Goal: Task Accomplishment & Management: Manage account settings

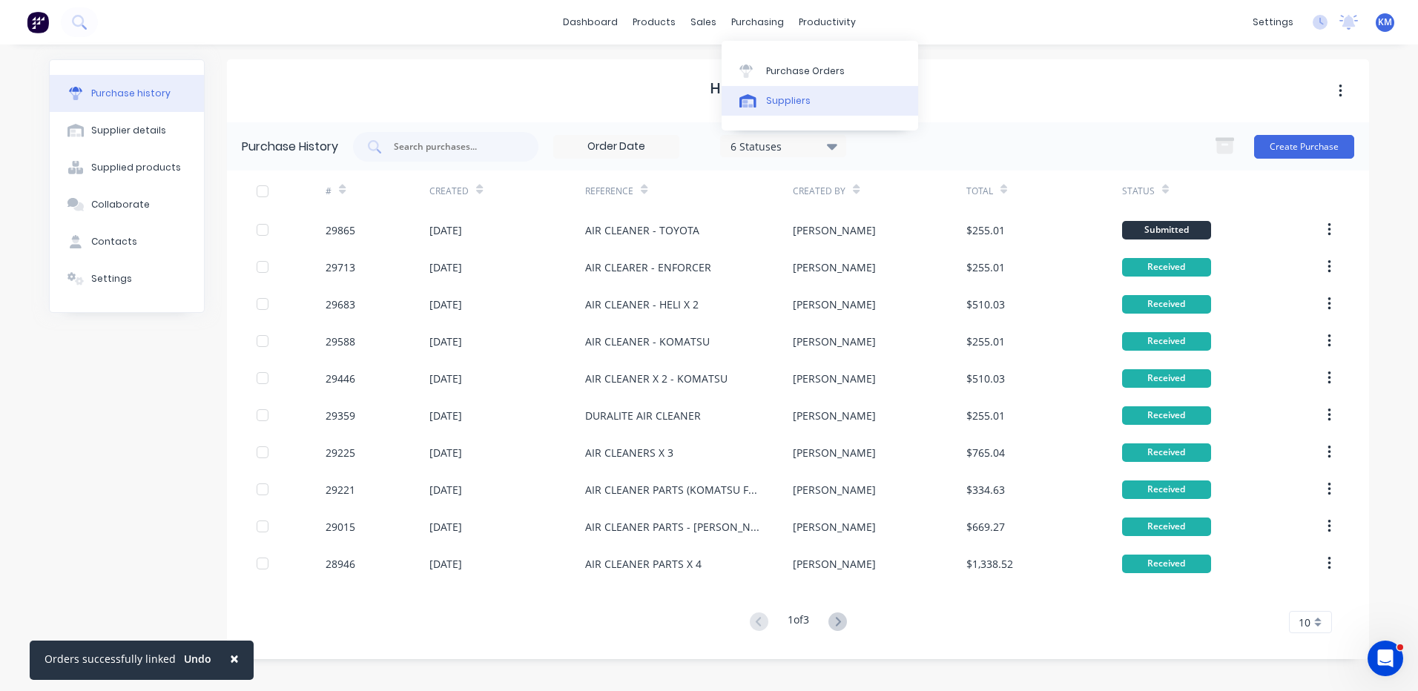
click at [755, 93] on link "Suppliers" at bounding box center [820, 101] width 197 height 30
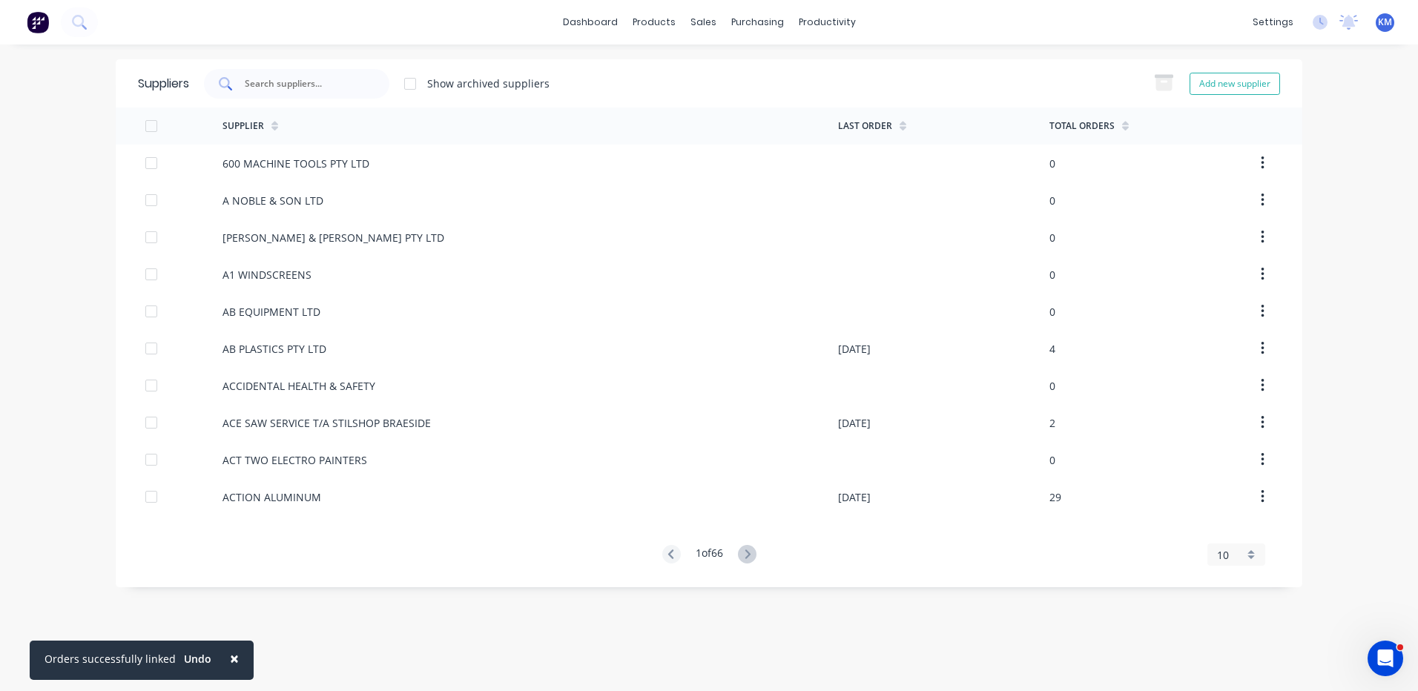
click at [362, 90] on input "text" at bounding box center [304, 83] width 123 height 15
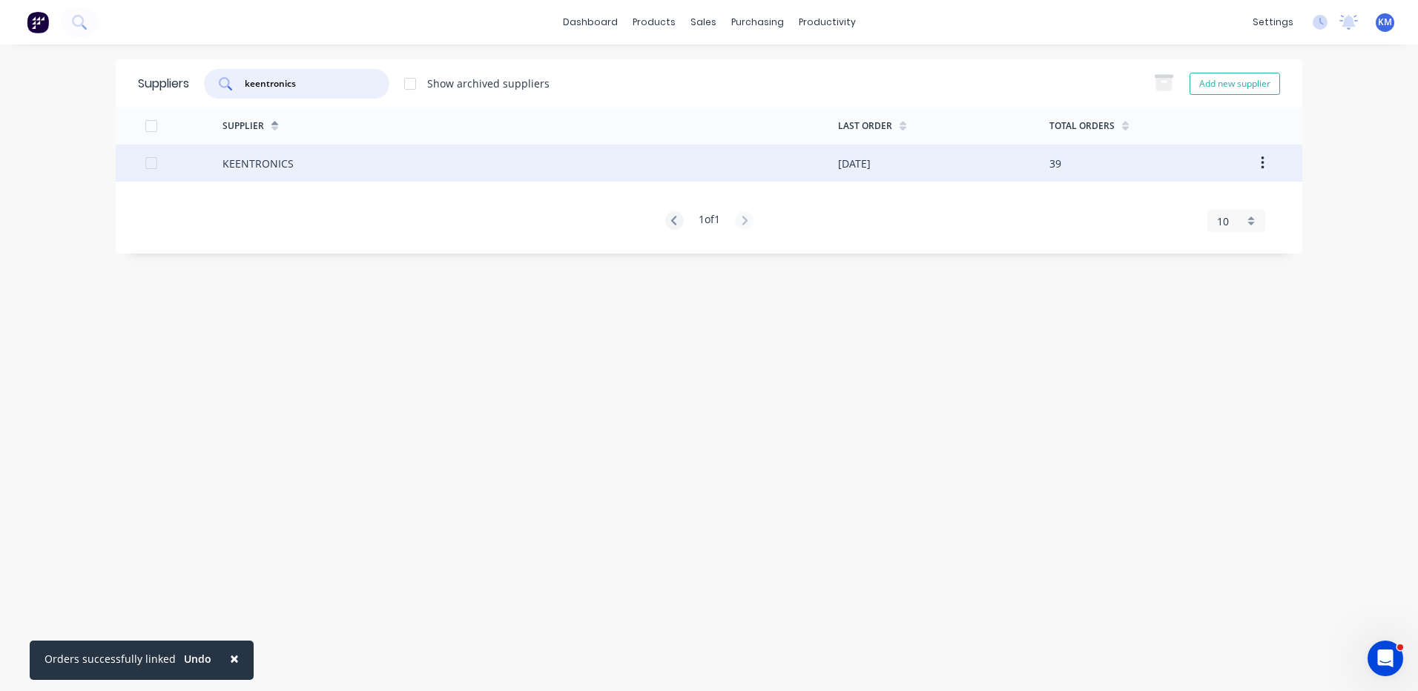
type input "keentronics"
click at [391, 178] on div "KEENTRONICS" at bounding box center [531, 163] width 616 height 37
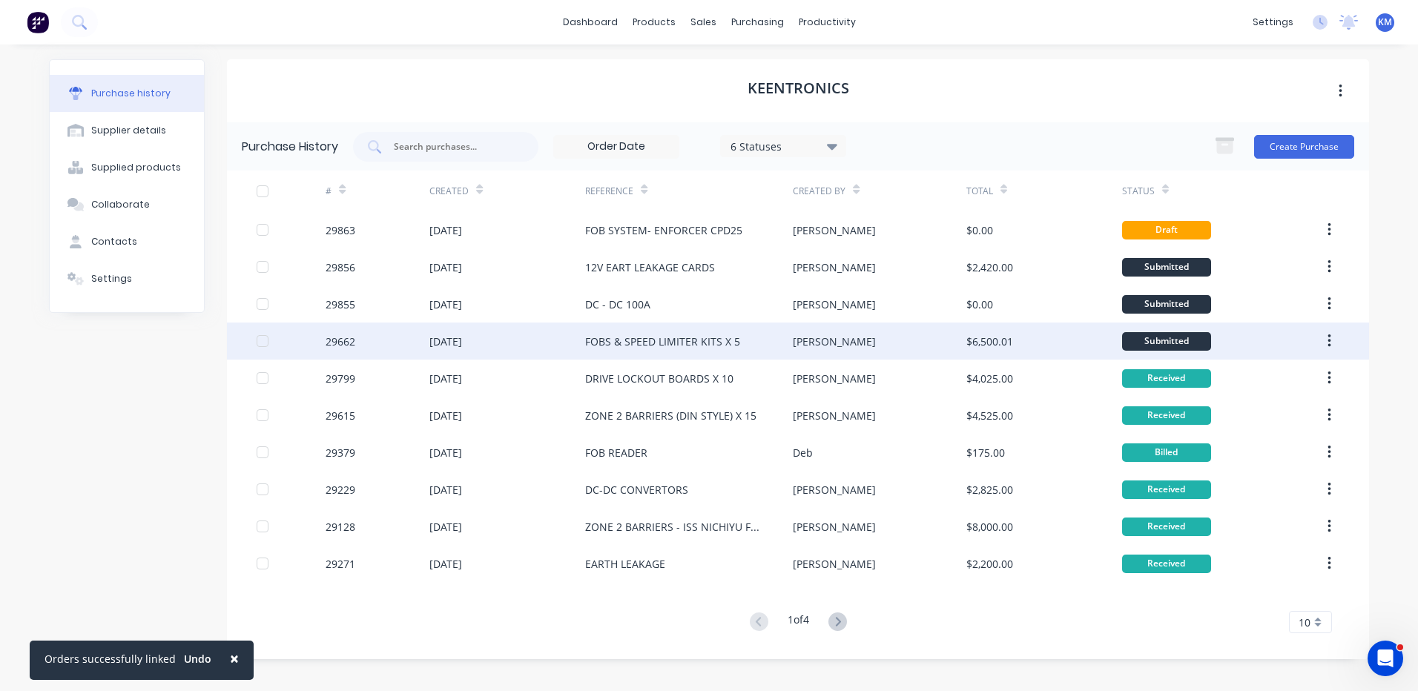
click at [787, 343] on div "FOBS & SPEED LIMITER KITS X 5" at bounding box center [689, 341] width 208 height 37
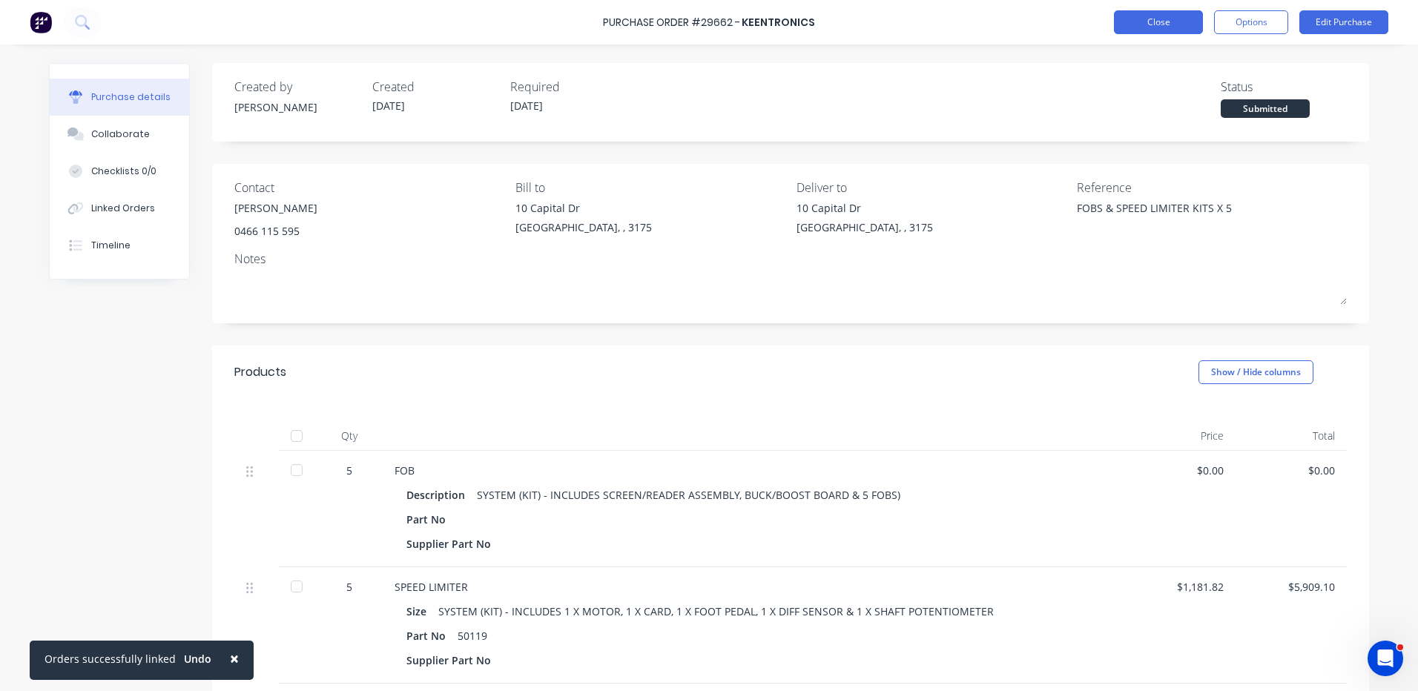
click at [1174, 25] on button "Close" at bounding box center [1158, 22] width 89 height 24
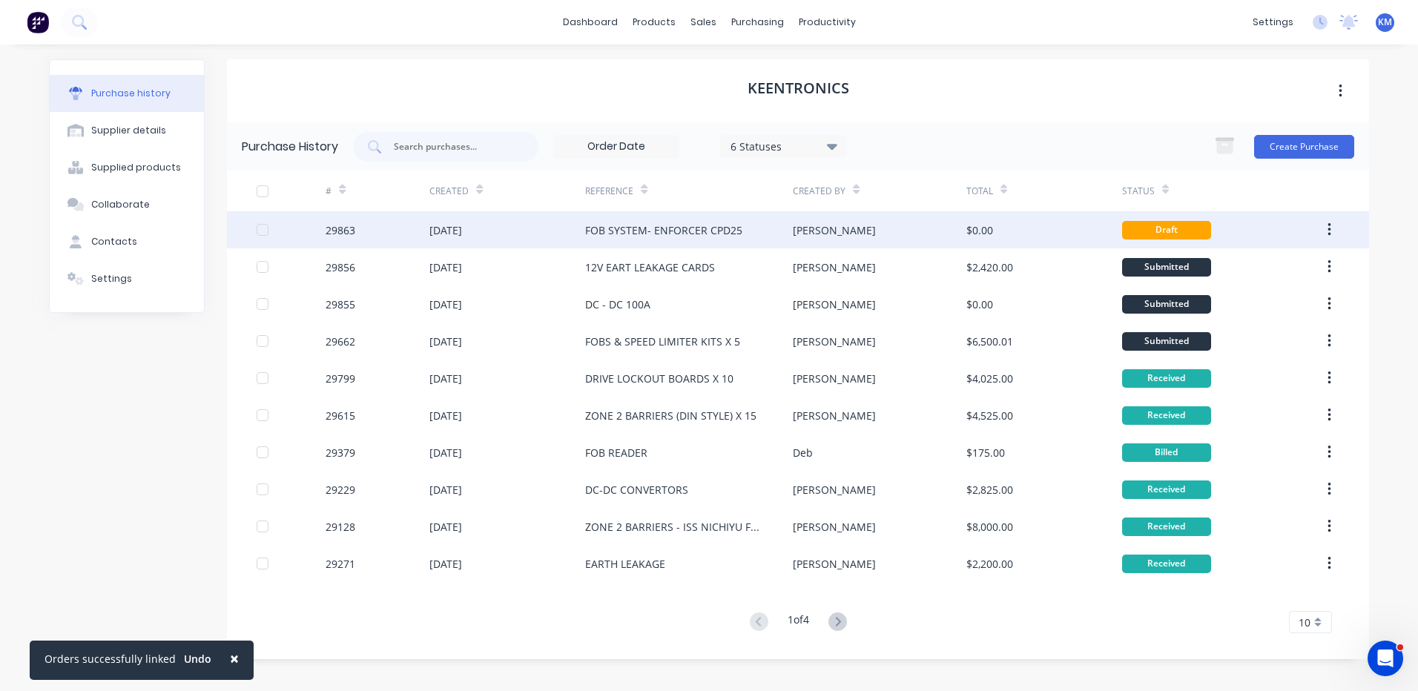
click at [870, 240] on div "[PERSON_NAME]" at bounding box center [879, 229] width 173 height 37
type textarea "x"
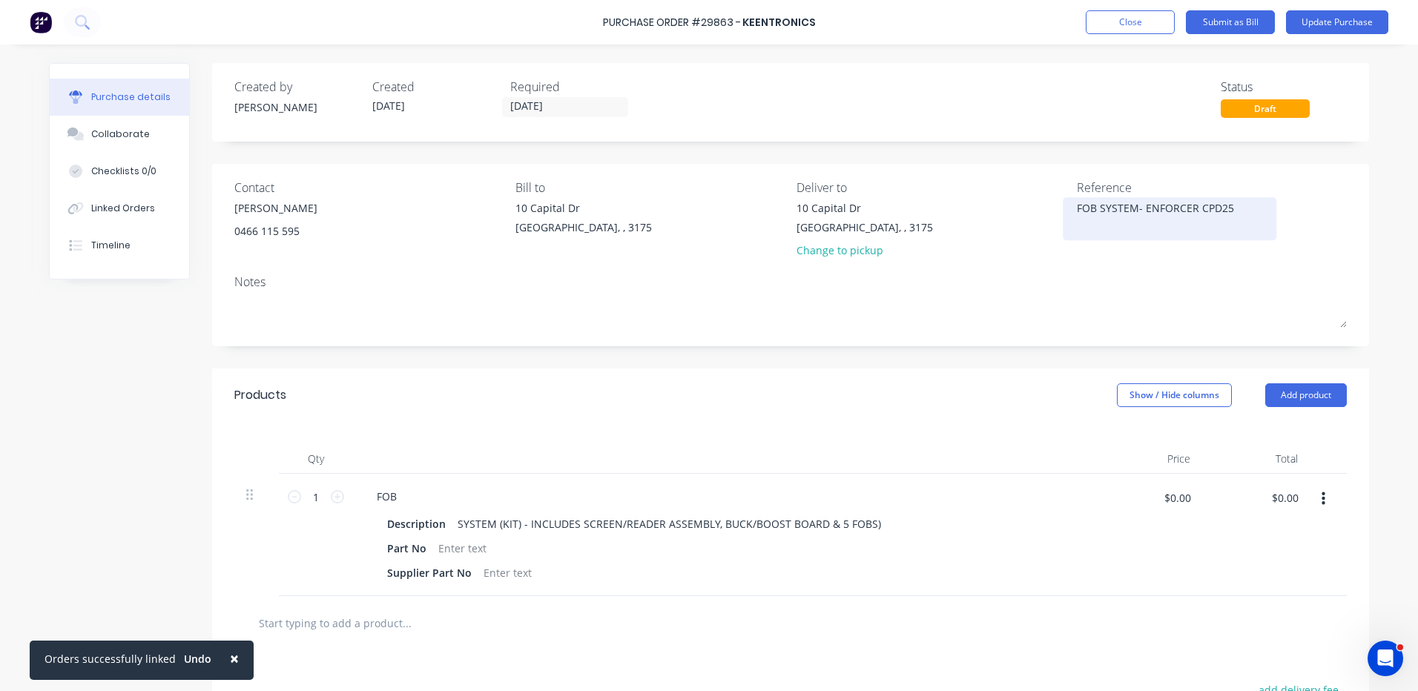
drag, startPoint x: 1245, startPoint y: 205, endPoint x: 1131, endPoint y: 209, distance: 113.6
click at [1131, 209] on textarea "FOB SYSTEM- ENFORCER CPD25" at bounding box center [1169, 216] width 185 height 33
type textarea "FOB SYSTEM & SPEED LIMITERS X 5 - CAT DP25"
type textarea "x"
type textarea "FOB SYSTEM & SPEED LIMITERS X 5 - CAT DP25"
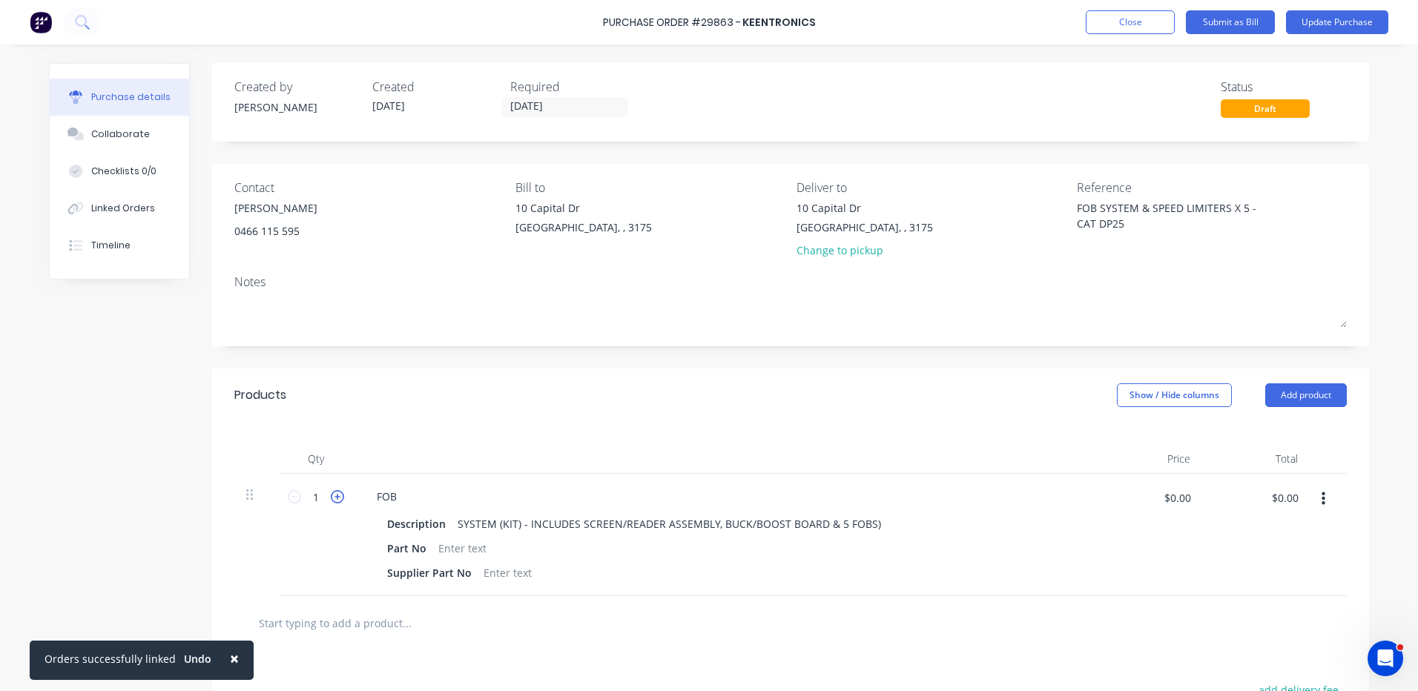
click at [331, 496] on icon at bounding box center [337, 496] width 13 height 13
type textarea "x"
type input "2"
click at [331, 496] on icon at bounding box center [337, 496] width 13 height 13
type textarea "x"
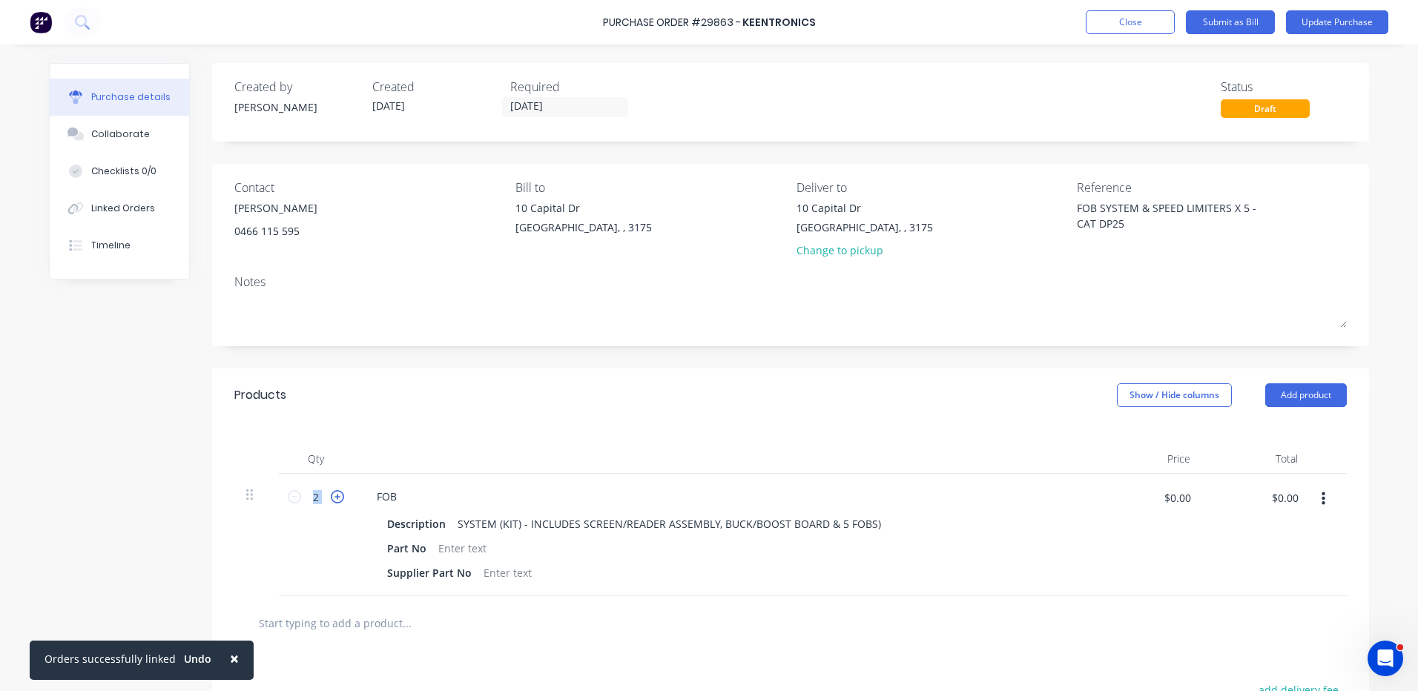
type input "3"
click at [331, 496] on icon at bounding box center [337, 496] width 13 height 13
type textarea "x"
type input "4"
click at [331, 496] on icon at bounding box center [337, 496] width 13 height 13
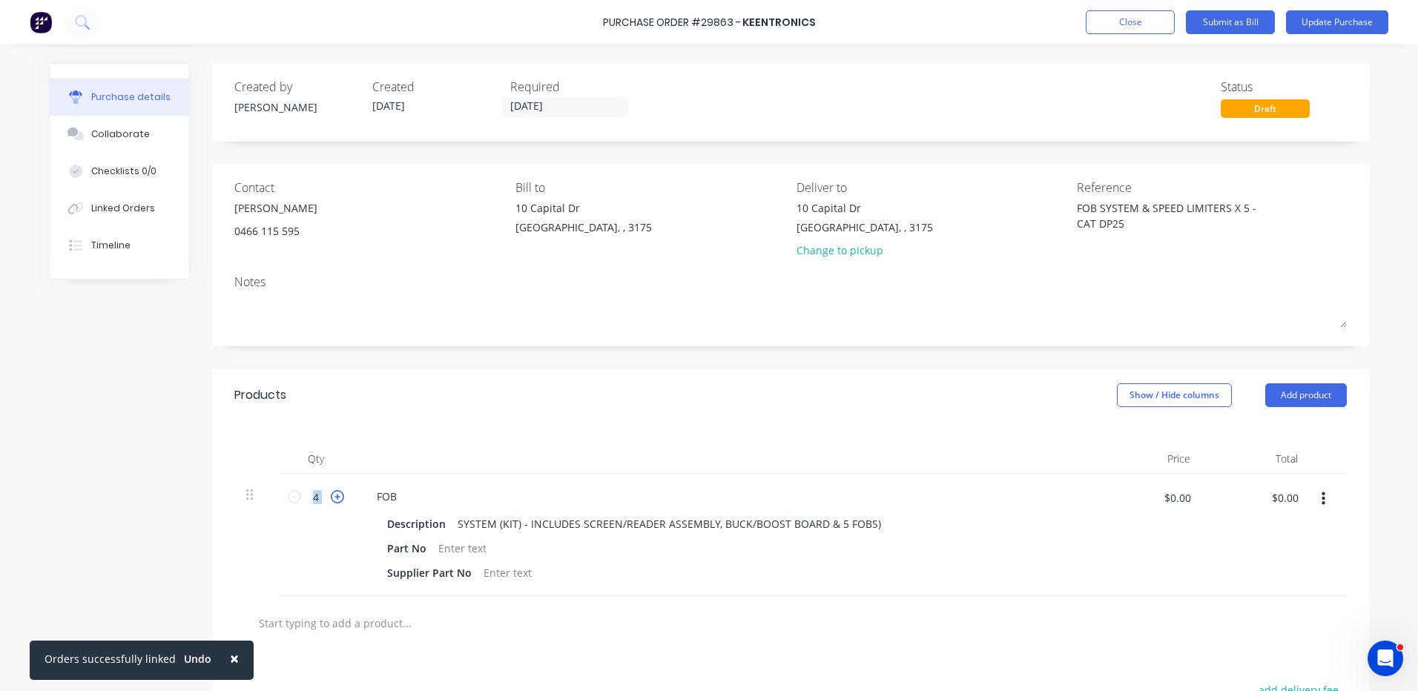
type textarea "x"
type input "5"
click at [1309, 401] on button "Add product" at bounding box center [1307, 396] width 82 height 24
click at [1289, 435] on div "Product catalogue" at bounding box center [1277, 434] width 114 height 22
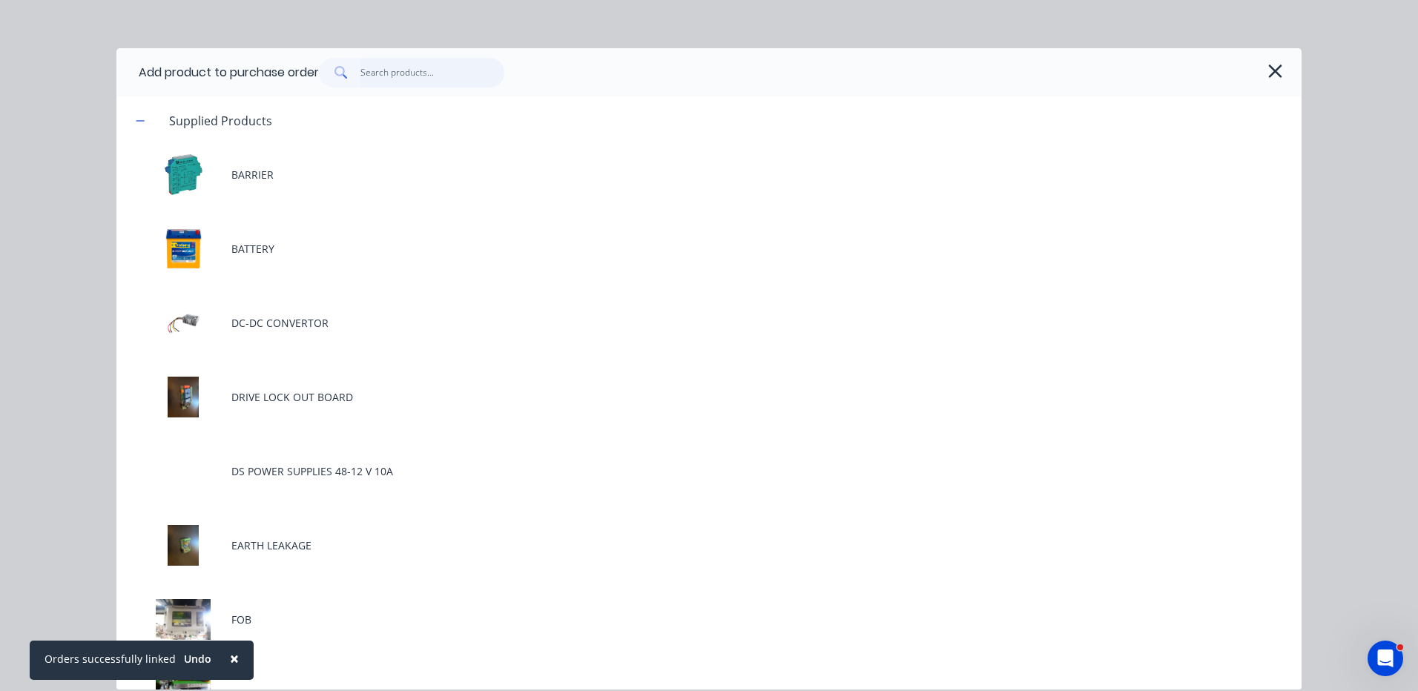
click at [424, 68] on input "text" at bounding box center [433, 73] width 145 height 30
type textarea "x"
type input "S"
type textarea "x"
type input "SP"
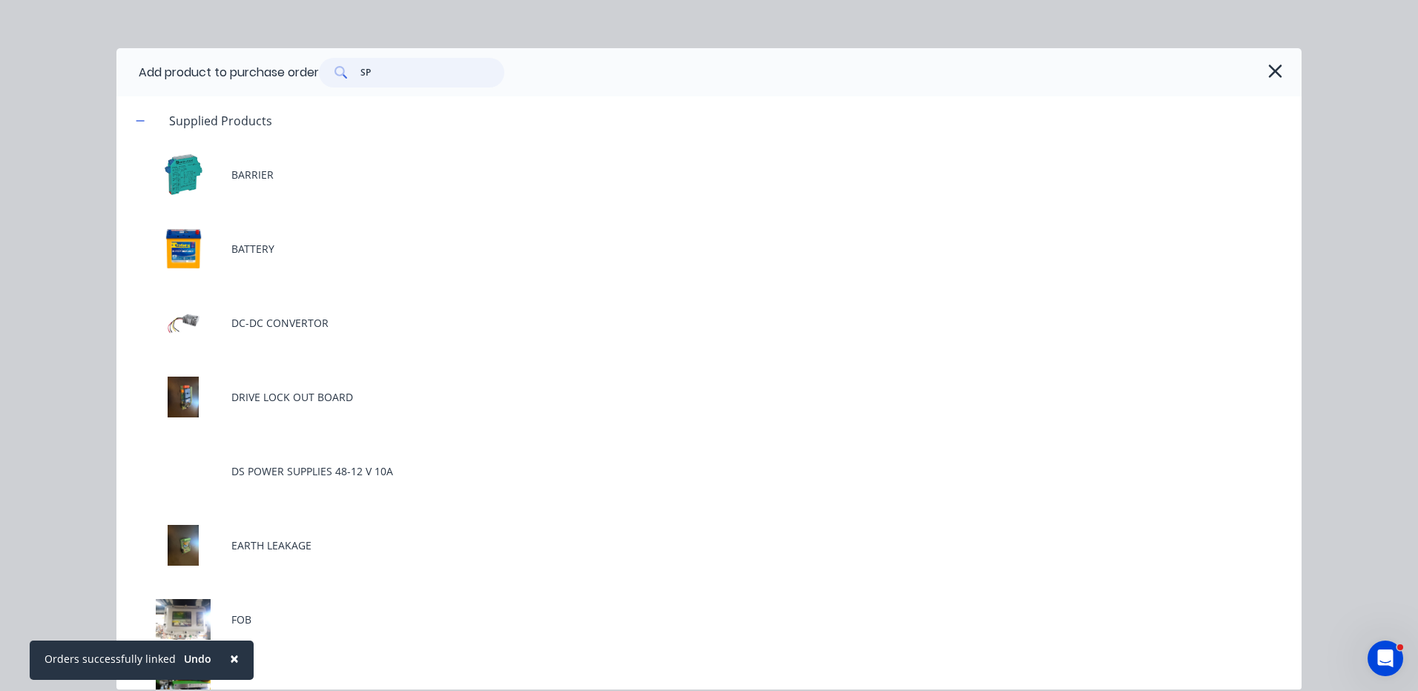
type textarea "x"
type input "SPE"
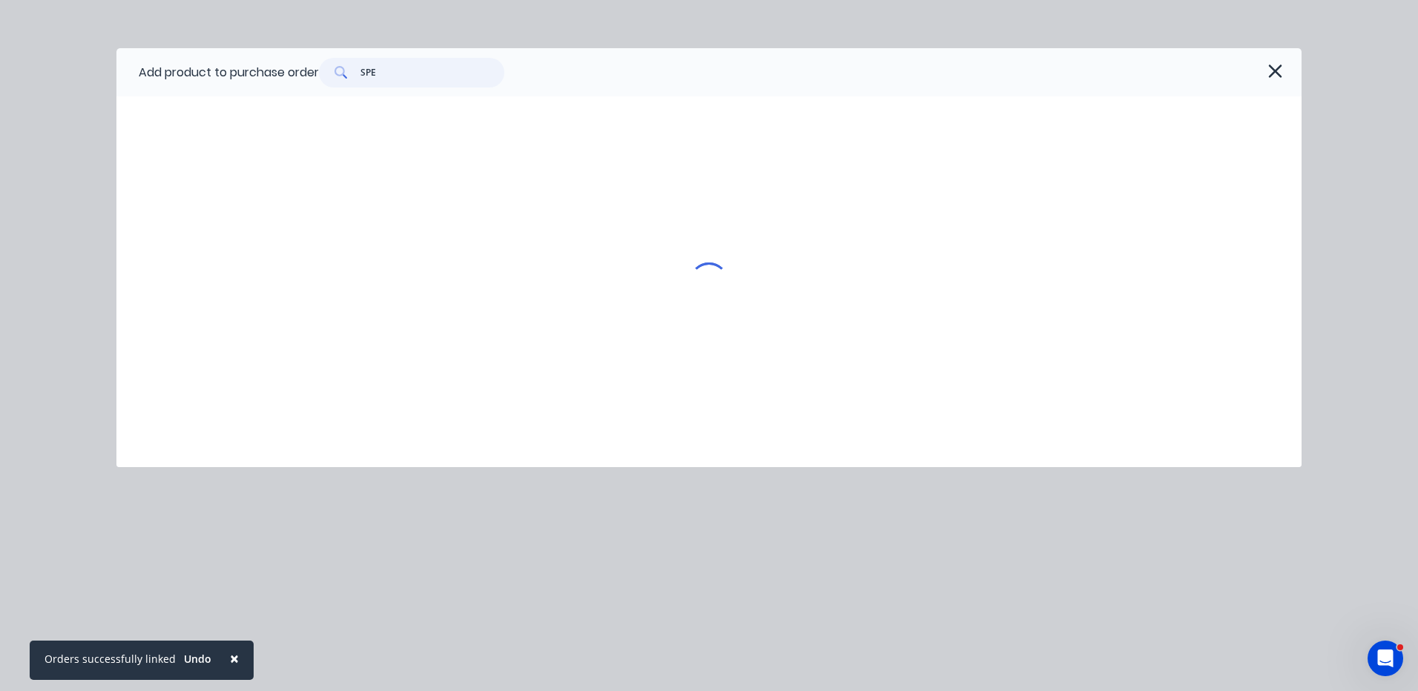
type textarea "x"
type input "SPEE"
type textarea "x"
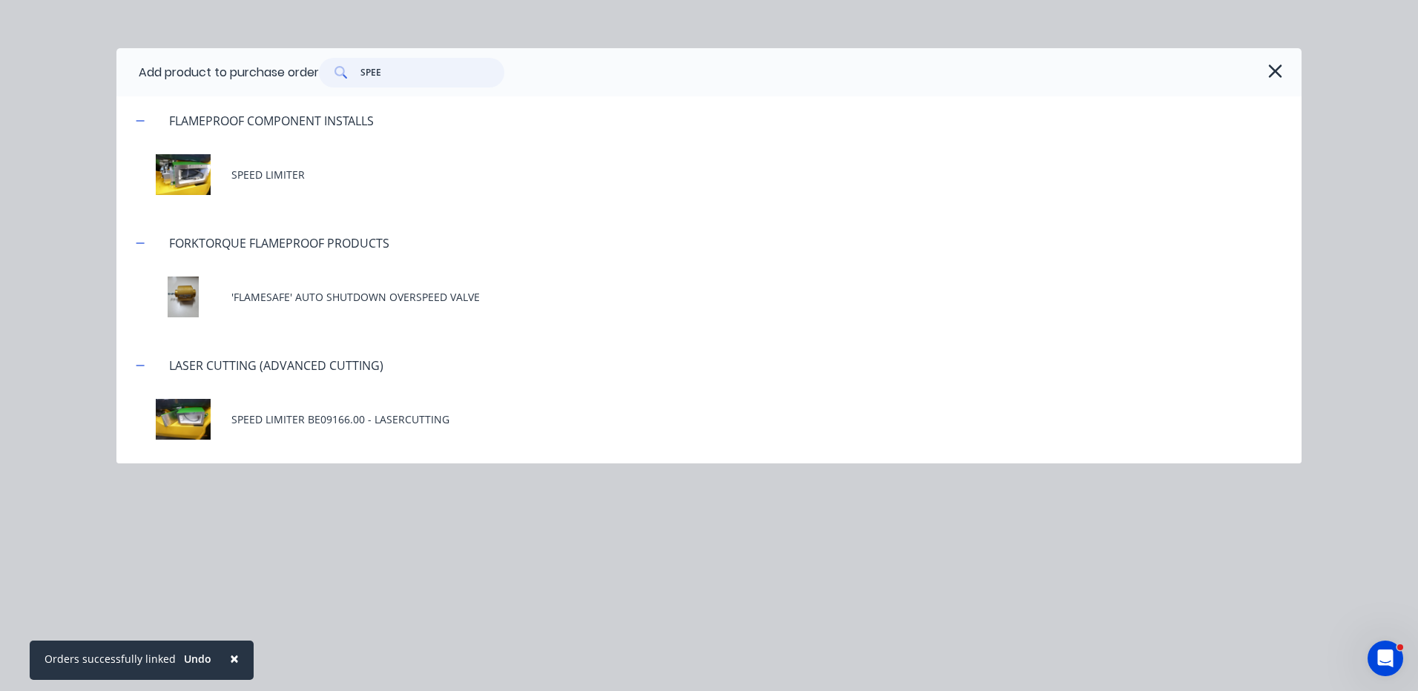
type input "SPEED"
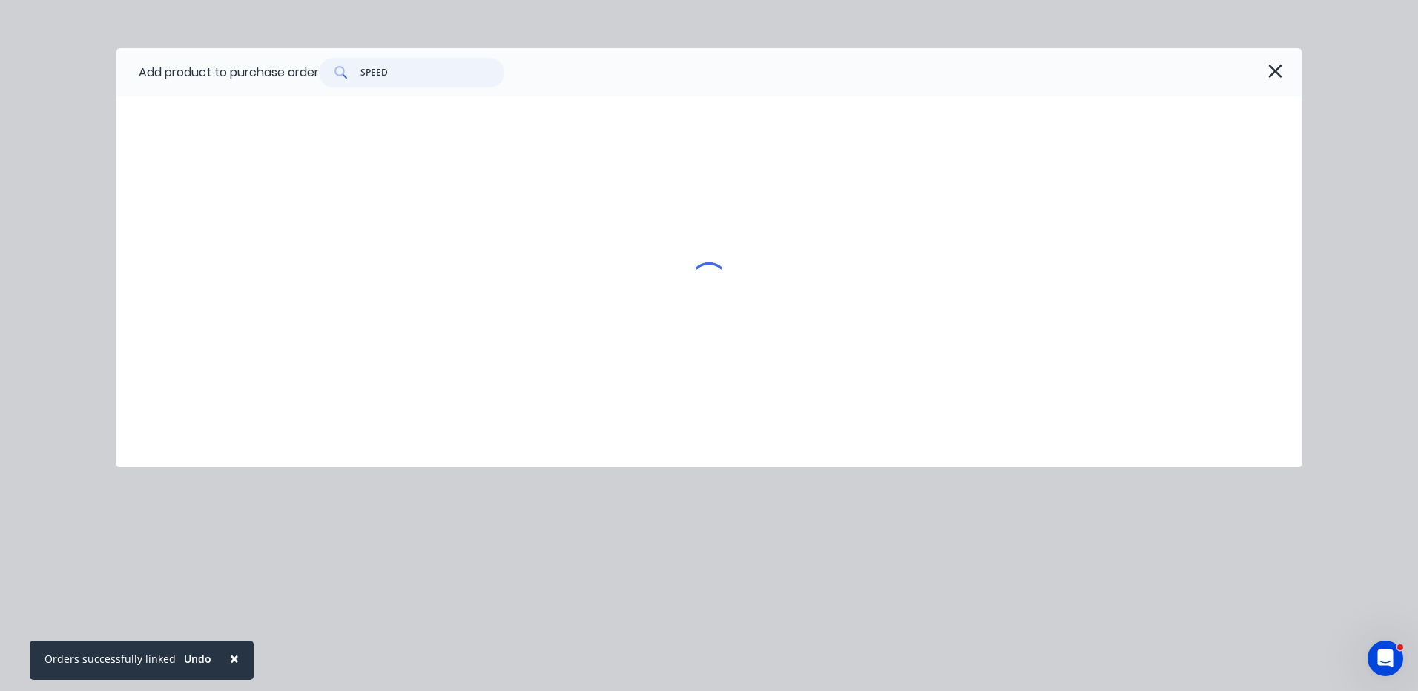
type textarea "x"
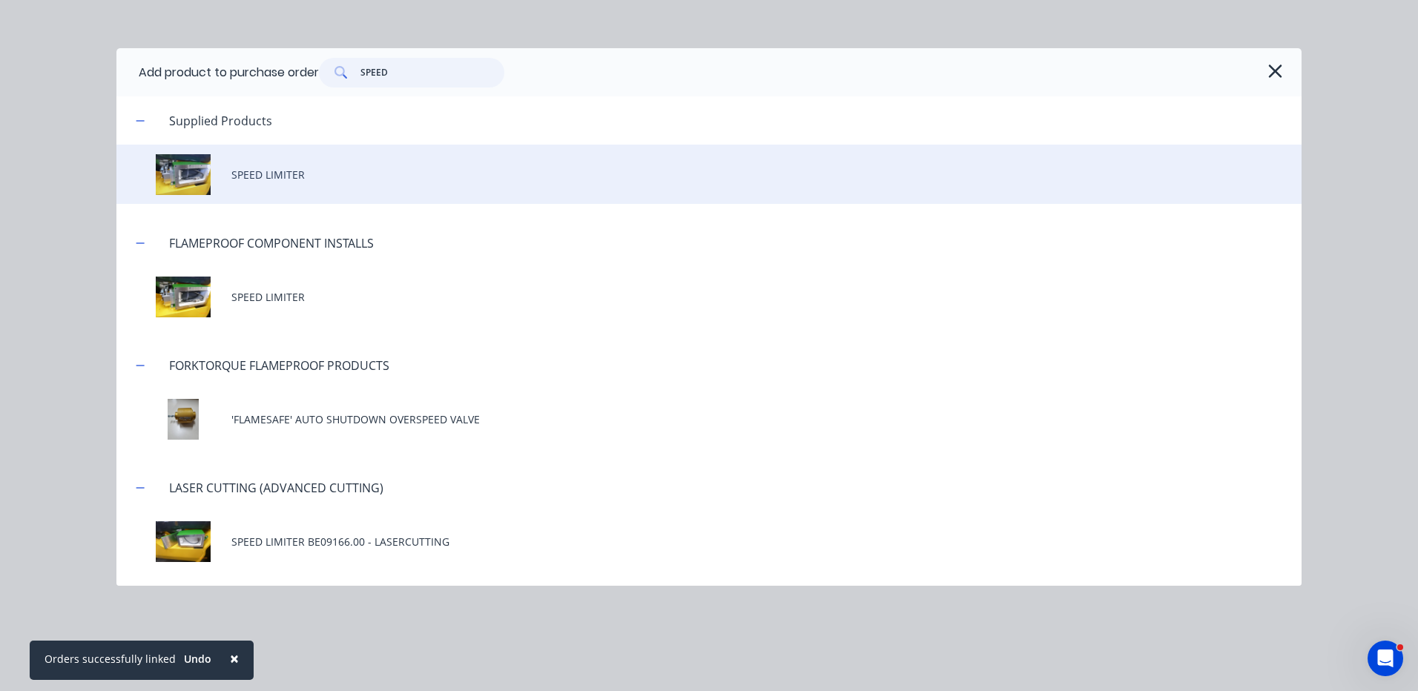
type input "SPEED"
click at [392, 193] on div "SPEED LIMITER" at bounding box center [708, 174] width 1185 height 59
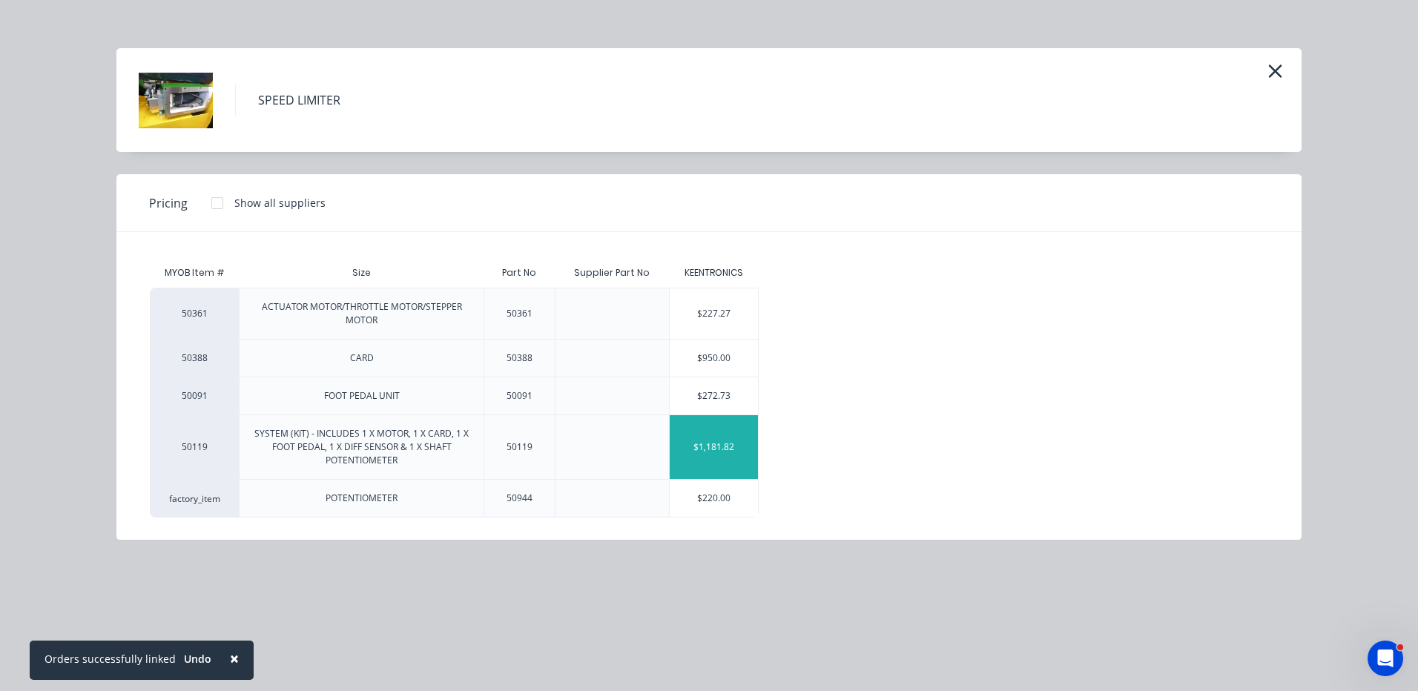
click at [717, 437] on div "$1,181.82" at bounding box center [714, 447] width 89 height 64
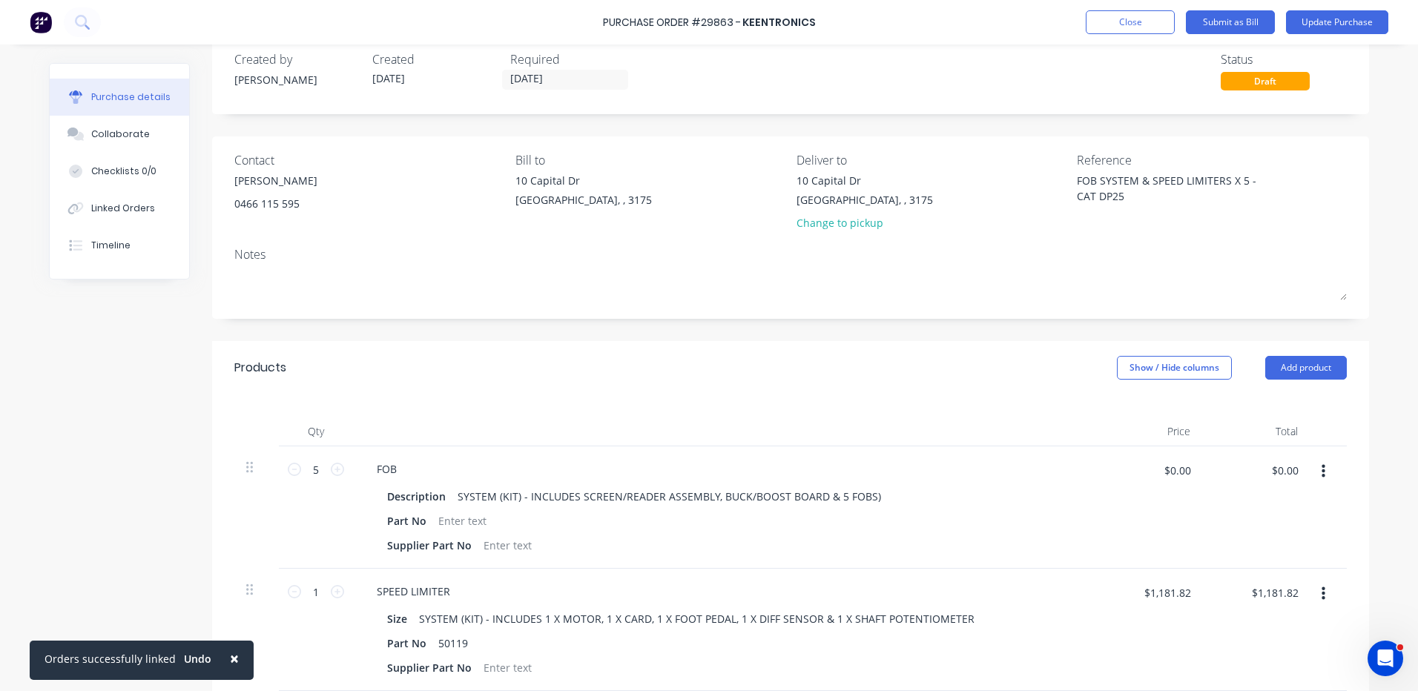
scroll to position [74, 0]
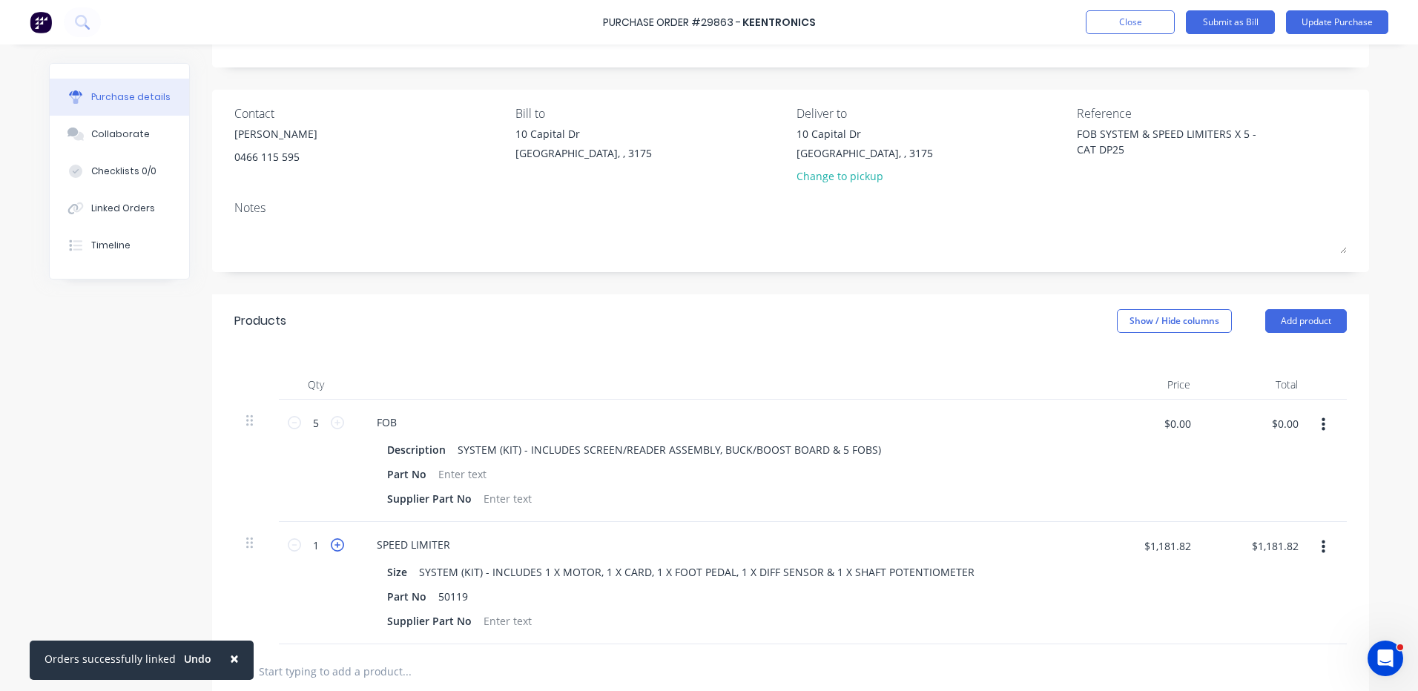
click at [331, 544] on icon at bounding box center [337, 545] width 13 height 13
type textarea "x"
type input "2"
type input "$2,363.64"
click at [331, 544] on icon at bounding box center [337, 545] width 13 height 13
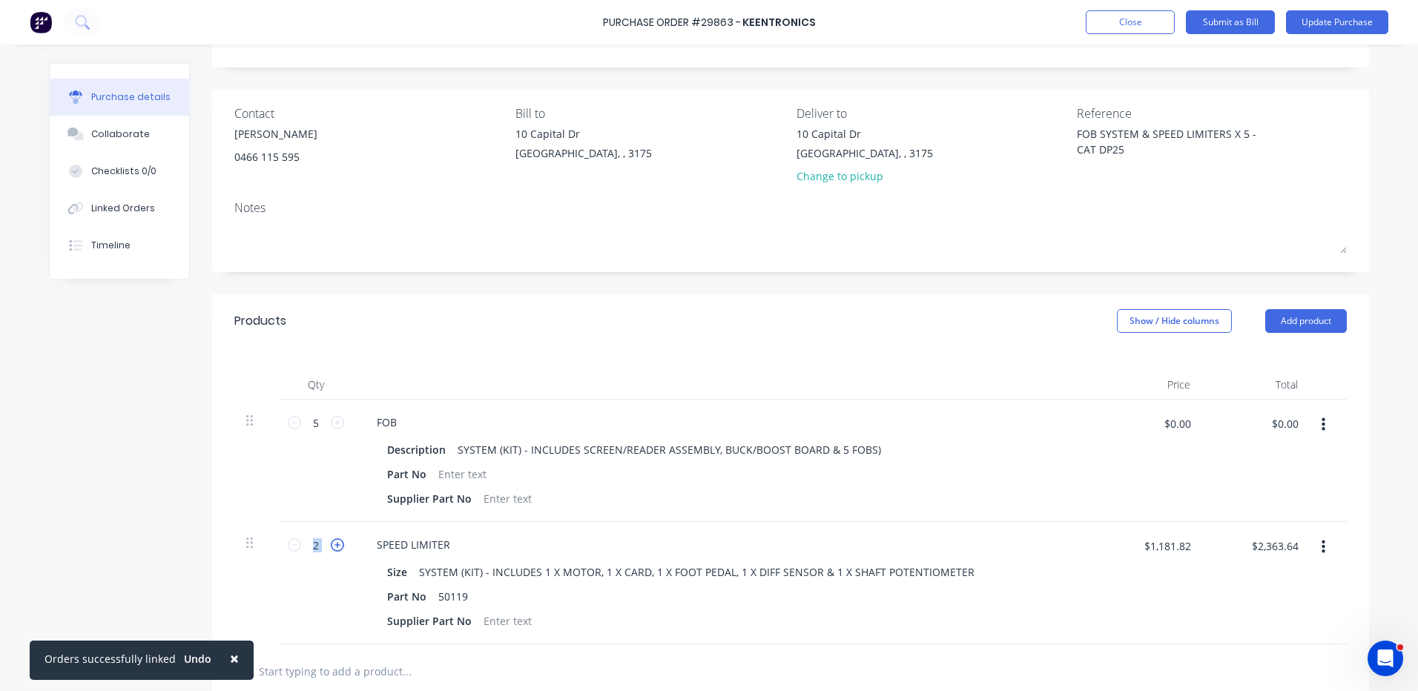
type textarea "x"
type input "3"
type input "$3,545.46"
click at [331, 544] on icon at bounding box center [337, 545] width 13 height 13
type textarea "x"
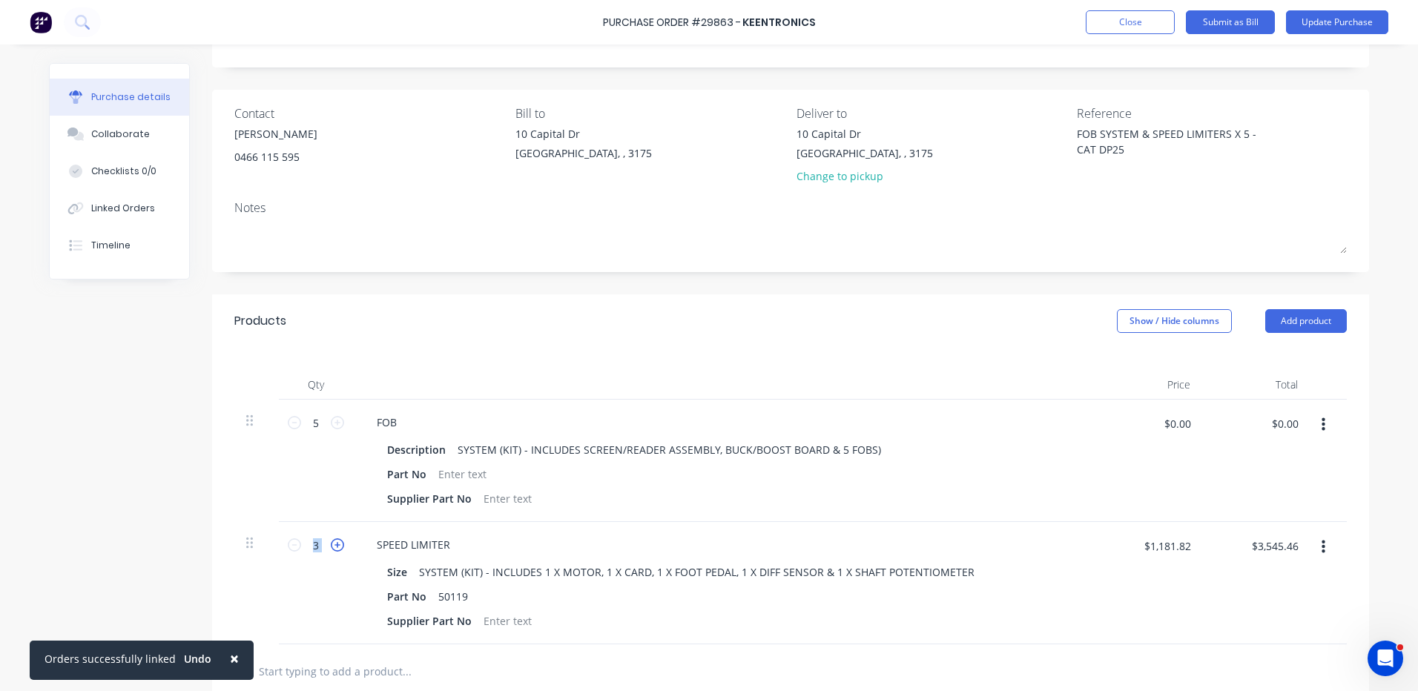
type input "4"
type input "$4,727.28"
click at [331, 544] on icon at bounding box center [337, 545] width 13 height 13
type textarea "x"
type input "5"
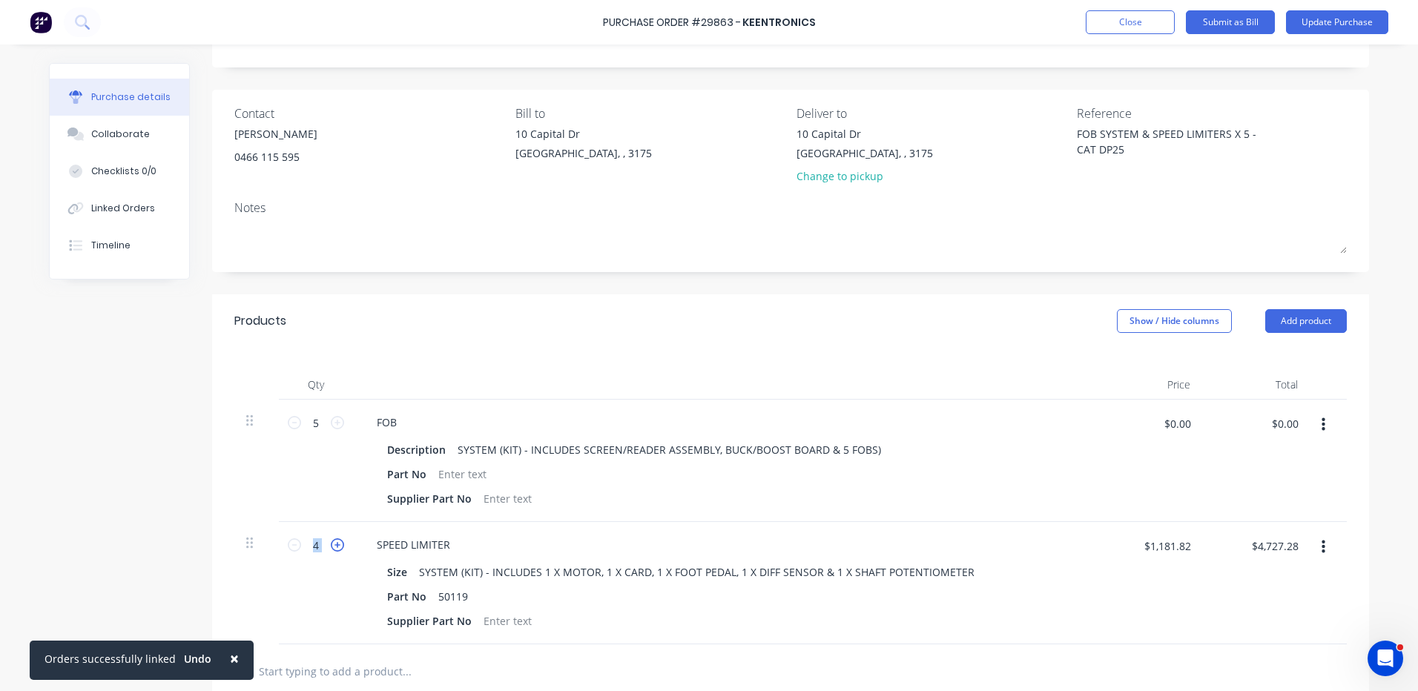
type input "$5,909.10"
click at [527, 387] on div at bounding box center [724, 385] width 742 height 30
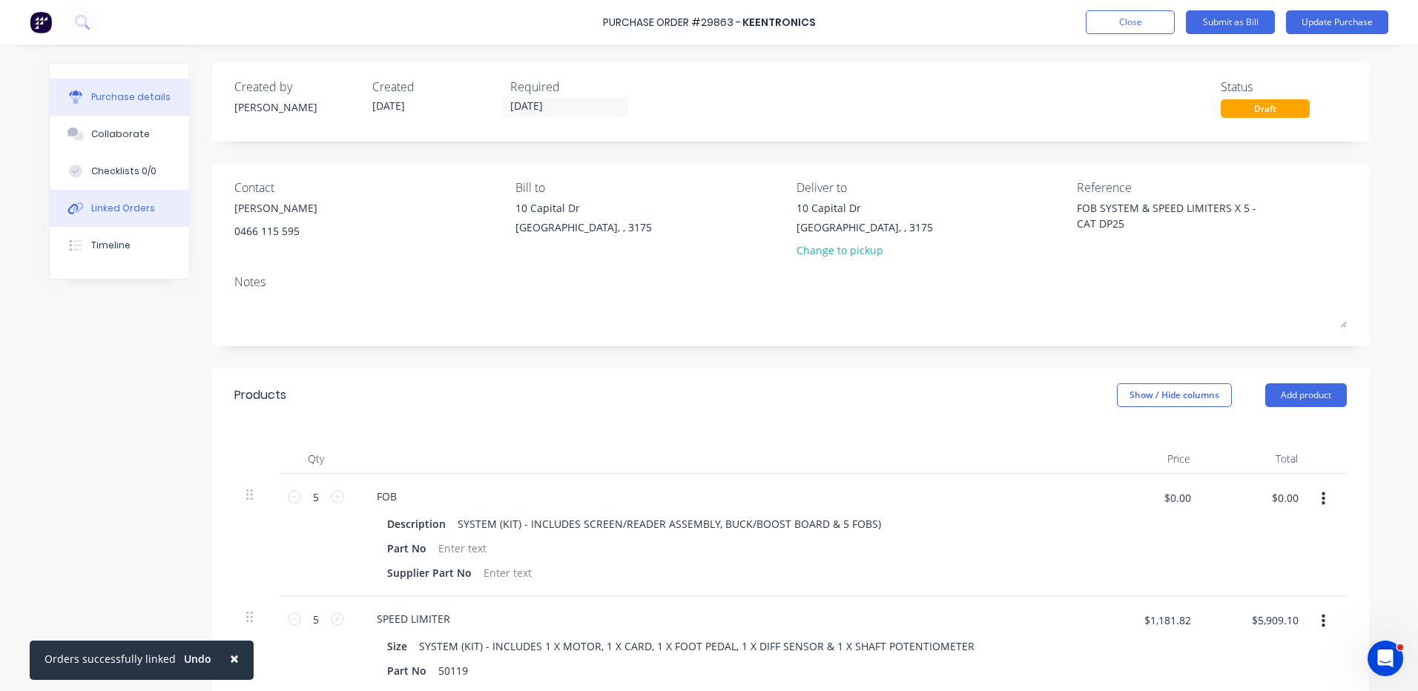
type textarea "x"
click at [140, 199] on button "Linked Orders" at bounding box center [119, 208] width 139 height 37
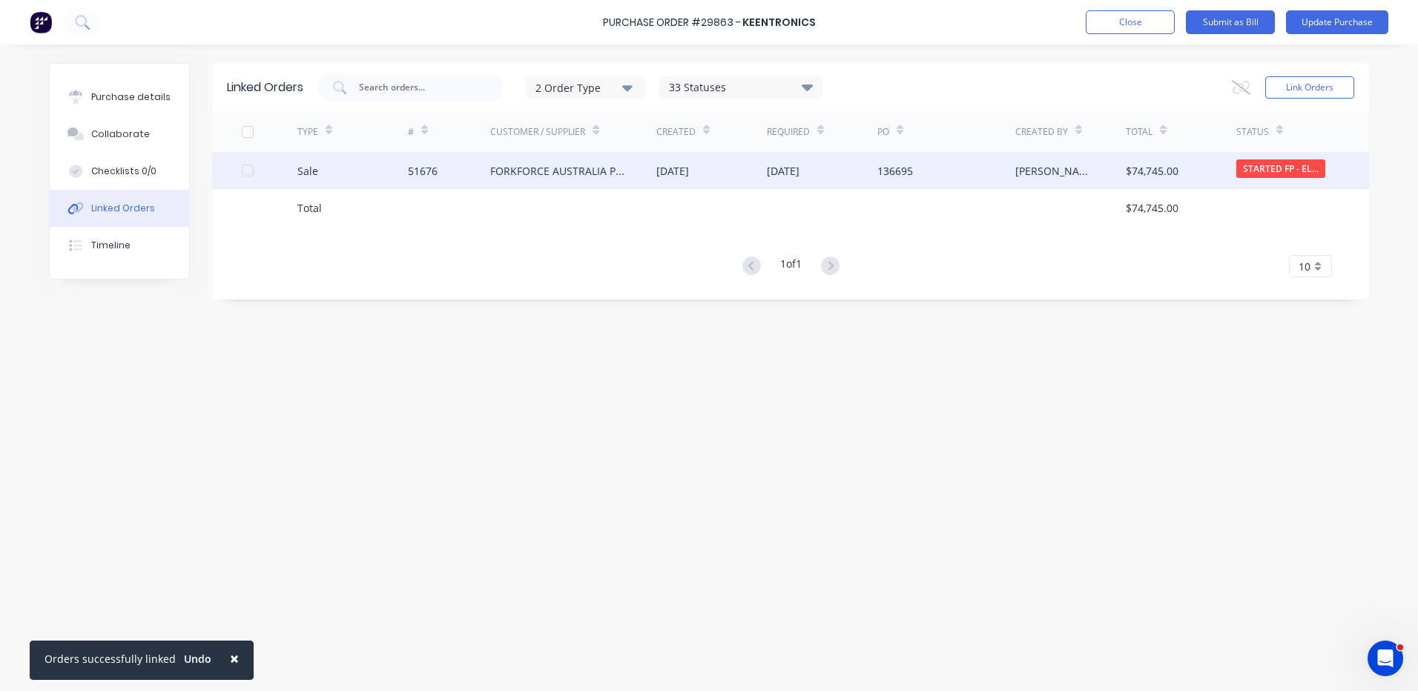
click at [245, 171] on div at bounding box center [248, 171] width 30 height 30
click at [1245, 87] on icon at bounding box center [1241, 87] width 19 height 15
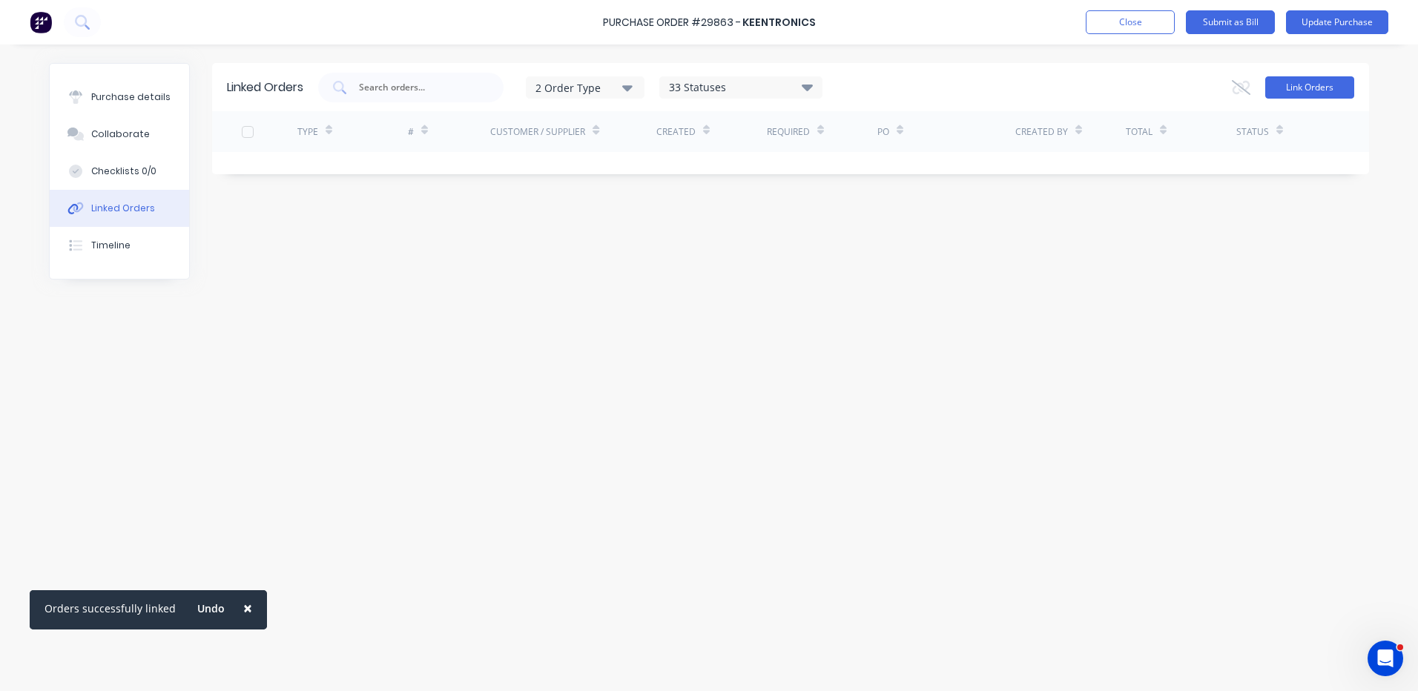
click at [1303, 84] on button "Link Orders" at bounding box center [1310, 87] width 89 height 22
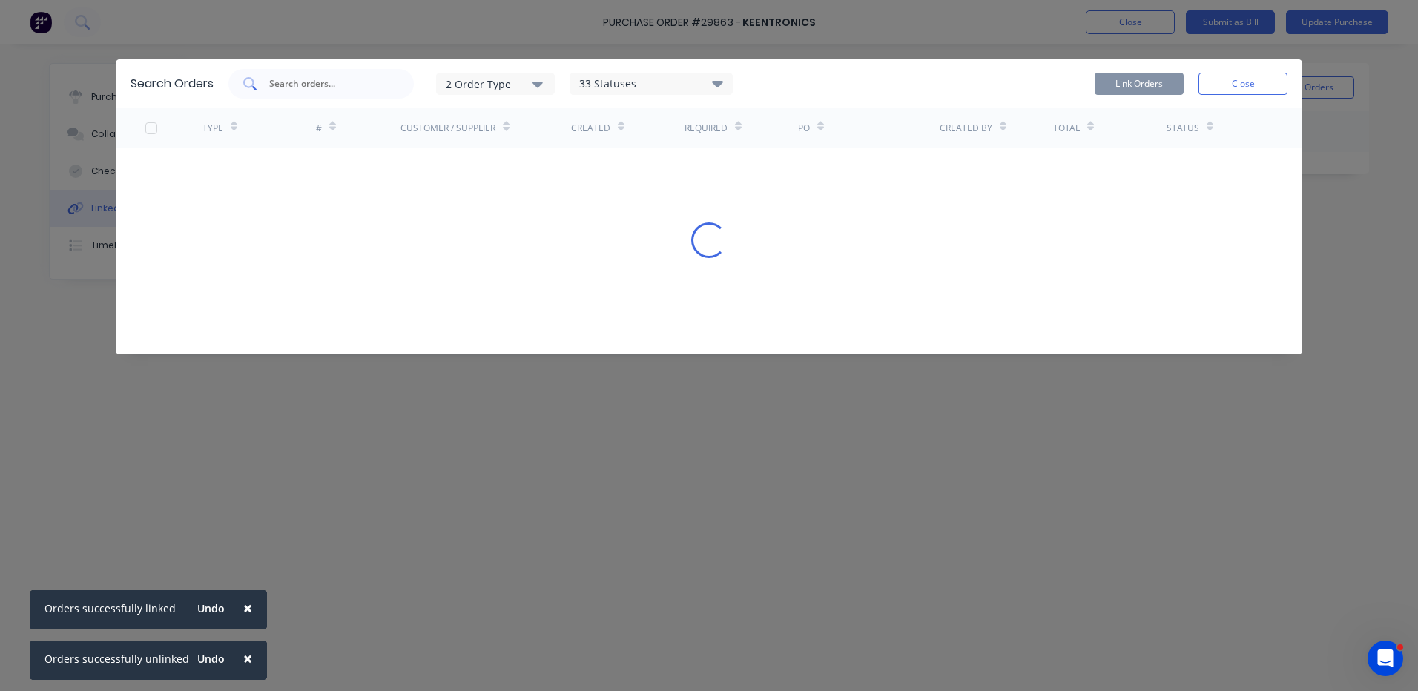
click at [394, 78] on div at bounding box center [320, 84] width 185 height 30
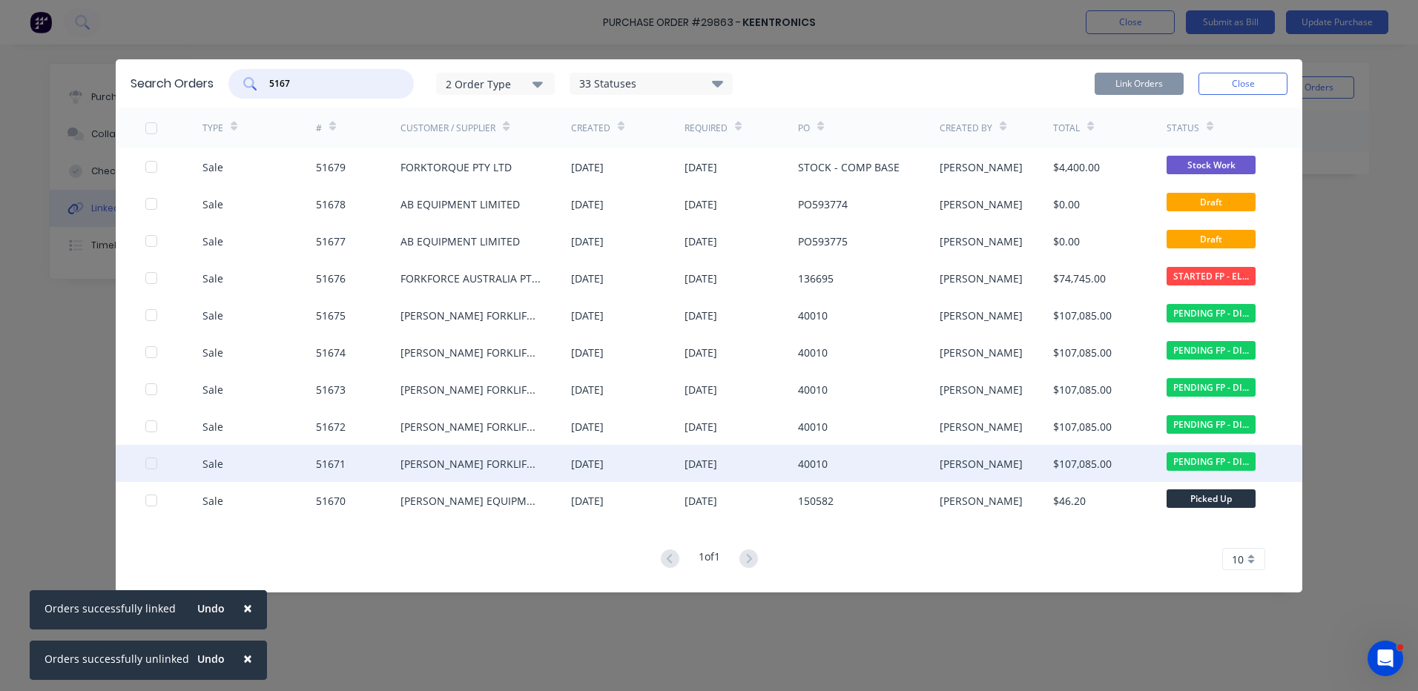
click at [153, 459] on div at bounding box center [152, 464] width 30 height 30
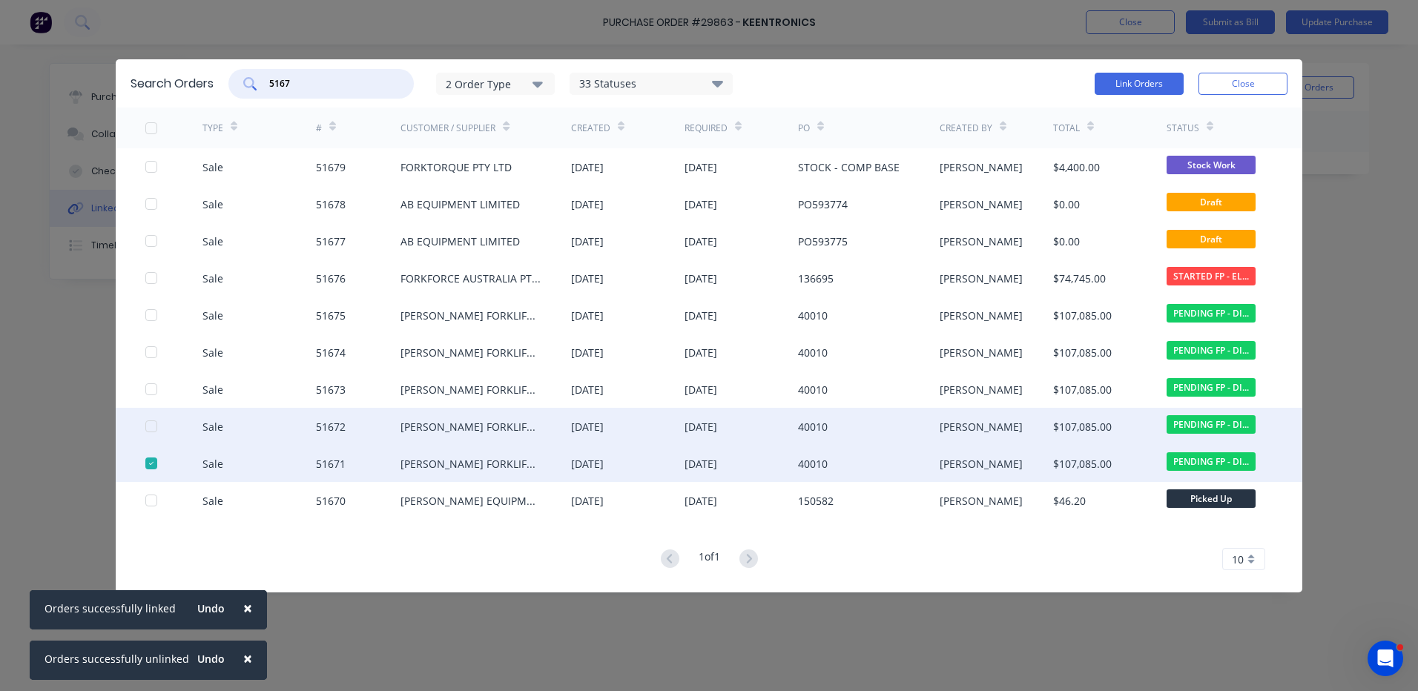
click at [151, 430] on div at bounding box center [152, 427] width 30 height 30
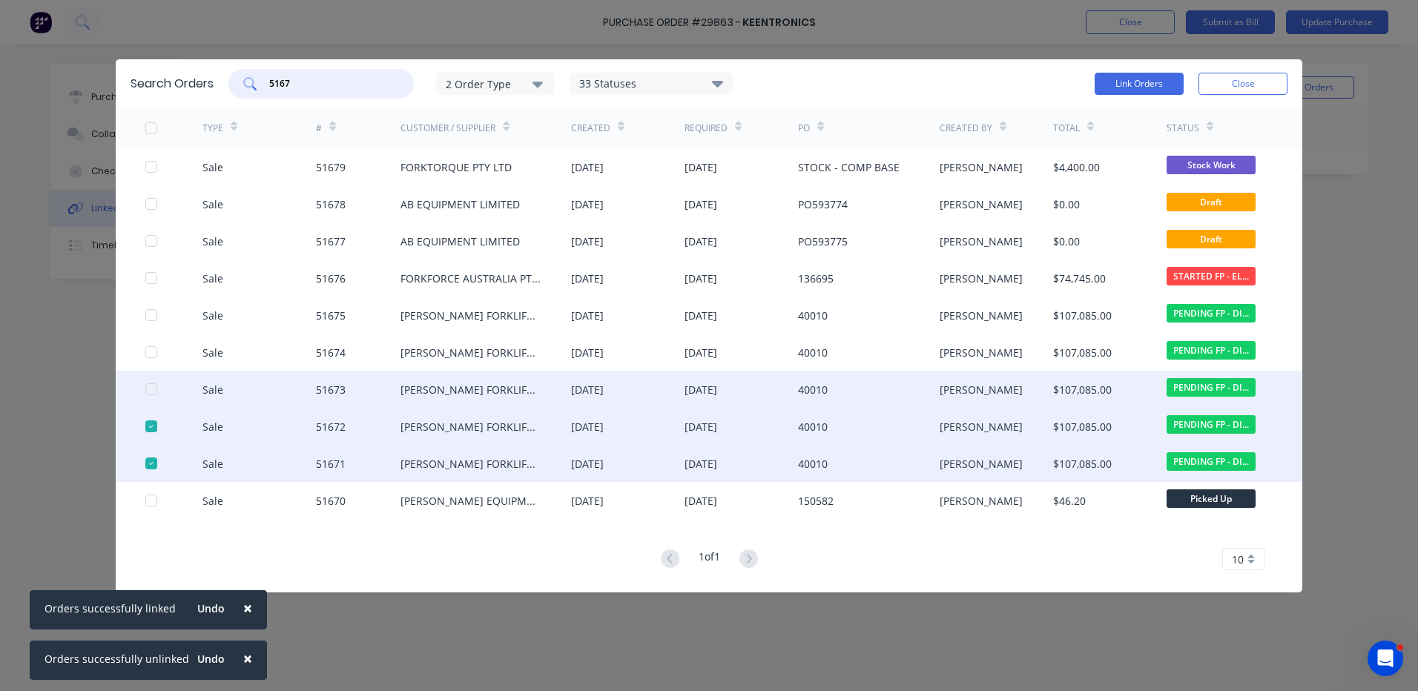
click at [154, 387] on div at bounding box center [152, 390] width 30 height 30
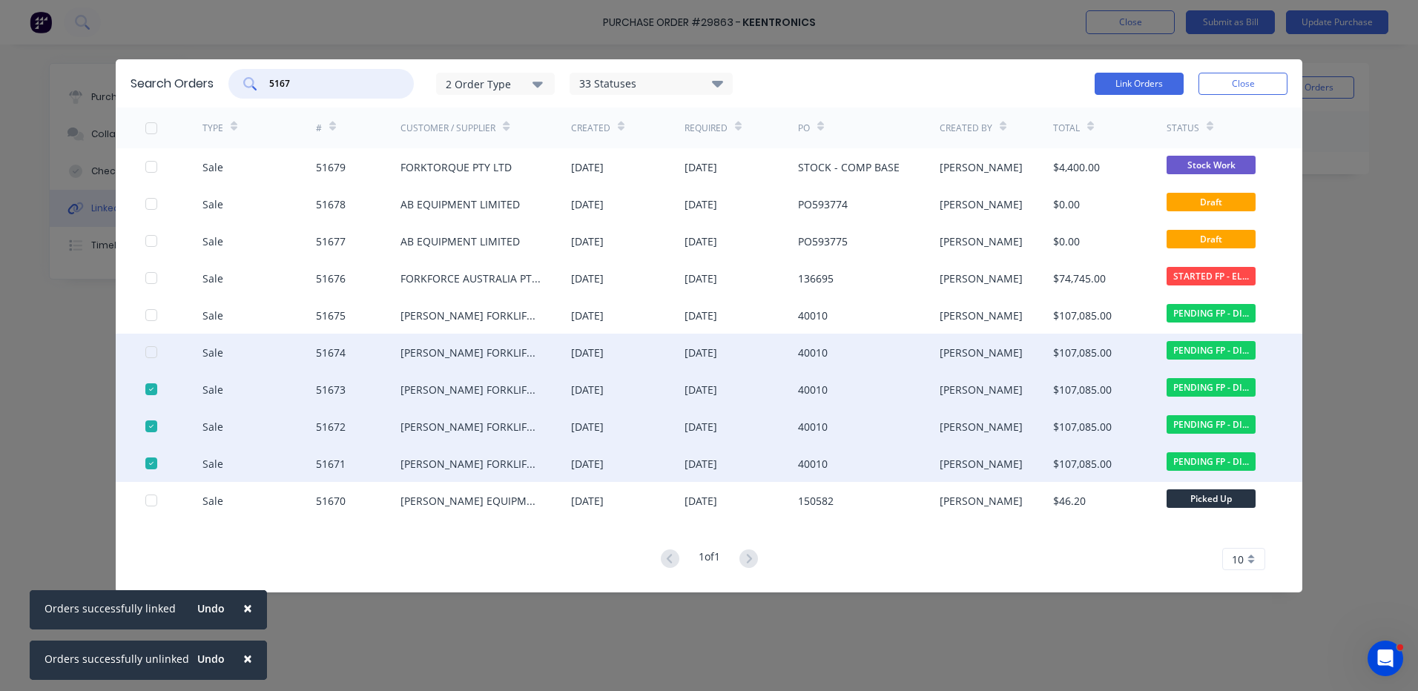
click at [154, 350] on div at bounding box center [152, 353] width 30 height 30
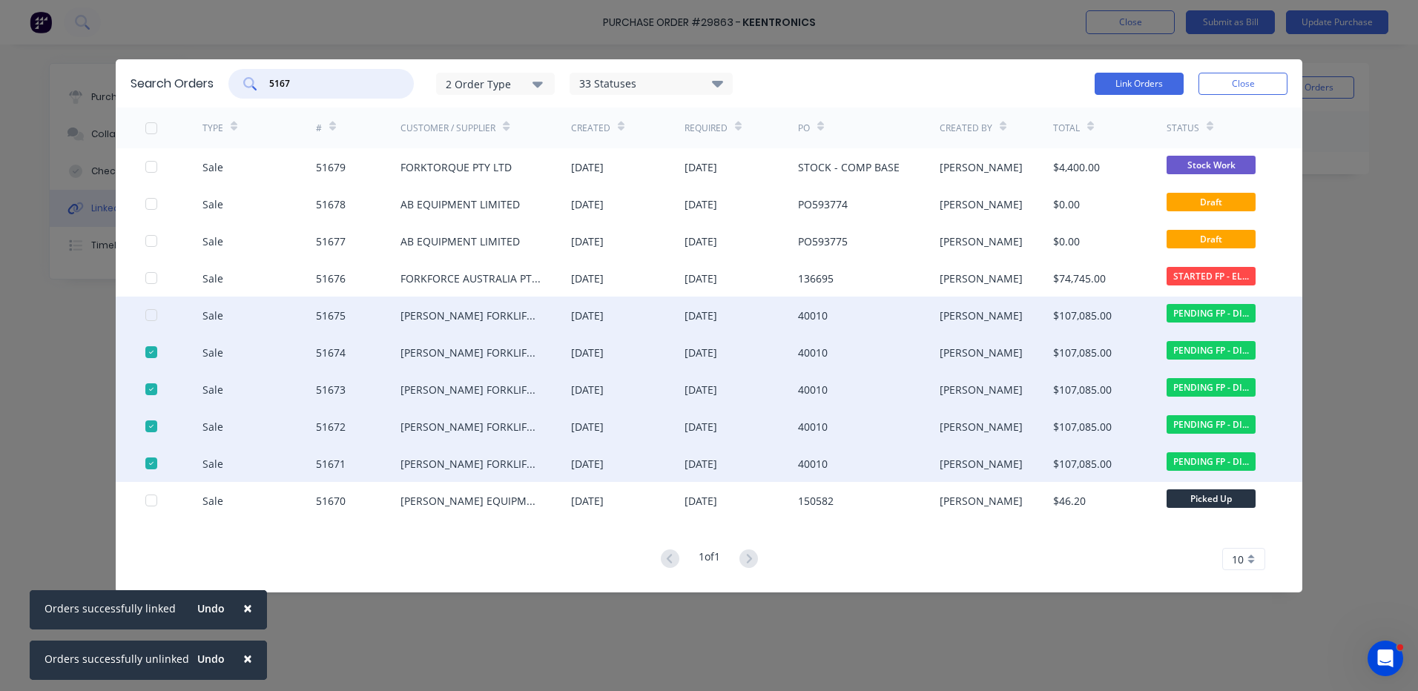
click at [153, 318] on div at bounding box center [152, 315] width 30 height 30
type input "5167"
click at [1131, 85] on button "Link Orders" at bounding box center [1139, 84] width 89 height 22
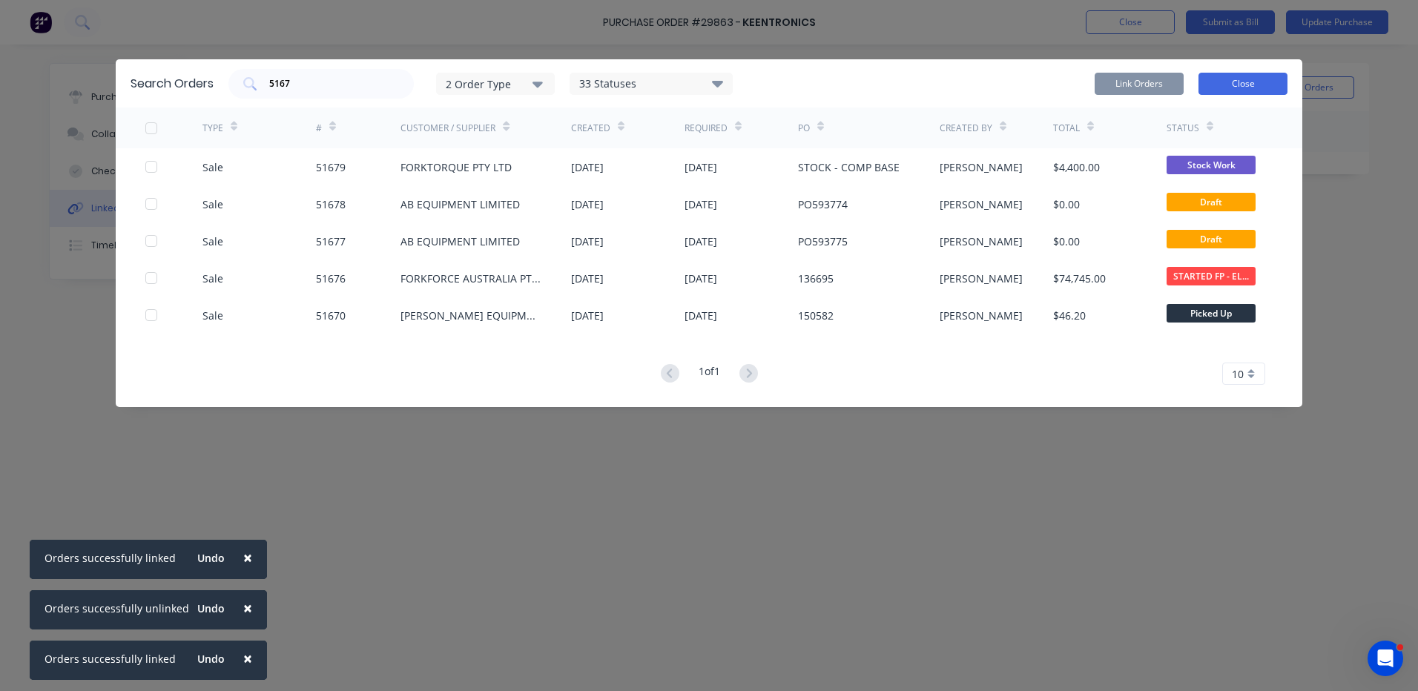
click at [1221, 79] on button "Close" at bounding box center [1243, 84] width 89 height 22
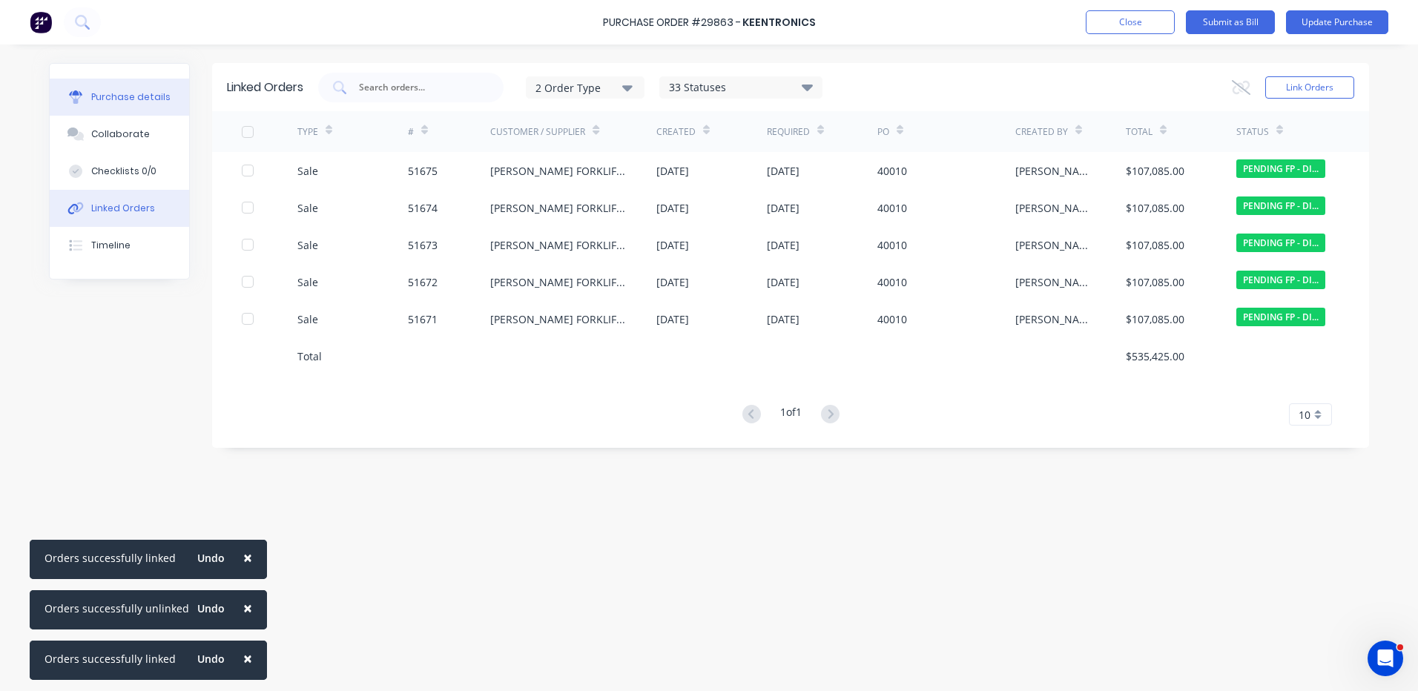
click at [102, 88] on button "Purchase details" at bounding box center [119, 97] width 139 height 37
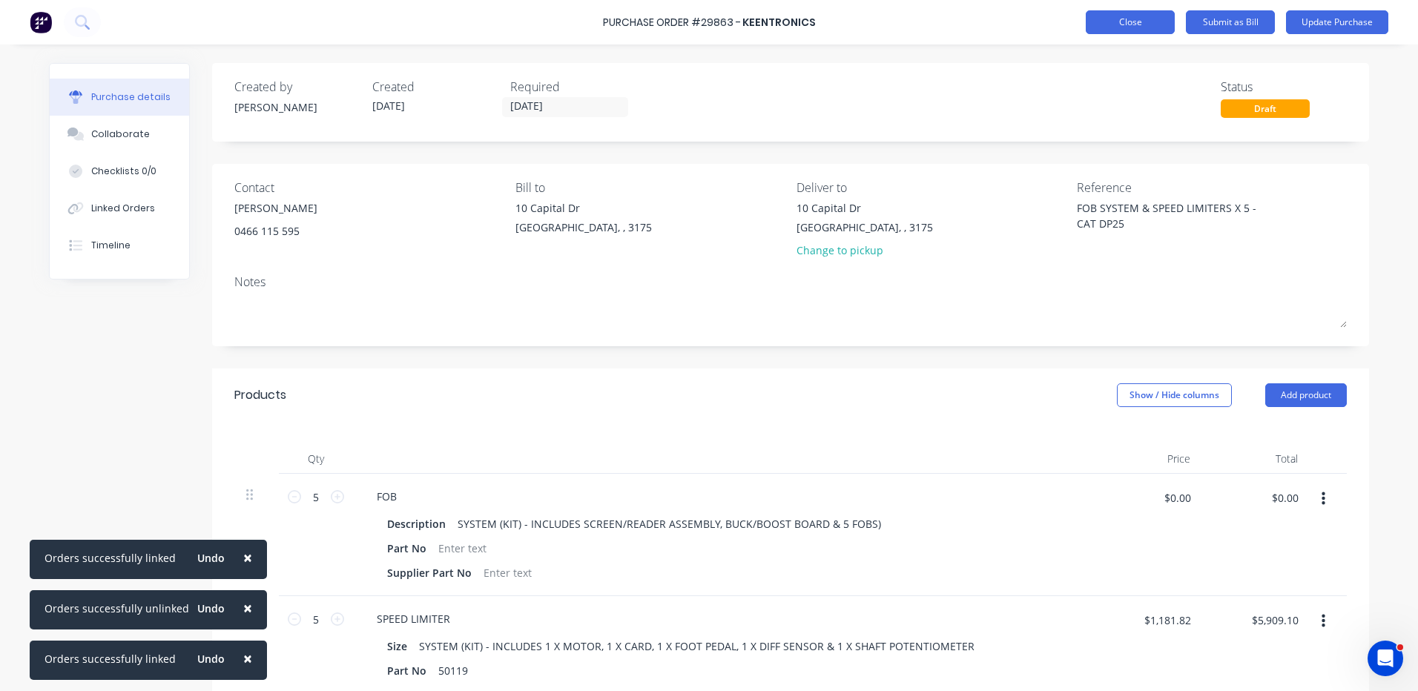
click at [1108, 11] on button "Close" at bounding box center [1130, 22] width 89 height 24
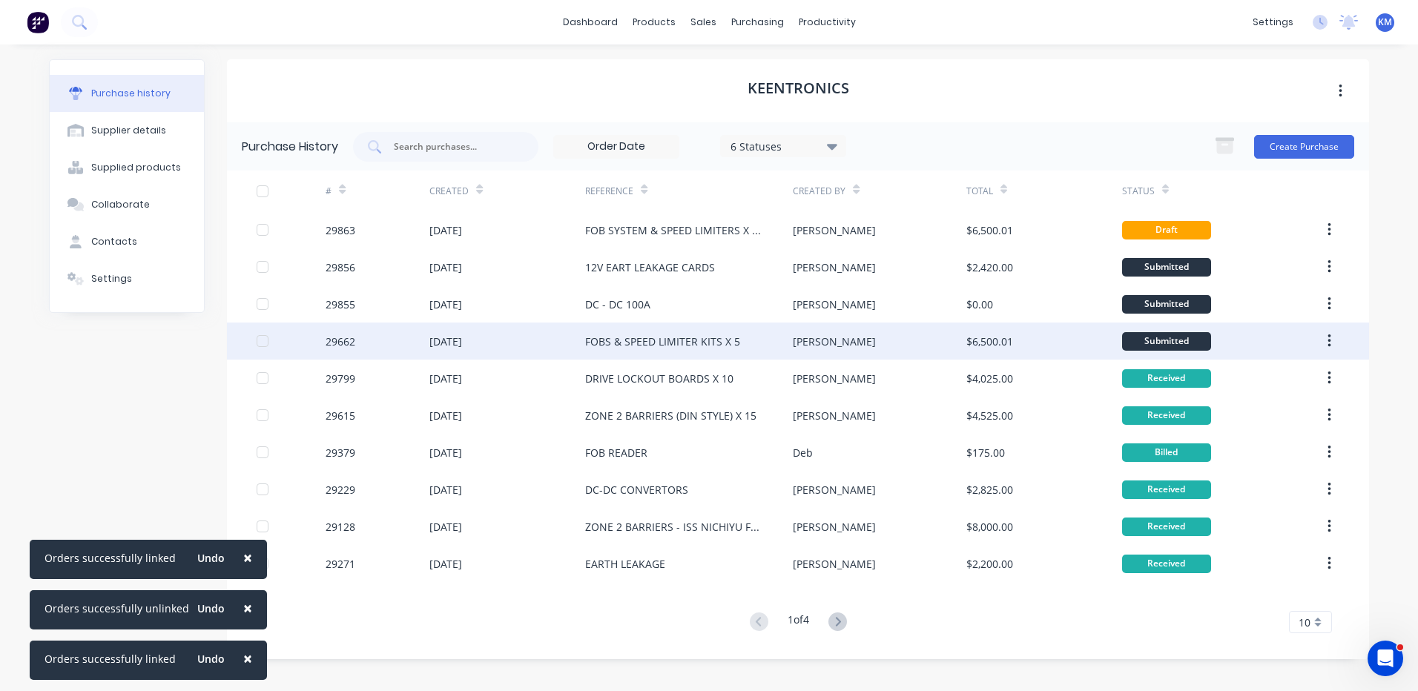
click at [875, 345] on div "[PERSON_NAME]" at bounding box center [879, 341] width 173 height 37
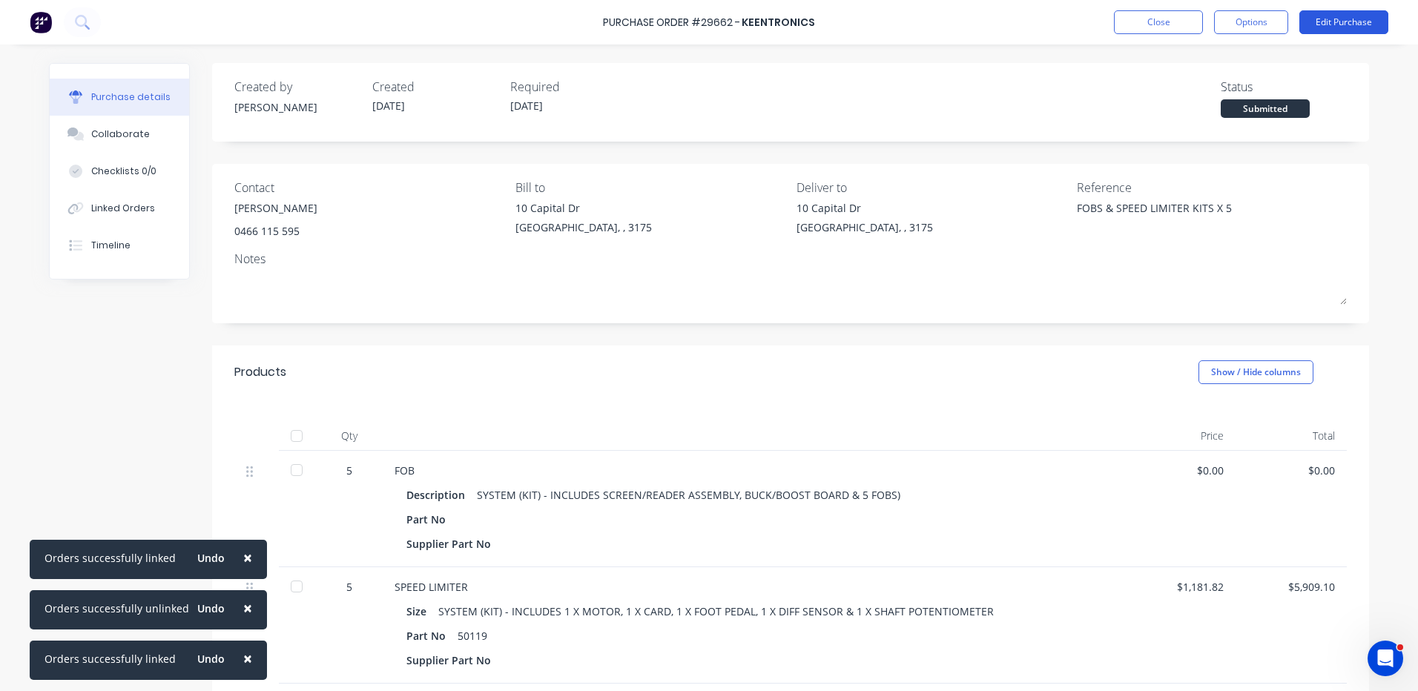
click at [1328, 24] on button "Edit Purchase" at bounding box center [1344, 22] width 89 height 24
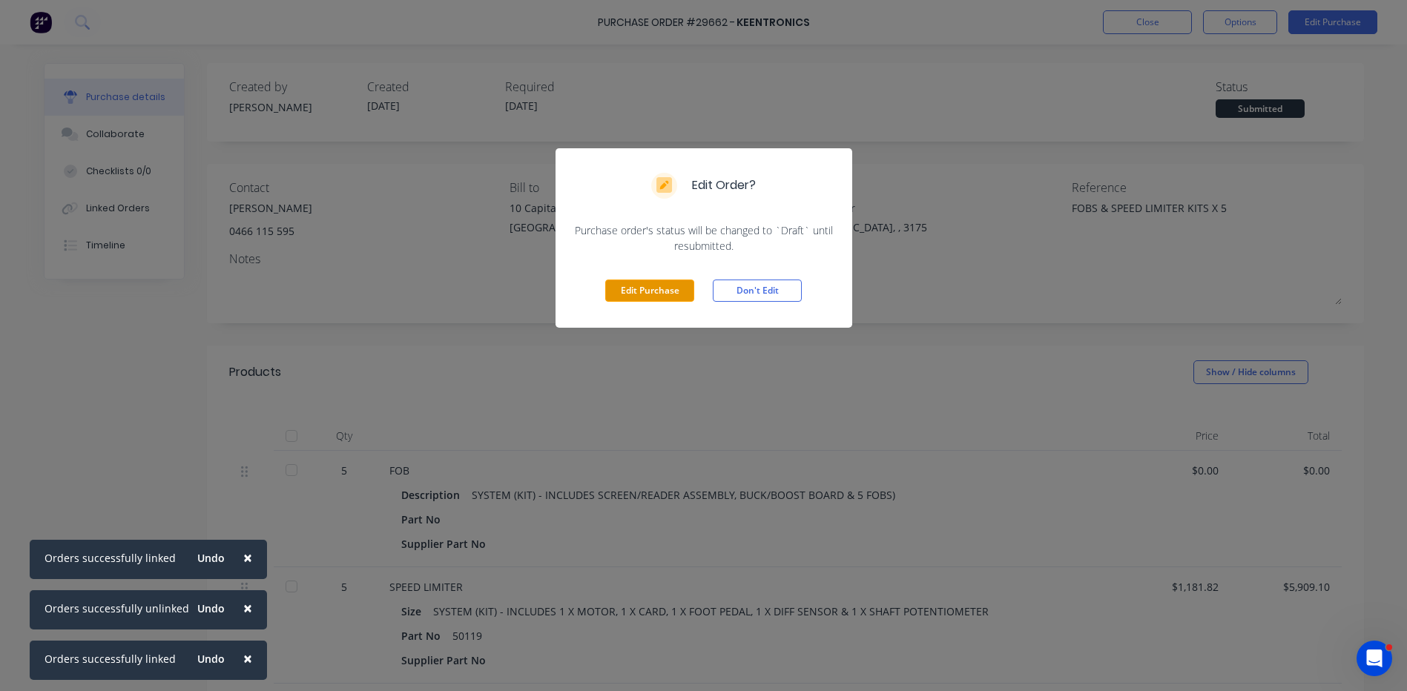
click at [632, 287] on button "Edit Purchase" at bounding box center [649, 291] width 89 height 22
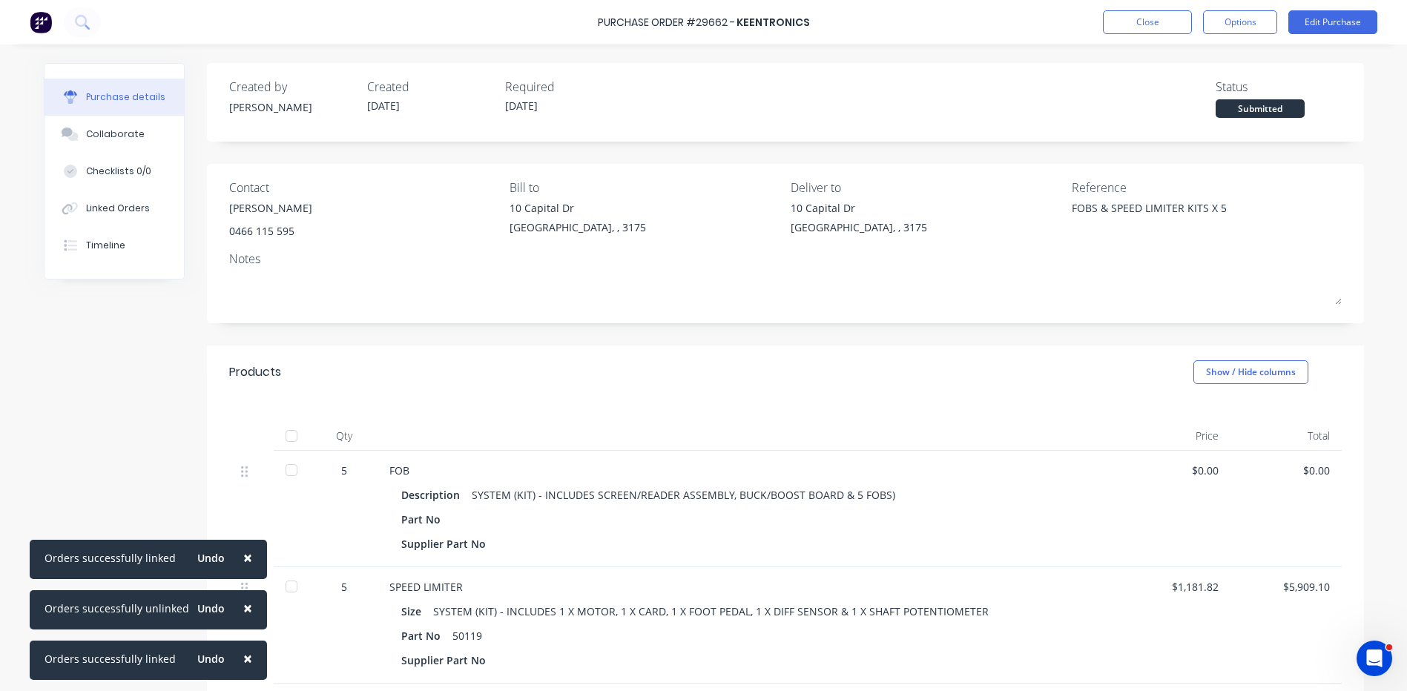
type textarea "x"
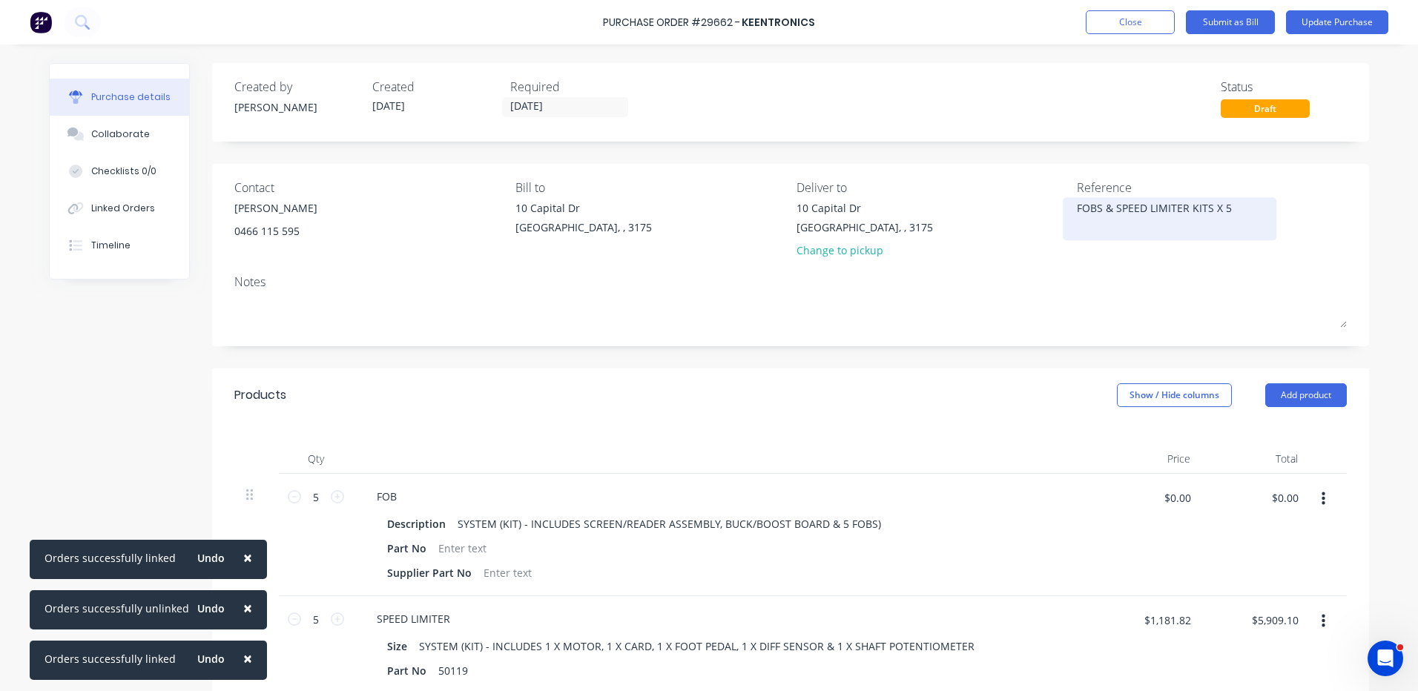
drag, startPoint x: 1226, startPoint y: 207, endPoint x: 1217, endPoint y: 207, distance: 8.9
click at [1217, 207] on textarea "FOBS & SPEED LIMITER KITS X 5" at bounding box center [1169, 216] width 185 height 33
type textarea "FOBS & SPEED LIMITER KITS X 1 - ENFORCER CP"
type textarea "x"
type textarea "FOBS & SPEED LIMITER KITS X 1 - ENFORCER CPD"
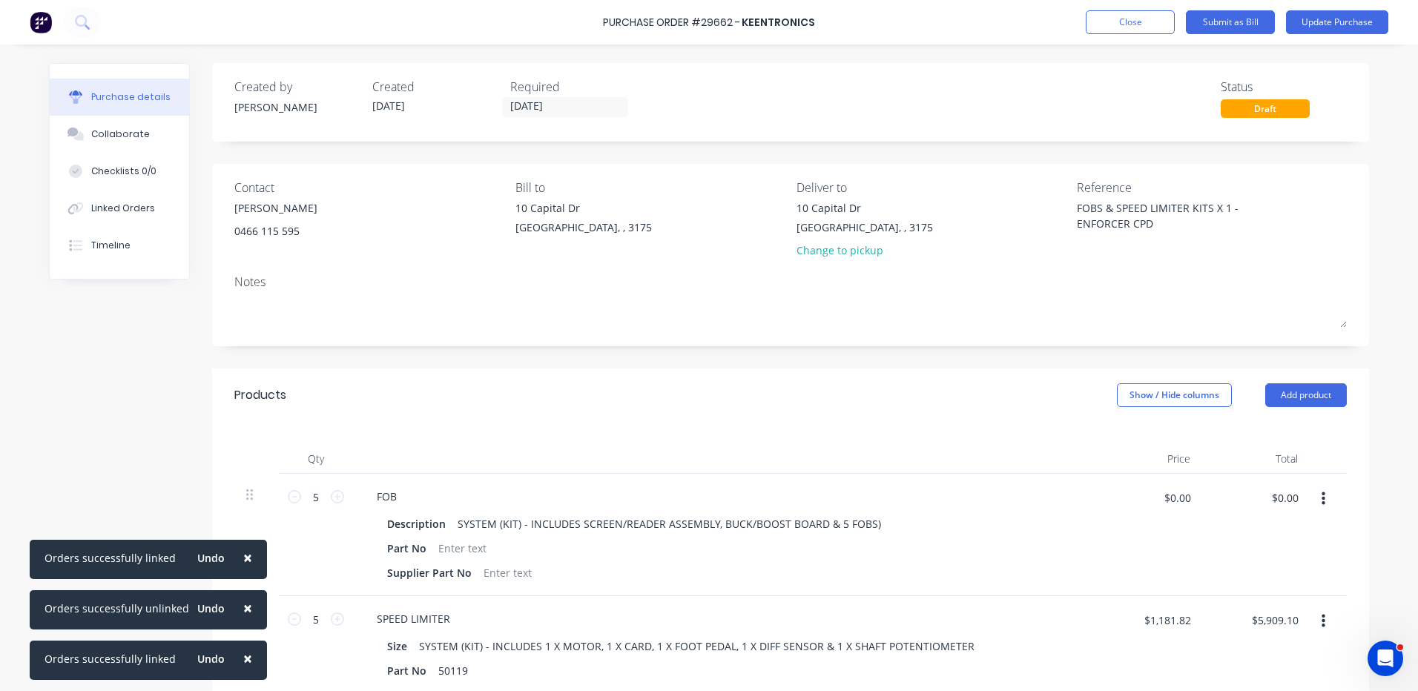
type textarea "x"
type textarea "FOBS & SPEED LIMITER KITS X 1 - ENFORCER CPD2"
type textarea "x"
type textarea "FOBS & SPEED LIMITER KITS X 1 - ENFORCER CPD25"
type textarea "x"
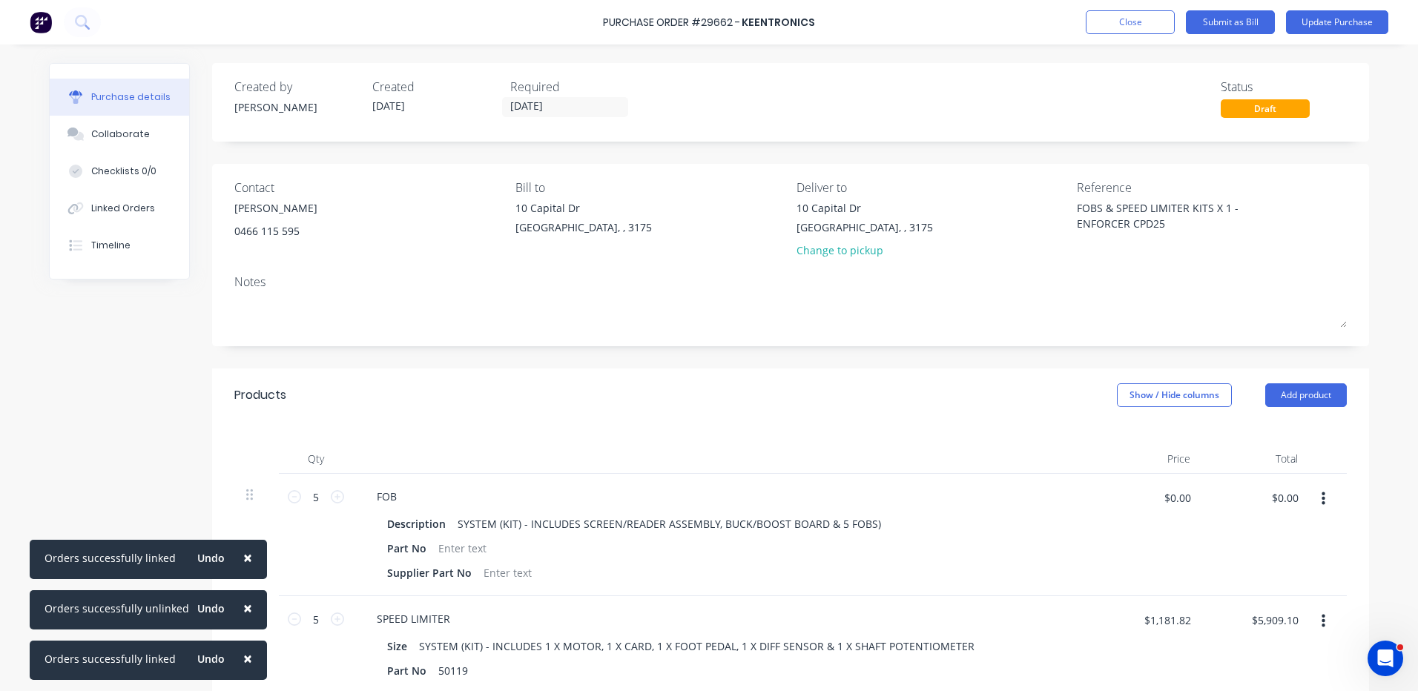
type textarea "FOBS & SPEED LIMITER KITS X 1 - ENFORCER CPD25 &"
type textarea "x"
type textarea "FOBS & SPEED LIMITER KITS X 1 - ENFORCER CPD25 &"
type textarea "x"
type textarea "FOBS & SPEED LIMITER KITS X 1 - ENFORCER CPD25 & S"
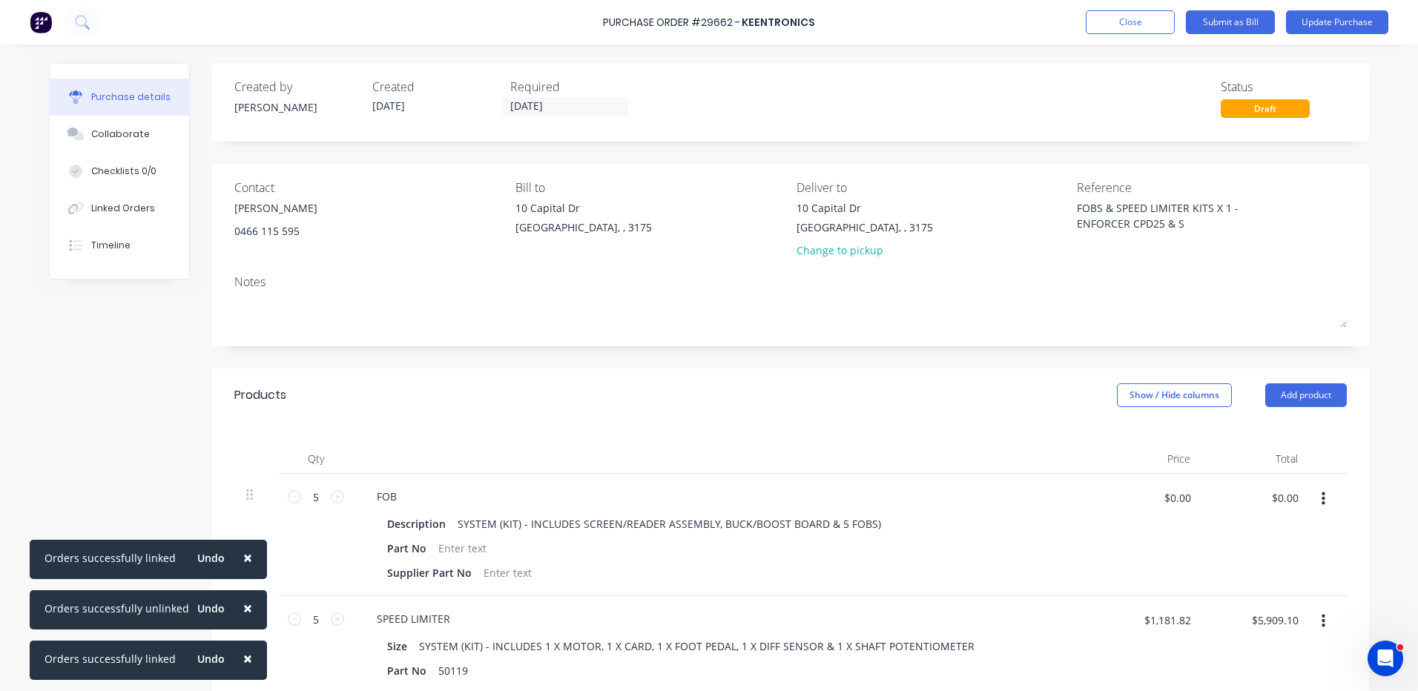
type textarea "x"
type textarea "FOBS & SPEED LIMITER KITS X 1 - ENFORCER CPD25 & ST"
type textarea "x"
type textarea "FOBS & SPEED LIMITER KITS X 1 - ENFORCER CPD25 & STO"
type textarea "x"
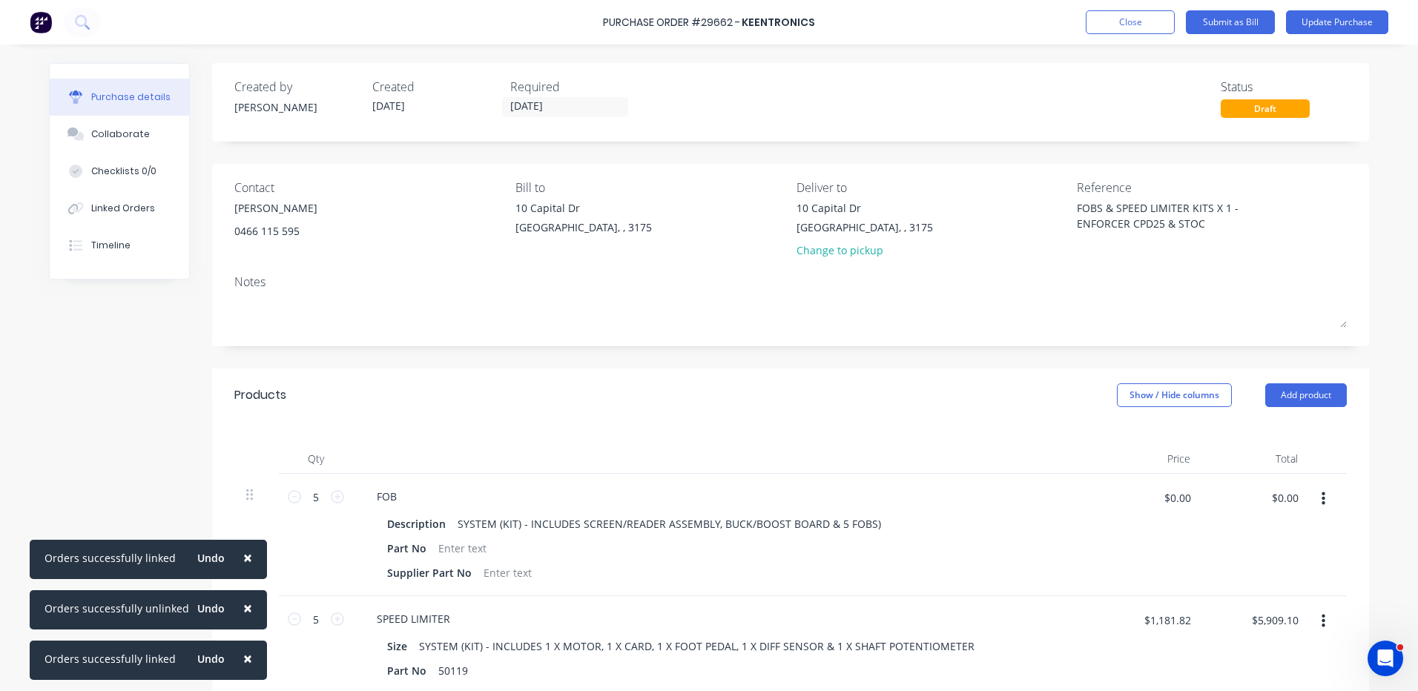
type textarea "FOBS & SPEED LIMITER KITS X 1 - ENFORCER CPD25 & STOCK"
type textarea "x"
type textarea "FOBS & SPEED LIMITER KITS X 1 - ENFORCER CPD25 & STOCK"
type textarea "x"
type textarea "FOBS & SPEED LIMITER KITS X 1 - ENFORCER CPD25 & STOCK"
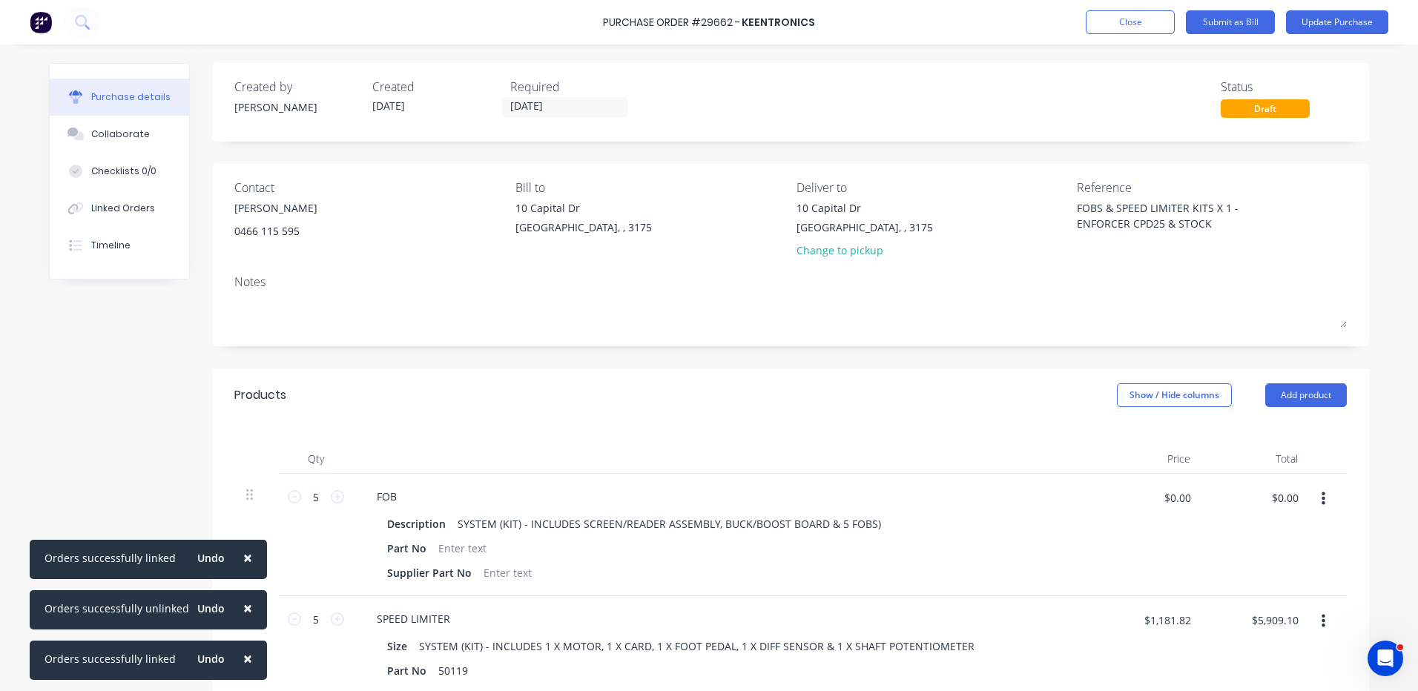
click at [247, 664] on button "×" at bounding box center [247, 659] width 39 height 36
click at [247, 626] on button "×" at bounding box center [247, 609] width 39 height 36
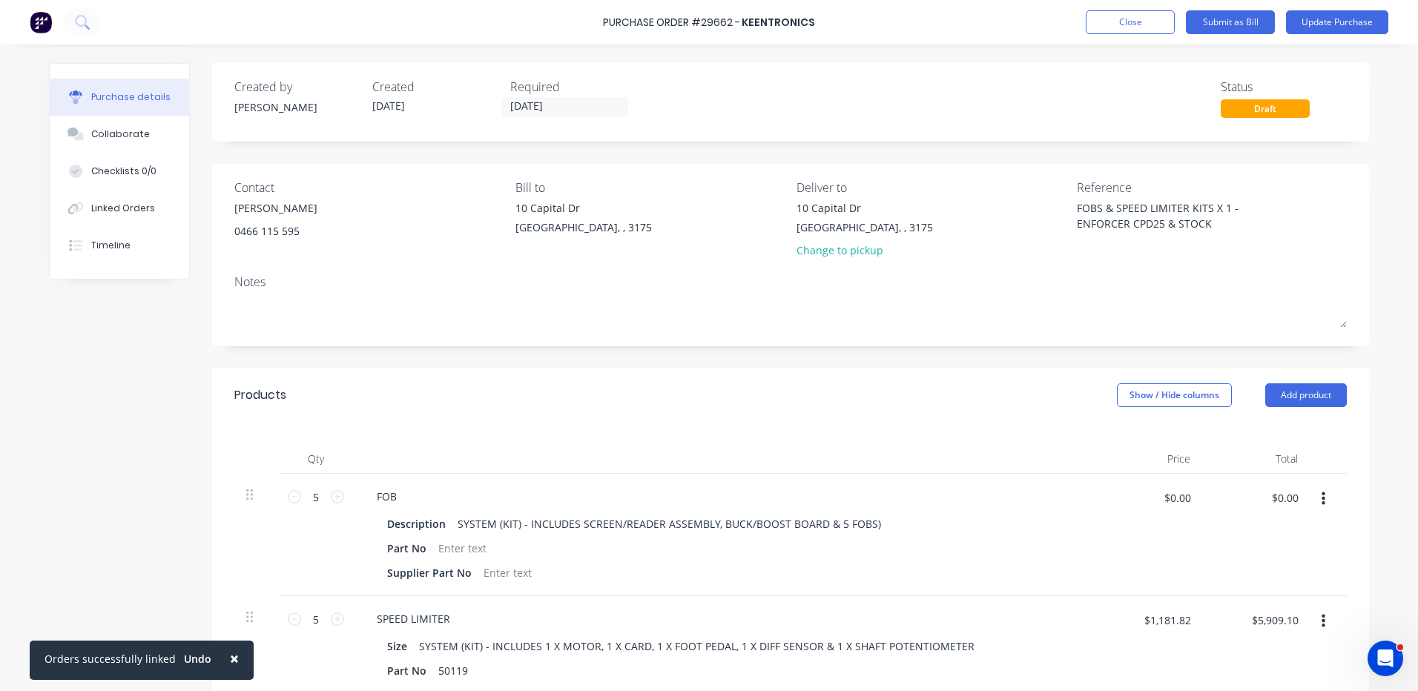
click at [247, 664] on button "×" at bounding box center [234, 659] width 39 height 36
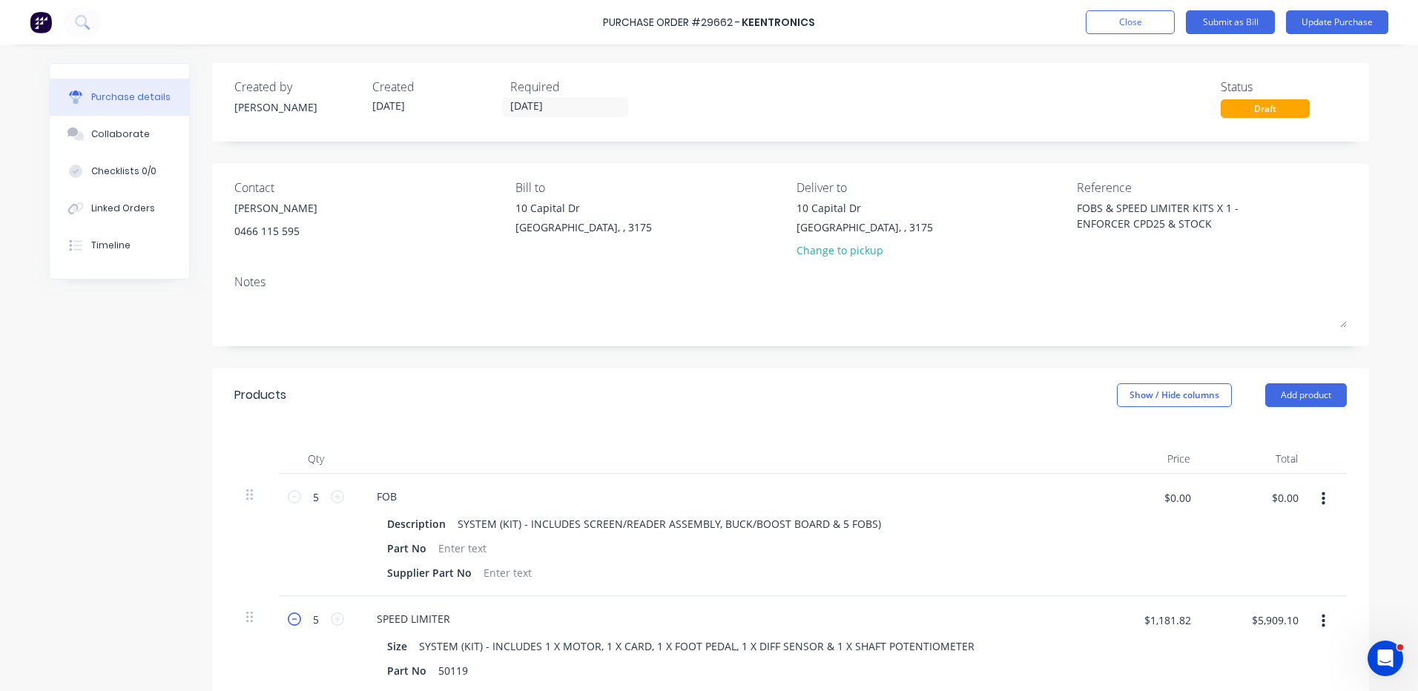
click at [289, 614] on icon at bounding box center [294, 619] width 13 height 13
type textarea "x"
type input "4"
type input "$4,727.28"
click at [289, 614] on icon at bounding box center [294, 619] width 13 height 13
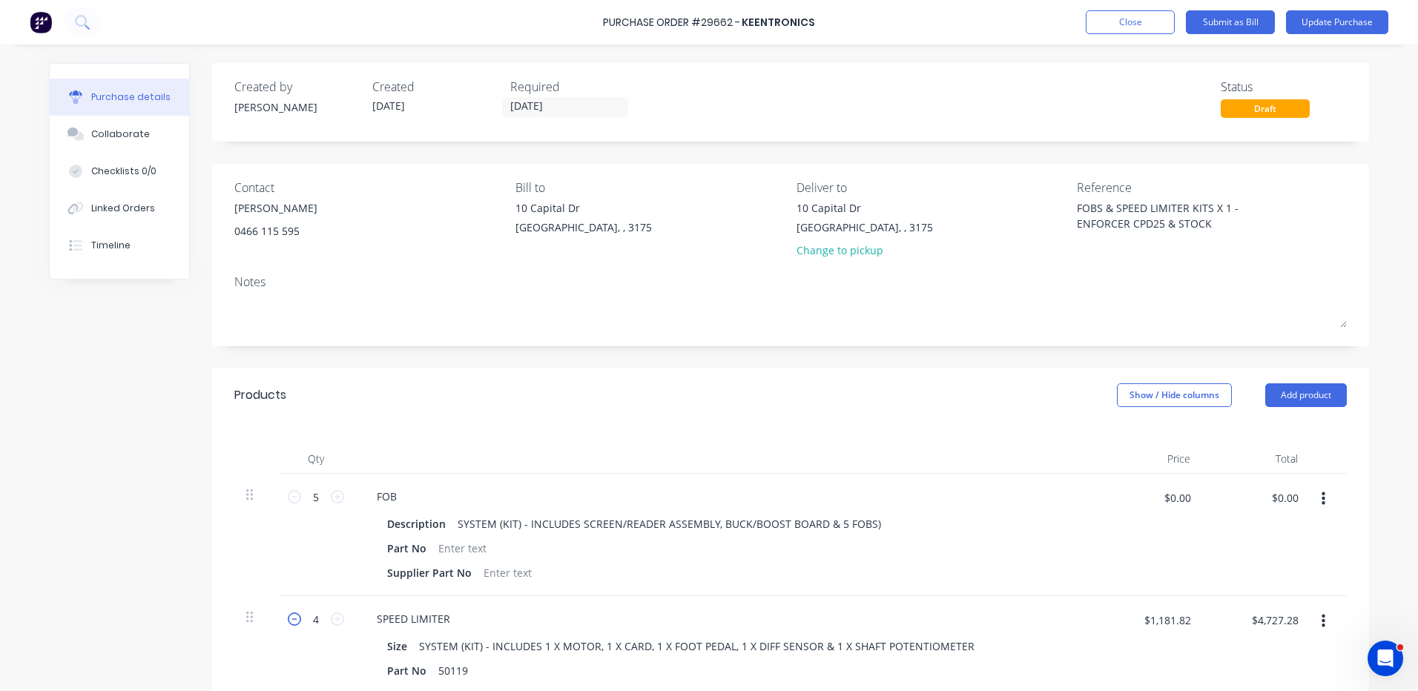
type textarea "x"
type input "3"
type input "$3,545.46"
click at [289, 614] on icon at bounding box center [294, 619] width 13 height 13
type textarea "x"
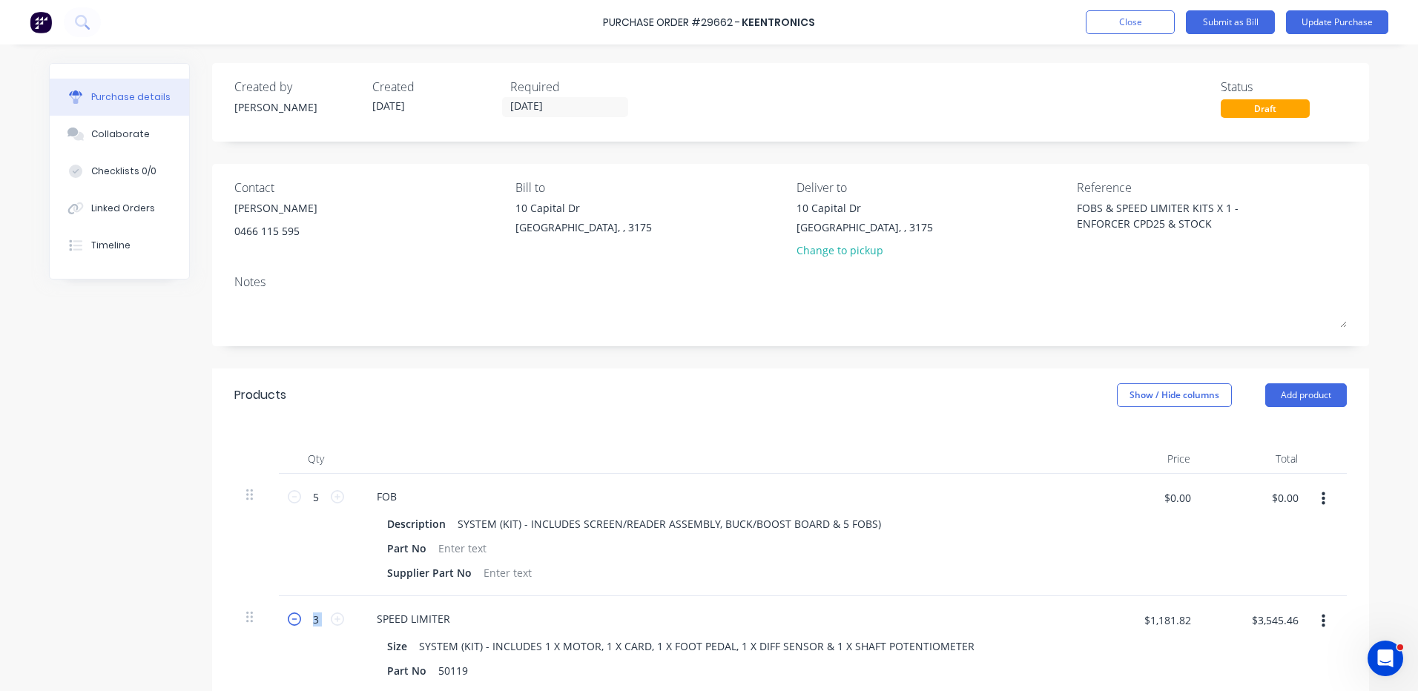
type input "2"
type input "$2,363.64"
click at [289, 614] on icon at bounding box center [294, 619] width 13 height 13
type textarea "x"
type input "1"
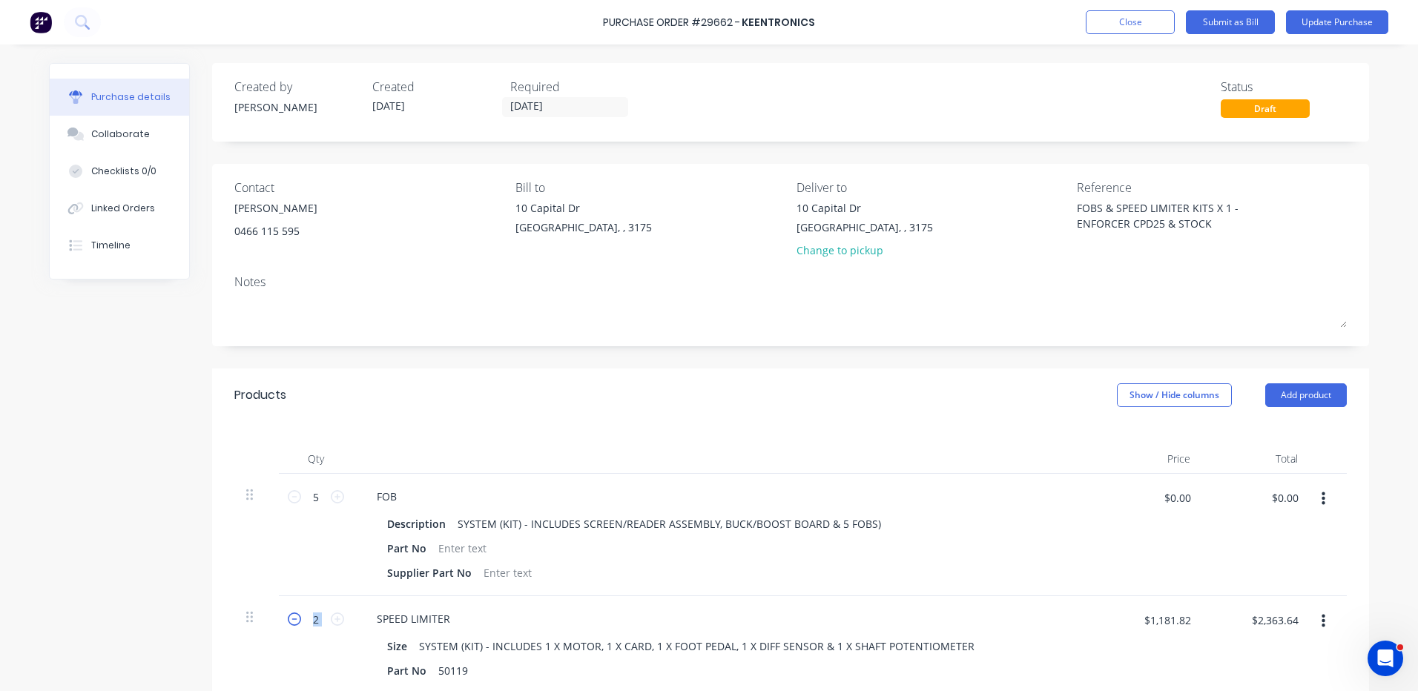
type input "$1,181.82"
click at [289, 496] on icon at bounding box center [294, 496] width 13 height 13
type textarea "x"
type input "4"
click at [289, 496] on icon at bounding box center [294, 496] width 13 height 13
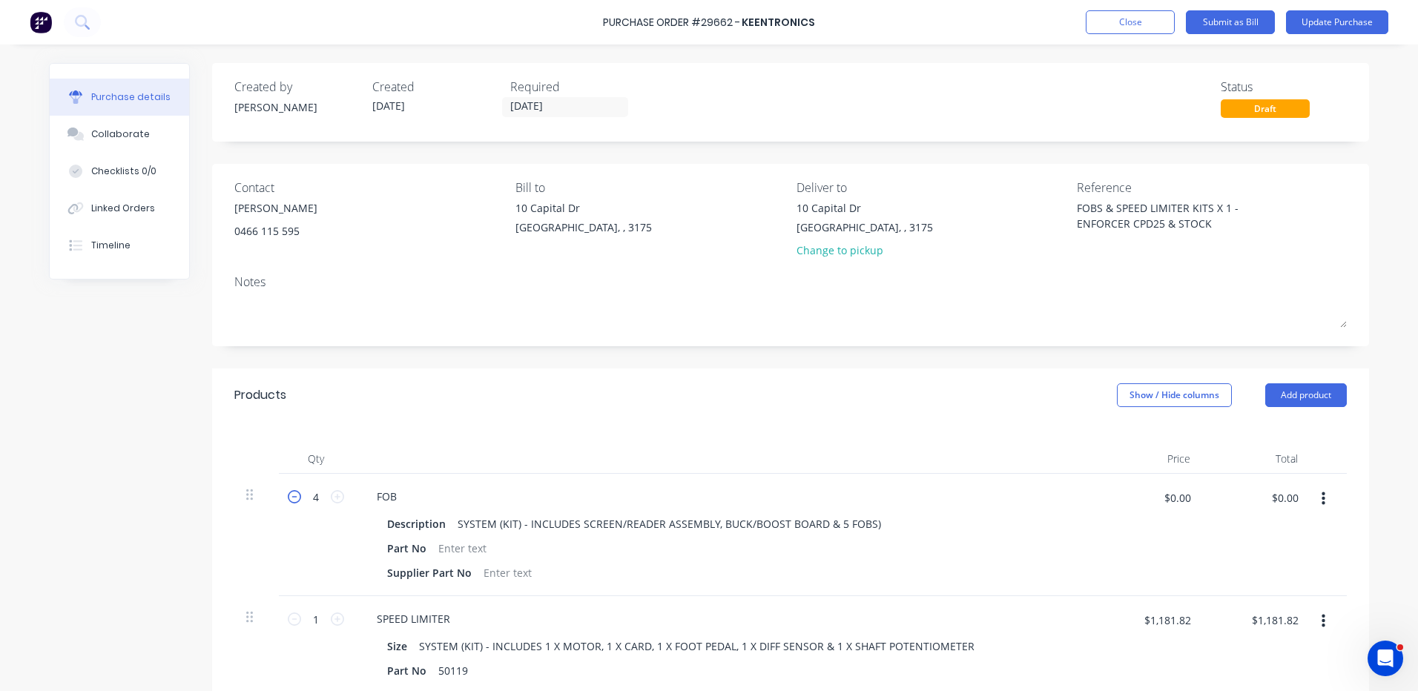
type textarea "x"
type input "3"
click at [289, 496] on icon at bounding box center [294, 496] width 13 height 13
type textarea "x"
type input "2"
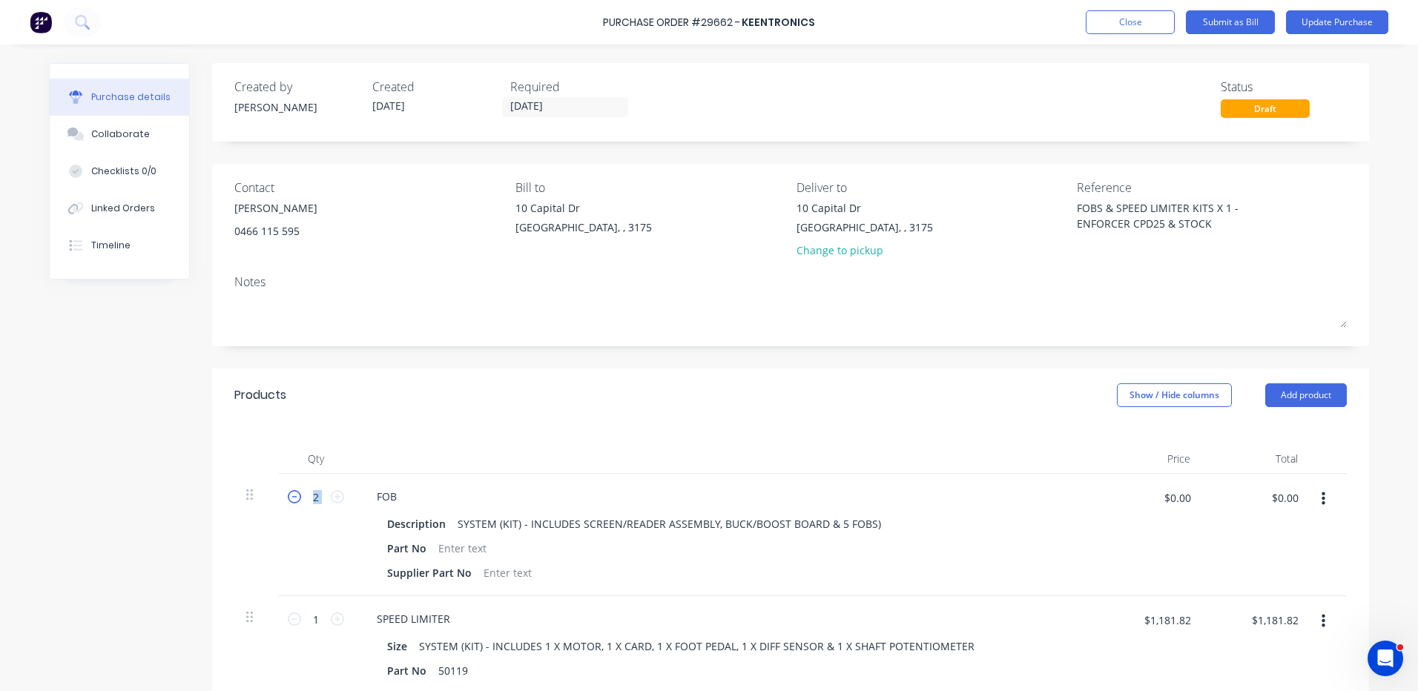
click at [289, 496] on icon at bounding box center [294, 496] width 13 height 13
type textarea "x"
type input "1"
click at [677, 421] on div "Products Show / Hide columns Add product" at bounding box center [790, 395] width 1157 height 53
click at [155, 188] on button "Checklists 0/0" at bounding box center [119, 171] width 139 height 37
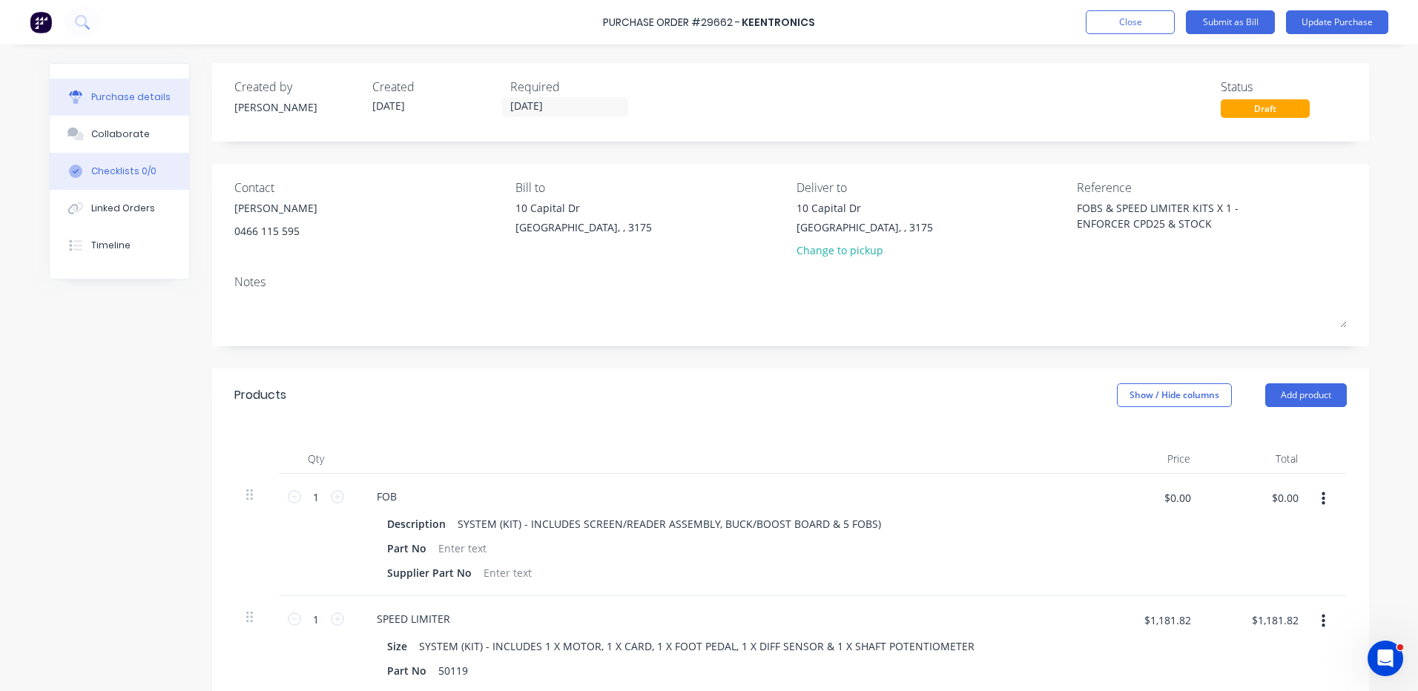
type textarea "x"
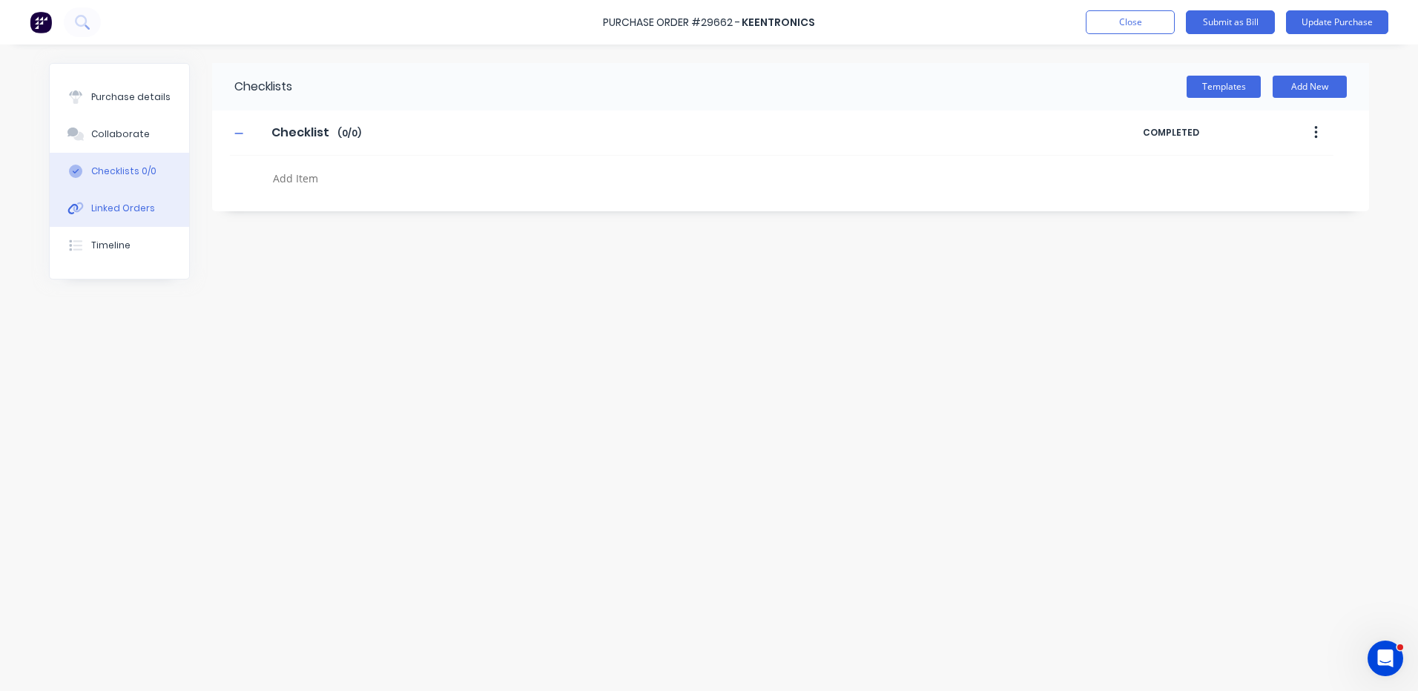
click at [141, 199] on button "Linked Orders" at bounding box center [119, 208] width 139 height 37
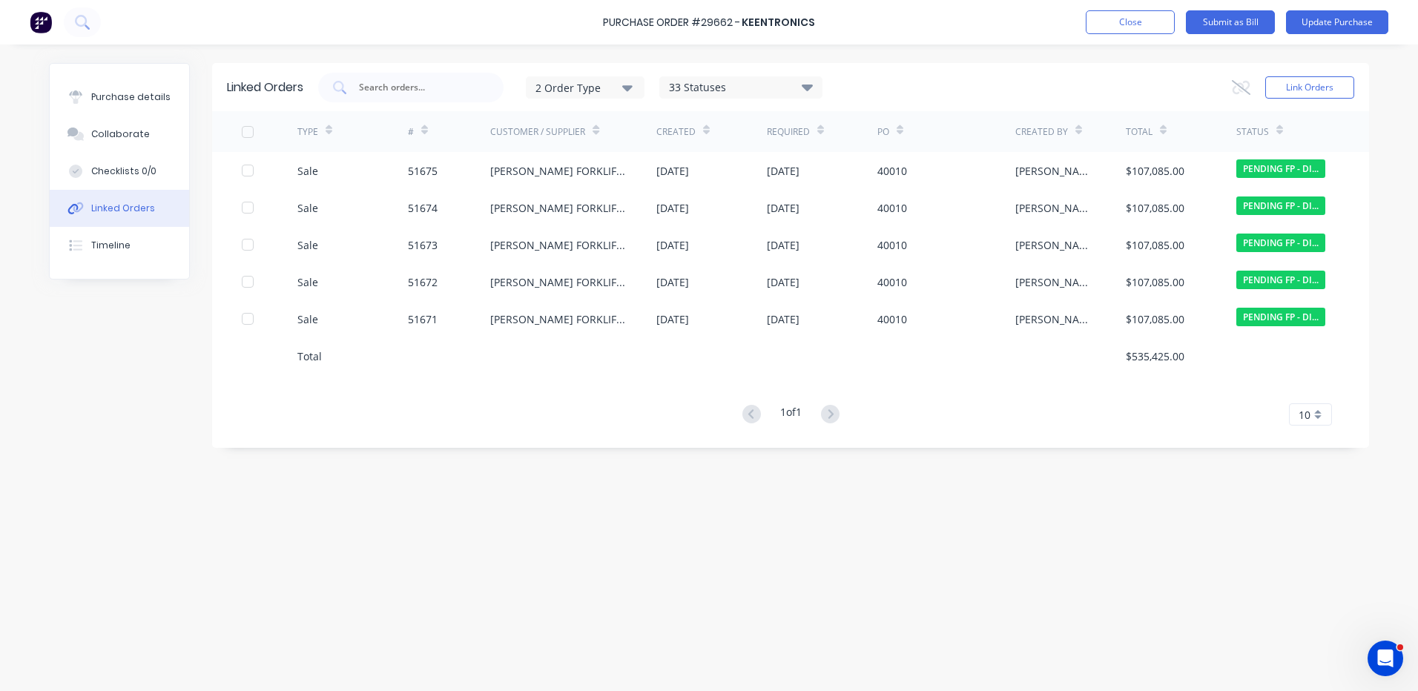
click at [251, 137] on div at bounding box center [248, 132] width 30 height 30
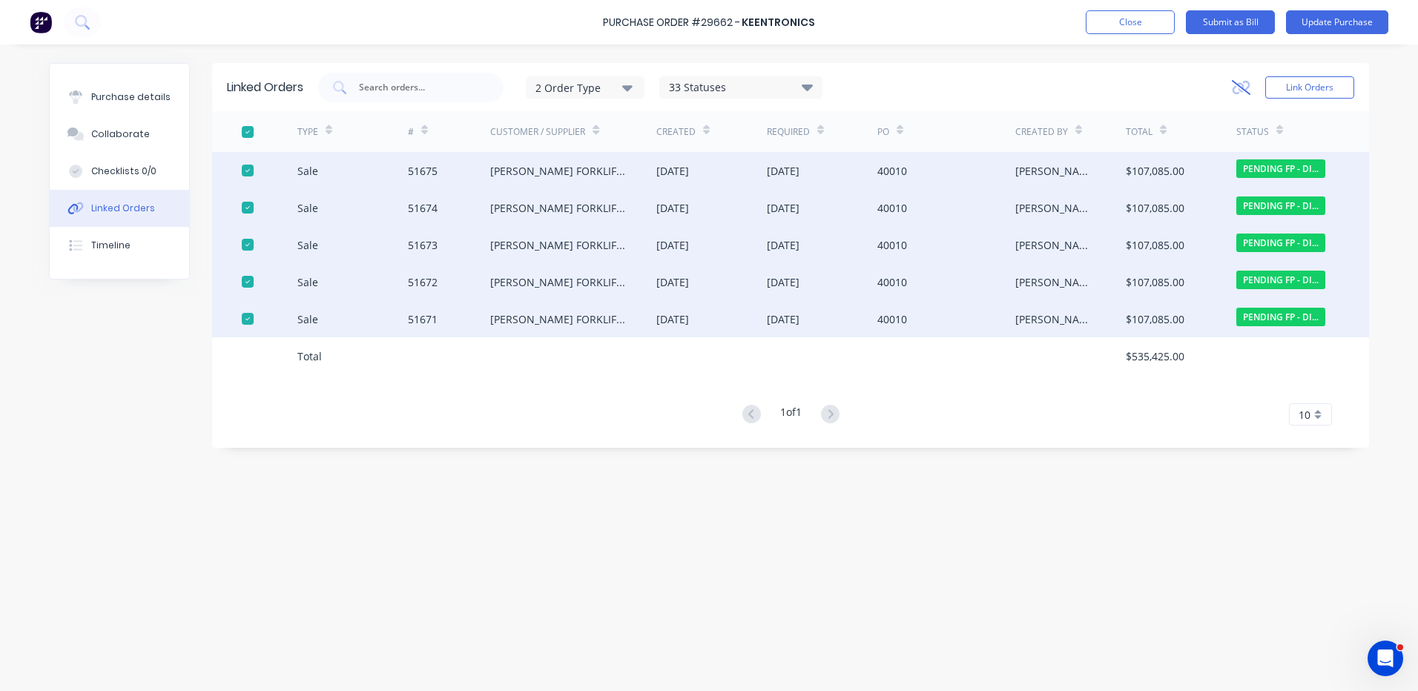
click at [1249, 85] on icon at bounding box center [1242, 86] width 18 height 13
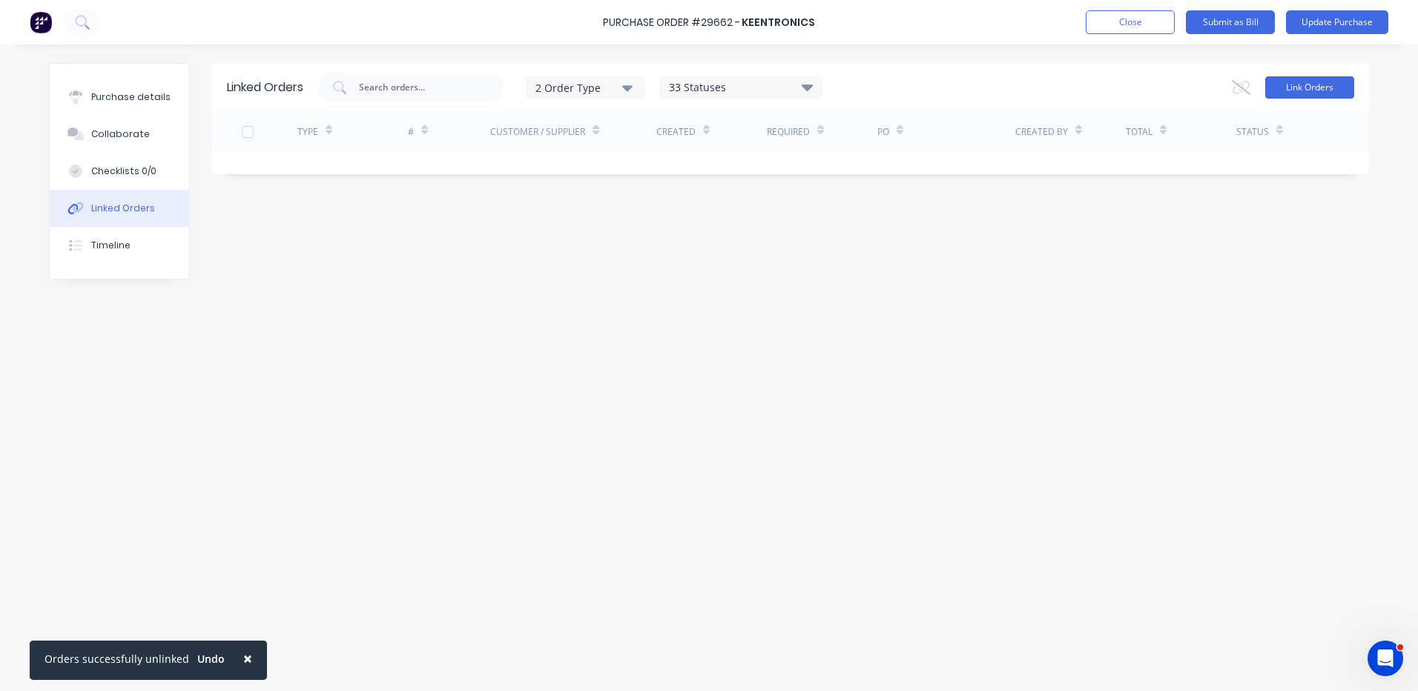
click at [1318, 89] on button "Link Orders" at bounding box center [1310, 87] width 89 height 22
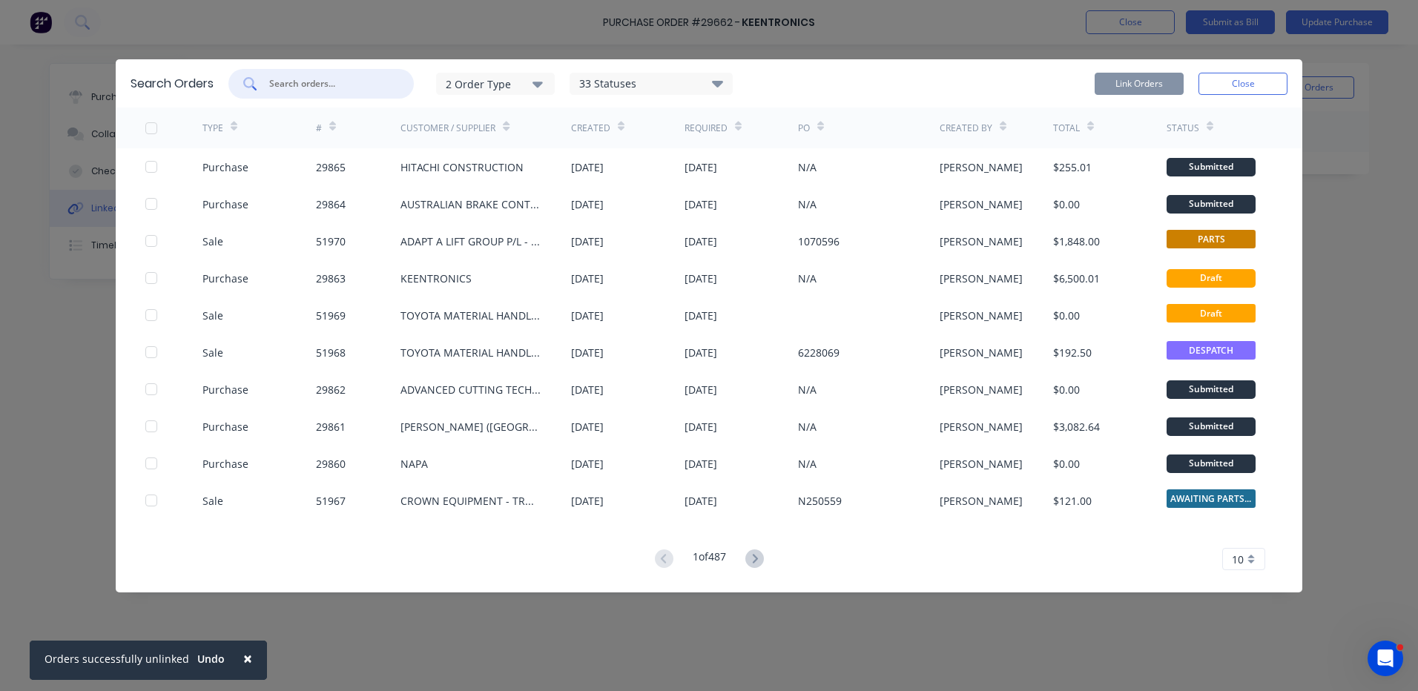
click at [341, 89] on input "text" at bounding box center [329, 83] width 123 height 15
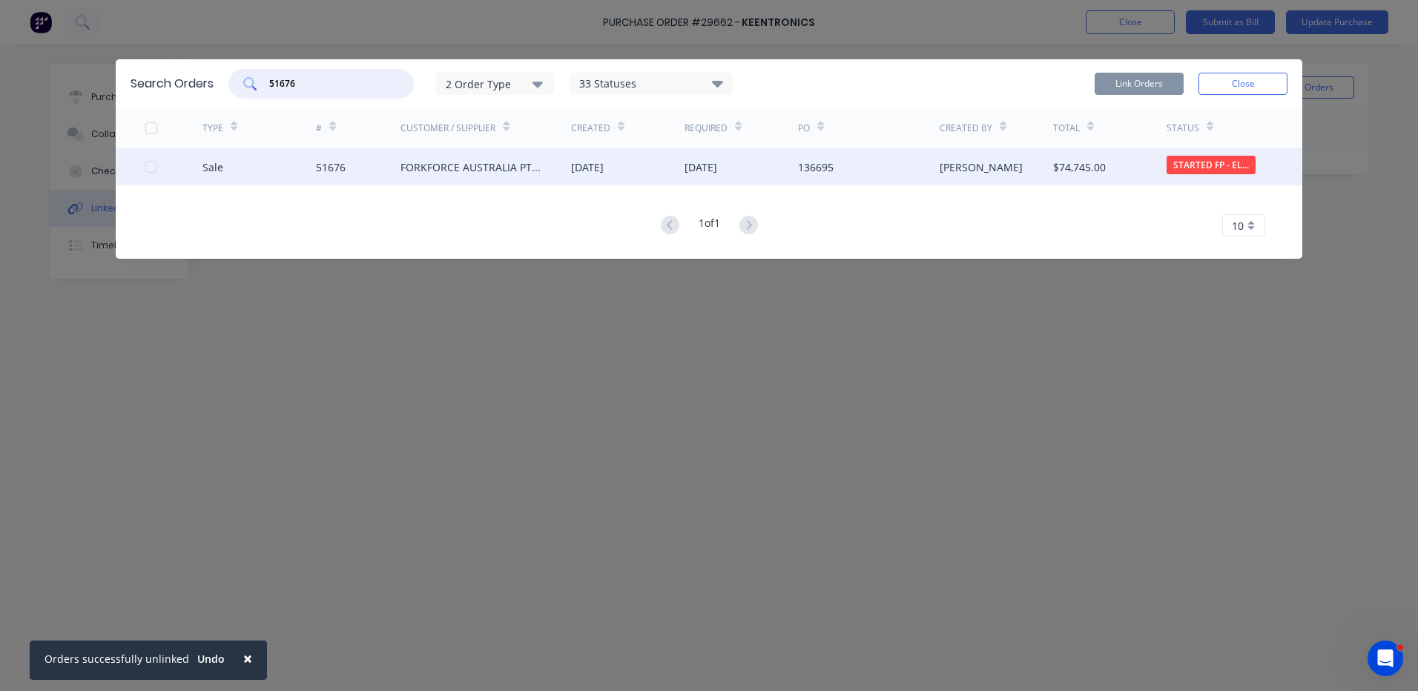
click at [154, 162] on div at bounding box center [152, 167] width 30 height 30
type input "51676"
click at [1102, 81] on button "Link Orders" at bounding box center [1139, 84] width 89 height 22
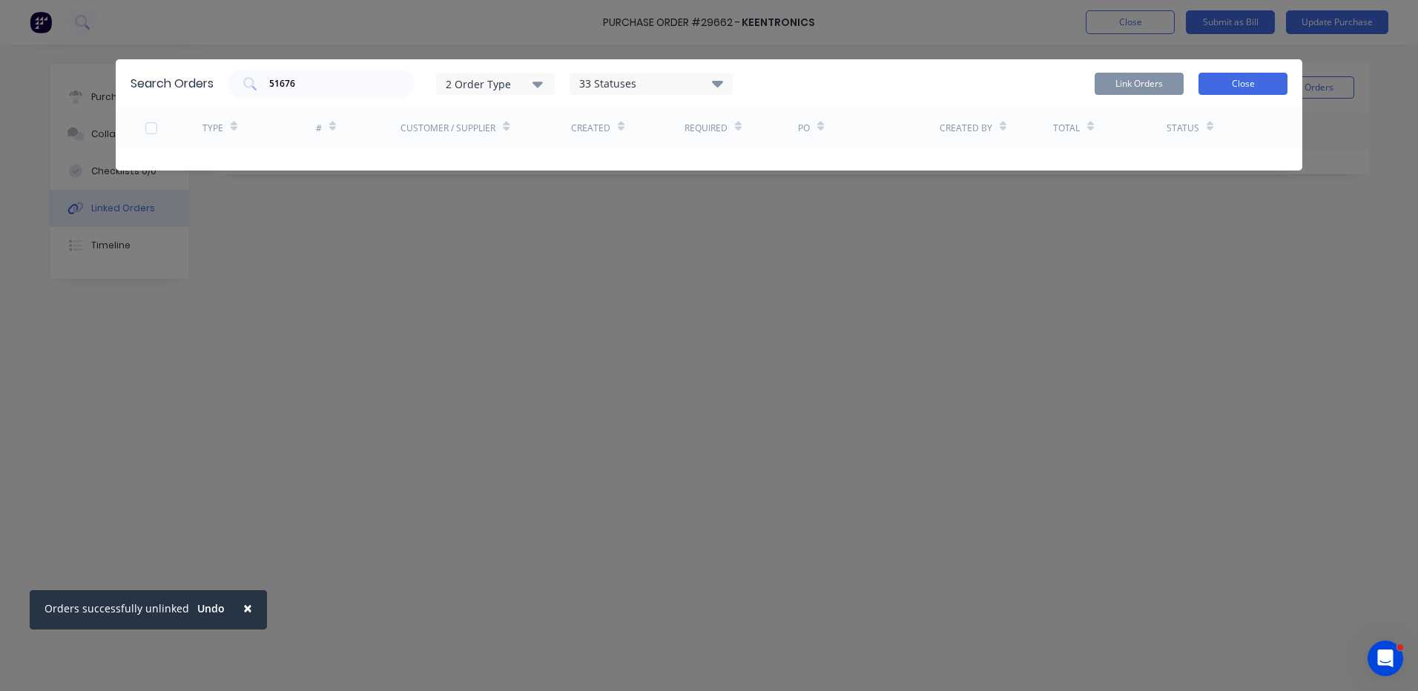
click at [1223, 83] on button "Close" at bounding box center [1243, 84] width 89 height 22
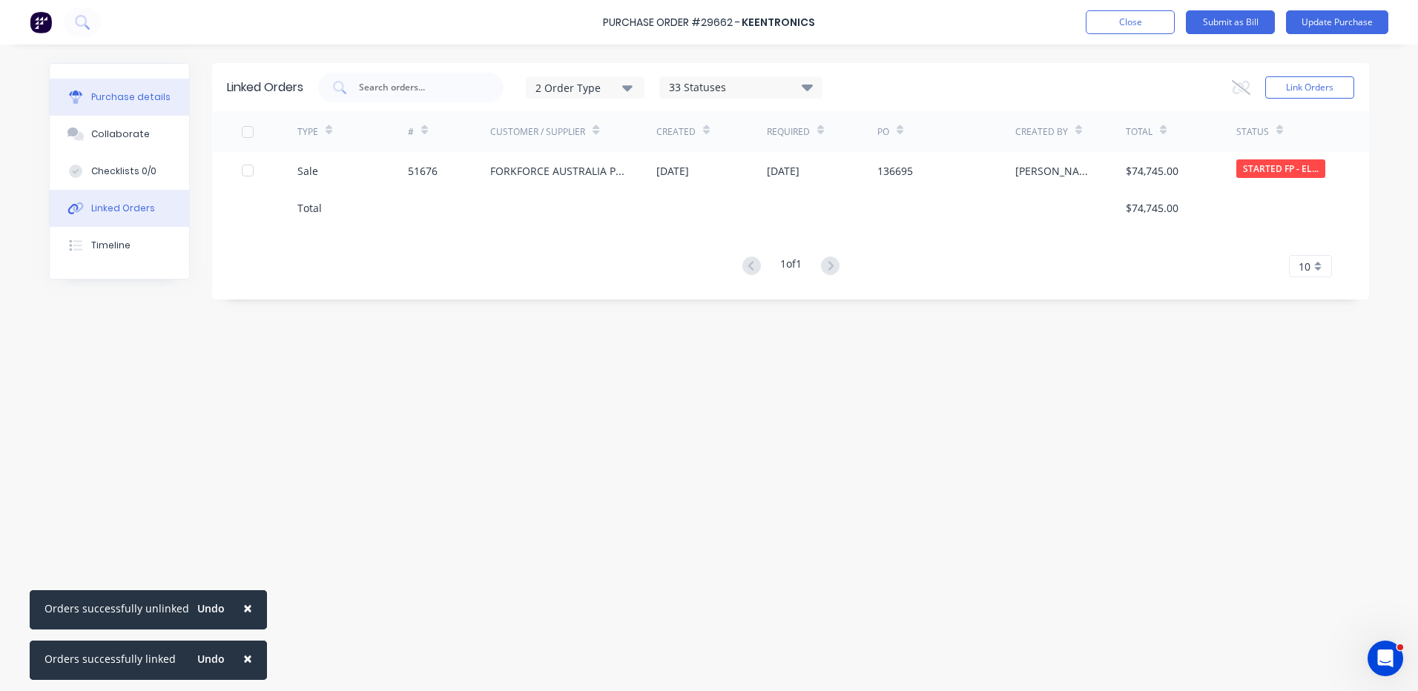
click at [157, 92] on div "Purchase details" at bounding box center [130, 97] width 79 height 13
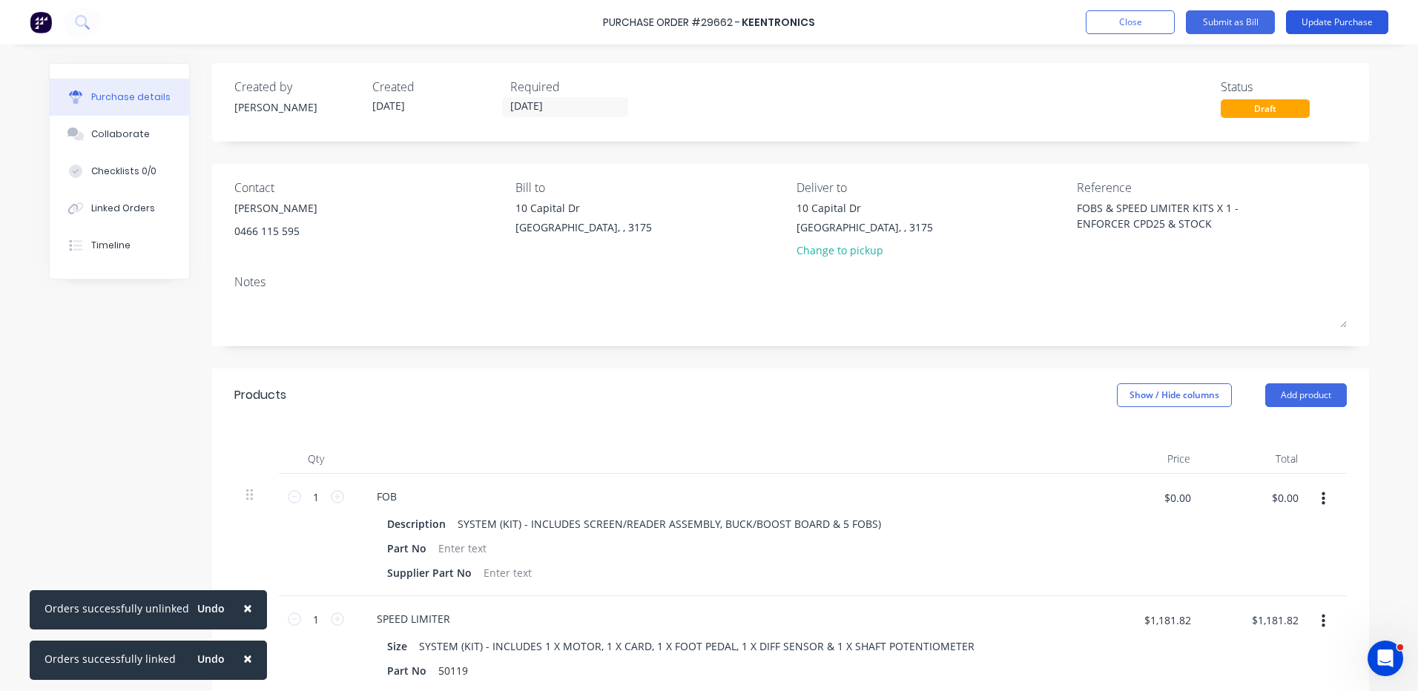
click at [1295, 27] on button "Update Purchase" at bounding box center [1337, 22] width 102 height 24
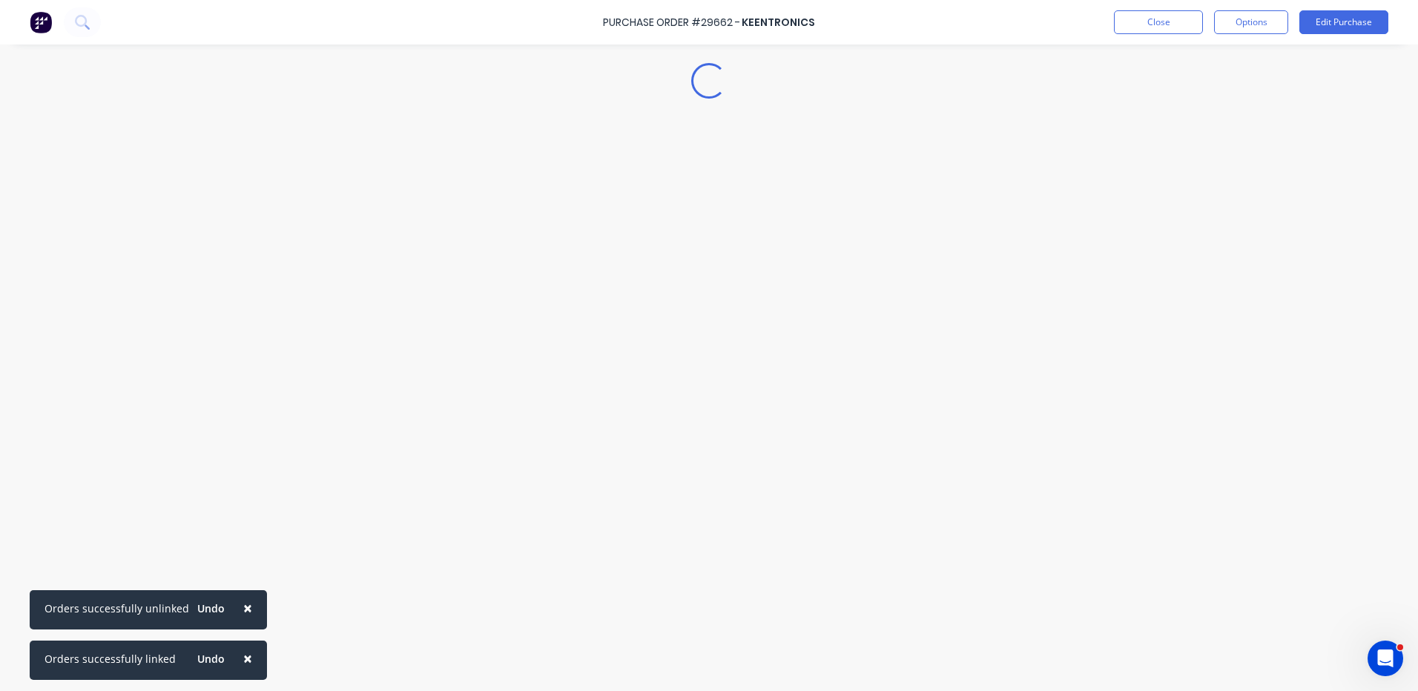
click at [232, 652] on button "×" at bounding box center [247, 659] width 39 height 36
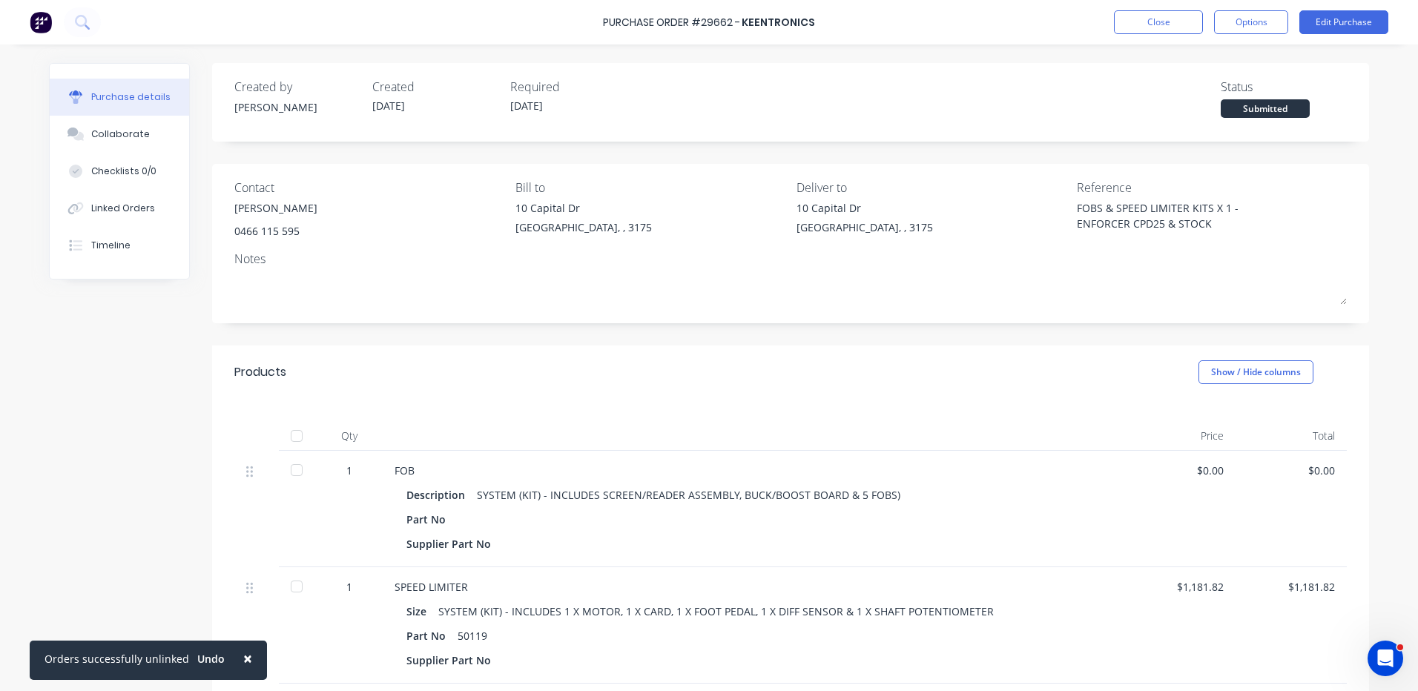
click at [232, 652] on button "×" at bounding box center [247, 659] width 39 height 36
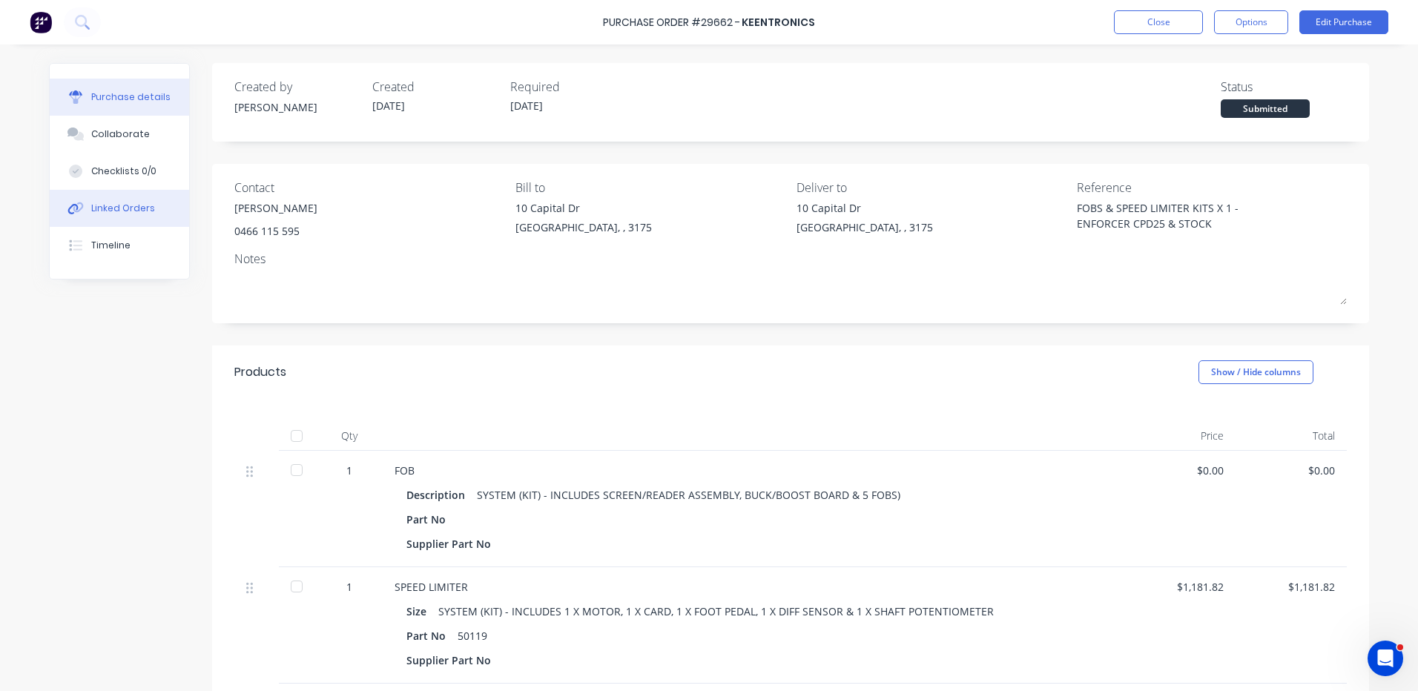
click at [174, 208] on button "Linked Orders" at bounding box center [119, 208] width 139 height 37
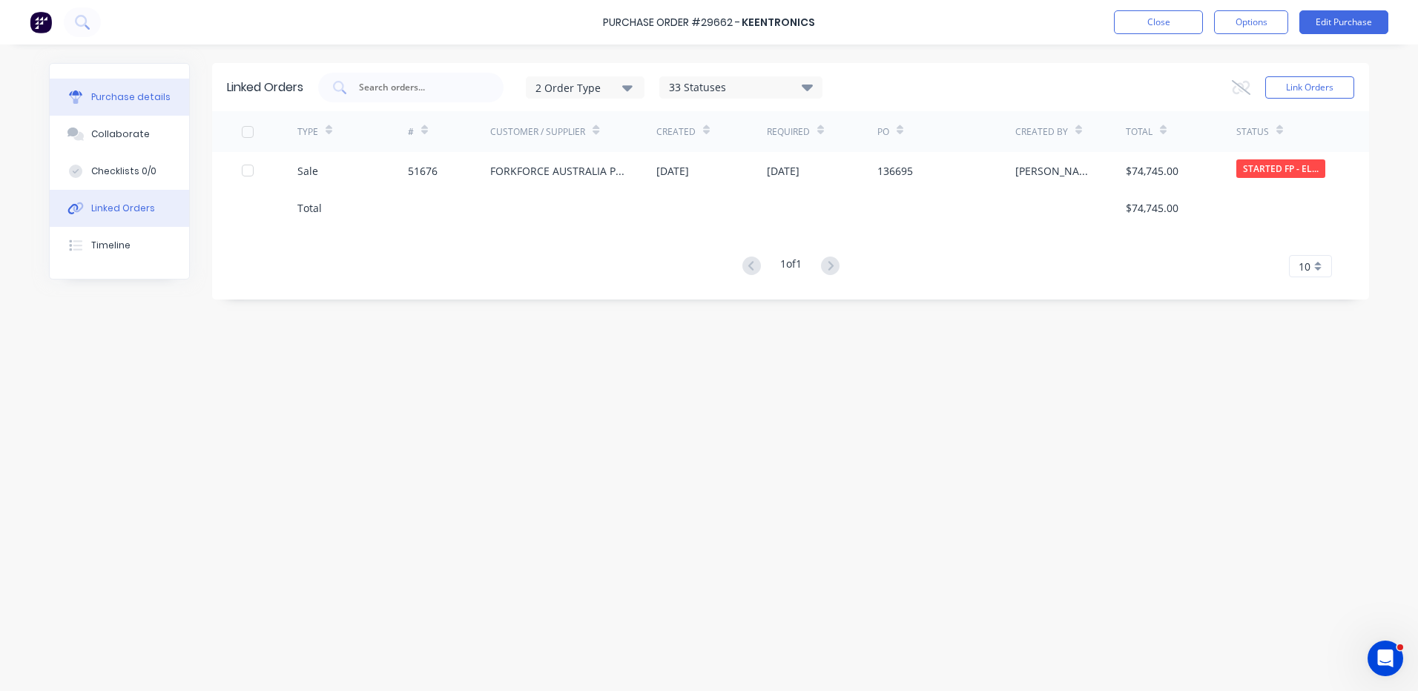
click at [142, 93] on div "Purchase details" at bounding box center [130, 97] width 79 height 13
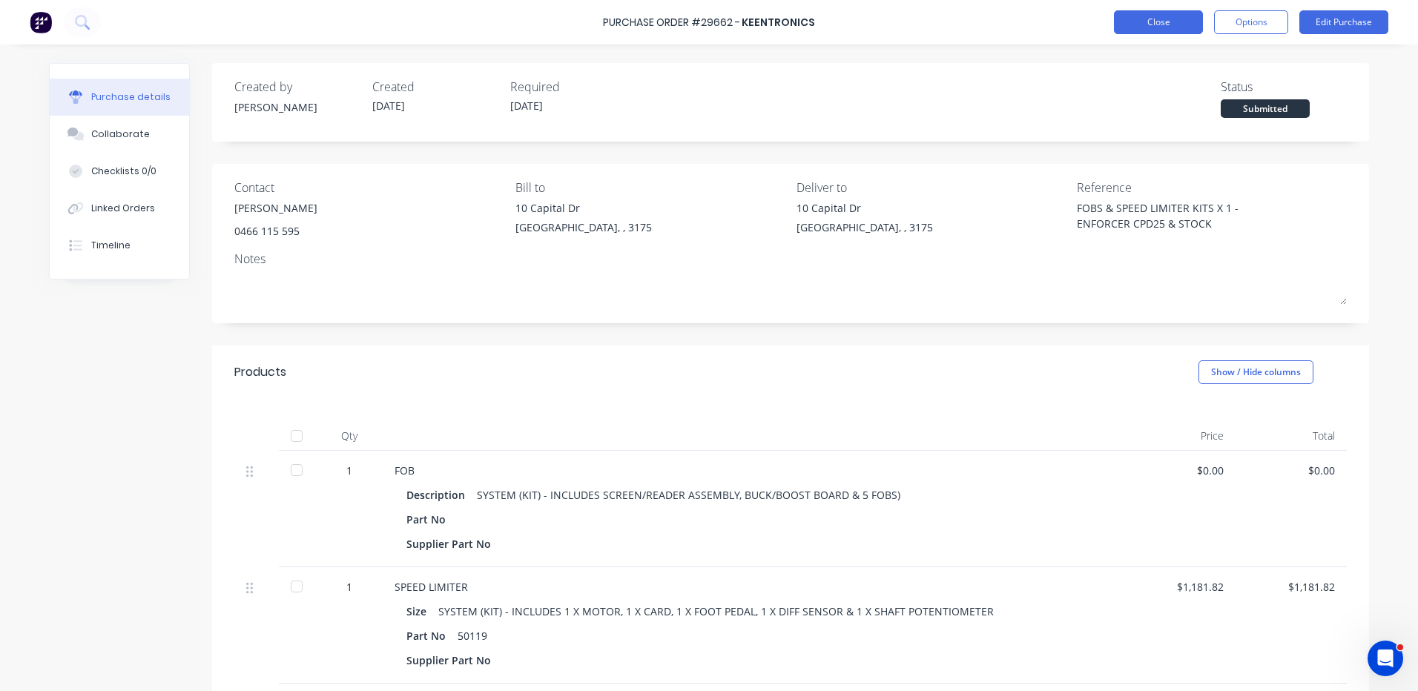
click at [1126, 27] on button "Close" at bounding box center [1158, 22] width 89 height 24
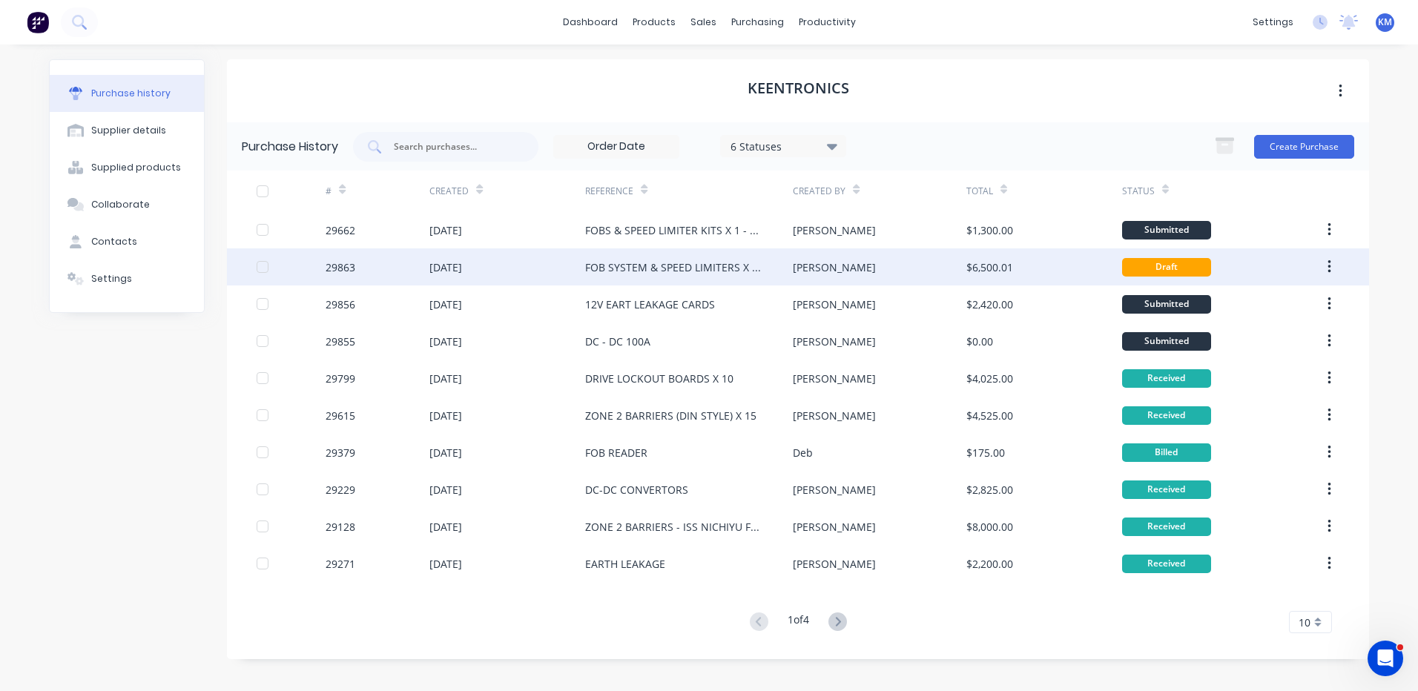
click at [659, 271] on div "FOB SYSTEM & SPEED LIMITERS X 5 - CAT DP25" at bounding box center [674, 268] width 178 height 16
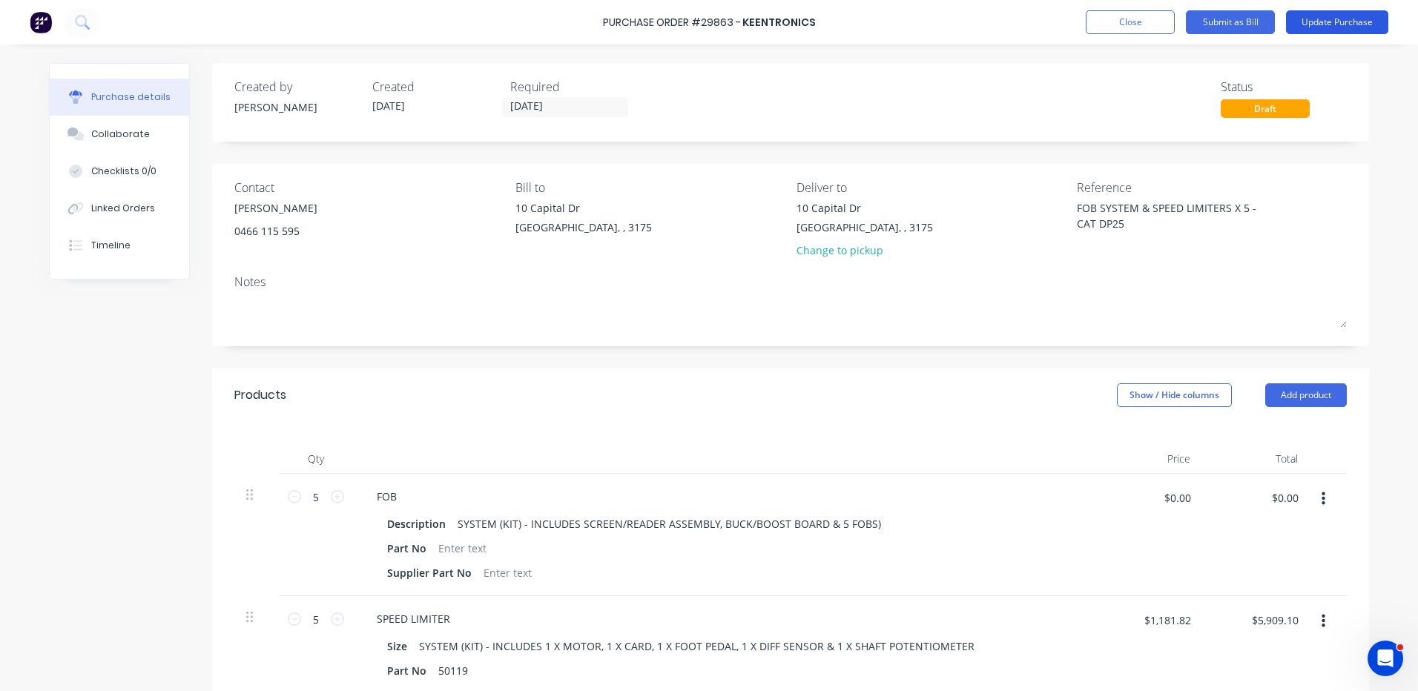
click at [1307, 23] on button "Update Purchase" at bounding box center [1337, 22] width 102 height 24
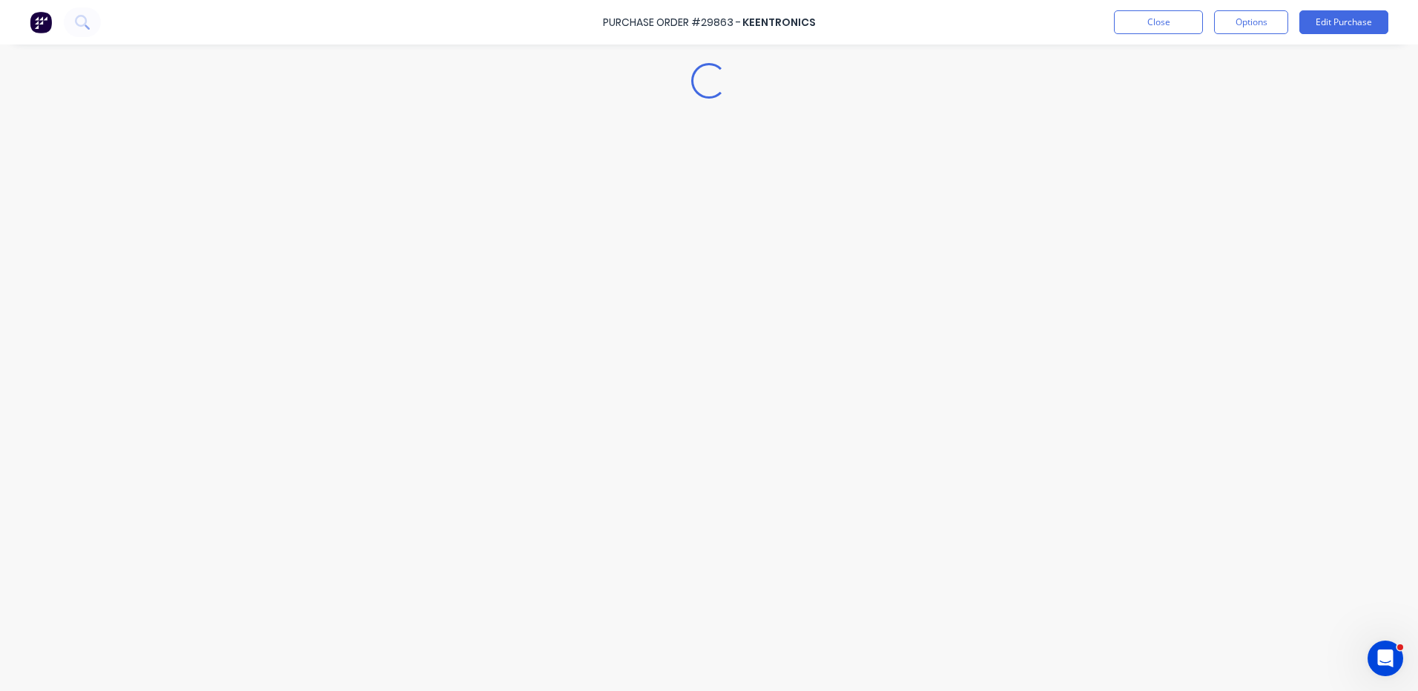
type textarea "x"
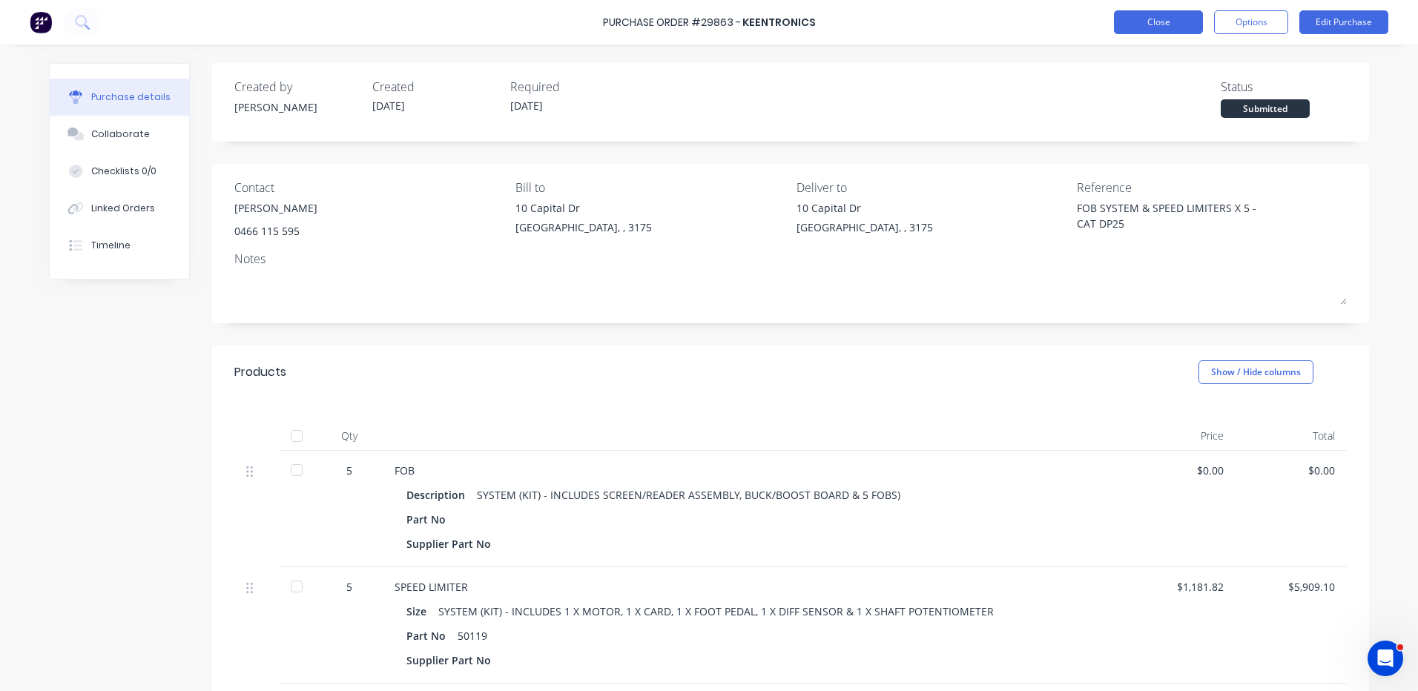
click at [1161, 29] on button "Close" at bounding box center [1158, 22] width 89 height 24
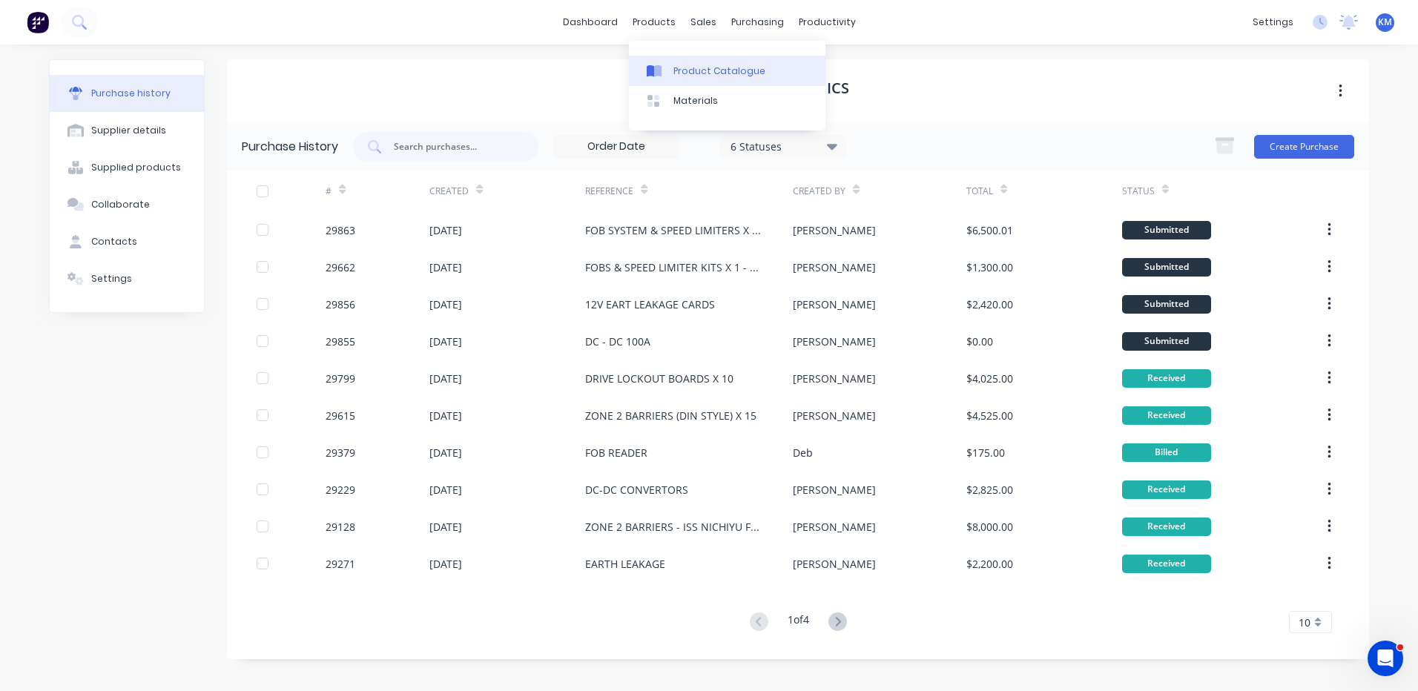
click at [660, 70] on icon at bounding box center [657, 71] width 7 height 12
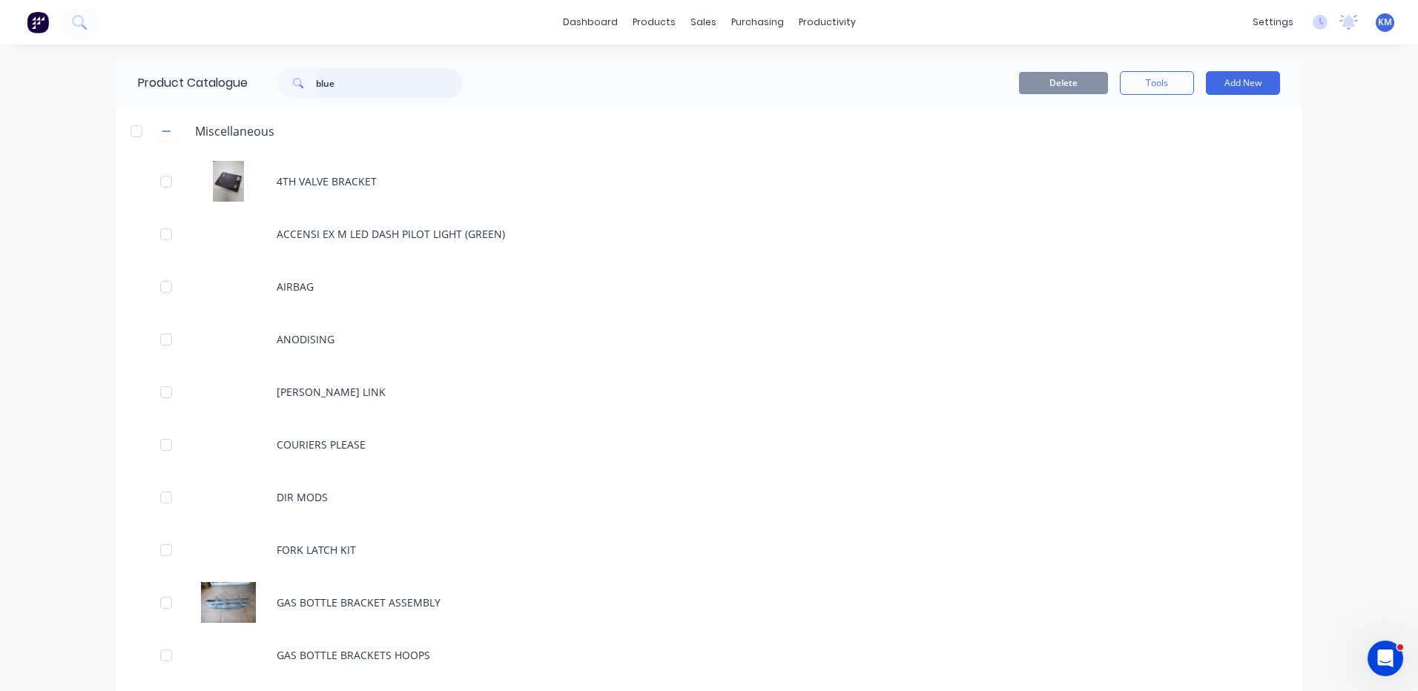
click at [316, 95] on input "blue" at bounding box center [389, 83] width 147 height 30
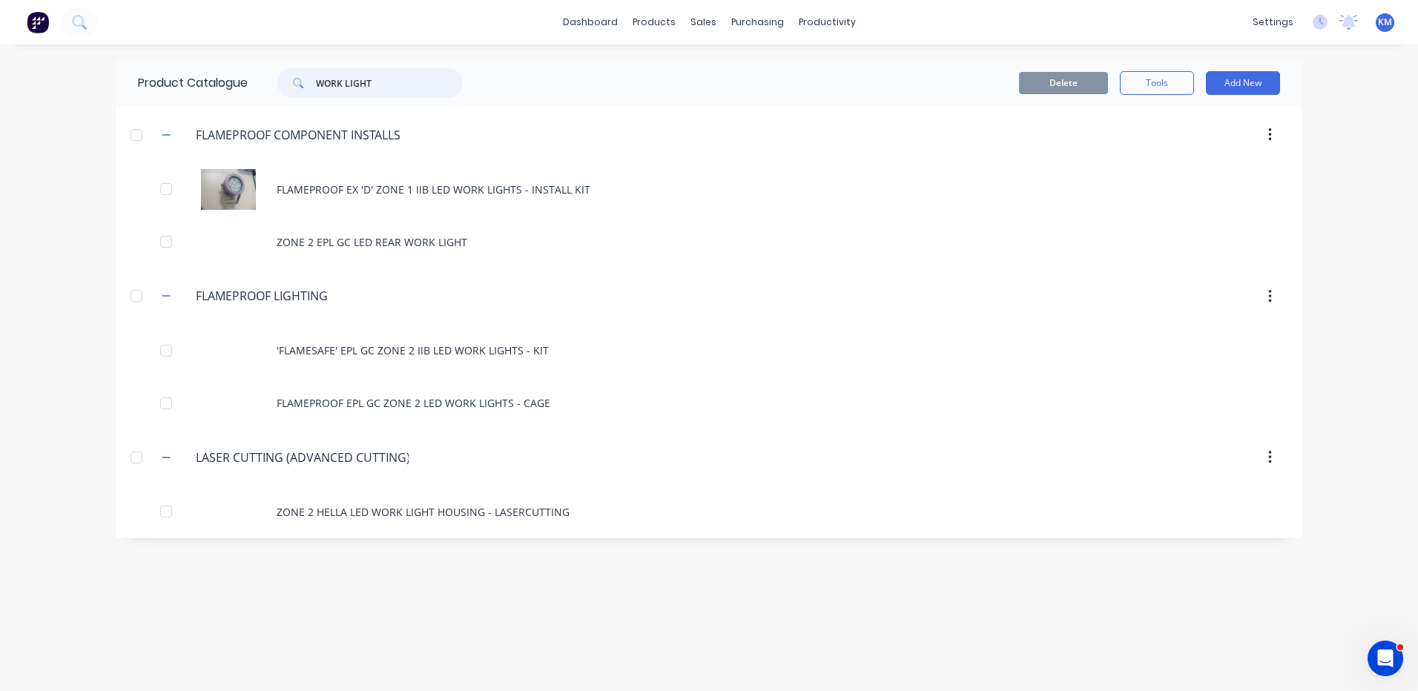
type input "WORK LIGHT"
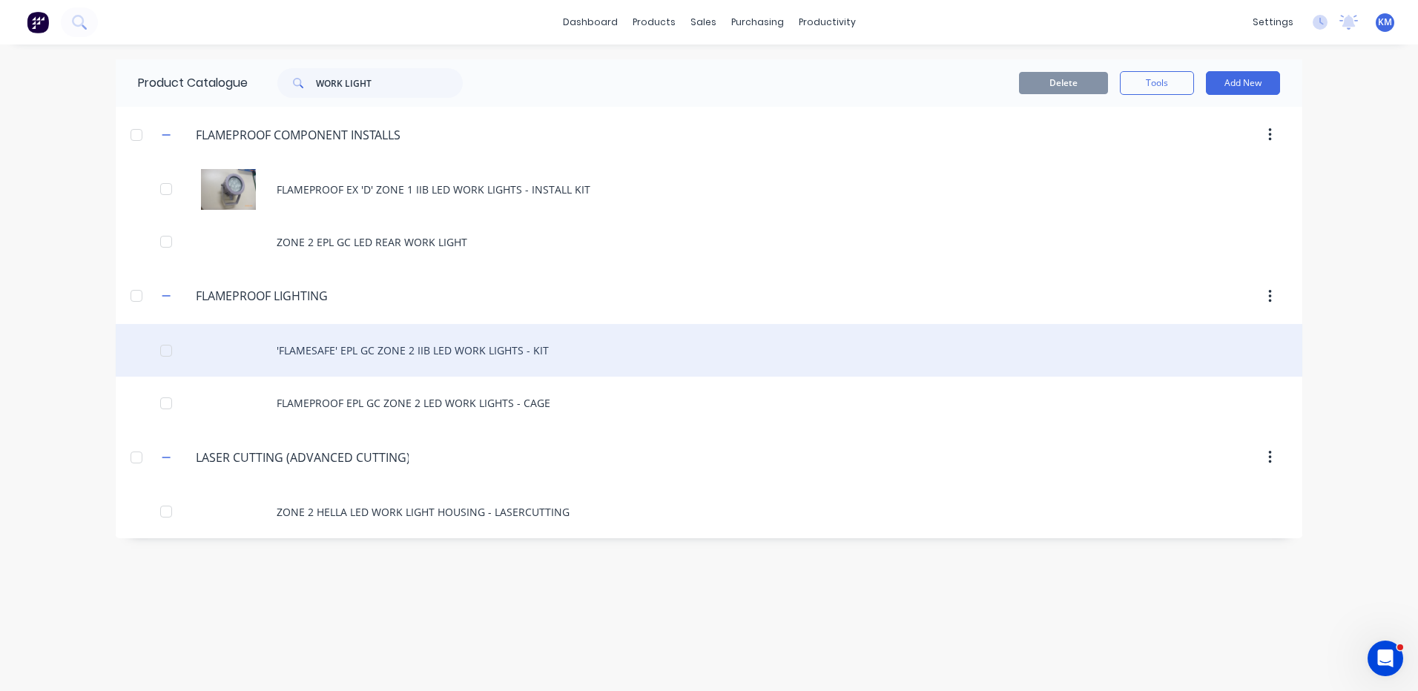
click at [518, 355] on div "'FLAMESAFE' EPL GC ZONE 2 IIB LED WORK LIGHTS - KIT" at bounding box center [709, 350] width 1187 height 53
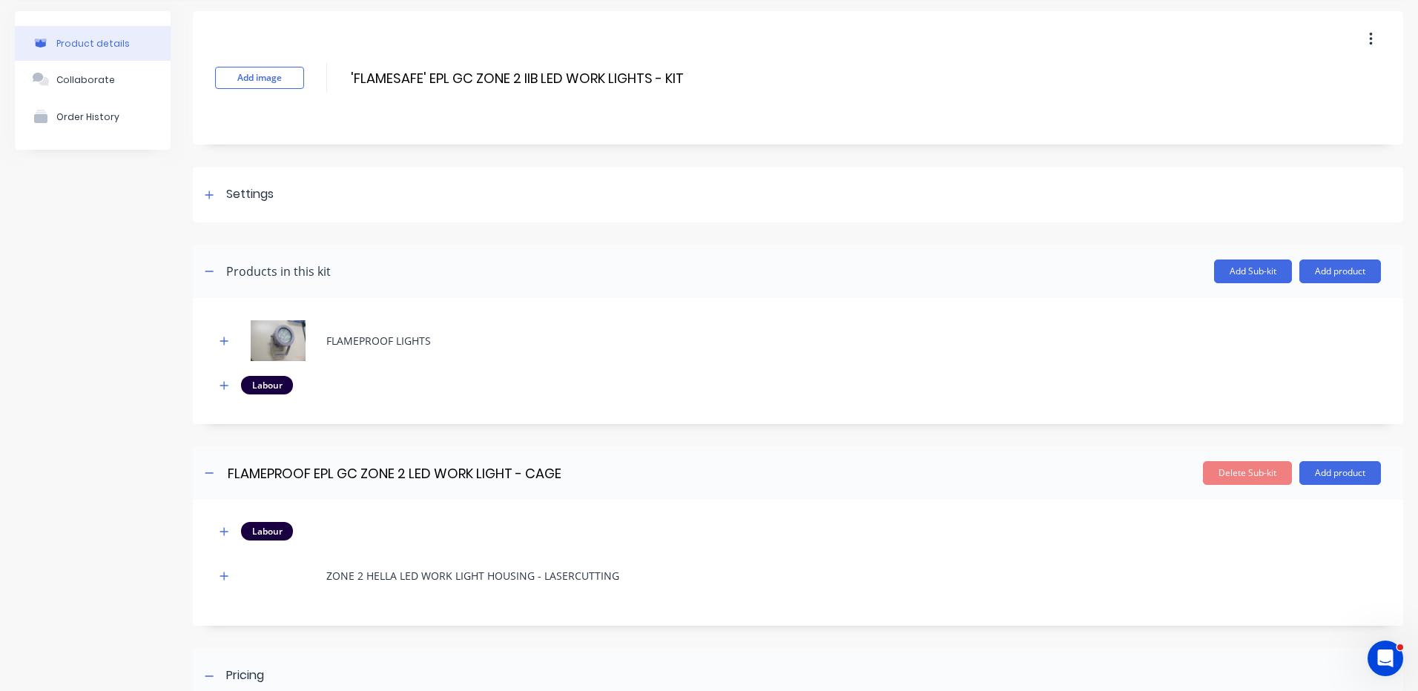
scroll to position [148, 0]
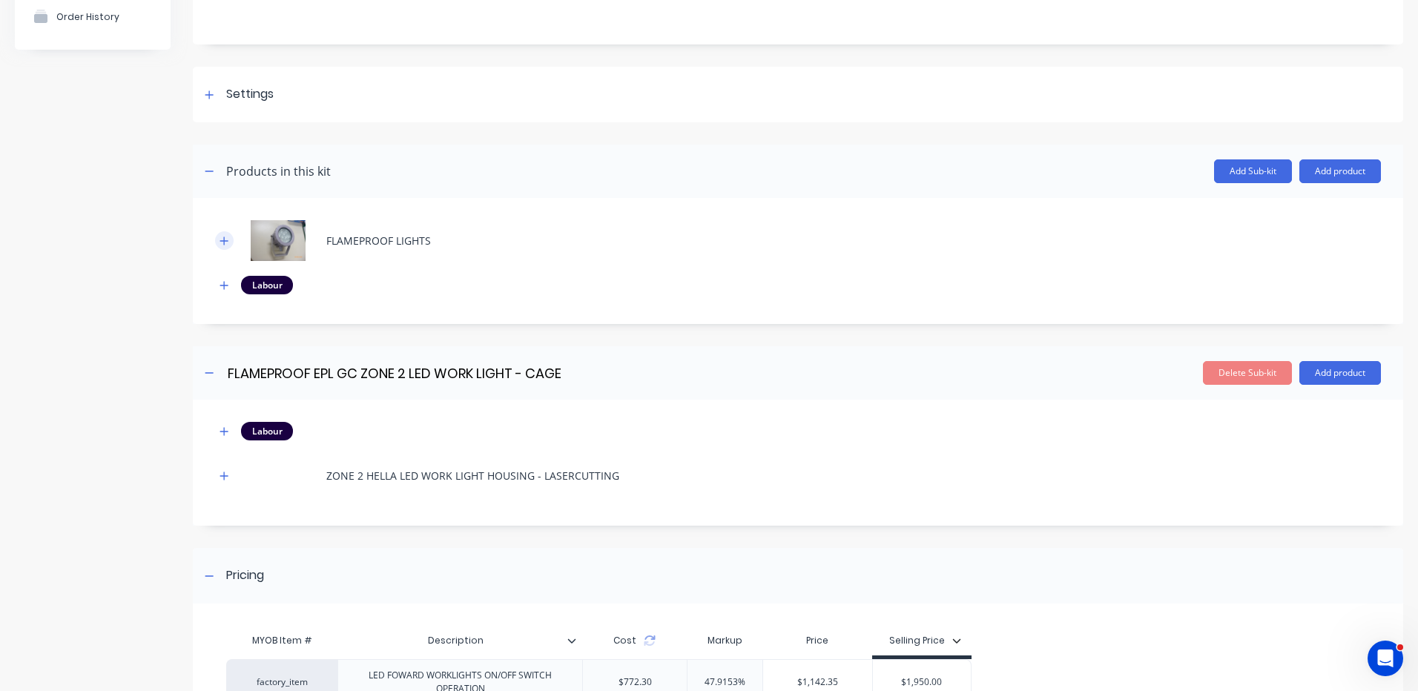
click at [231, 239] on button "button" at bounding box center [224, 240] width 19 height 19
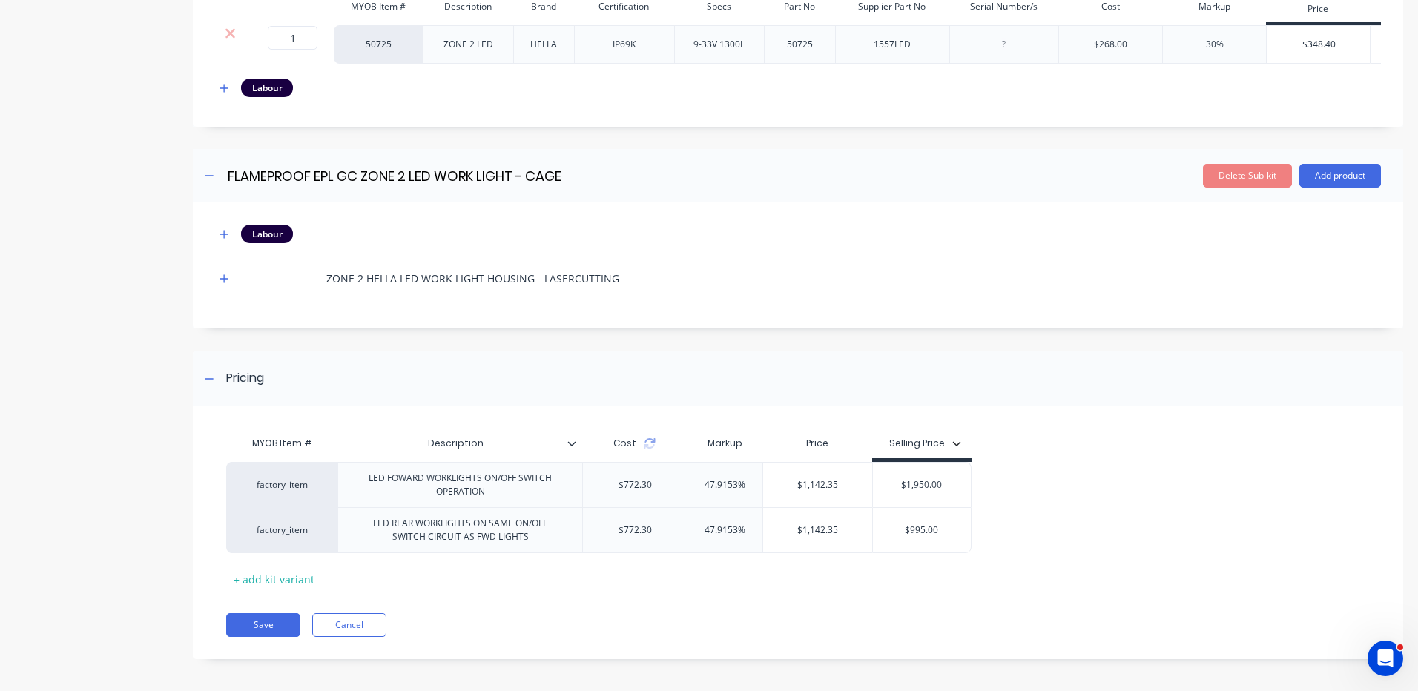
scroll to position [449, 0]
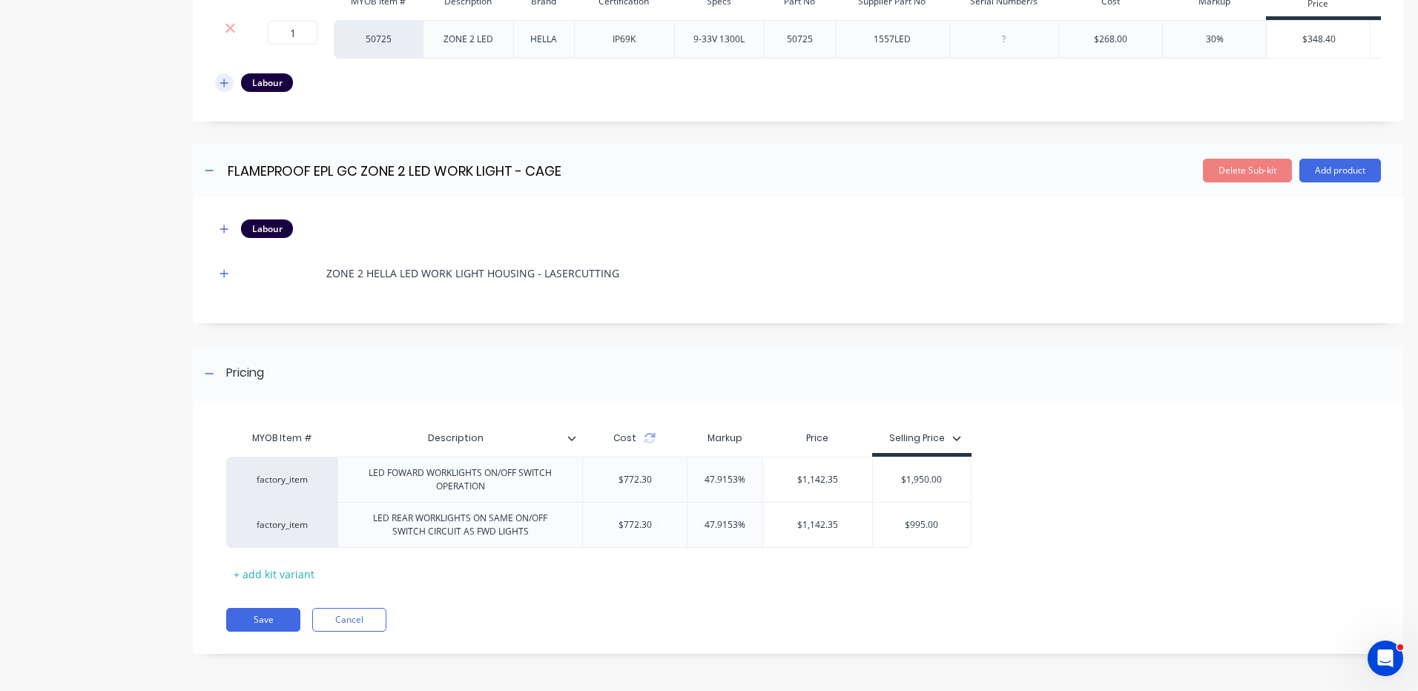
click at [226, 88] on icon "button" at bounding box center [224, 83] width 9 height 10
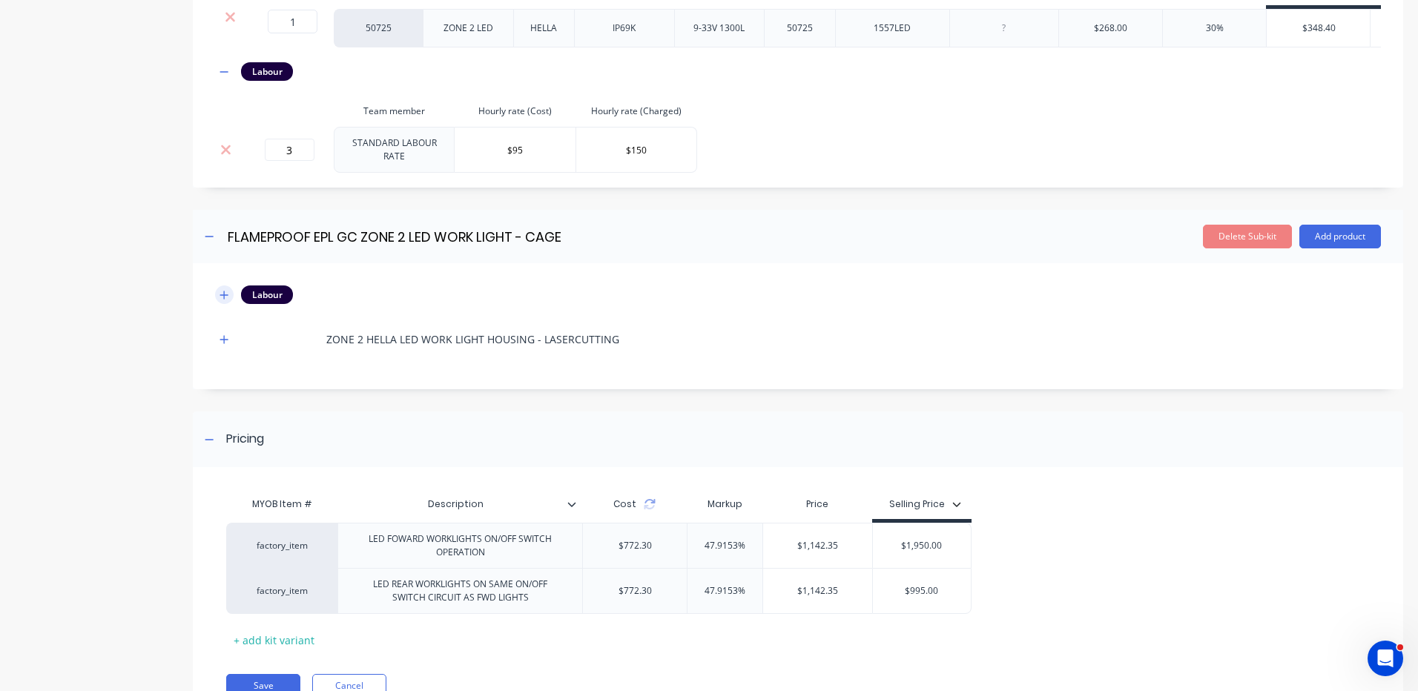
click at [217, 303] on button "button" at bounding box center [224, 295] width 19 height 19
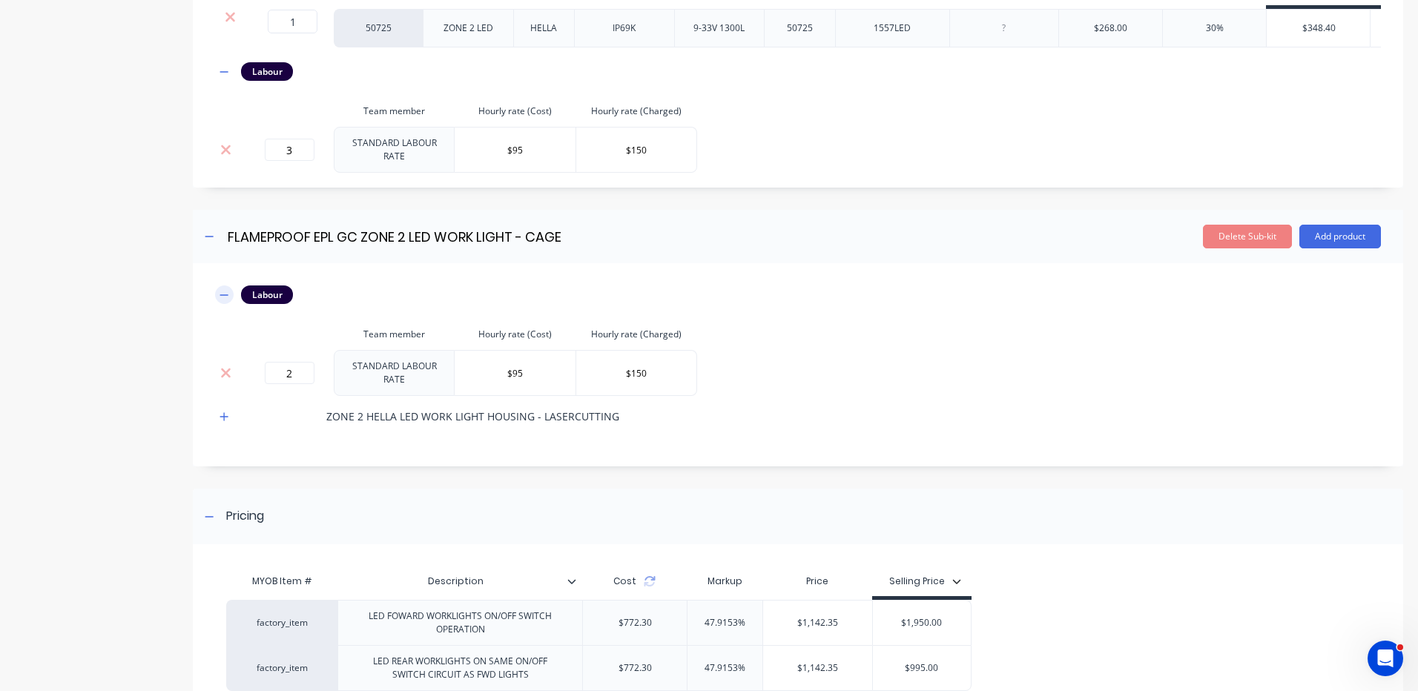
click at [219, 300] on button "button" at bounding box center [224, 295] width 19 height 19
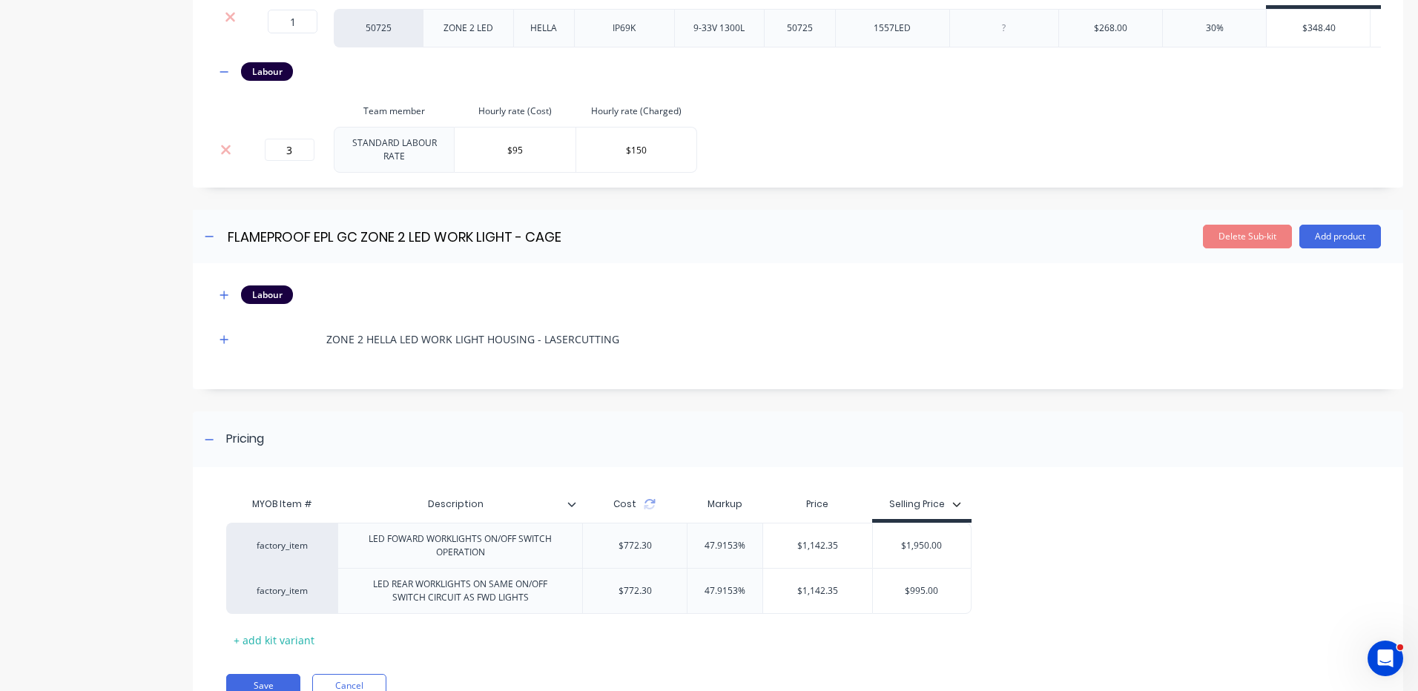
click at [205, 346] on div "Labour ZONE 2 HELLA LED WORK LIGHT HOUSING - LASERCUTTING" at bounding box center [798, 326] width 1211 height 126
click at [222, 341] on icon "button" at bounding box center [224, 340] width 9 height 10
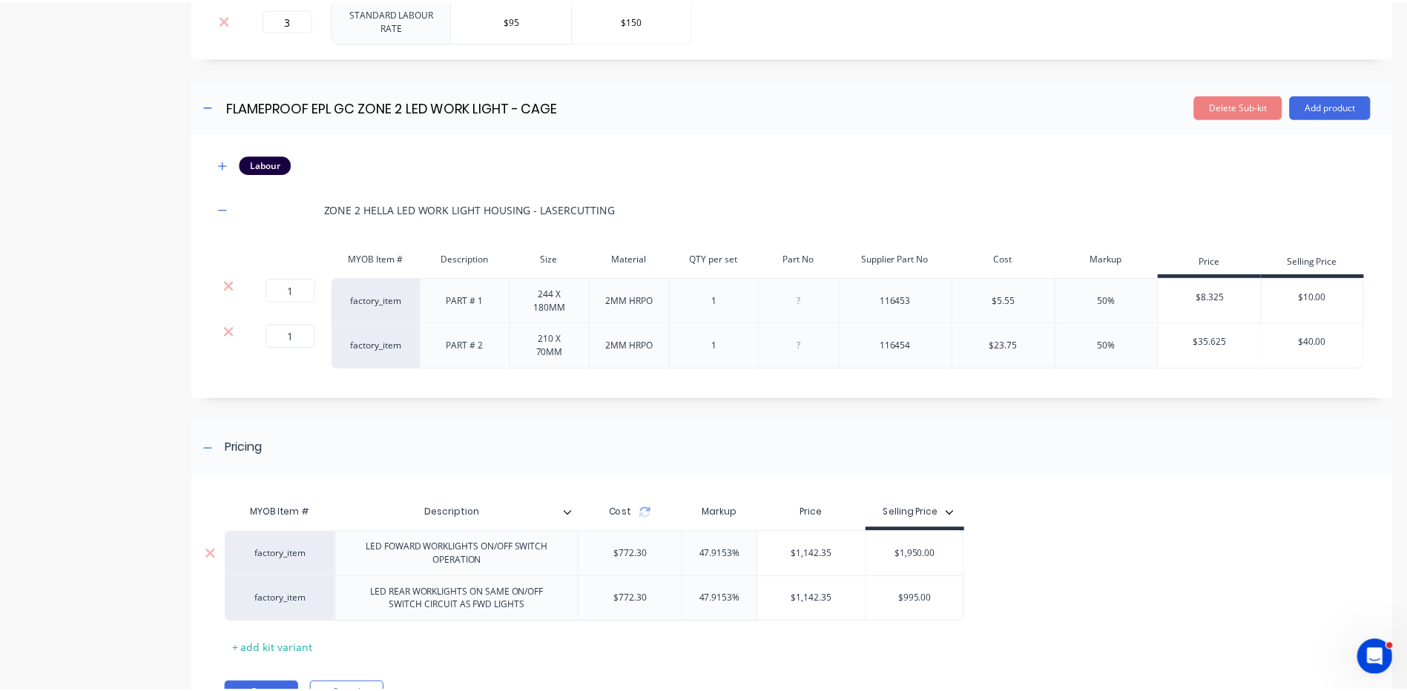
scroll to position [672, 0]
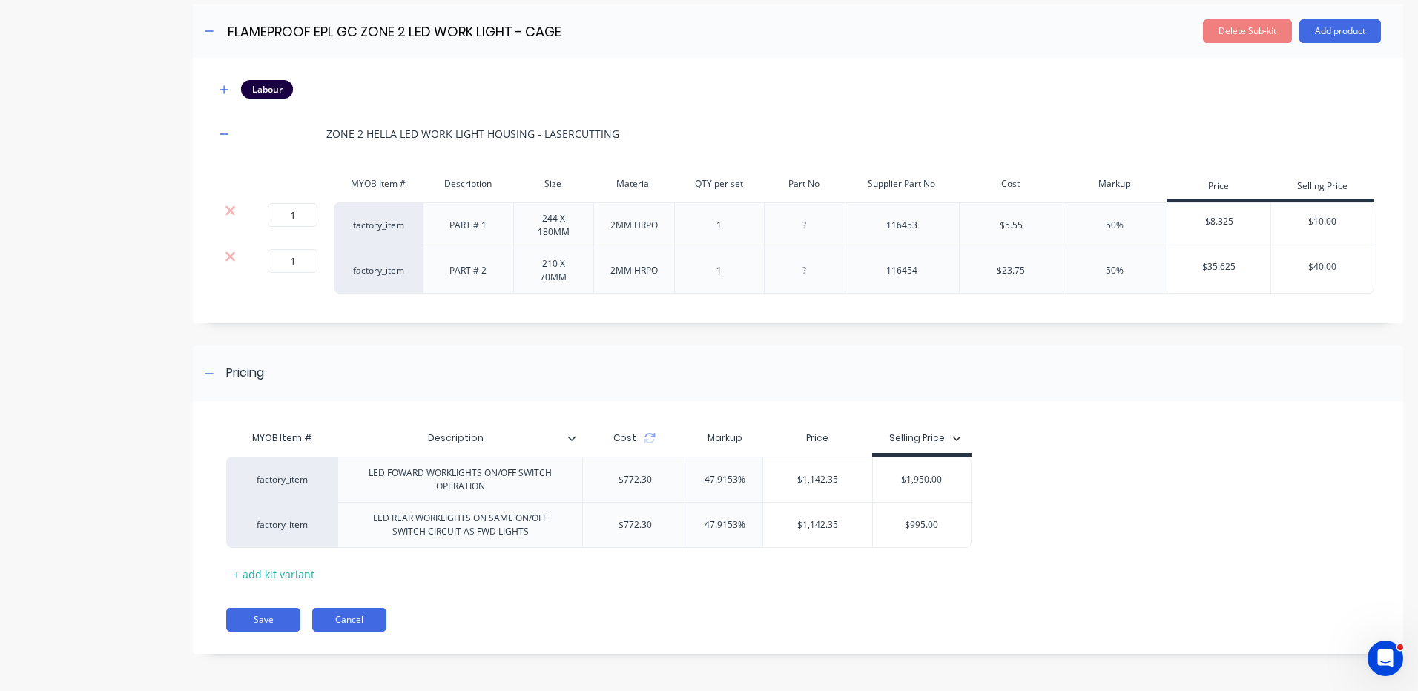
click at [354, 613] on button "Cancel" at bounding box center [349, 620] width 74 height 24
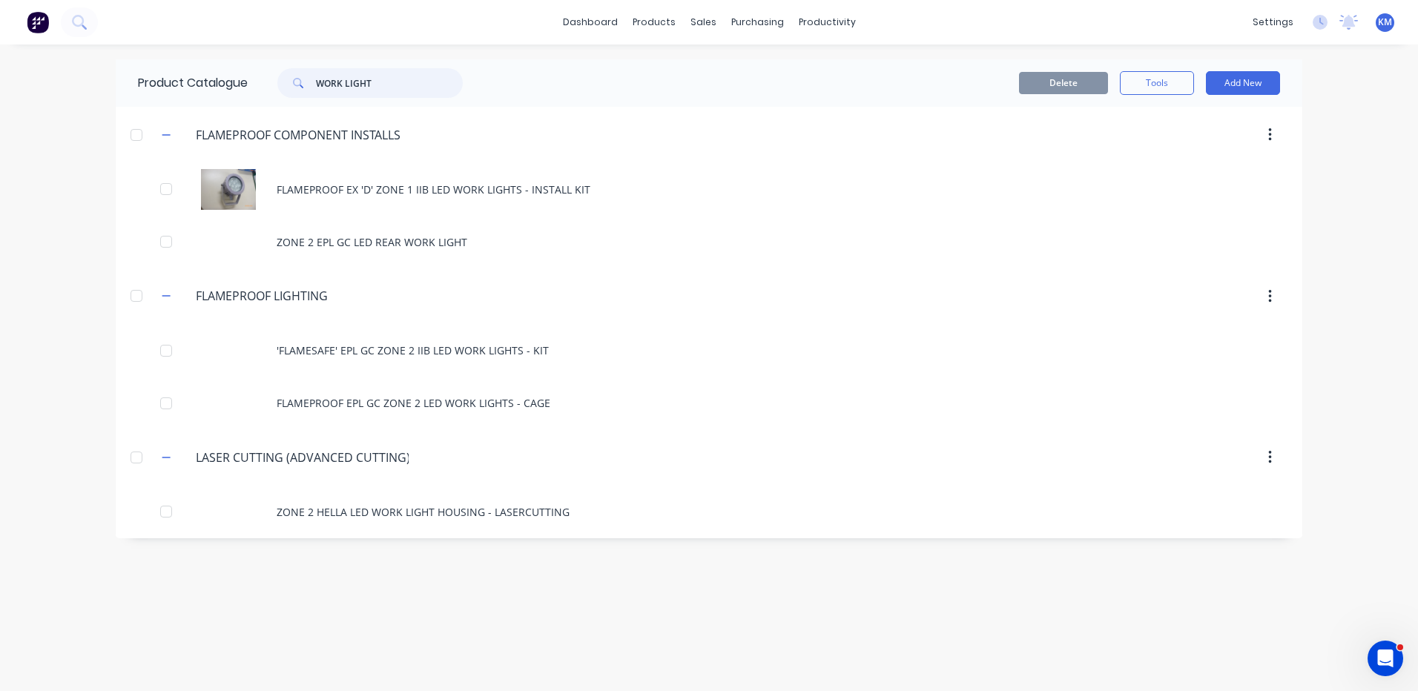
drag, startPoint x: 378, startPoint y: 82, endPoint x: 306, endPoint y: 85, distance: 72.0
click at [306, 85] on div "WORK LIGHT" at bounding box center [369, 83] width 185 height 30
type input "CONTROL"
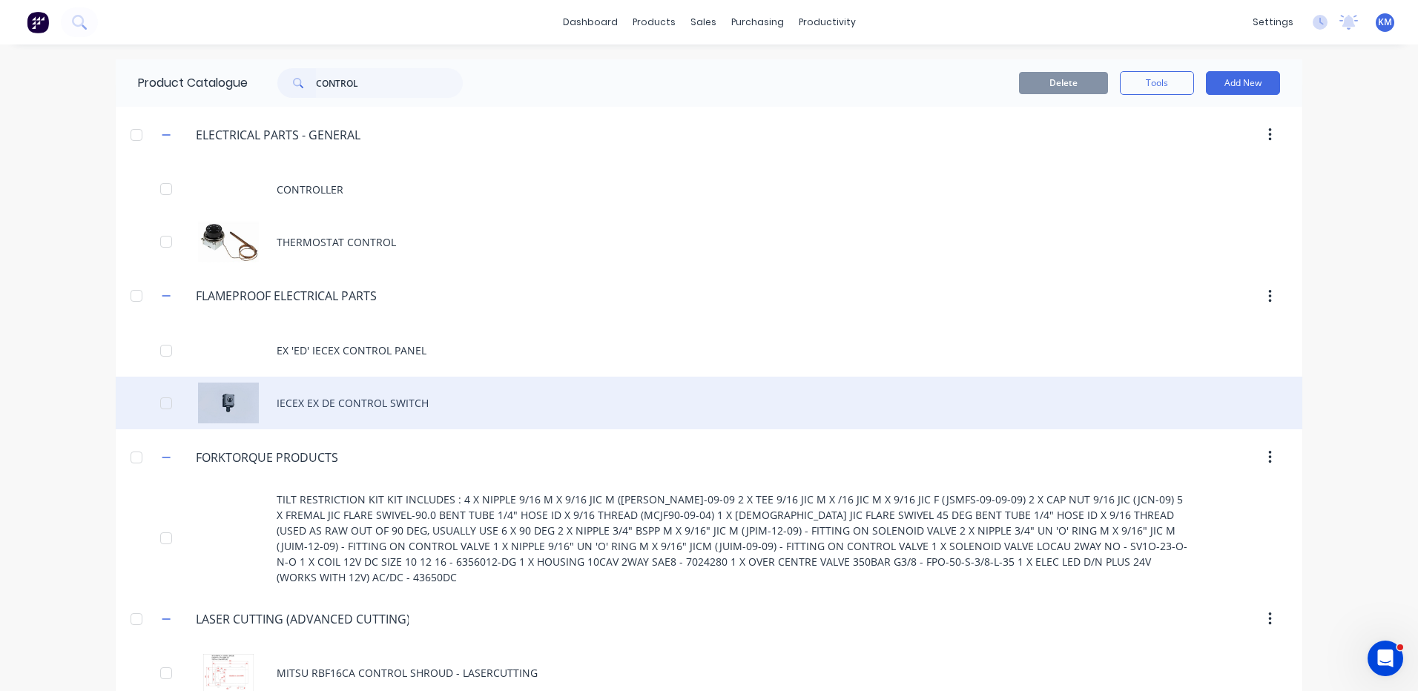
click at [361, 401] on div "IECEX EX DE CONTROL SWITCH" at bounding box center [709, 403] width 1187 height 53
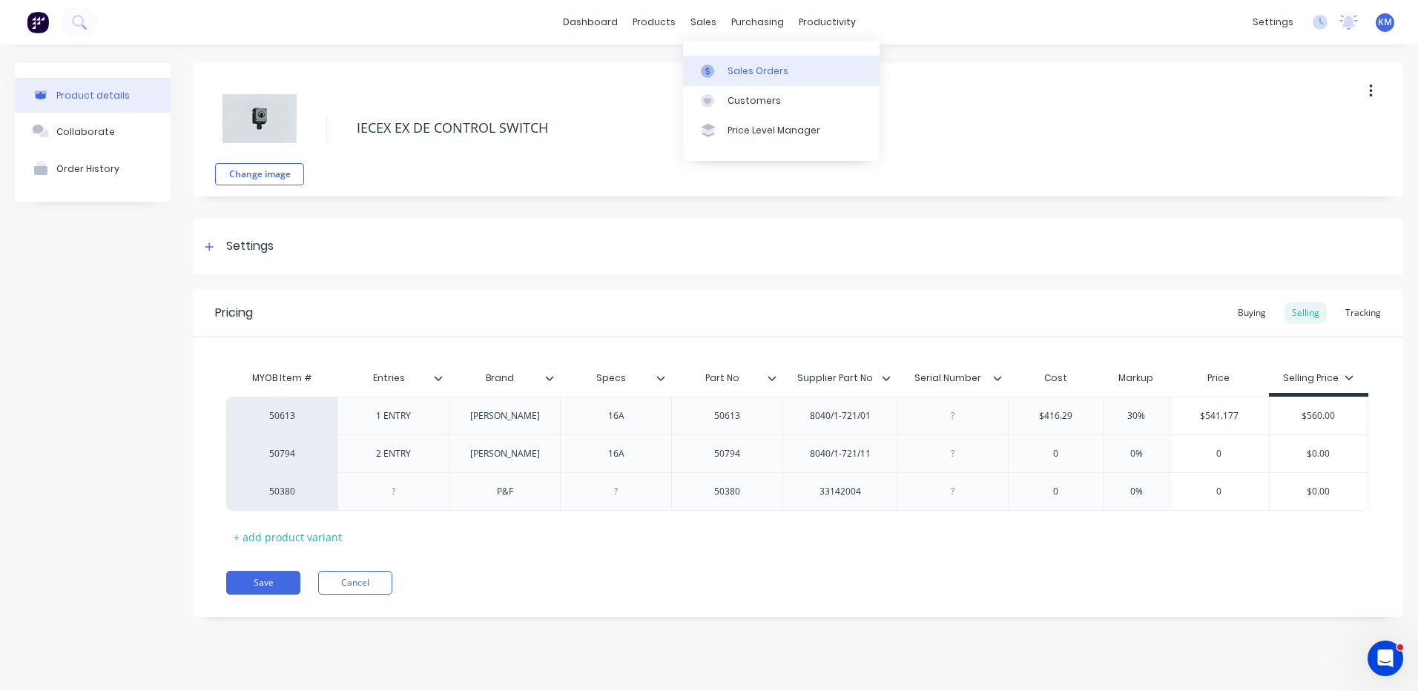
click at [713, 62] on link "Sales Orders" at bounding box center [781, 71] width 197 height 30
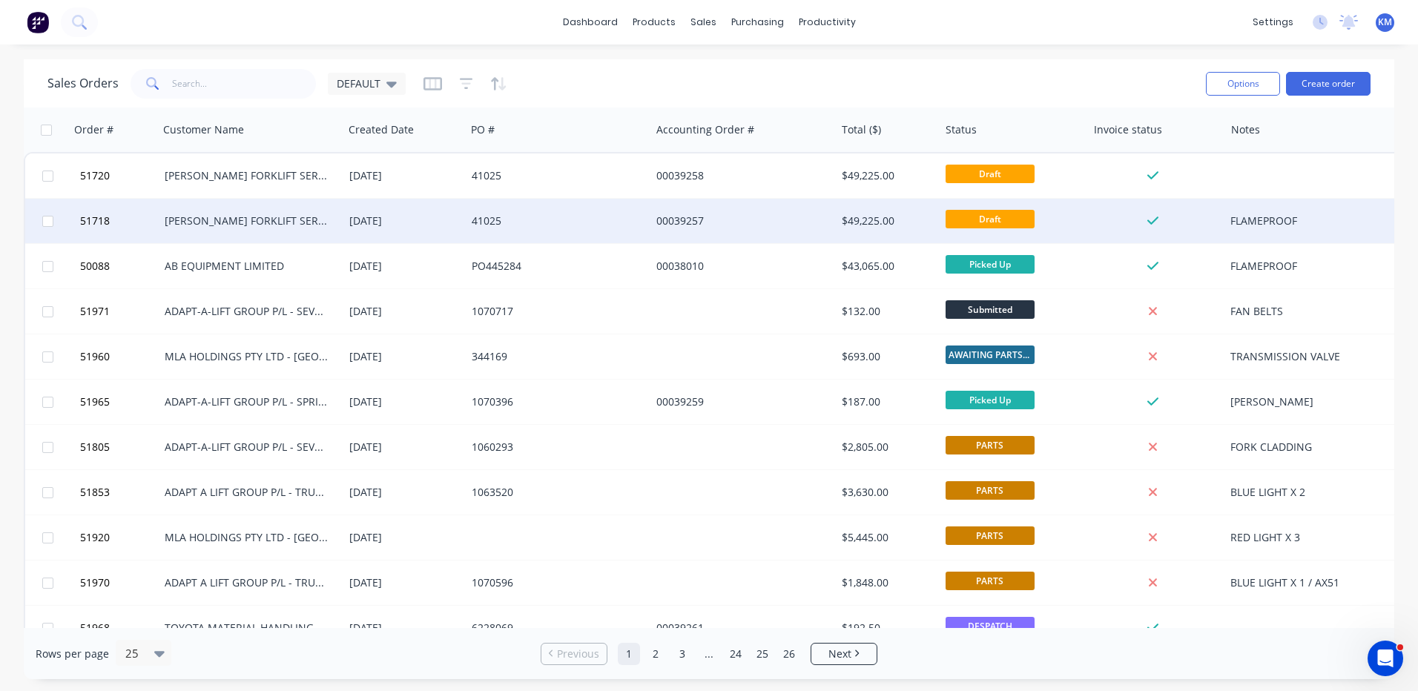
click at [465, 223] on div "[DATE]" at bounding box center [404, 221] width 122 height 45
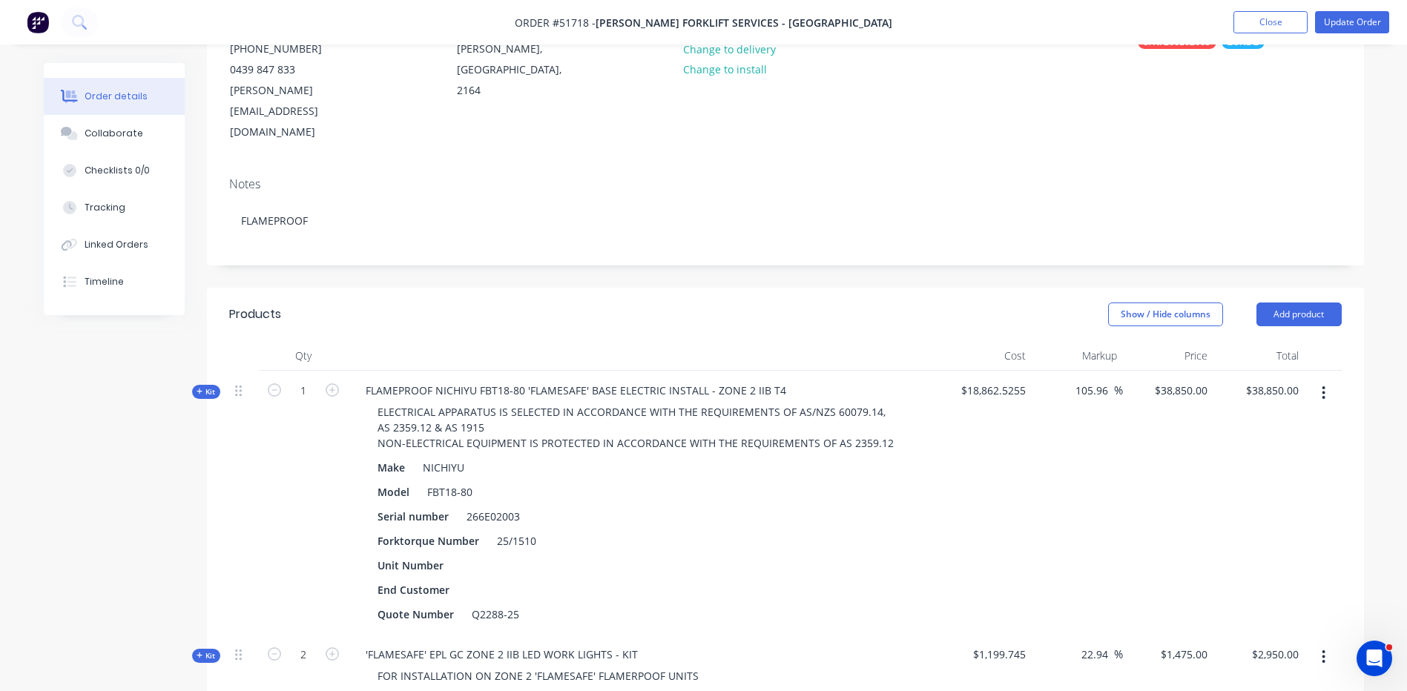
scroll to position [189, 0]
click at [215, 387] on span "Kit" at bounding box center [206, 392] width 19 height 11
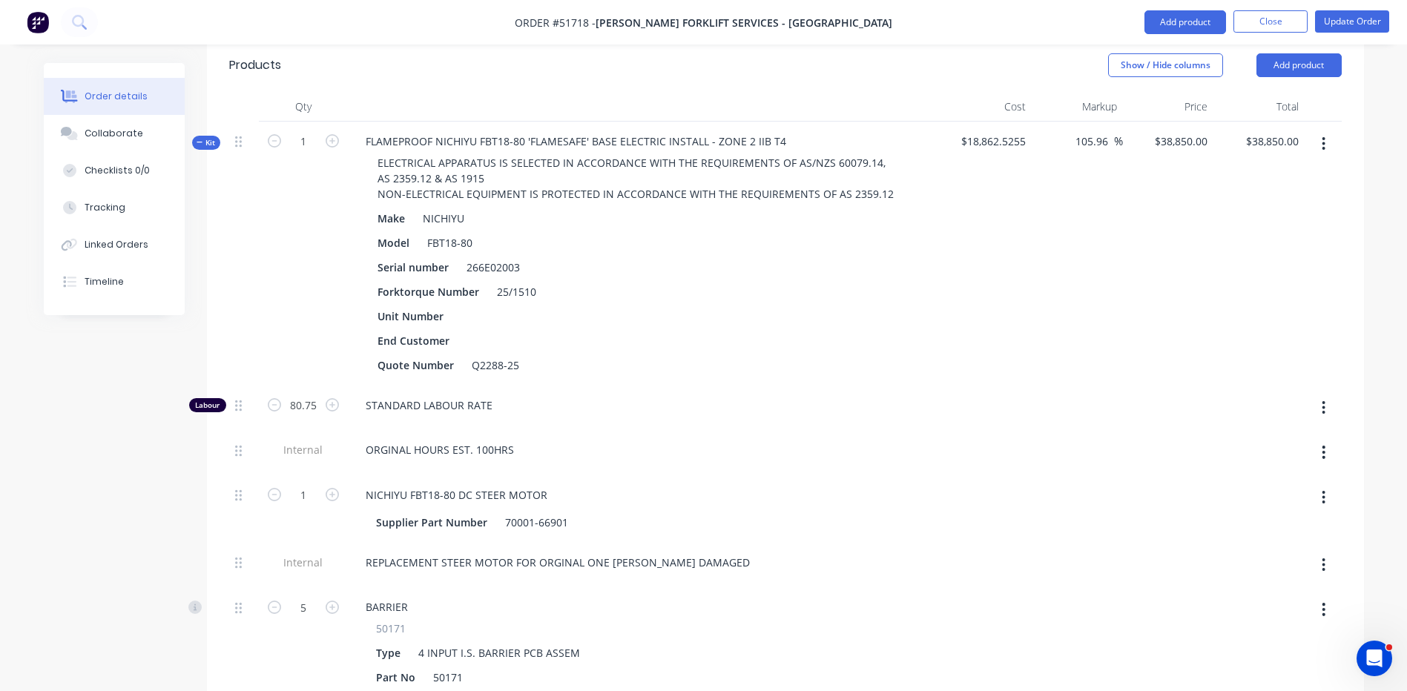
scroll to position [634, 0]
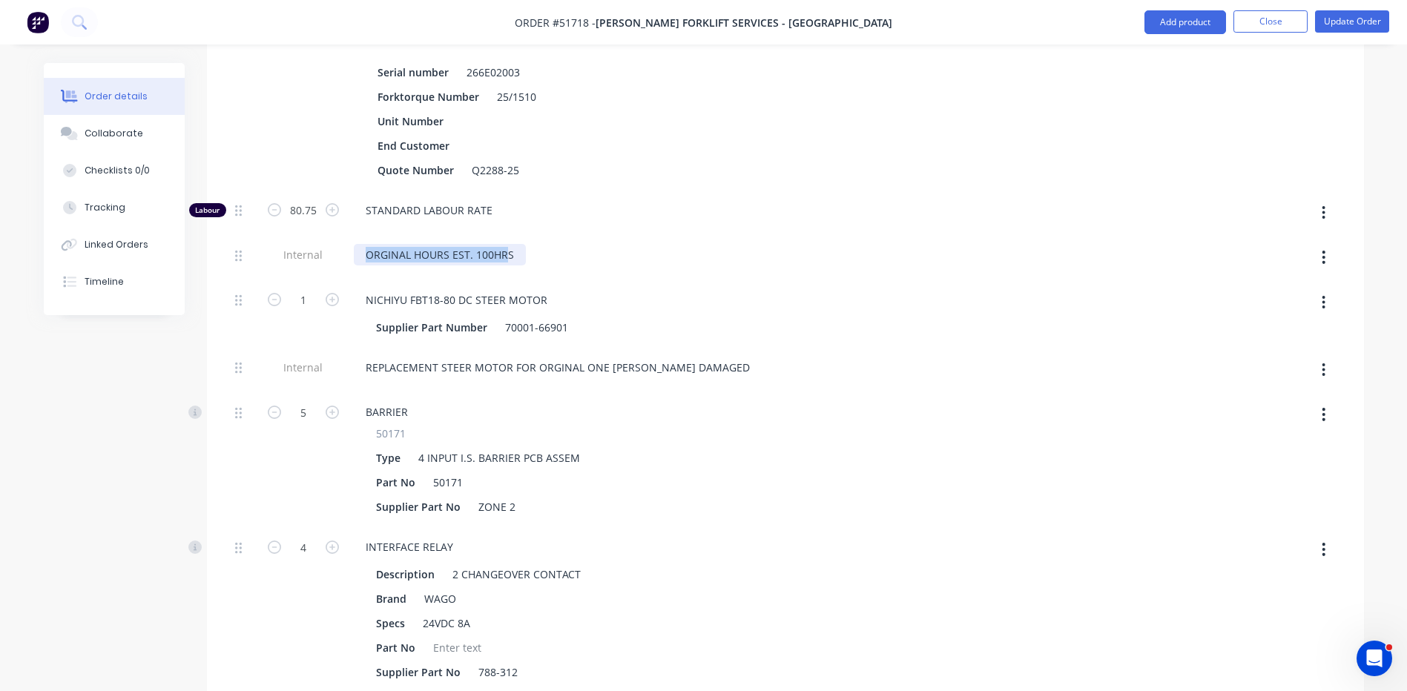
drag, startPoint x: 507, startPoint y: 211, endPoint x: 366, endPoint y: 220, distance: 140.5
click at [366, 244] on div "ORGINAL HOURS EST. 100HRS" at bounding box center [440, 255] width 172 height 22
click at [395, 244] on div "ORGINAL HOURS EST. 100HRS" at bounding box center [440, 255] width 172 height 22
drag, startPoint x: 368, startPoint y: 213, endPoint x: 556, endPoint y: 213, distance: 187.7
click at [556, 244] on div "ORGINAL HOURS EST. 100HRS" at bounding box center [645, 255] width 582 height 22
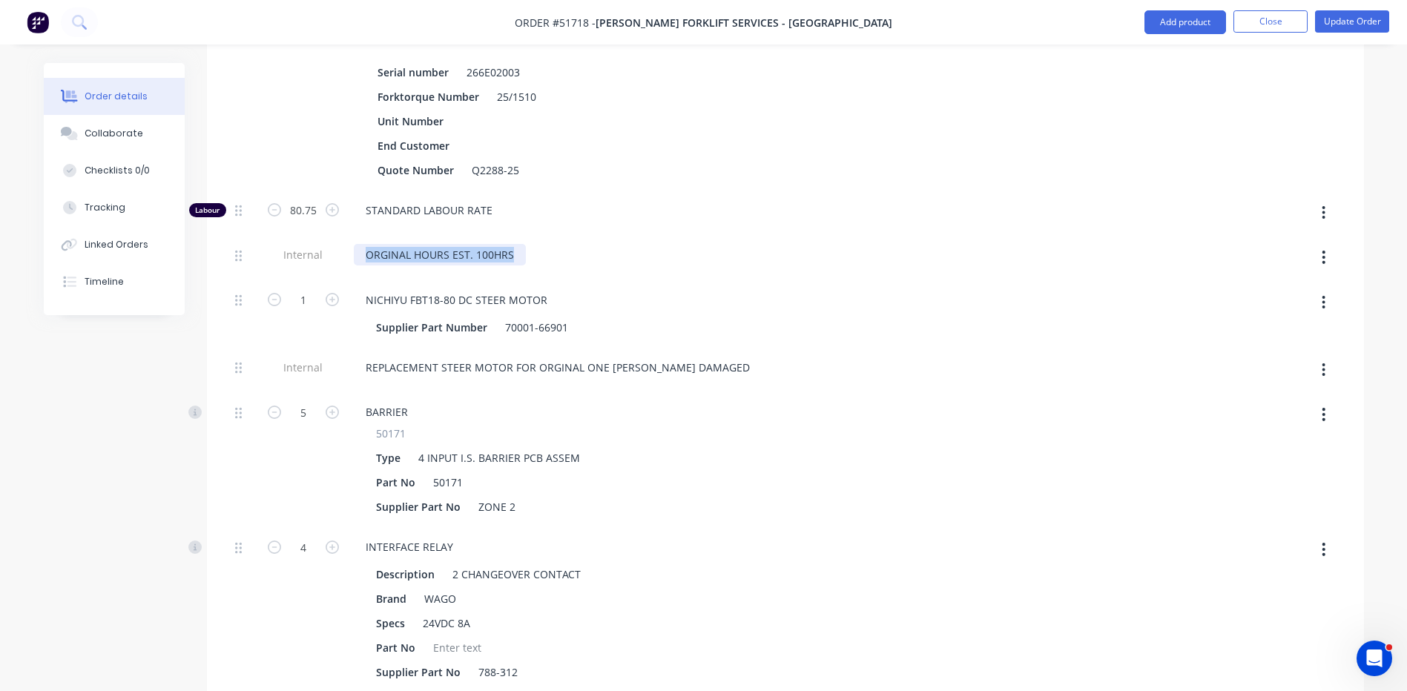
copy div "ORGINAL HOURS EST. 100HRS"
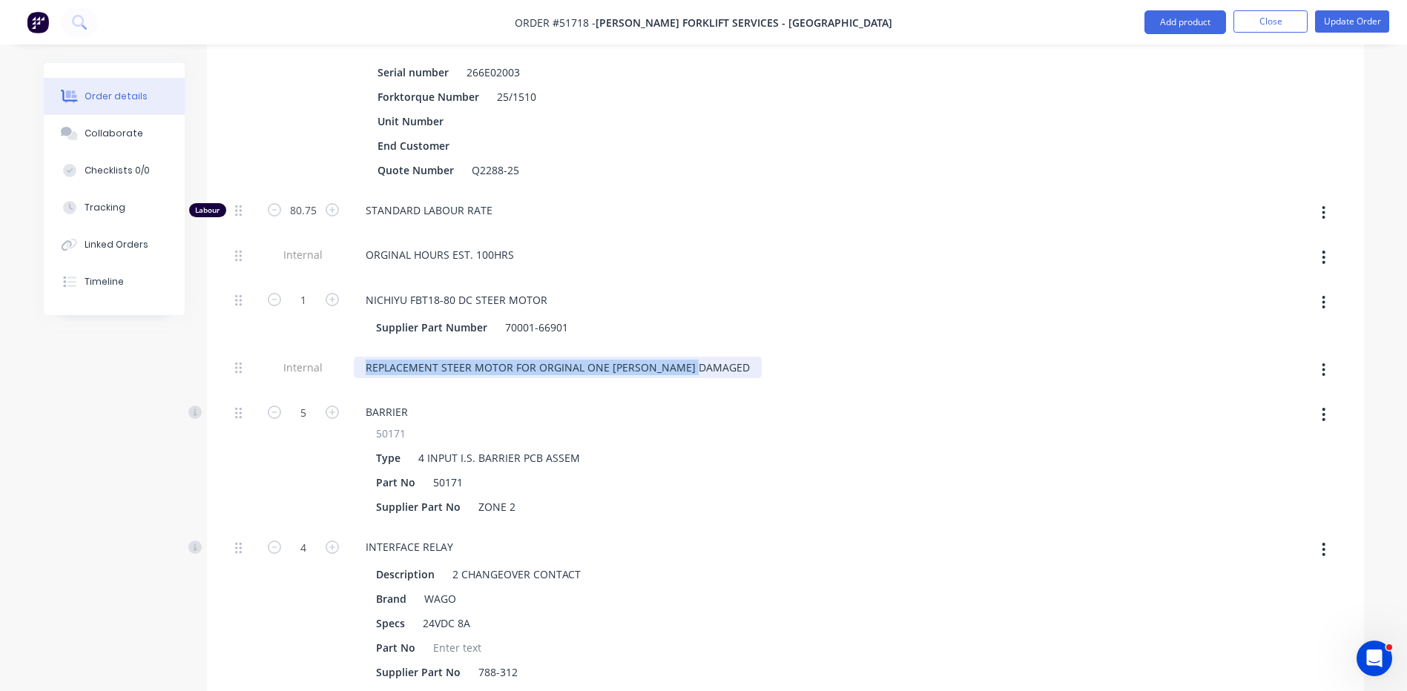
drag, startPoint x: 365, startPoint y: 330, endPoint x: 746, endPoint y: 319, distance: 381.5
click at [746, 357] on div "REPLACEMENT STEER MOTOR FOR ORGINAL ONE [PERSON_NAME] DAMAGED" at bounding box center [645, 368] width 582 height 22
copy div "REPLACEMENT STEER MOTOR FOR ORGINAL ONE [PERSON_NAME] DAMAGED"
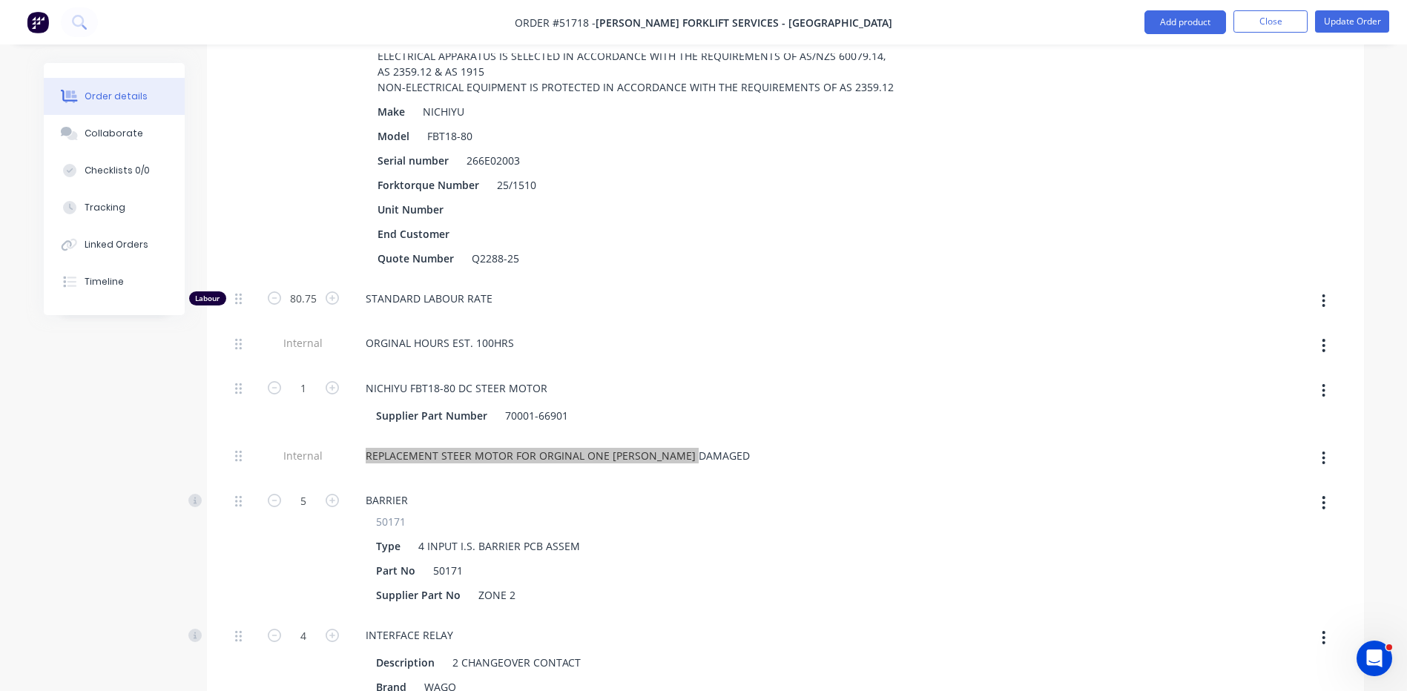
scroll to position [338, 0]
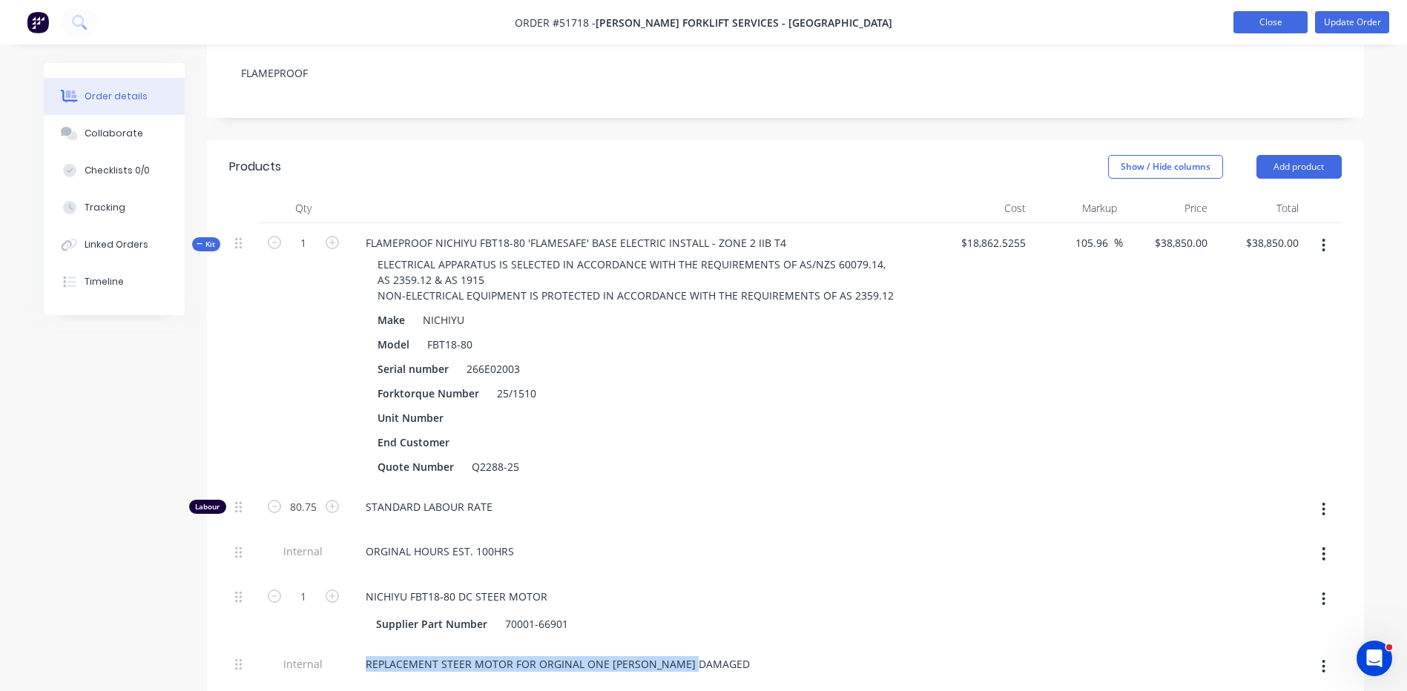
click at [1273, 29] on button "Close" at bounding box center [1271, 22] width 74 height 22
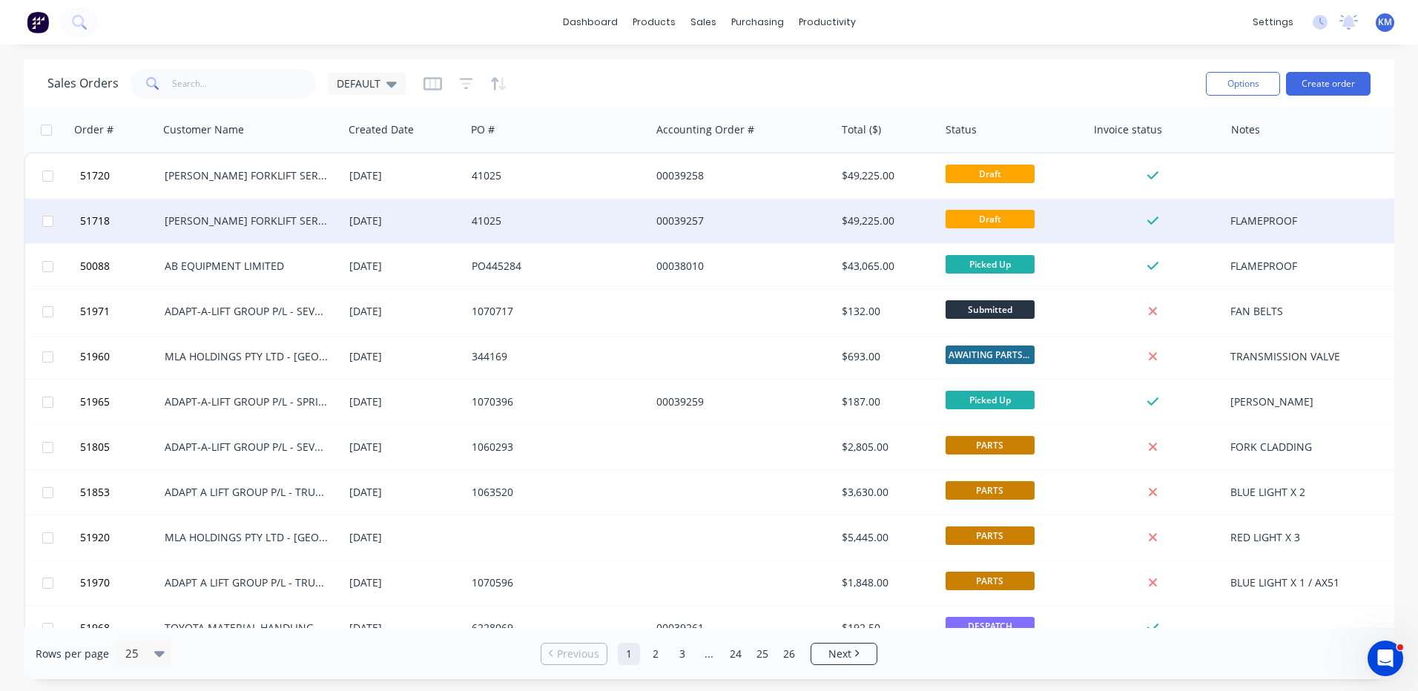
click at [465, 205] on div "[DATE]" at bounding box center [404, 221] width 122 height 45
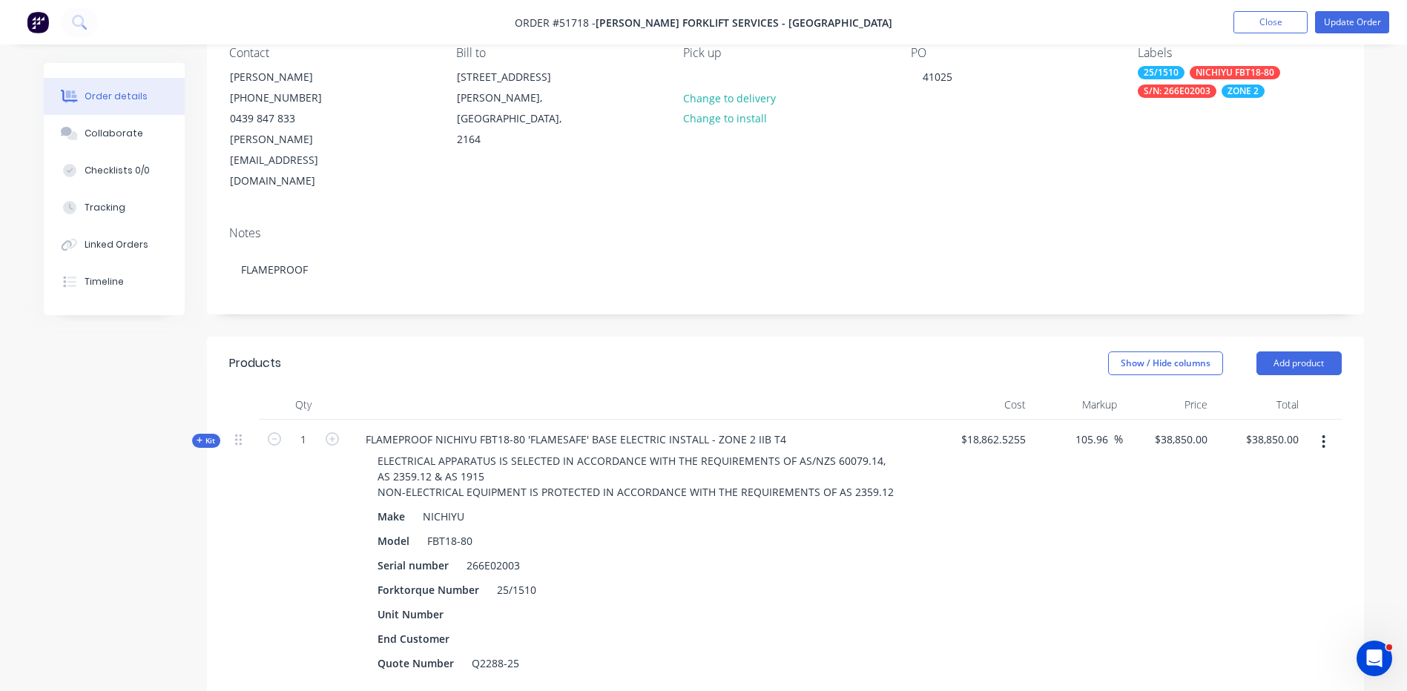
scroll to position [297, 0]
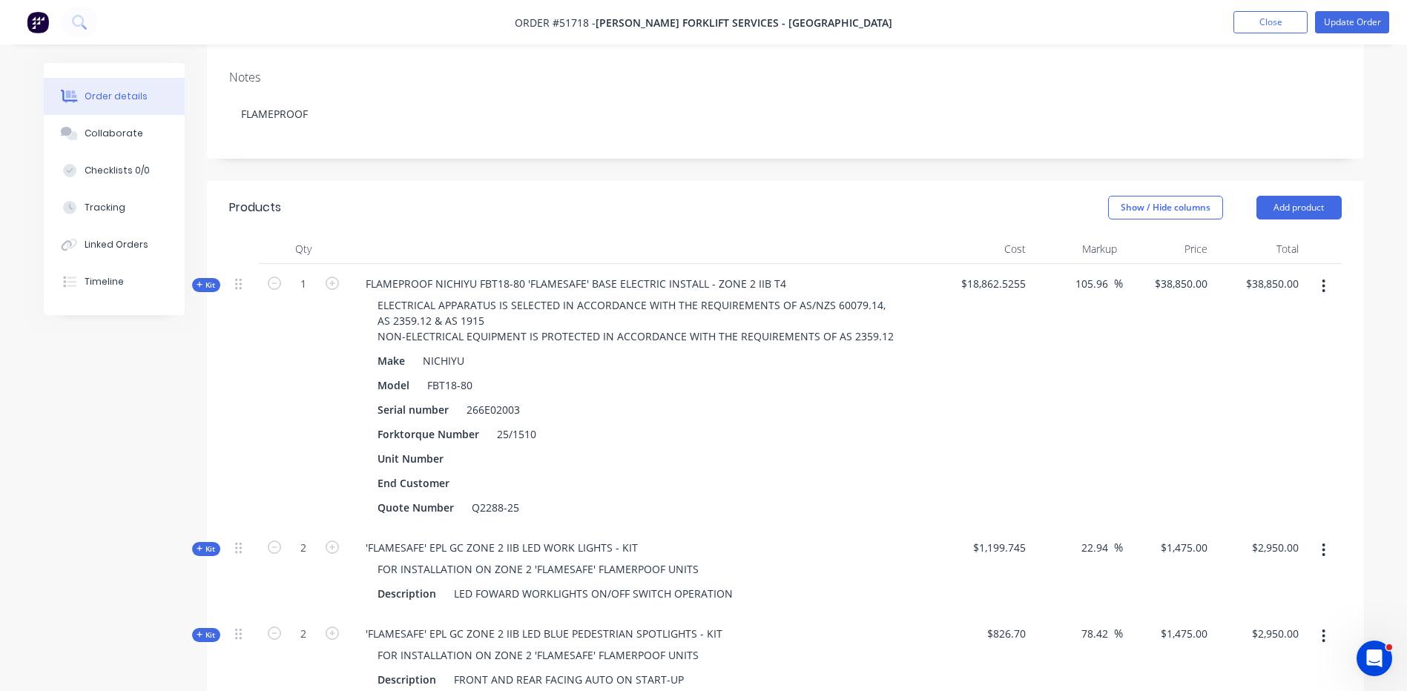
drag, startPoint x: 216, startPoint y: 245, endPoint x: 235, endPoint y: 251, distance: 20.2
click at [216, 278] on div "Kit" at bounding box center [206, 285] width 28 height 14
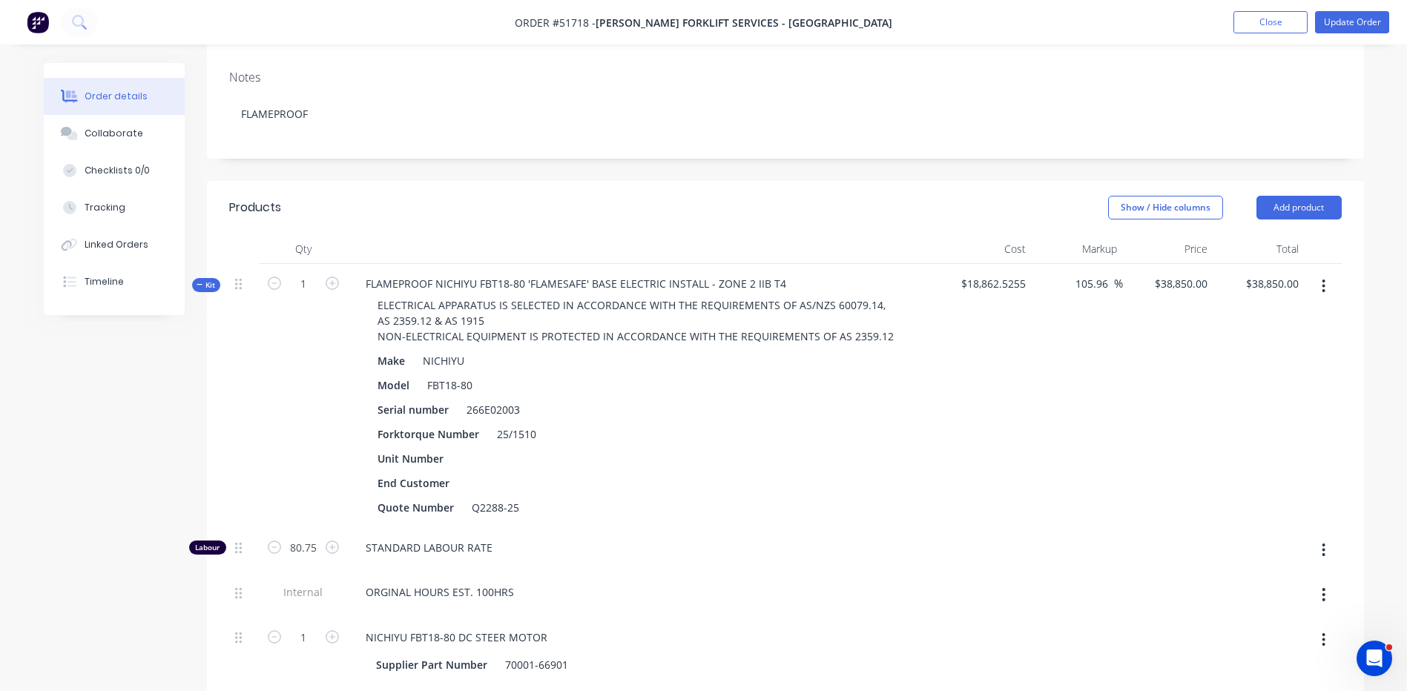
scroll to position [445, 0]
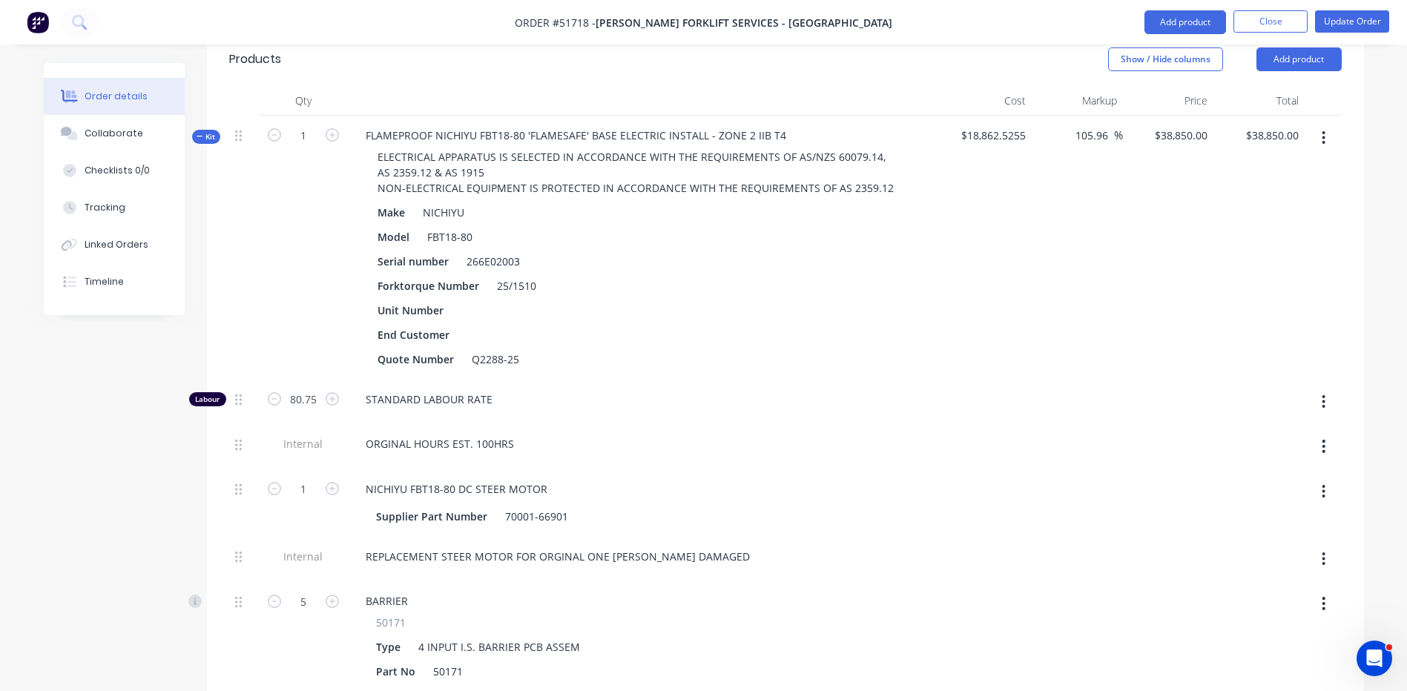
click at [270, 283] on div "1" at bounding box center [303, 248] width 89 height 264
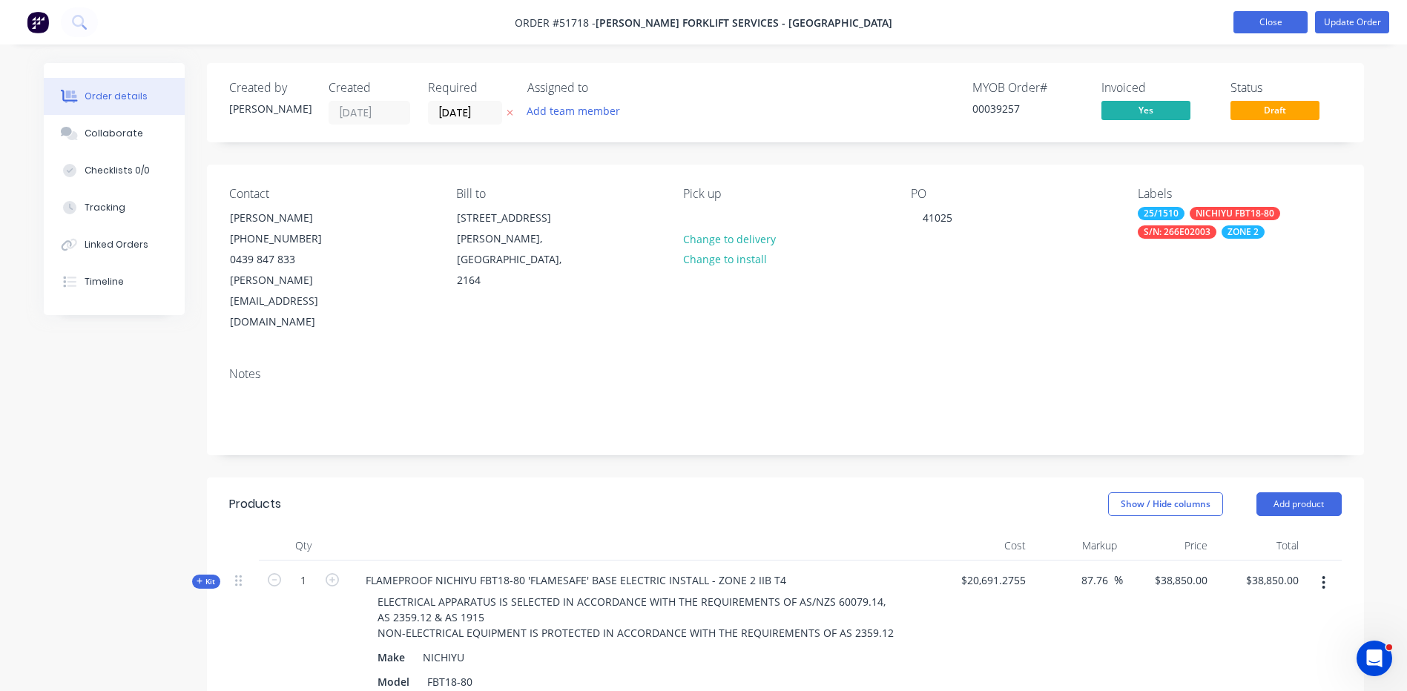
click at [1277, 19] on button "Close" at bounding box center [1271, 22] width 74 height 22
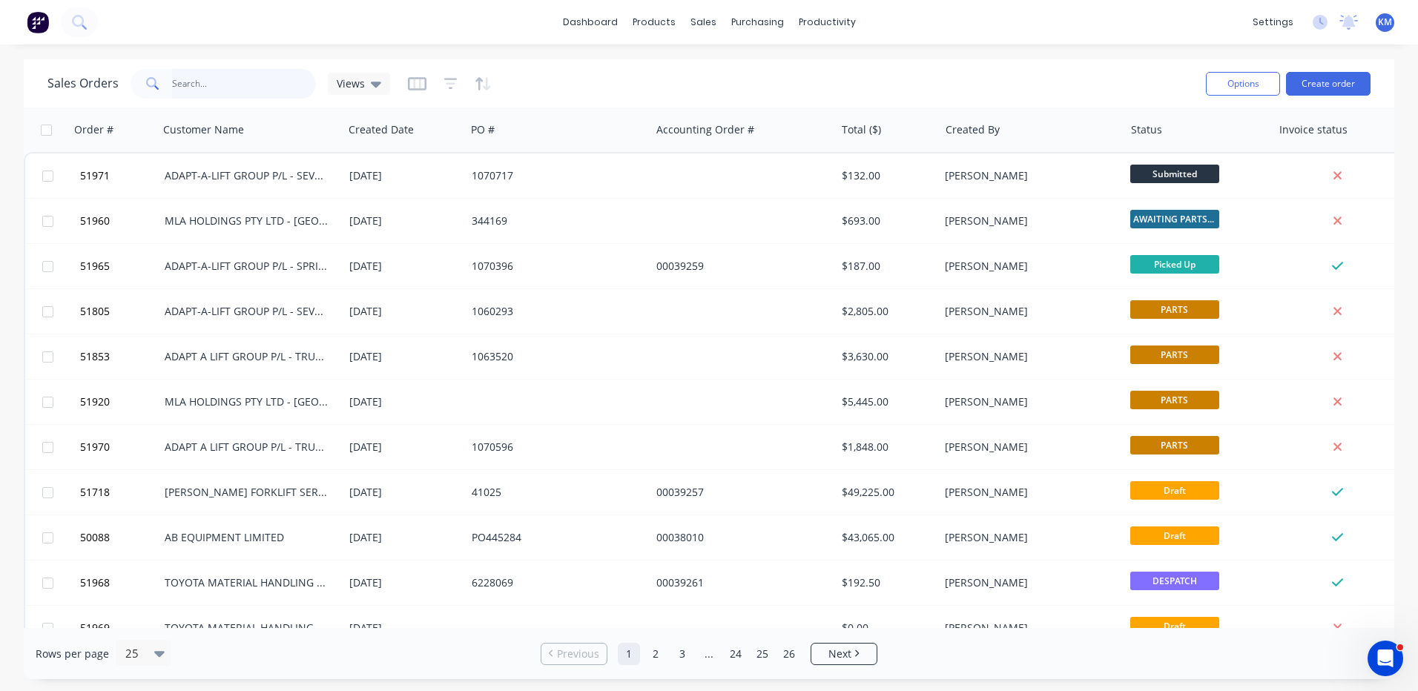
click at [235, 82] on input "text" at bounding box center [244, 84] width 145 height 30
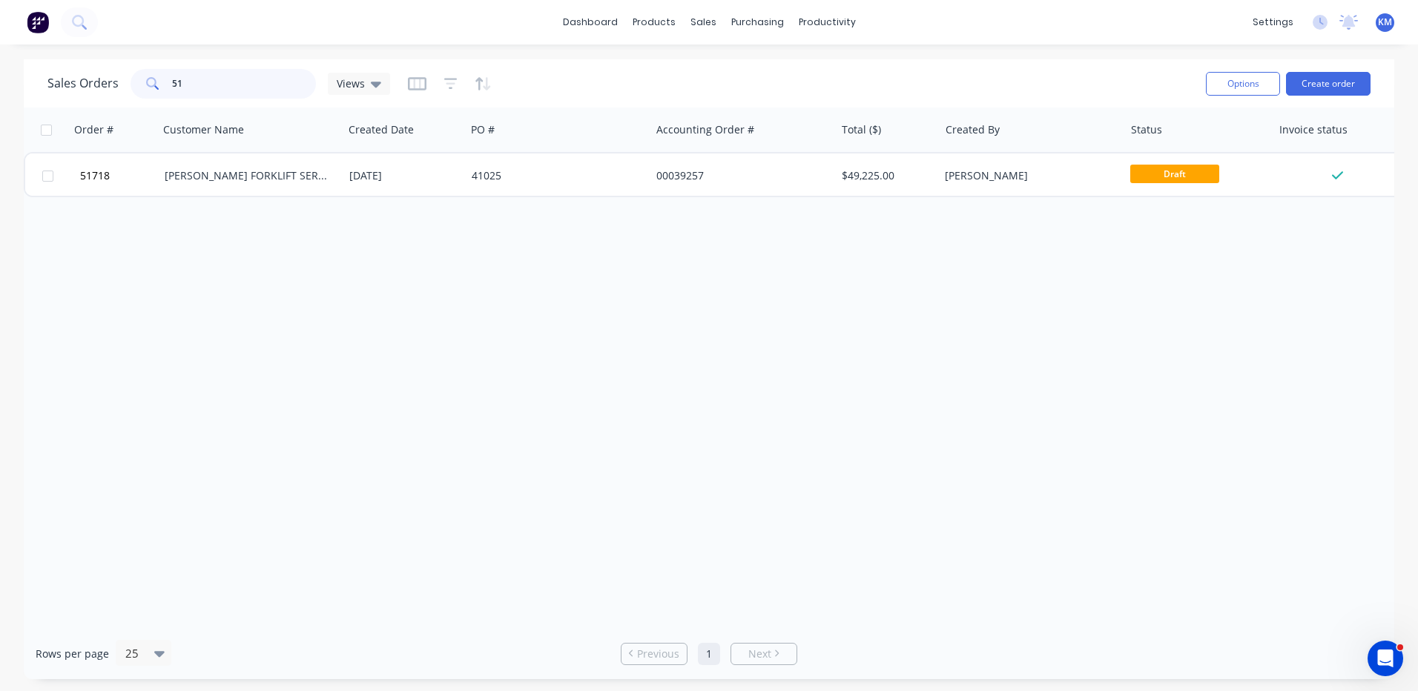
type input "5"
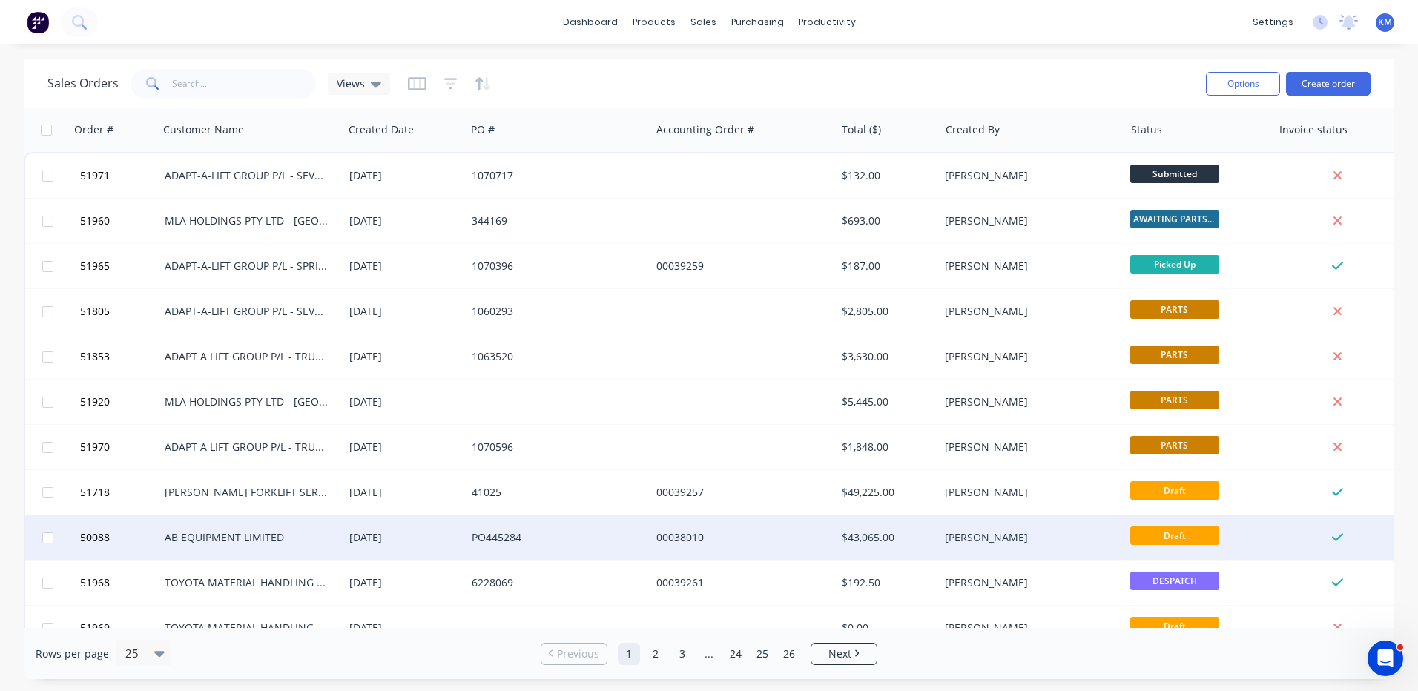
click at [292, 553] on div "AB EQUIPMENT LIMITED" at bounding box center [251, 538] width 185 height 45
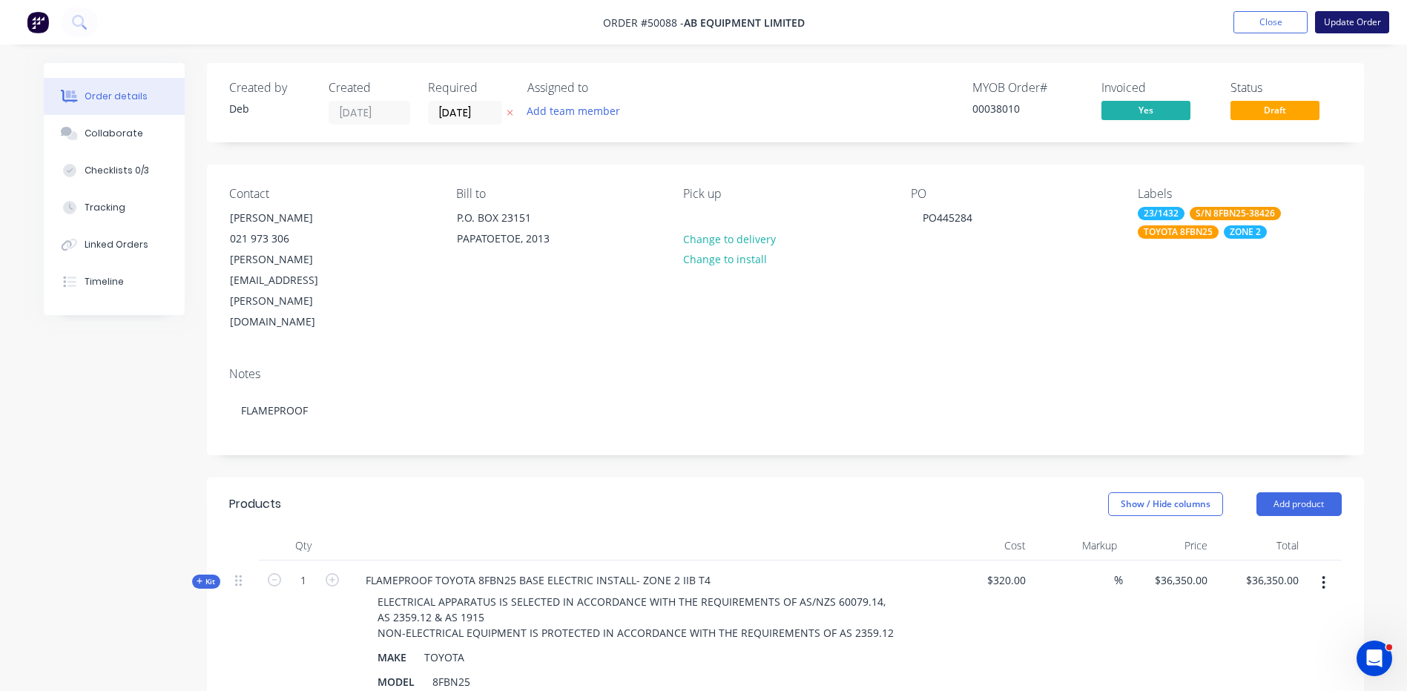
click at [1367, 24] on button "Update Order" at bounding box center [1352, 22] width 74 height 22
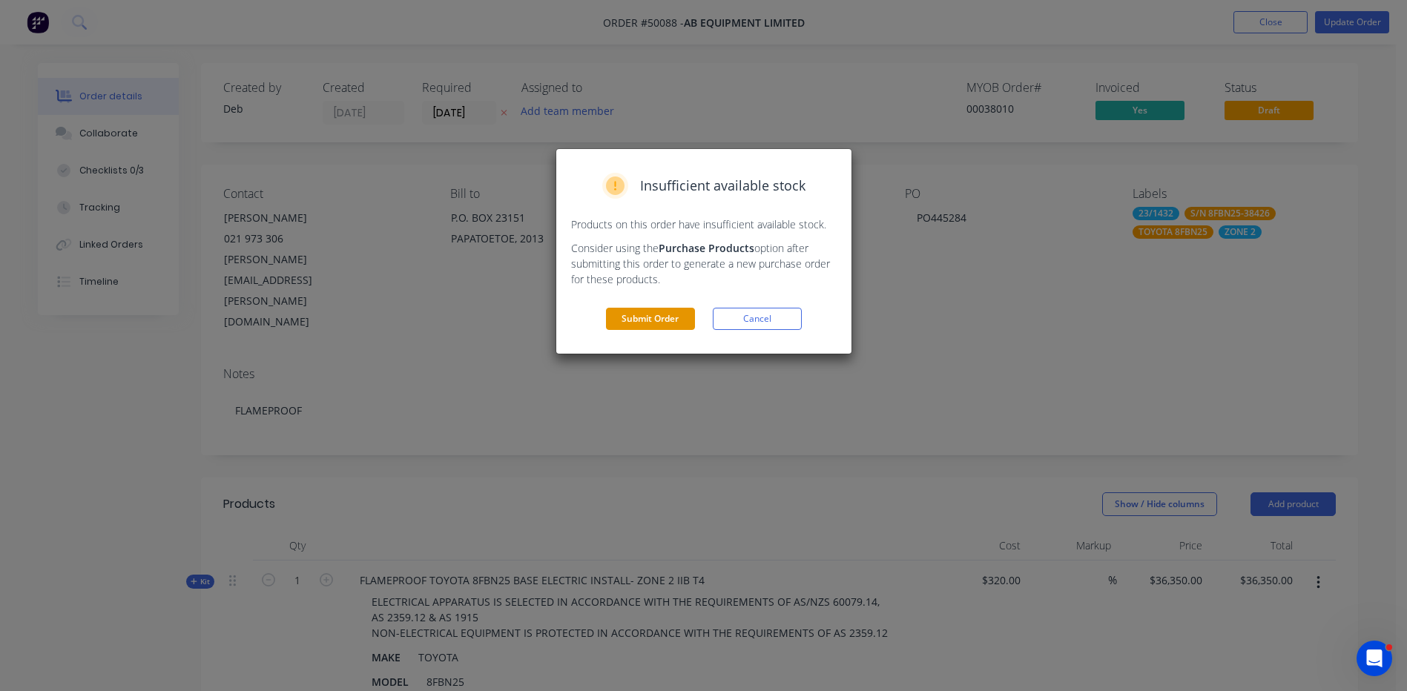
click at [686, 313] on button "Submit Order" at bounding box center [650, 319] width 89 height 22
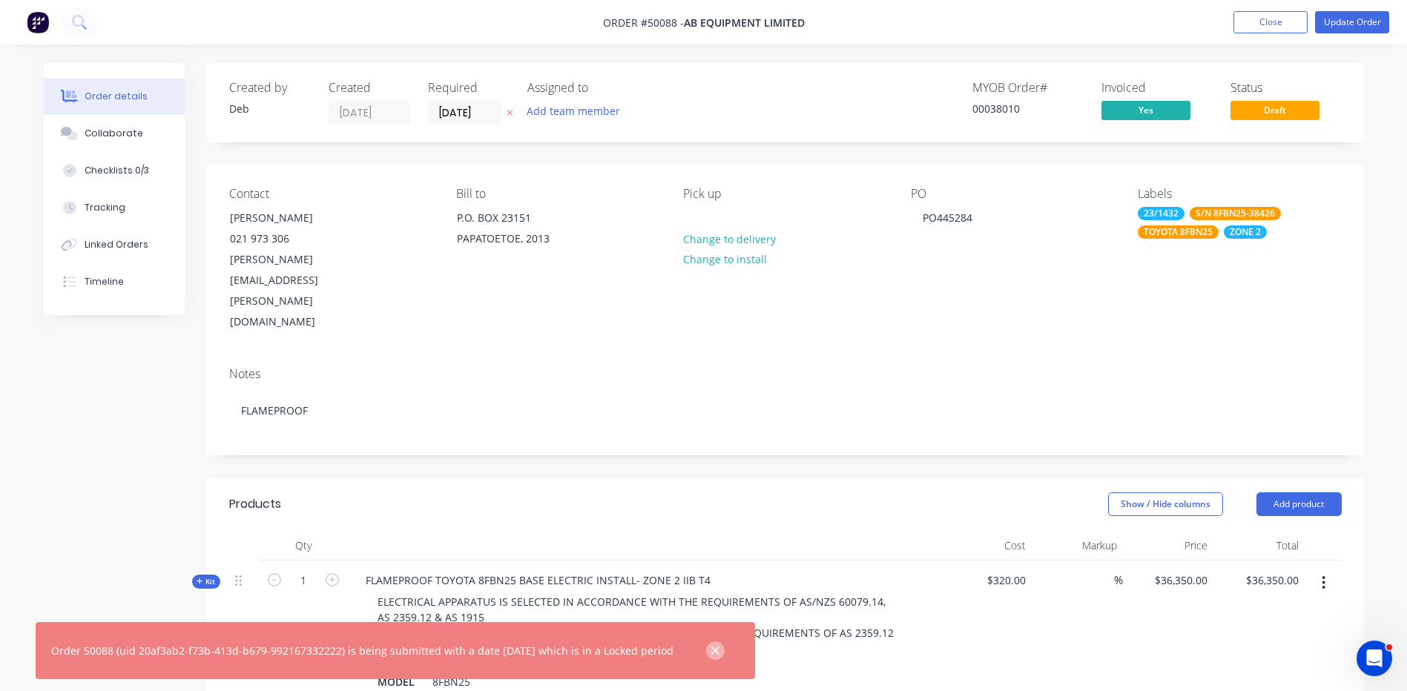
click at [725, 648] on button "button" at bounding box center [715, 651] width 19 height 19
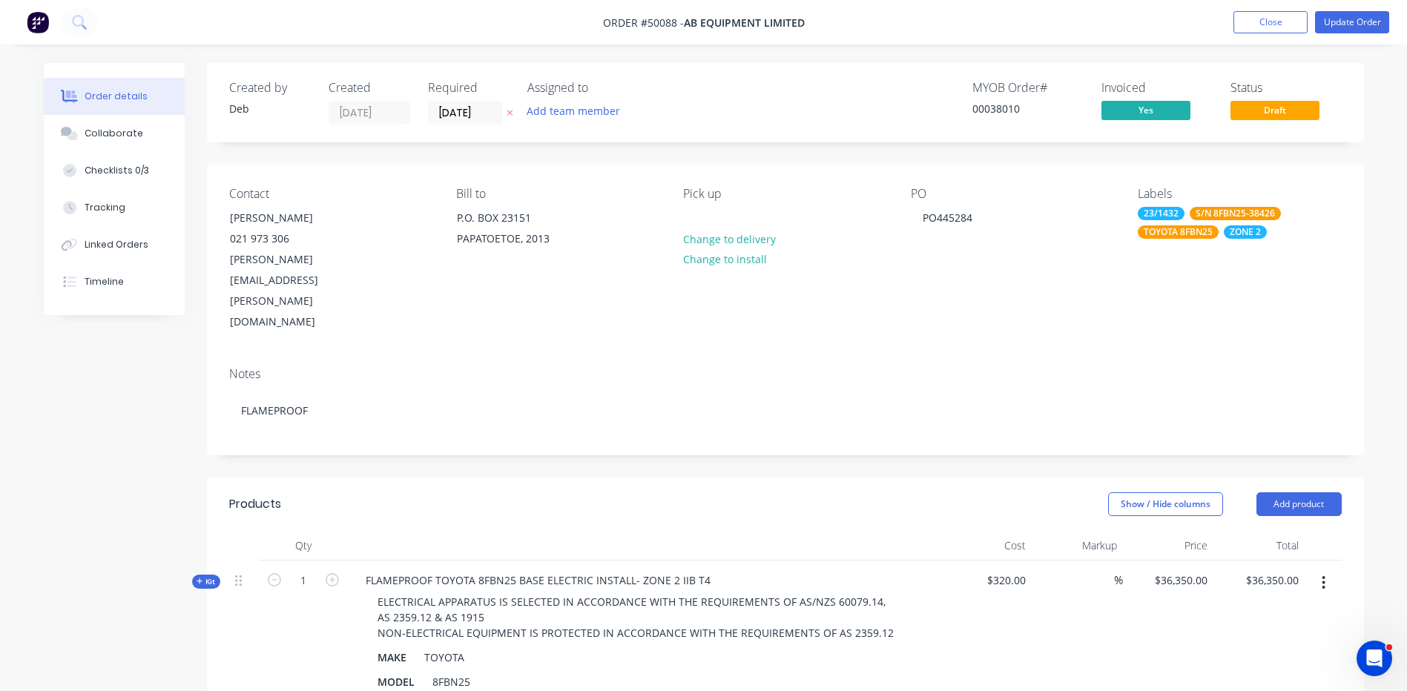
click at [930, 493] on div "Show / Hide columns Add product" at bounding box center [903, 505] width 876 height 24
click at [1285, 23] on button "Close" at bounding box center [1271, 22] width 74 height 22
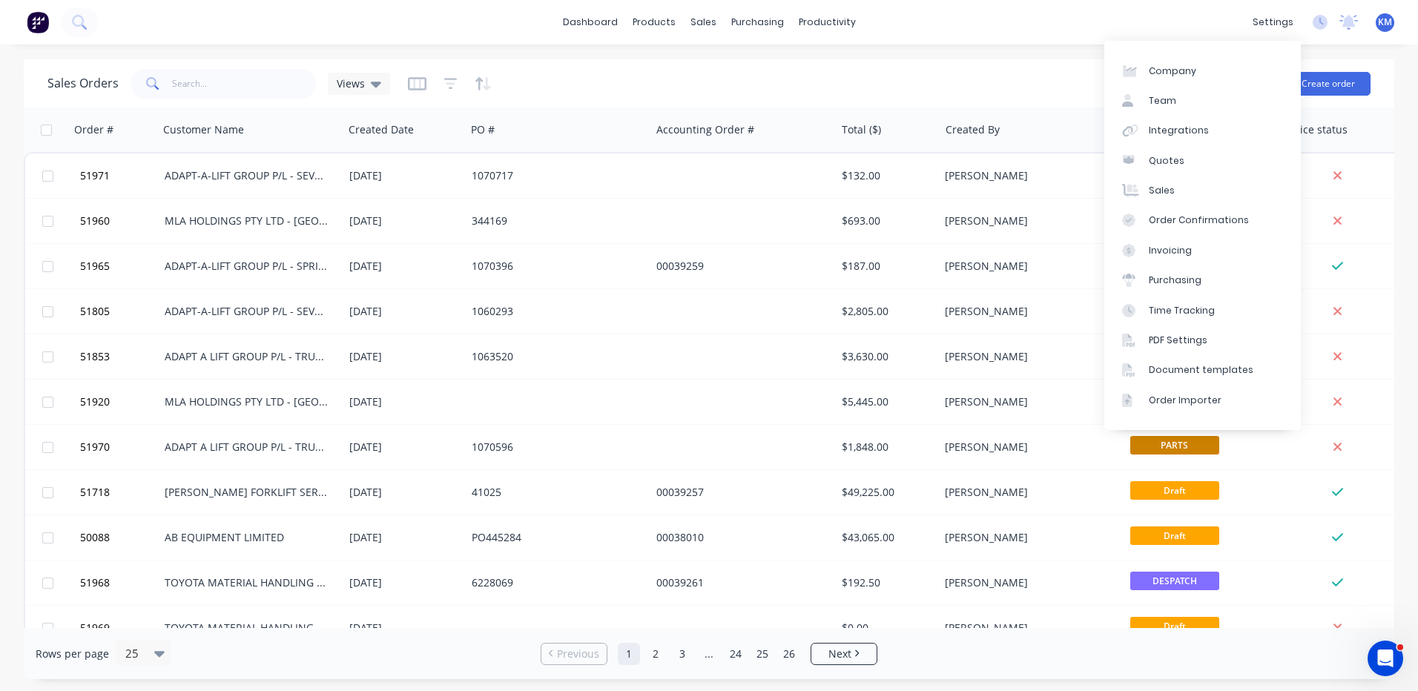
click at [979, 86] on div "Sales Orders Views" at bounding box center [620, 83] width 1147 height 36
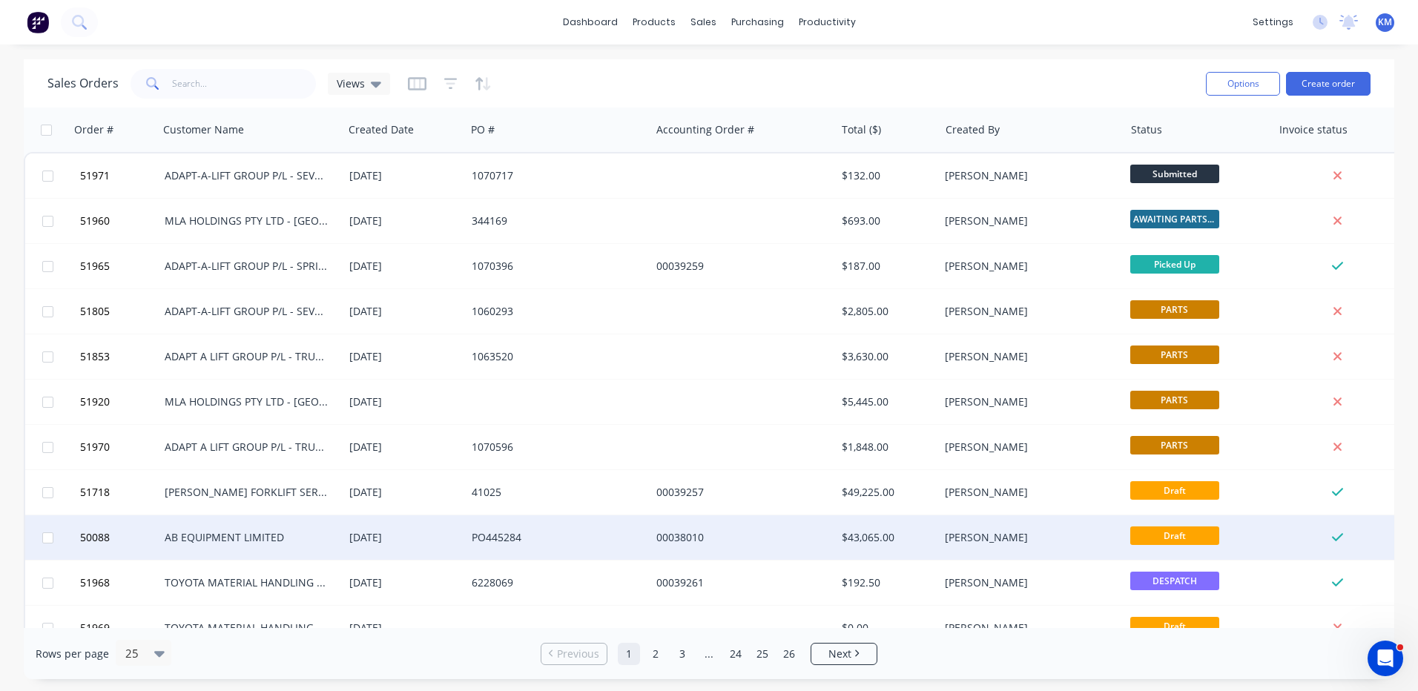
click at [956, 540] on div "[PERSON_NAME]" at bounding box center [1027, 537] width 165 height 15
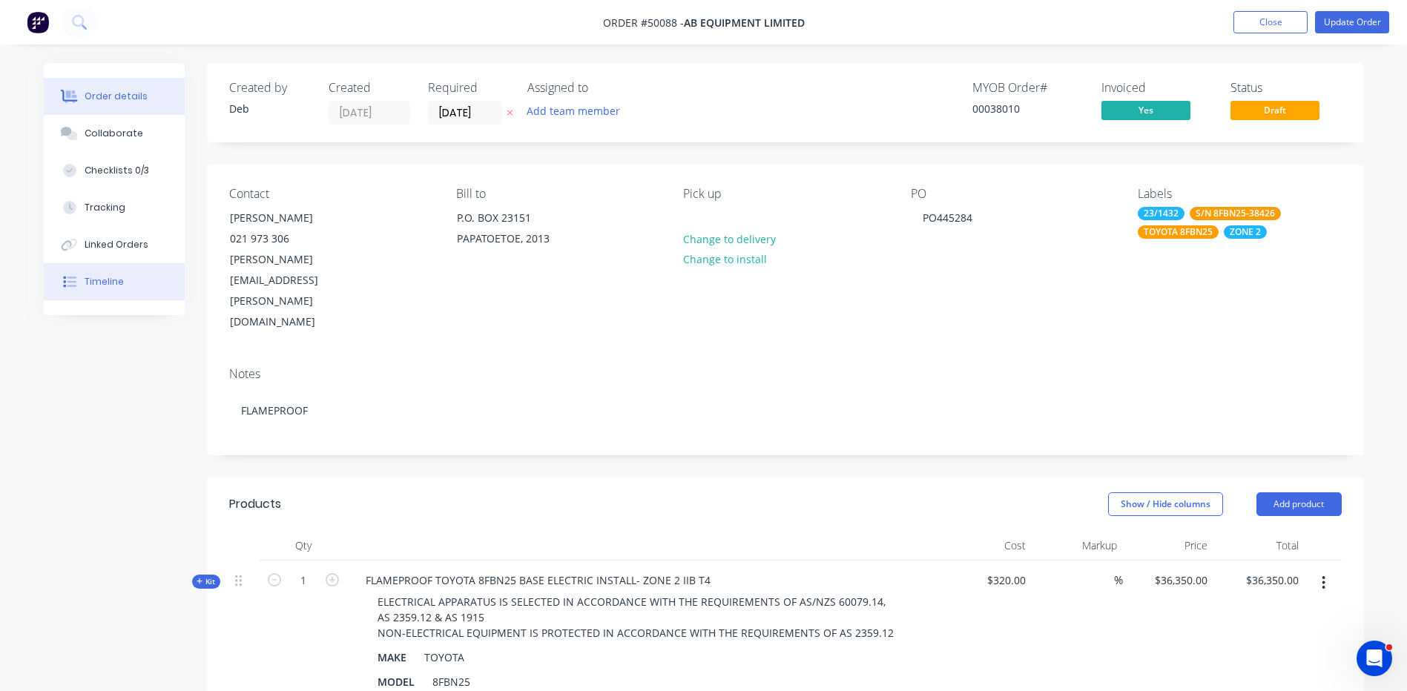
click at [105, 273] on button "Timeline" at bounding box center [114, 281] width 141 height 37
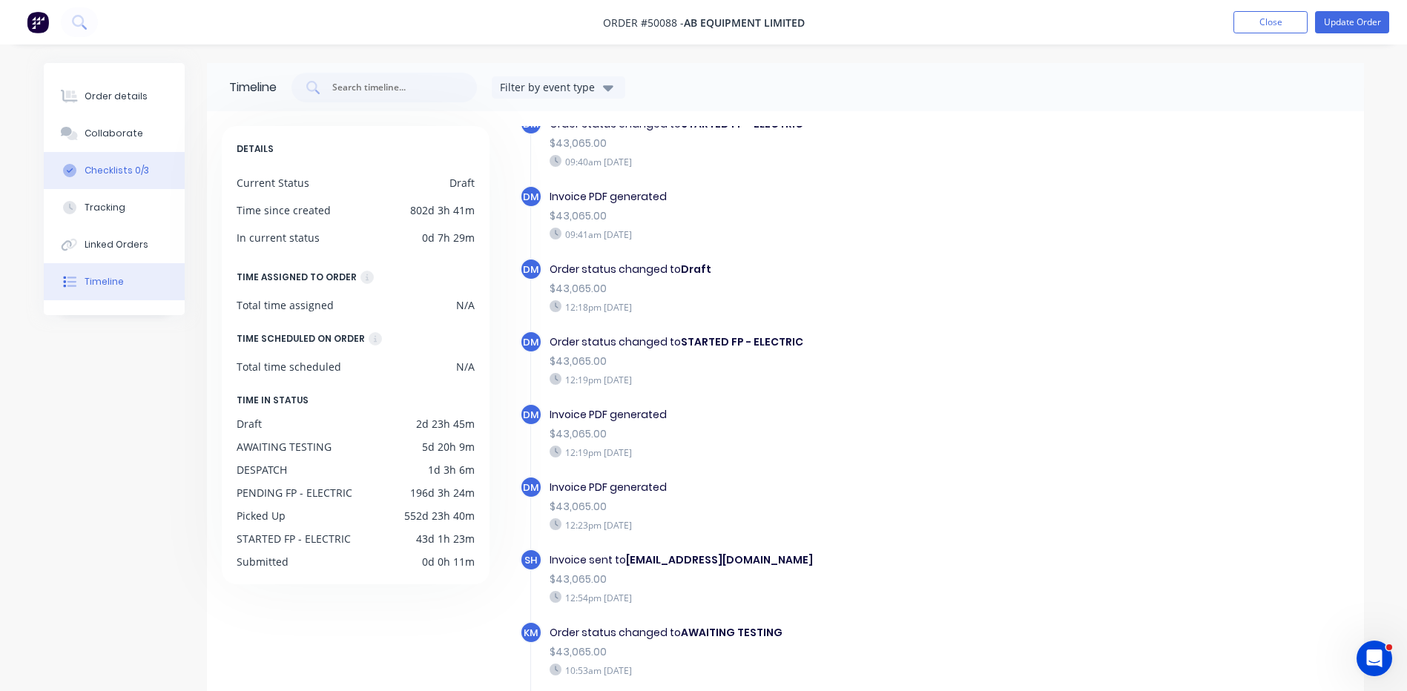
scroll to position [2275, 0]
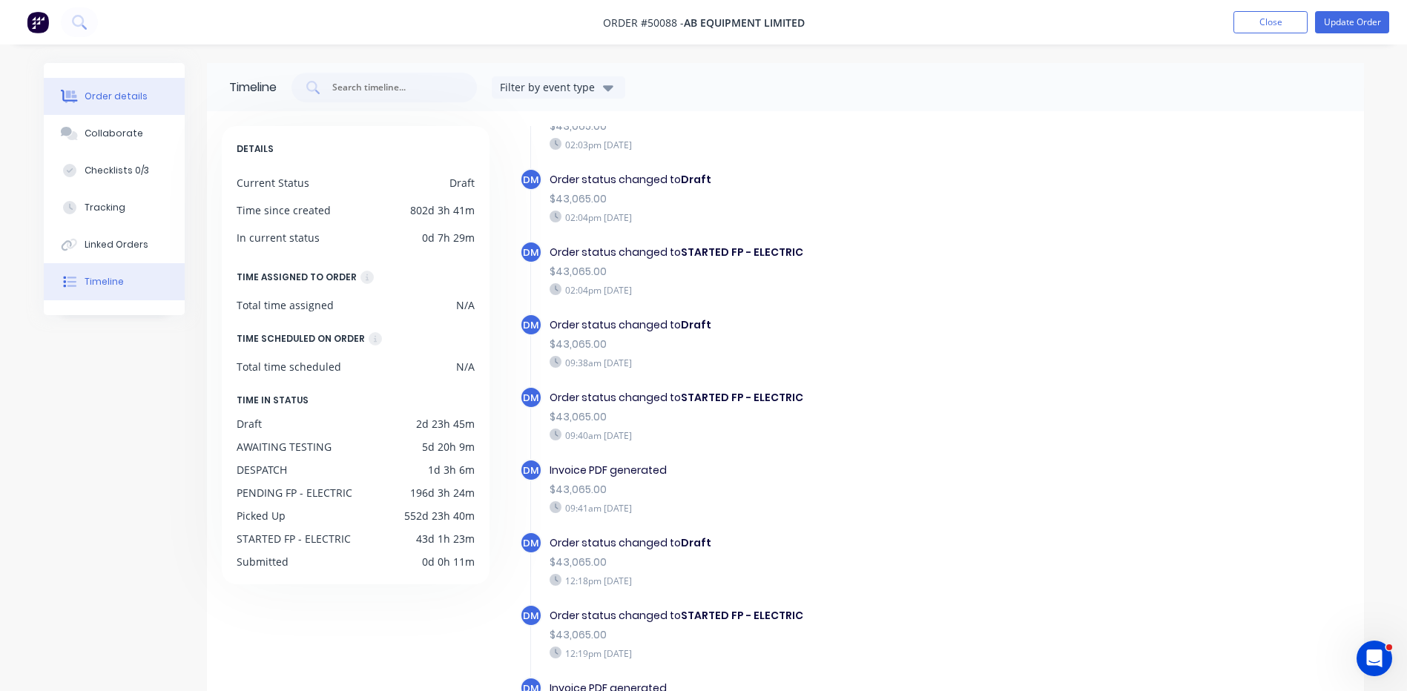
click at [131, 102] on div "Order details" at bounding box center [116, 96] width 63 height 13
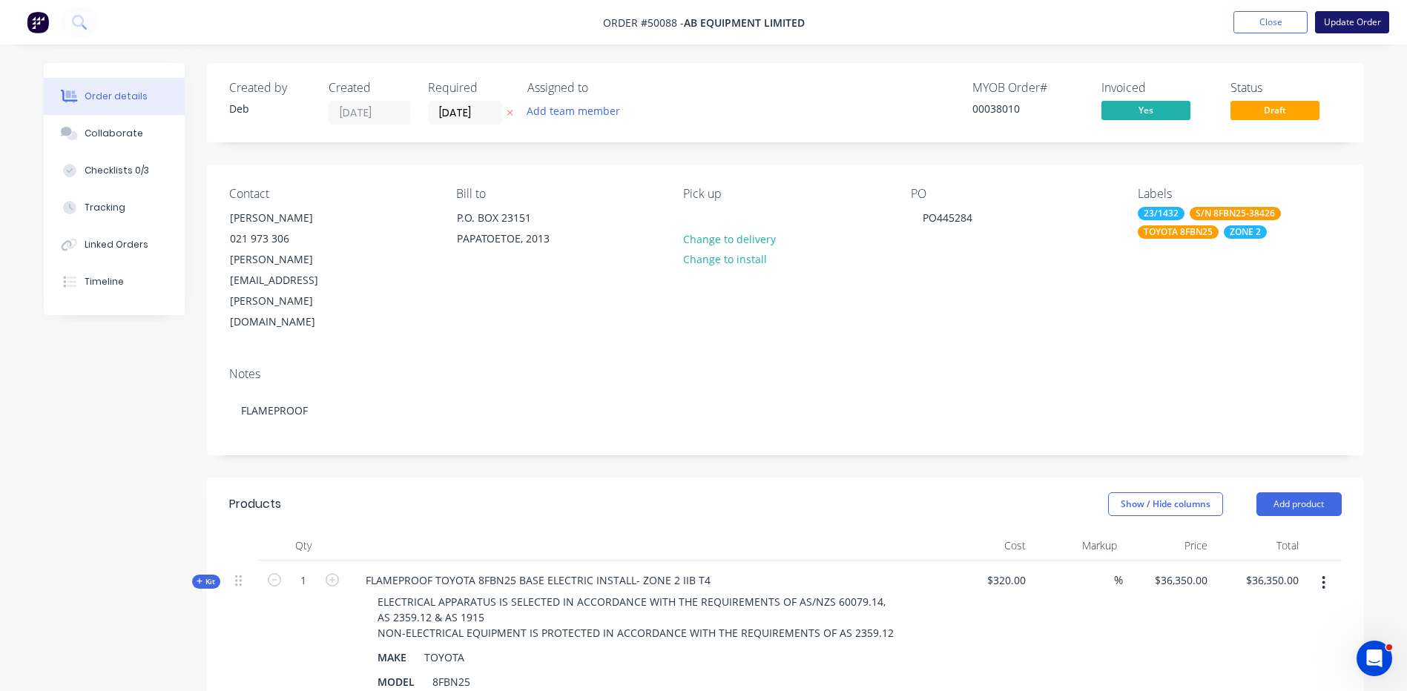
click at [1367, 16] on button "Update Order" at bounding box center [1352, 22] width 74 height 22
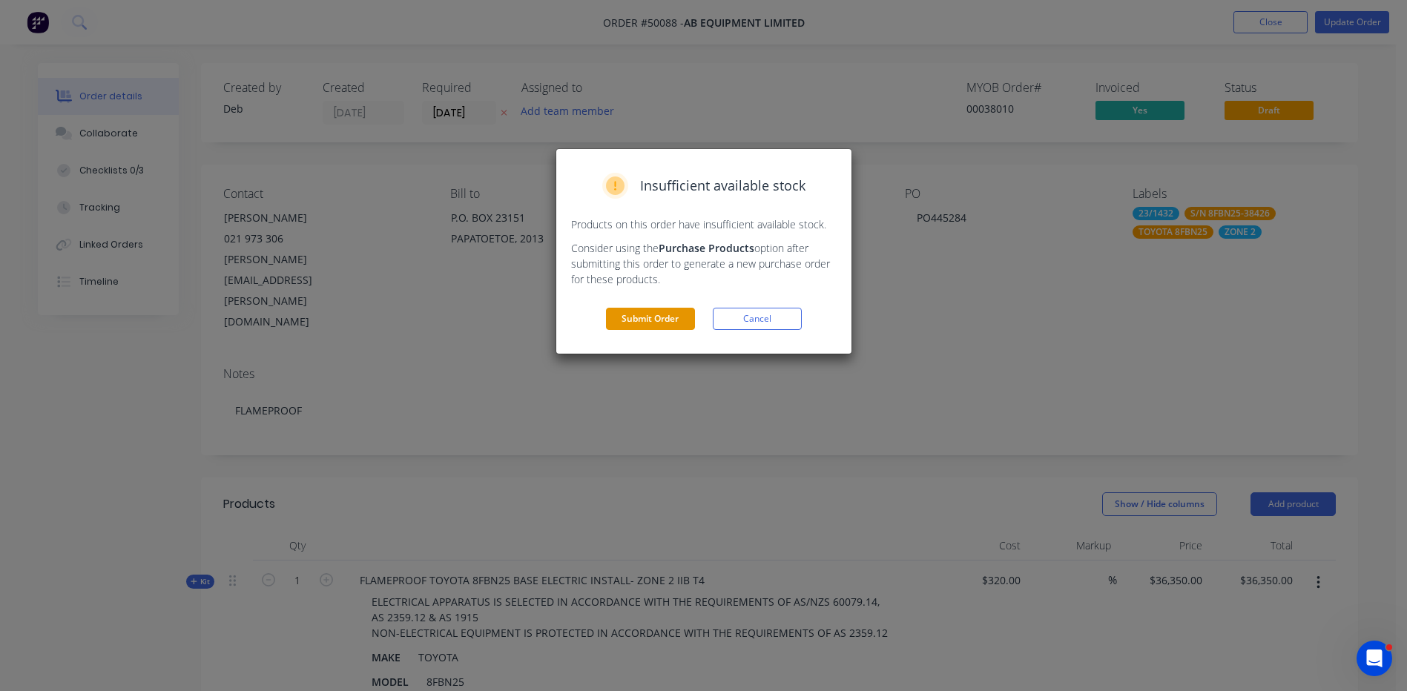
click at [674, 322] on button "Submit Order" at bounding box center [650, 319] width 89 height 22
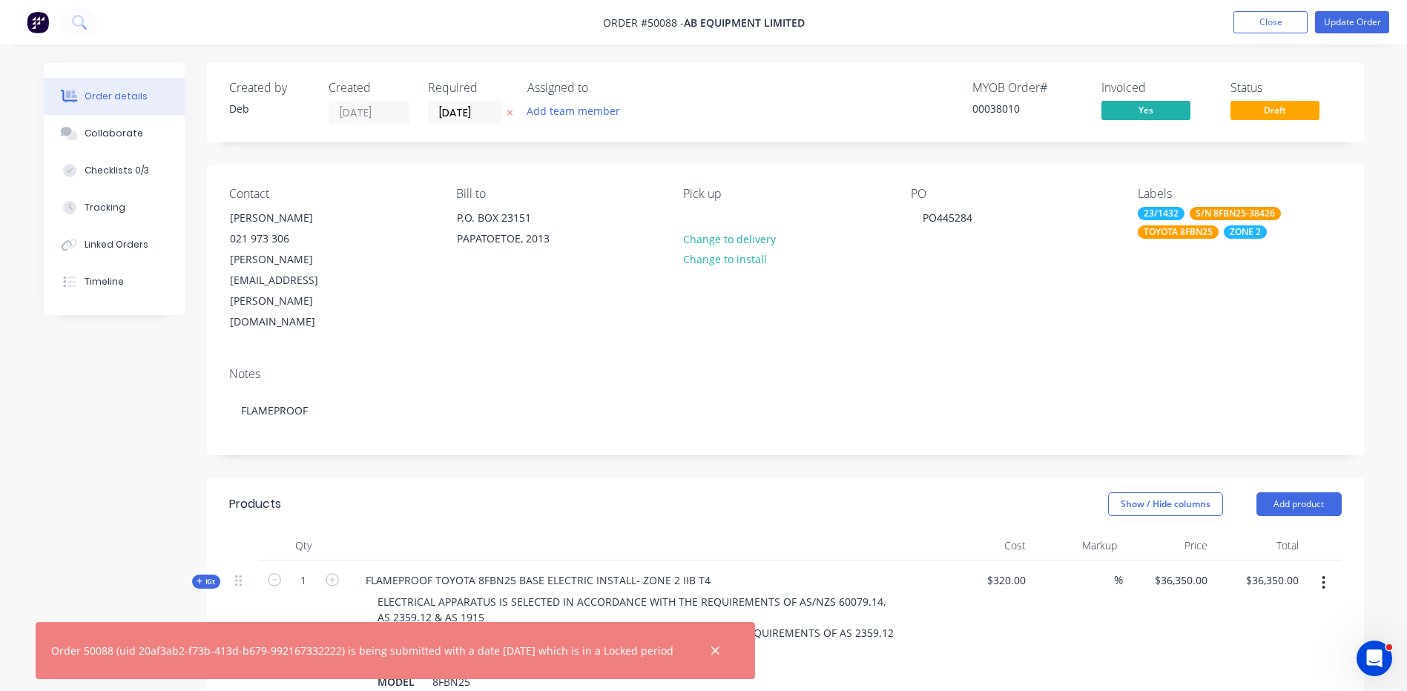
click at [703, 531] on div at bounding box center [644, 546] width 593 height 30
click at [1129, 183] on div "Contact MARTIN ANDERSON 021 973 306 martin.anderson@abequipment.co.nz Bill to P…" at bounding box center [785, 260] width 1157 height 191
click at [725, 650] on button "button" at bounding box center [715, 651] width 19 height 19
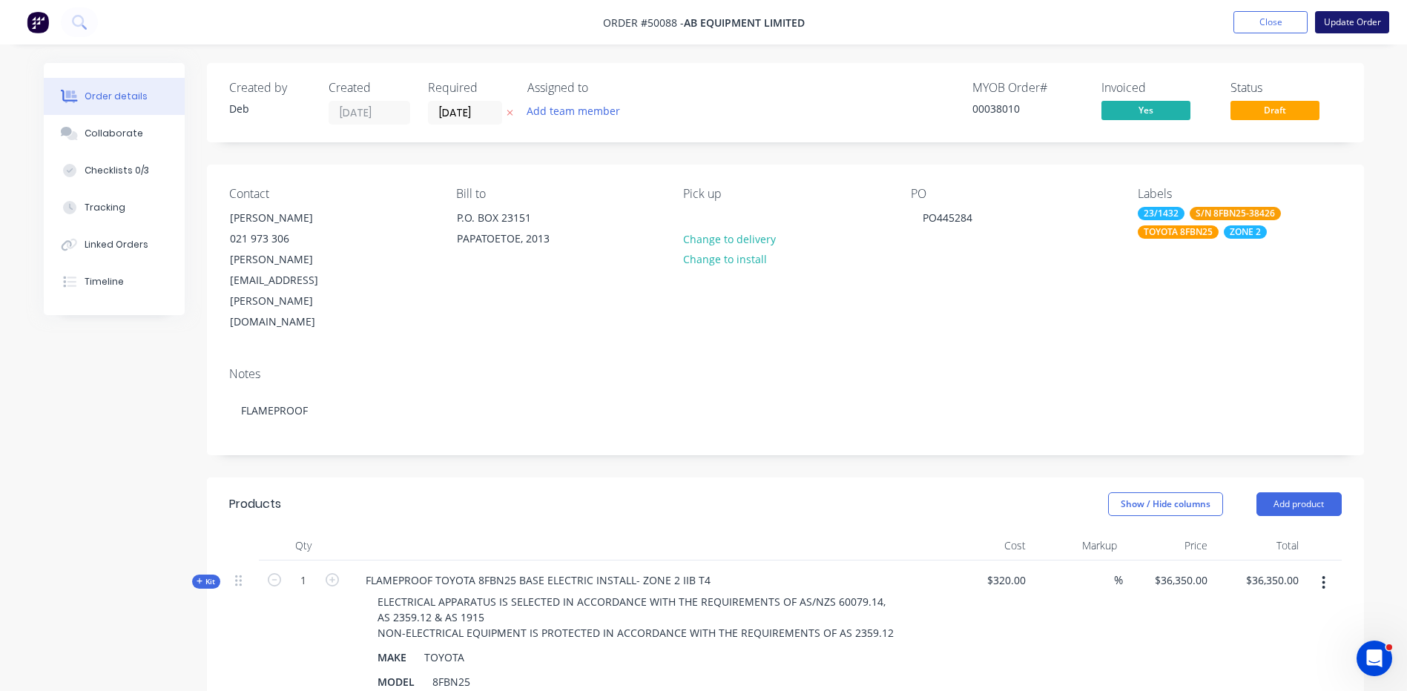
click at [1355, 30] on button "Update Order" at bounding box center [1352, 22] width 74 height 22
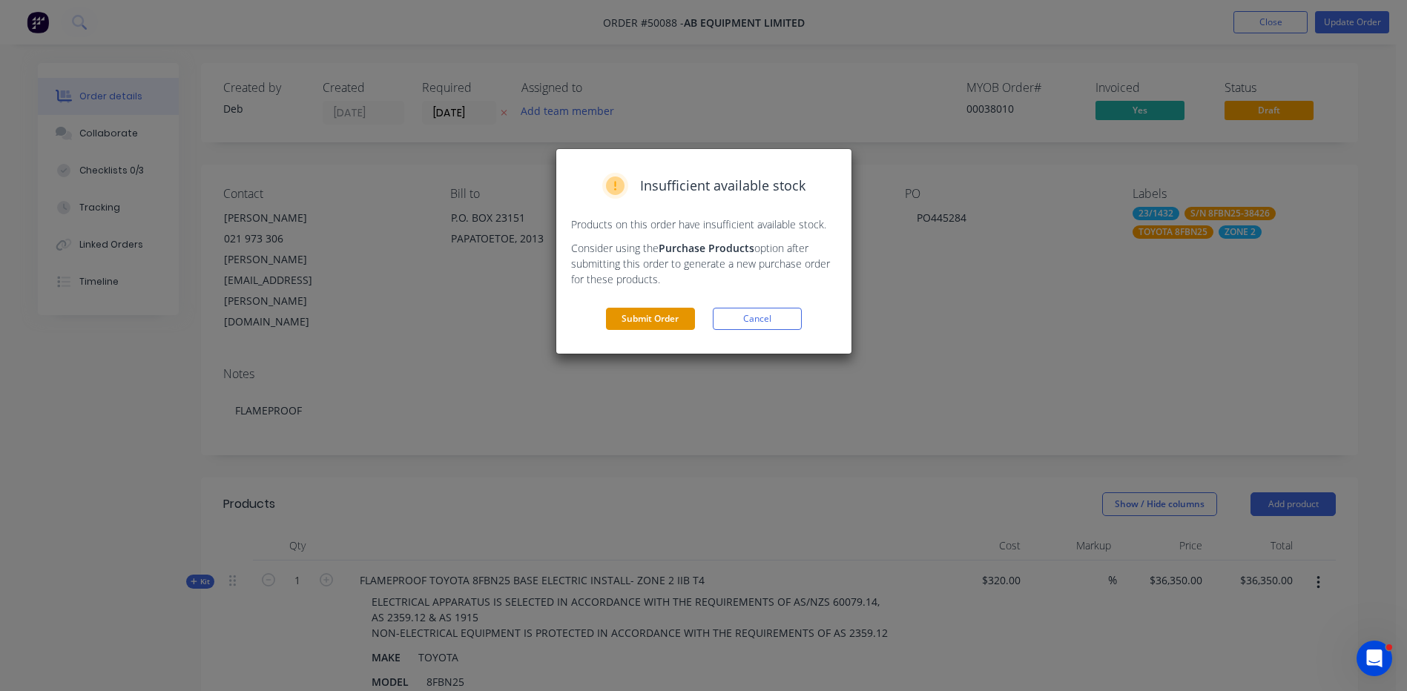
click at [677, 317] on button "Submit Order" at bounding box center [650, 319] width 89 height 22
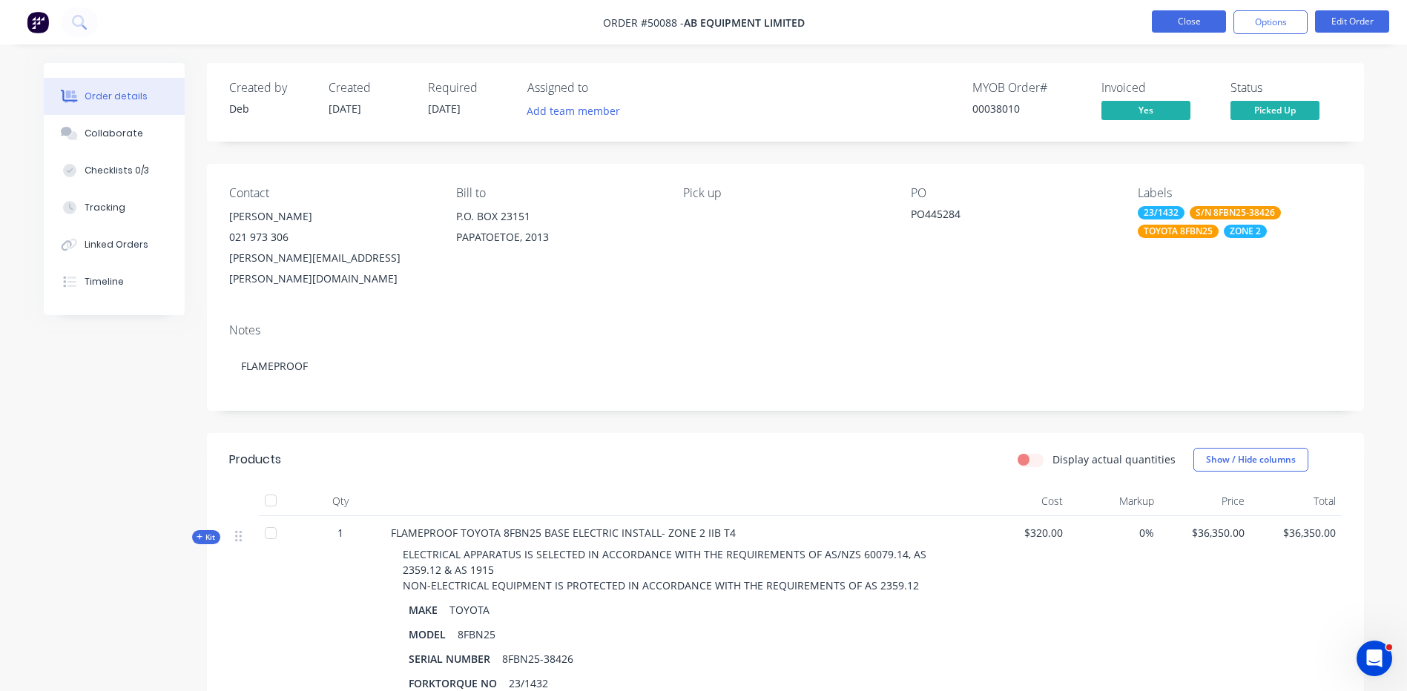
click at [1186, 29] on button "Close" at bounding box center [1189, 21] width 74 height 22
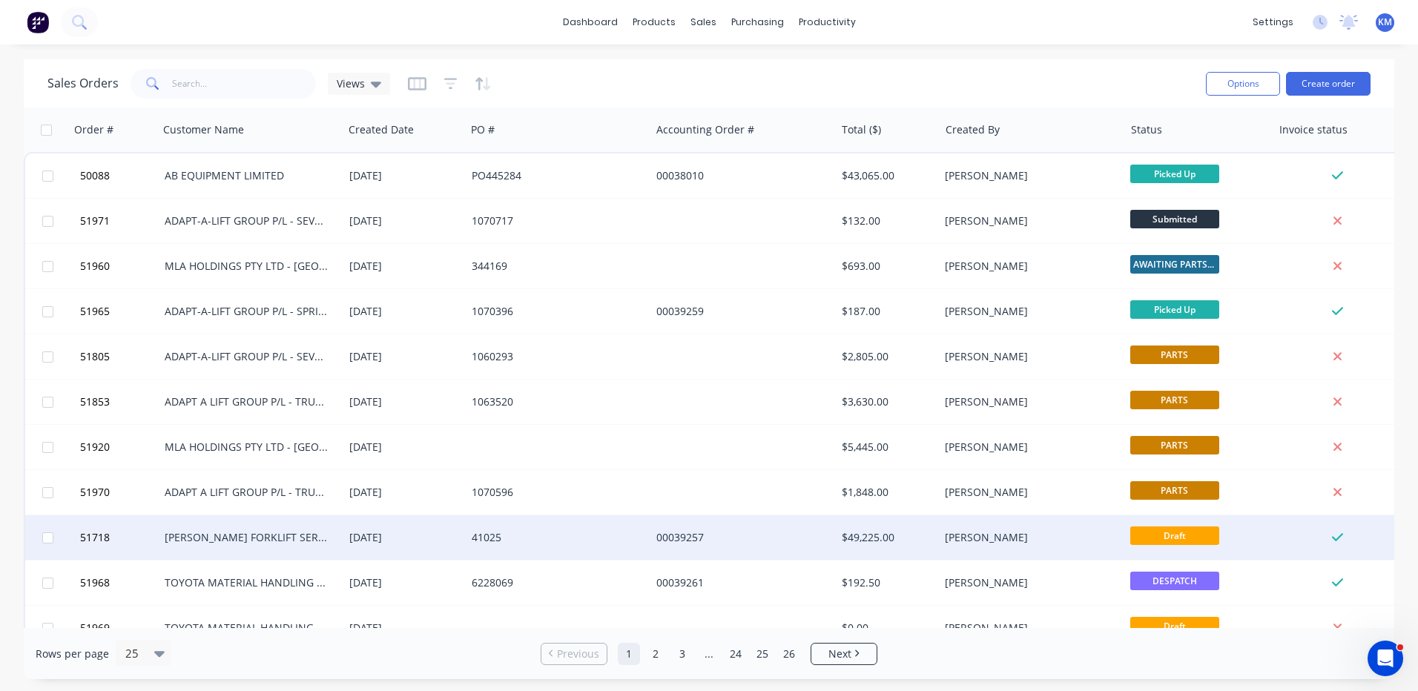
click at [678, 537] on div "00039257" at bounding box center [739, 537] width 165 height 15
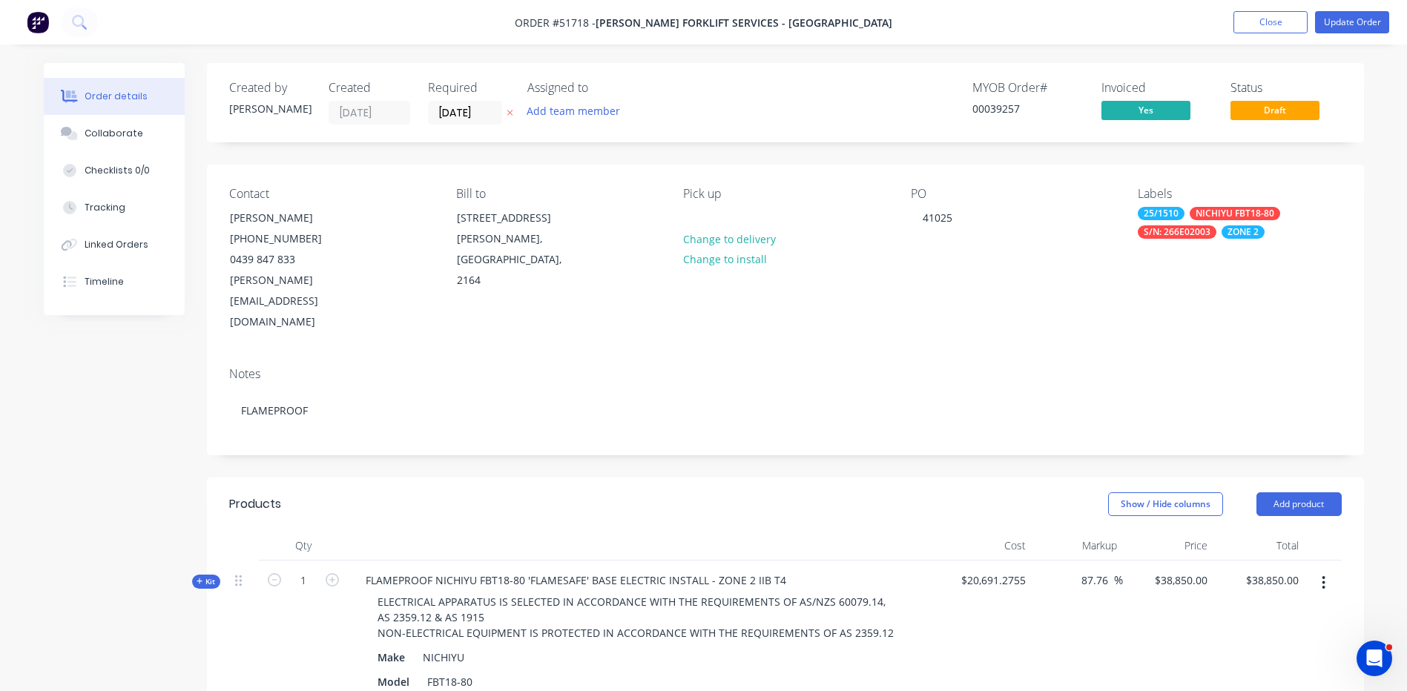
click at [283, 407] on div "Notes FLAMEPROOF" at bounding box center [785, 404] width 1157 height 99
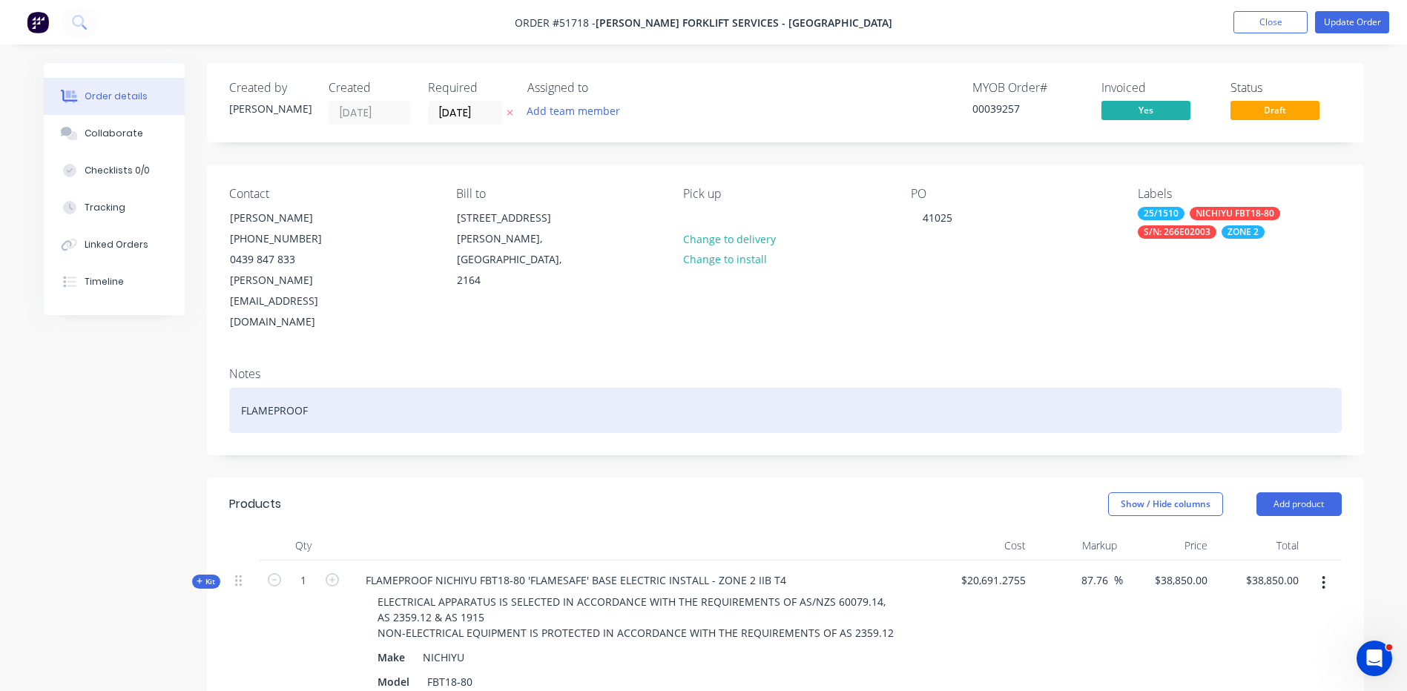
click at [357, 388] on div "FLAMEPROOF" at bounding box center [785, 410] width 1113 height 45
drag, startPoint x: 392, startPoint y: 372, endPoint x: 200, endPoint y: 357, distance: 193.5
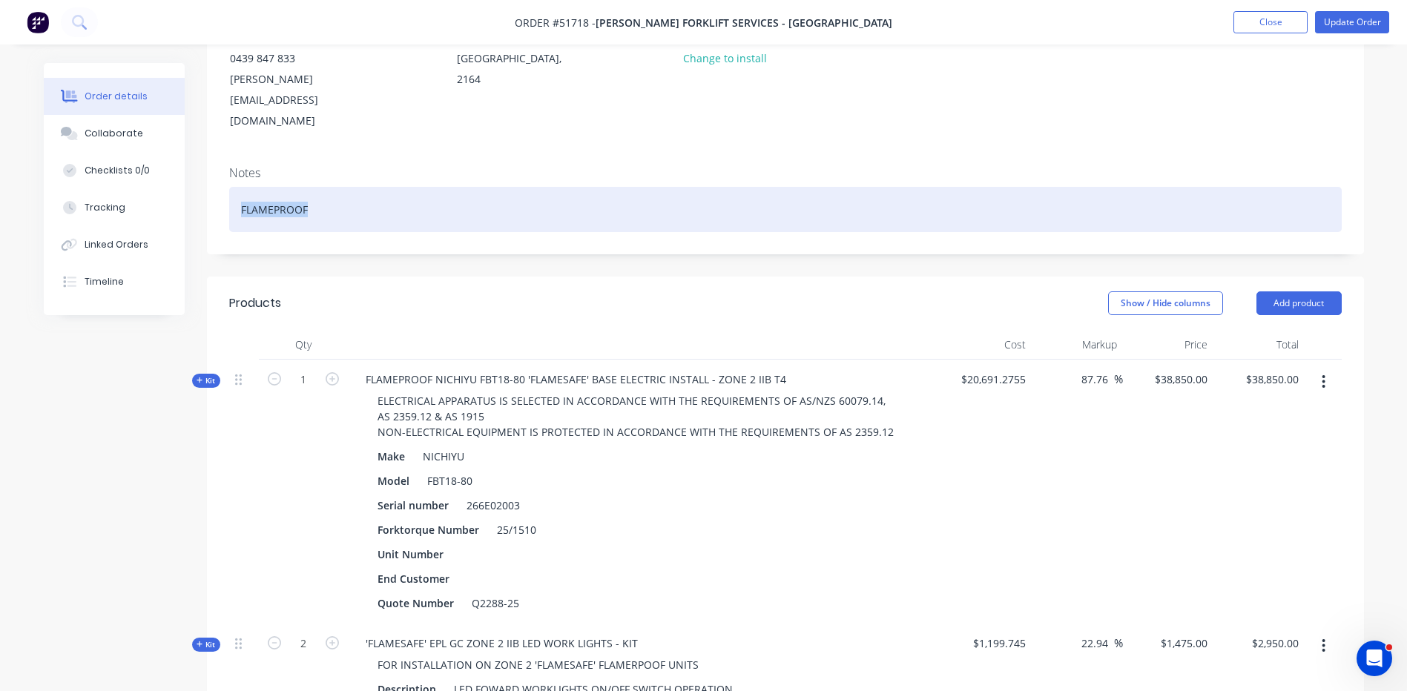
scroll to position [223, 0]
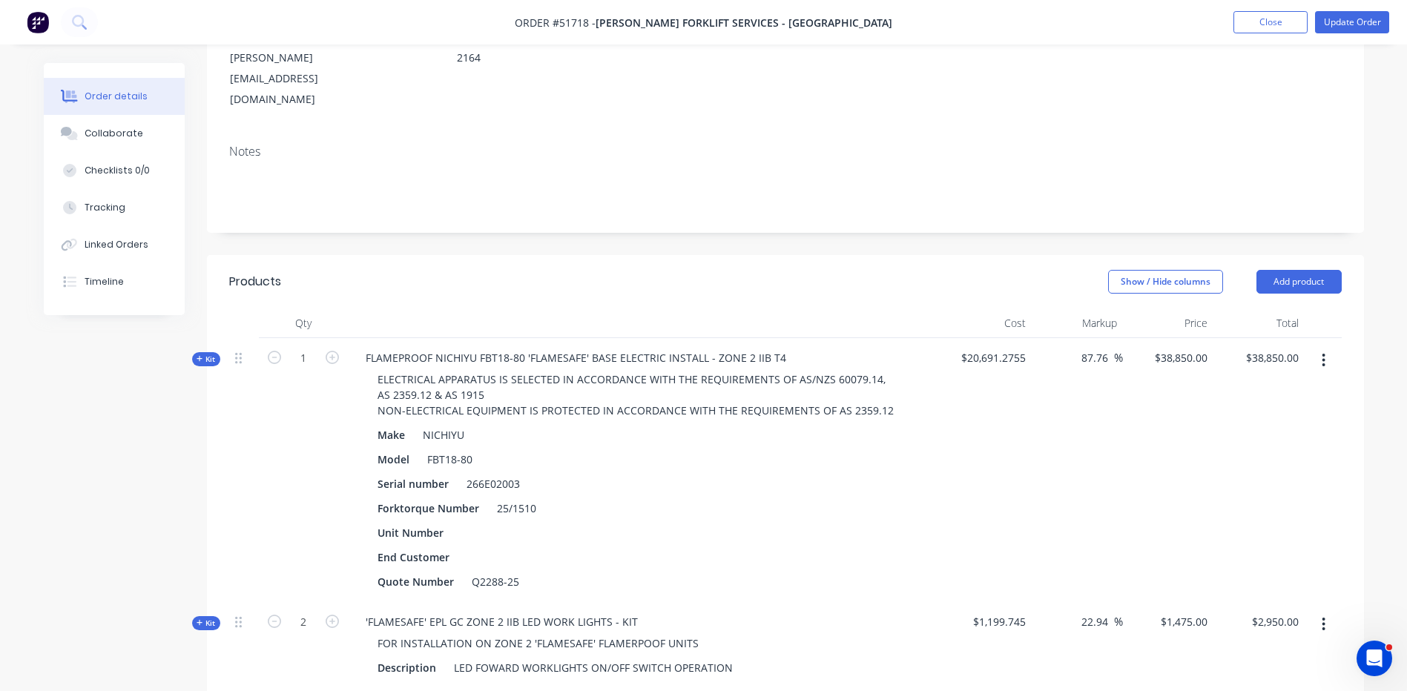
click at [799, 261] on header "Products Show / Hide columns Add product" at bounding box center [785, 281] width 1157 height 53
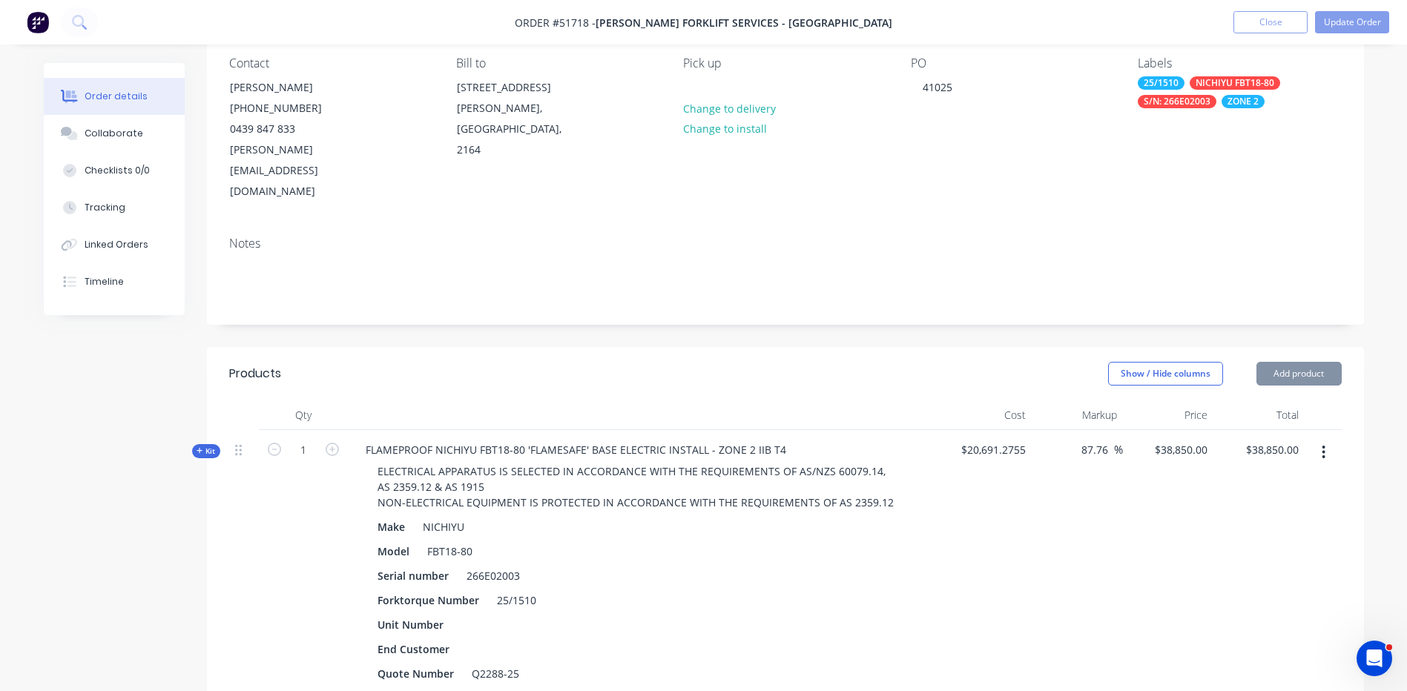
scroll to position [0, 0]
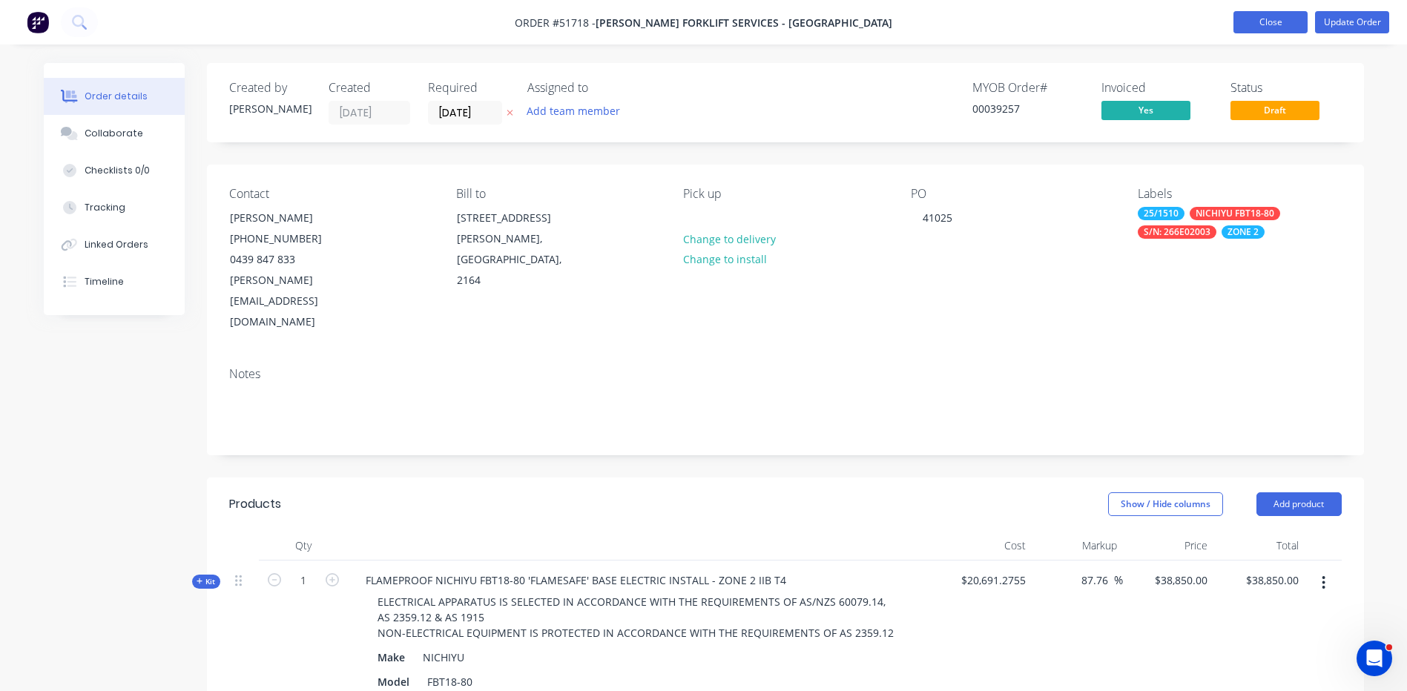
click at [1252, 19] on button "Close" at bounding box center [1271, 22] width 74 height 22
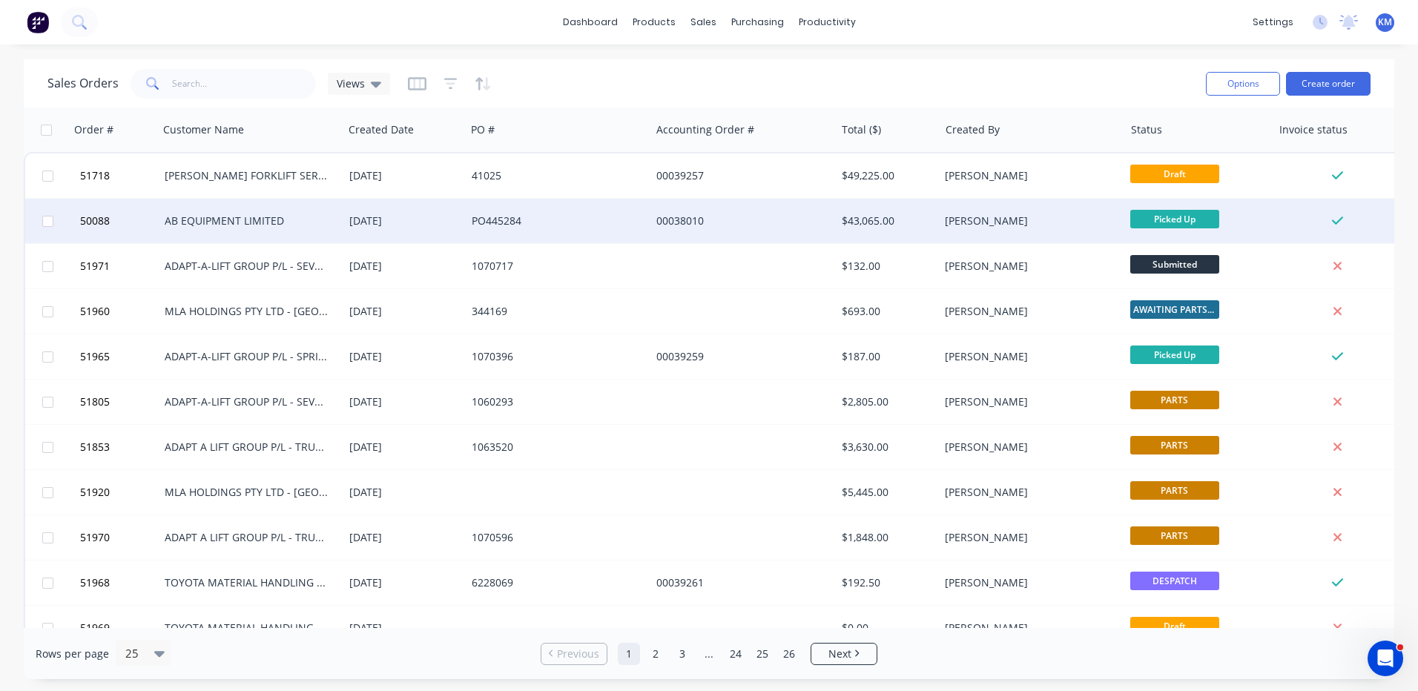
click at [462, 211] on div "[DATE]" at bounding box center [404, 221] width 122 height 45
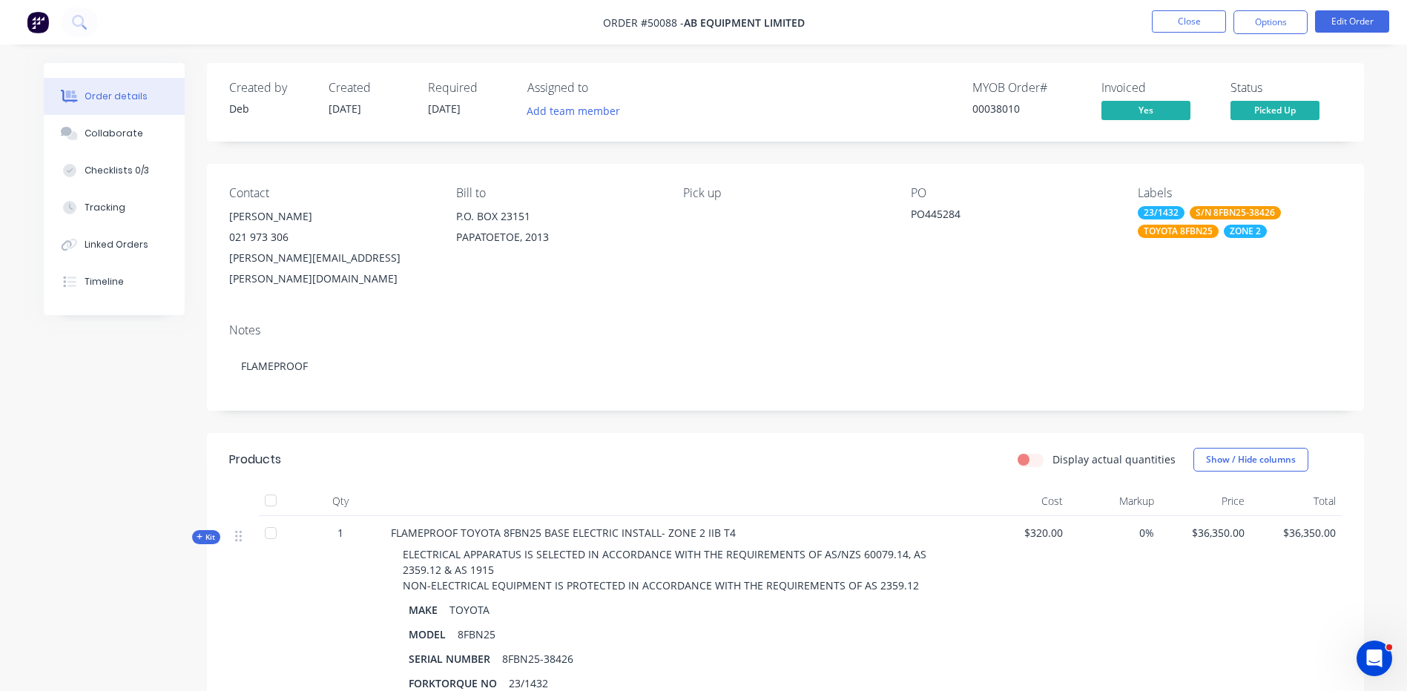
click at [1169, 34] on nav "Order #50088 - AB EQUIPMENT LIMITED Close Options Edit Order" at bounding box center [703, 22] width 1407 height 45
click at [1176, 30] on button "Close" at bounding box center [1189, 21] width 74 height 22
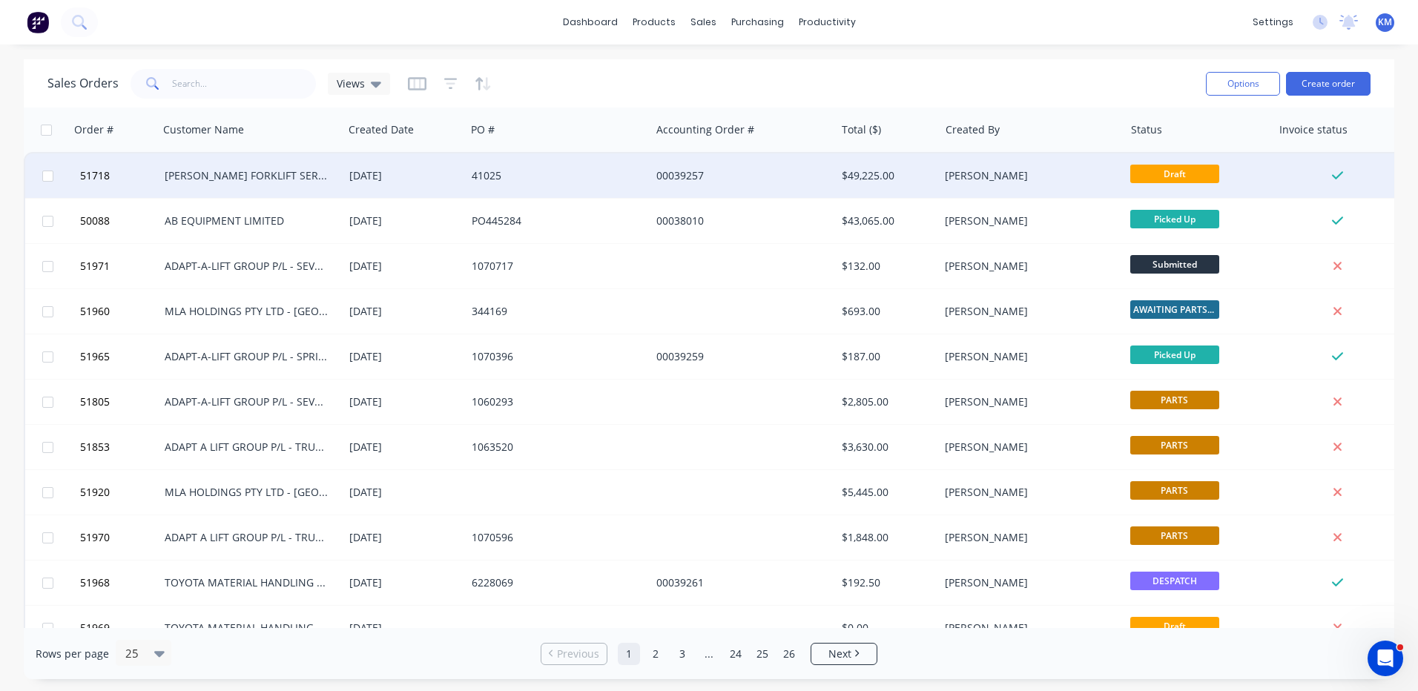
click at [739, 180] on div "00039257" at bounding box center [739, 175] width 165 height 15
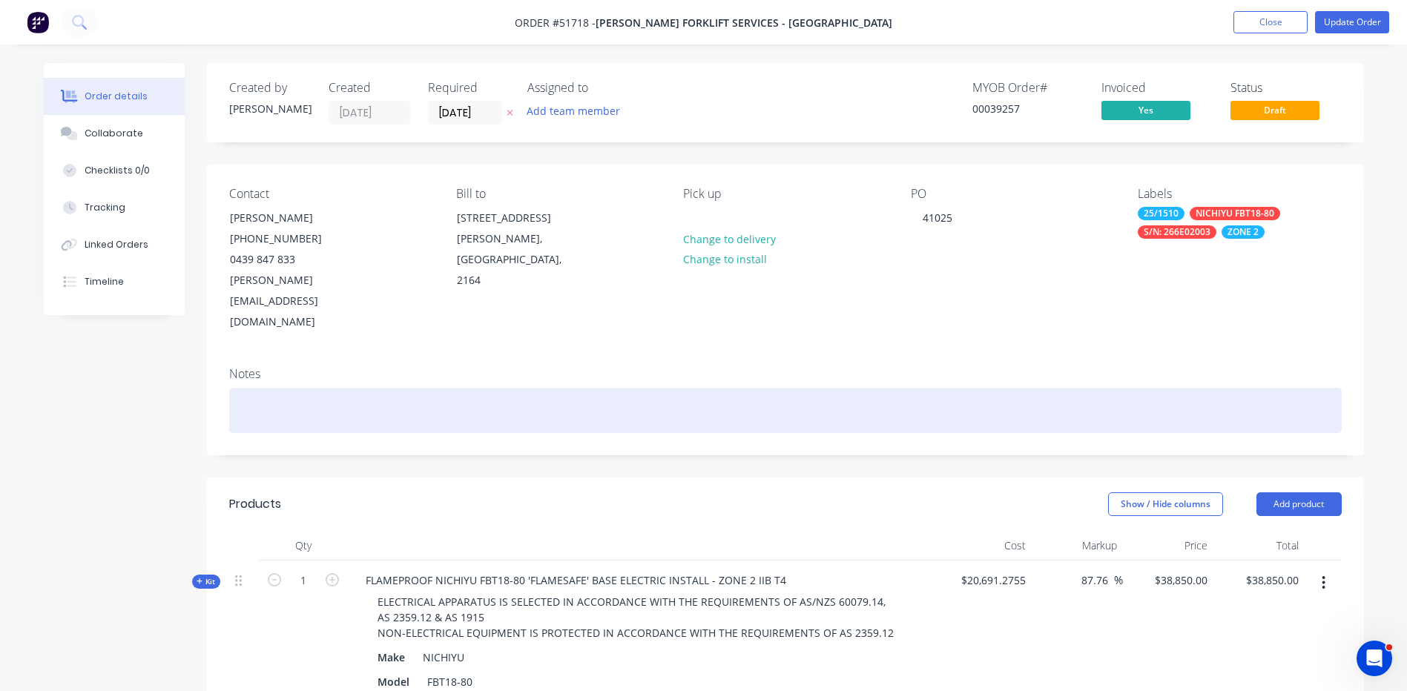
click at [358, 388] on div at bounding box center [785, 410] width 1113 height 45
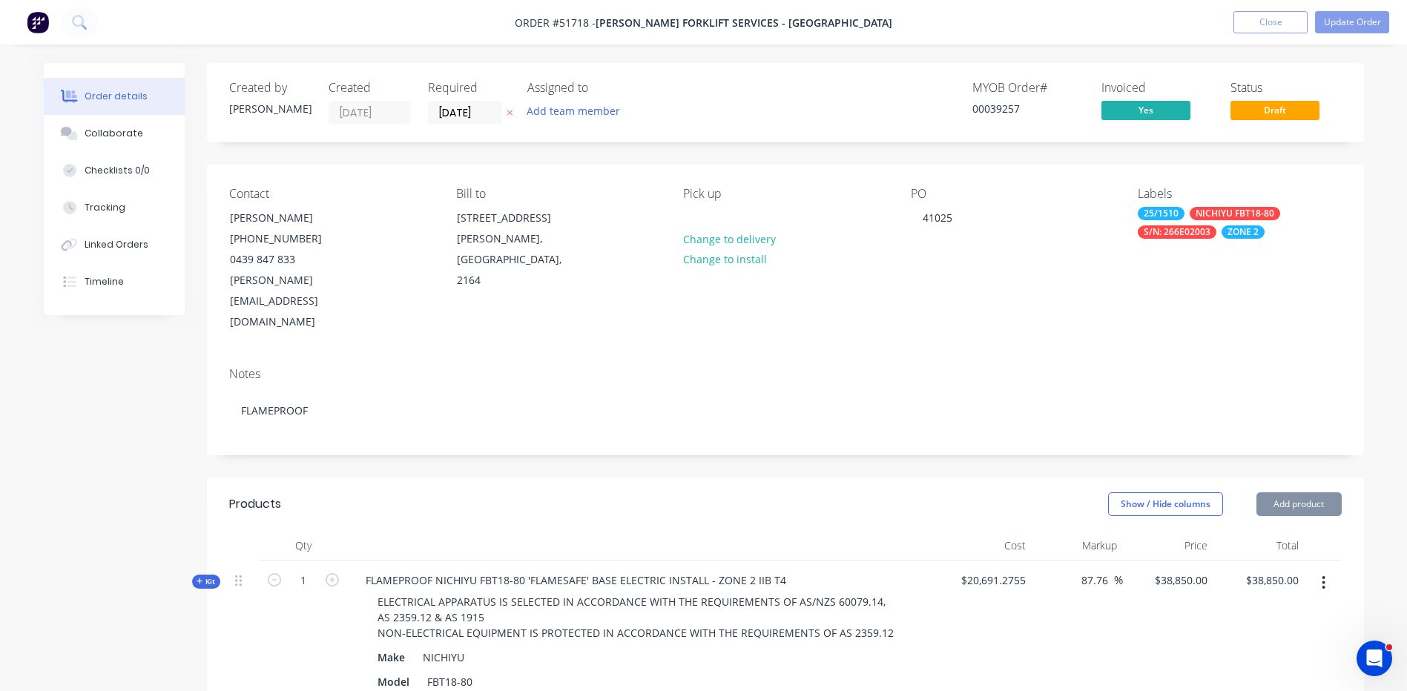
click at [393, 367] on div "Notes" at bounding box center [785, 374] width 1113 height 14
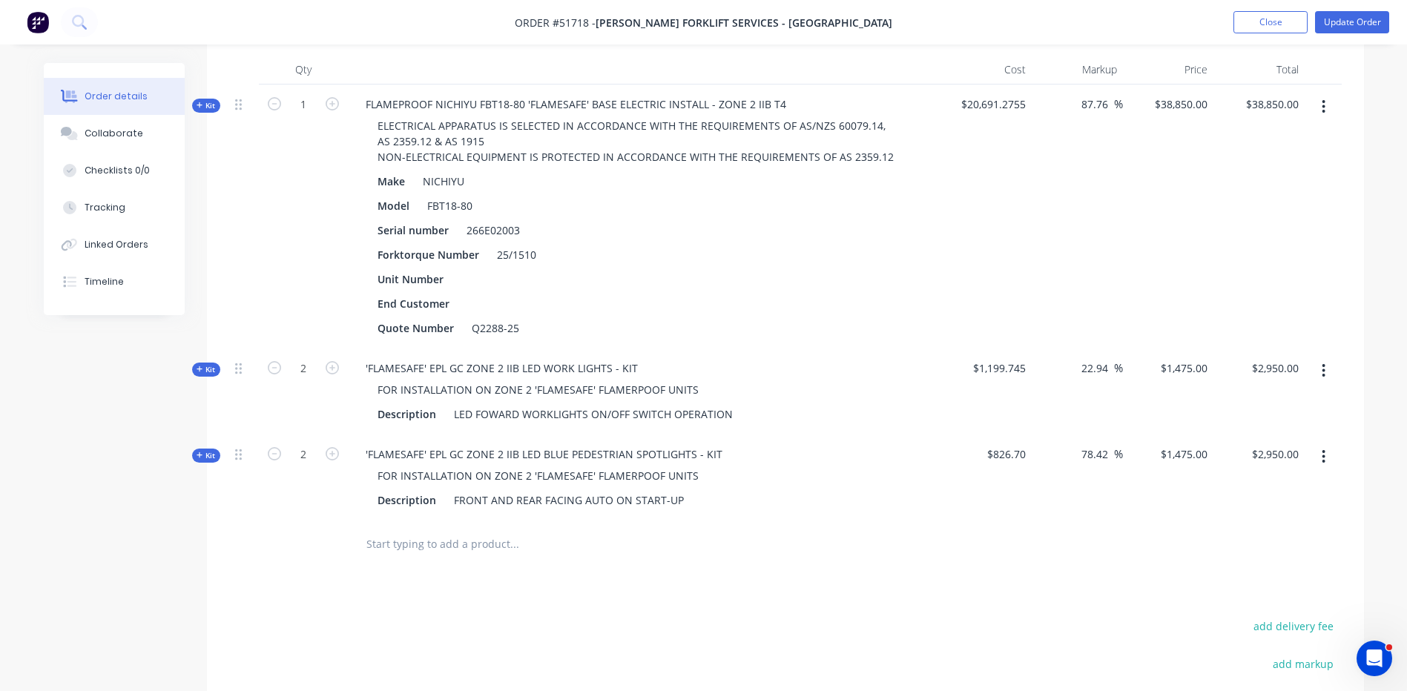
scroll to position [263, 0]
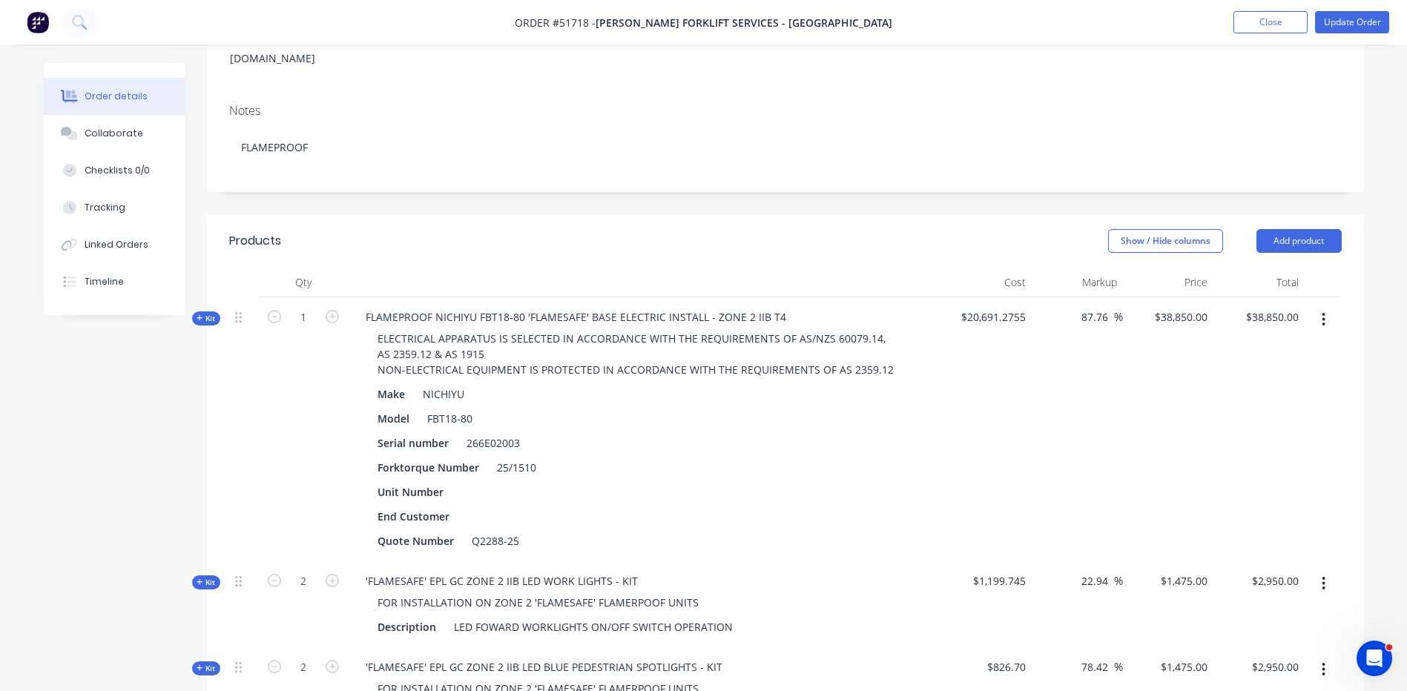
click at [1347, 10] on nav "Order #51718 - TARA FORKLIFT SERVICES - WETHERILL PARK Add product Close Update…" at bounding box center [703, 22] width 1407 height 45
click at [1341, 16] on button "Update Order" at bounding box center [1352, 22] width 74 height 22
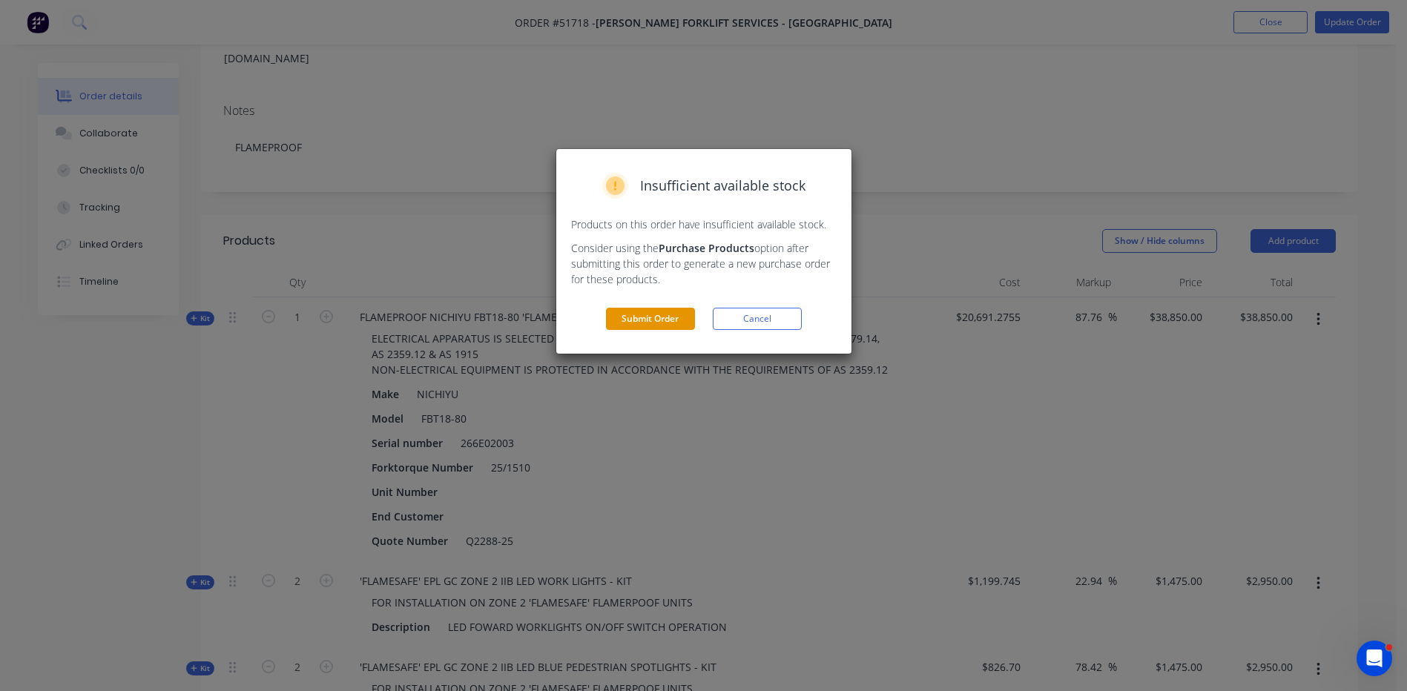
click at [619, 312] on button "Submit Order" at bounding box center [650, 319] width 89 height 22
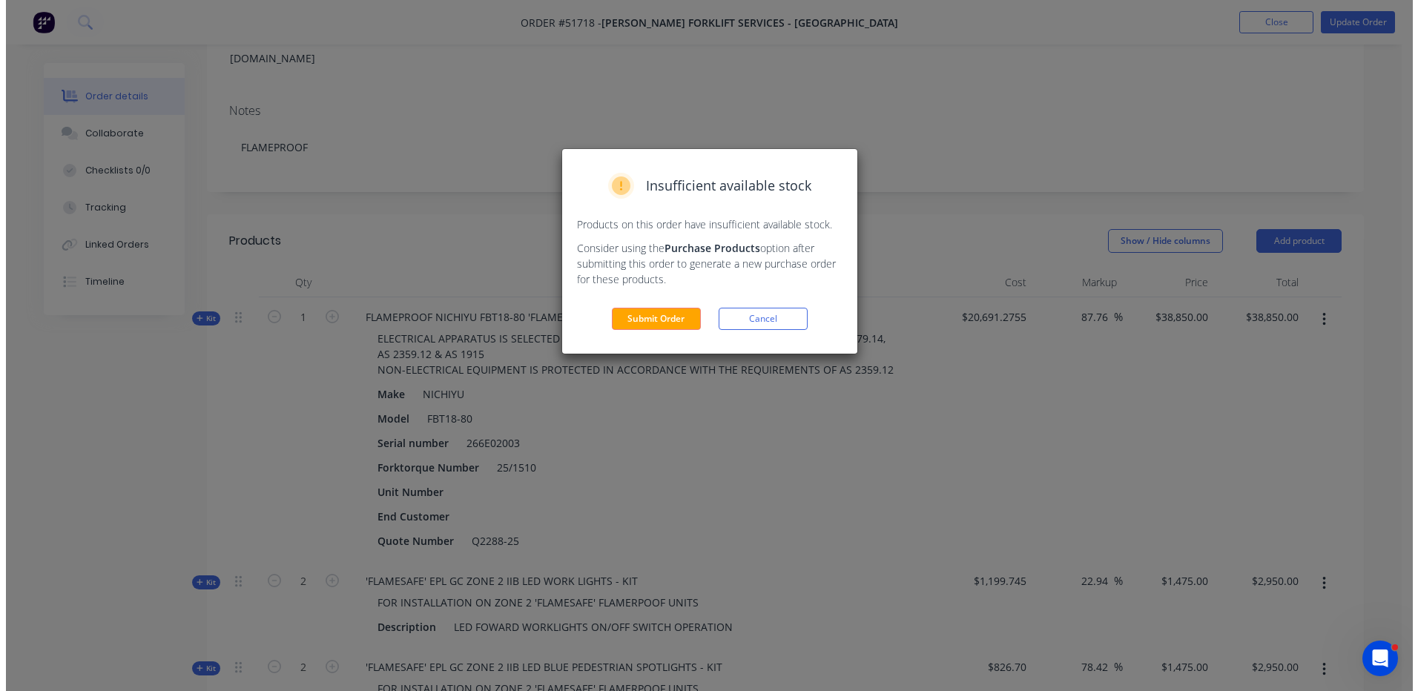
scroll to position [0, 0]
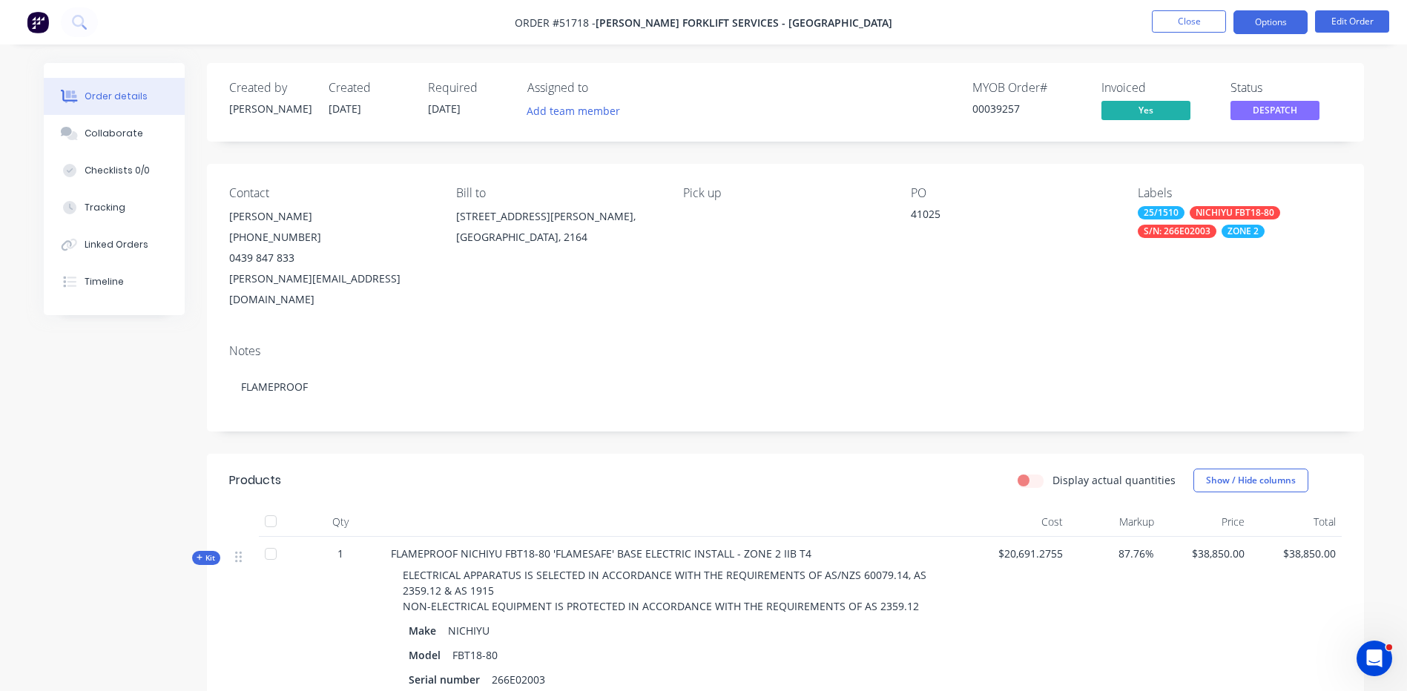
click at [1266, 23] on button "Options" at bounding box center [1271, 22] width 74 height 24
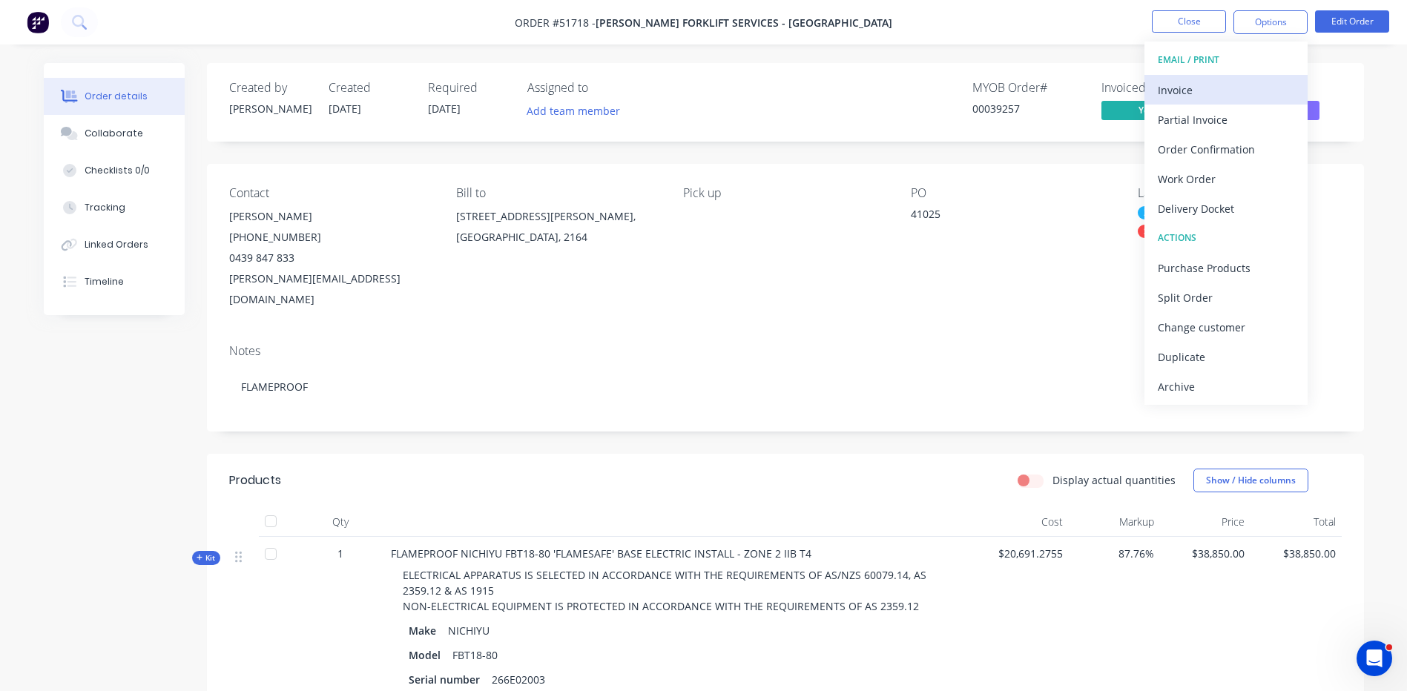
click at [1211, 79] on div "Invoice" at bounding box center [1226, 90] width 137 height 22
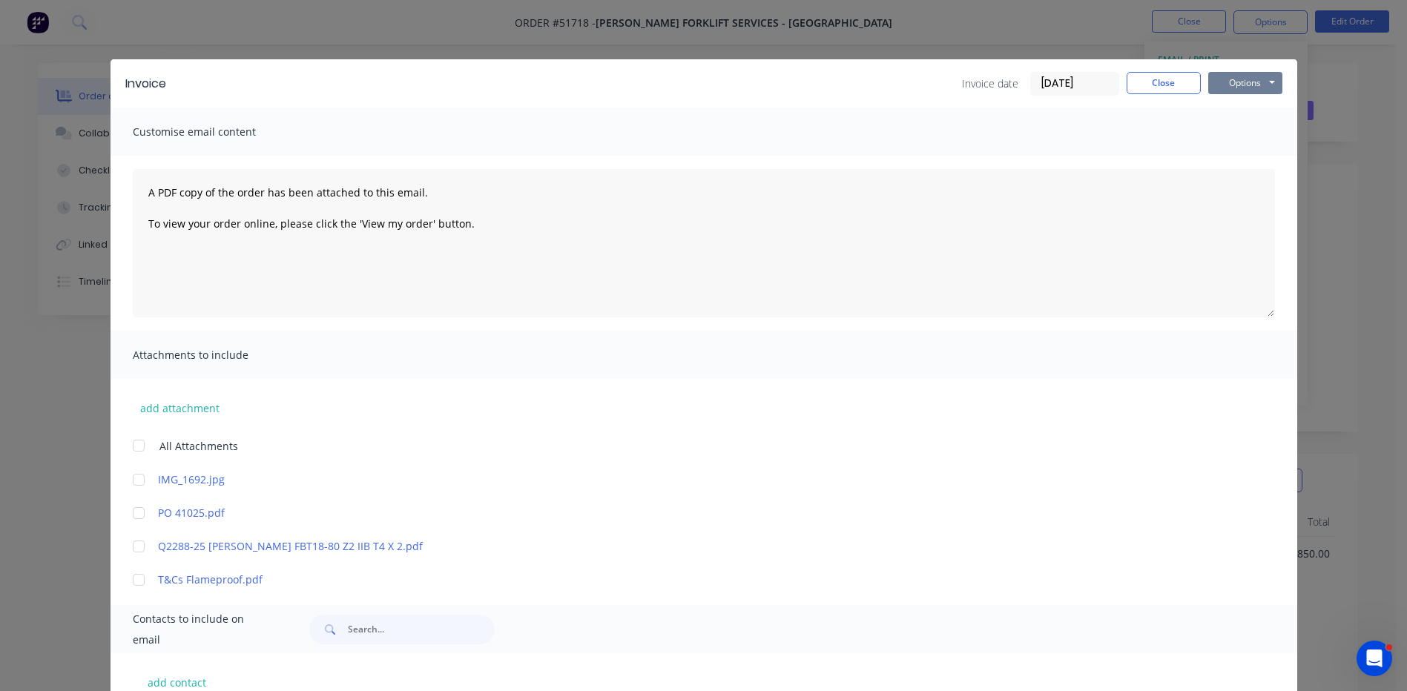
click at [1215, 79] on button "Options" at bounding box center [1245, 83] width 74 height 22
click at [1225, 105] on button "Preview" at bounding box center [1255, 109] width 95 height 24
click at [1145, 84] on button "Close" at bounding box center [1164, 83] width 74 height 22
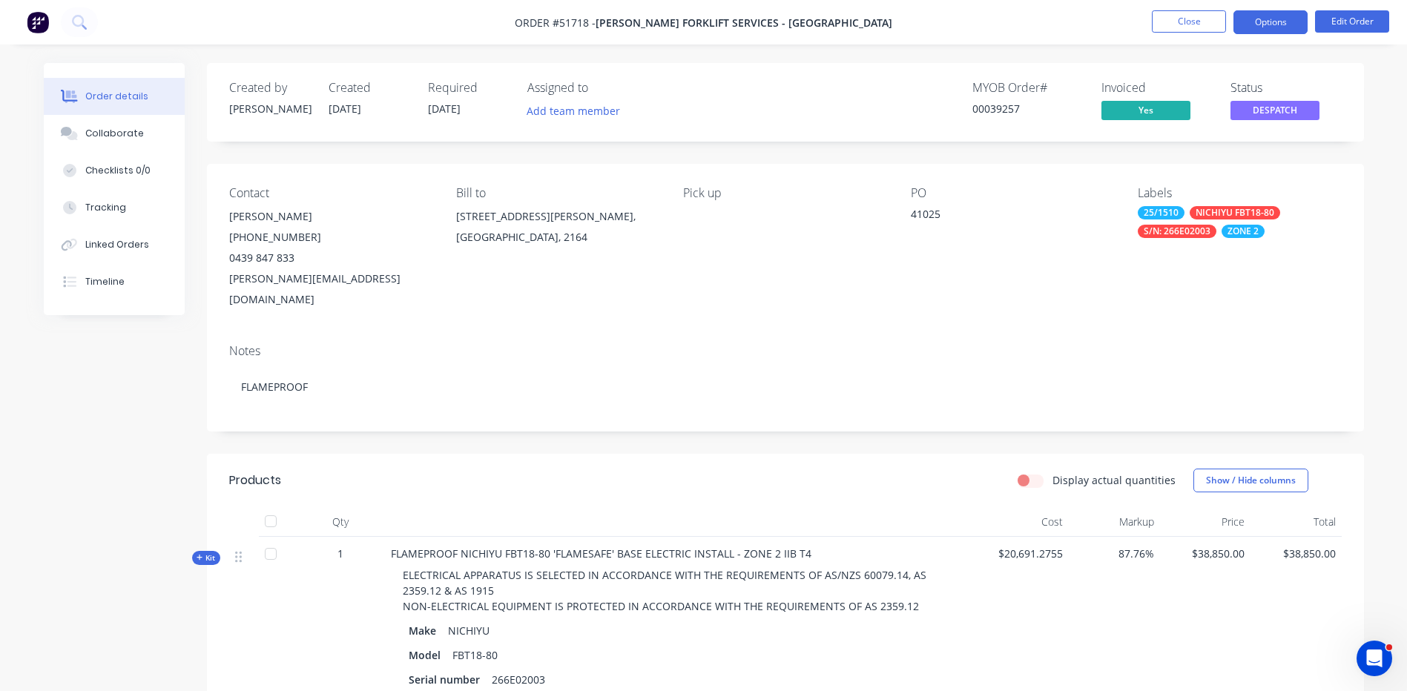
click at [1269, 24] on button "Options" at bounding box center [1271, 22] width 74 height 24
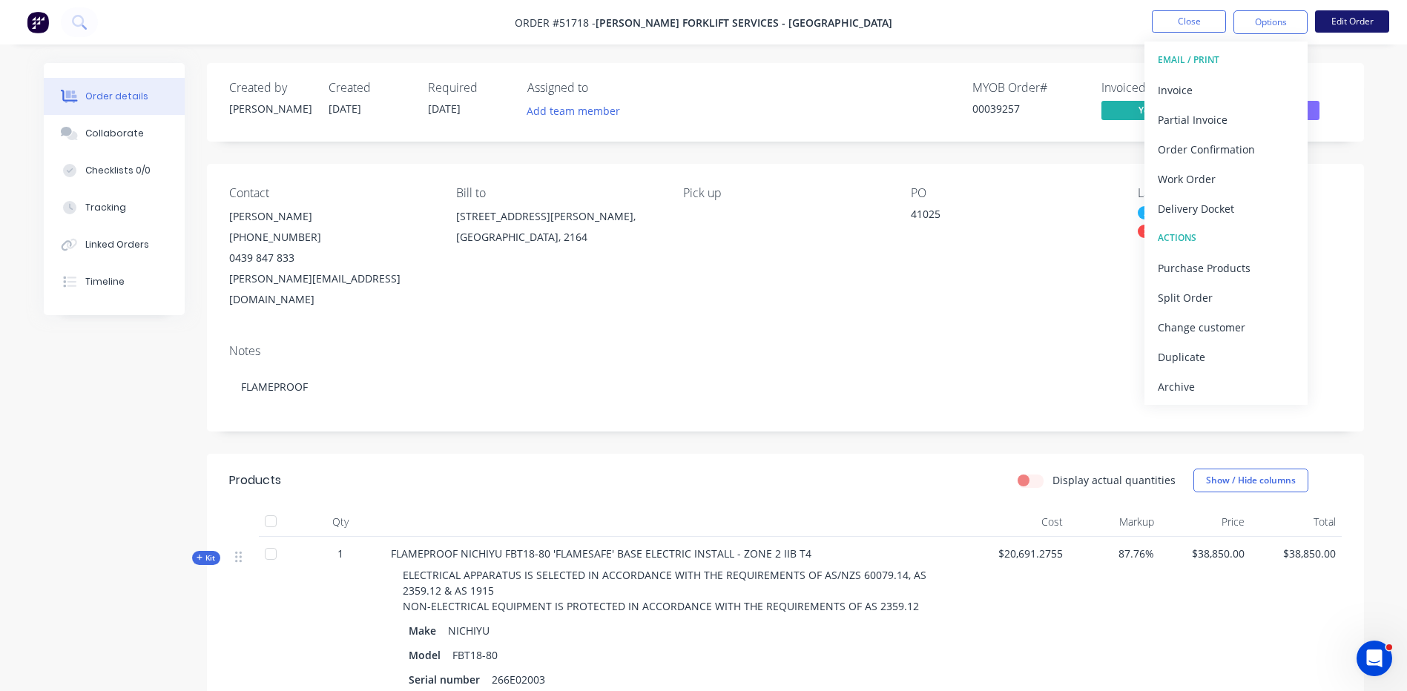
click at [1335, 24] on button "Edit Order" at bounding box center [1352, 21] width 74 height 22
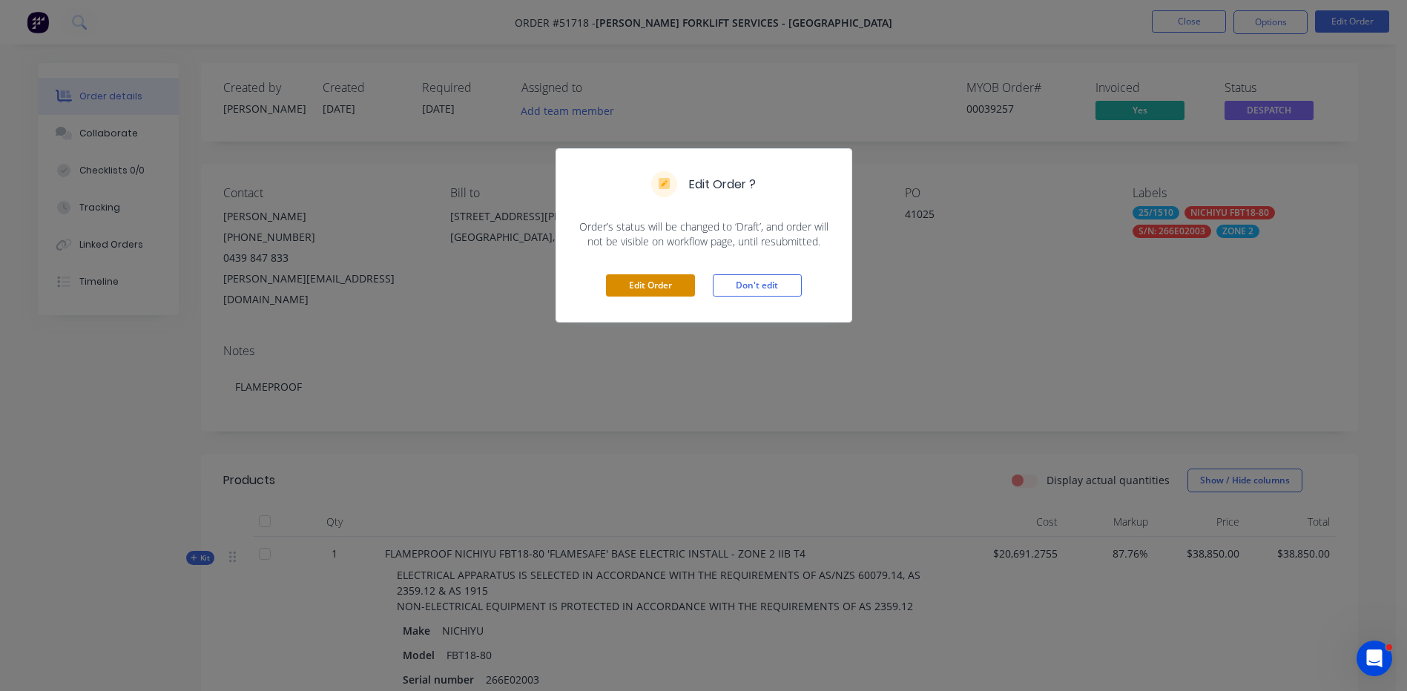
click at [674, 280] on button "Edit Order" at bounding box center [650, 285] width 89 height 22
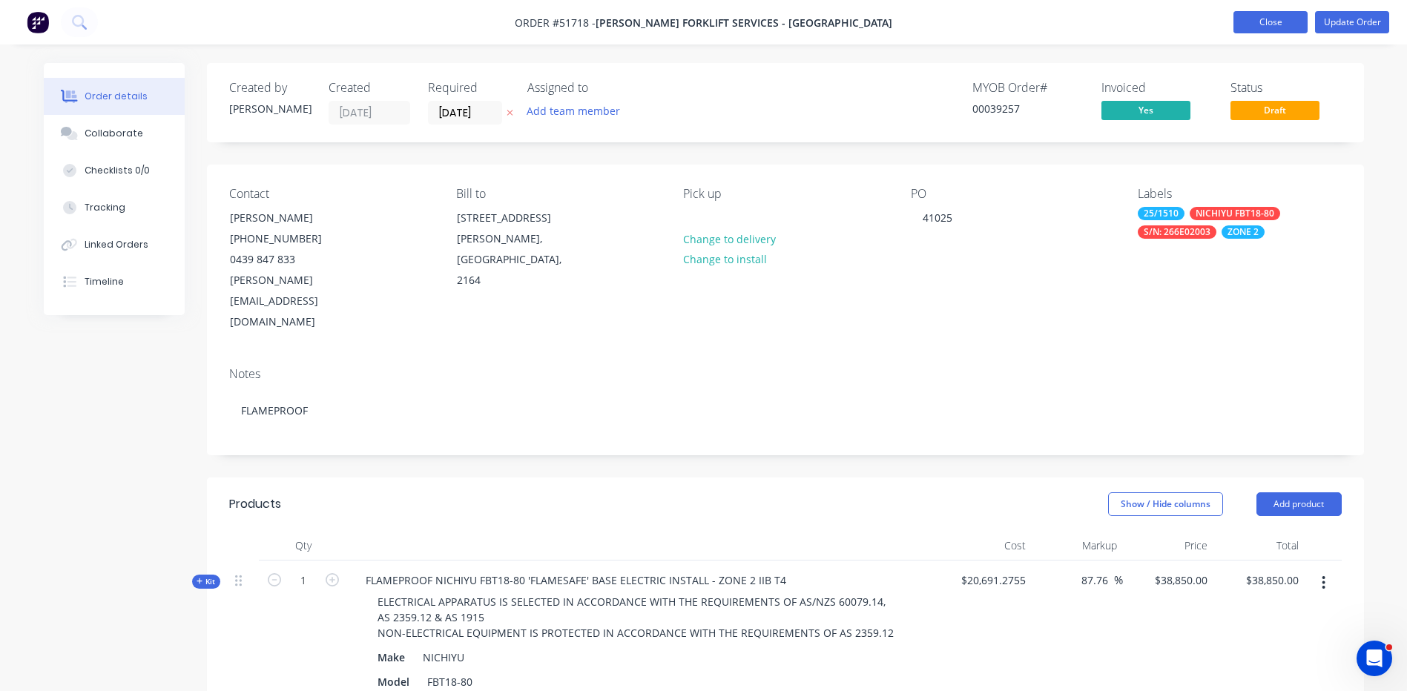
click at [1287, 24] on button "Close" at bounding box center [1271, 22] width 74 height 22
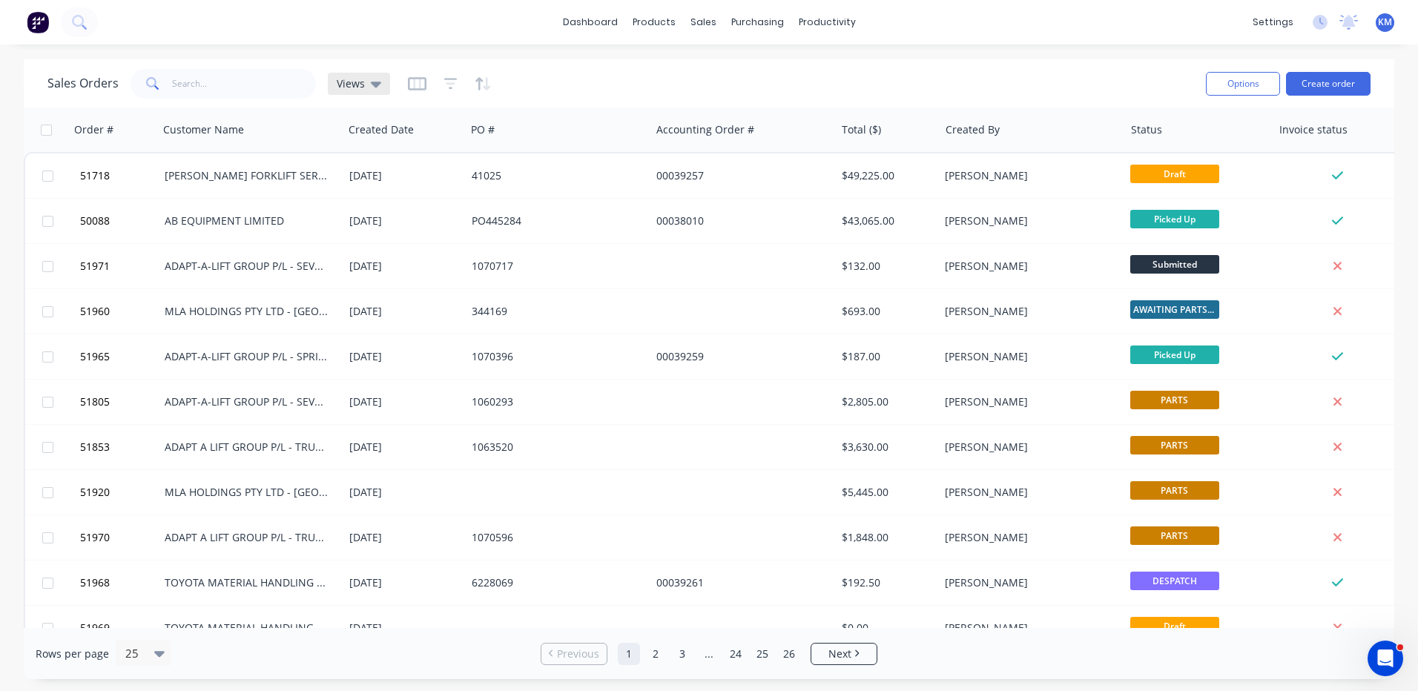
click at [352, 91] on div "Views" at bounding box center [359, 84] width 62 height 22
click at [361, 83] on span "Views" at bounding box center [351, 84] width 28 height 16
click at [590, 80] on div "Sales Orders Views" at bounding box center [620, 83] width 1147 height 36
click at [380, 88] on div "Views" at bounding box center [359, 84] width 62 height 22
click at [608, 91] on div "Sales Orders Views" at bounding box center [620, 83] width 1147 height 36
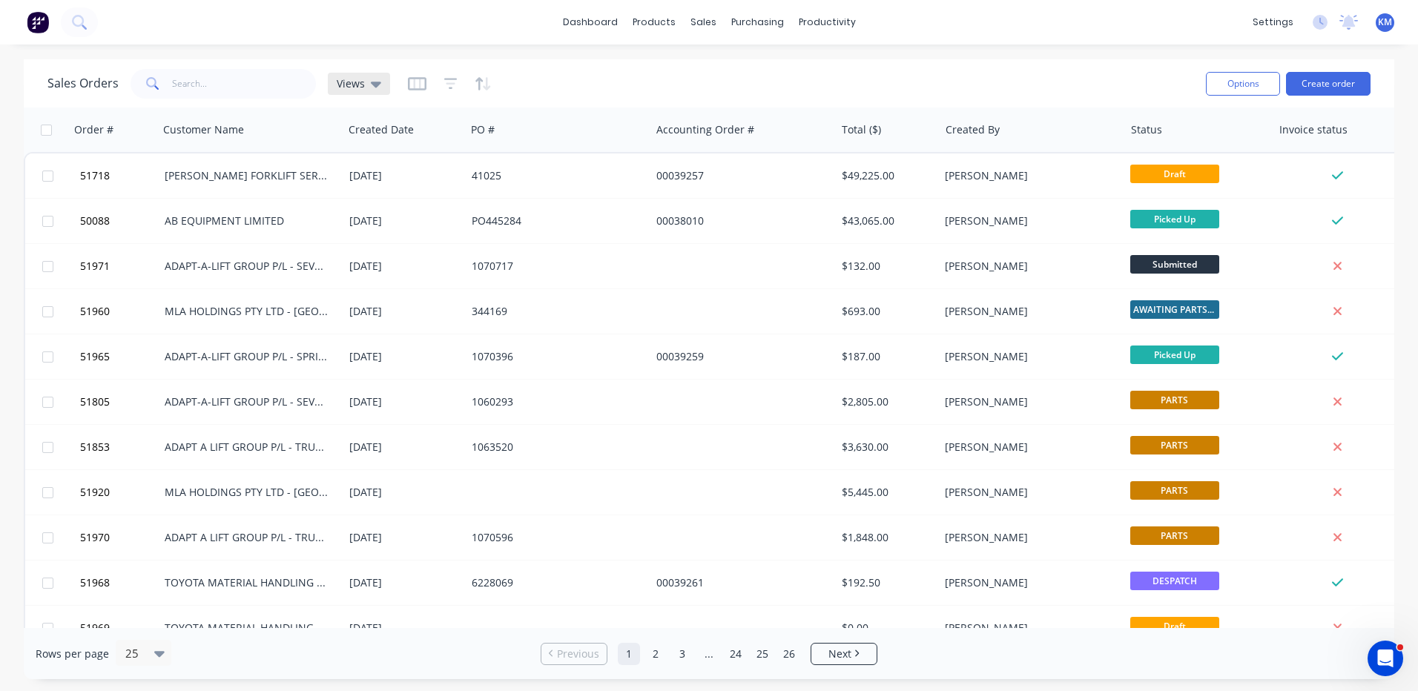
click at [342, 83] on span "Views" at bounding box center [351, 84] width 28 height 16
click at [568, 82] on div "Sales Orders Views" at bounding box center [620, 83] width 1147 height 36
click at [364, 81] on div "Views" at bounding box center [359, 83] width 45 height 13
drag, startPoint x: 583, startPoint y: 72, endPoint x: 563, endPoint y: 73, distance: 20.1
click at [582, 74] on div "Sales Orders Views" at bounding box center [620, 83] width 1147 height 36
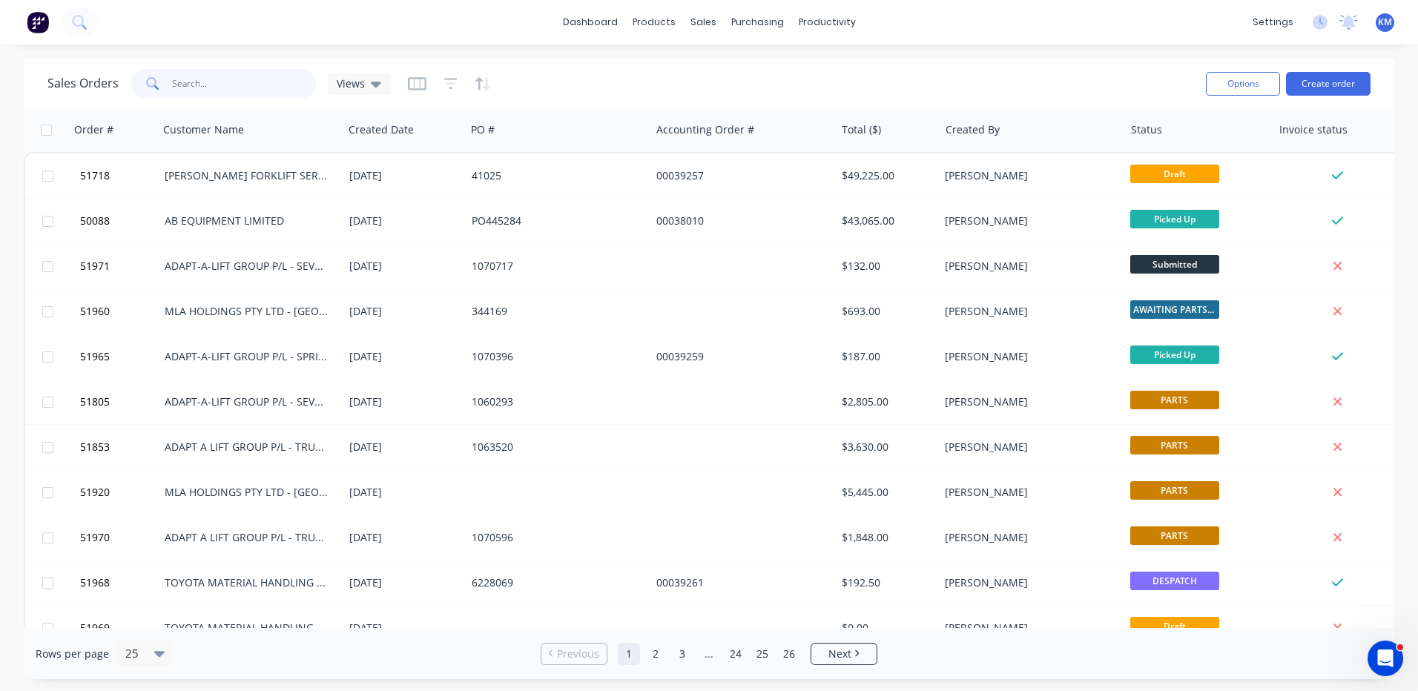
click at [246, 76] on input "text" at bounding box center [244, 84] width 145 height 30
click at [363, 85] on span "Views" at bounding box center [351, 84] width 28 height 16
click at [634, 100] on div "Sales Orders Views" at bounding box center [620, 83] width 1147 height 36
click at [409, 79] on icon "button" at bounding box center [417, 83] width 19 height 13
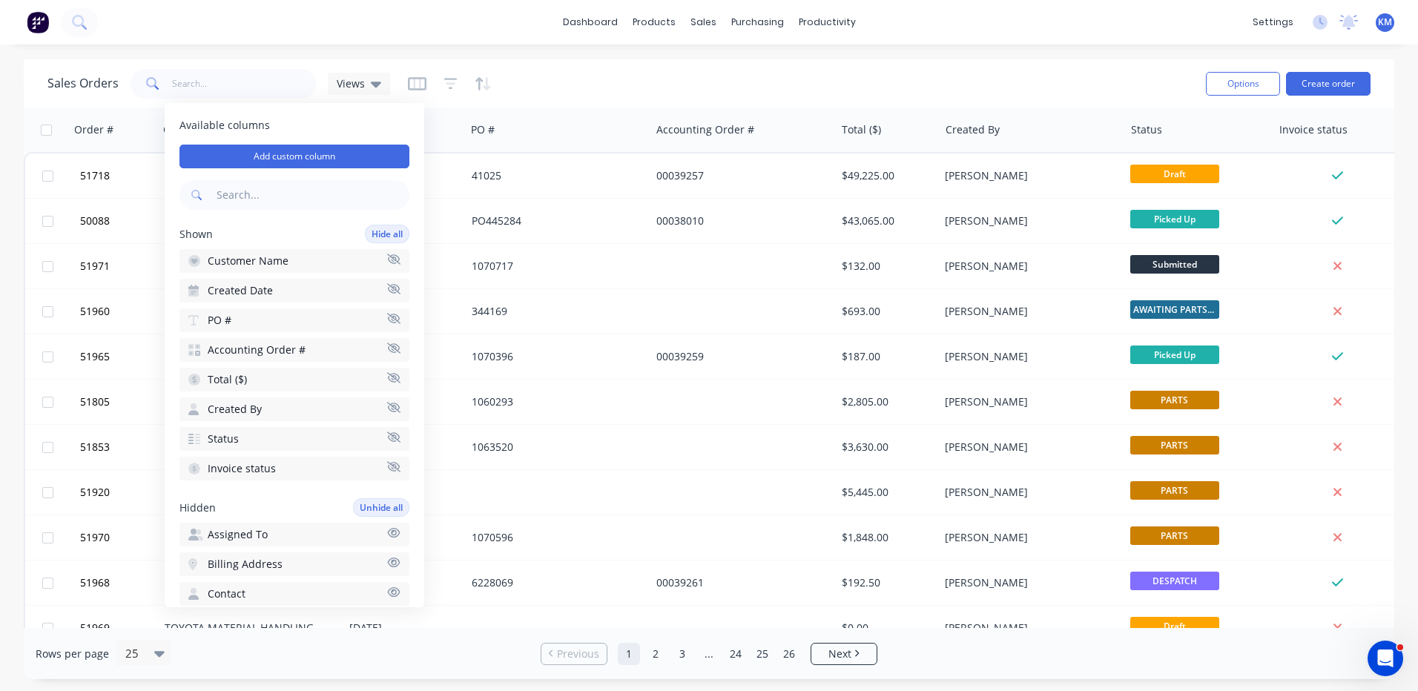
click at [529, 88] on div "Sales Orders Views" at bounding box center [620, 83] width 1147 height 36
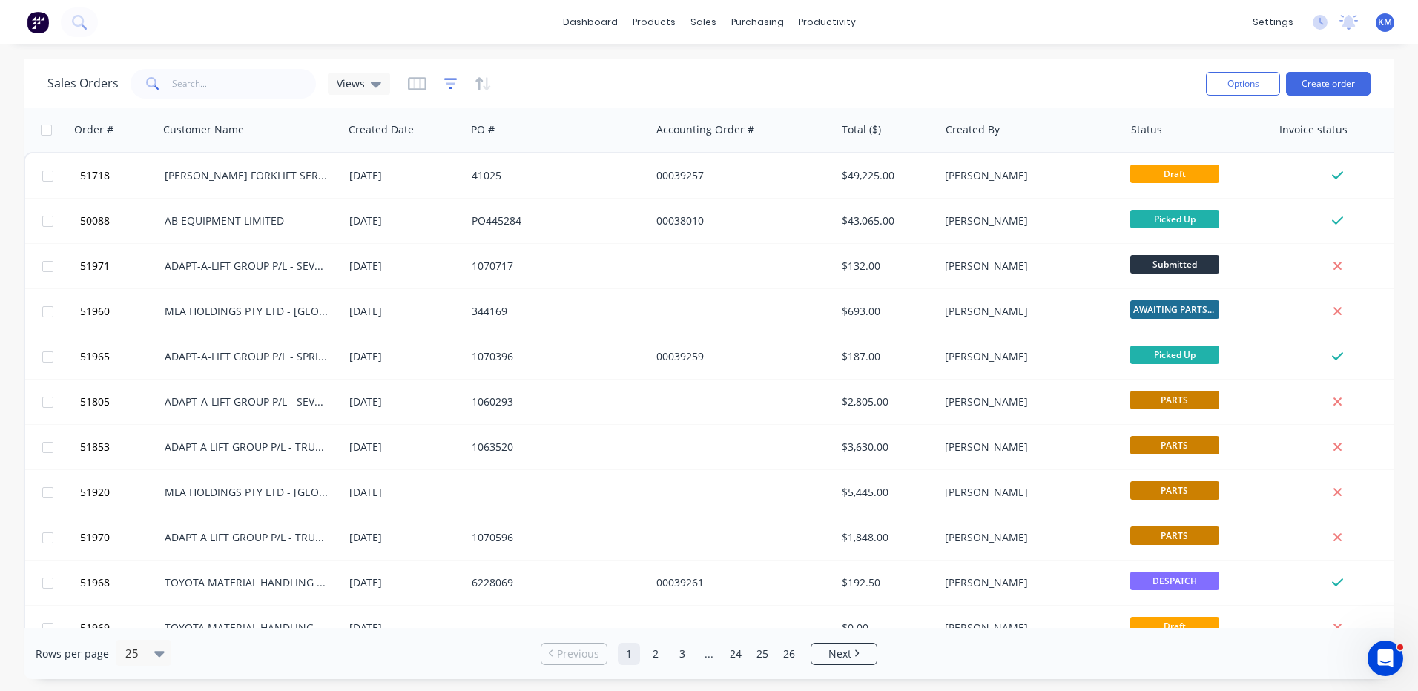
click at [448, 82] on icon "button" at bounding box center [450, 83] width 13 height 15
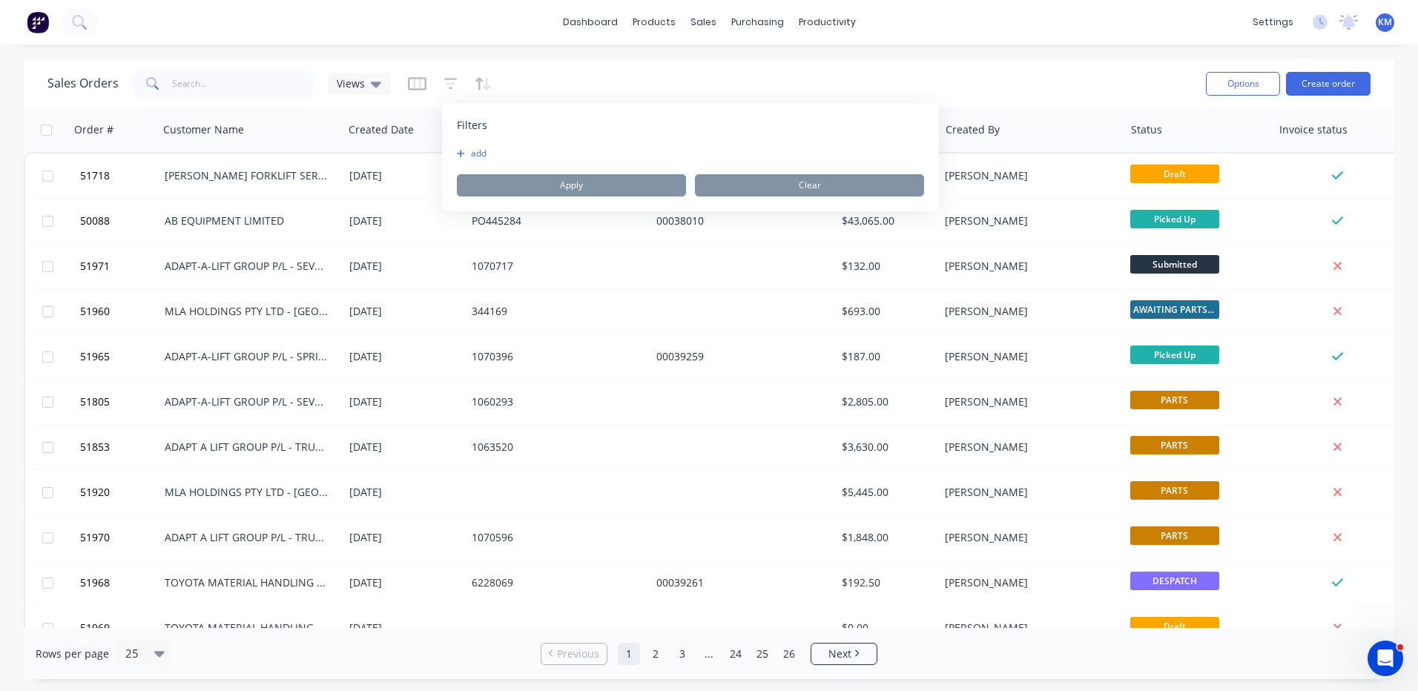
click at [467, 151] on button "add" at bounding box center [475, 154] width 37 height 12
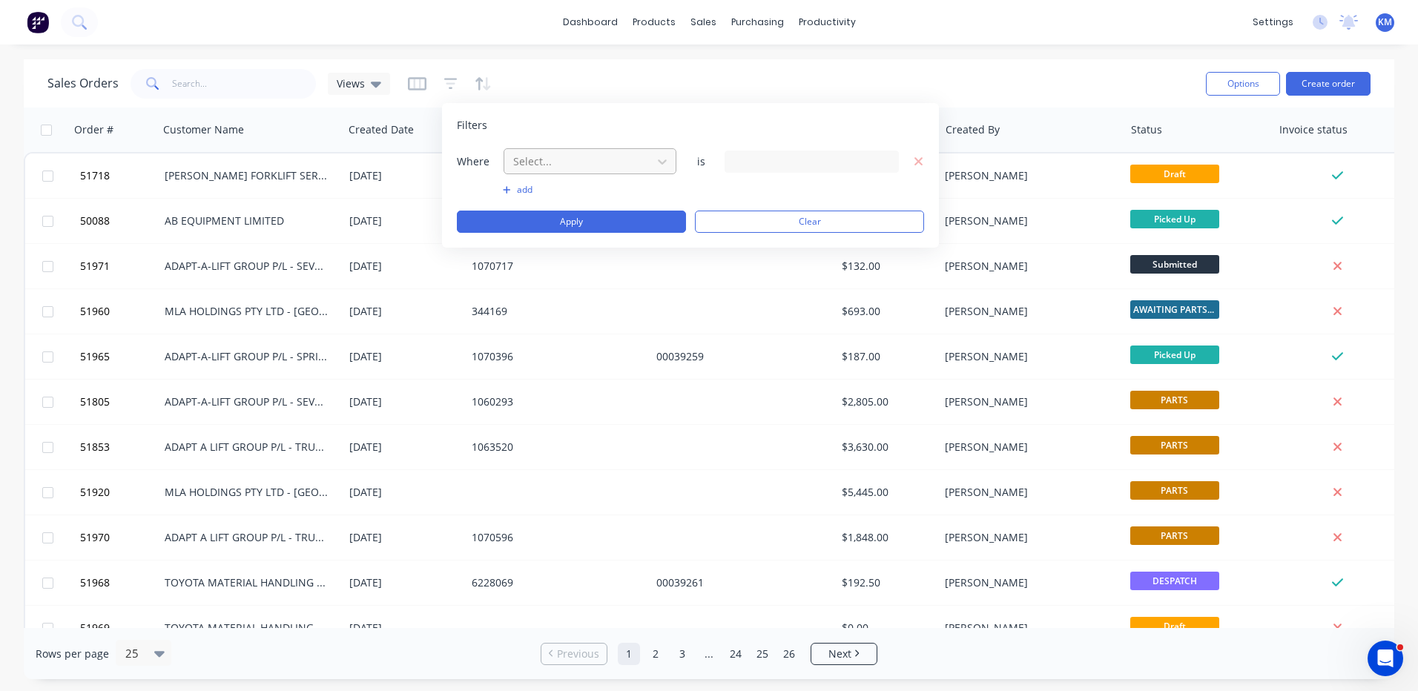
click at [552, 154] on div at bounding box center [578, 161] width 133 height 19
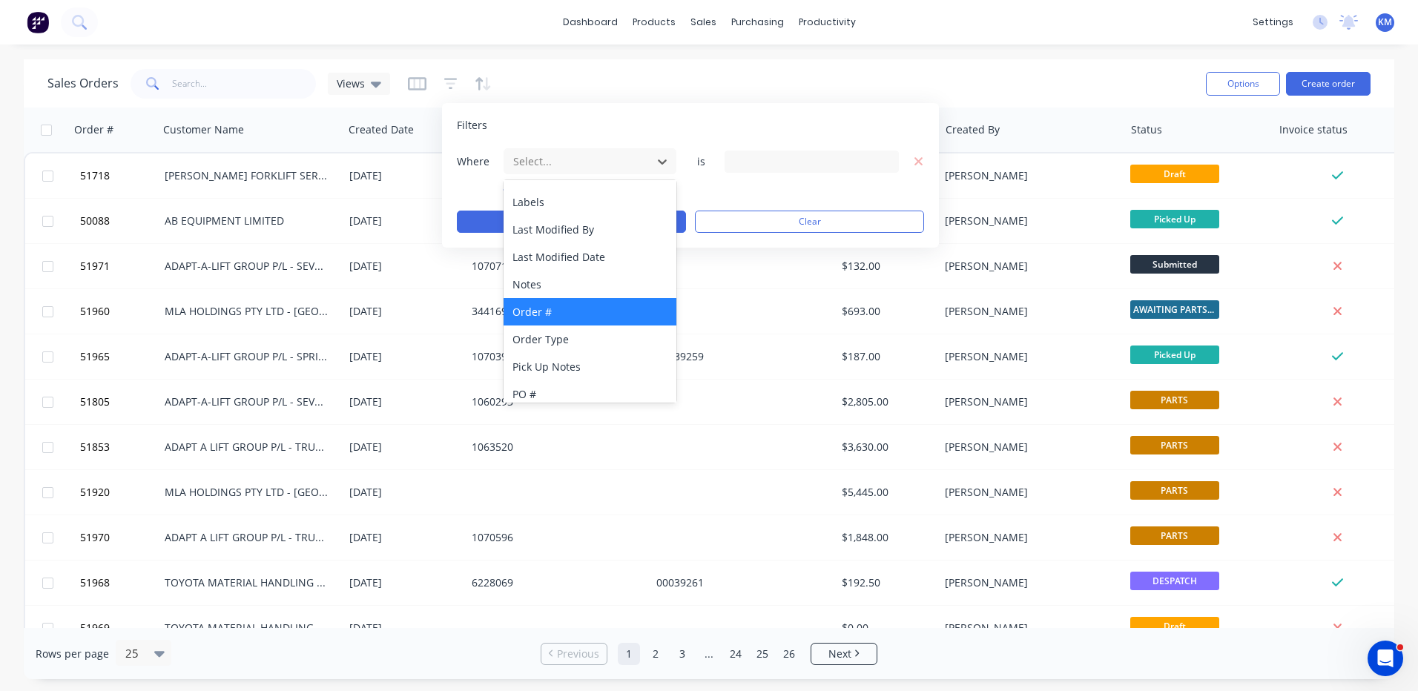
scroll to position [360, 0]
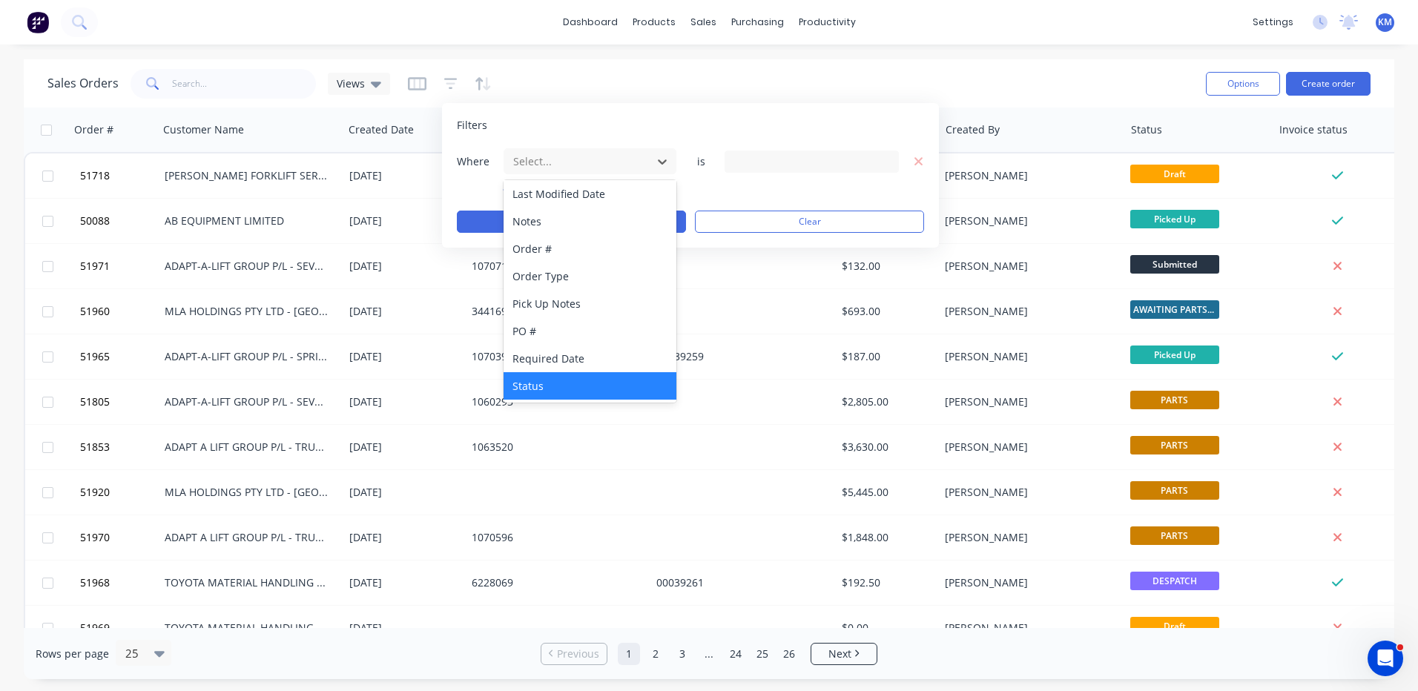
click at [533, 378] on div "Status" at bounding box center [590, 385] width 173 height 27
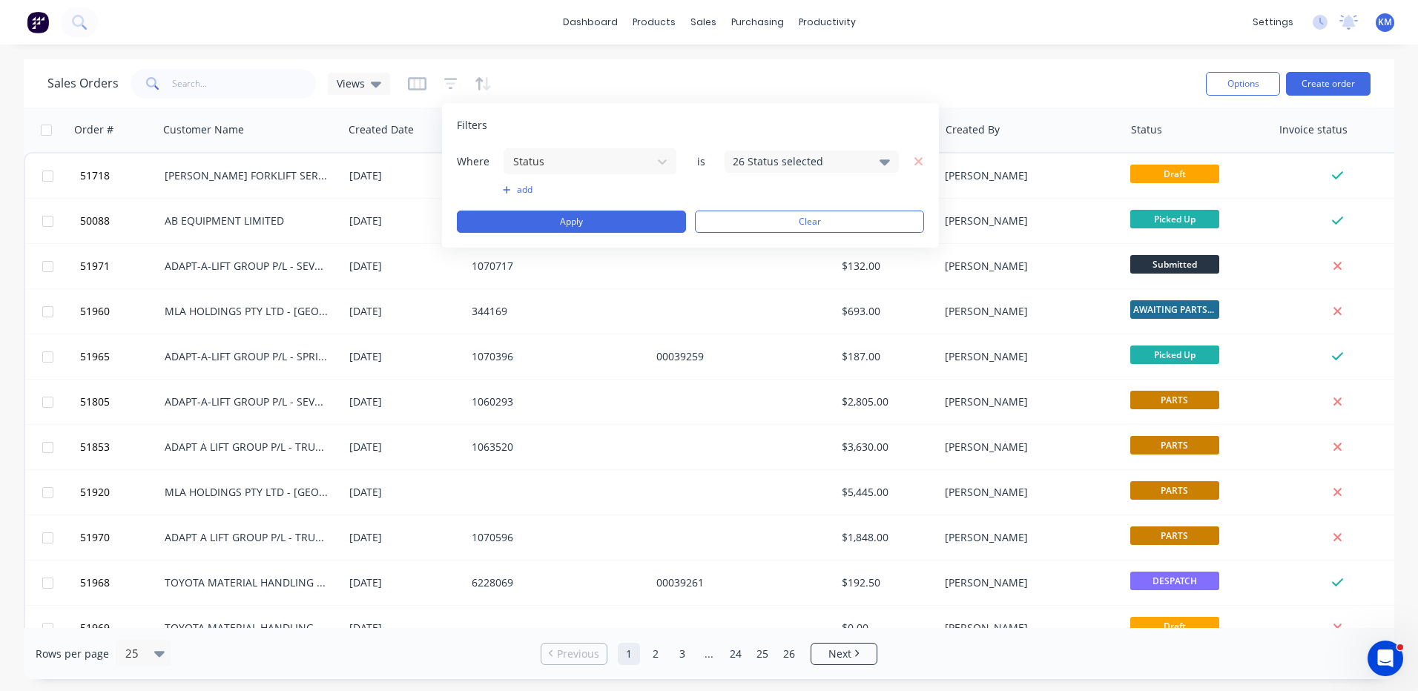
click at [792, 154] on div "26 Status selected" at bounding box center [800, 162] width 134 height 16
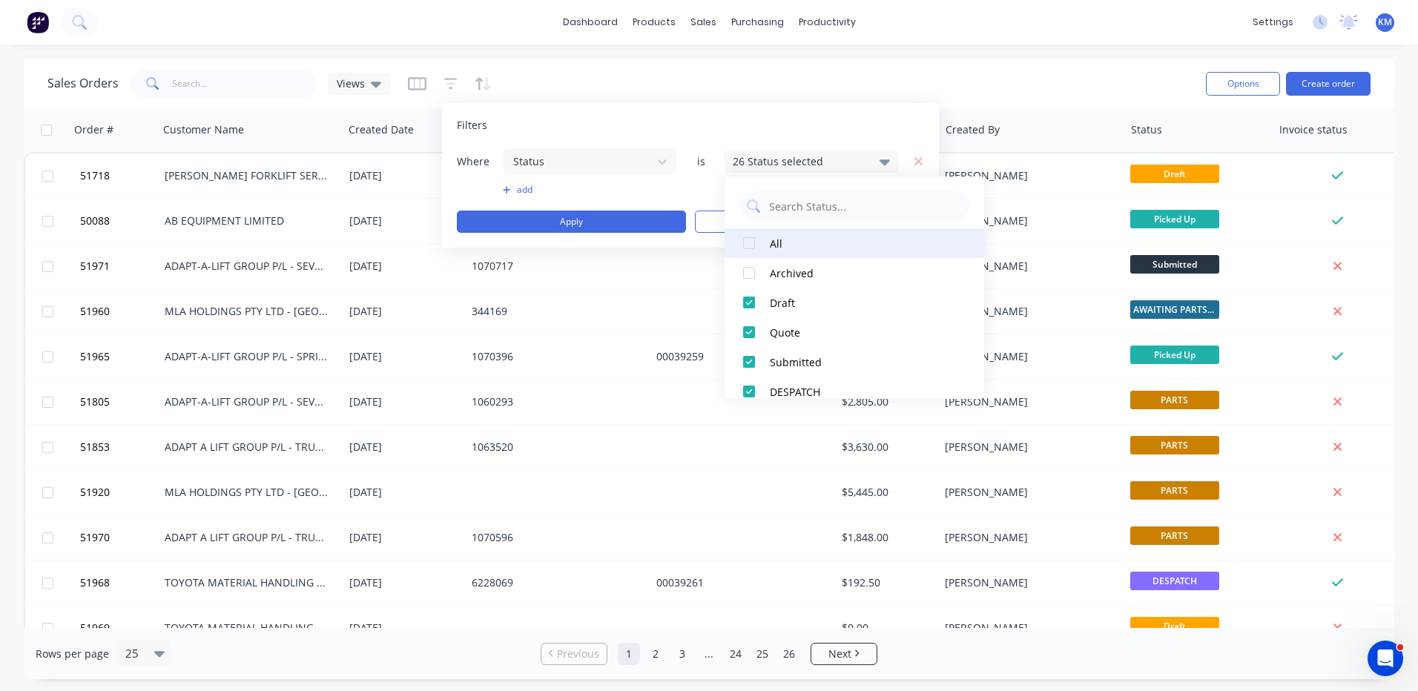
click at [751, 241] on div at bounding box center [749, 243] width 30 height 30
click at [747, 243] on div at bounding box center [749, 243] width 30 height 30
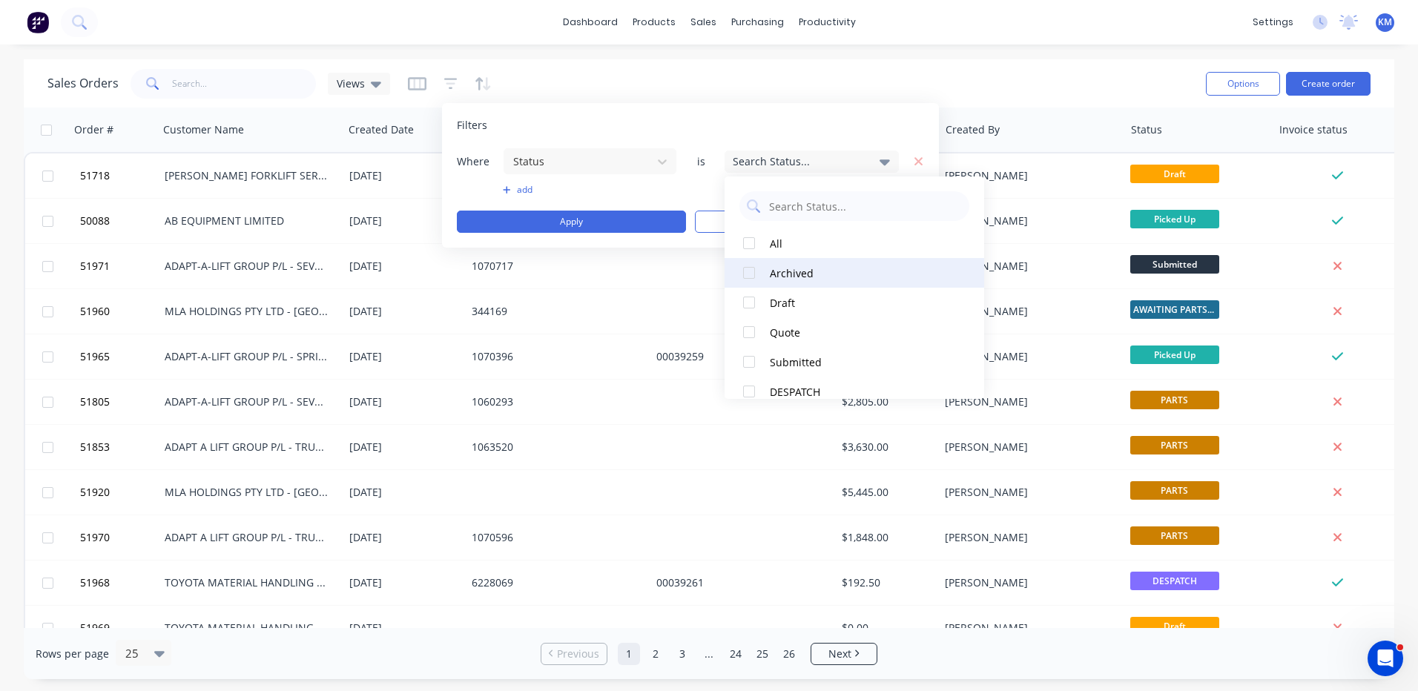
click at [751, 270] on div at bounding box center [749, 273] width 30 height 30
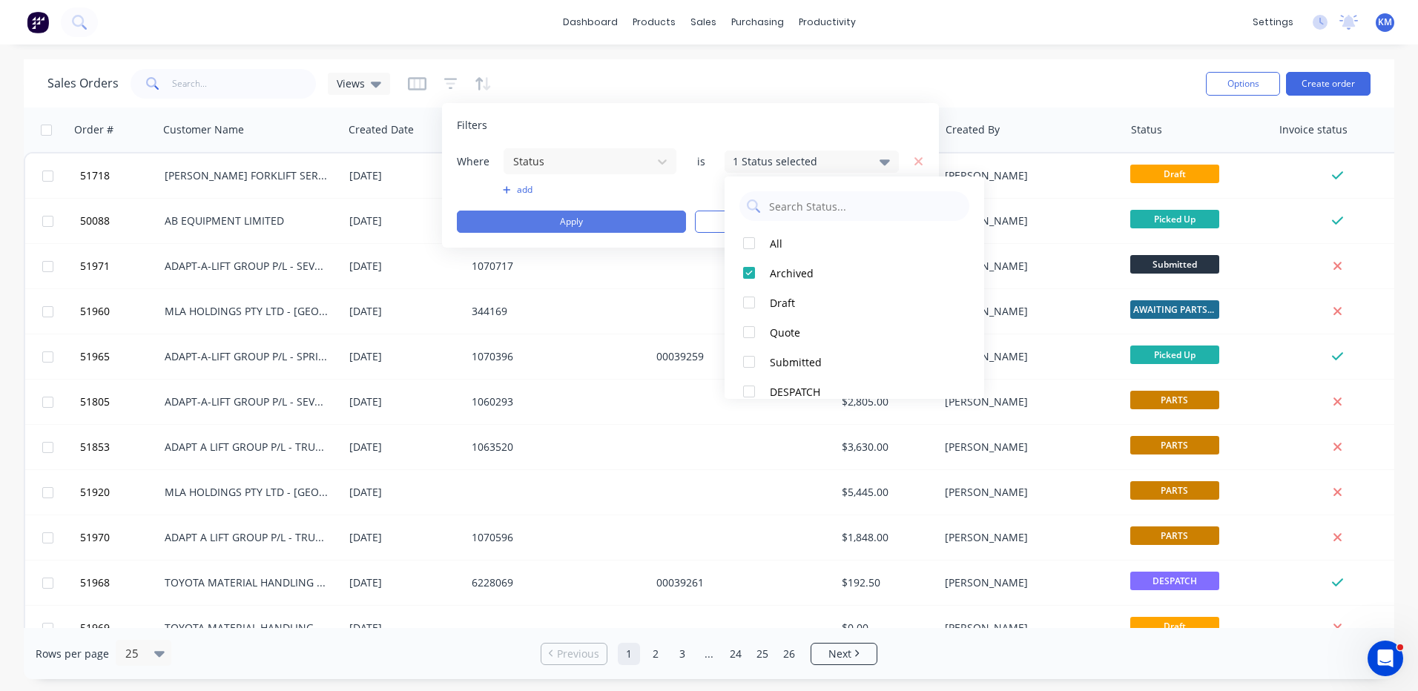
click at [616, 214] on button "Apply" at bounding box center [571, 222] width 229 height 22
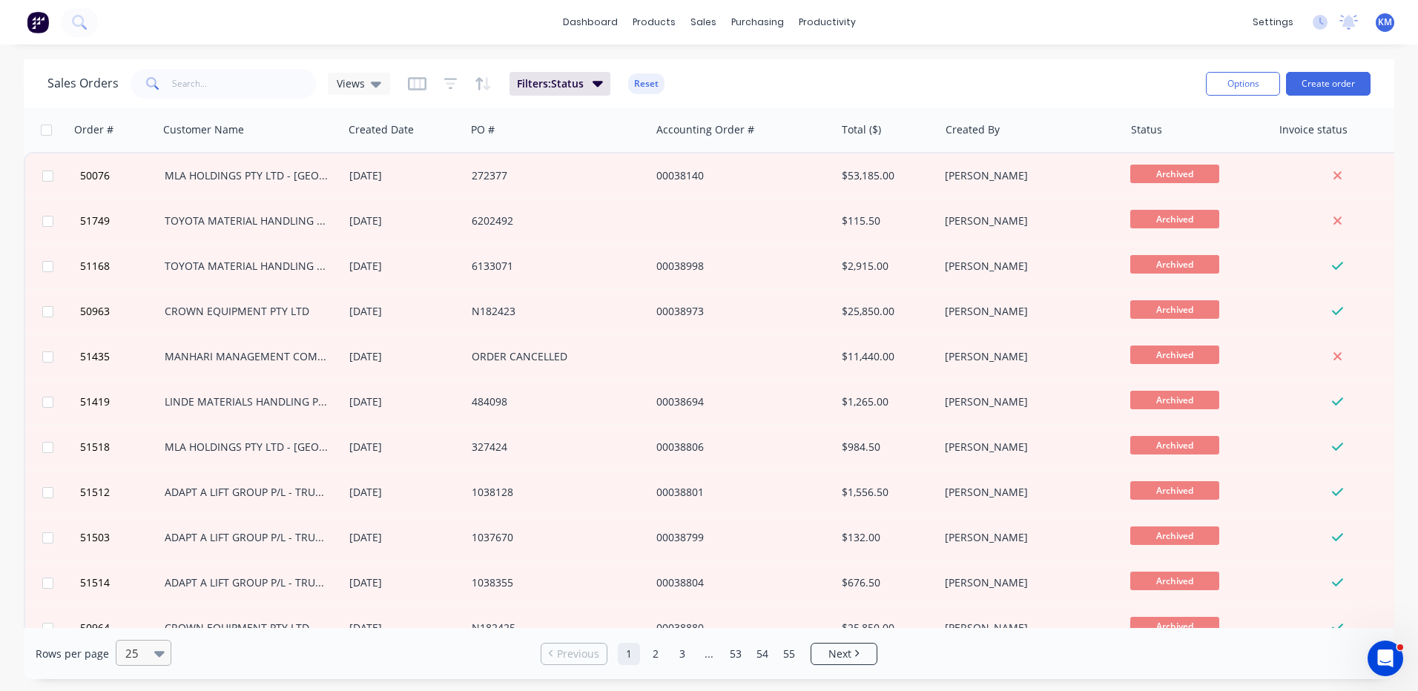
click at [146, 648] on div at bounding box center [137, 654] width 26 height 18
click at [165, 608] on div "100" at bounding box center [142, 617] width 56 height 27
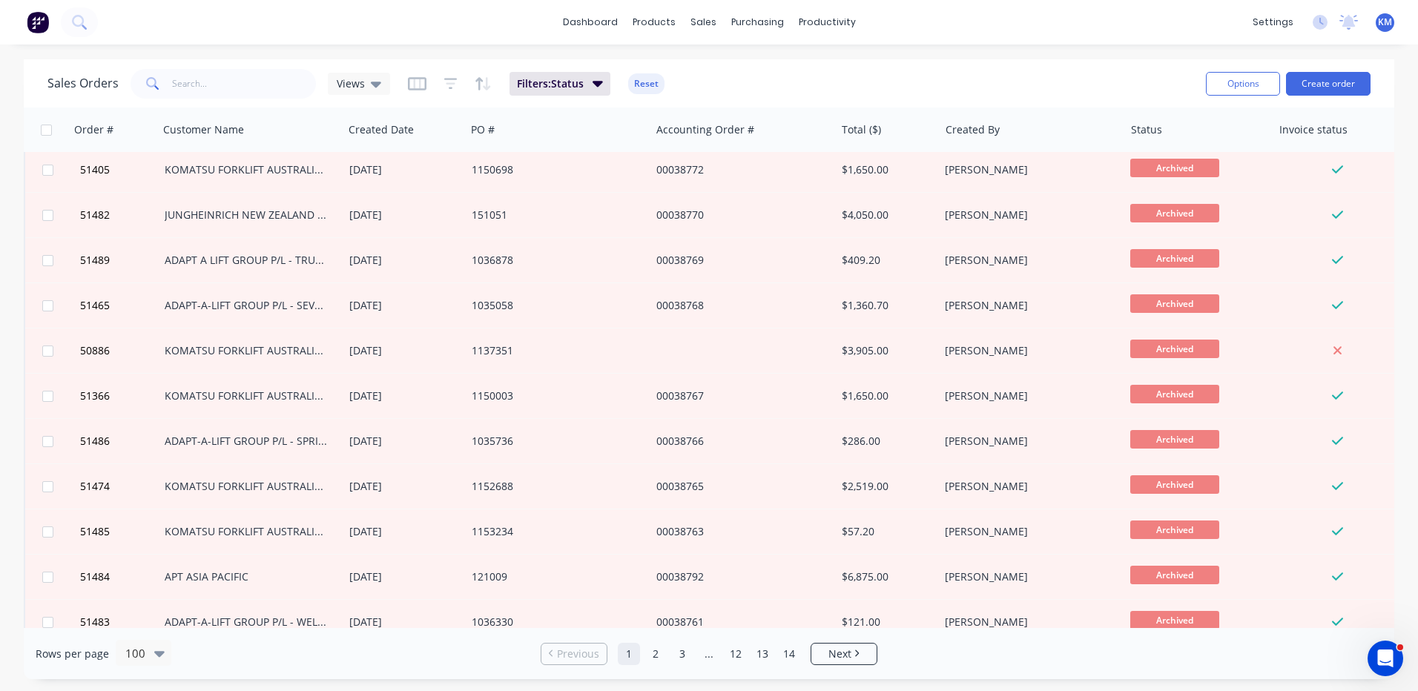
scroll to position [816, 0]
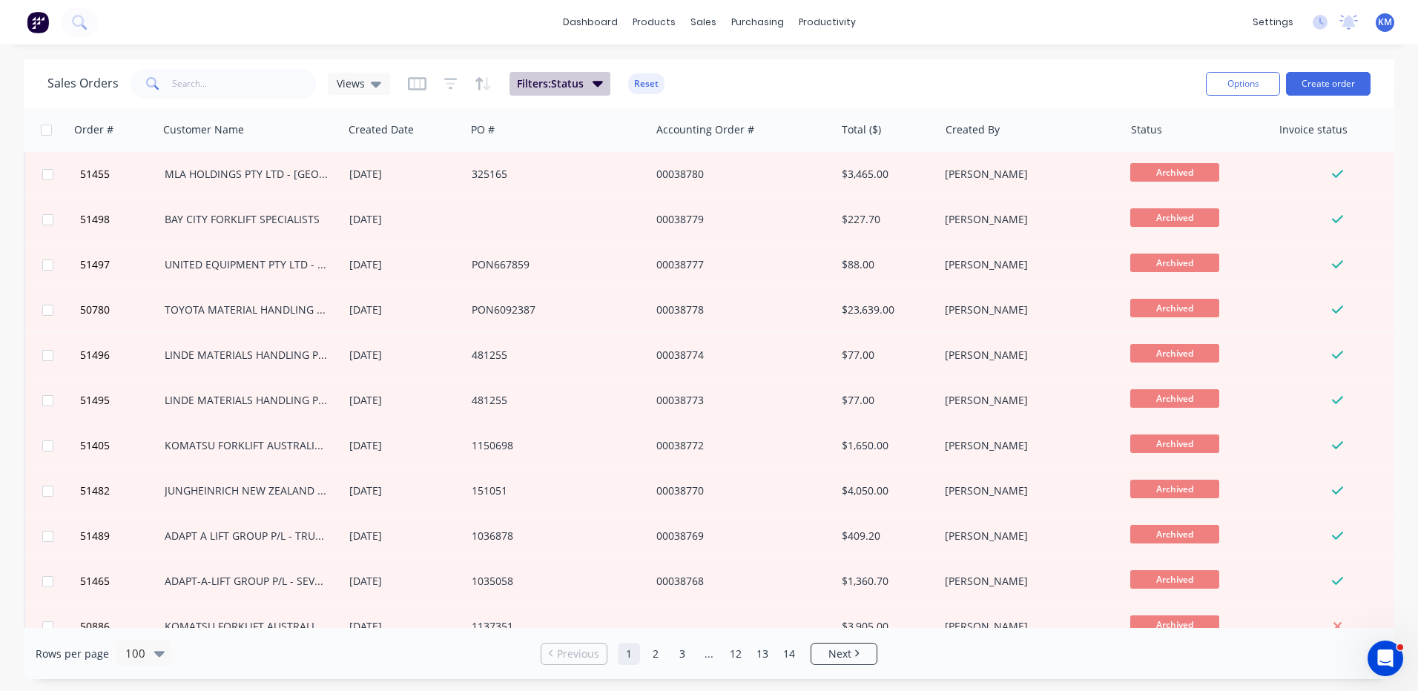
click at [588, 86] on button "Filters: Status" at bounding box center [560, 84] width 101 height 24
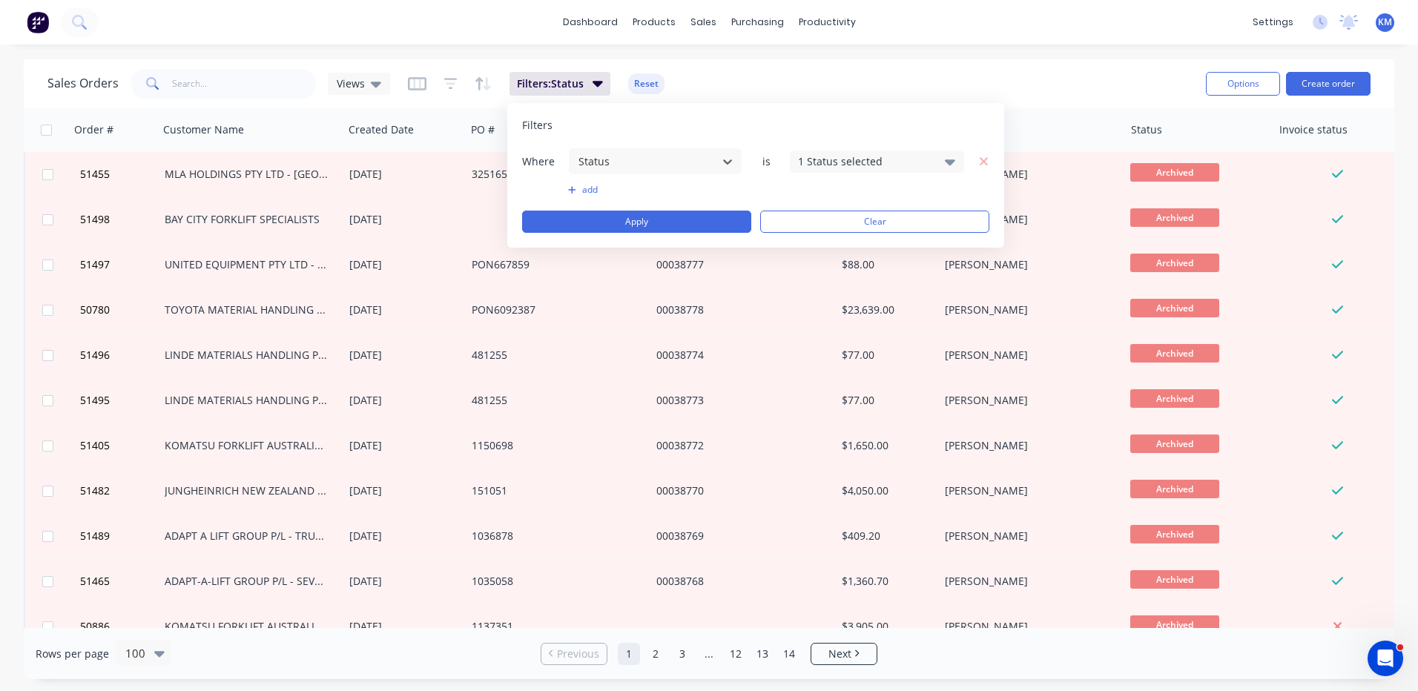
click at [809, 166] on div "1 Status selected" at bounding box center [865, 162] width 134 height 16
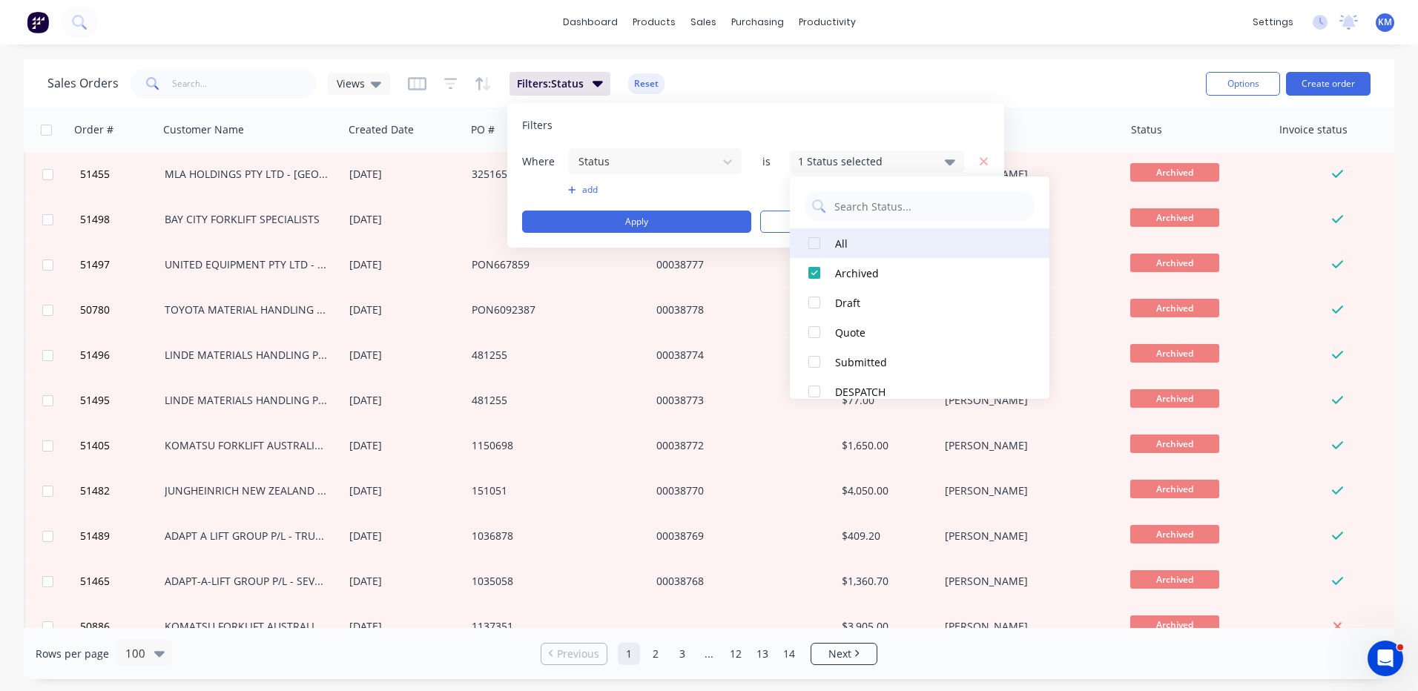
click at [823, 248] on div at bounding box center [815, 243] width 30 height 30
click at [823, 123] on div "Filters" at bounding box center [755, 125] width 467 height 15
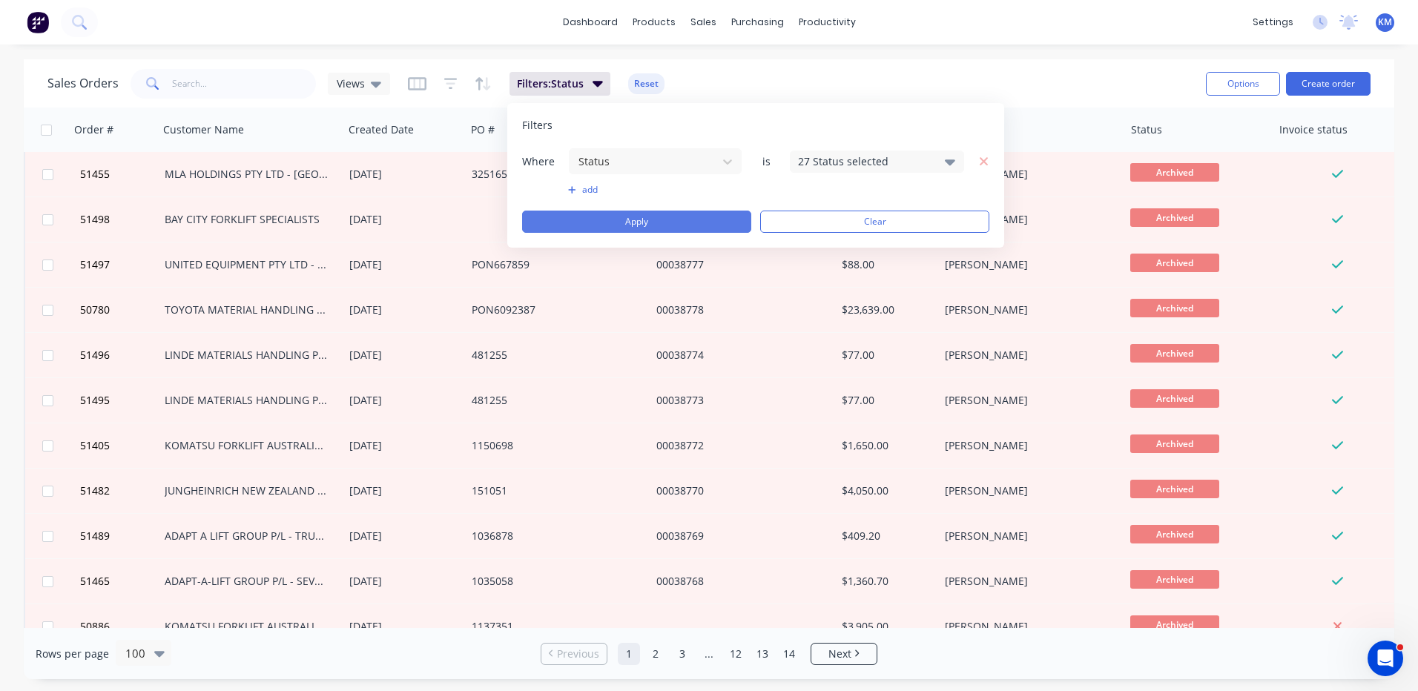
click at [732, 218] on button "Apply" at bounding box center [636, 222] width 229 height 22
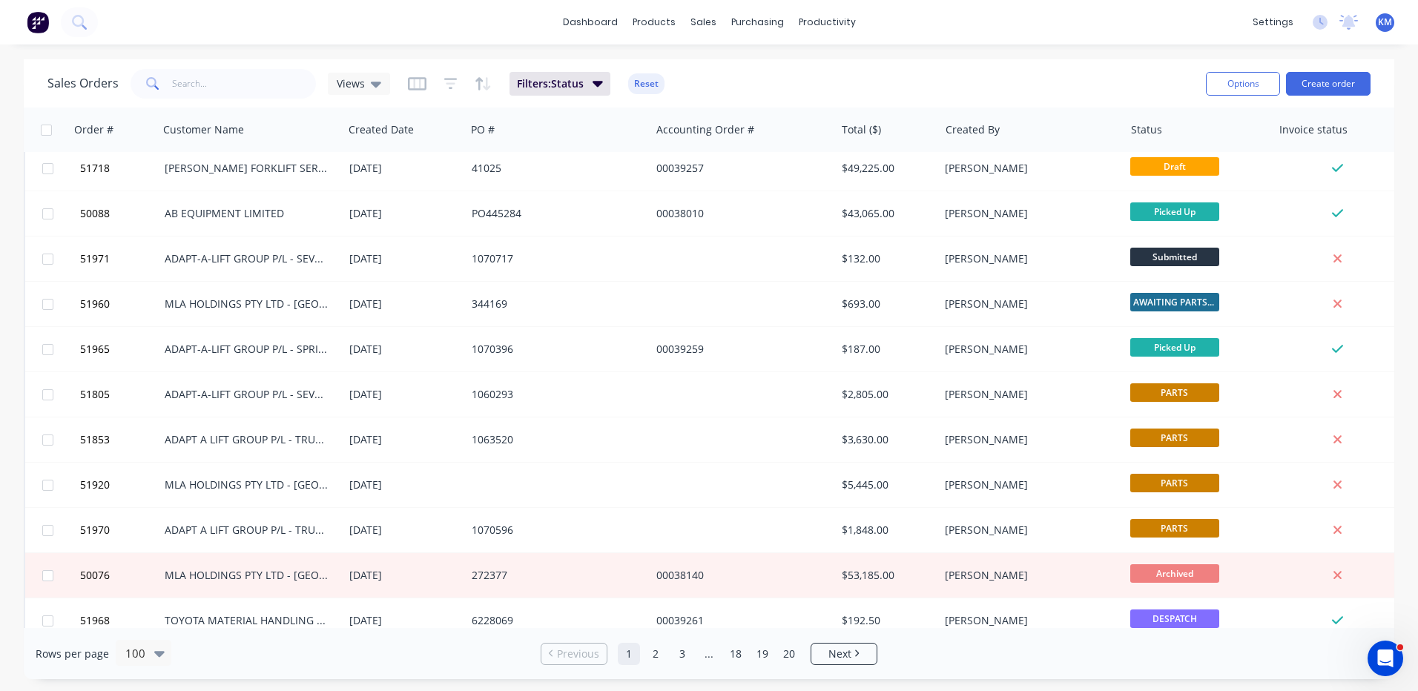
scroll to position [0, 0]
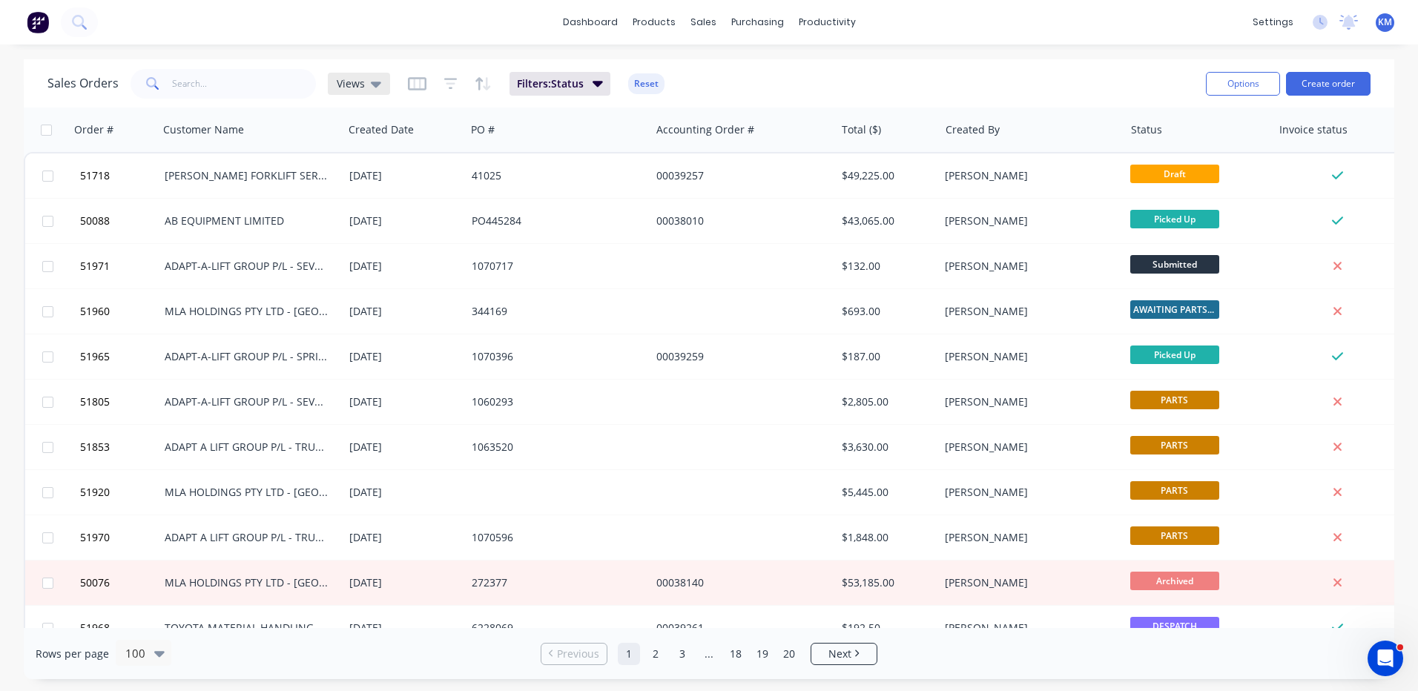
click at [358, 93] on div "Views" at bounding box center [359, 84] width 62 height 22
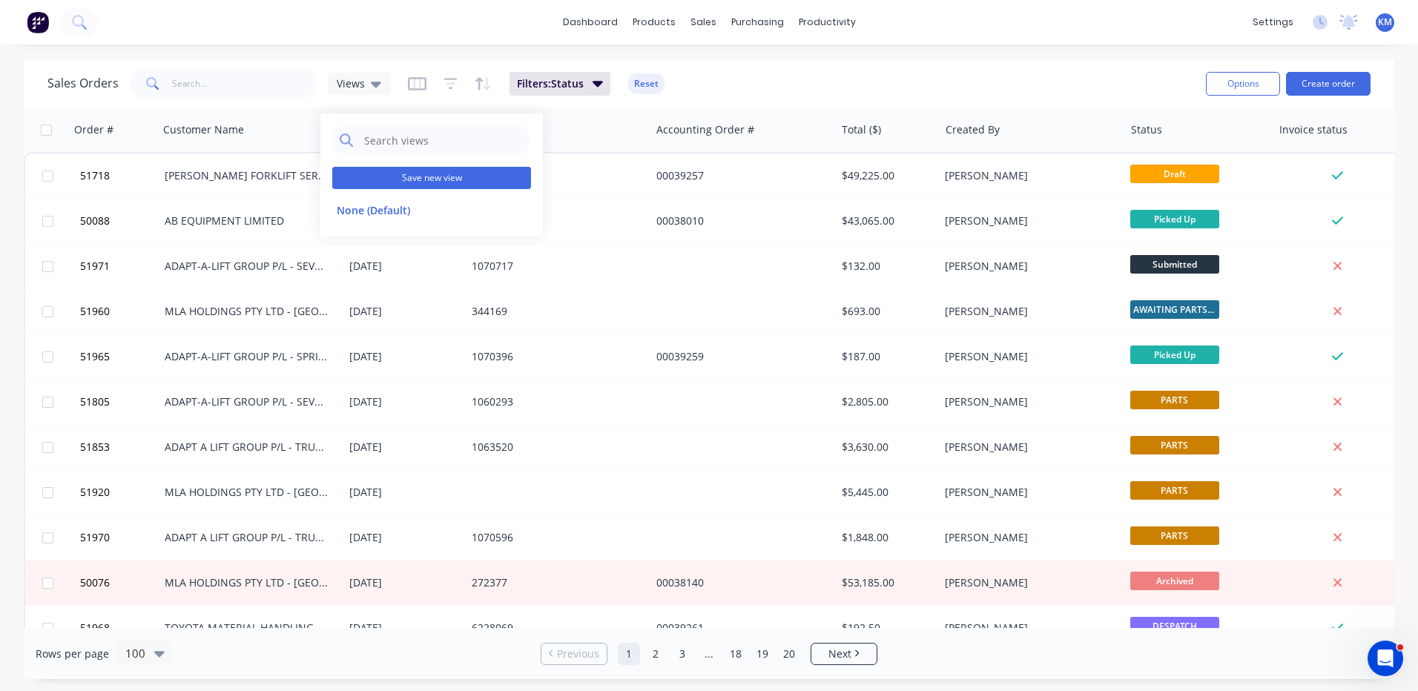
click at [373, 174] on button "Save new view" at bounding box center [431, 178] width 199 height 22
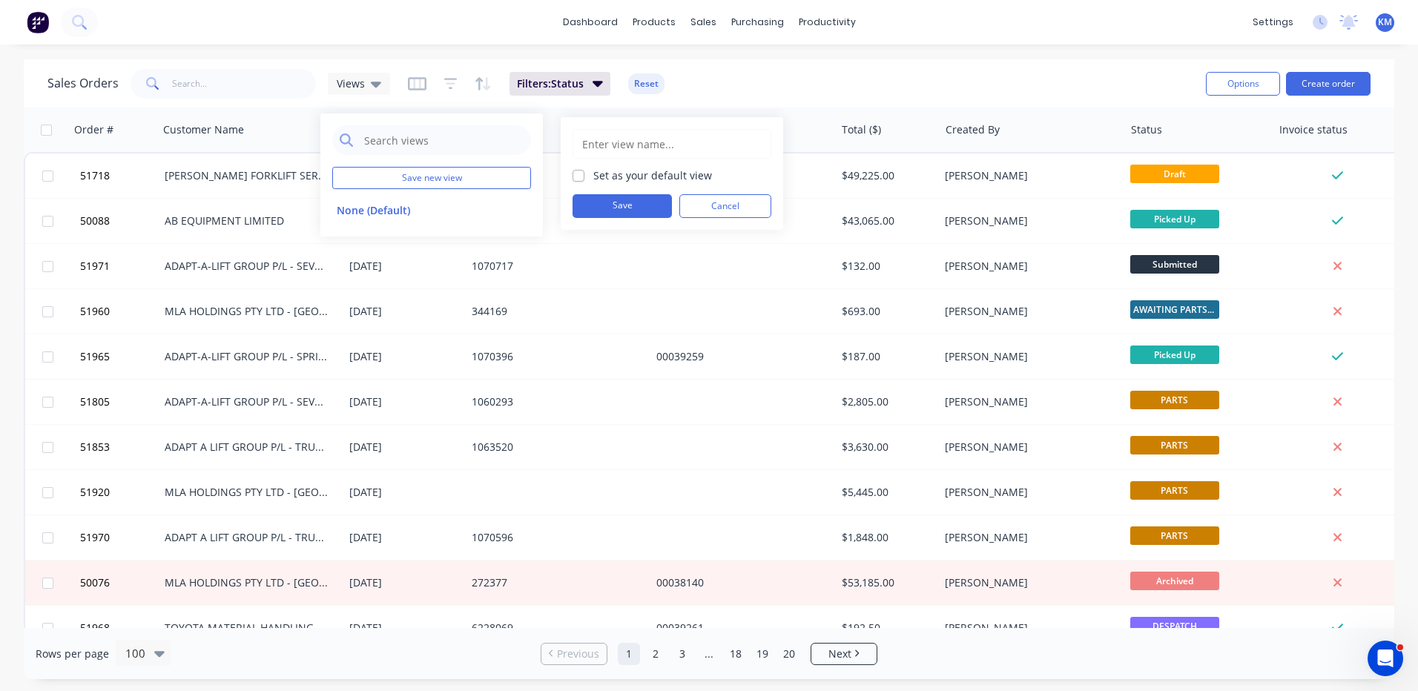
click at [651, 140] on input "text" at bounding box center [672, 144] width 182 height 28
type input "ARCHIVED"
click at [661, 203] on button "Save" at bounding box center [622, 206] width 99 height 24
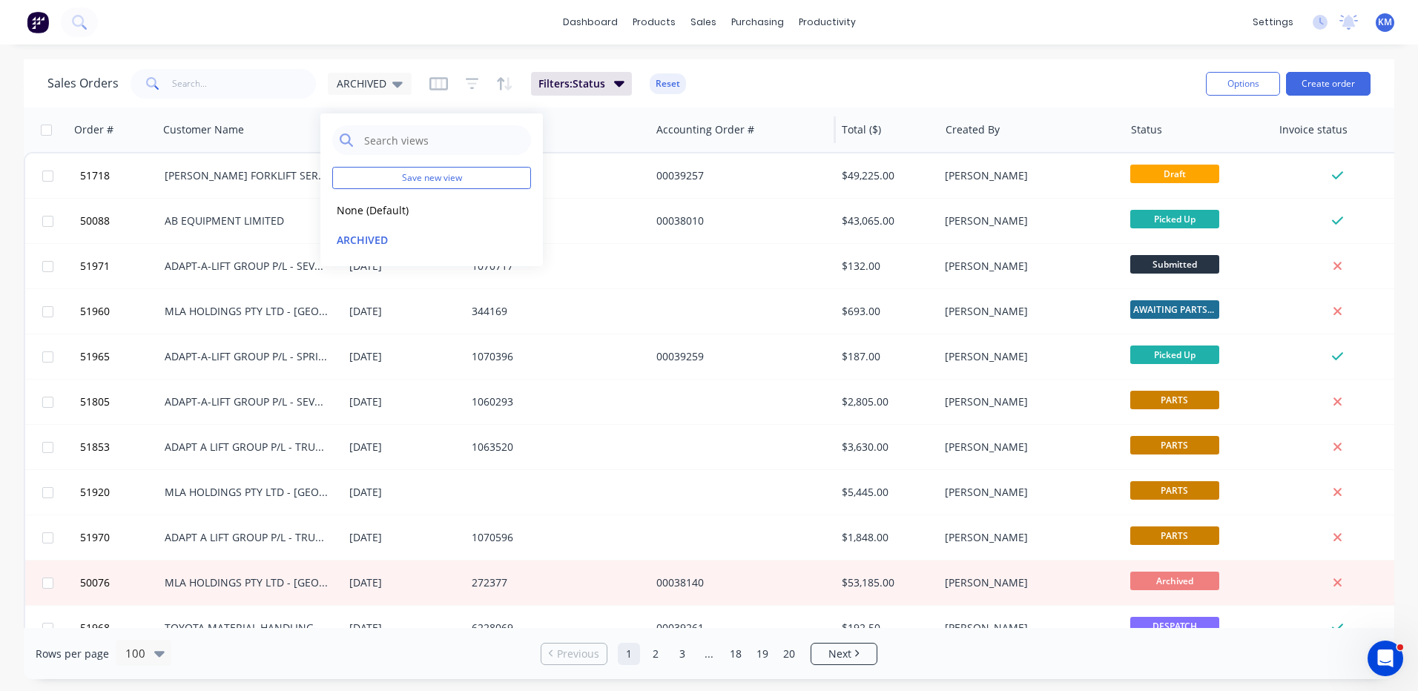
click at [792, 111] on div "Accounting Order #" at bounding box center [743, 130] width 185 height 45
click at [398, 82] on icon at bounding box center [397, 85] width 10 height 6
click at [677, 85] on button "Reset" at bounding box center [668, 83] width 36 height 21
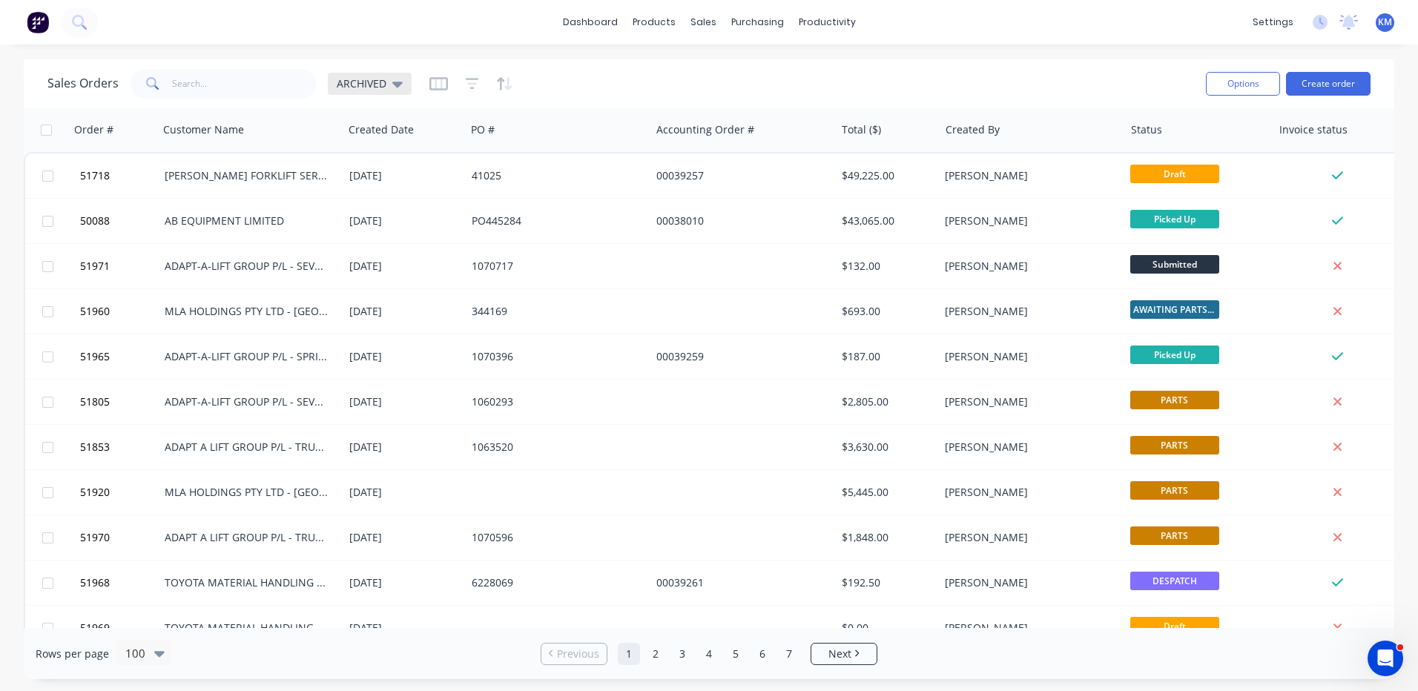
click at [366, 83] on span "ARCHIVED" at bounding box center [362, 84] width 50 height 16
click at [387, 235] on button "ARCHIVED" at bounding box center [416, 239] width 169 height 17
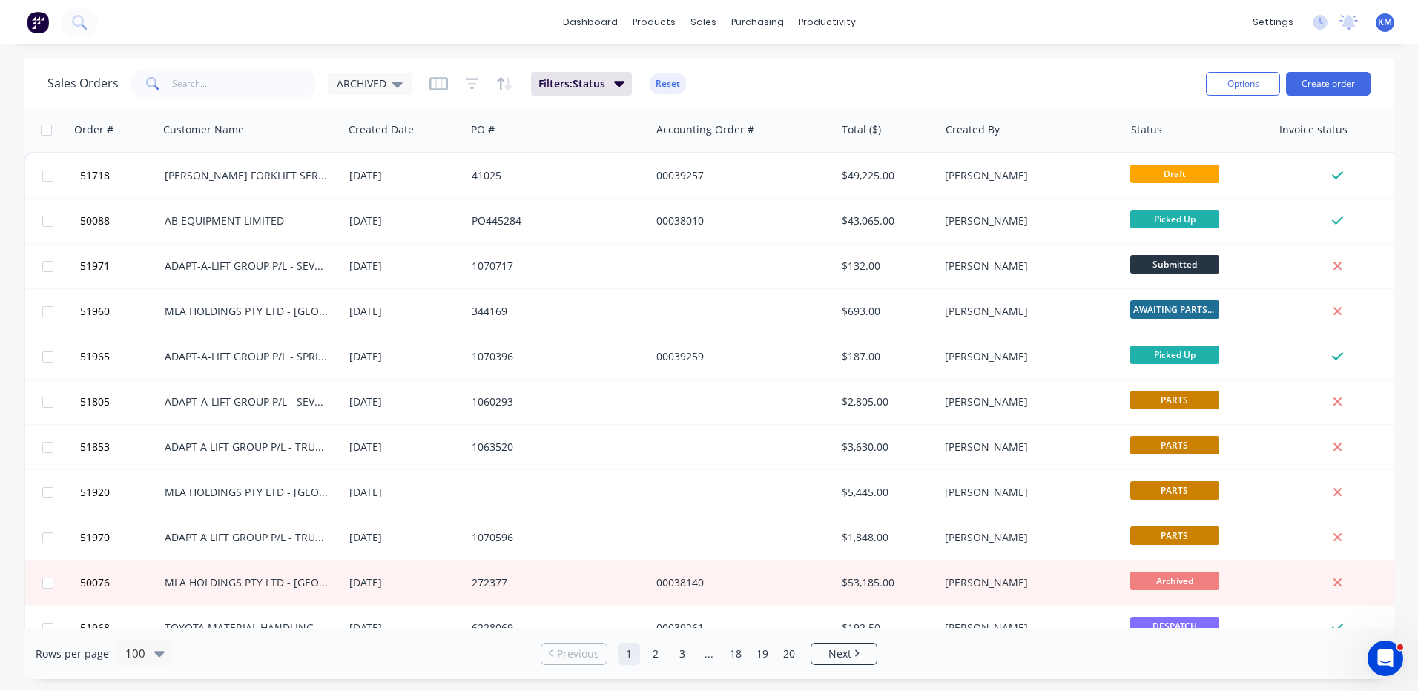
click at [411, 88] on div "Sales Orders ARCHIVED Filters: Status Reset" at bounding box center [620, 83] width 1147 height 36
click at [404, 88] on div "ARCHIVED" at bounding box center [370, 84] width 84 height 22
click at [378, 215] on button "None (Default)" at bounding box center [416, 210] width 169 height 17
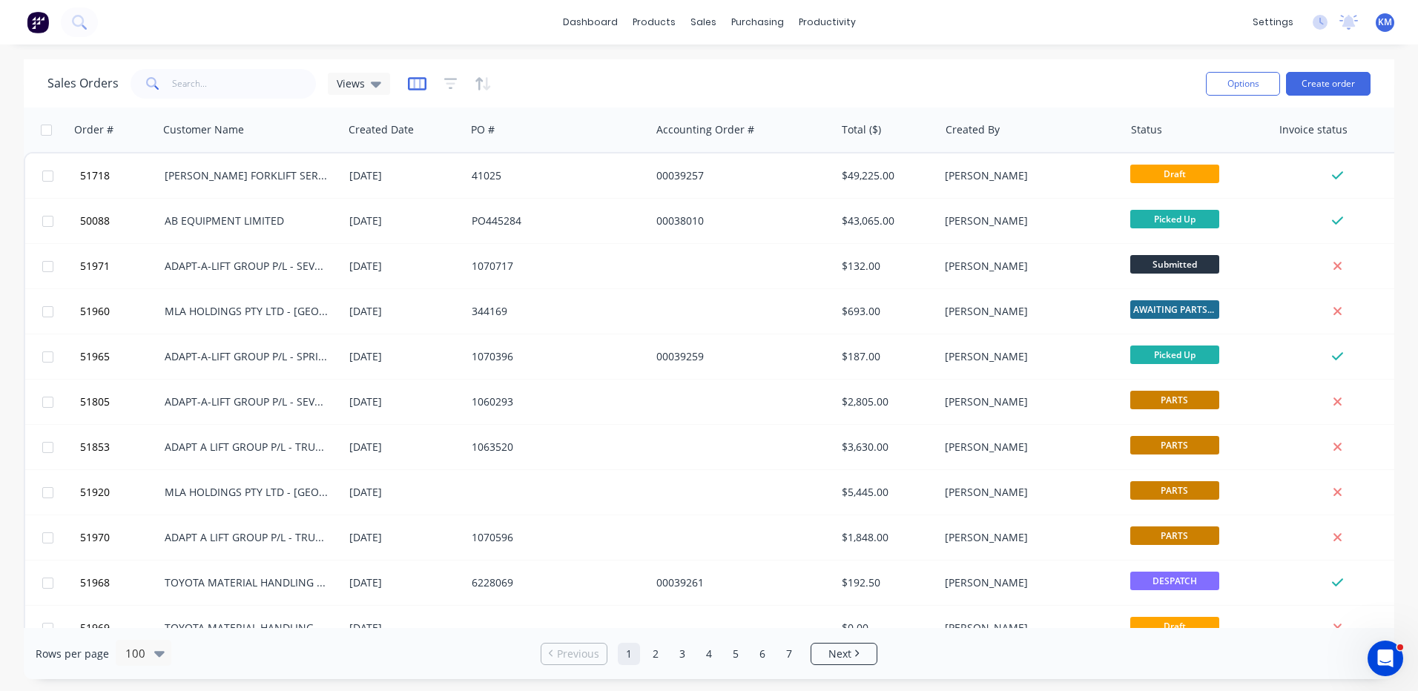
click at [413, 83] on icon "button" at bounding box center [416, 84] width 7 height 10
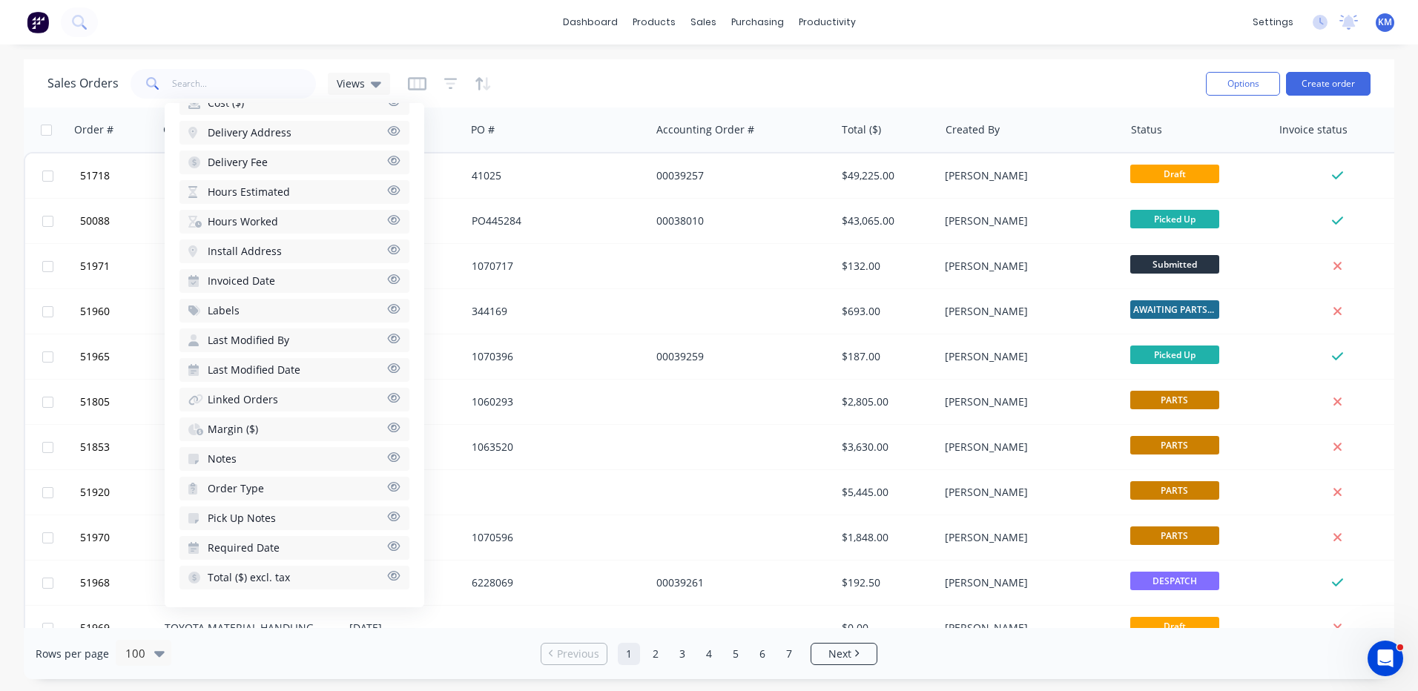
scroll to position [524, 0]
click at [387, 449] on icon "button" at bounding box center [393, 454] width 13 height 11
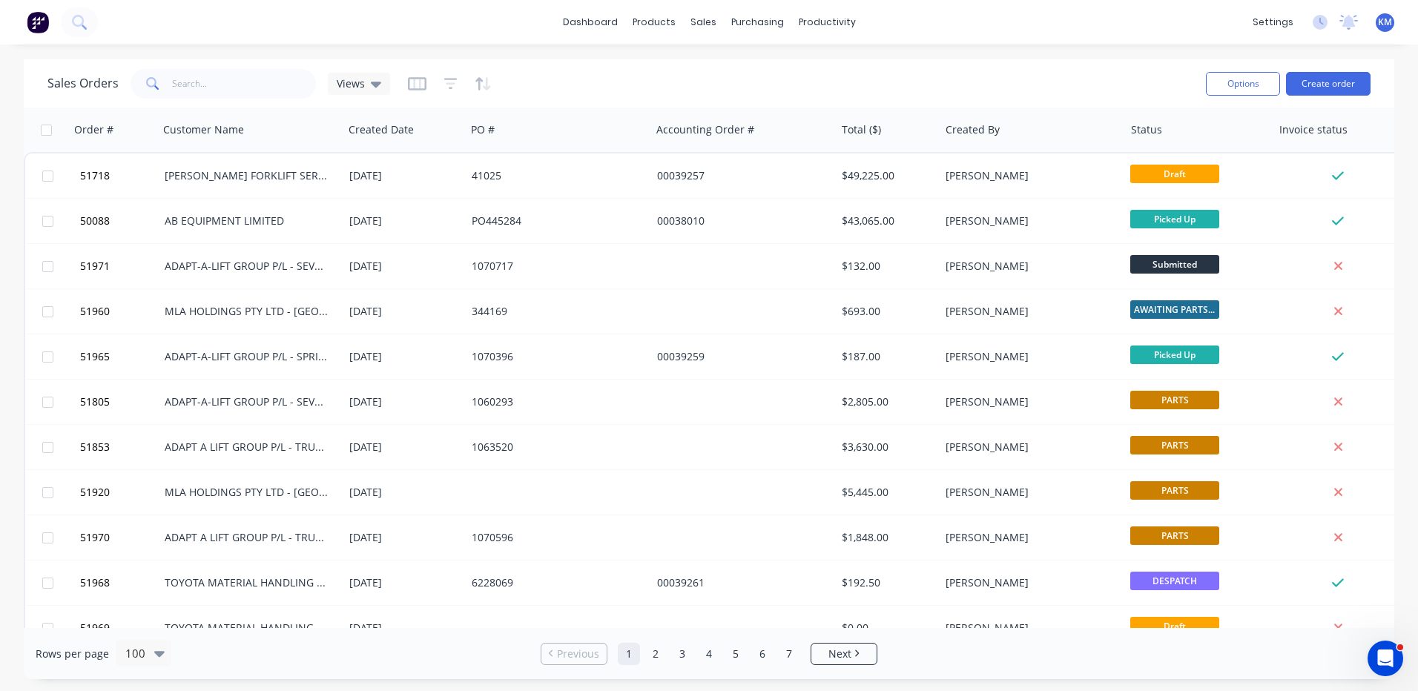
click at [966, 58] on div "dashboard products sales purchasing productivity dashboard products Product Cat…" at bounding box center [709, 345] width 1418 height 691
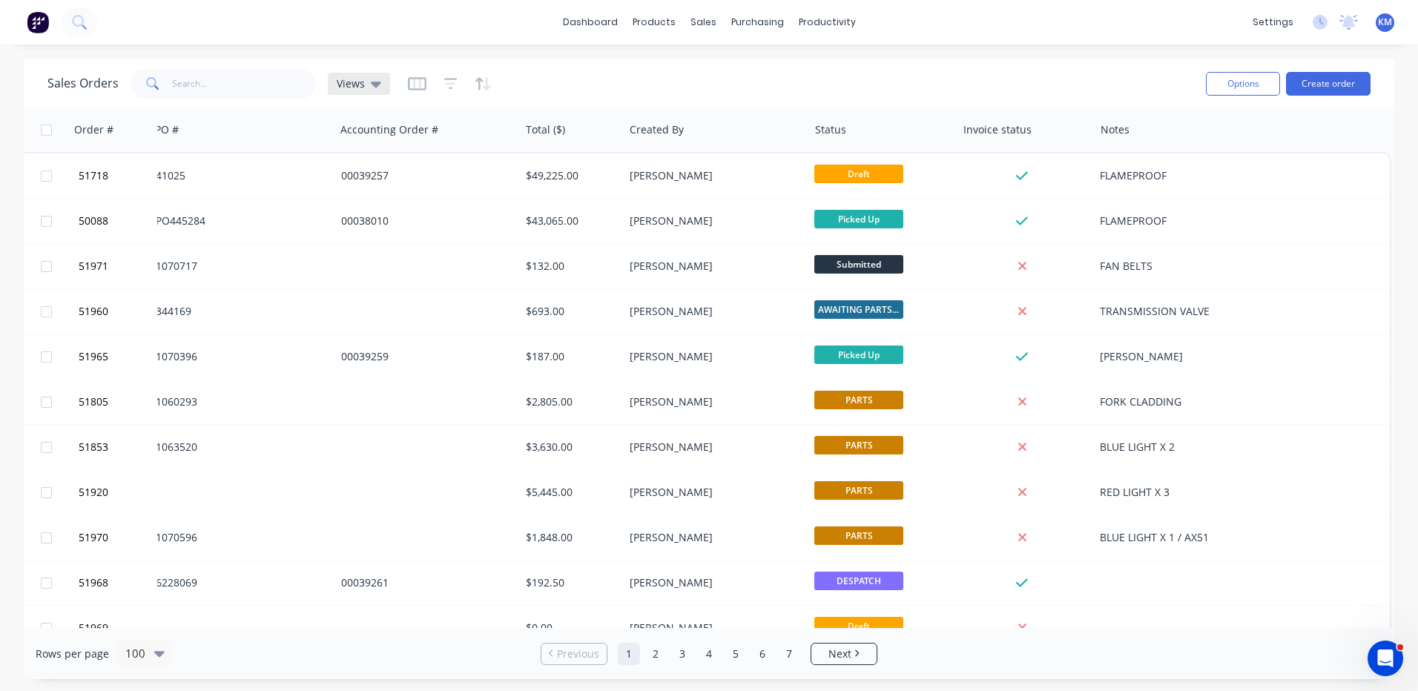
click at [371, 80] on icon at bounding box center [376, 84] width 10 height 16
click at [415, 89] on icon "button" at bounding box center [417, 83] width 19 height 13
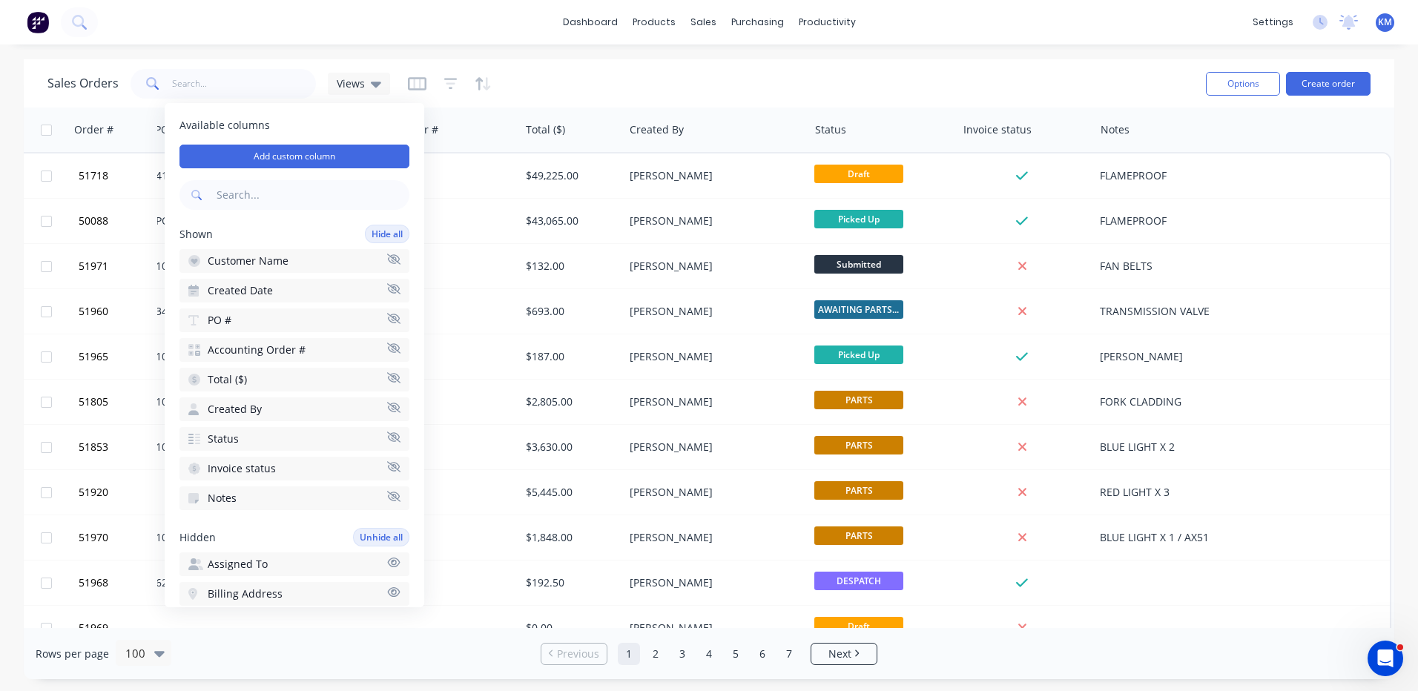
click at [387, 407] on icon "button" at bounding box center [393, 407] width 13 height 10
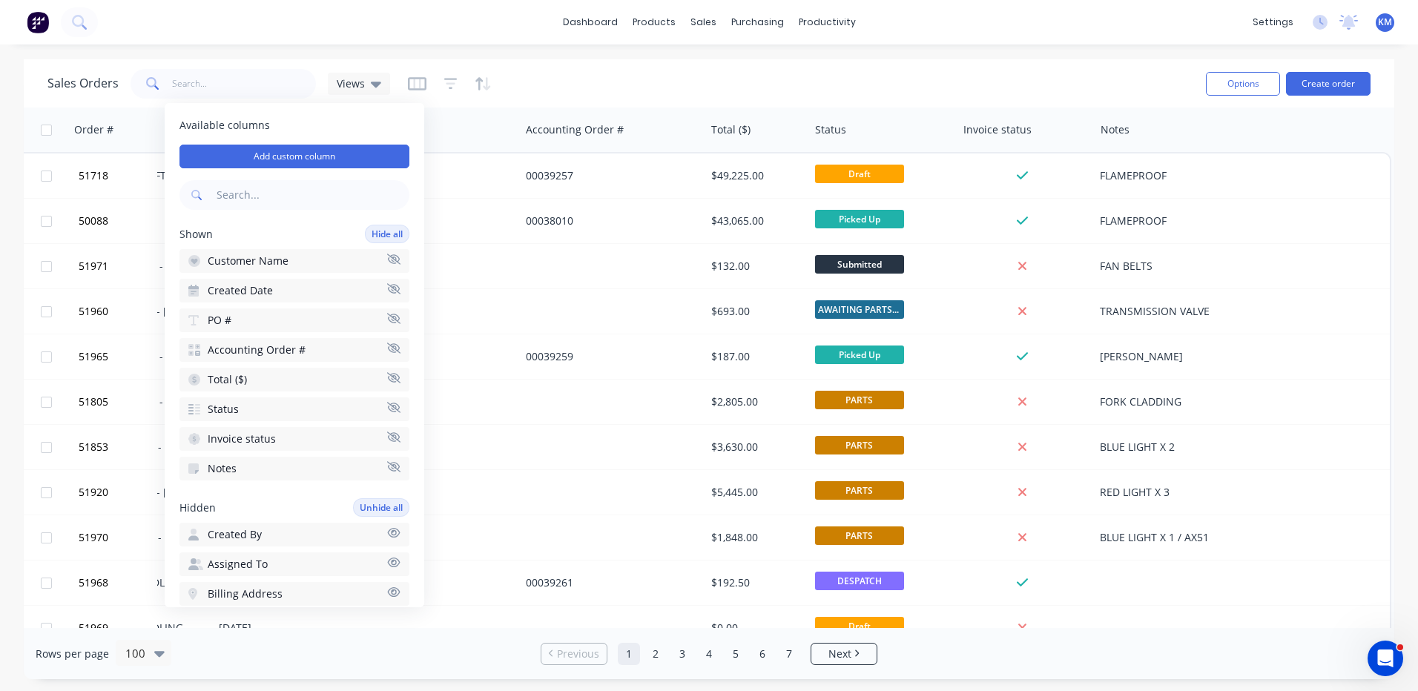
scroll to position [0, 0]
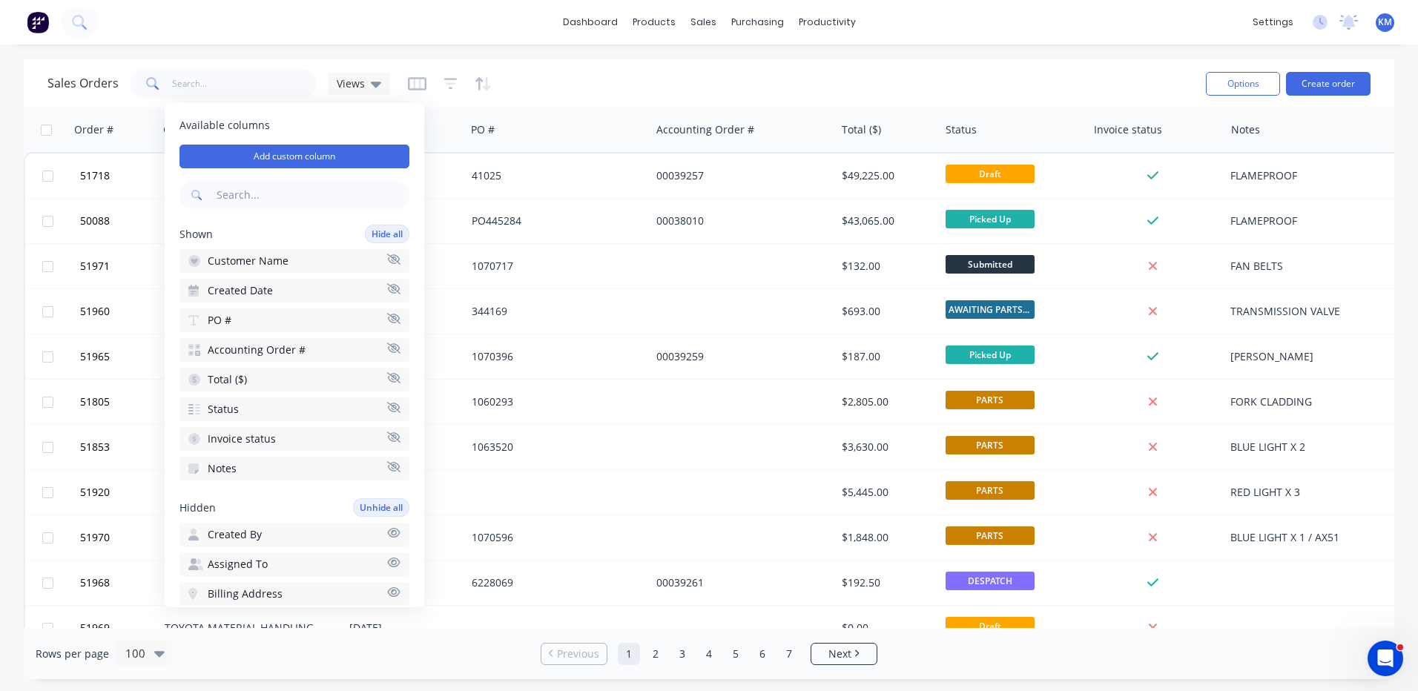
click at [636, 82] on div "Sales Orders Views" at bounding box center [620, 83] width 1147 height 36
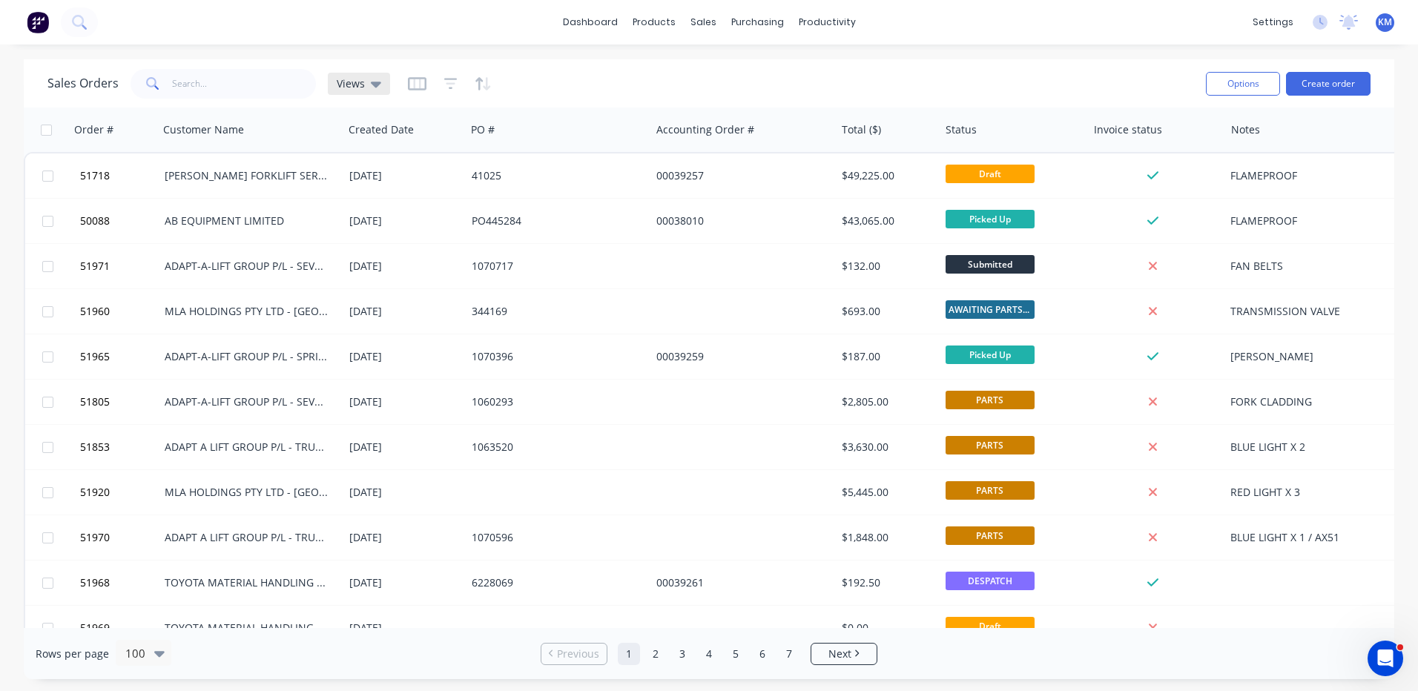
click at [375, 83] on icon at bounding box center [376, 85] width 10 height 6
click at [386, 81] on div "Views" at bounding box center [359, 84] width 62 height 22
click at [417, 78] on icon "button" at bounding box center [417, 83] width 19 height 13
click at [629, 79] on div "Sales Orders Views" at bounding box center [620, 83] width 1147 height 36
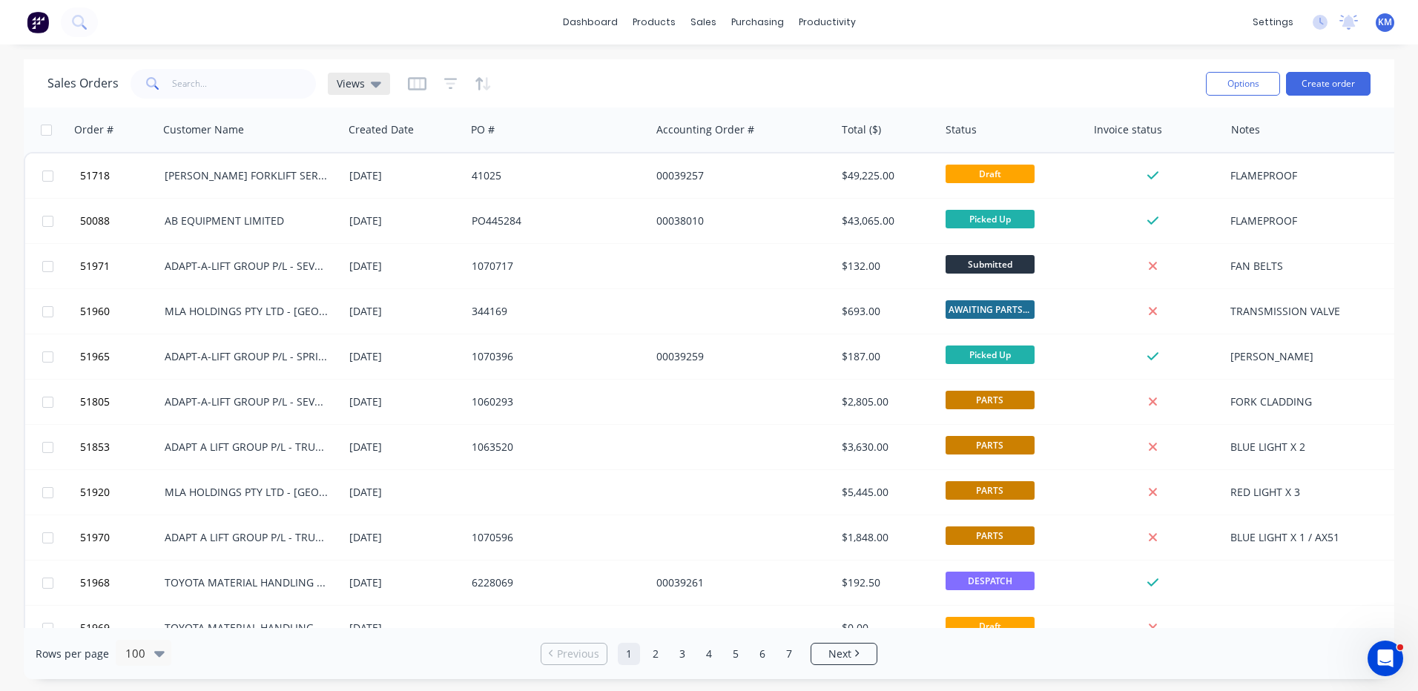
click at [365, 90] on div "Views" at bounding box center [359, 83] width 45 height 13
click at [549, 68] on div "Sales Orders Views" at bounding box center [620, 83] width 1147 height 36
click at [408, 81] on icon "button" at bounding box center [417, 83] width 19 height 13
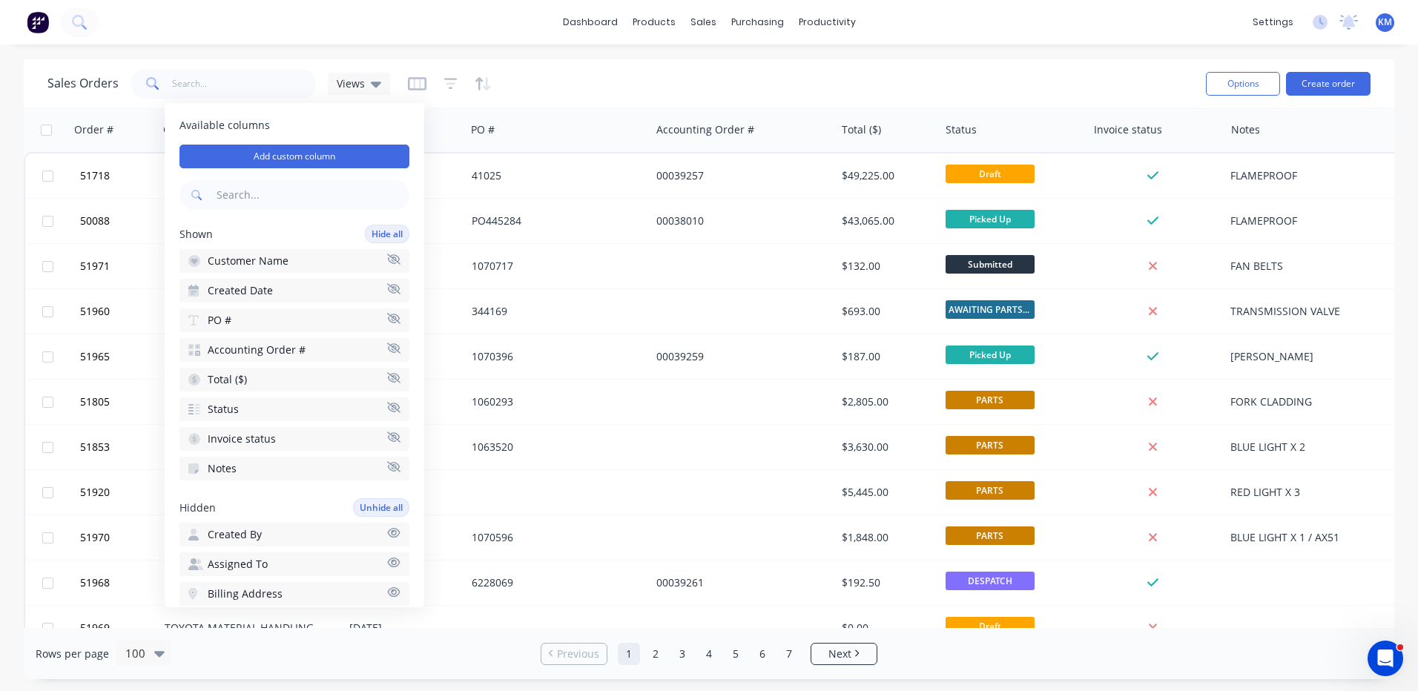
click at [610, 76] on div "Sales Orders Views" at bounding box center [620, 83] width 1147 height 36
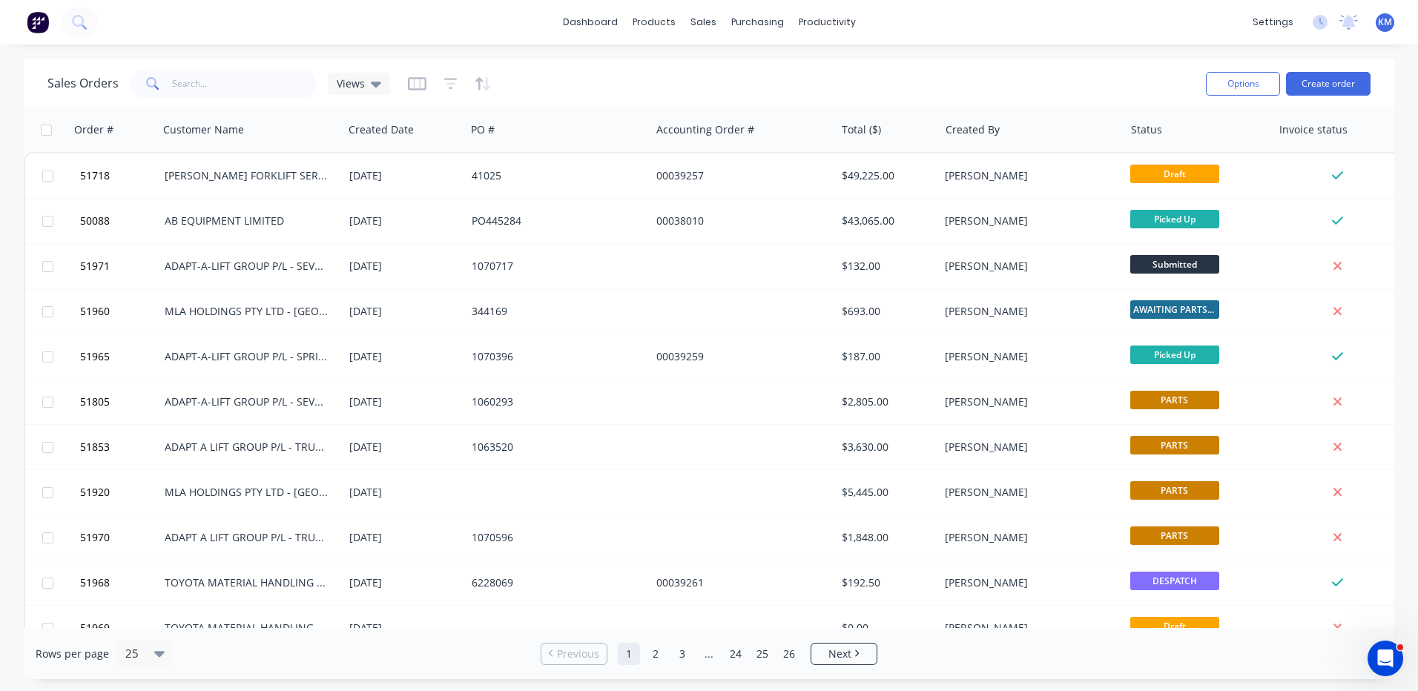
scroll to position [0, 27]
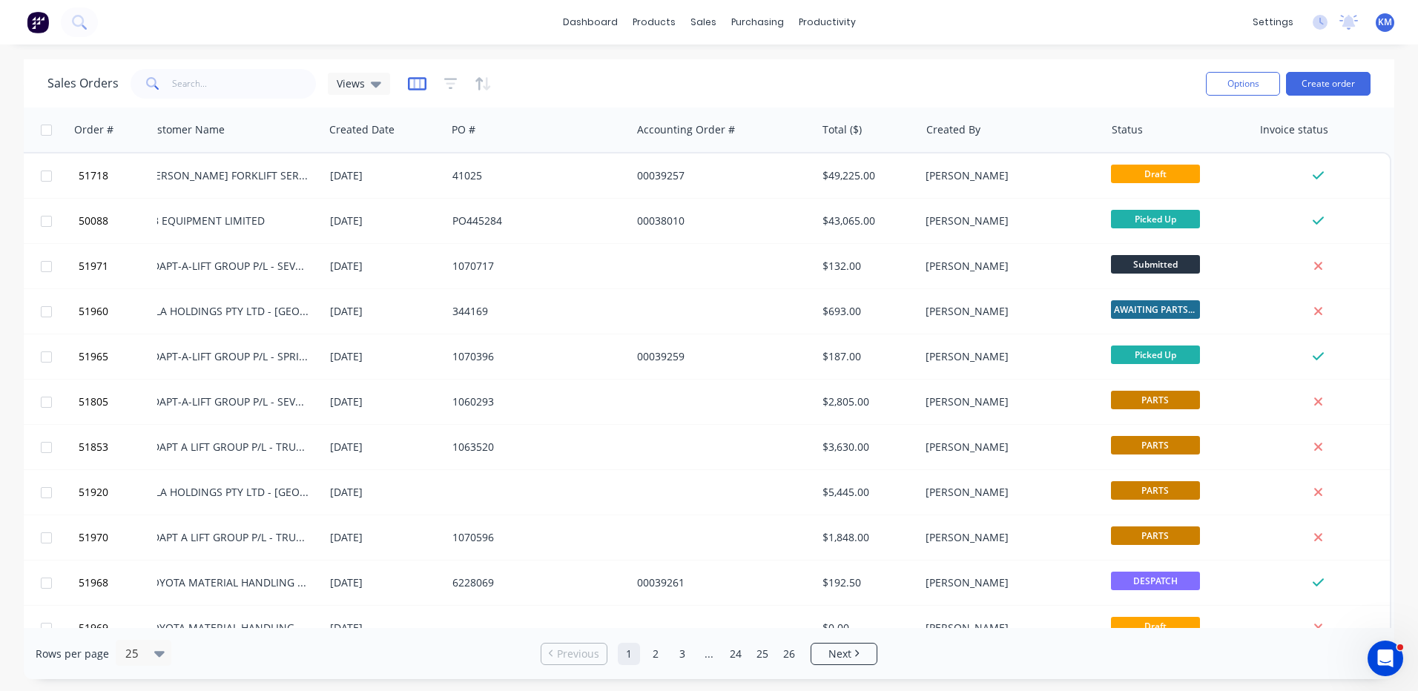
click at [410, 78] on icon "button" at bounding box center [417, 83] width 19 height 13
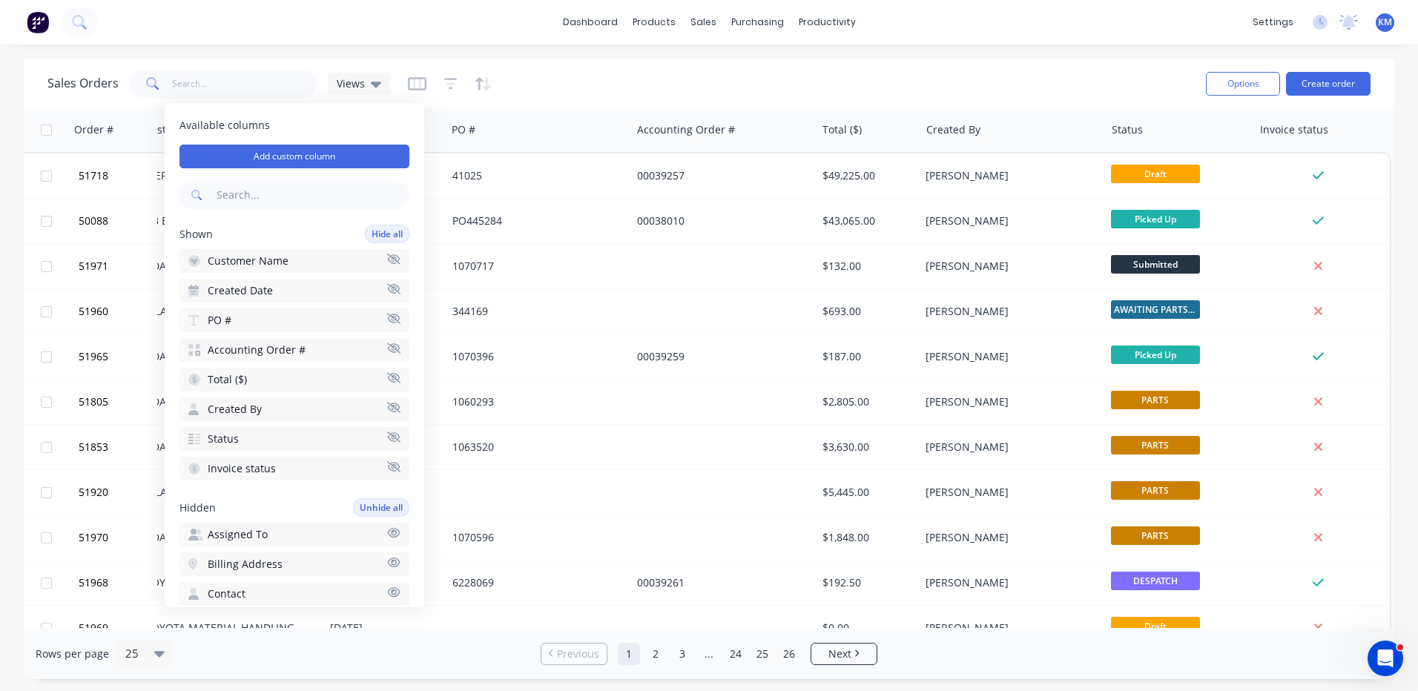
click at [387, 407] on icon "button" at bounding box center [393, 407] width 13 height 11
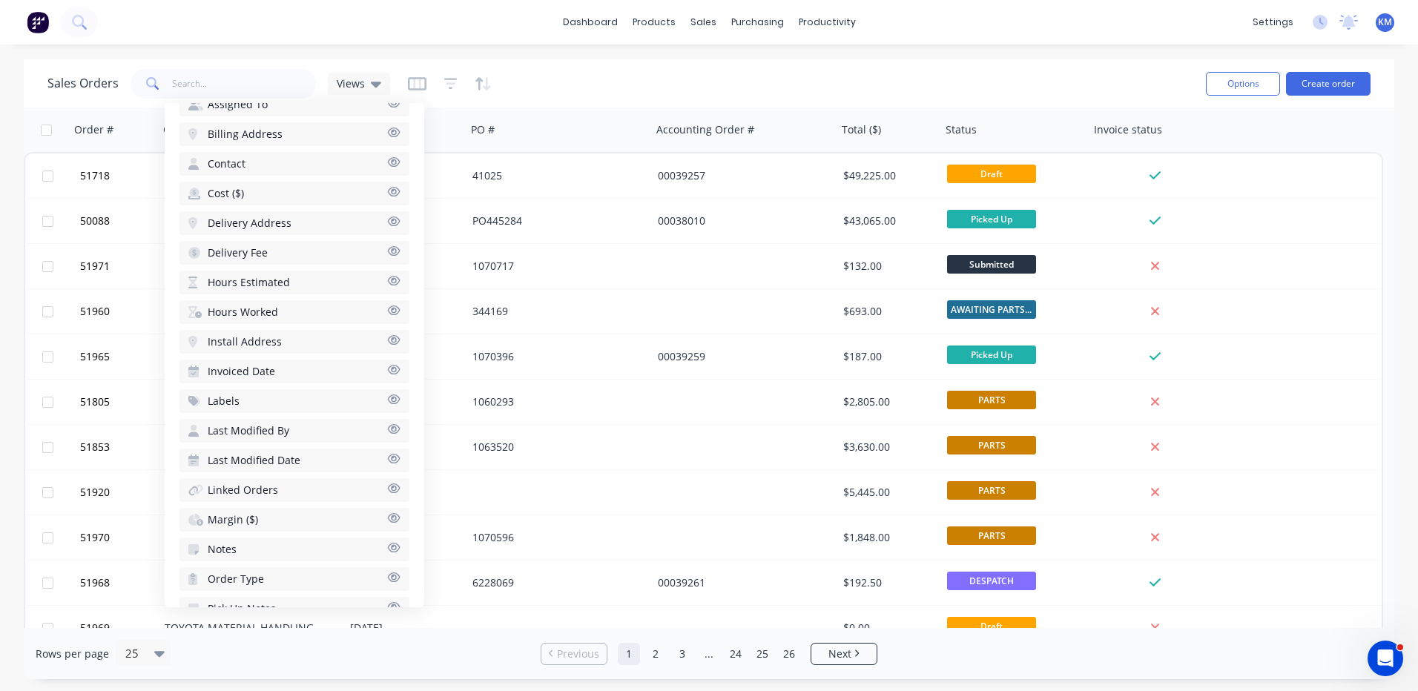
scroll to position [524, 0]
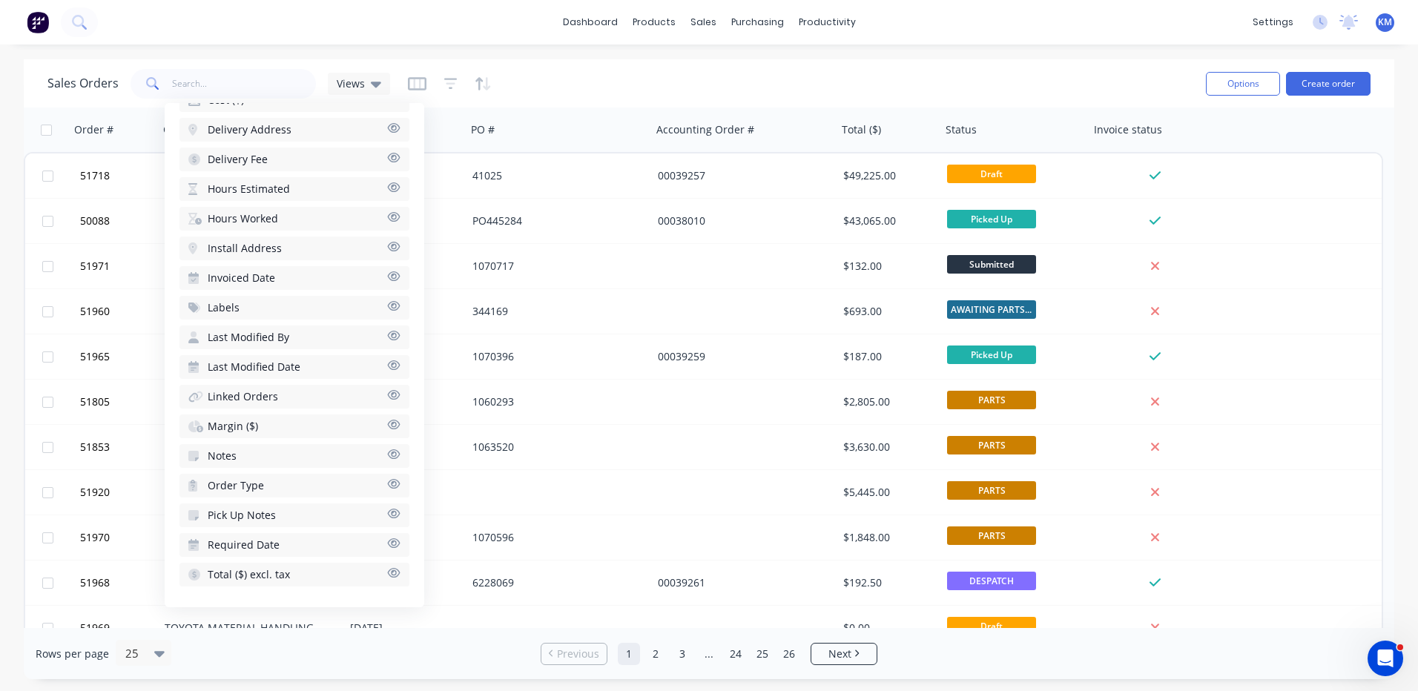
click at [388, 454] on icon "button" at bounding box center [394, 455] width 13 height 10
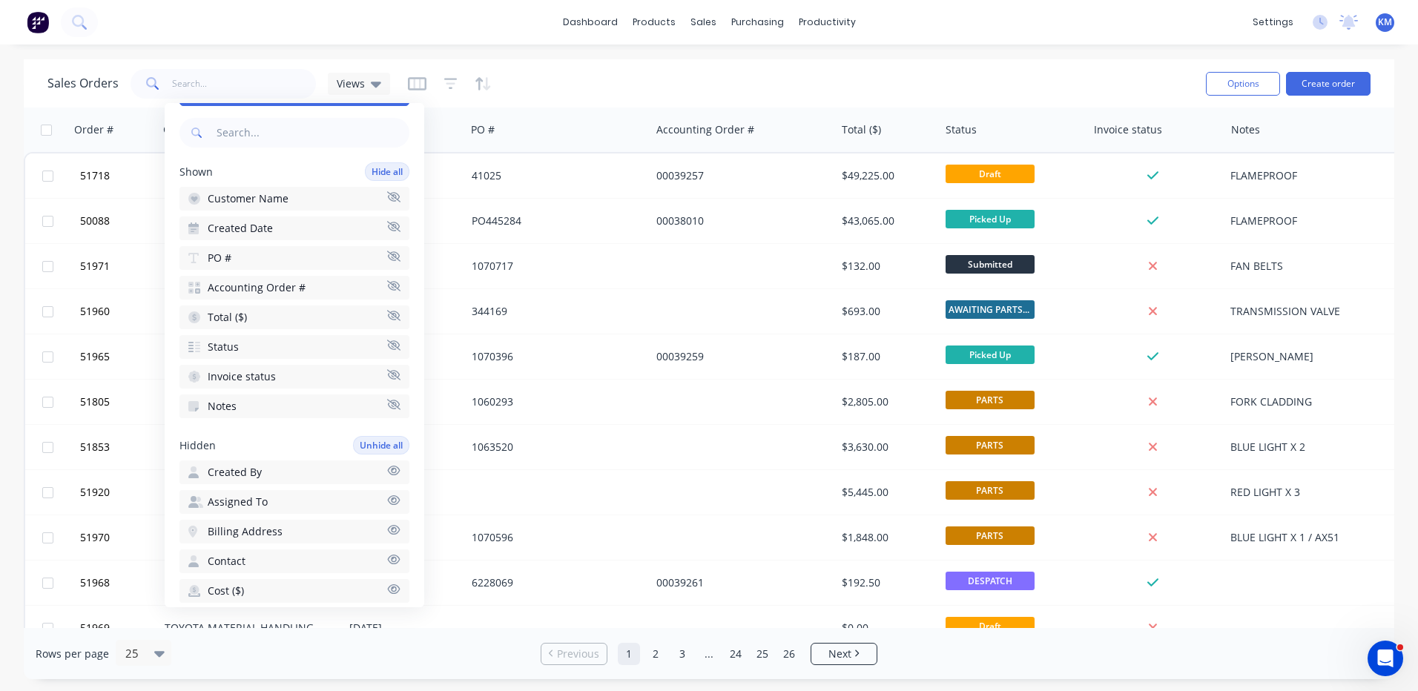
scroll to position [0, 0]
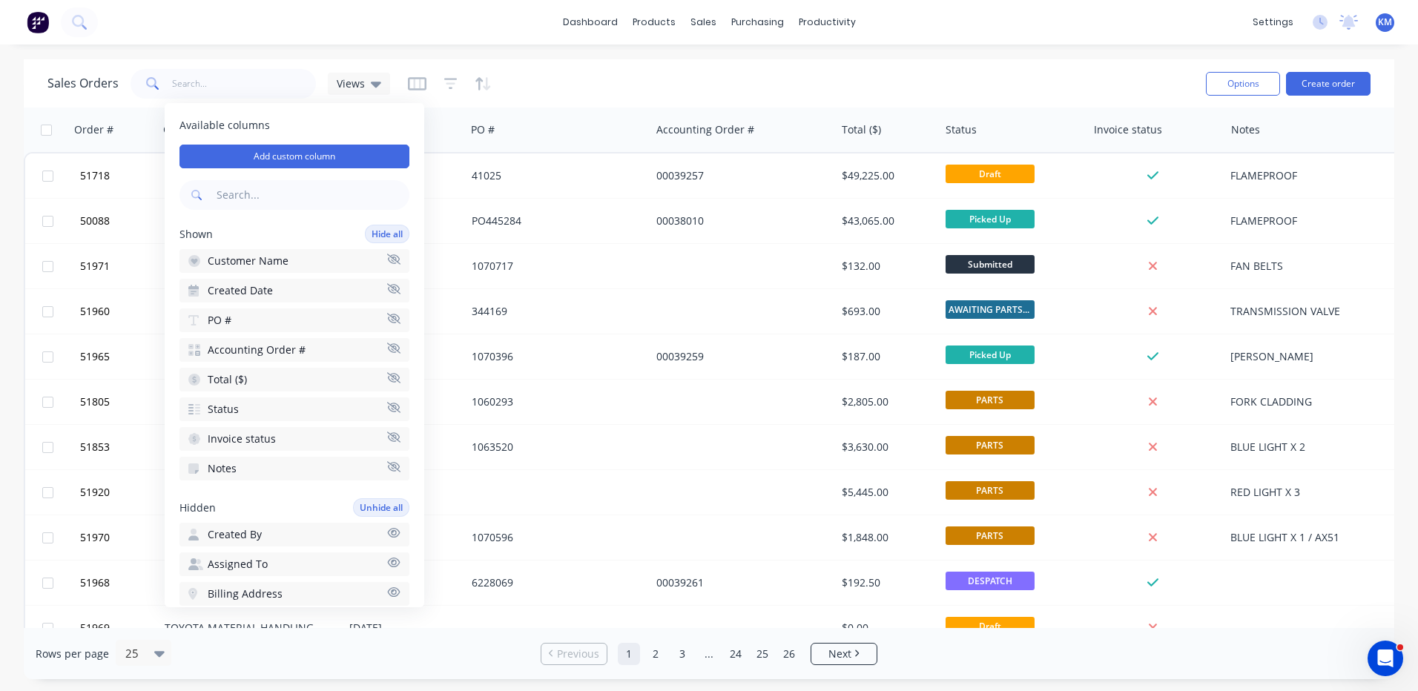
click at [576, 86] on div "Sales Orders Views" at bounding box center [620, 83] width 1147 height 36
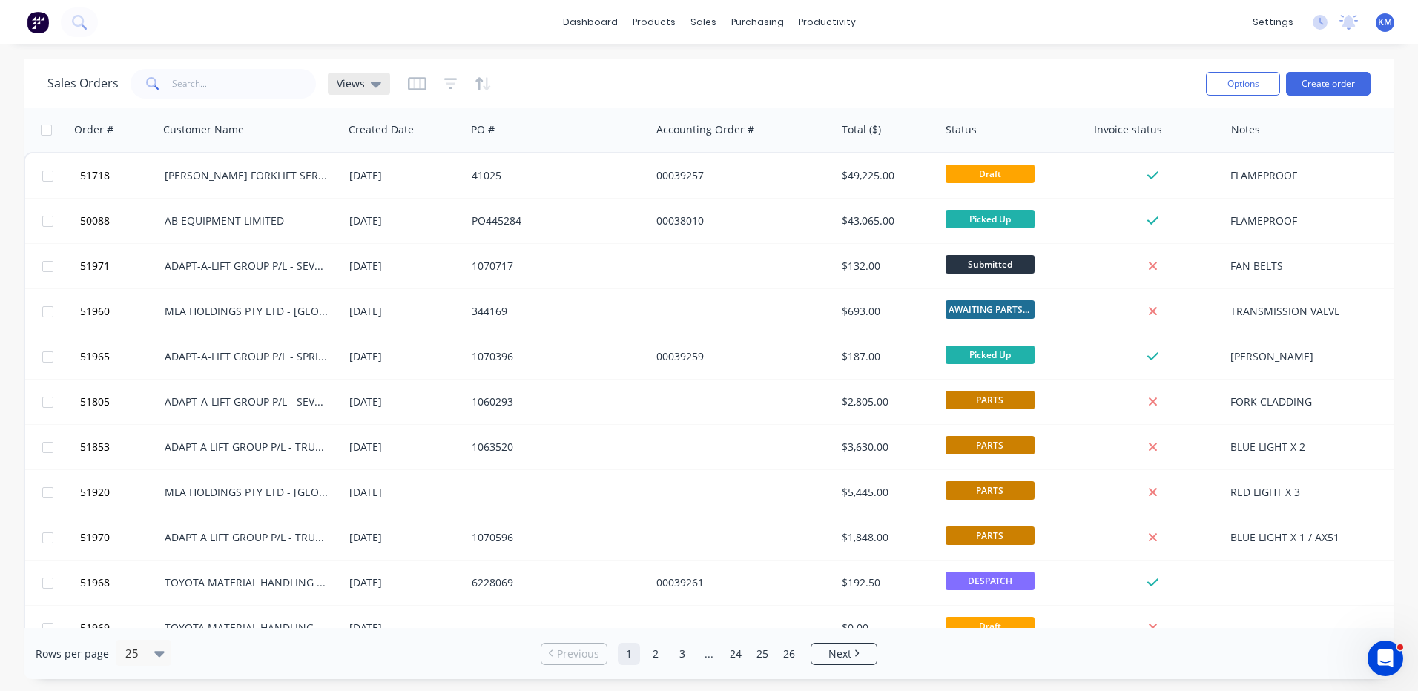
click at [358, 88] on span "Views" at bounding box center [351, 84] width 28 height 16
click at [660, 78] on div "Sales Orders Views" at bounding box center [620, 83] width 1147 height 36
click at [1263, 89] on button "Options" at bounding box center [1243, 84] width 74 height 24
click at [1072, 67] on div "Sales Orders Views" at bounding box center [620, 83] width 1147 height 36
click at [450, 82] on icon "button" at bounding box center [450, 83] width 13 height 15
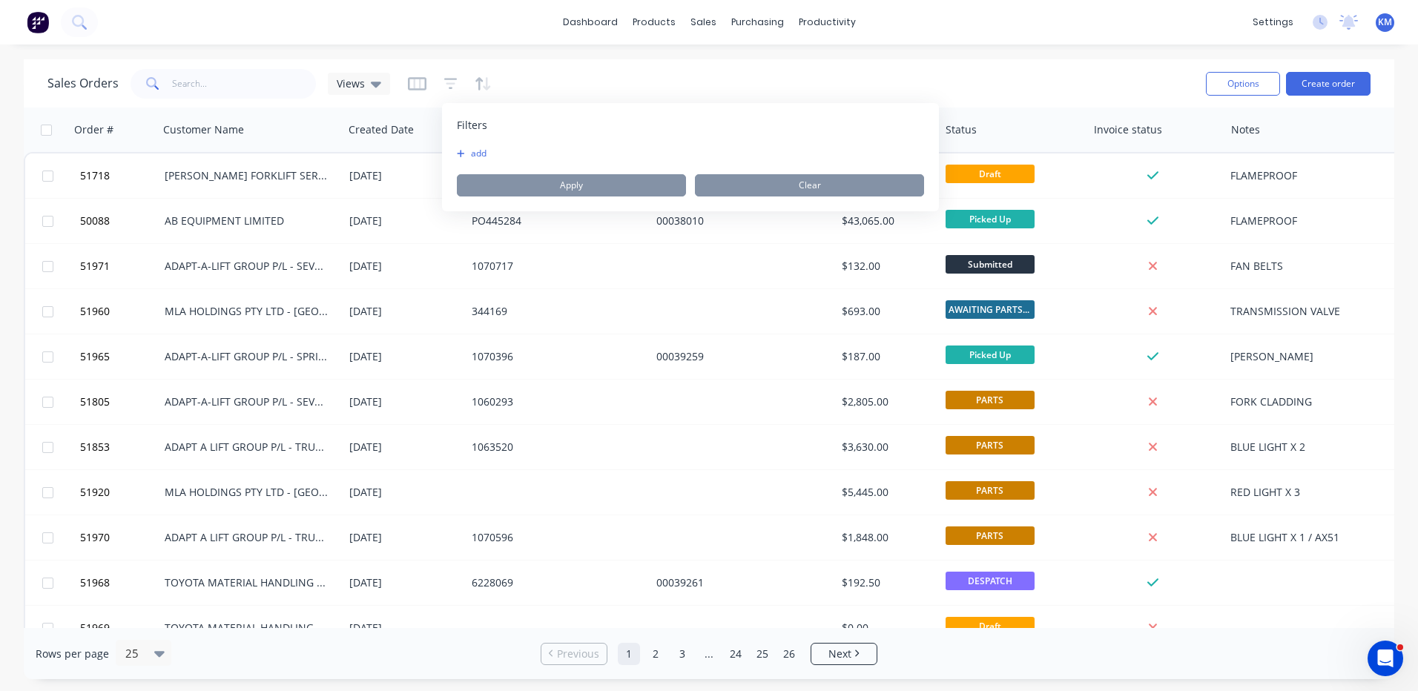
click at [536, 74] on div "Sales Orders Views" at bounding box center [620, 83] width 1147 height 36
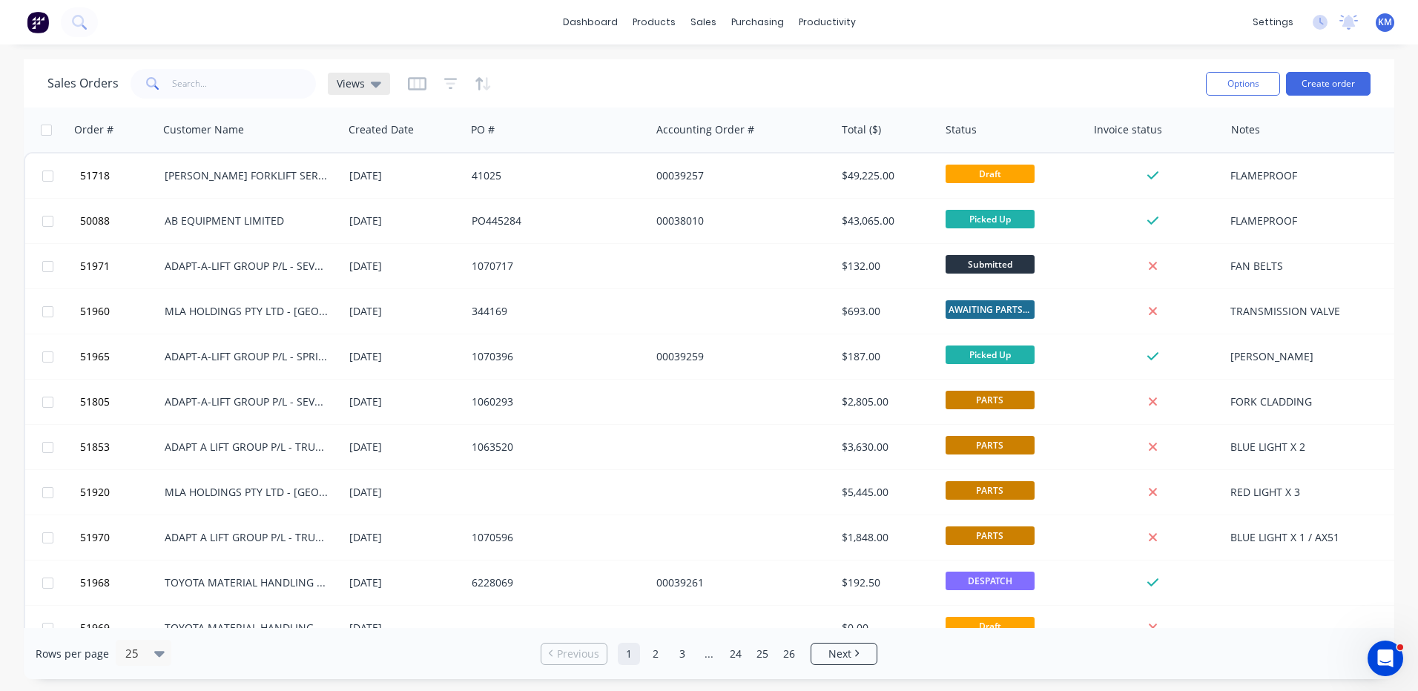
click at [383, 85] on div "Views" at bounding box center [359, 84] width 62 height 22
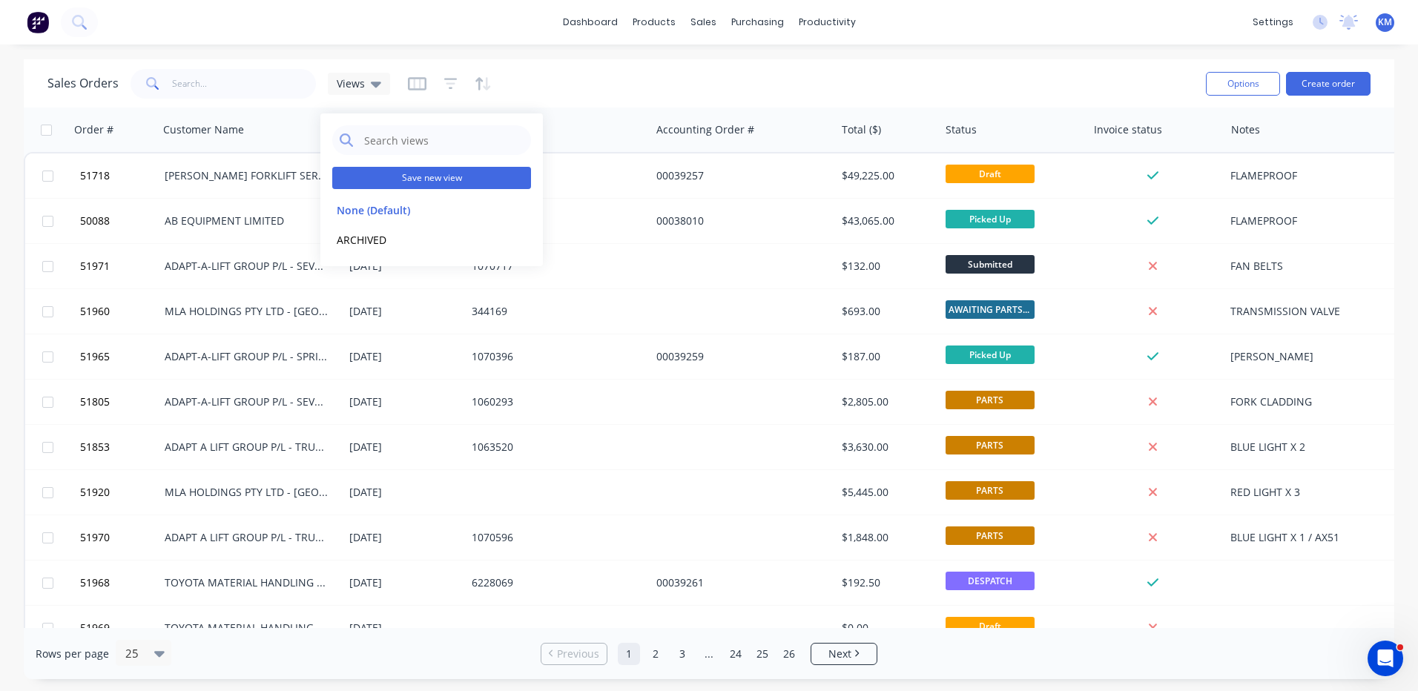
click at [478, 175] on button "Save new view" at bounding box center [431, 178] width 199 height 22
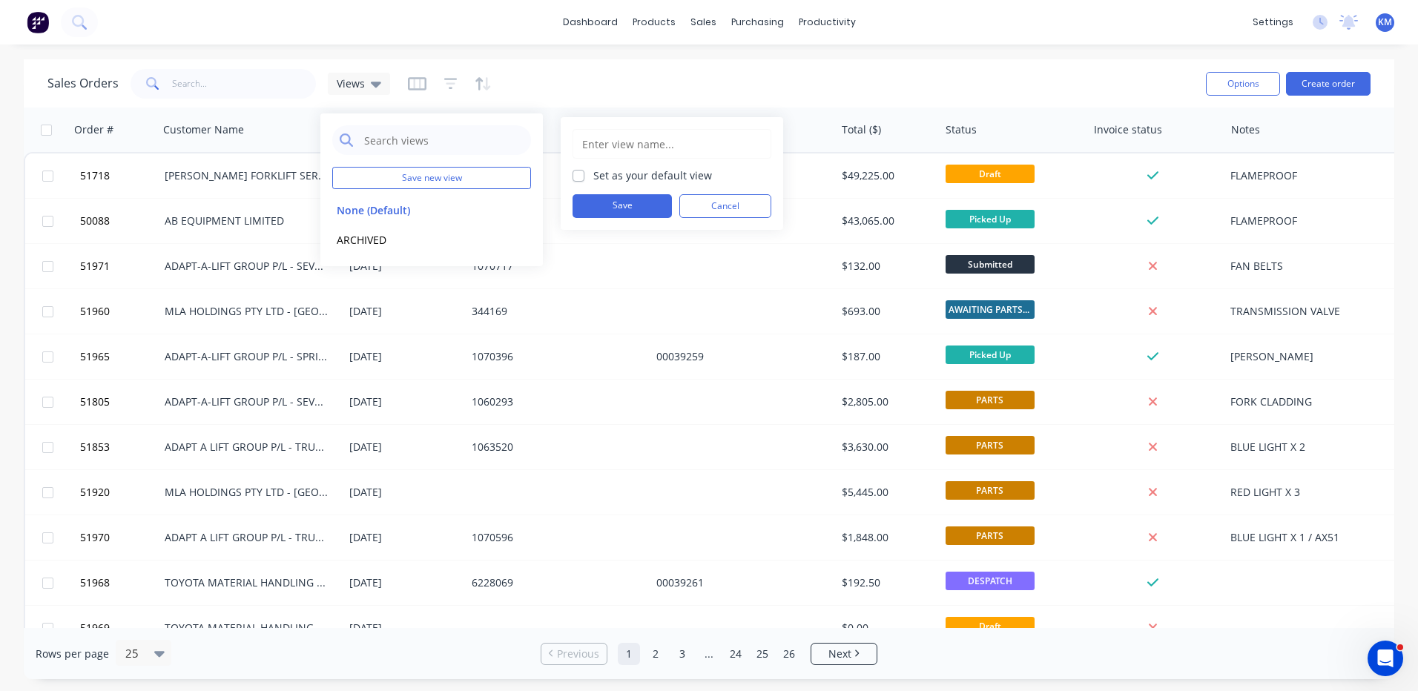
click at [588, 177] on div "Set as your default view" at bounding box center [672, 176] width 199 height 16
click at [593, 173] on label "Set as your default view" at bounding box center [652, 176] width 119 height 16
click at [582, 173] on input "Set as your default view" at bounding box center [579, 175] width 12 height 14
checkbox input "true"
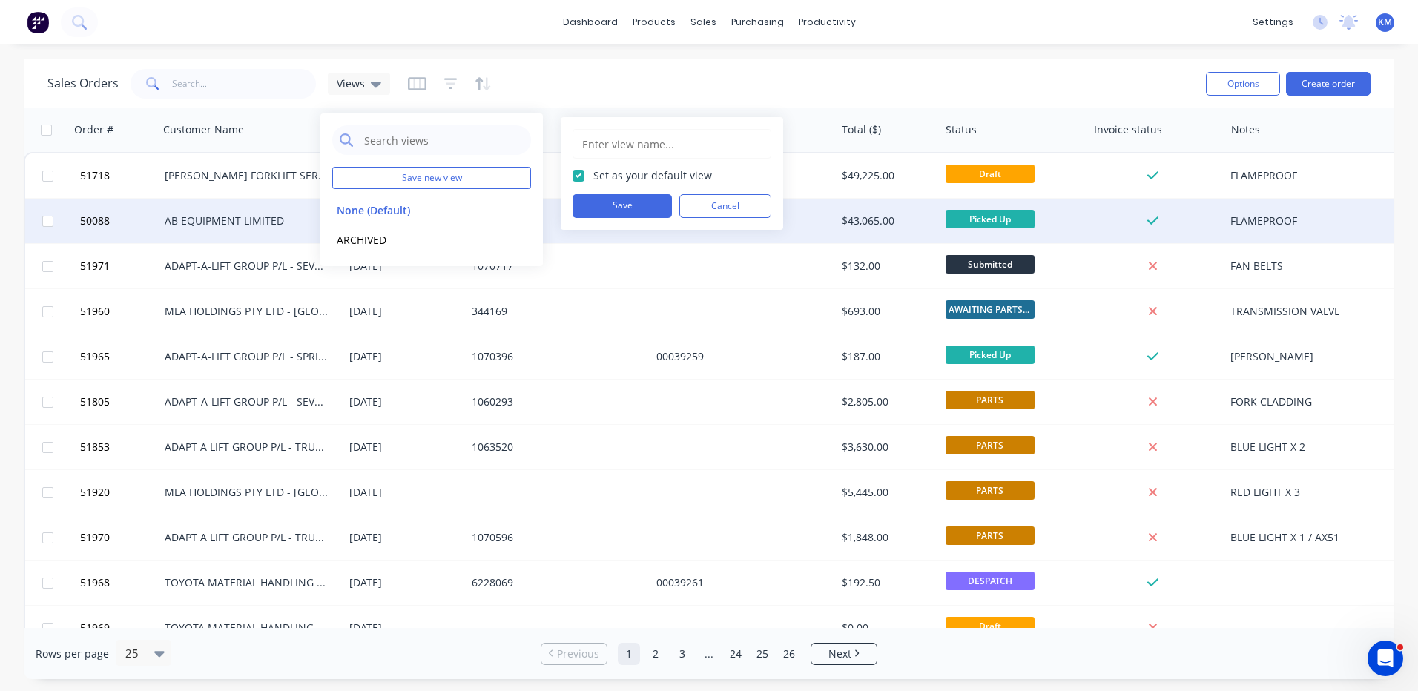
click at [593, 208] on button "Save" at bounding box center [622, 206] width 99 height 24
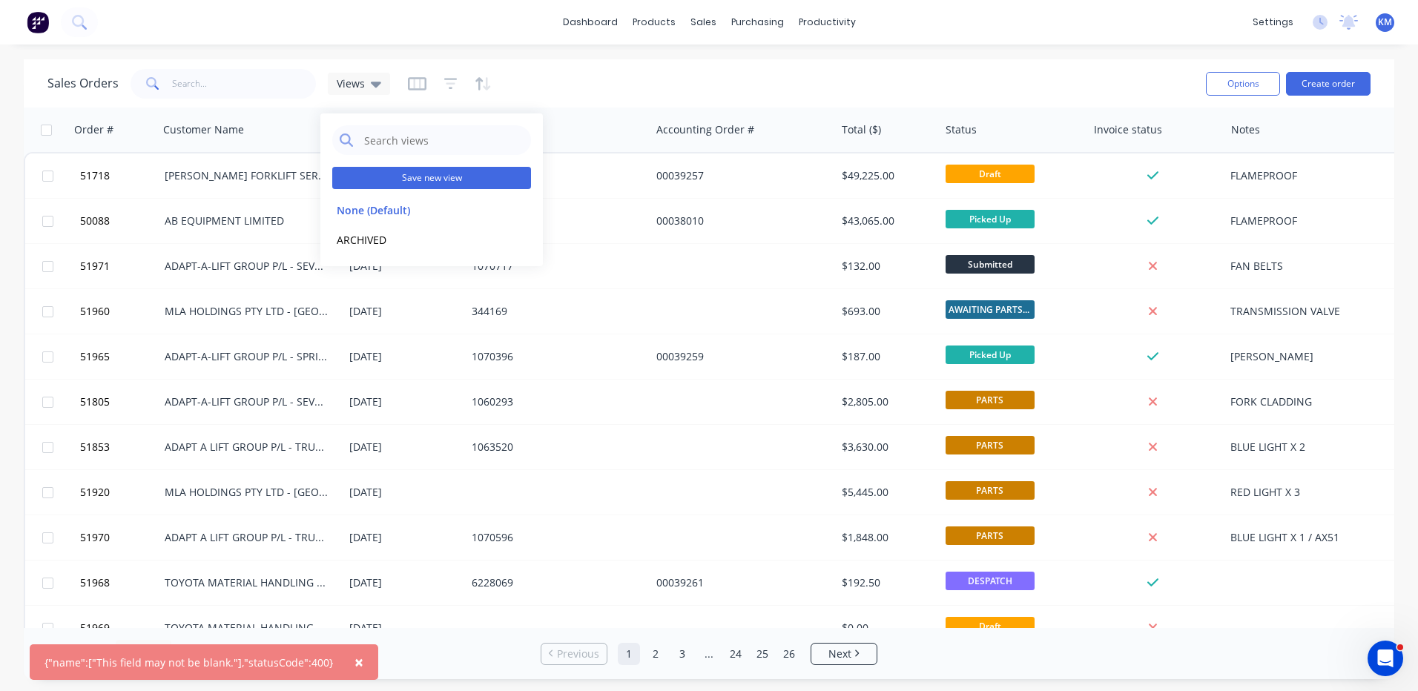
click at [513, 181] on button "Save new view" at bounding box center [431, 178] width 199 height 22
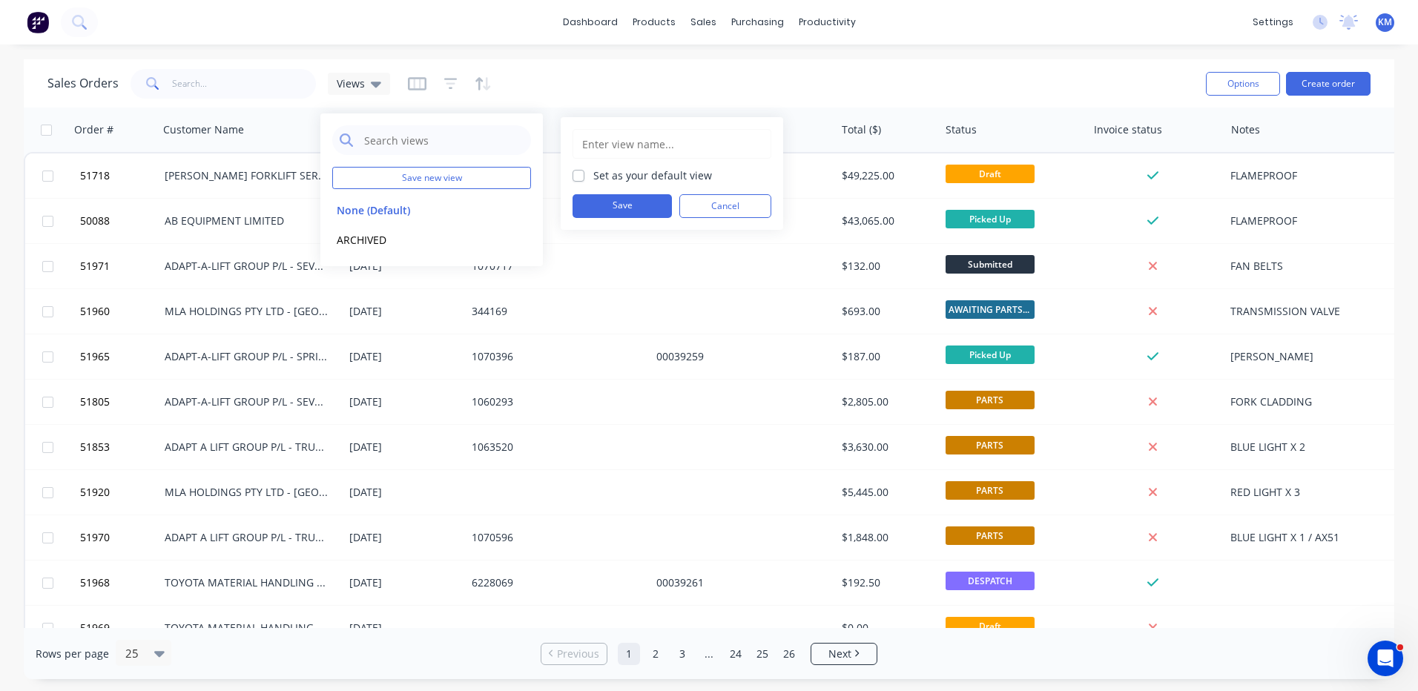
click at [628, 147] on input "text" at bounding box center [672, 144] width 182 height 28
type input "DEFAULT"
click at [593, 180] on label "Set as your default view" at bounding box center [652, 176] width 119 height 16
click at [576, 180] on input "Set as your default view" at bounding box center [579, 175] width 12 height 14
checkbox input "true"
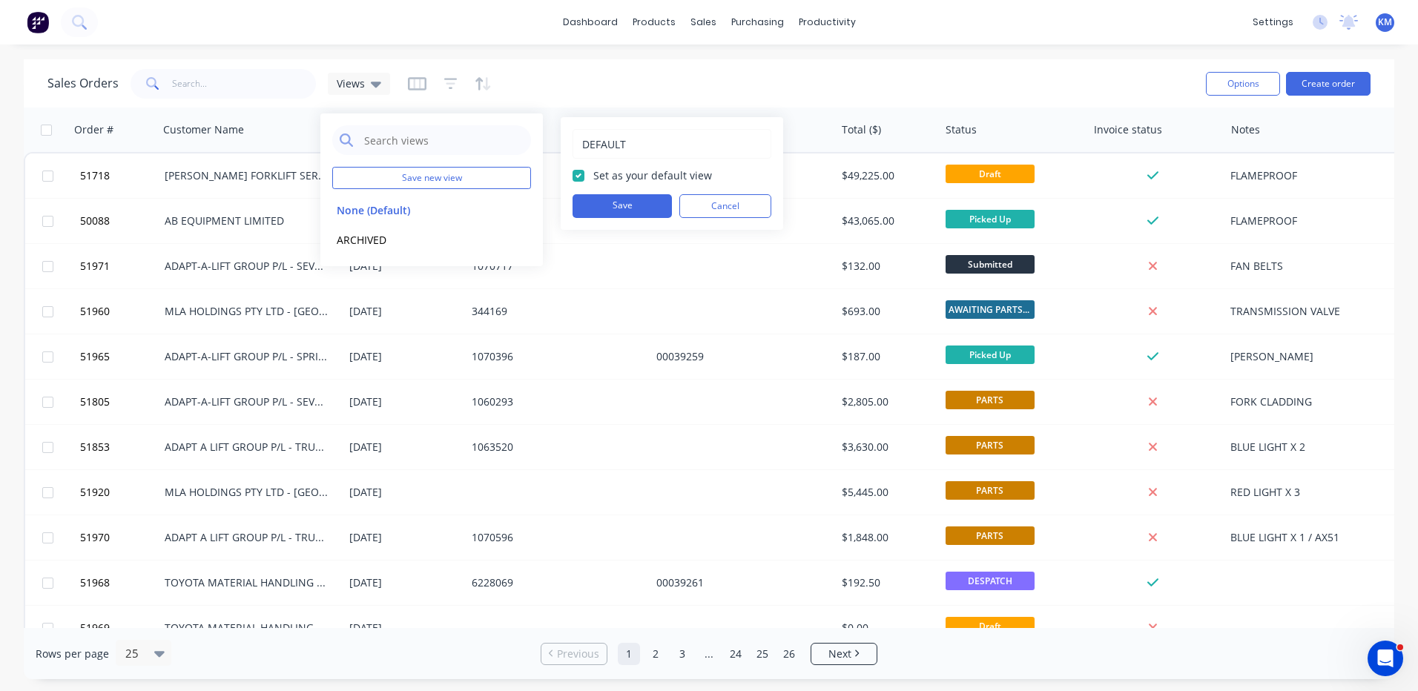
click at [610, 191] on div "DEFAULT Set as your default view Save Cancel" at bounding box center [672, 173] width 199 height 89
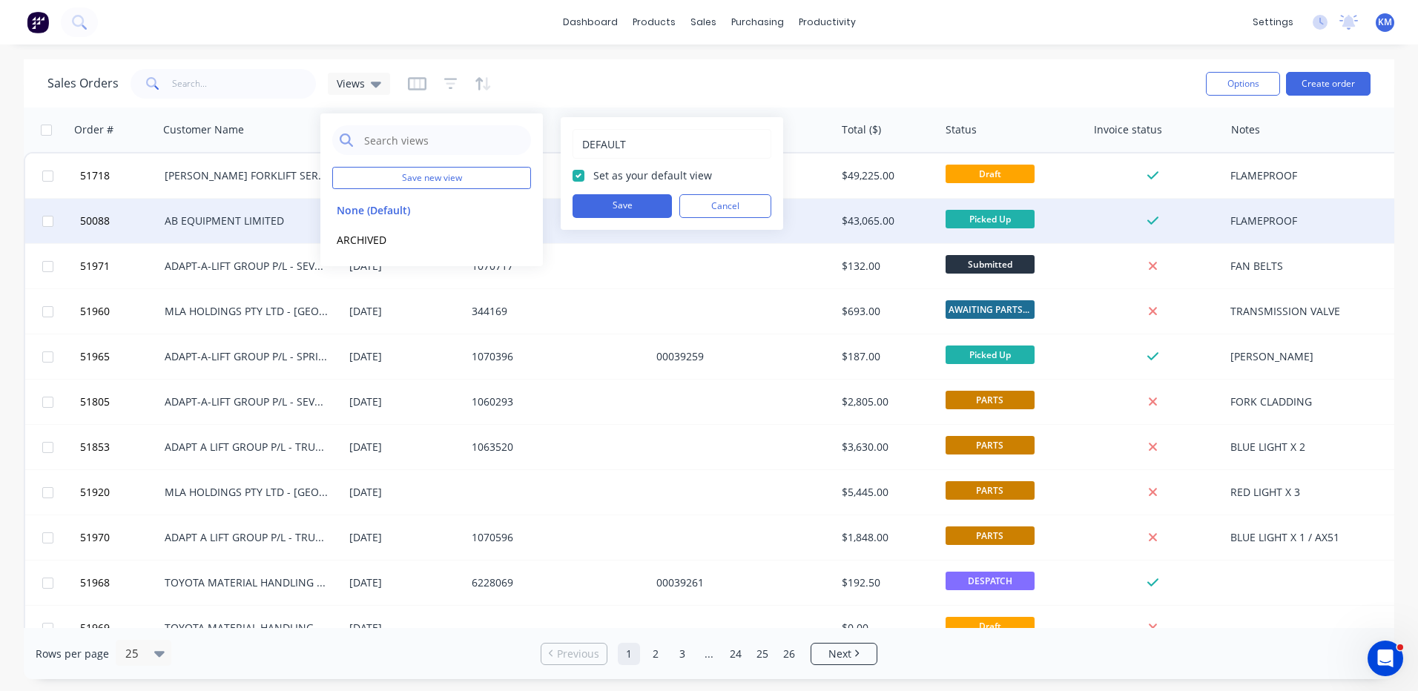
click at [611, 203] on button "Save" at bounding box center [622, 206] width 99 height 24
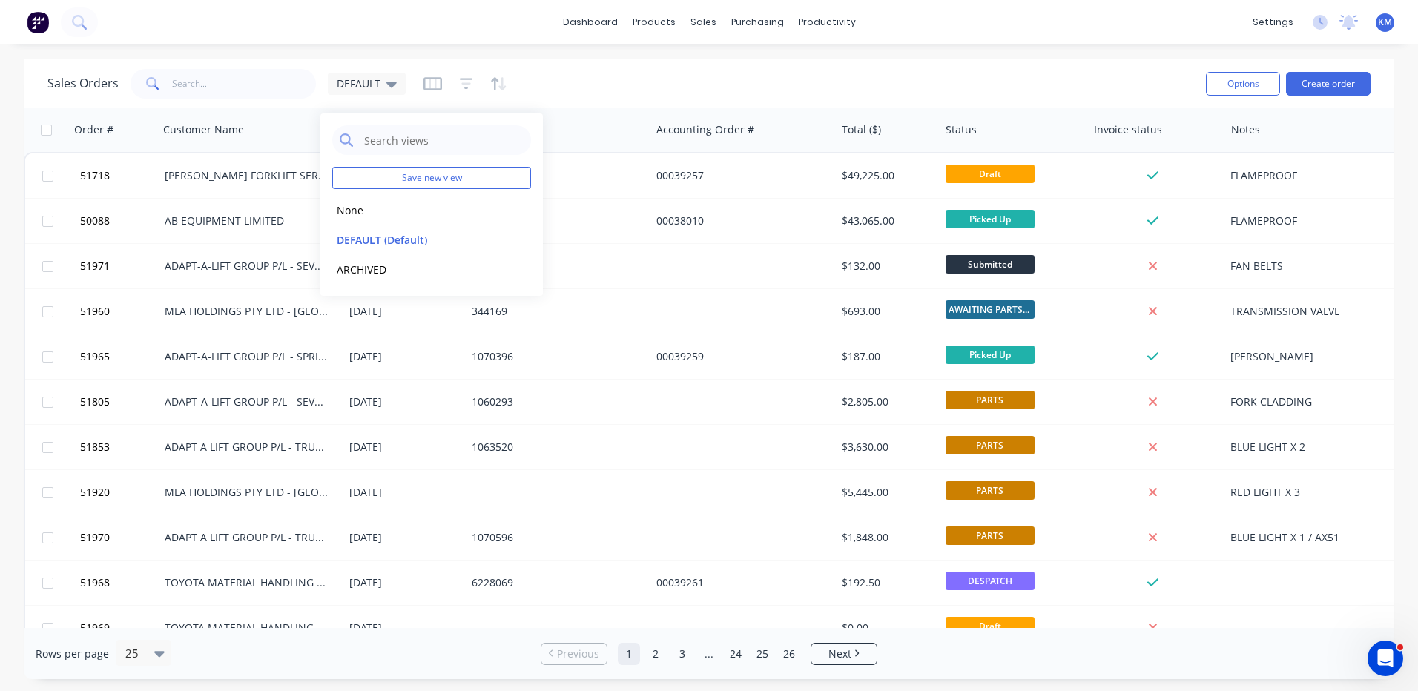
click at [637, 76] on div "Sales Orders DEFAULT" at bounding box center [620, 83] width 1147 height 36
click at [164, 653] on div at bounding box center [162, 653] width 16 height 16
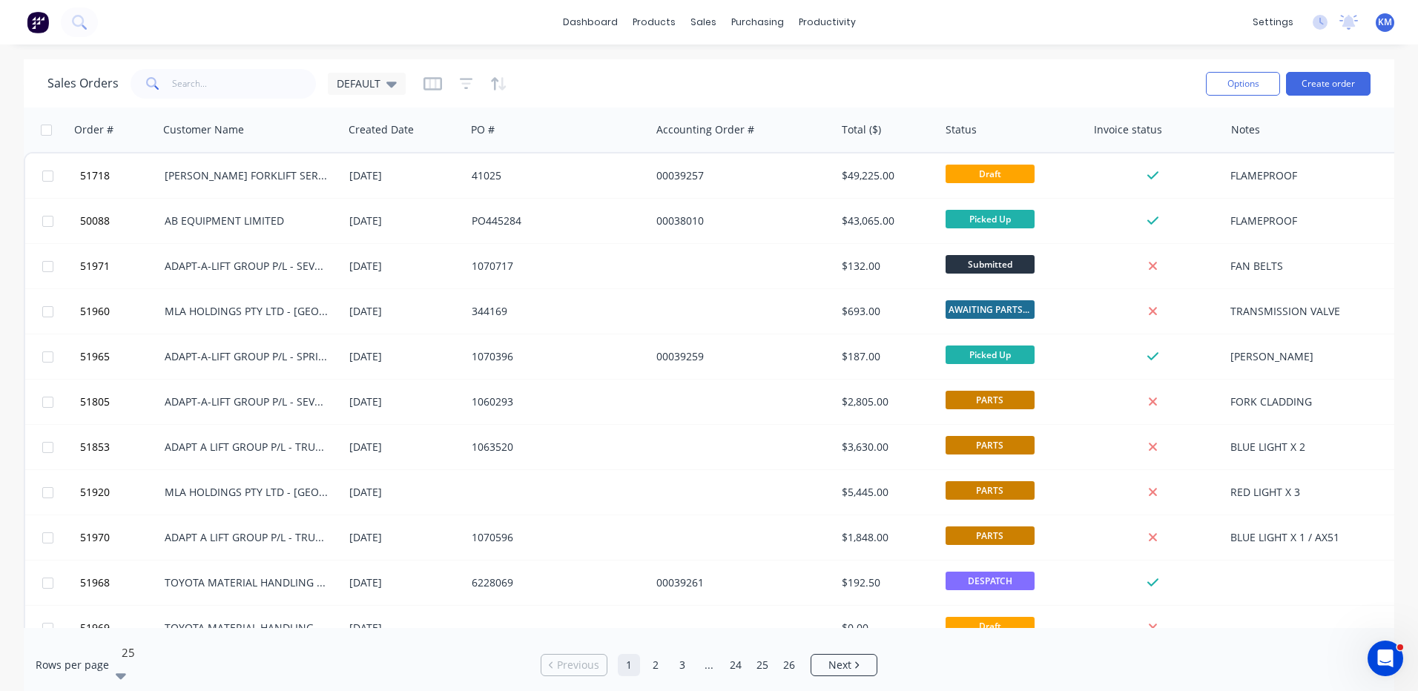
click at [578, 71] on div "Sales Orders DEFAULT" at bounding box center [620, 83] width 1147 height 36
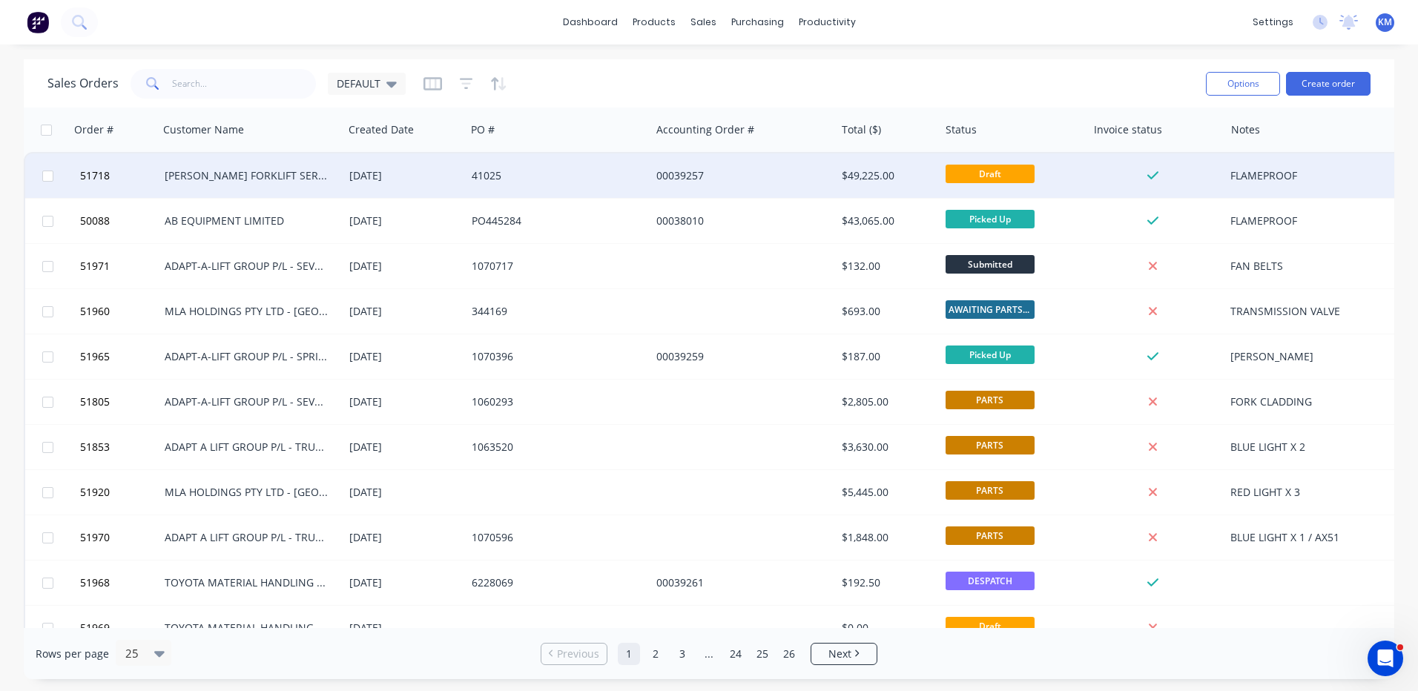
click at [781, 172] on div "00039257" at bounding box center [739, 175] width 165 height 15
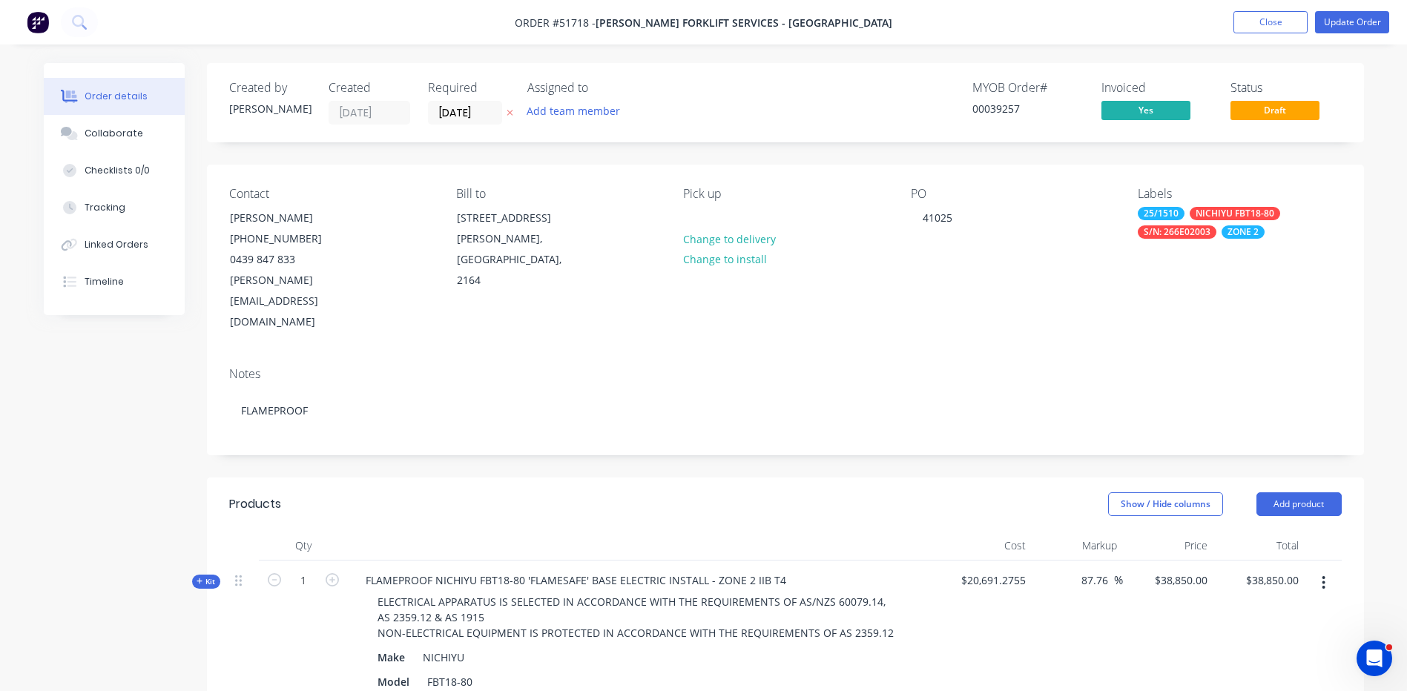
click at [208, 576] on span "Kit" at bounding box center [206, 581] width 19 height 11
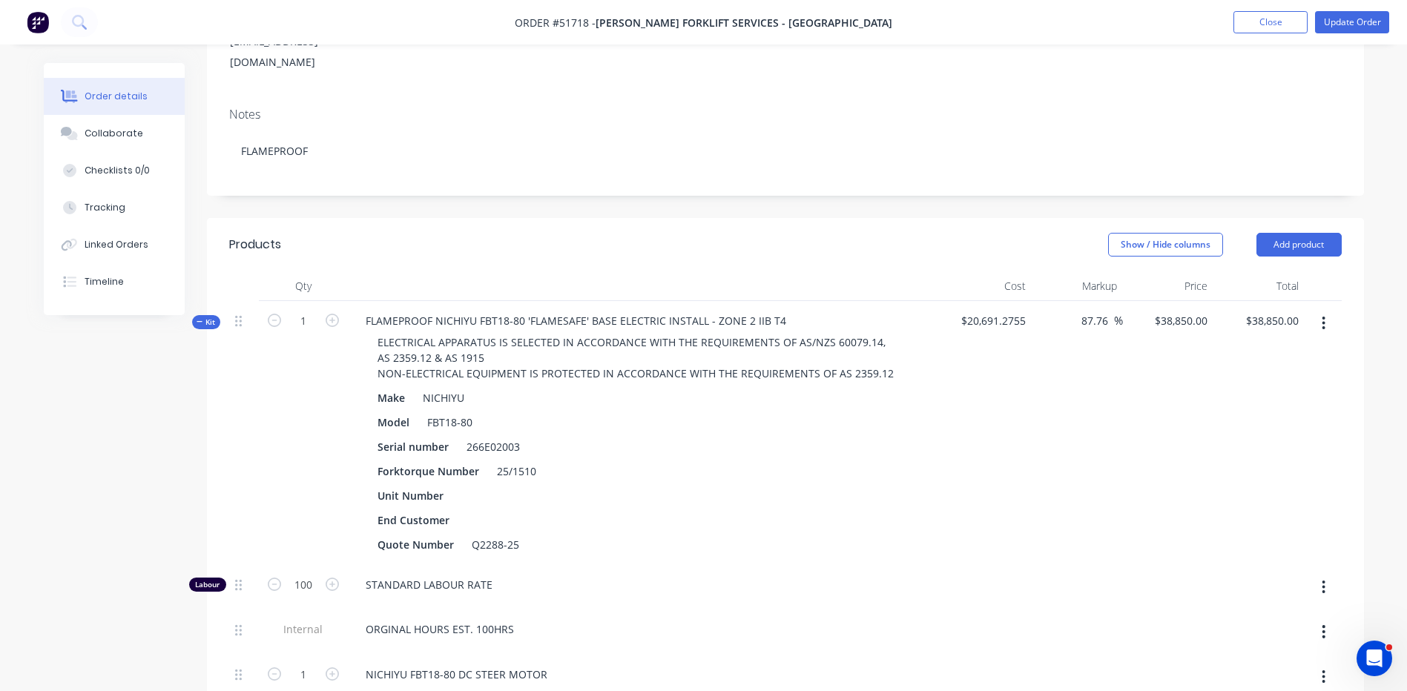
scroll to position [371, 0]
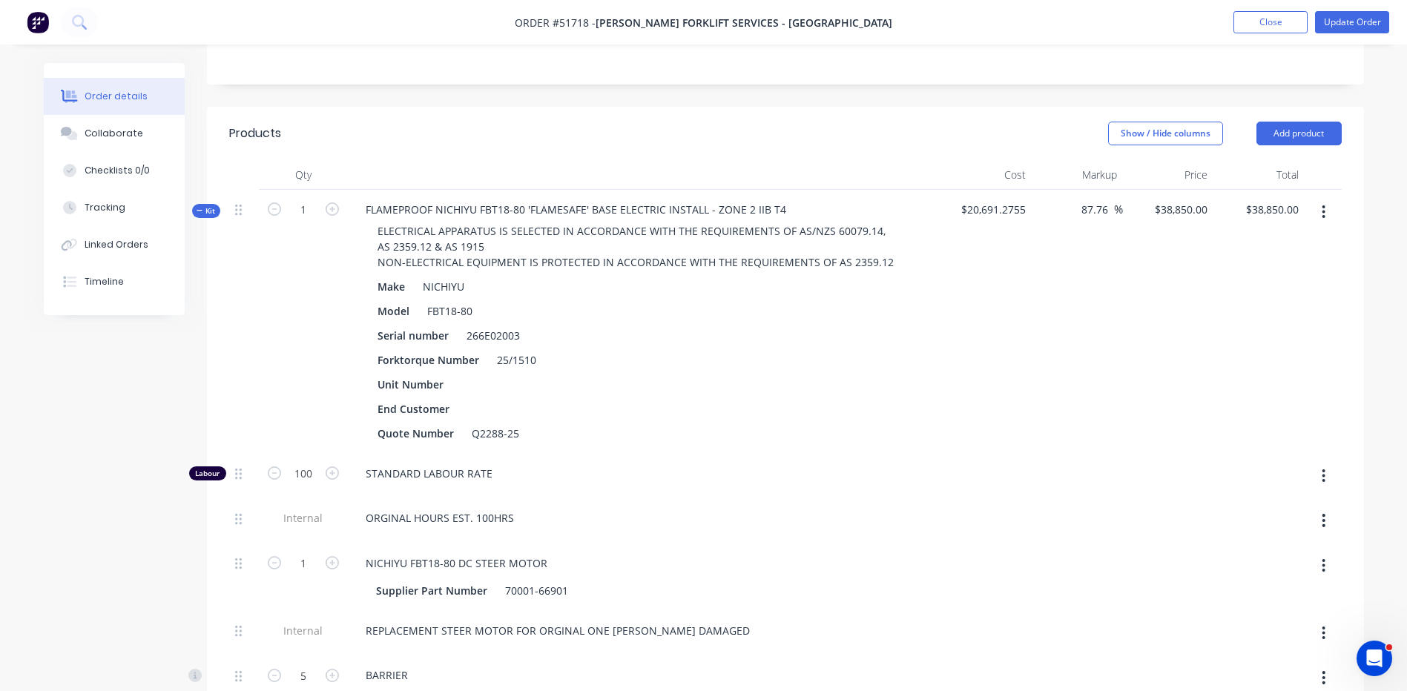
click at [214, 205] on span "Kit" at bounding box center [206, 210] width 19 height 11
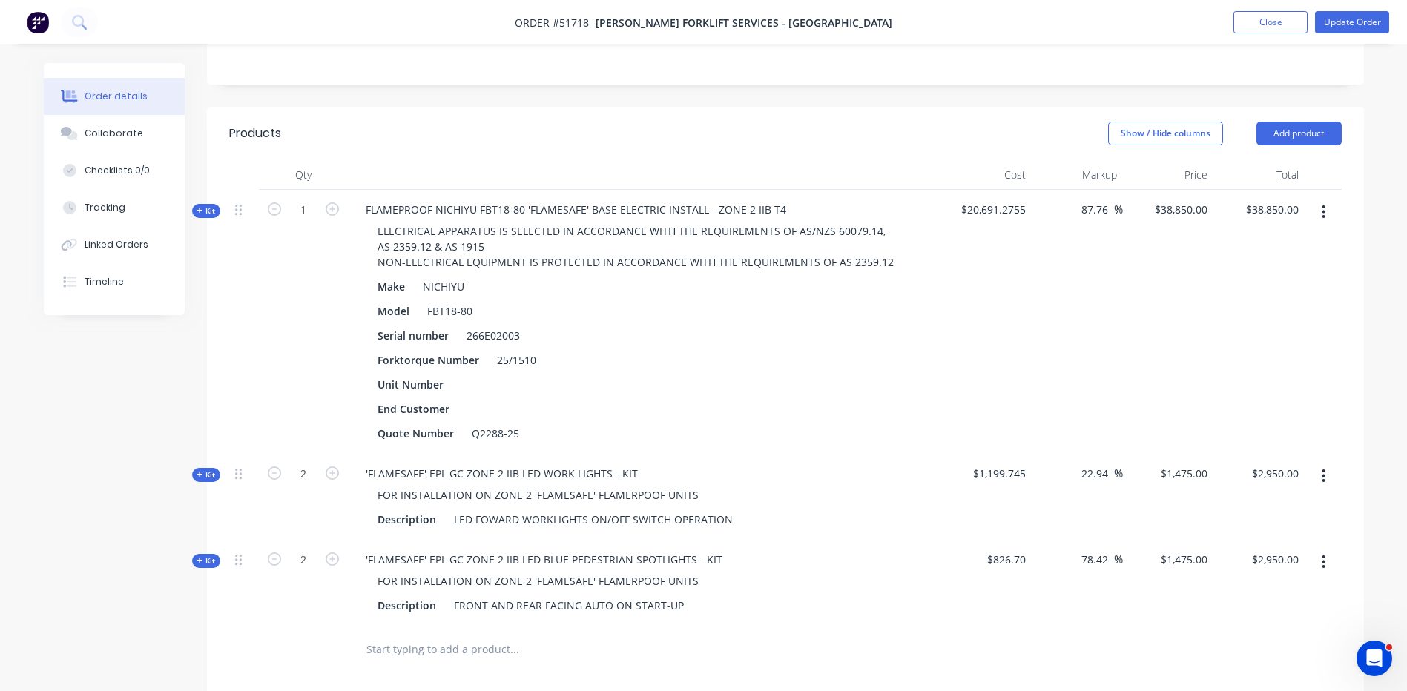
click at [549, 122] on div "Show / Hide columns Add product" at bounding box center [903, 134] width 876 height 24
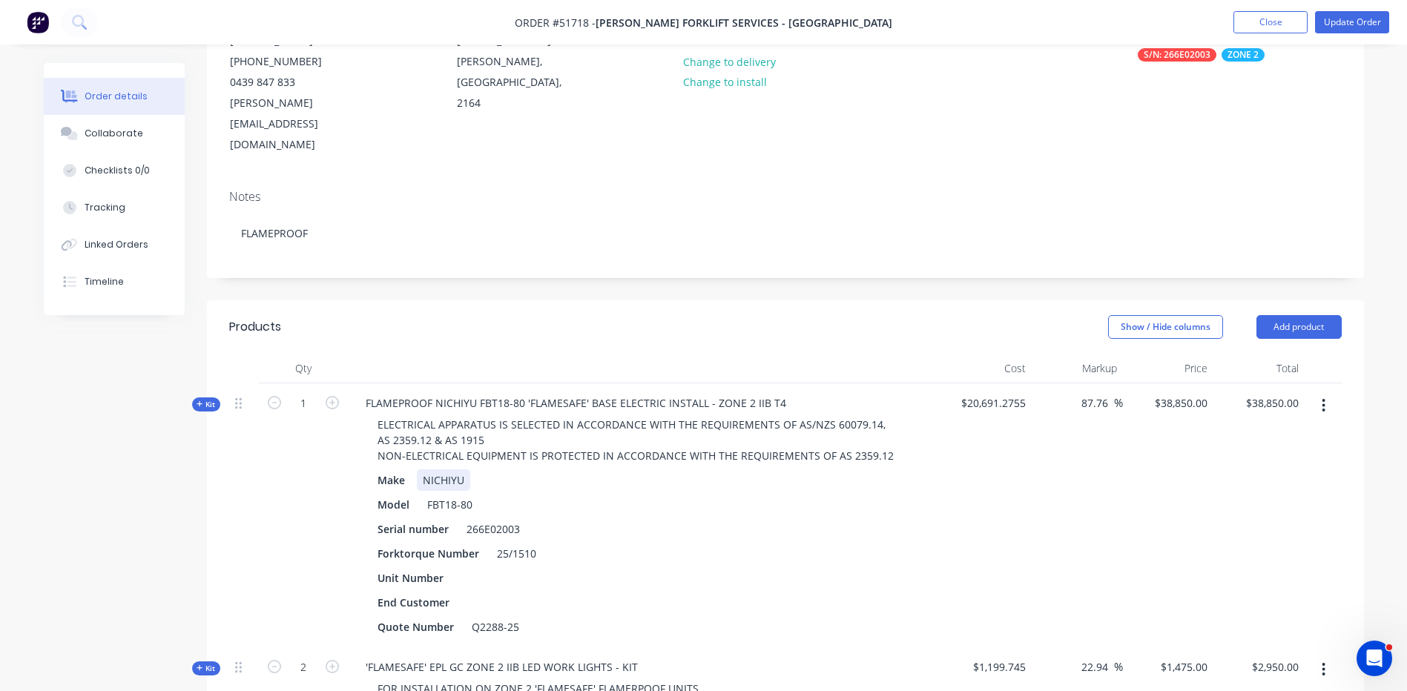
scroll to position [0, 0]
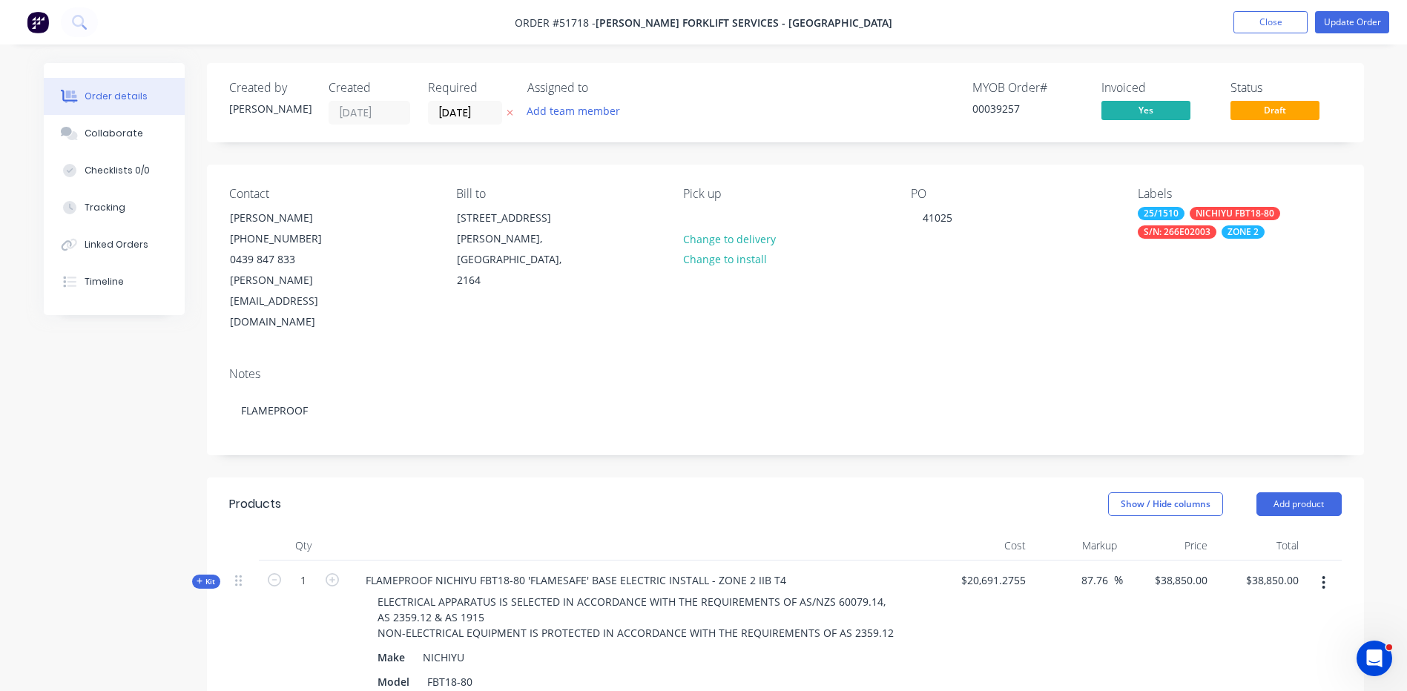
click at [507, 395] on div "Notes FLAMEPROOF" at bounding box center [785, 404] width 1157 height 99
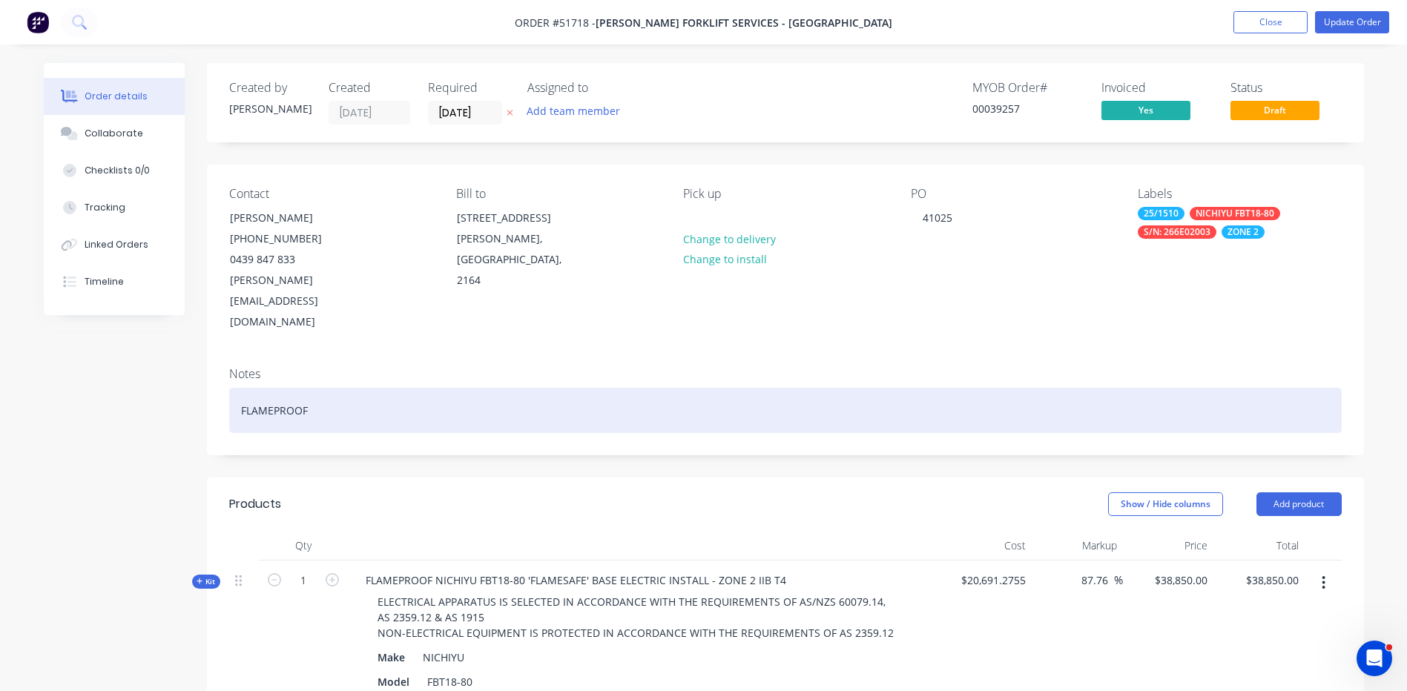
click at [496, 388] on div "FLAMEPROOF" at bounding box center [785, 410] width 1113 height 45
click at [492, 388] on div "FLAMEPROOF" at bounding box center [785, 410] width 1113 height 45
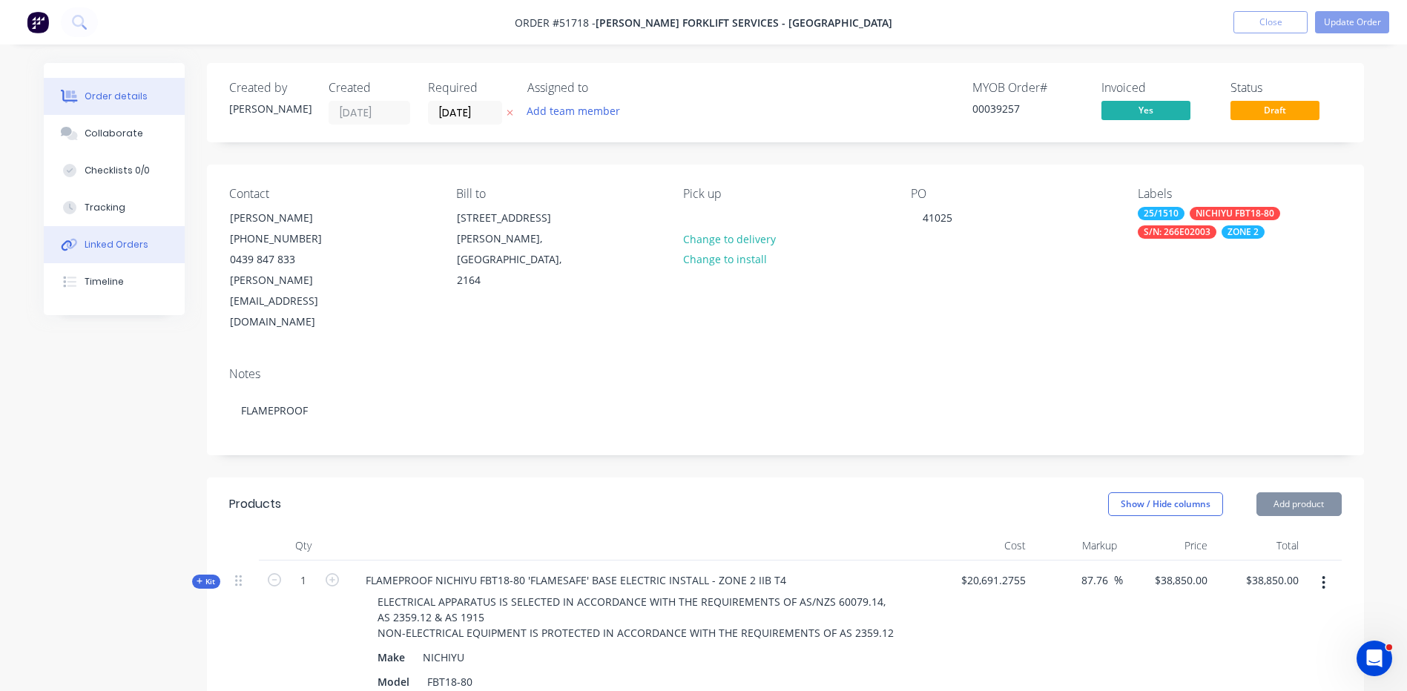
click at [114, 242] on div "Linked Orders" at bounding box center [117, 244] width 64 height 13
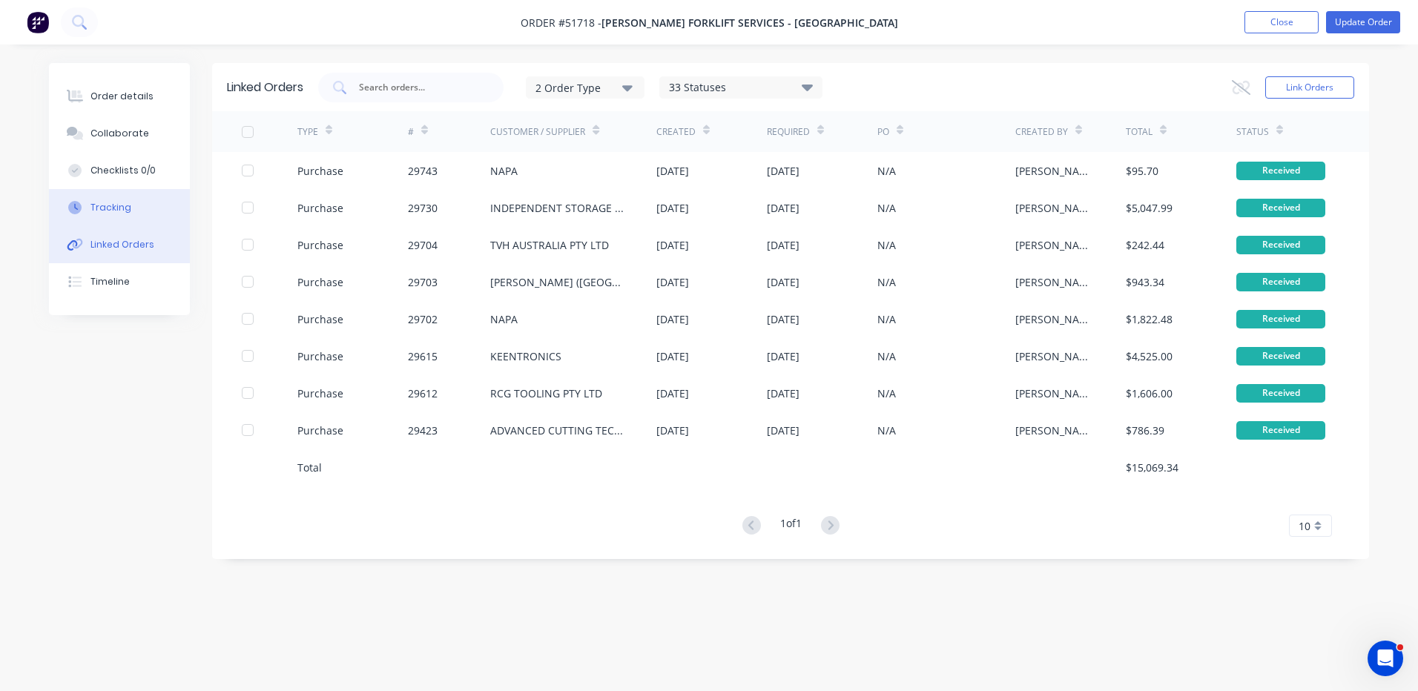
click at [149, 200] on button "Tracking" at bounding box center [119, 207] width 141 height 37
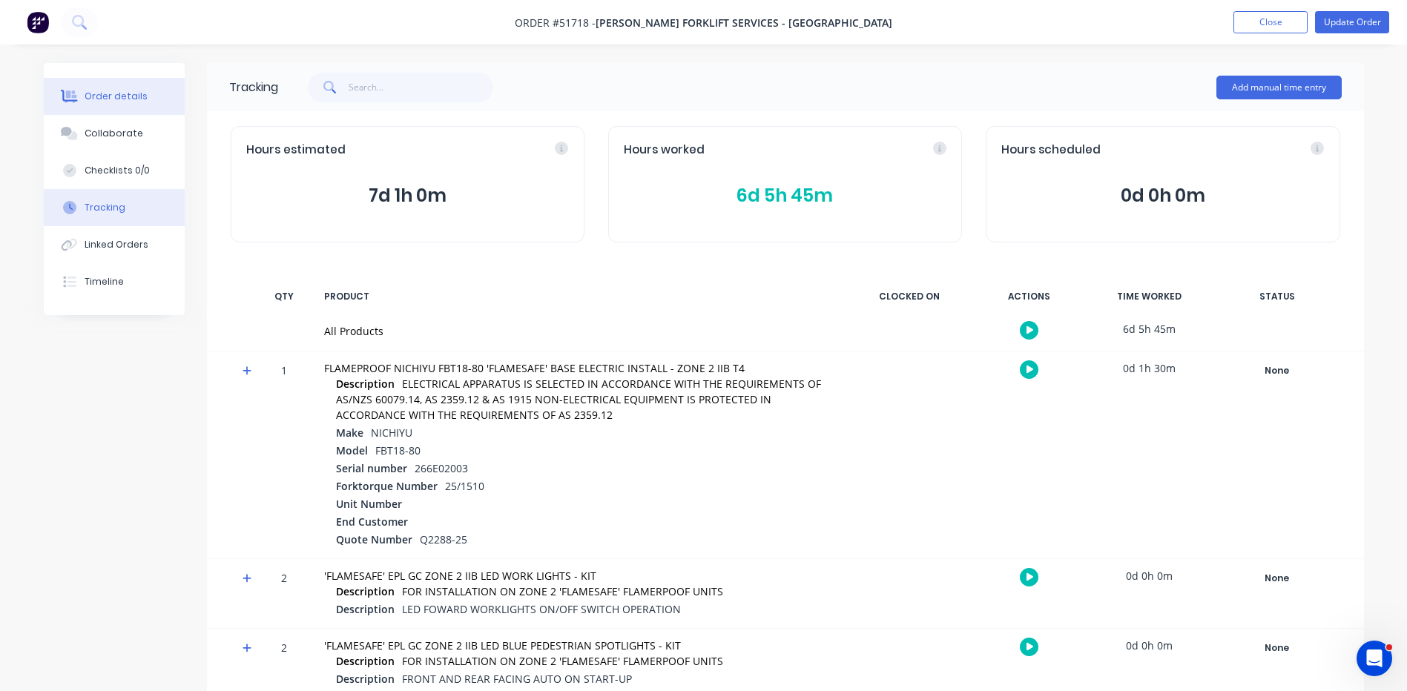
click at [155, 100] on button "Order details" at bounding box center [114, 96] width 141 height 37
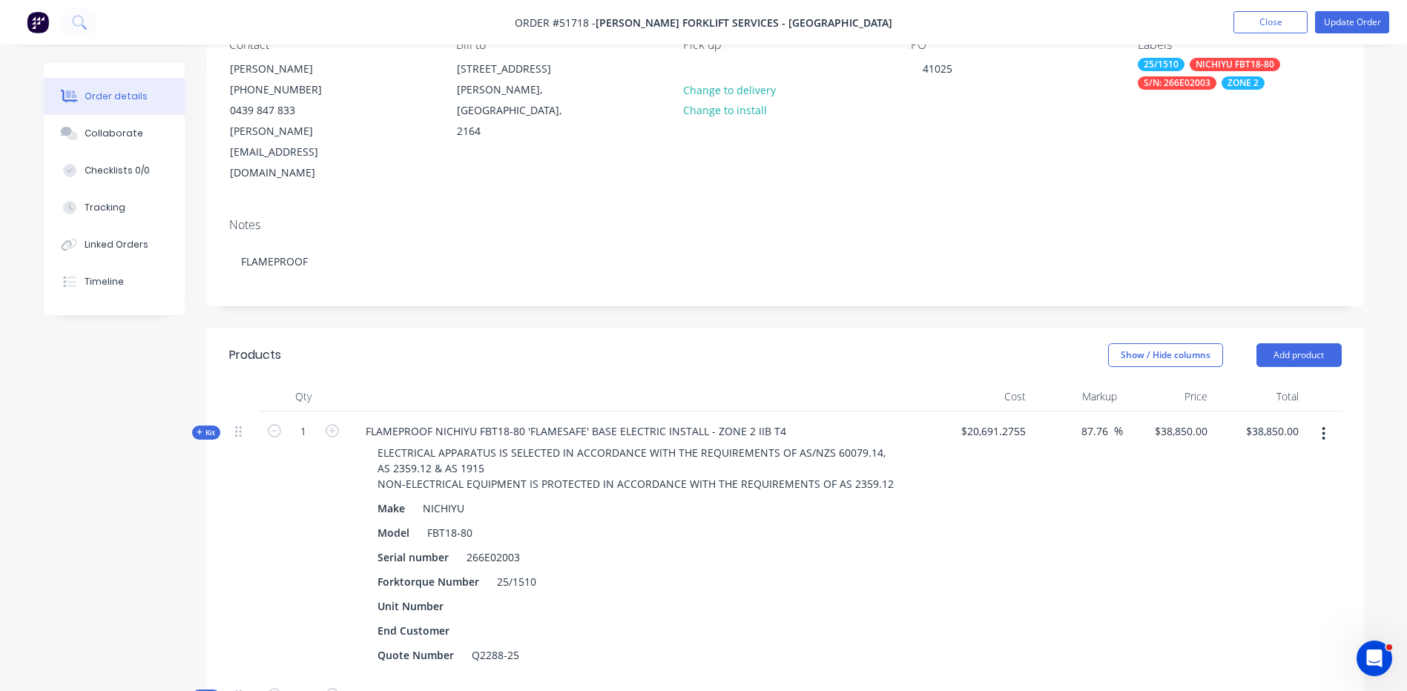
scroll to position [223, 0]
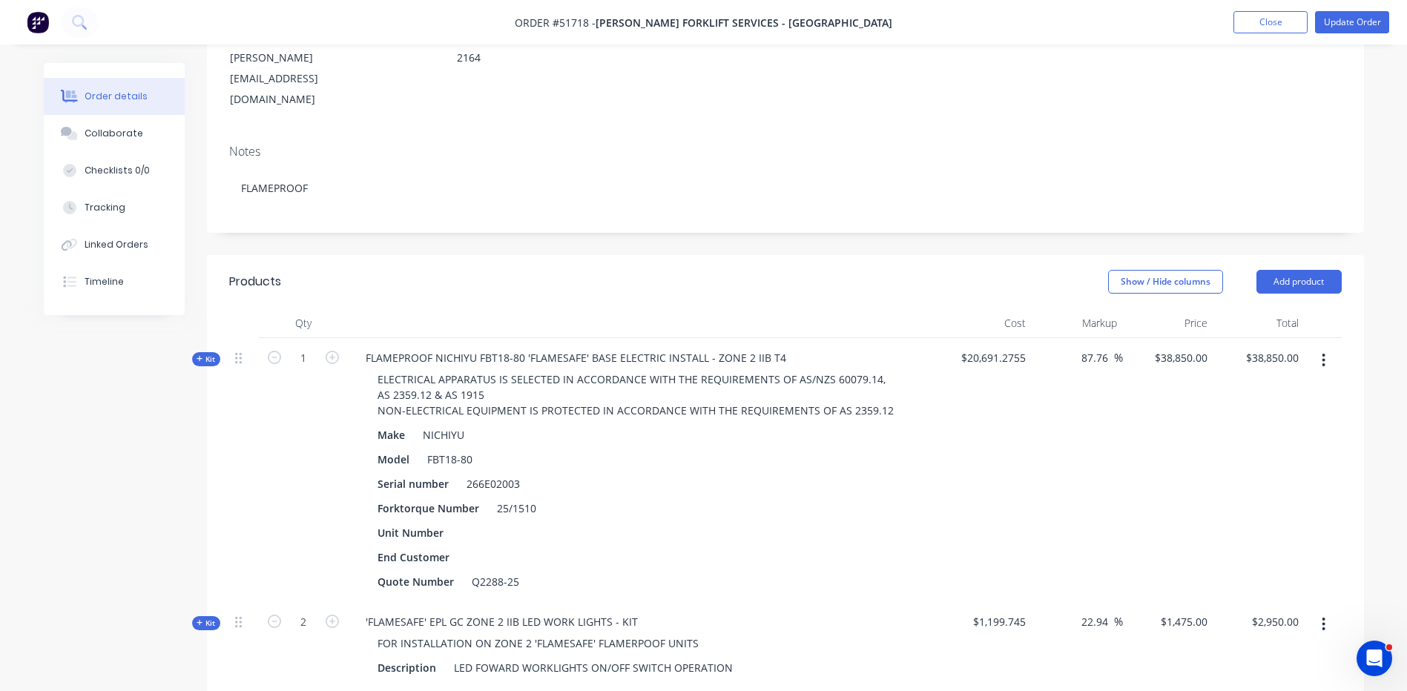
click at [200, 356] on icon at bounding box center [200, 359] width 6 height 6
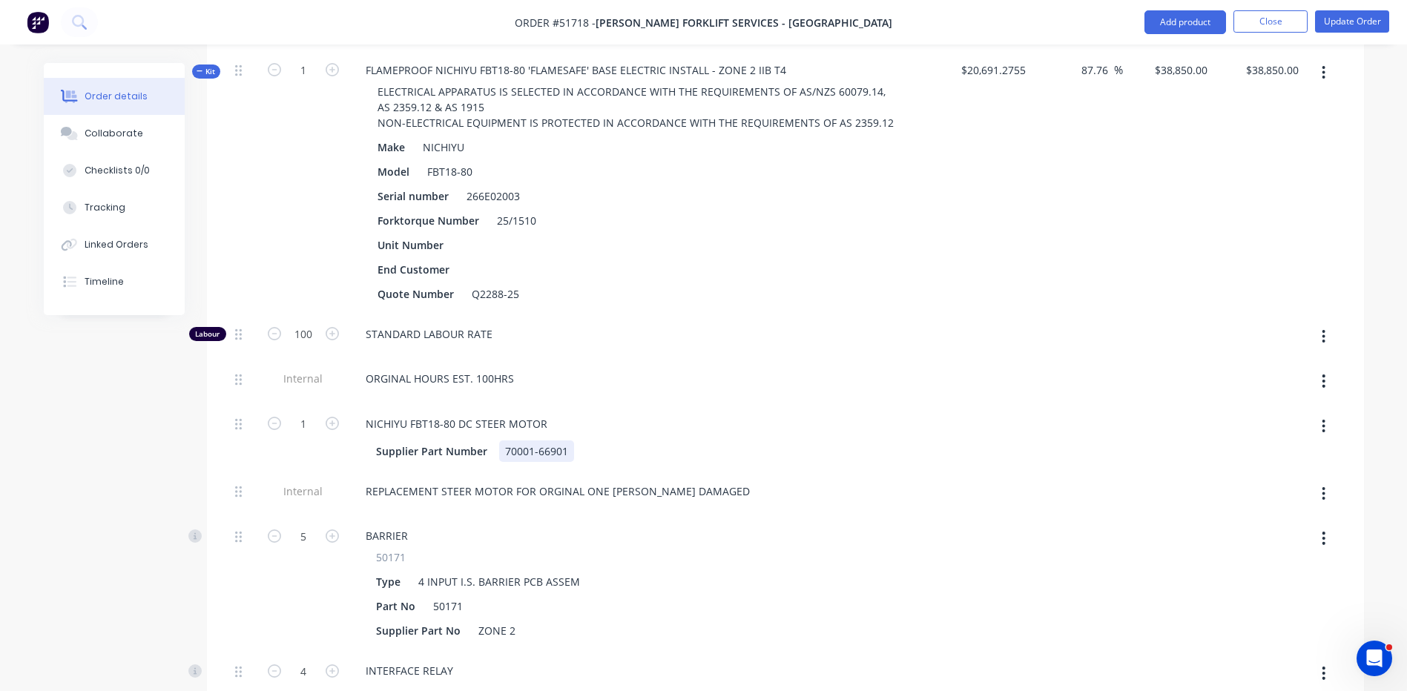
scroll to position [593, 0]
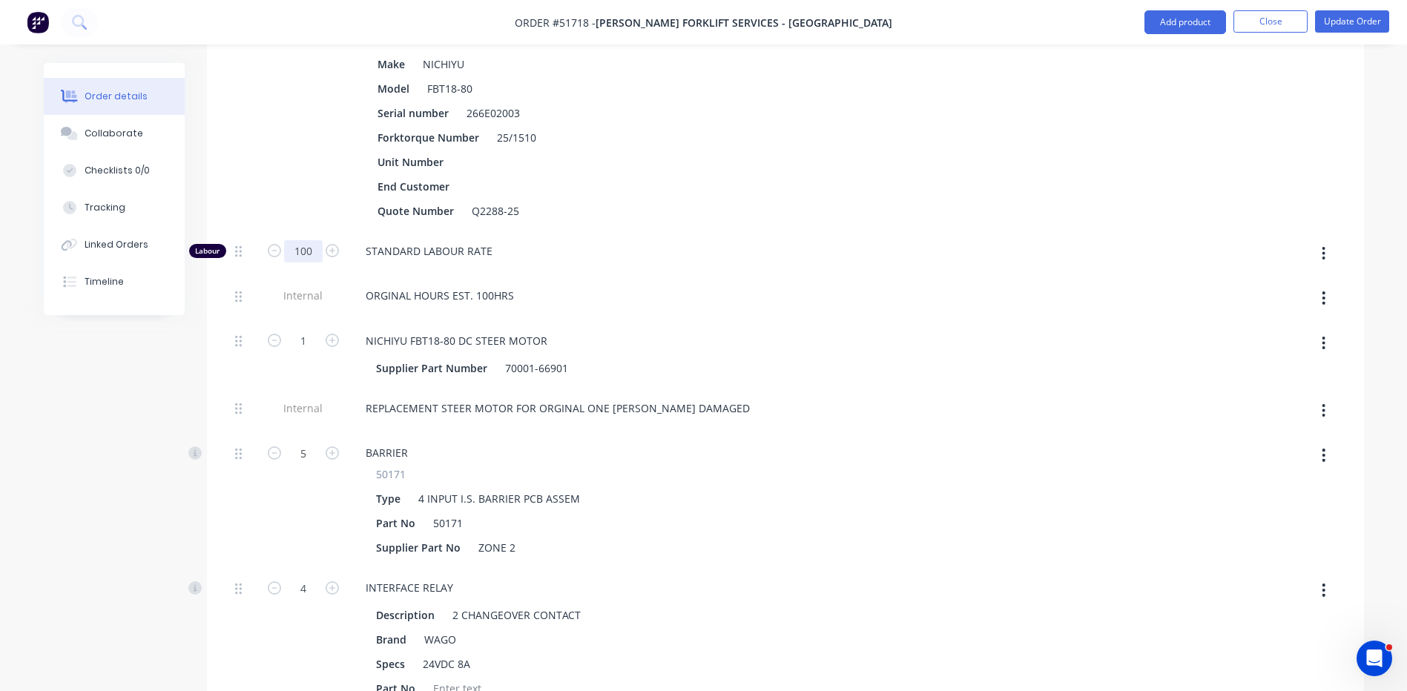
click at [309, 240] on input "100" at bounding box center [303, 251] width 39 height 22
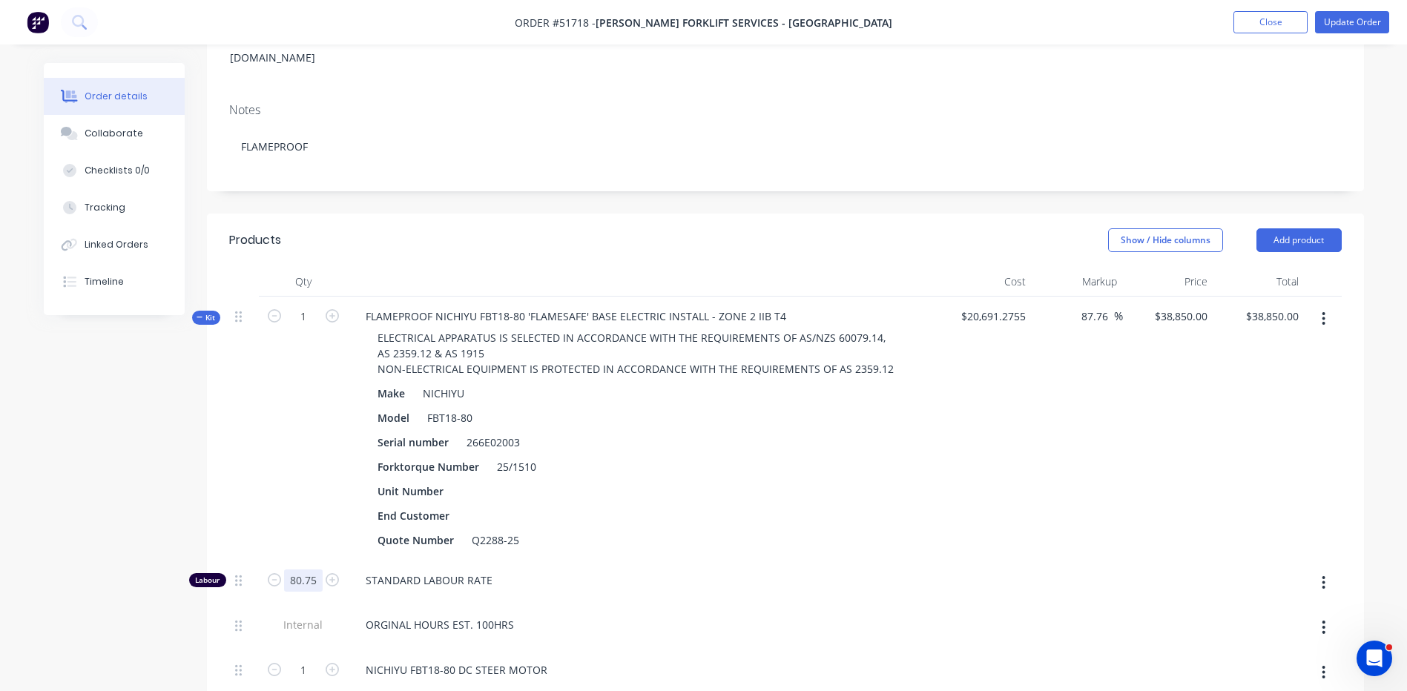
scroll to position [148, 0]
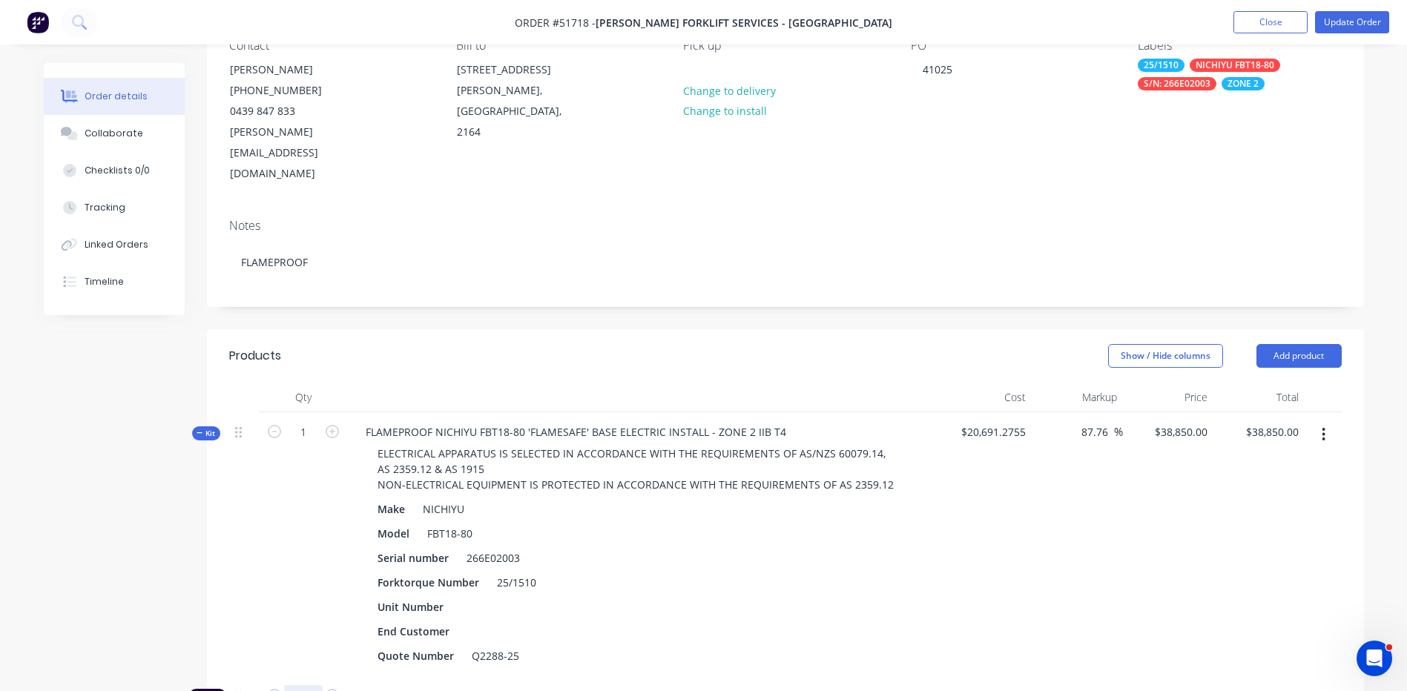
type input "80.75"
type input "$35,416.3336"
click at [1260, 421] on input "35416.33" at bounding box center [1275, 432] width 60 height 22
type input "38850"
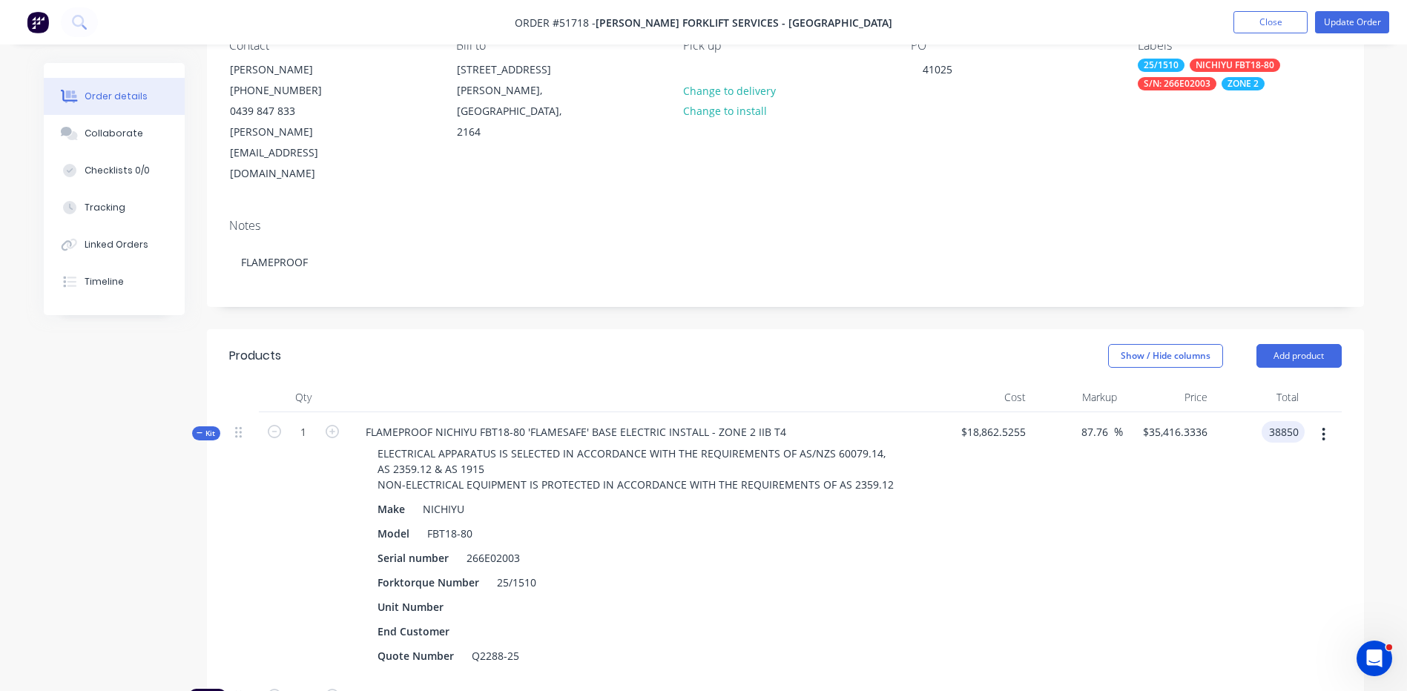
type input "105.96"
type input "$38,850.00"
click at [126, 216] on button "Tracking" at bounding box center [114, 207] width 141 height 37
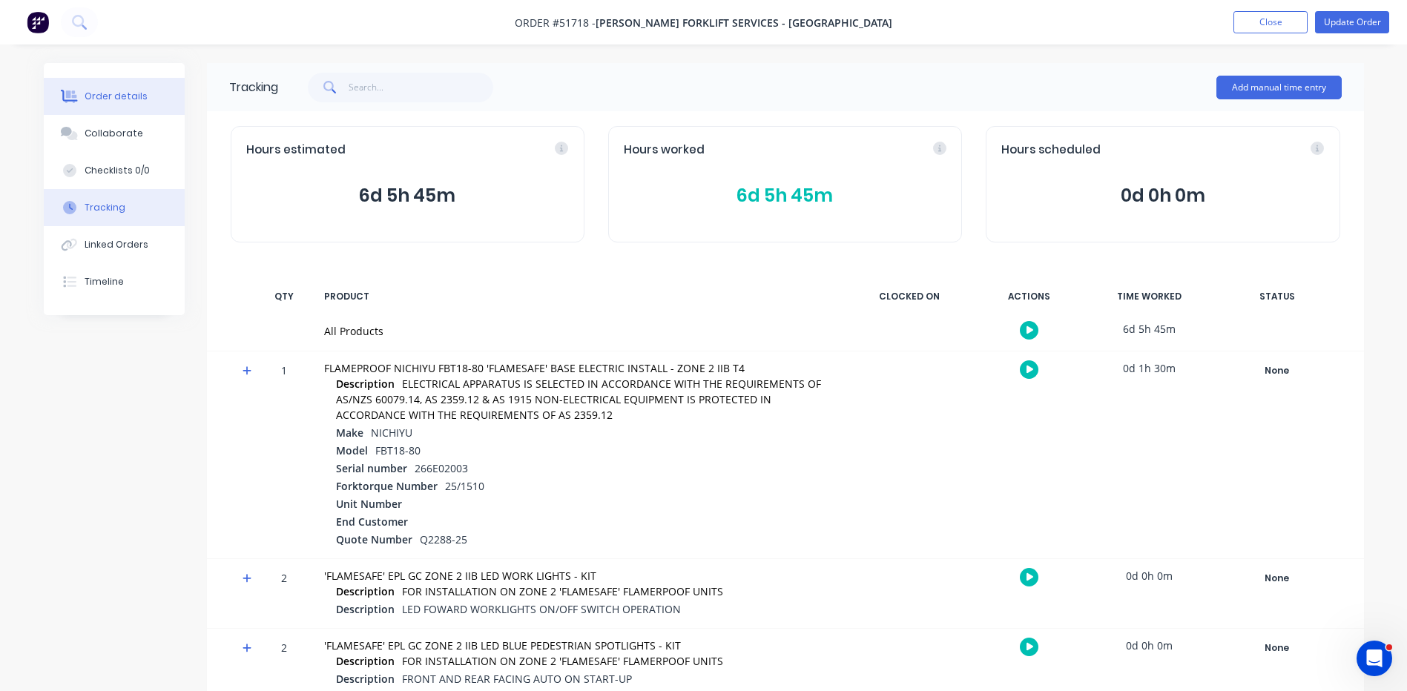
click at [145, 94] on button "Order details" at bounding box center [114, 96] width 141 height 37
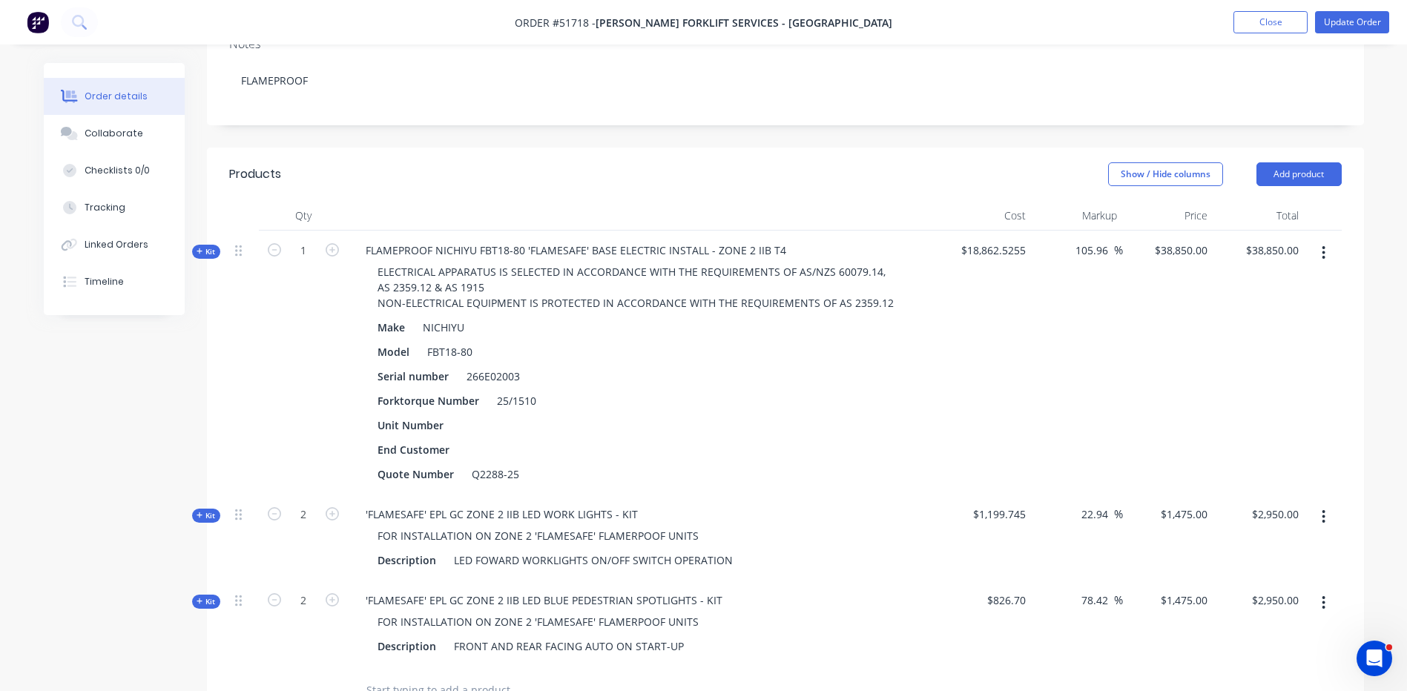
scroll to position [445, 0]
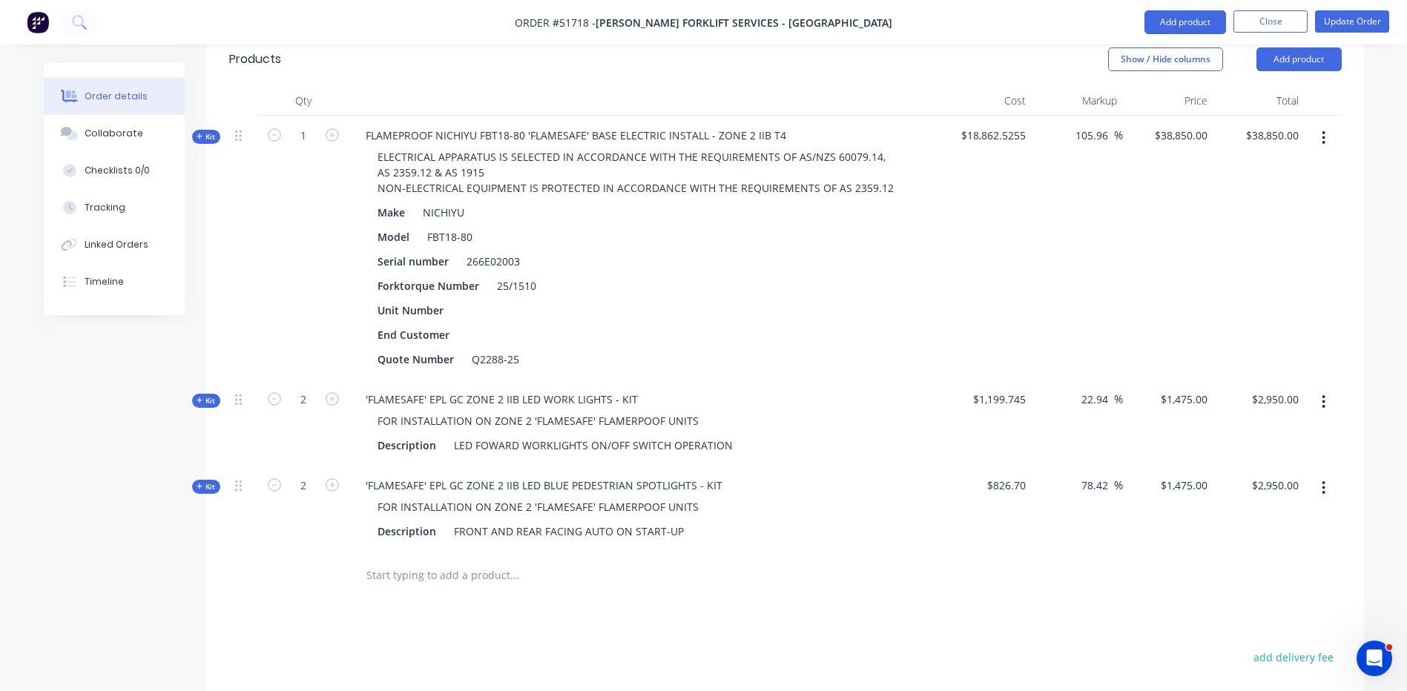
click at [200, 133] on icon at bounding box center [200, 136] width 7 height 7
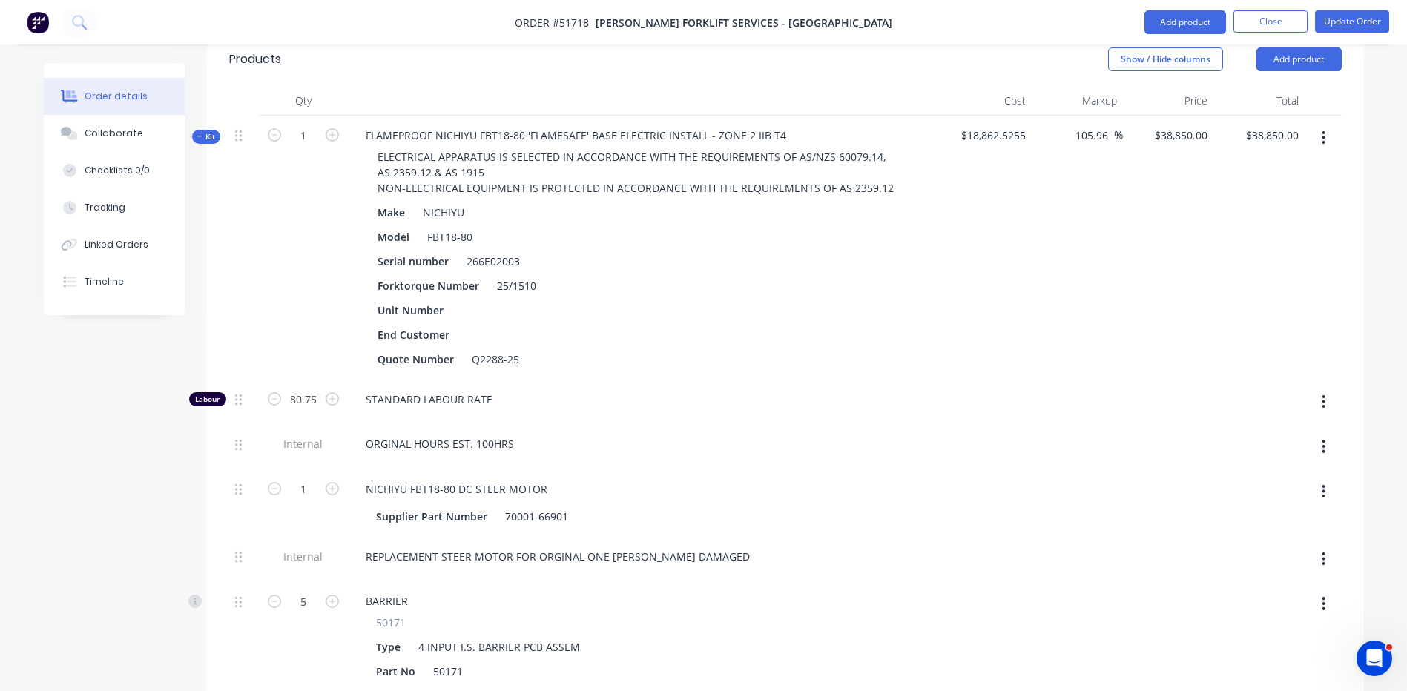
click at [195, 130] on div "Kit" at bounding box center [206, 137] width 28 height 14
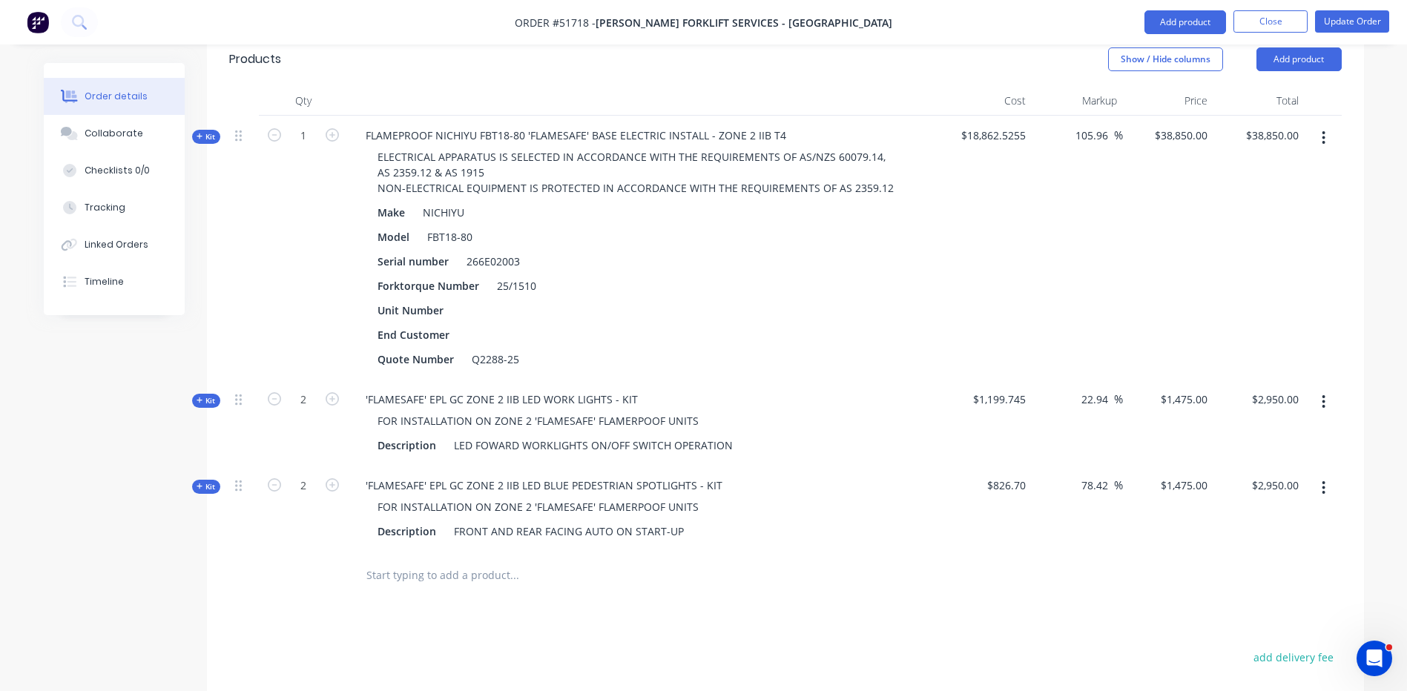
scroll to position [371, 0]
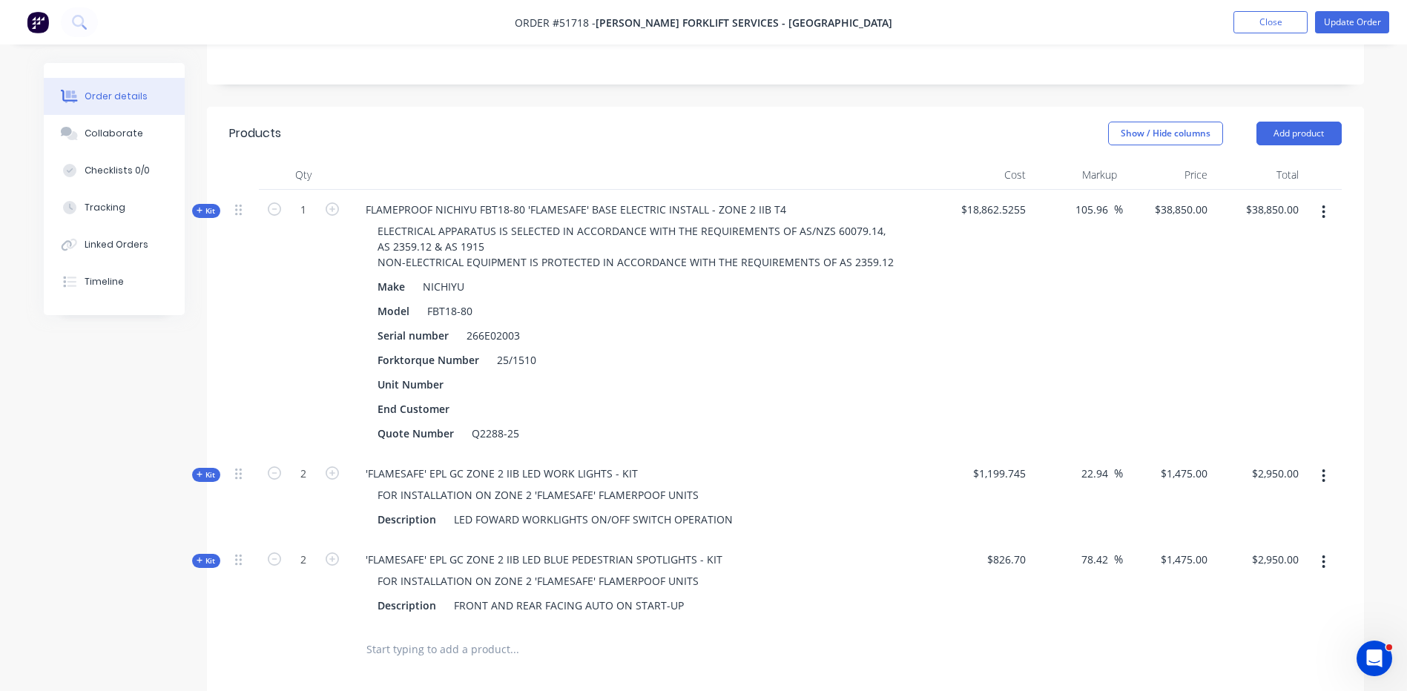
click at [214, 468] on div "Kit" at bounding box center [206, 475] width 28 height 14
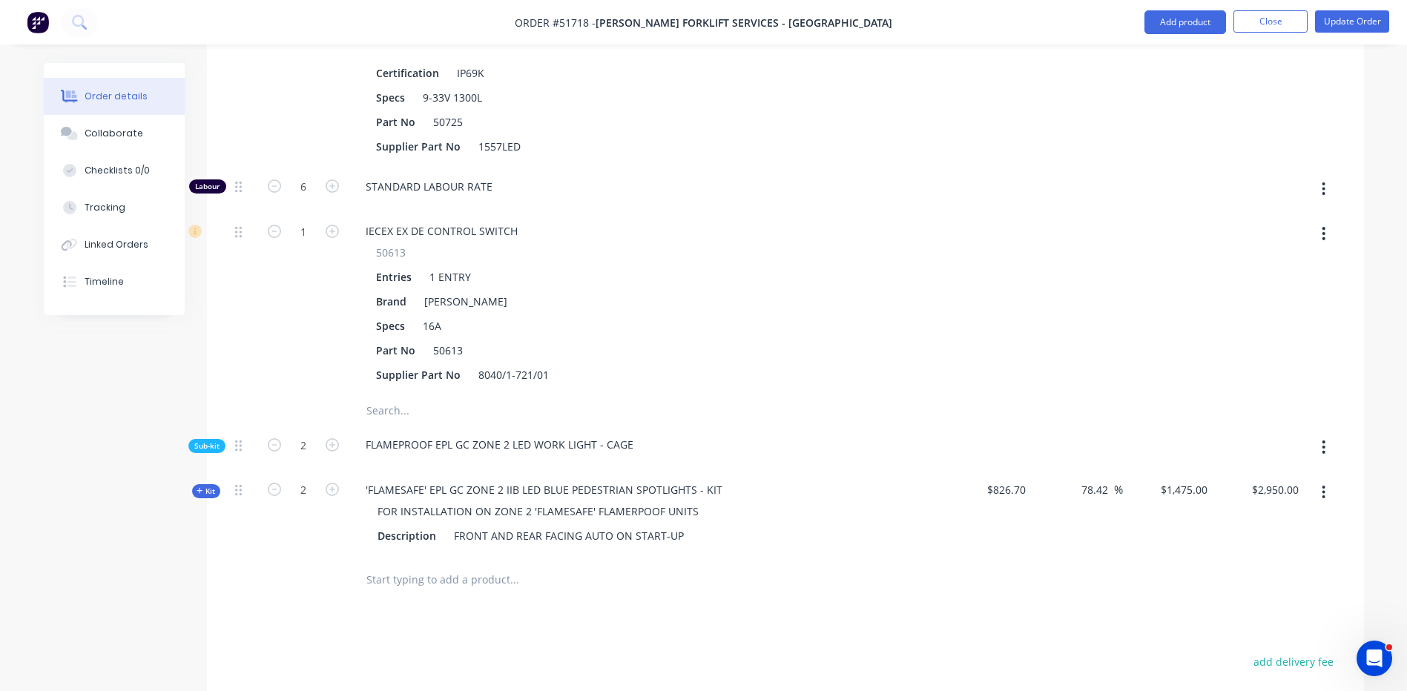
scroll to position [742, 0]
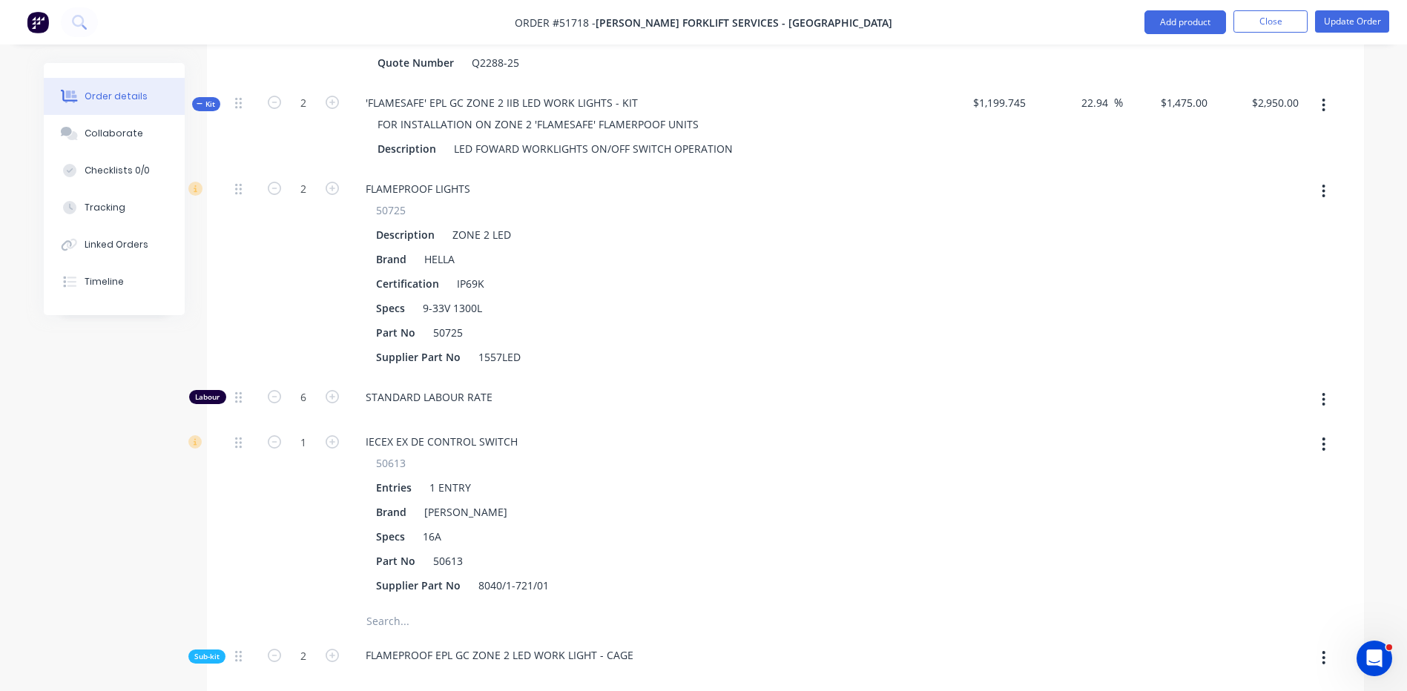
click at [200, 651] on span "Sub-kit" at bounding box center [206, 656] width 25 height 11
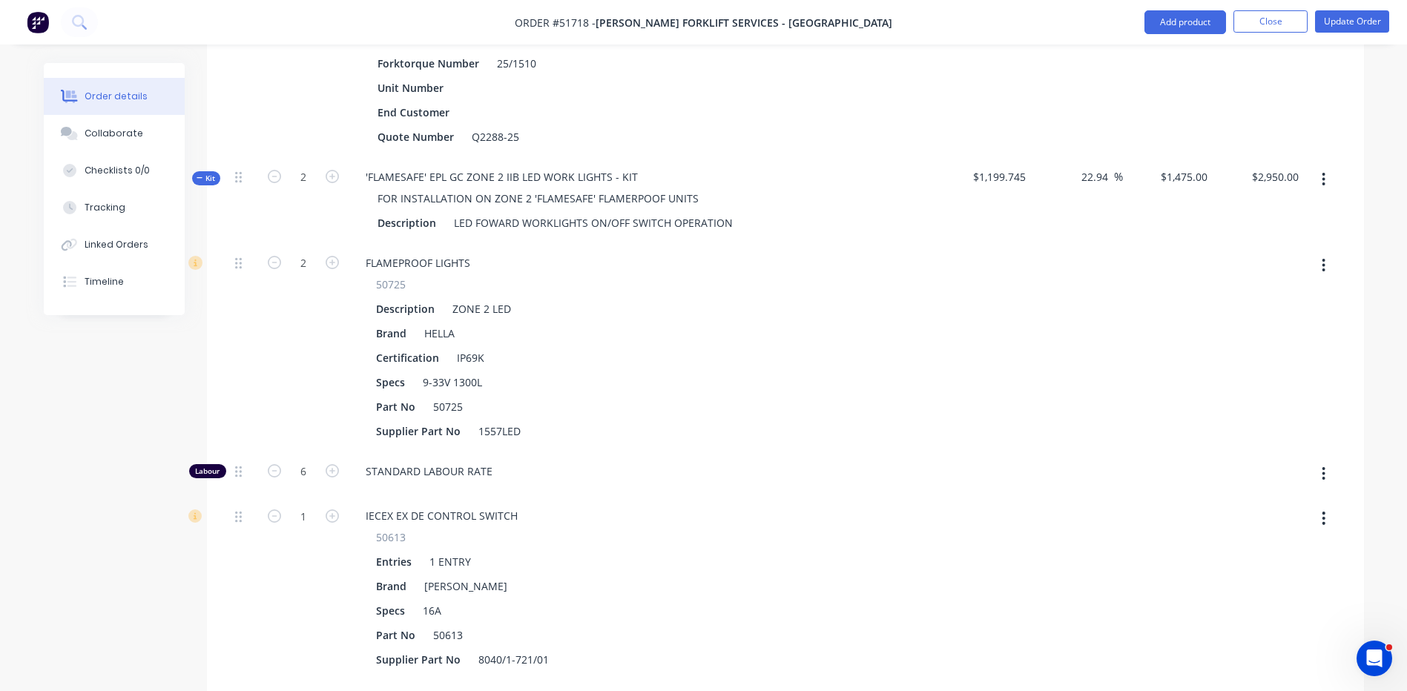
click at [324, 336] on div "2" at bounding box center [303, 347] width 89 height 208
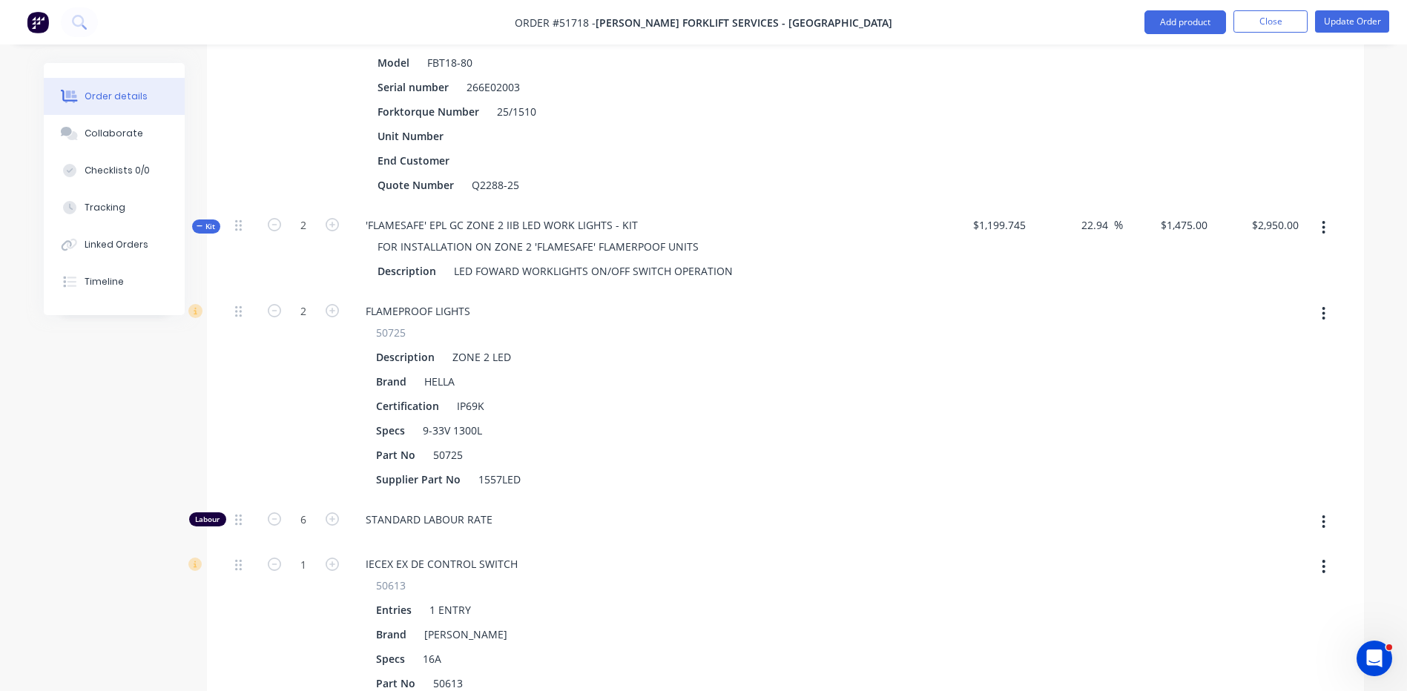
scroll to position [593, 0]
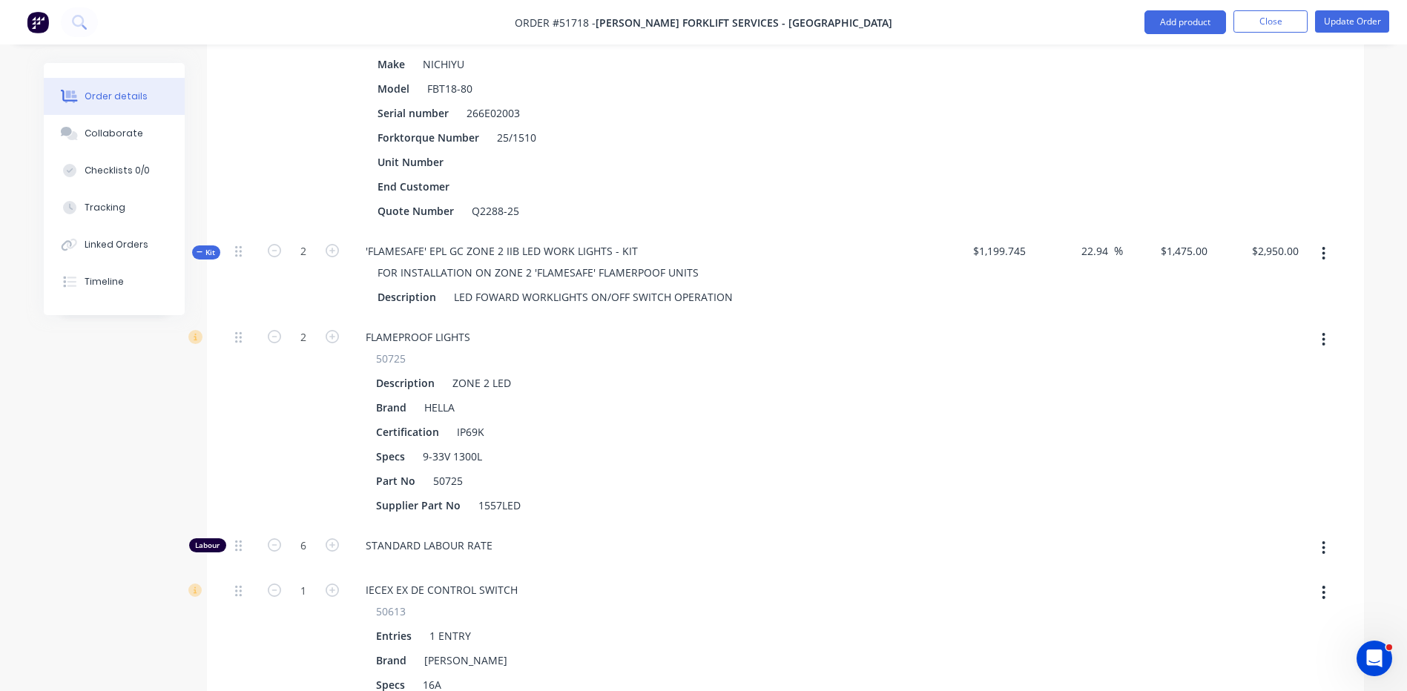
click at [210, 247] on span "Kit" at bounding box center [206, 252] width 19 height 11
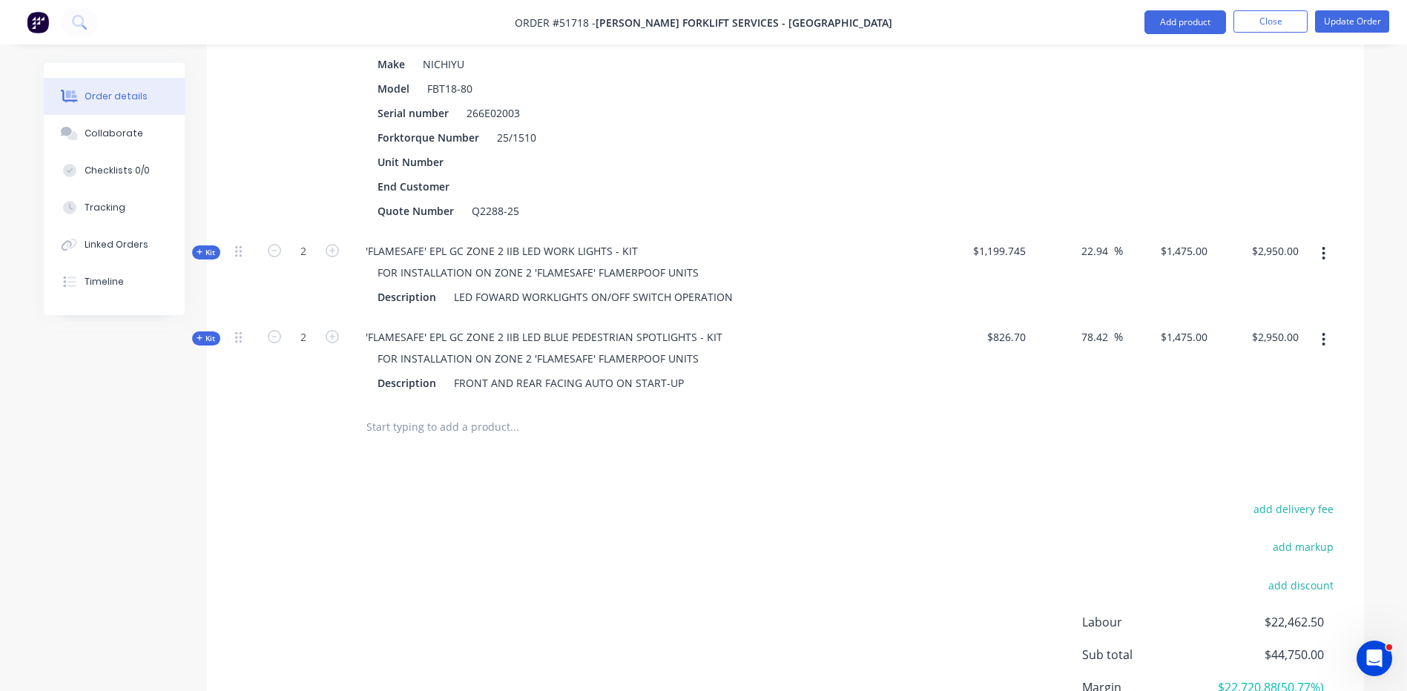
click at [714, 450] on div "Products Show / Hide columns Add product Qty Cost Markup Price Total Kit 1 FLAM…" at bounding box center [785, 346] width 1157 height 924
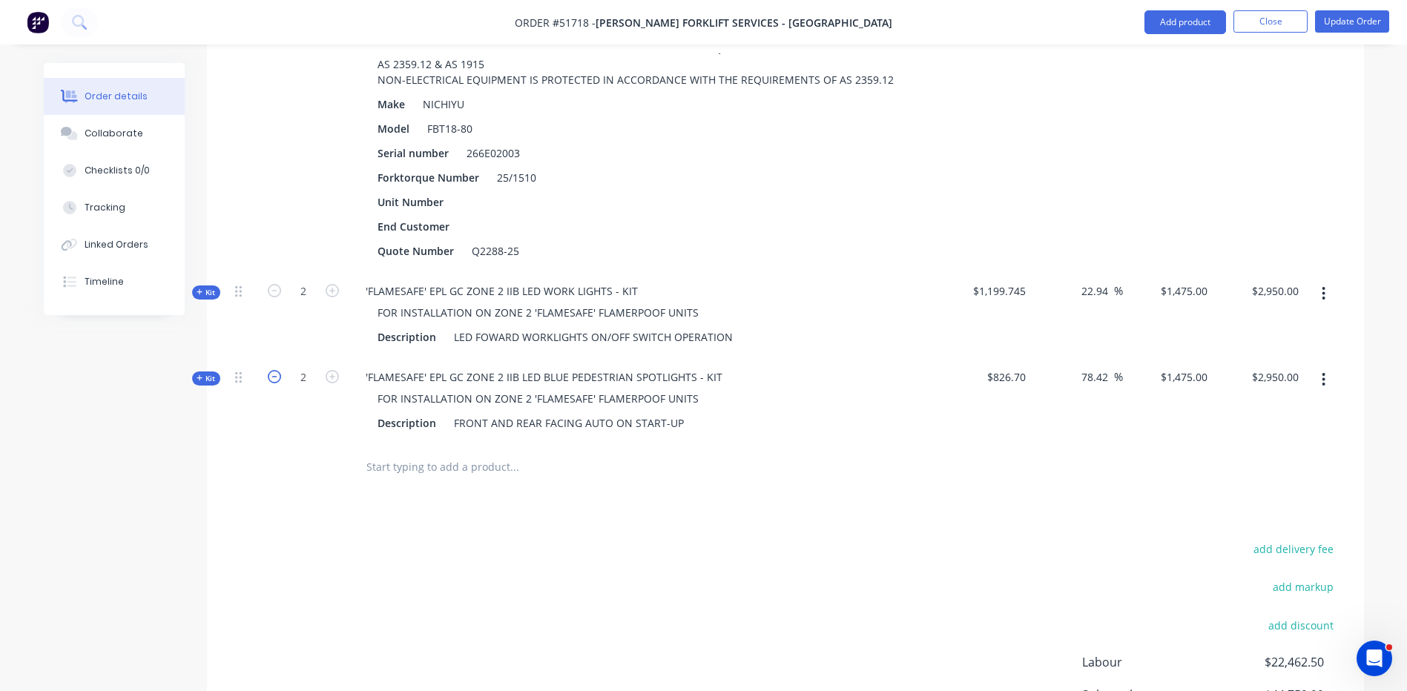
scroll to position [519, 0]
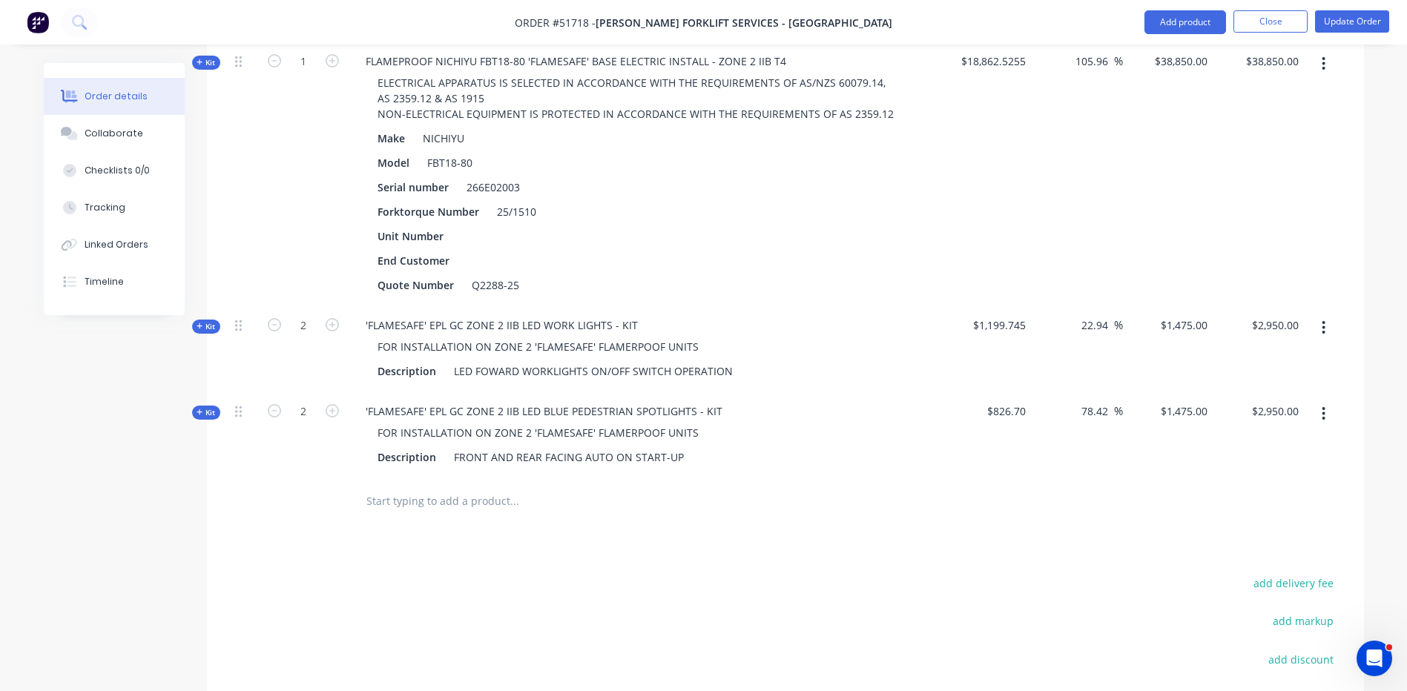
click at [197, 409] on icon at bounding box center [200, 412] width 7 height 7
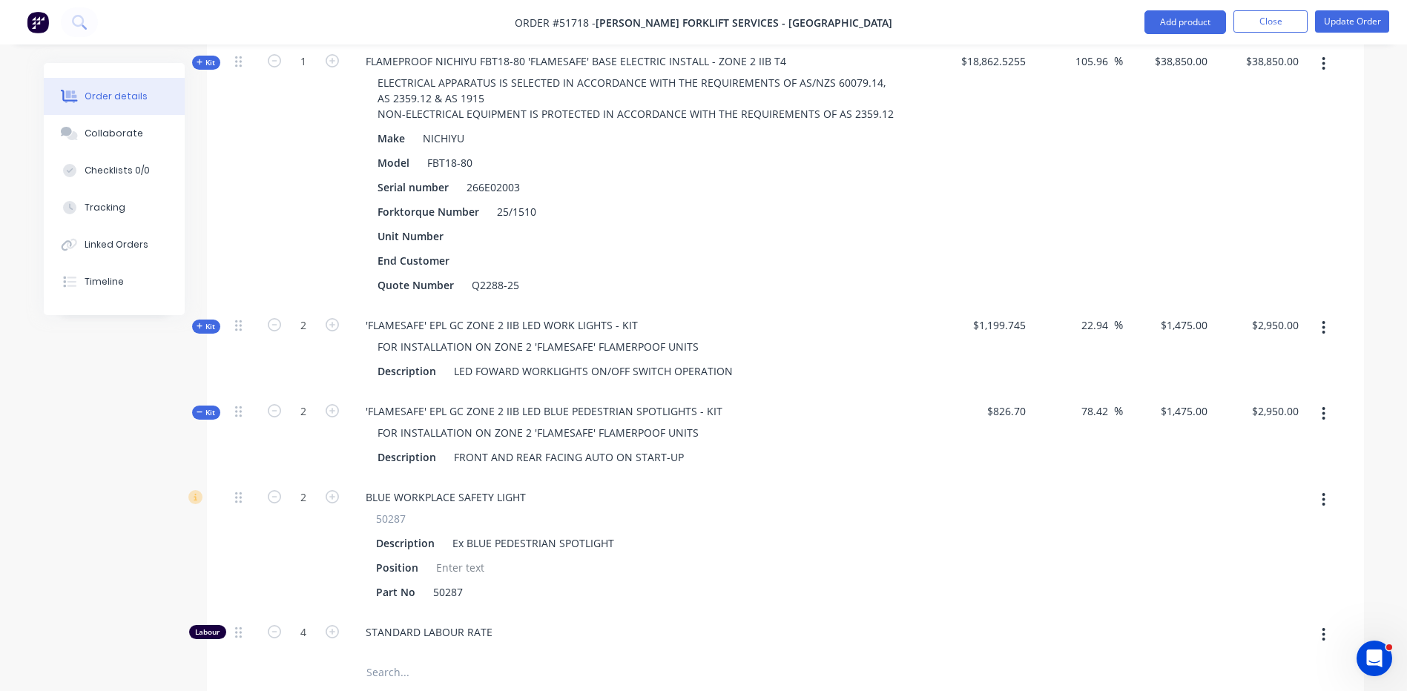
click at [201, 409] on icon at bounding box center [200, 412] width 7 height 7
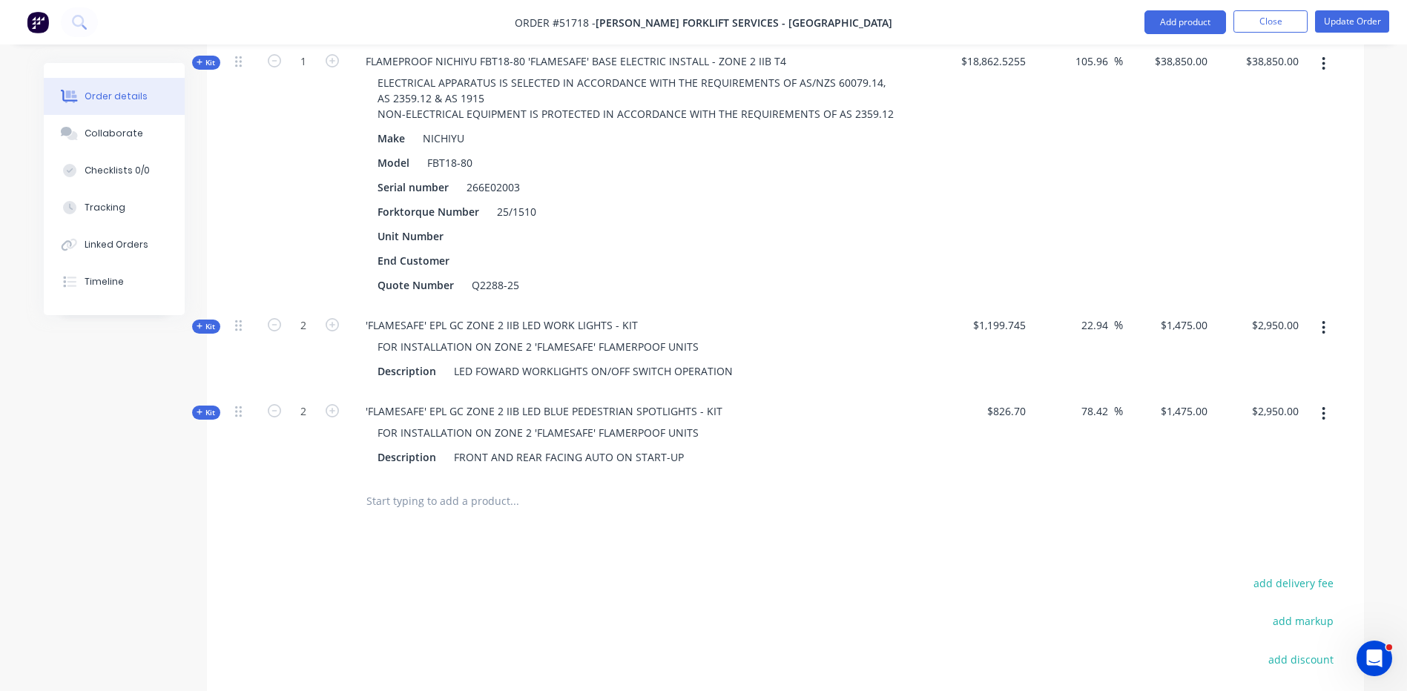
click at [218, 320] on div "Kit" at bounding box center [206, 327] width 28 height 14
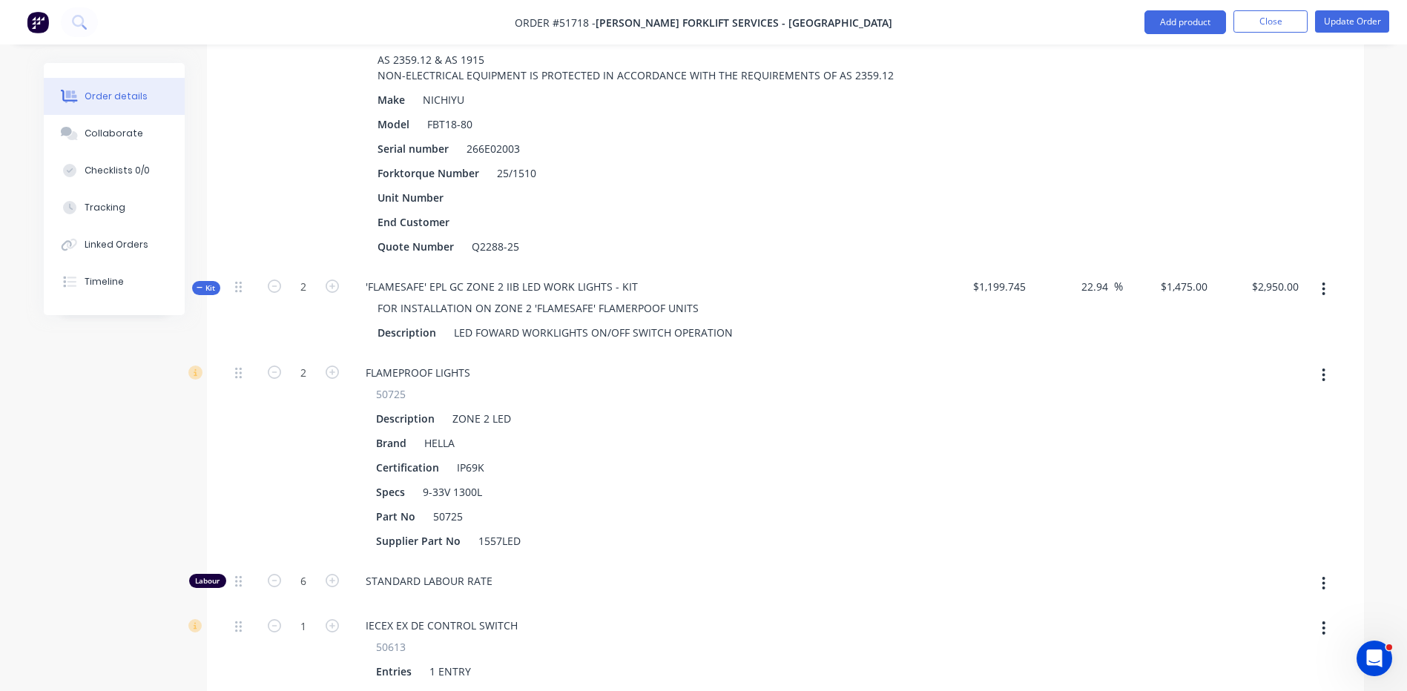
scroll to position [593, 0]
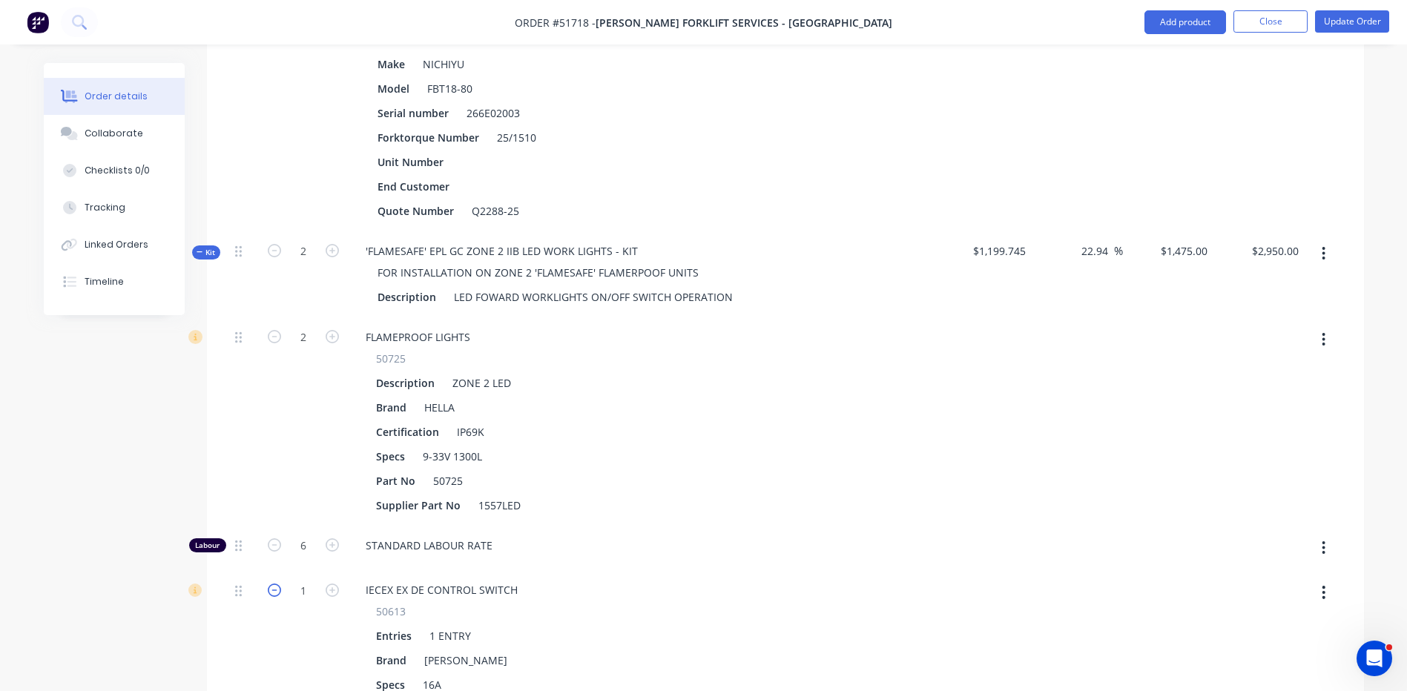
click at [268, 584] on icon "button" at bounding box center [274, 590] width 13 height 13
type input "$1,219.1007"
type input "$2,438.20"
type input "0"
click at [1276, 240] on input "2438.20" at bounding box center [1278, 251] width 54 height 22
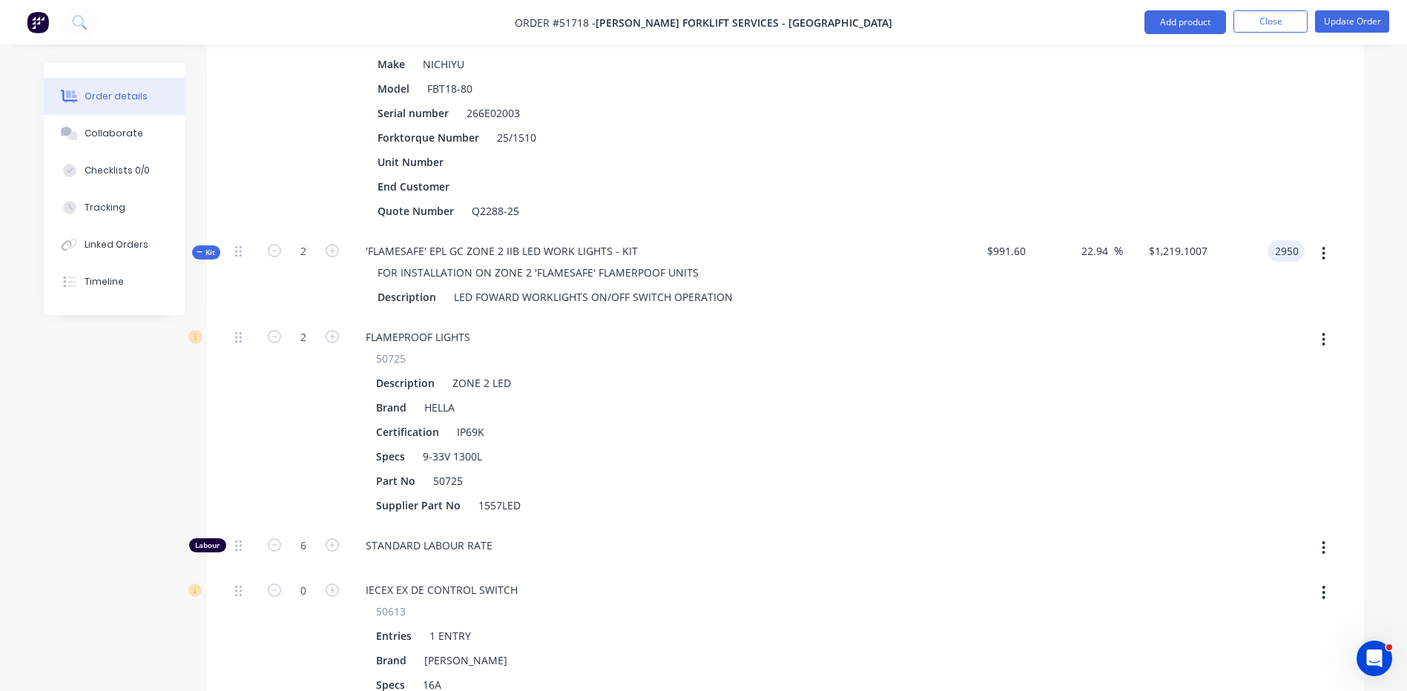
type input "2950"
type input "48.75"
type input "$1,475.00"
type input "$2,950.00"
click at [1305, 162] on div at bounding box center [1323, 99] width 37 height 264
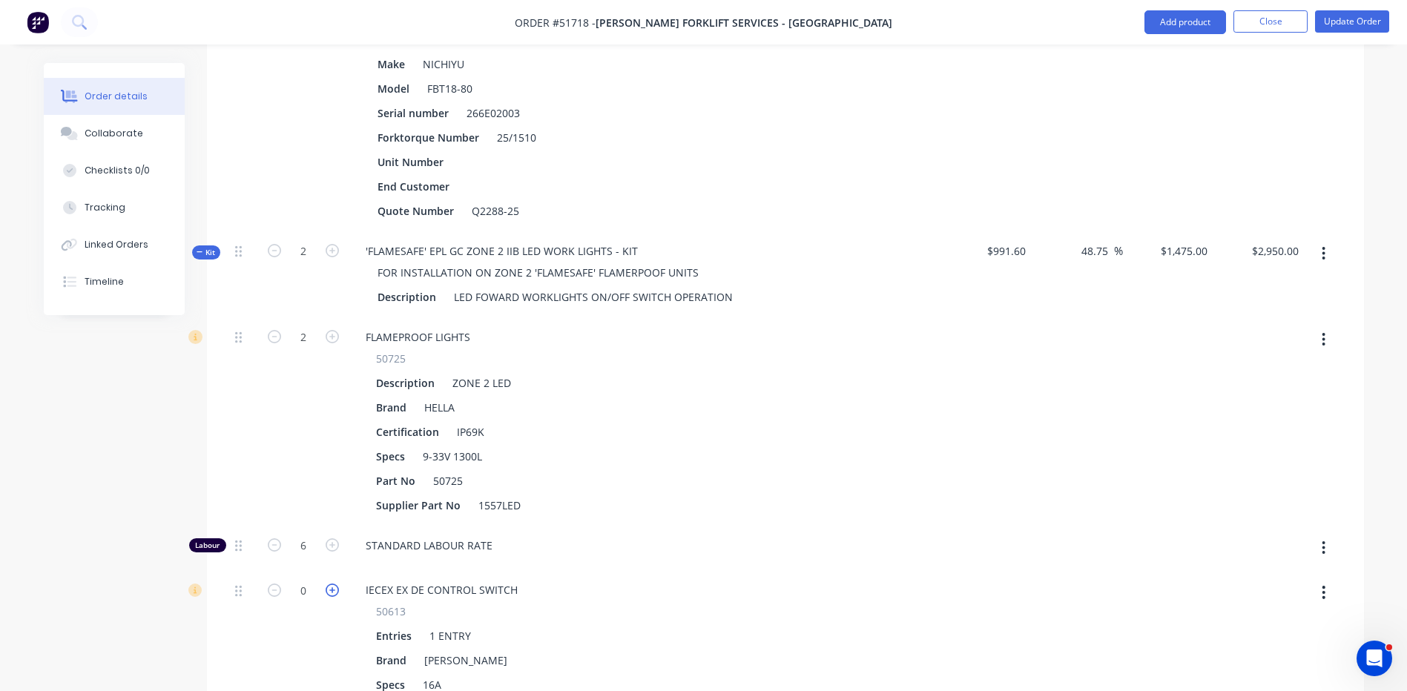
click at [331, 584] on icon "button" at bounding box center [332, 590] width 13 height 13
type input "$1,784.6146"
type input "$3,569.23"
type input "1"
click at [1283, 240] on input "3569.23" at bounding box center [1278, 251] width 54 height 22
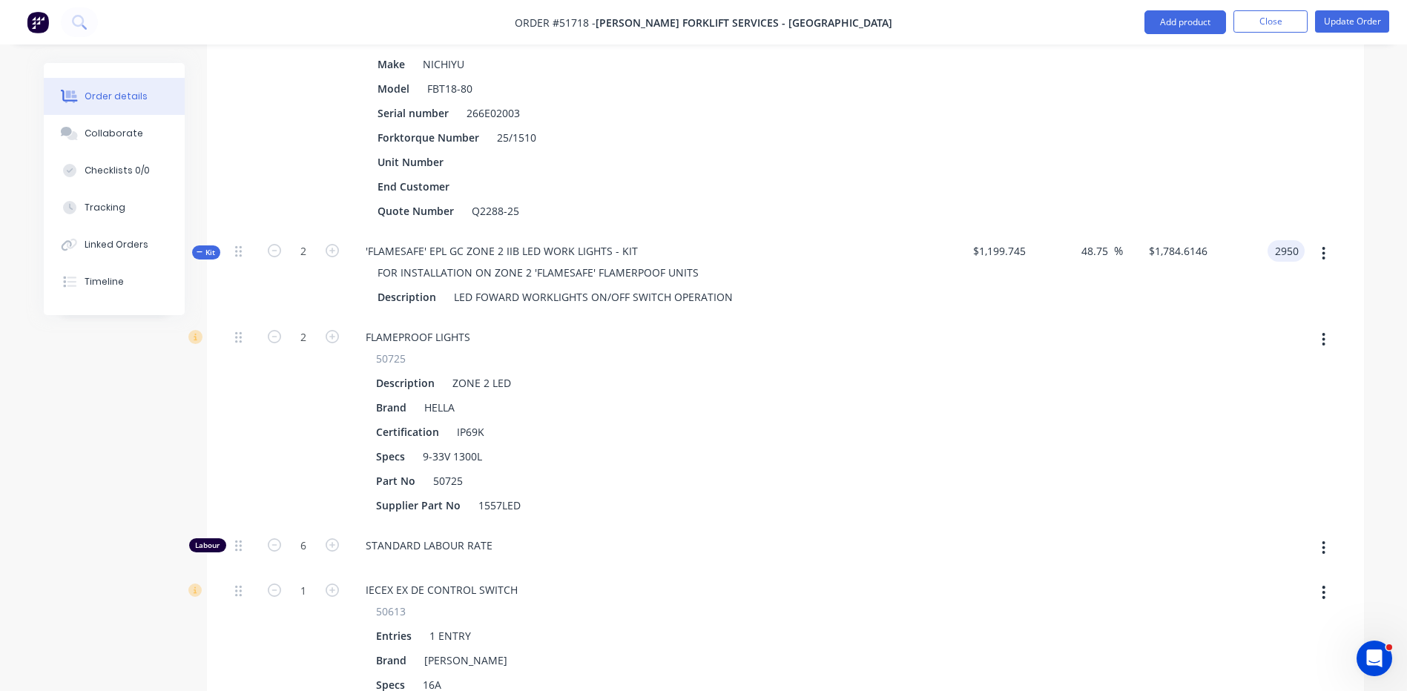
type input "2950"
click at [1351, 186] on div "Qty Cost Markup Price Total Kit 1 FLAMEPROOF NICHIYU FBT18-80 'FLAMESAFE' BASE …" at bounding box center [785, 654] width 1157 height 1433
type input "22.94"
type input "$1,475.00"
type input "$2,950.00"
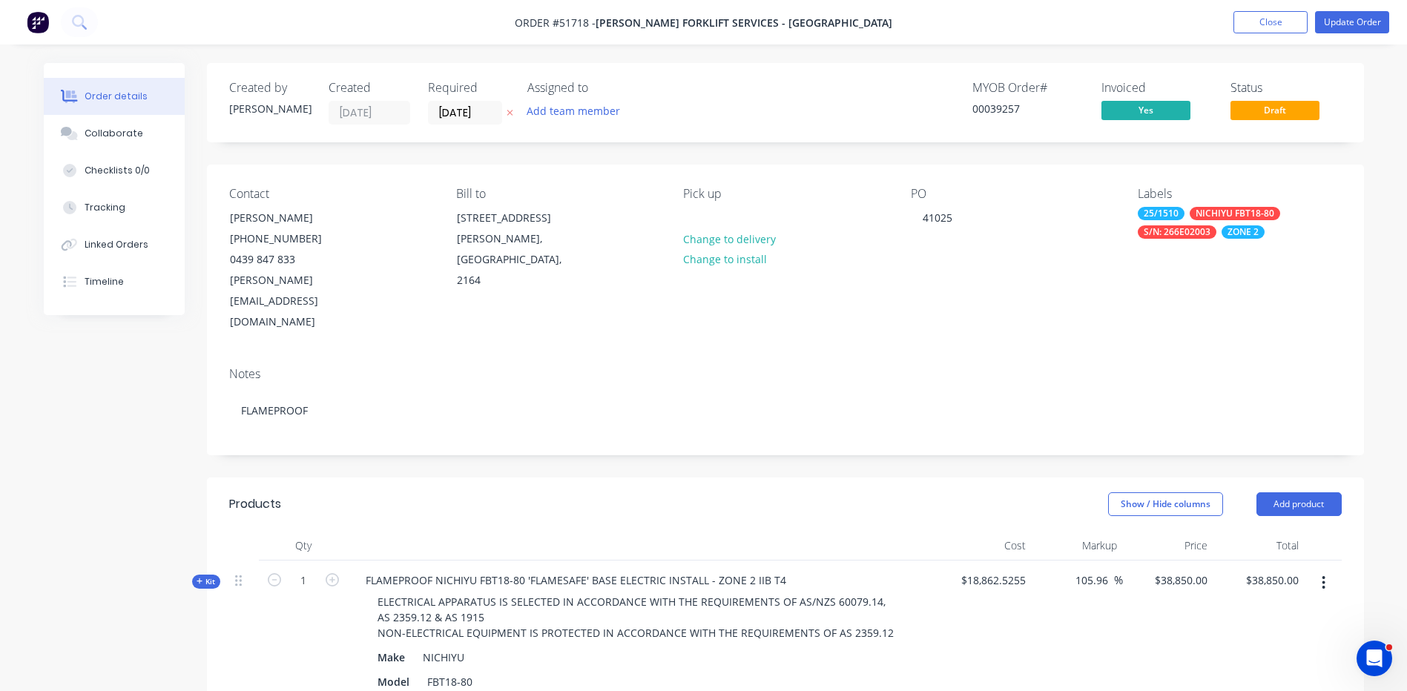
scroll to position [148, 0]
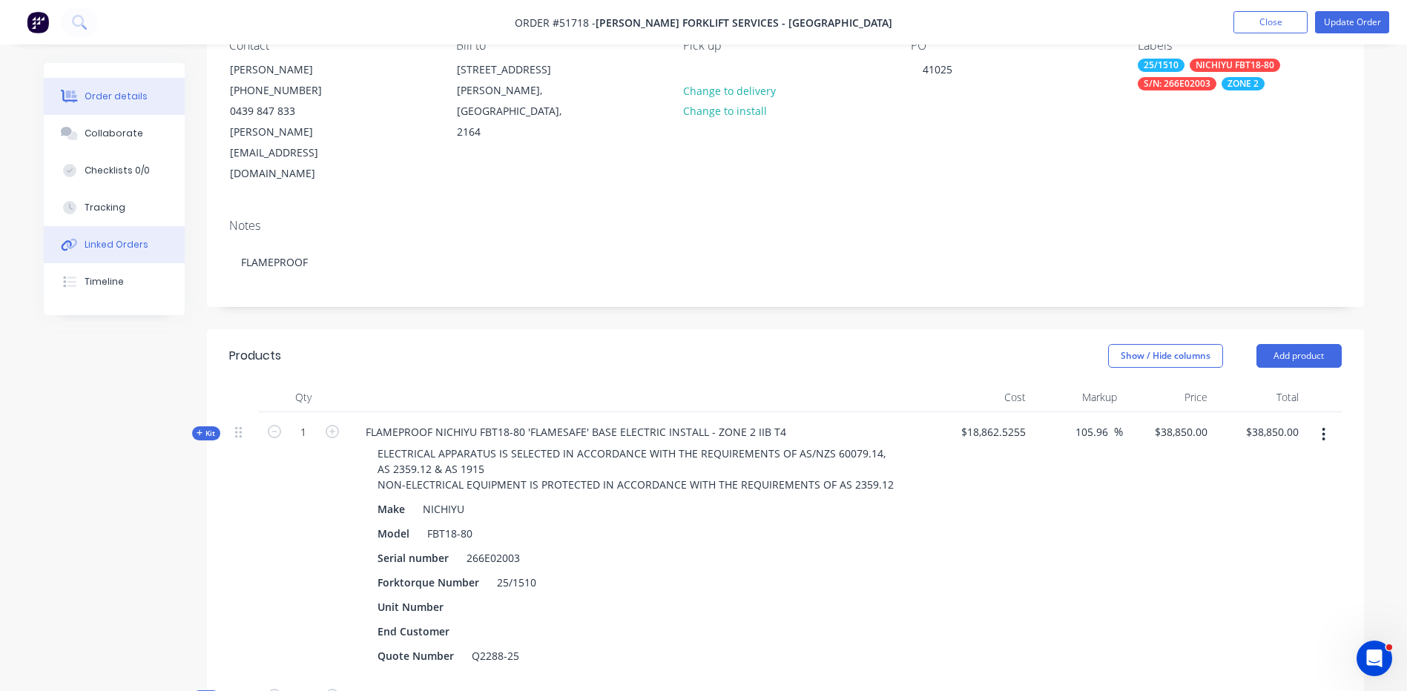
click at [84, 226] on button "Linked Orders" at bounding box center [114, 244] width 141 height 37
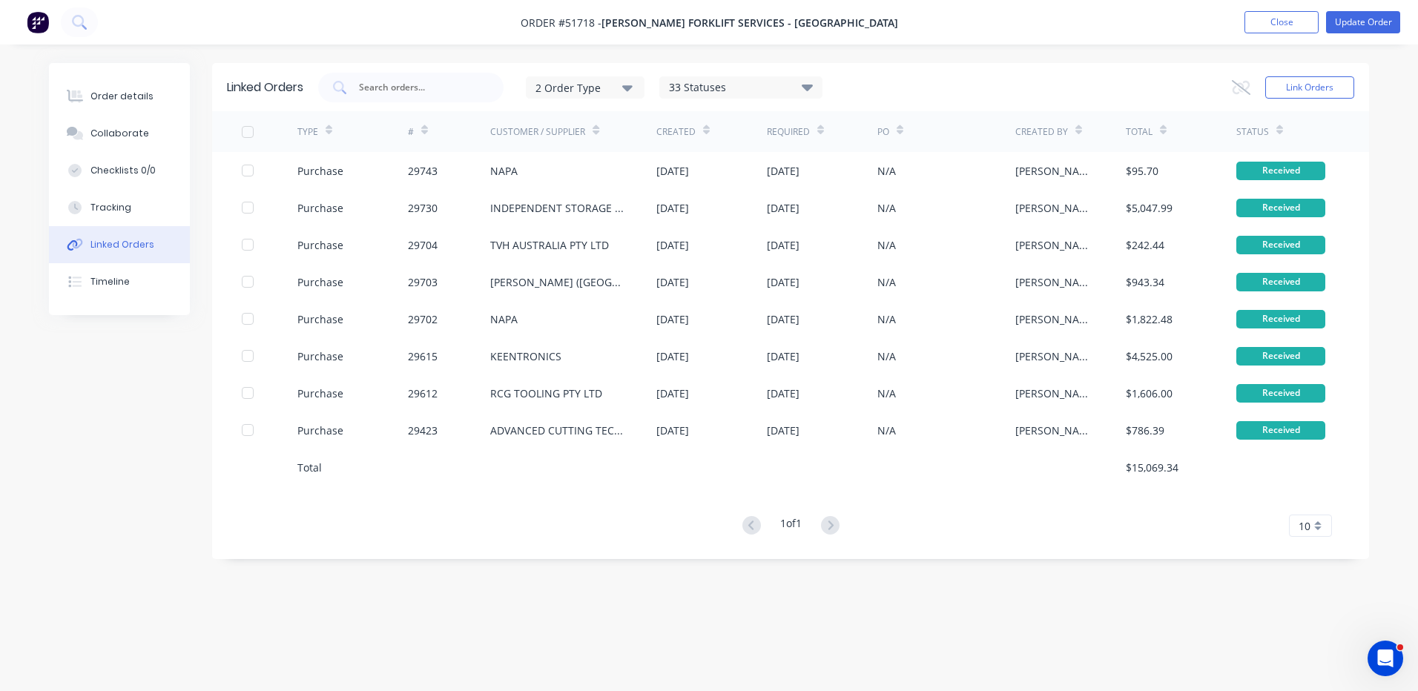
click at [80, 244] on icon at bounding box center [75, 244] width 17 height 13
click at [128, 126] on button "Collaborate" at bounding box center [119, 133] width 141 height 37
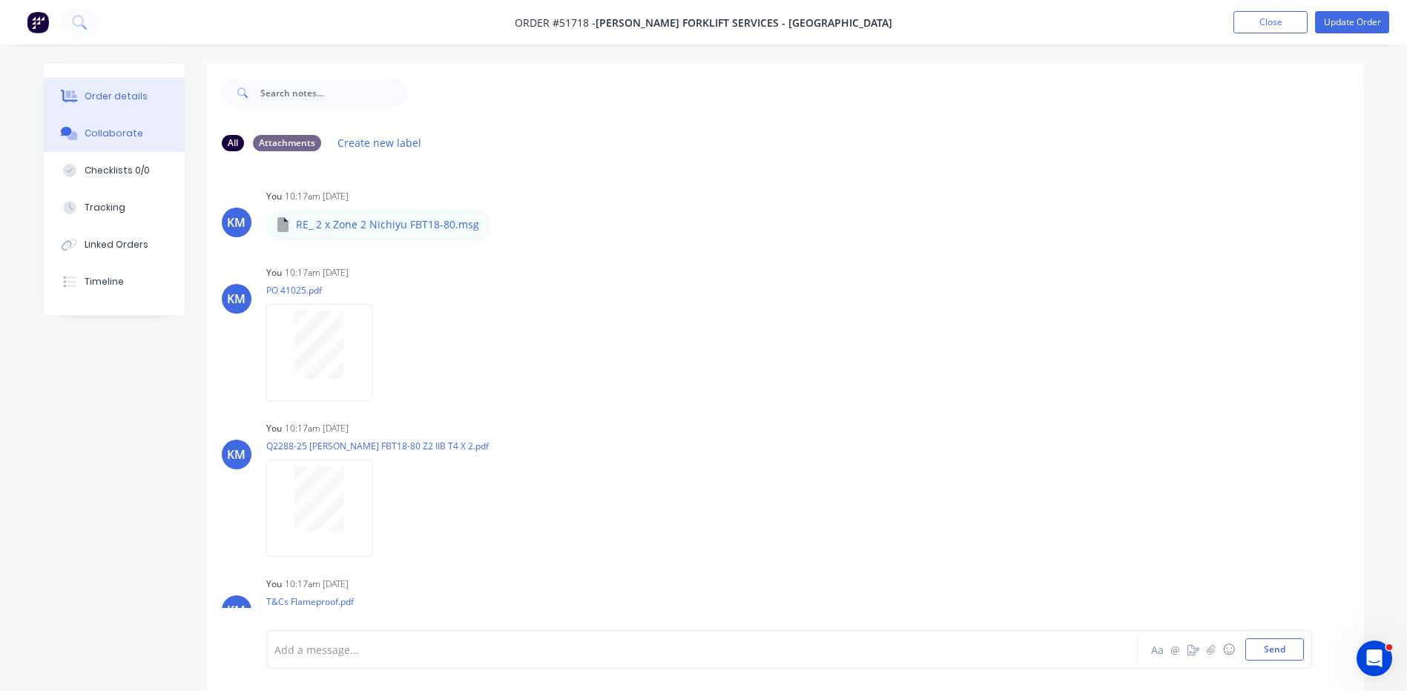
click at [137, 101] on div "Order details" at bounding box center [116, 96] width 63 height 13
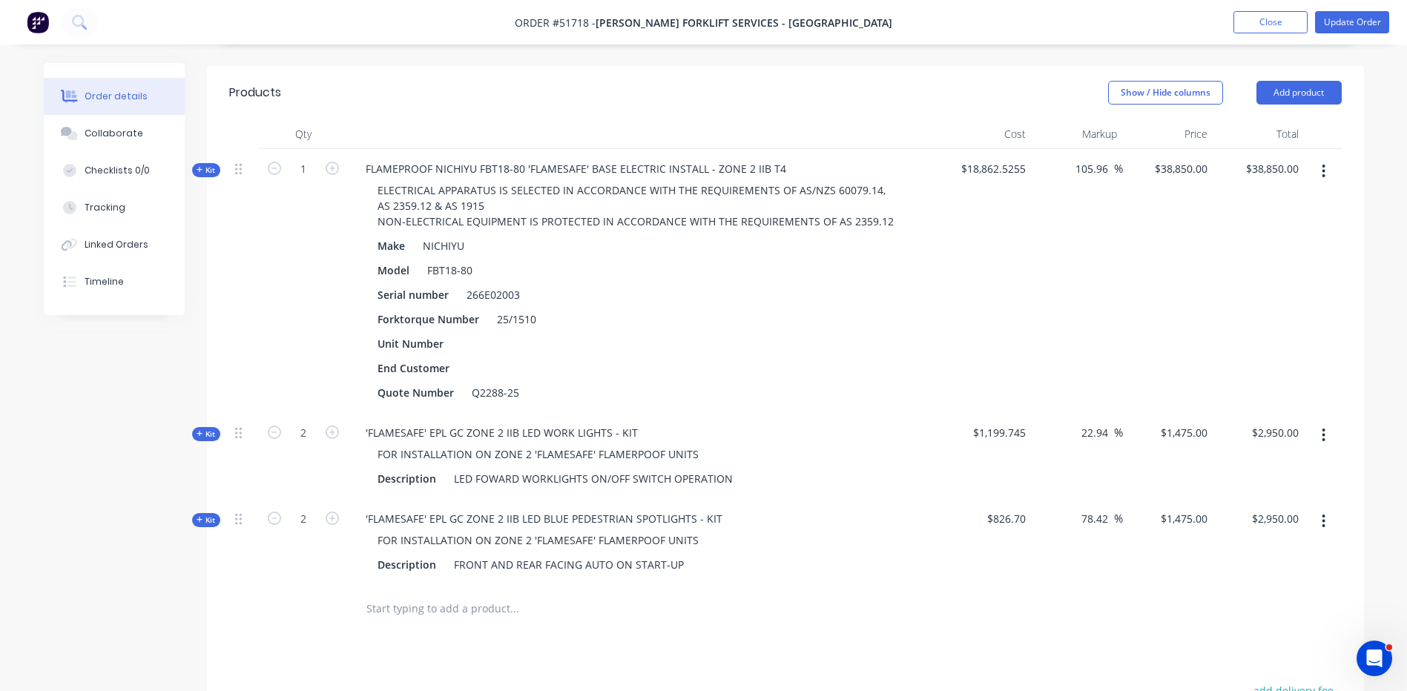
scroll to position [708, 0]
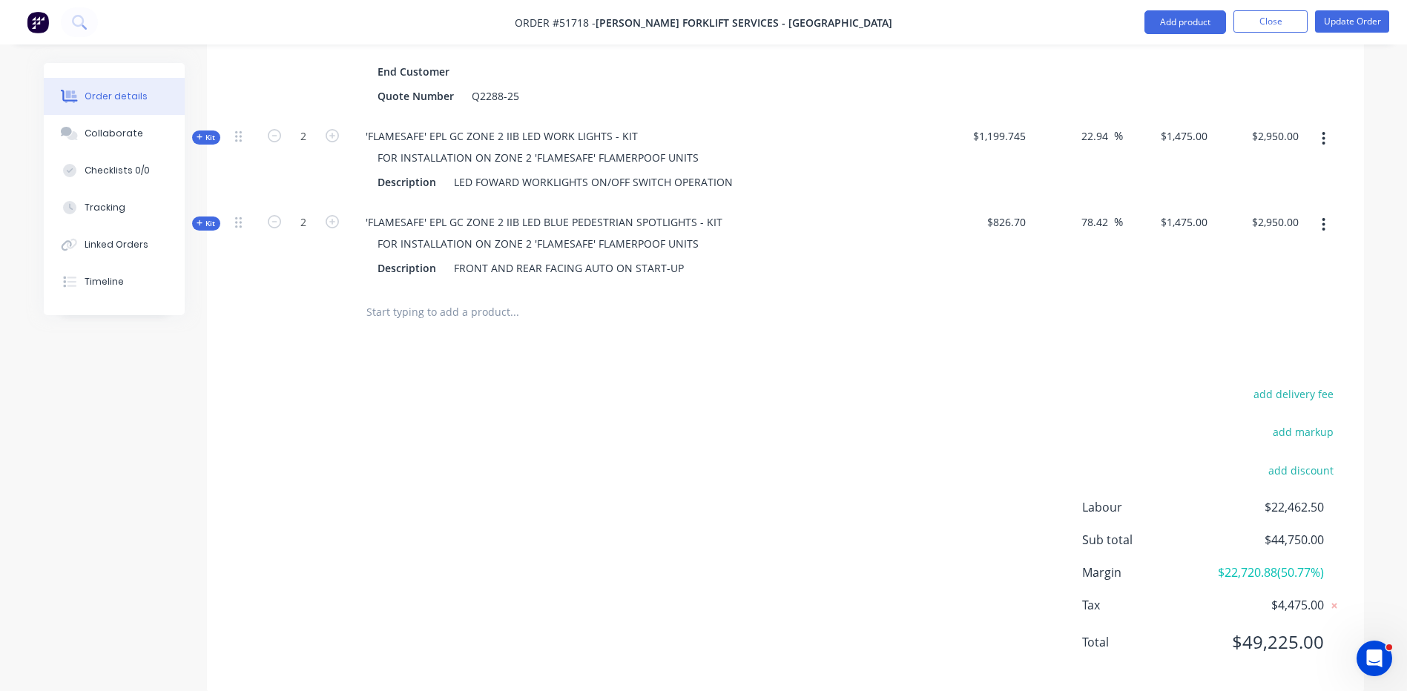
click at [1209, 384] on div "add delivery fee" at bounding box center [1249, 403] width 185 height 38
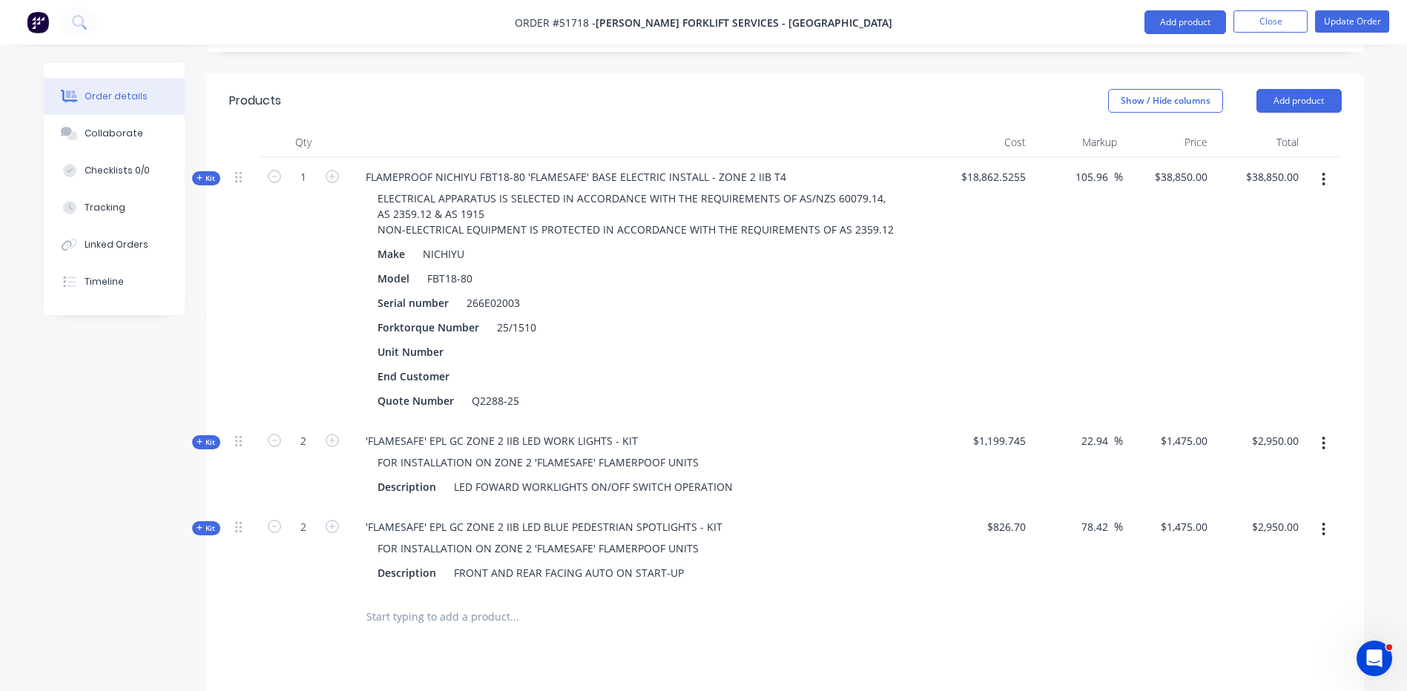
scroll to position [338, 0]
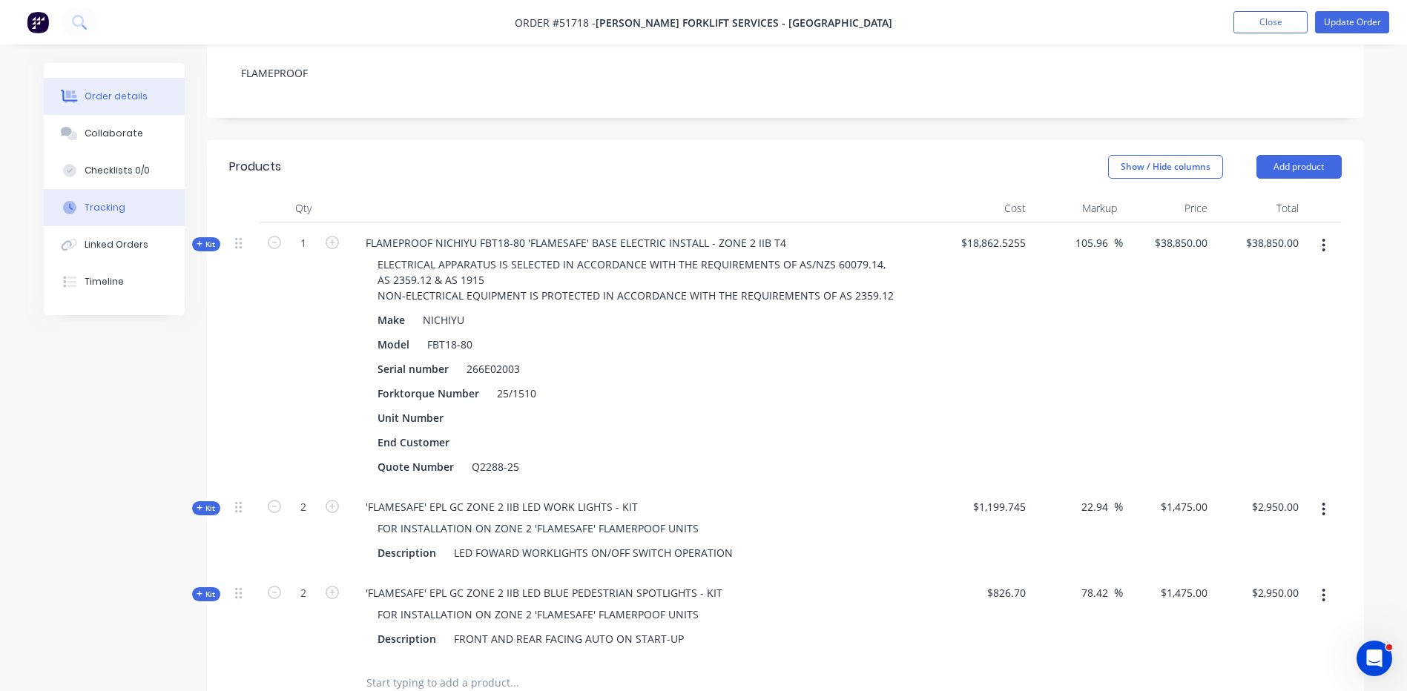
click at [169, 211] on button "Tracking" at bounding box center [114, 207] width 141 height 37
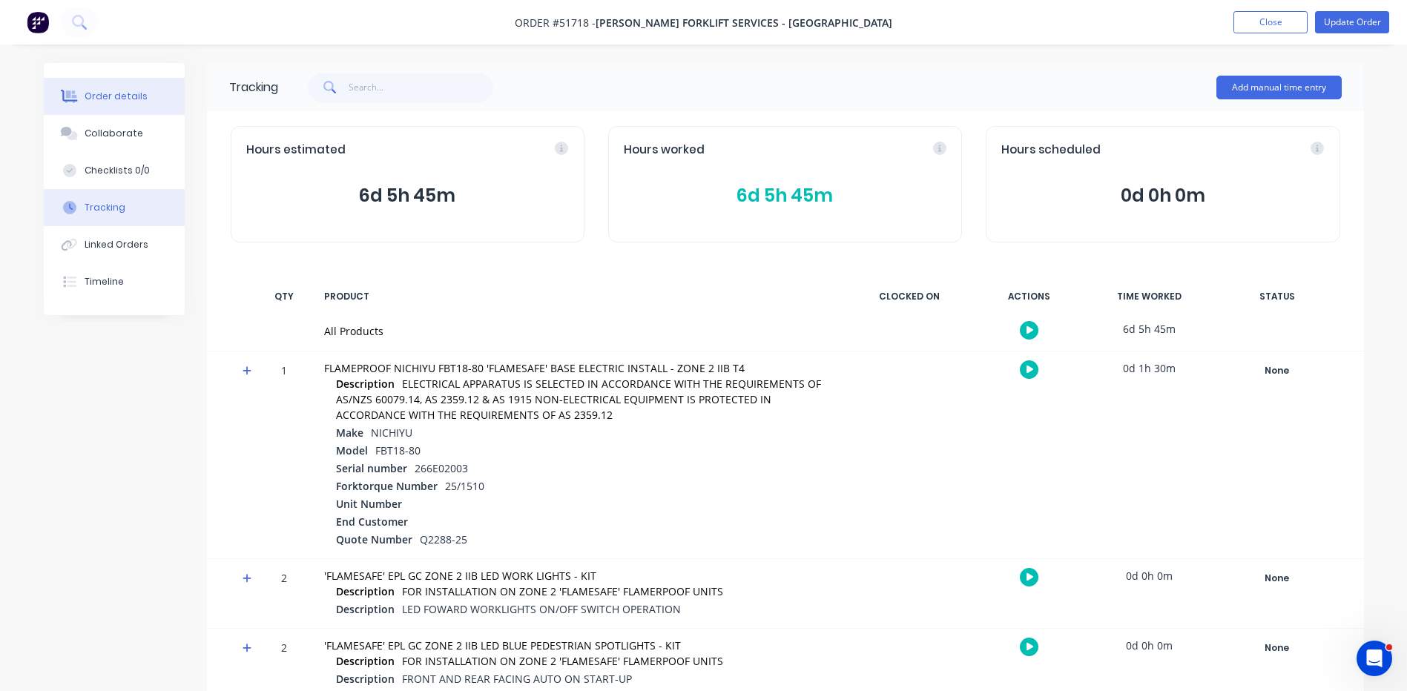
click at [154, 102] on button "Order details" at bounding box center [114, 96] width 141 height 37
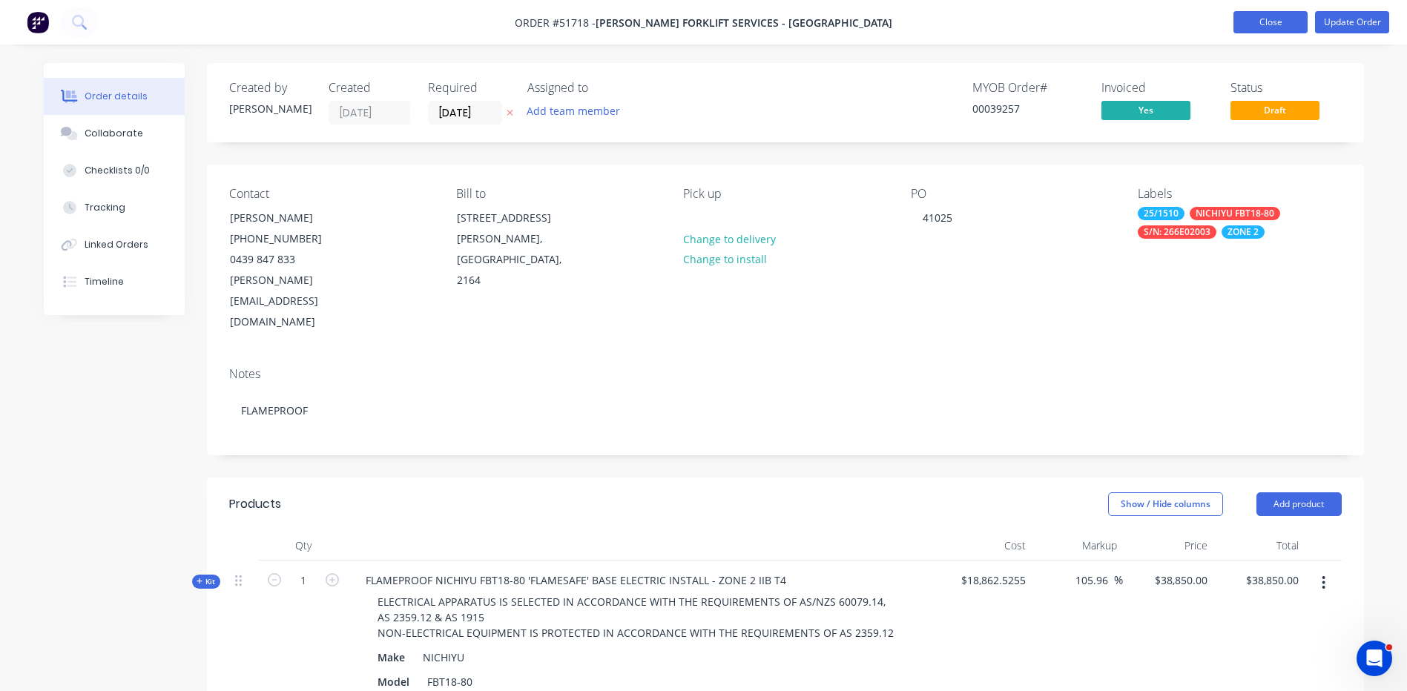
click at [1288, 32] on button "Close" at bounding box center [1271, 22] width 74 height 22
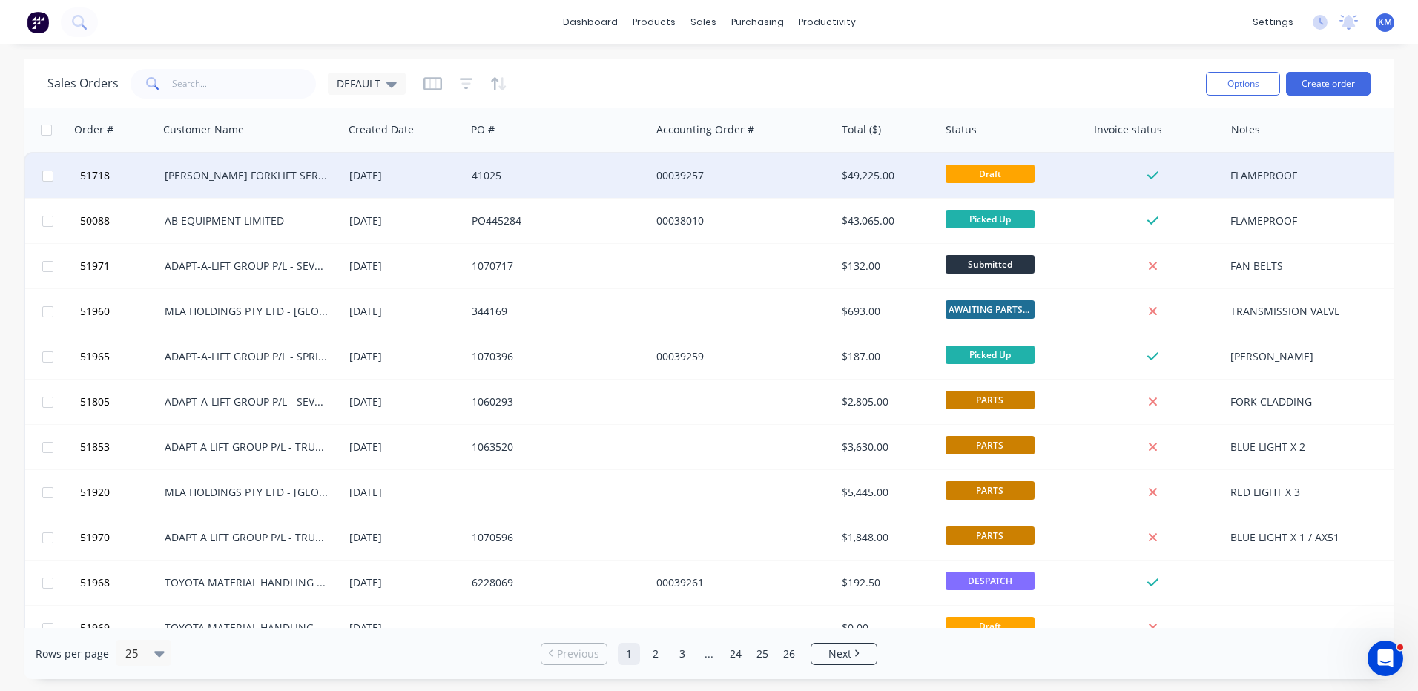
click at [757, 173] on div "00039257" at bounding box center [739, 175] width 165 height 15
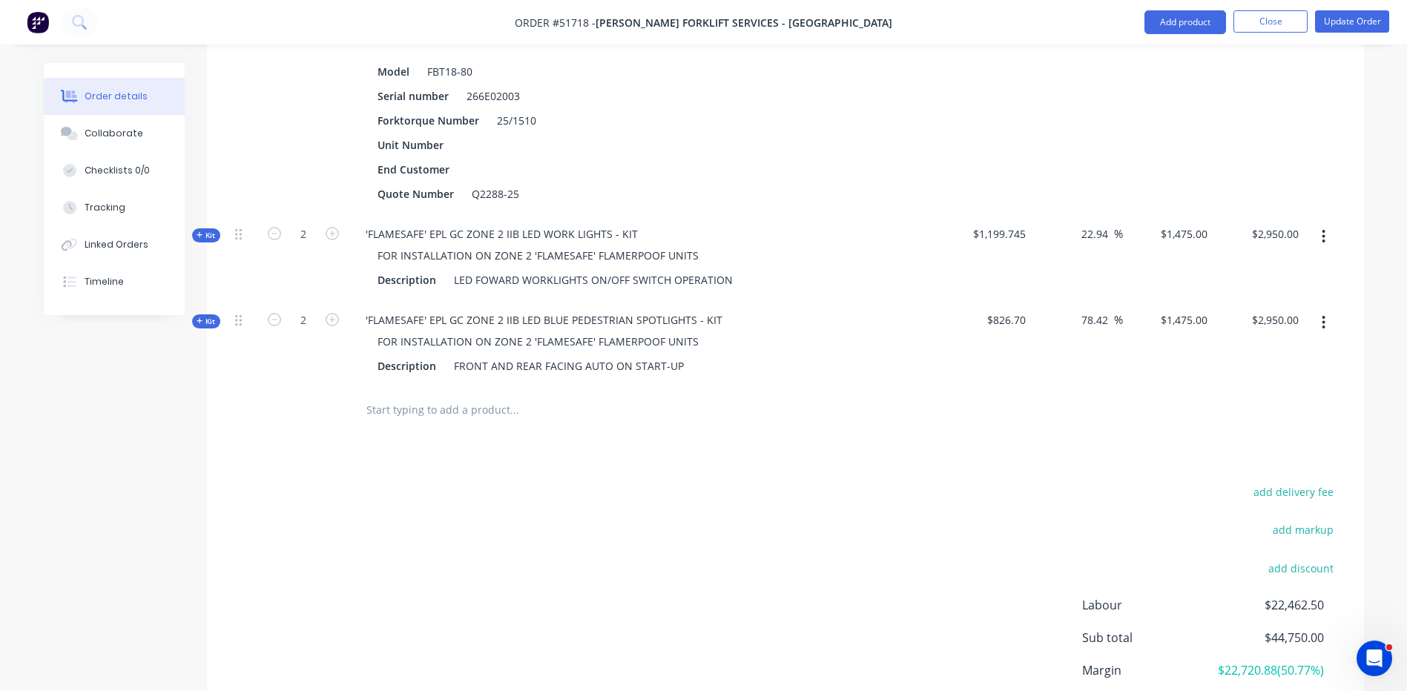
scroll to position [412, 0]
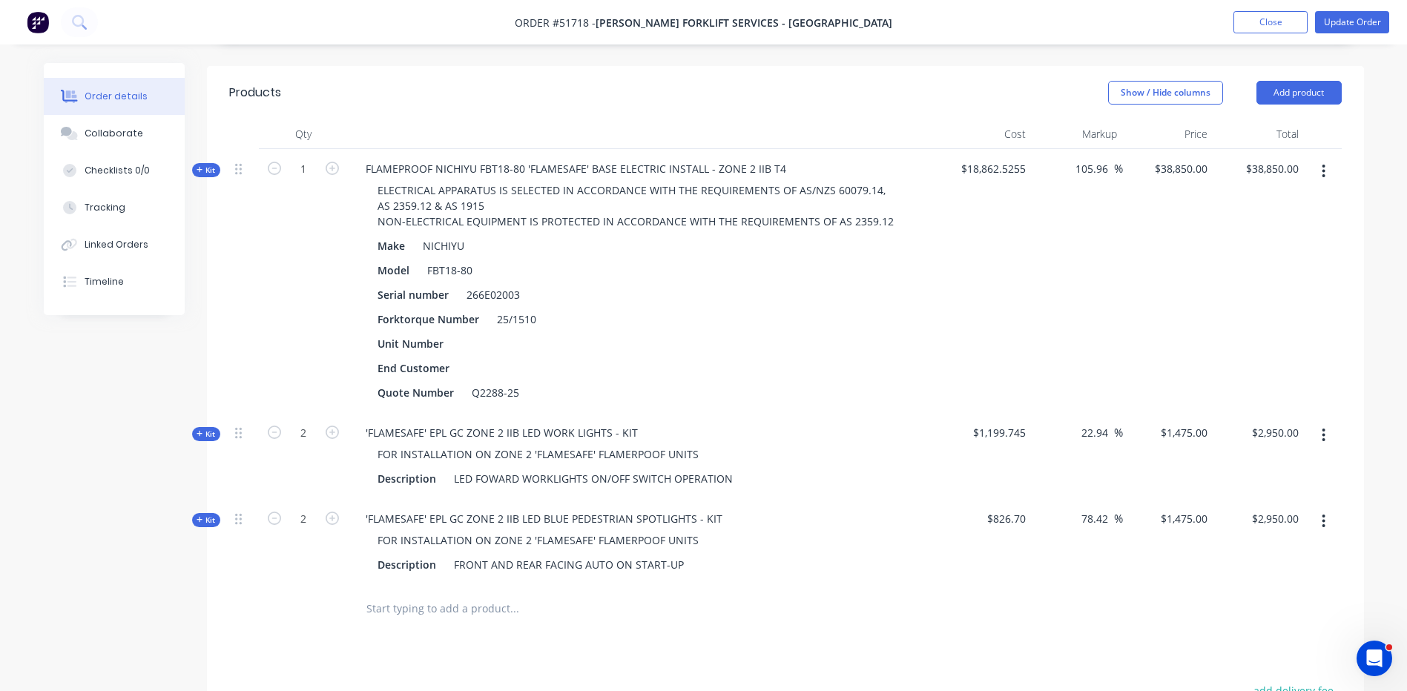
click at [1076, 283] on div "105.96 105.96 %" at bounding box center [1077, 281] width 91 height 264
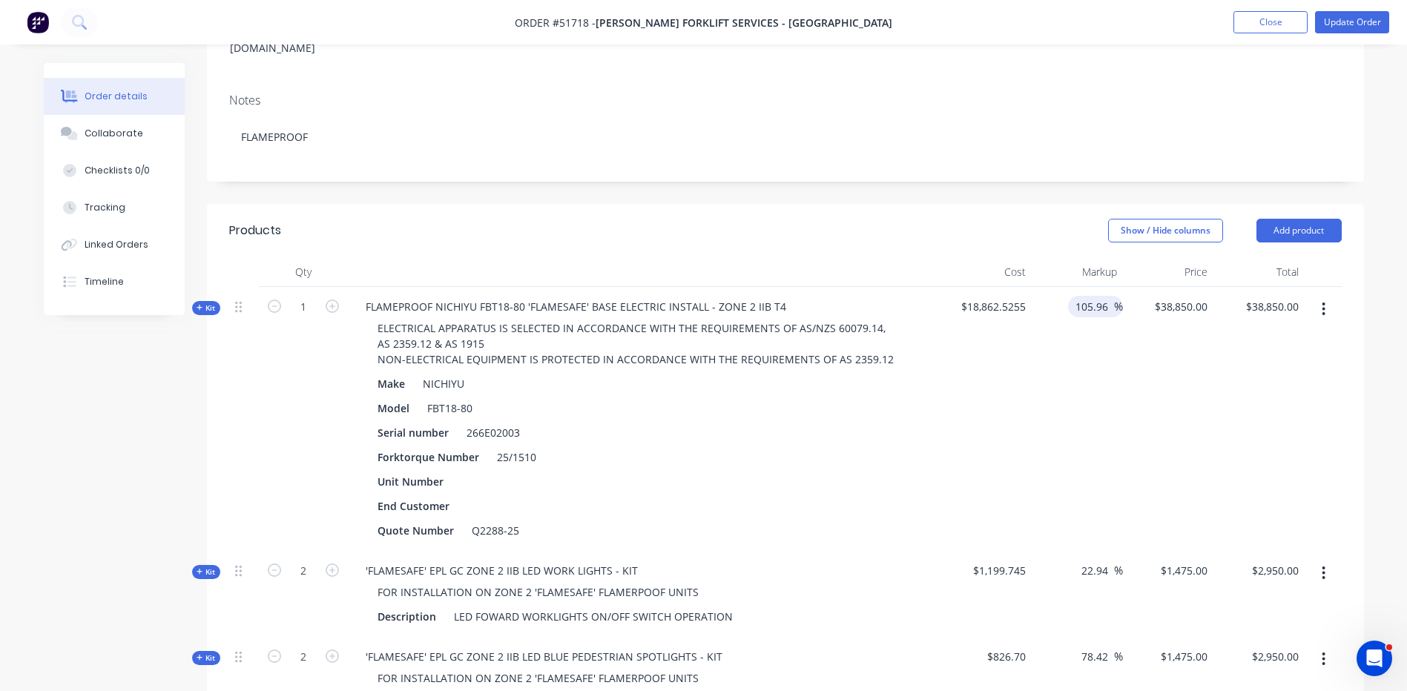
scroll to position [263, 0]
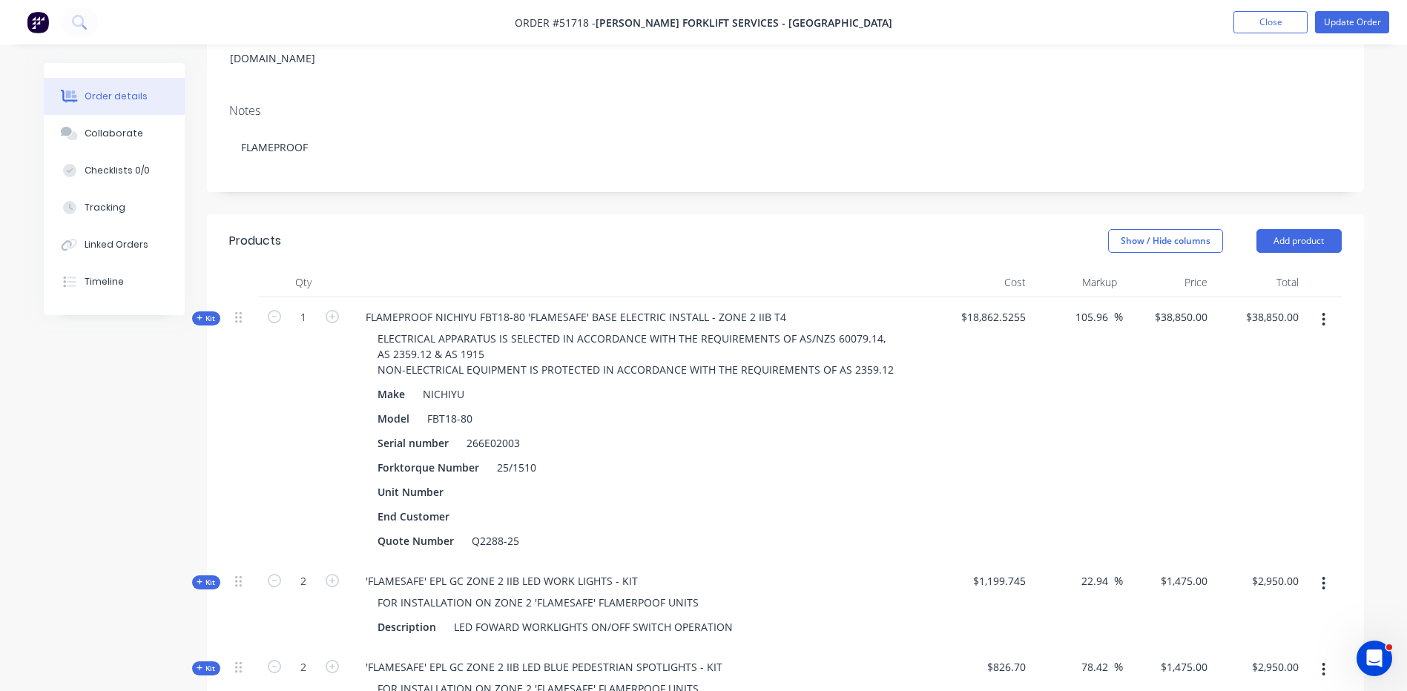
click at [1052, 216] on header "Products Show / Hide columns Add product" at bounding box center [785, 240] width 1157 height 53
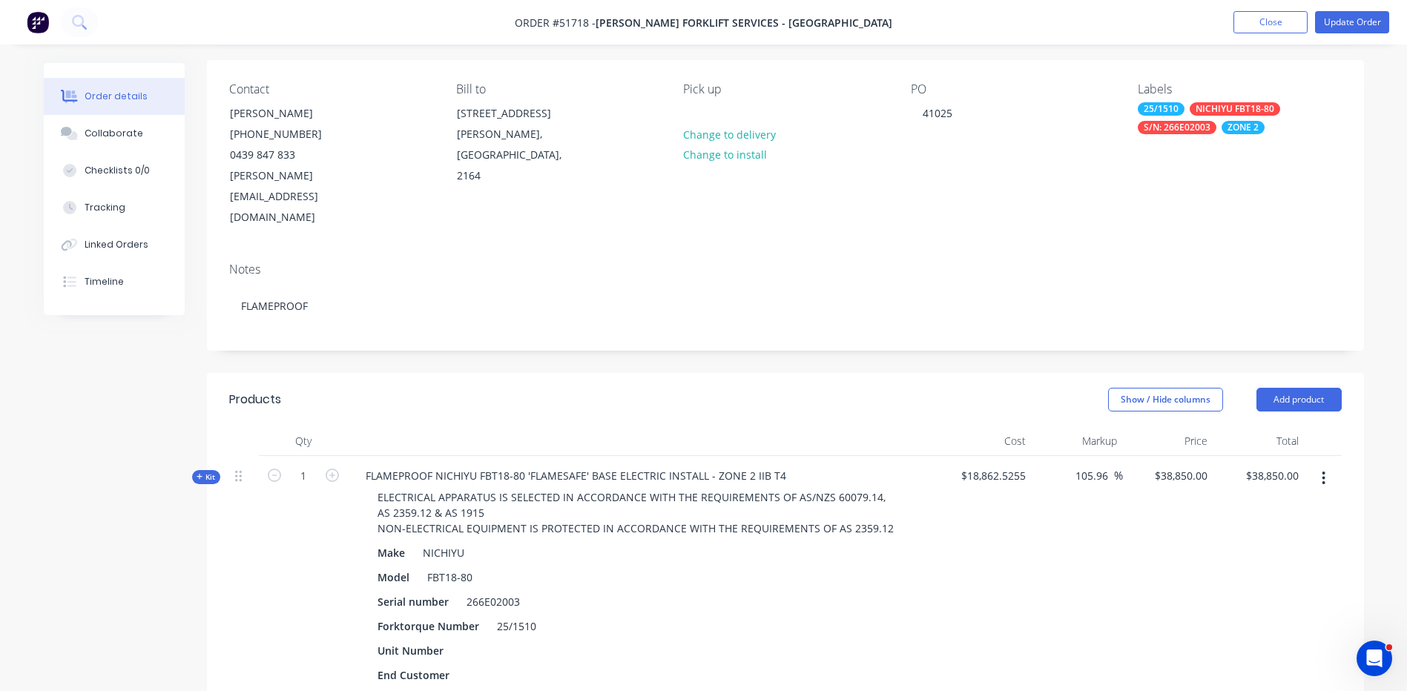
scroll to position [0, 0]
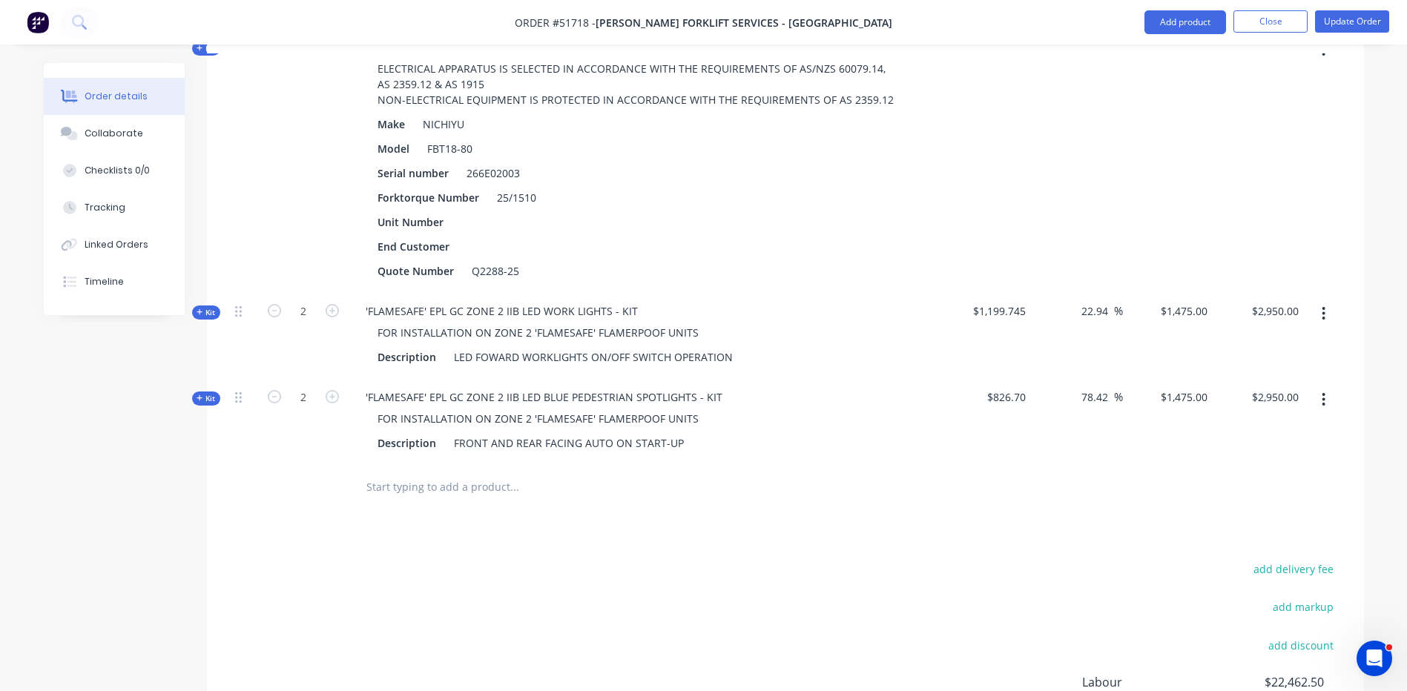
scroll to position [708, 0]
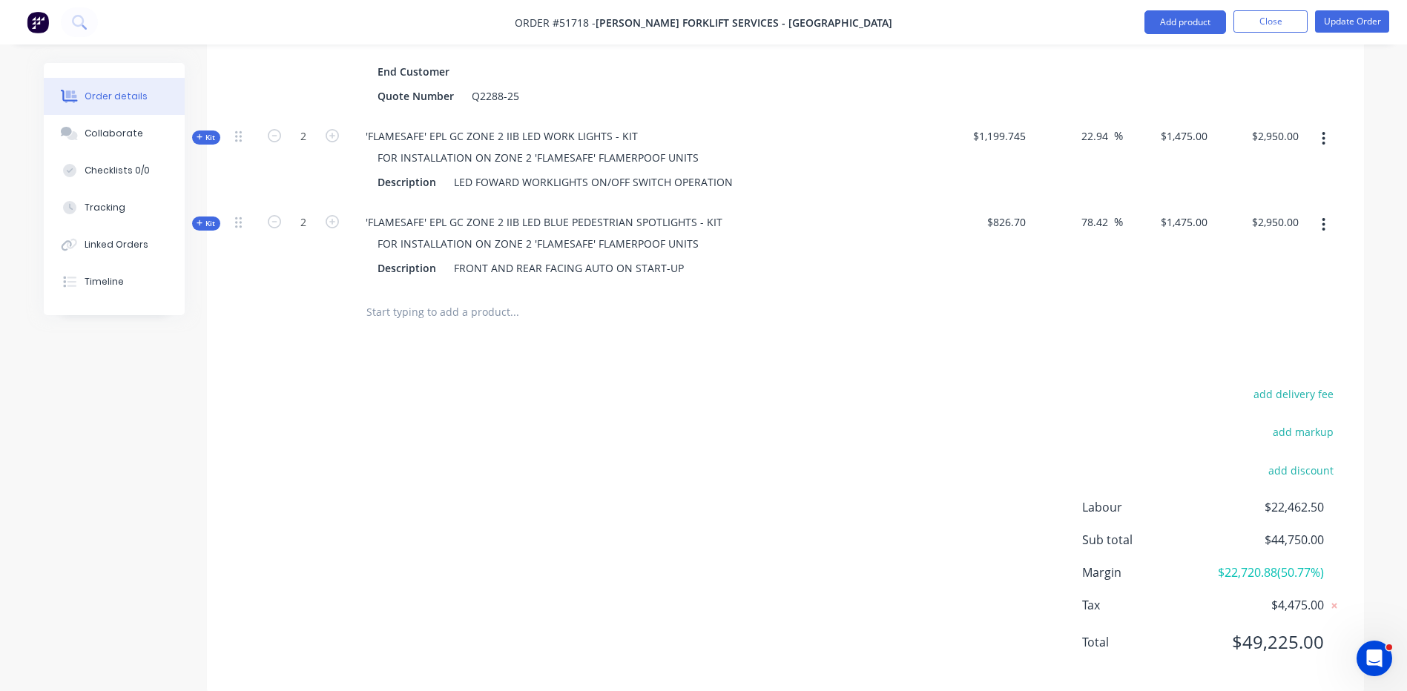
click at [1292, 564] on span "$22,720.88 ( 50.77 %)" at bounding box center [1269, 573] width 110 height 18
click at [1183, 499] on span "Labour" at bounding box center [1148, 508] width 132 height 18
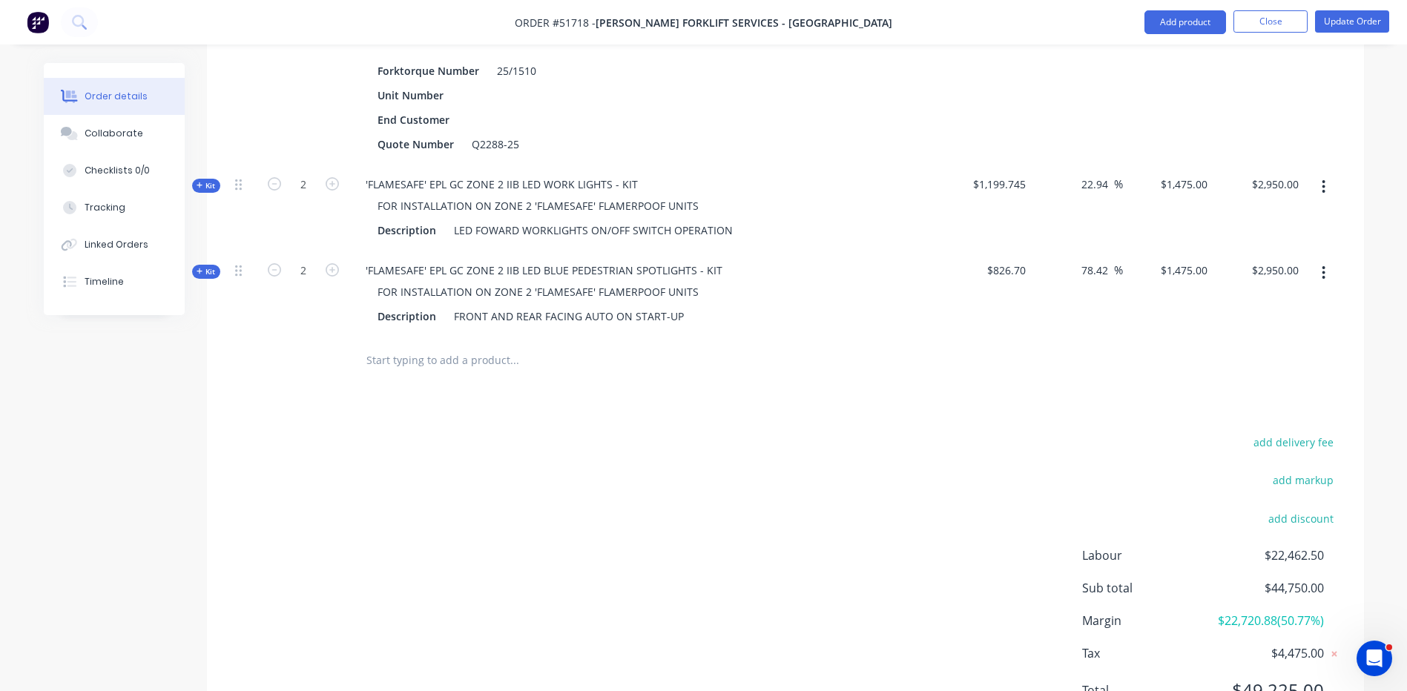
scroll to position [634, 0]
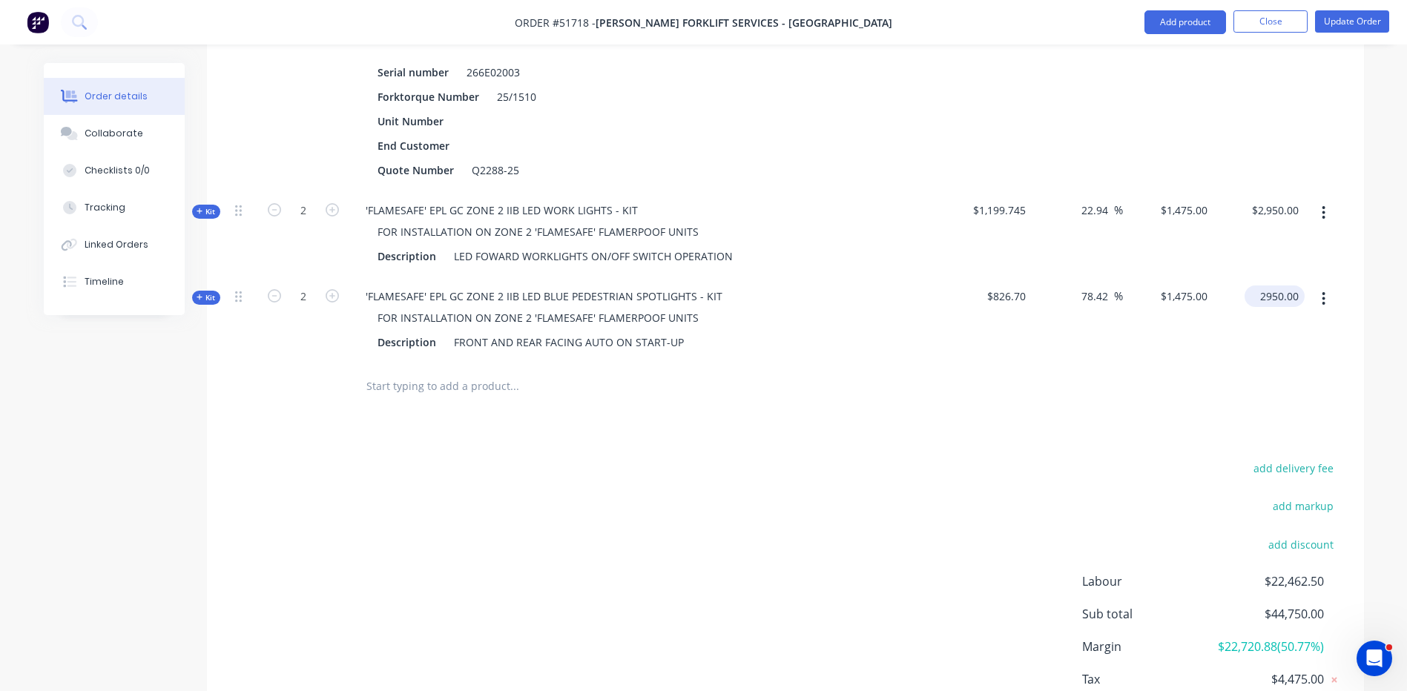
click at [1289, 286] on input "2950.00" at bounding box center [1278, 297] width 54 height 22
click at [1288, 286] on input "2950.00" at bounding box center [1282, 297] width 46 height 22
type input "$2,950.00"
click at [1208, 400] on div "Products Show / Hide columns Add product Qty Cost Markup Price Total Kit 1 FLAM…" at bounding box center [785, 305] width 1157 height 924
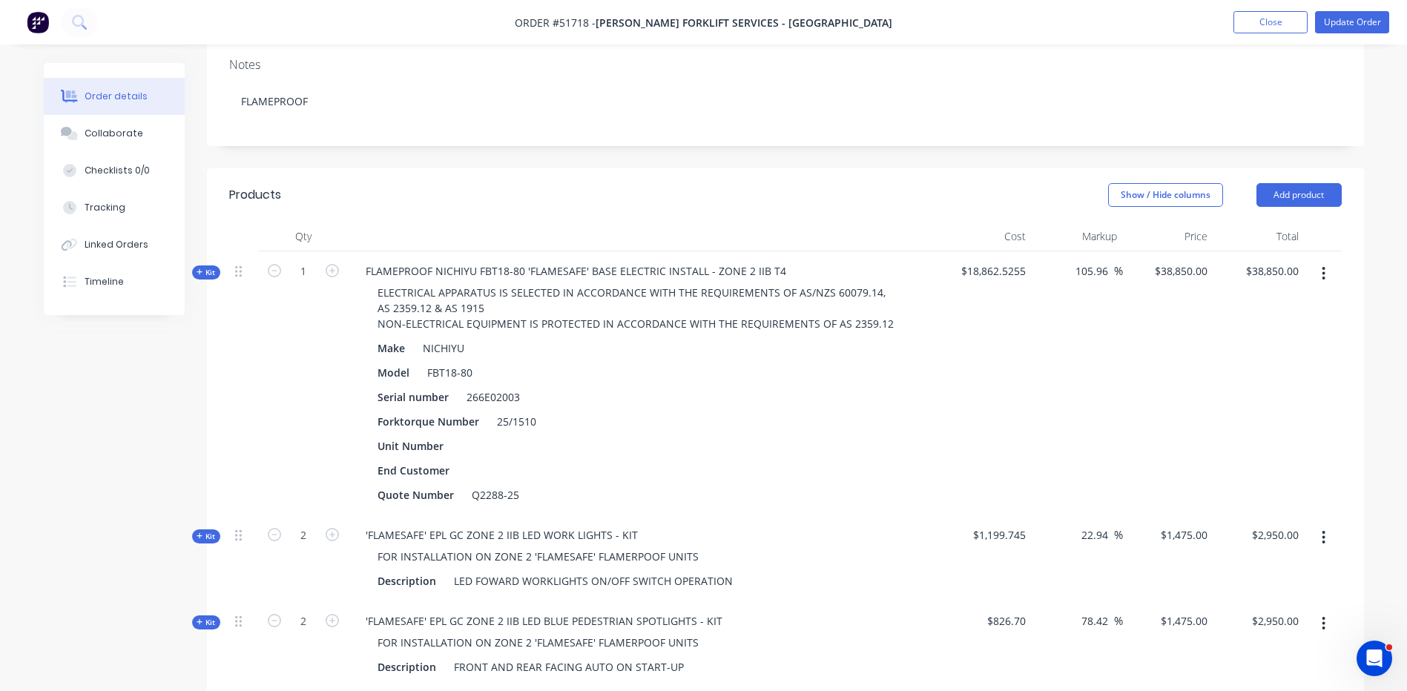
scroll to position [115, 0]
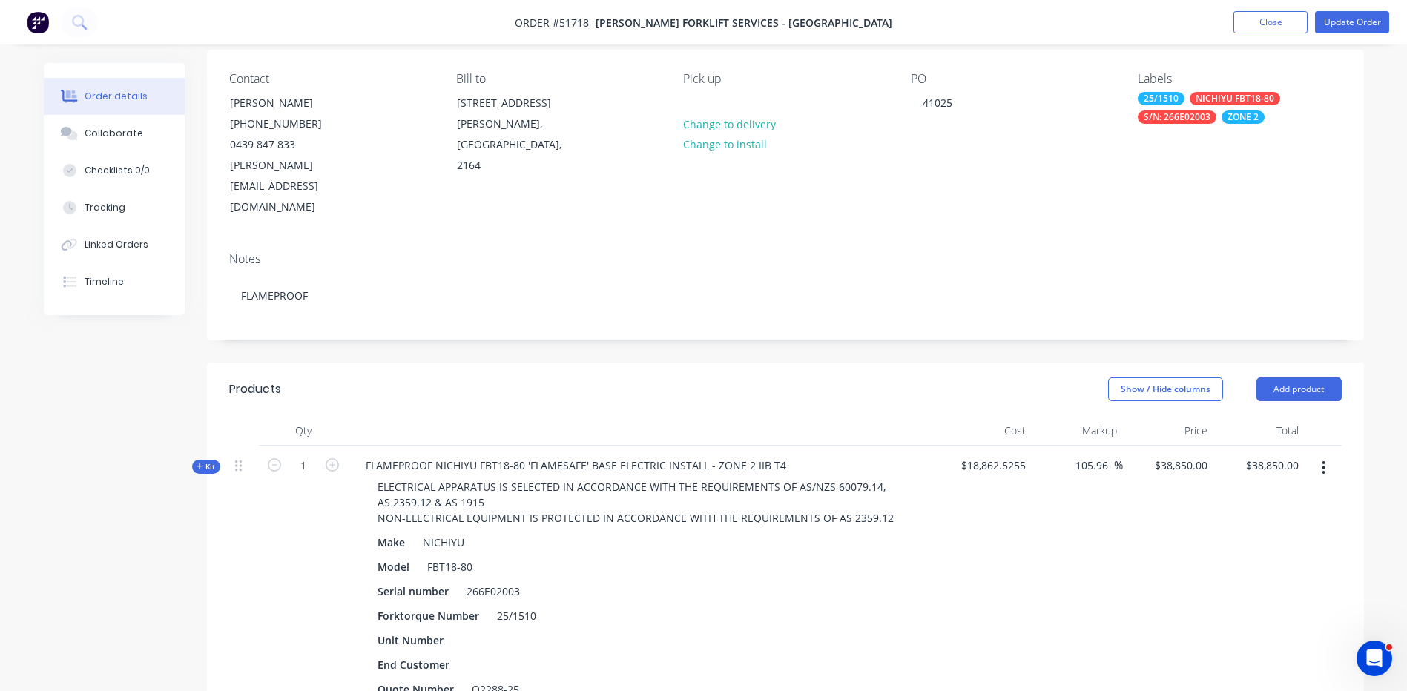
click at [1002, 458] on span "$18,862.5255" at bounding box center [986, 466] width 79 height 16
click at [1018, 378] on div "Show / Hide columns Add product" at bounding box center [903, 390] width 876 height 24
click at [1085, 455] on input "105.96" at bounding box center [1094, 466] width 40 height 22
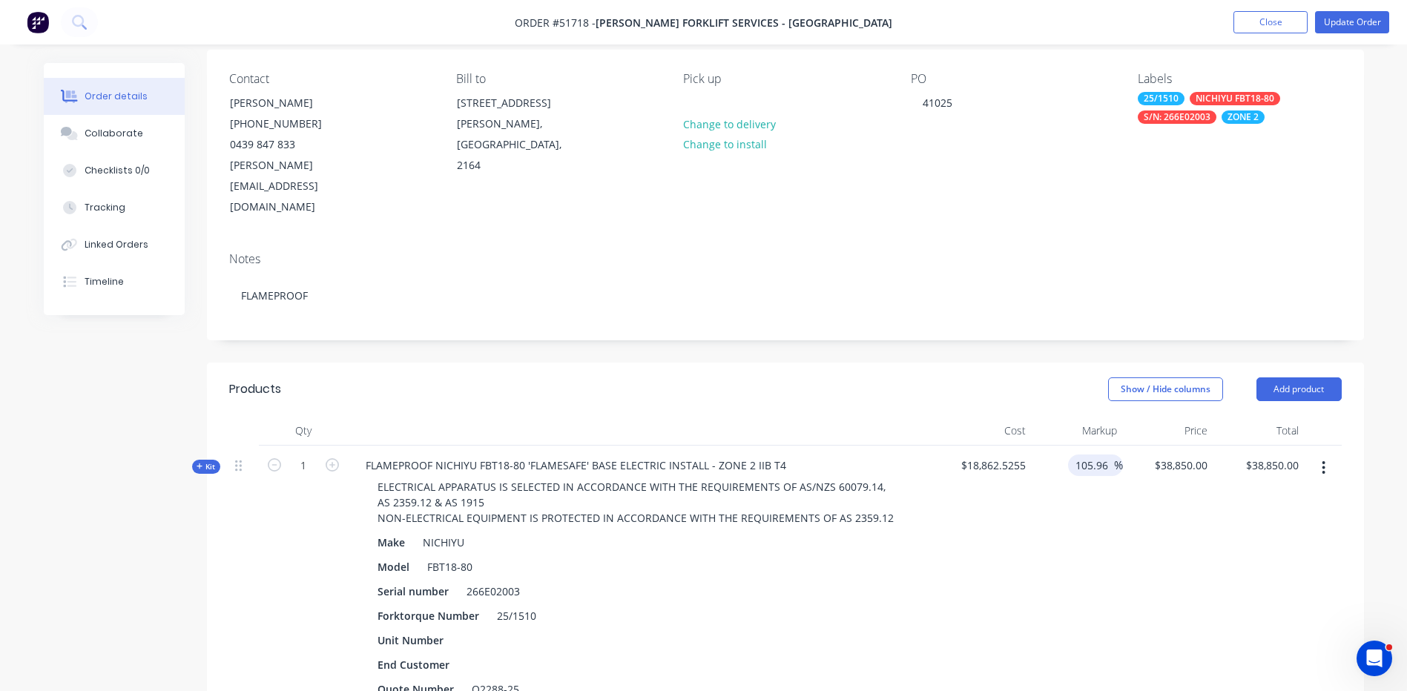
type input "$38,849.2575"
click at [1042, 378] on div "Show / Hide columns Add product" at bounding box center [903, 390] width 876 height 24
click at [1264, 455] on input "38849.26" at bounding box center [1275, 466] width 60 height 22
type input "38850"
type input "$38,850.00"
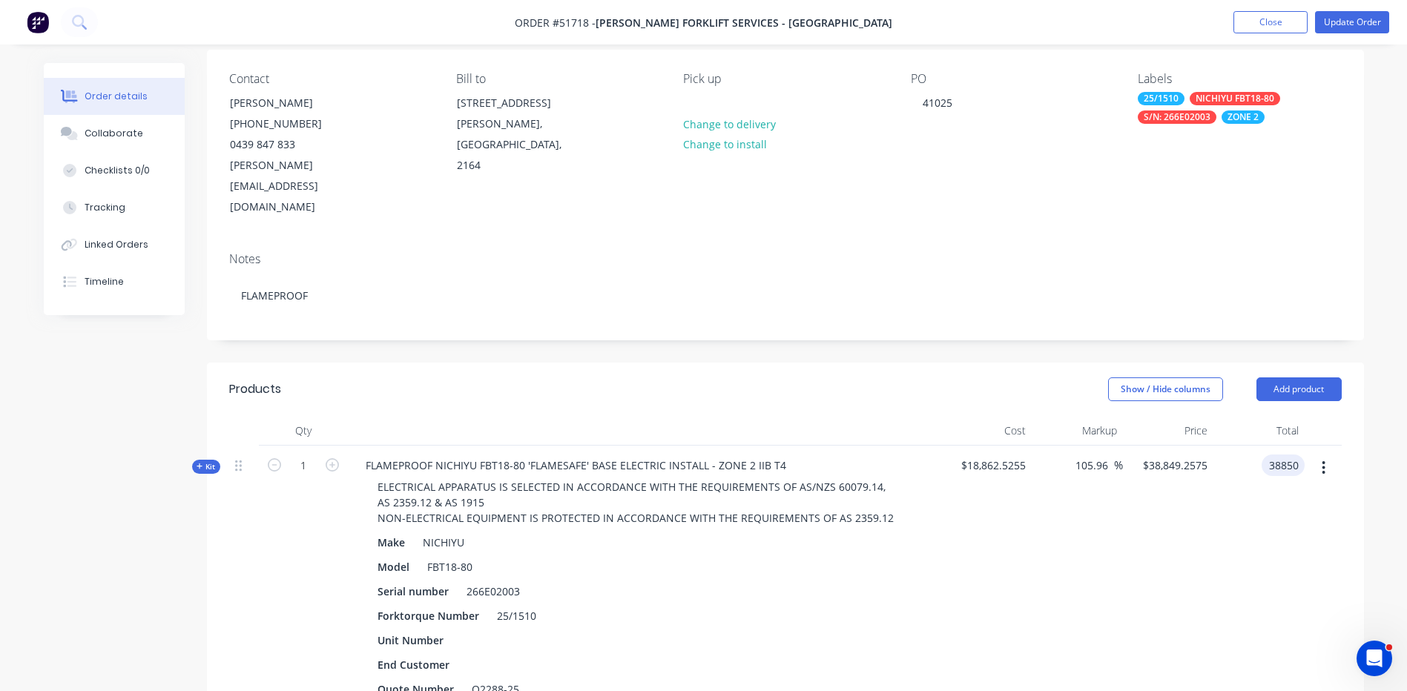
type input "$38,850.00"
click at [826, 301] on div "Created by [PERSON_NAME] Created [DATE] Required [DATE] Assigned to Add team me…" at bounding box center [785, 617] width 1157 height 1338
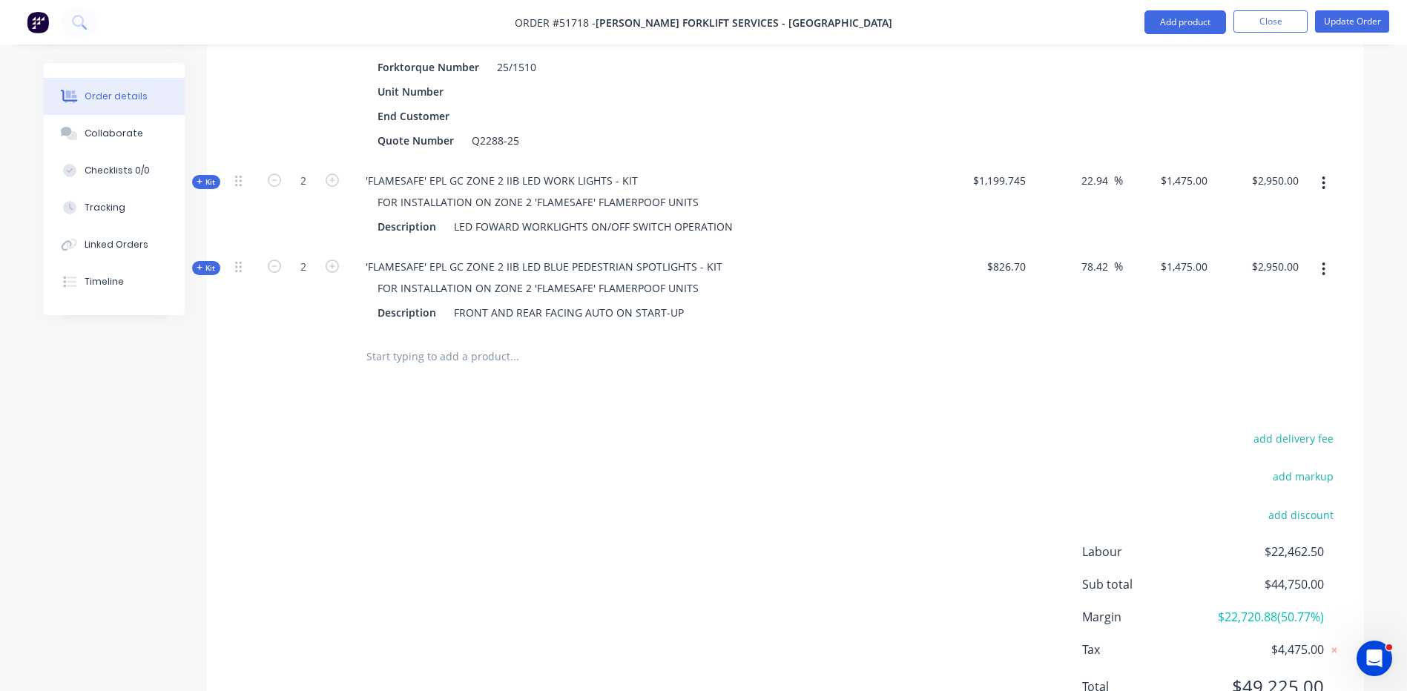
scroll to position [708, 0]
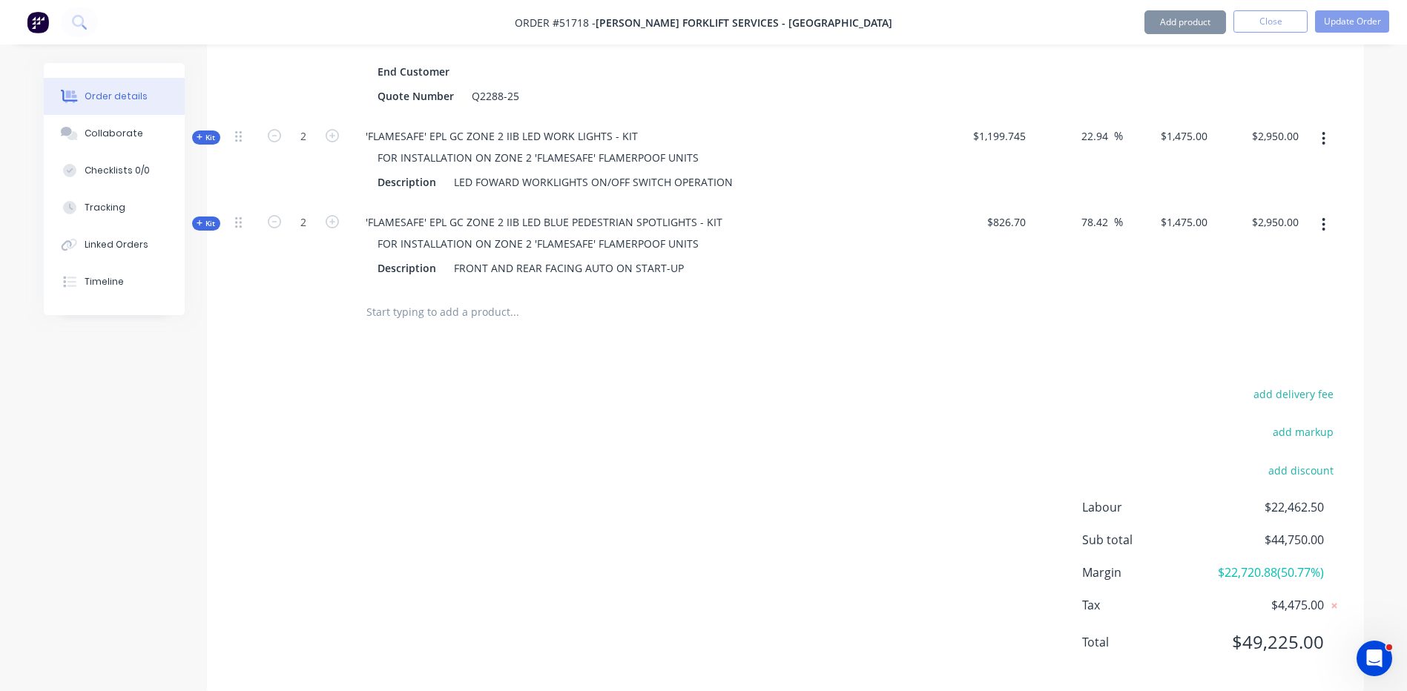
click at [1107, 404] on div "add delivery fee add markup add discount Labour $22,462.50 Sub total $44,750.00…" at bounding box center [785, 527] width 1113 height 286
click at [116, 126] on button "Collaborate" at bounding box center [114, 133] width 141 height 37
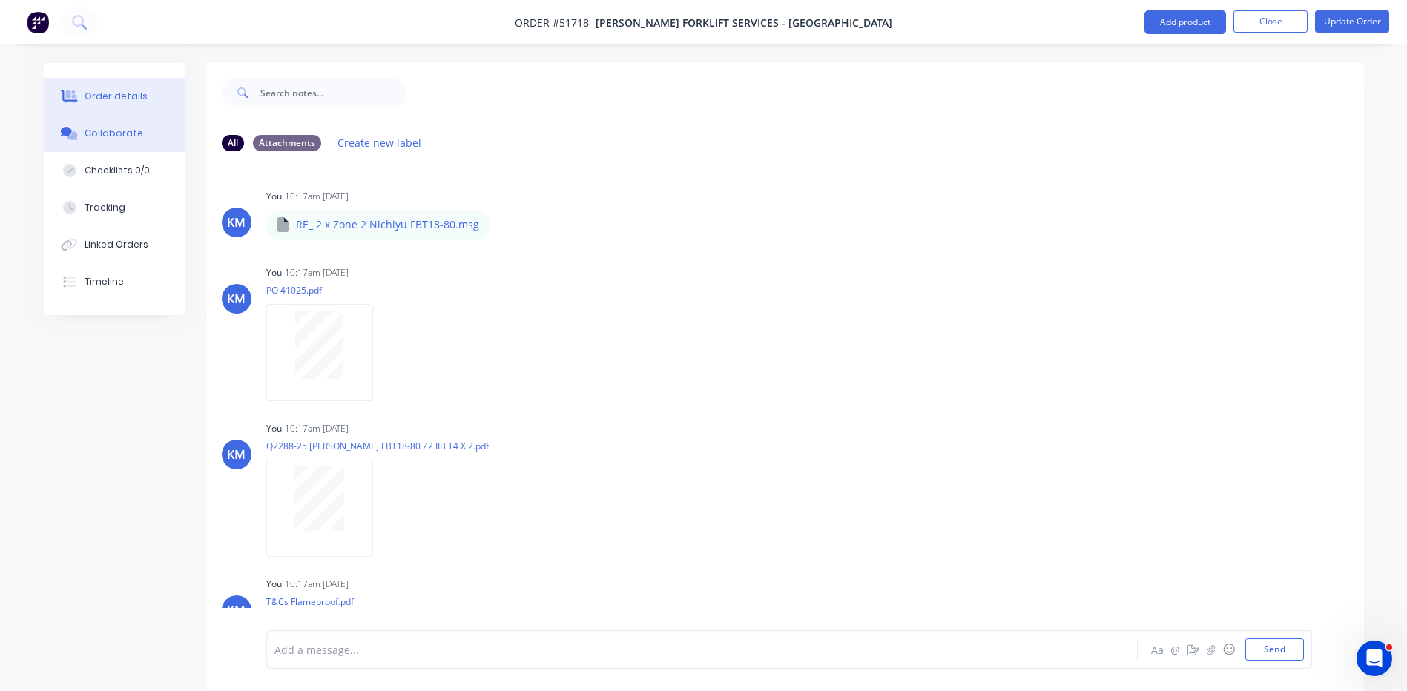
click at [133, 101] on div "Order details" at bounding box center [116, 96] width 63 height 13
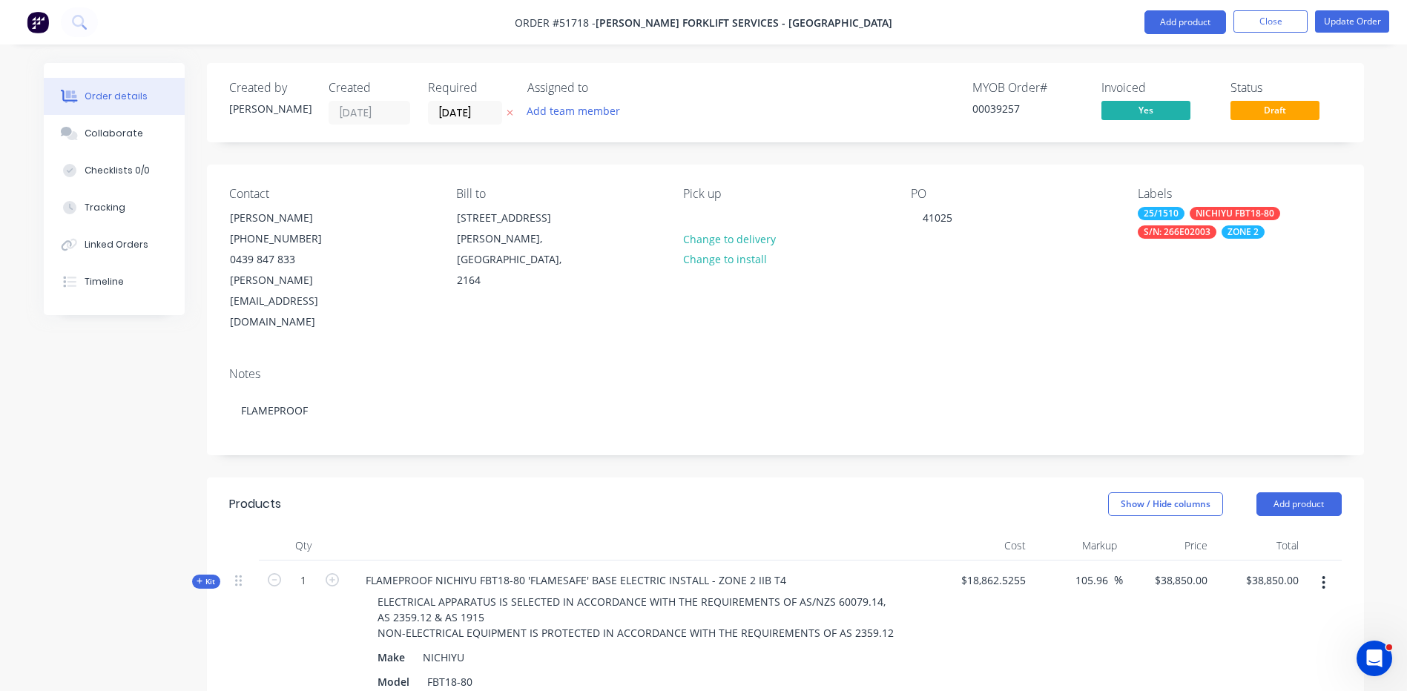
scroll to position [593, 0]
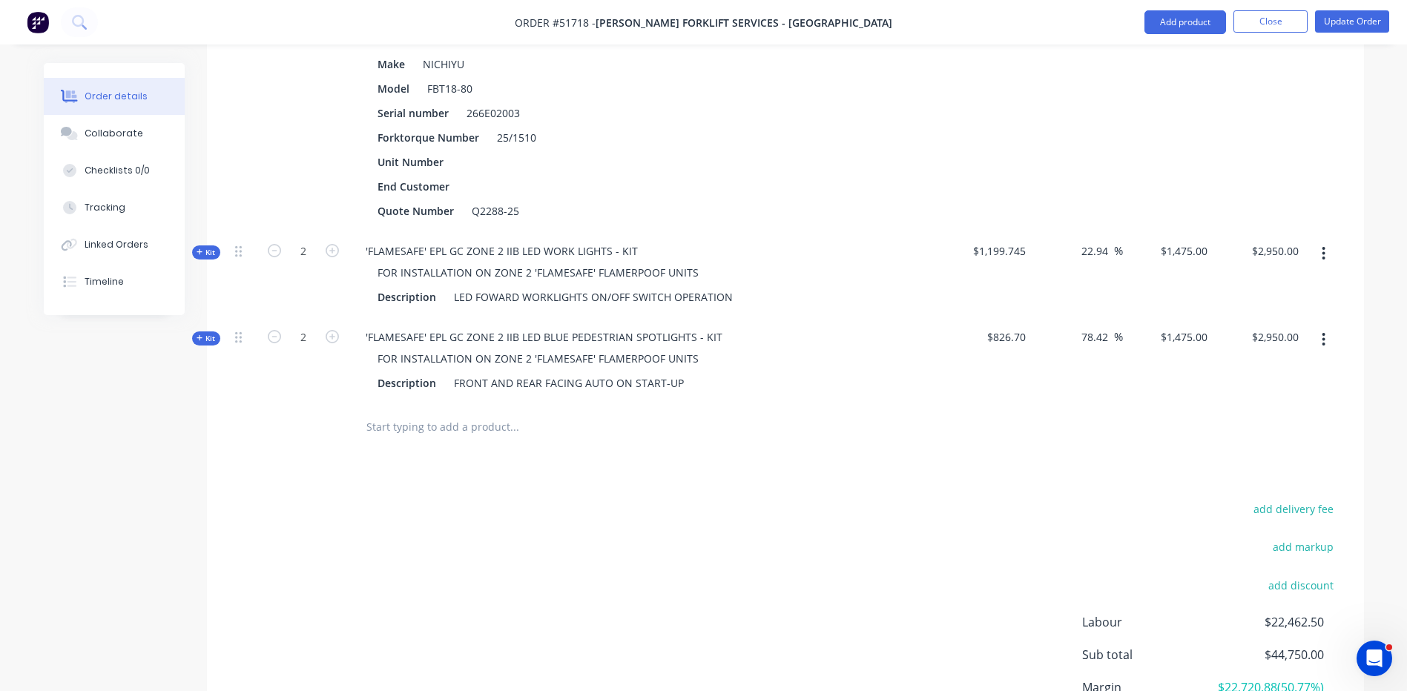
click at [916, 413] on div "Products Show / Hide columns Add product Qty Cost Markup Price Total Kit 1 FLAM…" at bounding box center [785, 346] width 1157 height 924
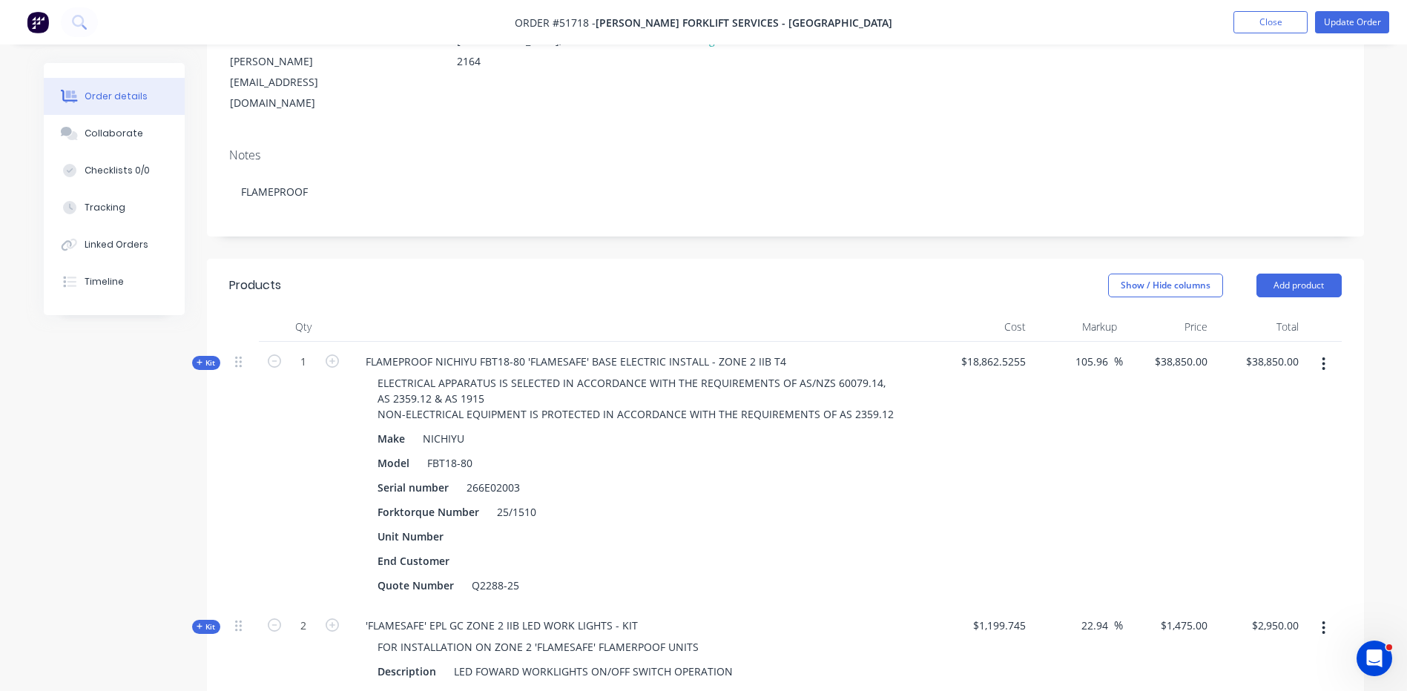
scroll to position [0, 0]
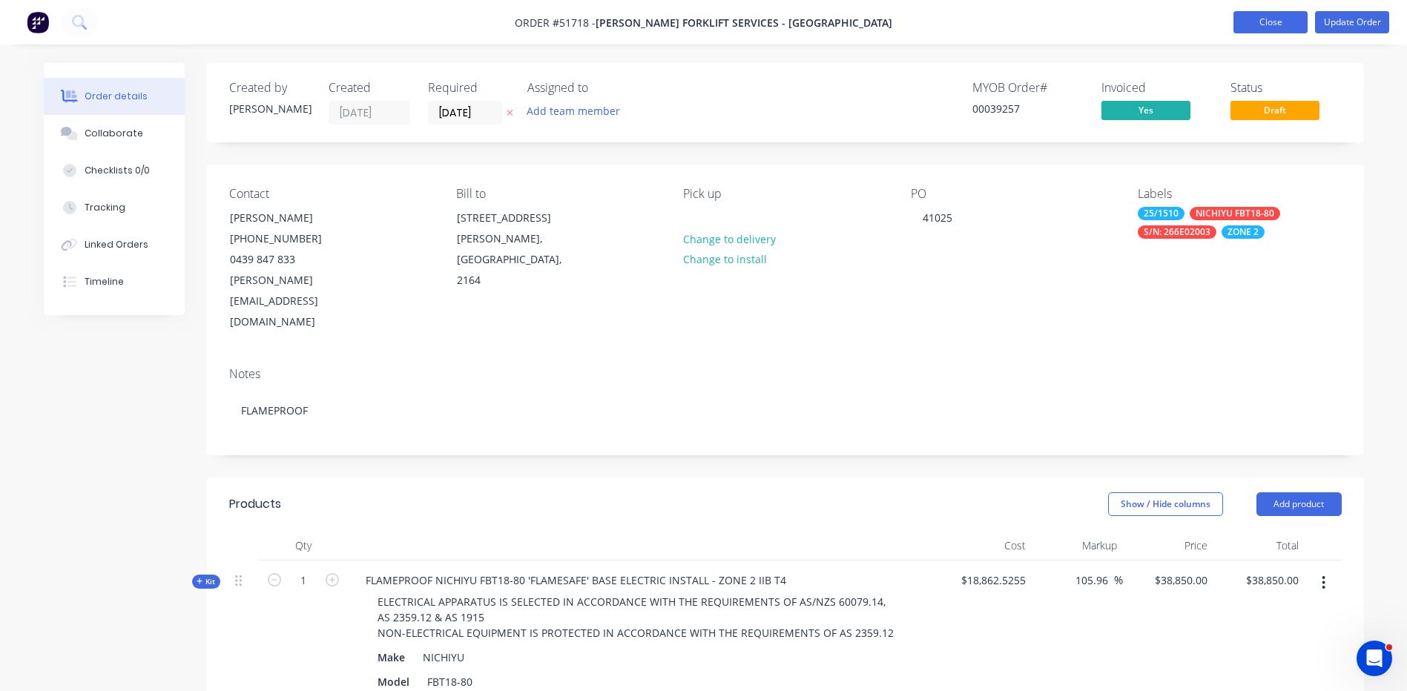
click at [1260, 28] on button "Close" at bounding box center [1271, 22] width 74 height 22
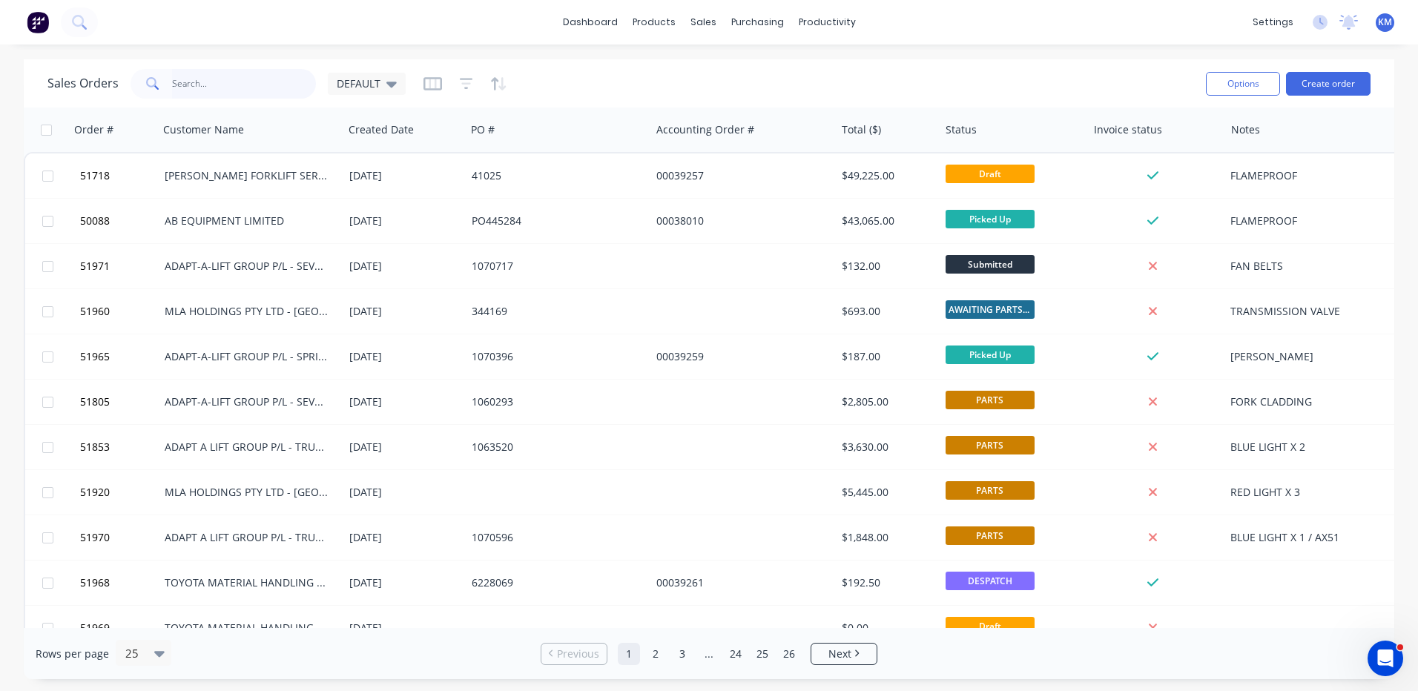
click at [181, 96] on input "text" at bounding box center [244, 84] width 145 height 30
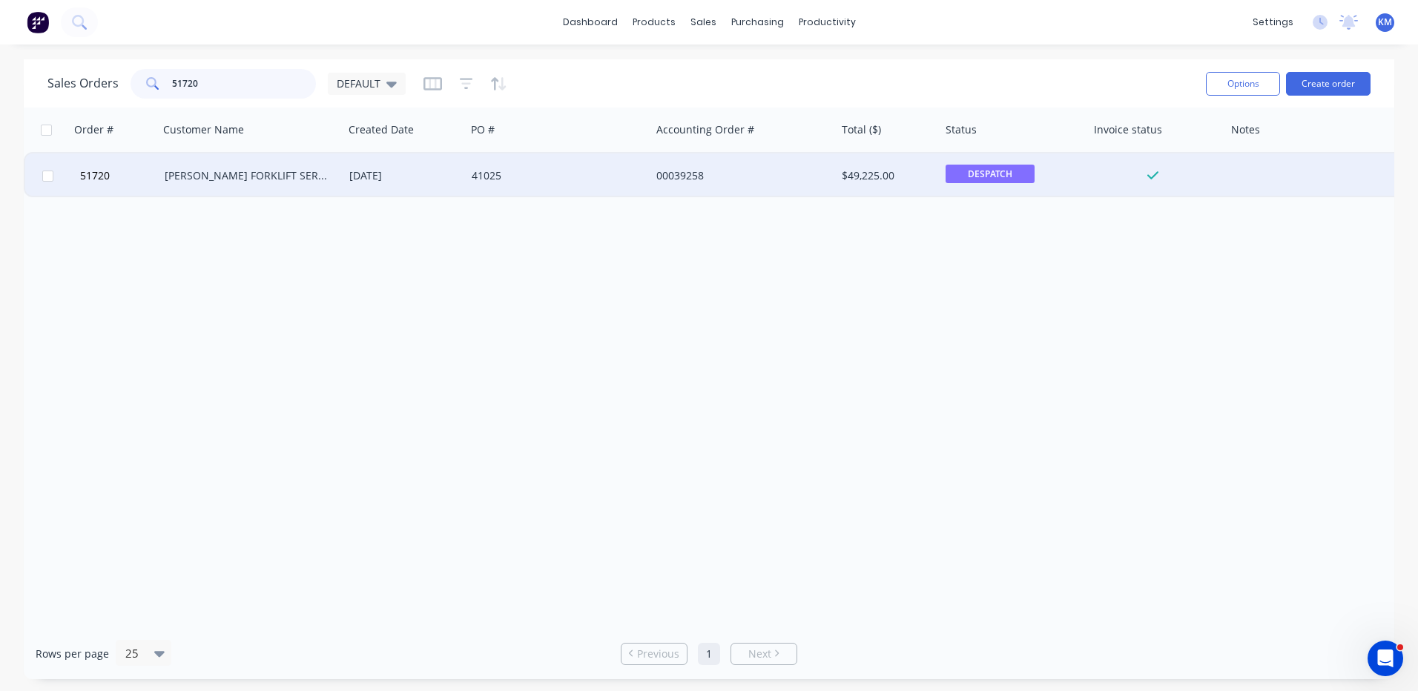
type input "51720"
click at [203, 188] on div "[PERSON_NAME] FORKLIFT SERVICES - [GEOGRAPHIC_DATA]" at bounding box center [251, 176] width 185 height 45
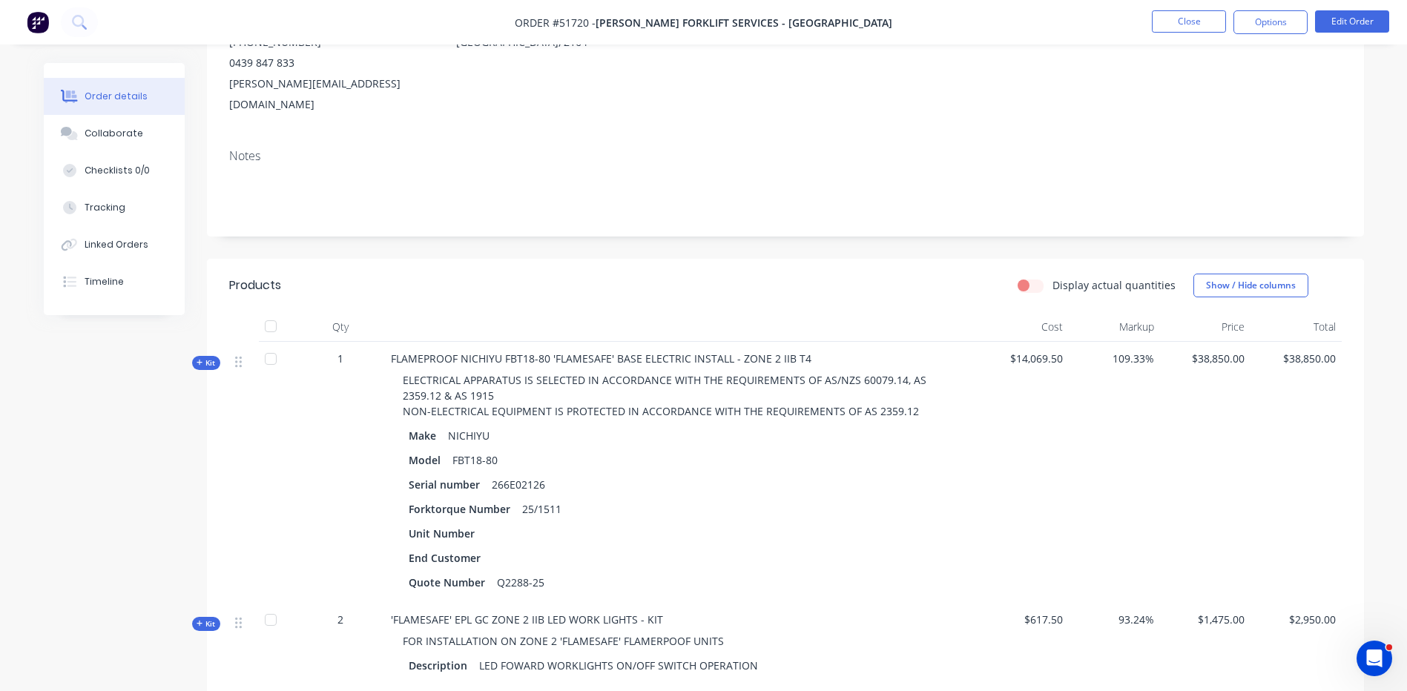
scroll to position [223, 0]
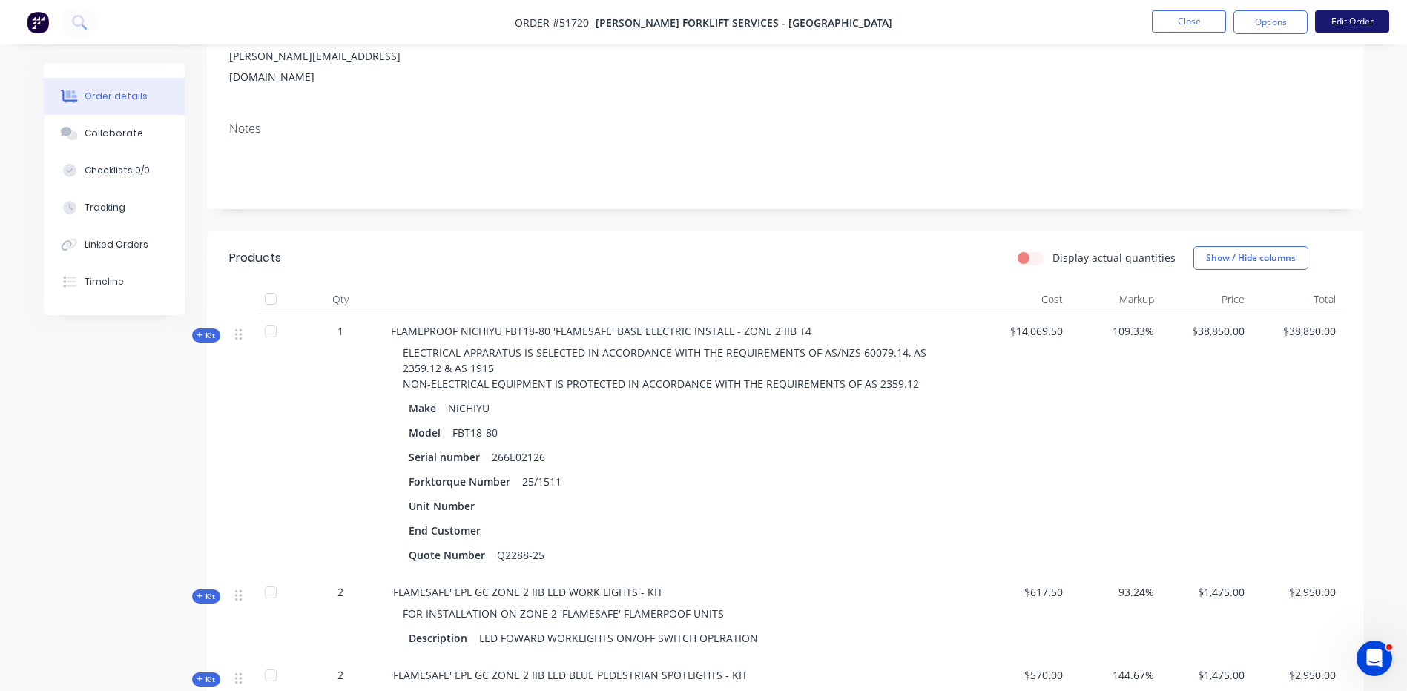
click at [1339, 20] on button "Edit Order" at bounding box center [1352, 21] width 74 height 22
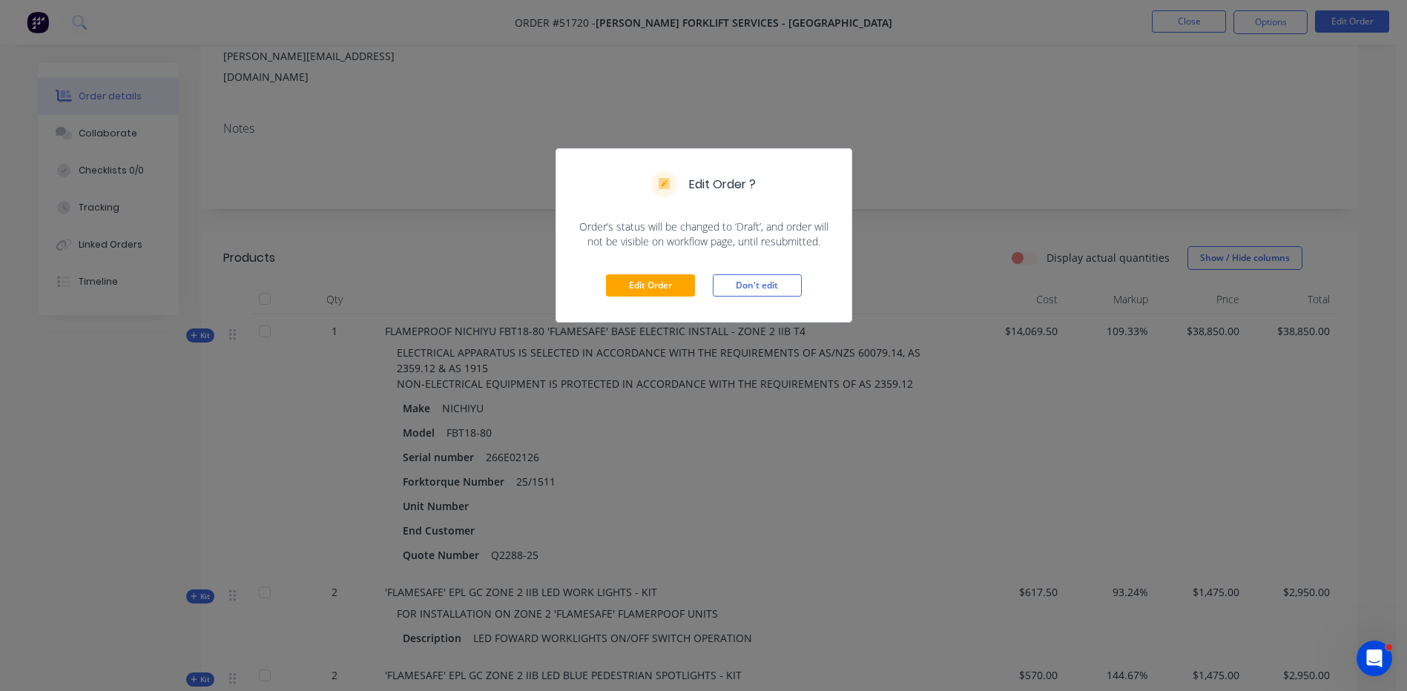
click at [701, 283] on div "Edit Order Don't edit" at bounding box center [703, 285] width 295 height 73
click at [696, 283] on div "Edit Order Don't edit" at bounding box center [703, 285] width 295 height 73
click at [650, 292] on button "Edit Order" at bounding box center [650, 285] width 89 height 22
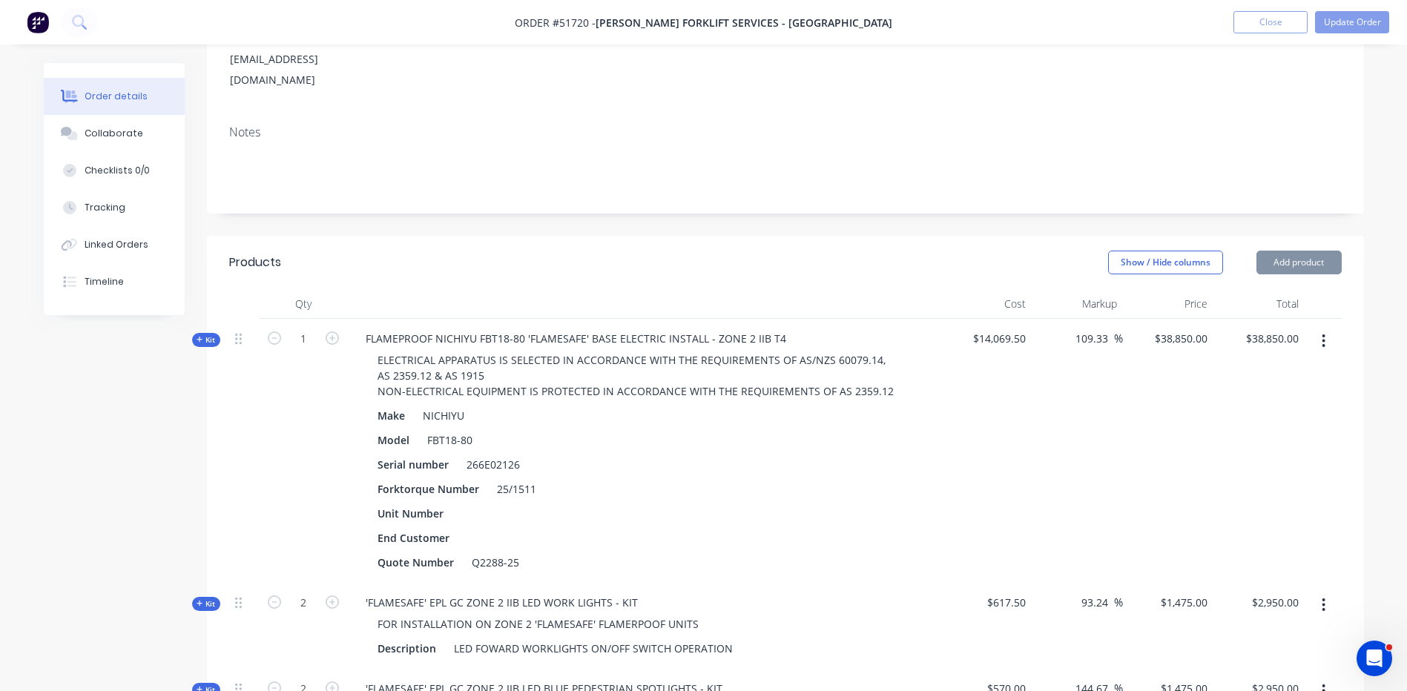
scroll to position [297, 0]
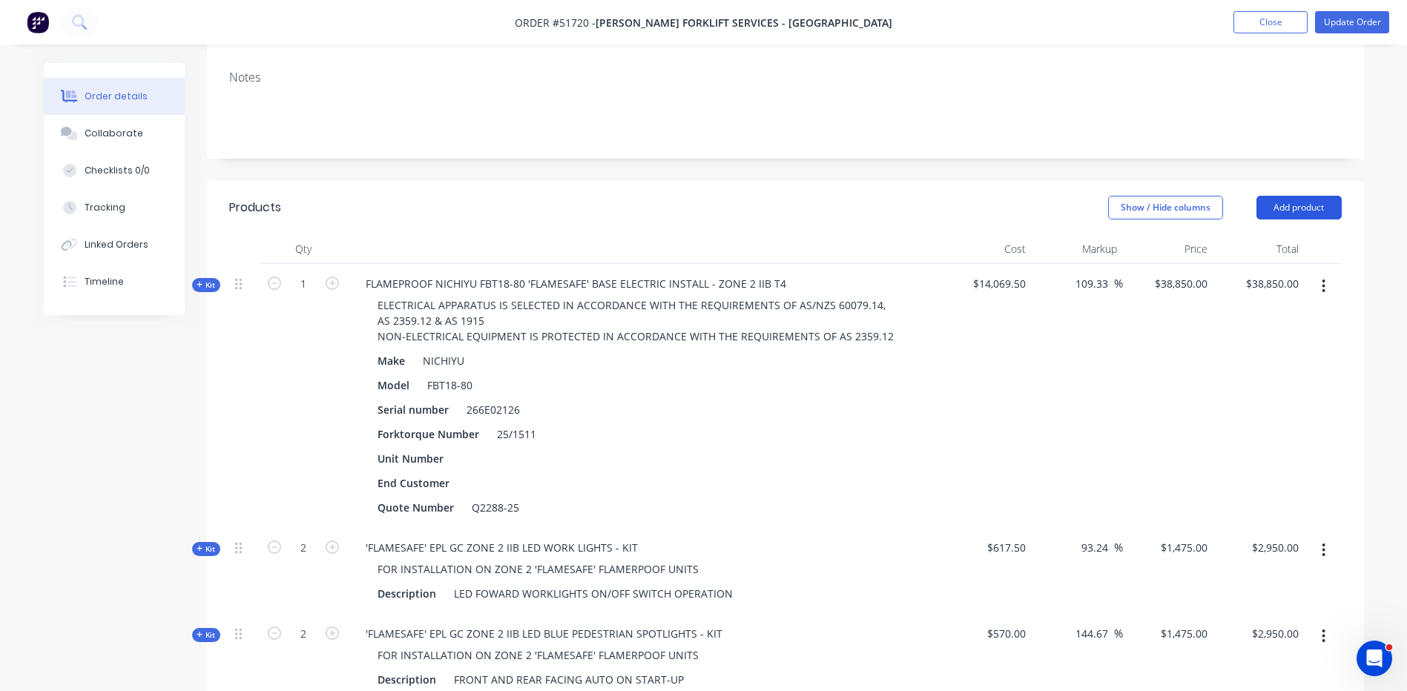
click at [1310, 196] on button "Add product" at bounding box center [1299, 208] width 85 height 24
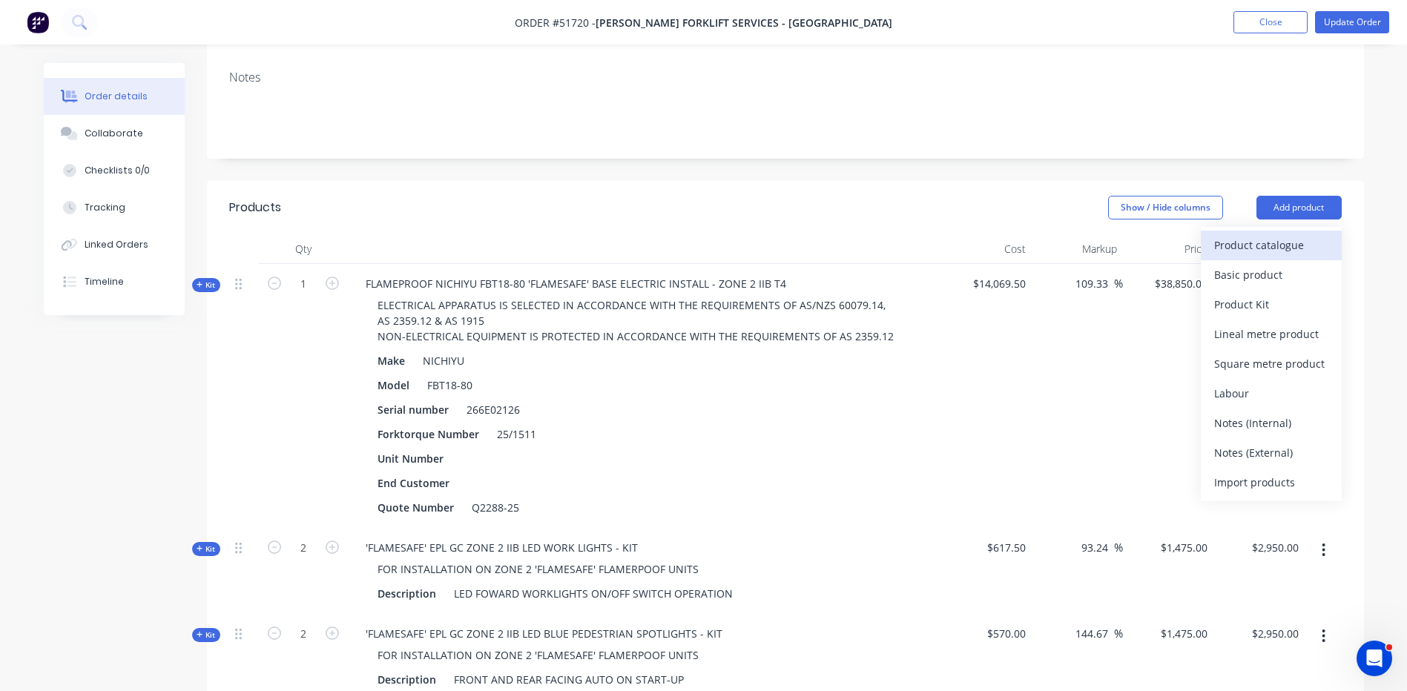
click at [1290, 234] on div "Product catalogue" at bounding box center [1271, 245] width 114 height 22
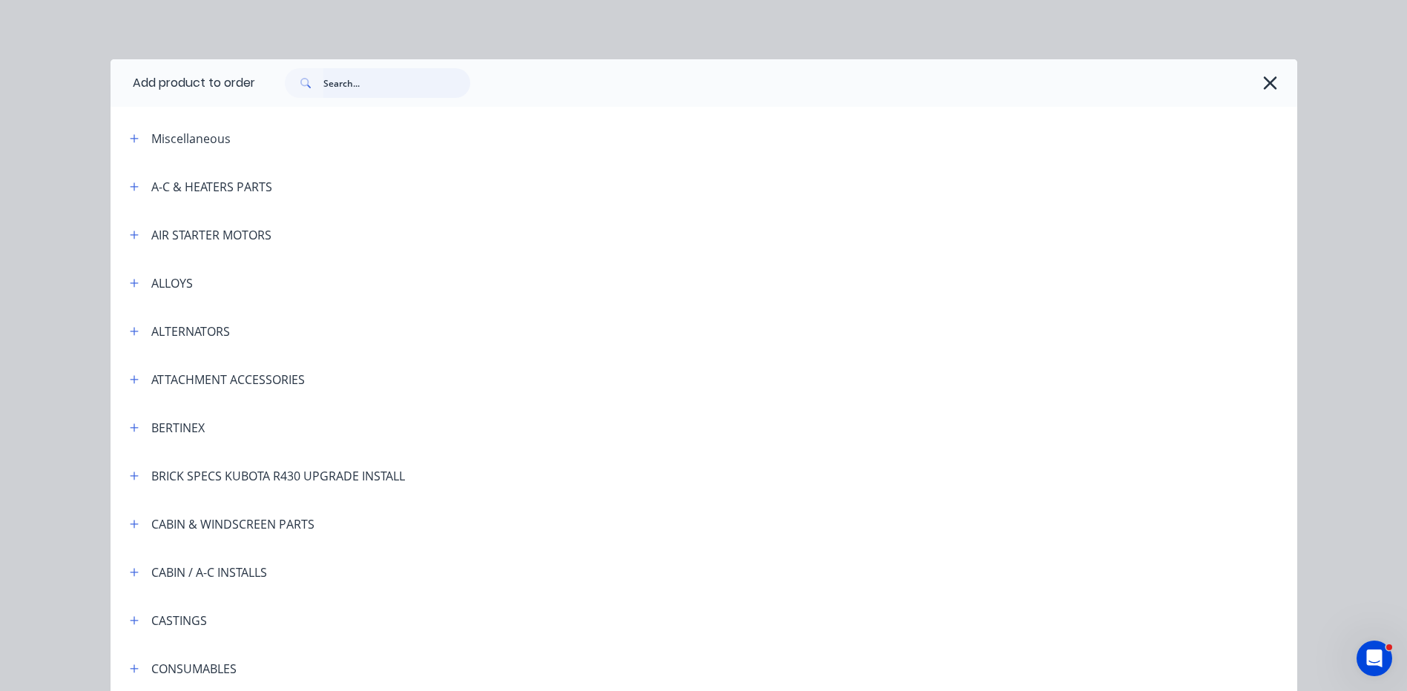
click at [412, 81] on input "text" at bounding box center [396, 83] width 147 height 30
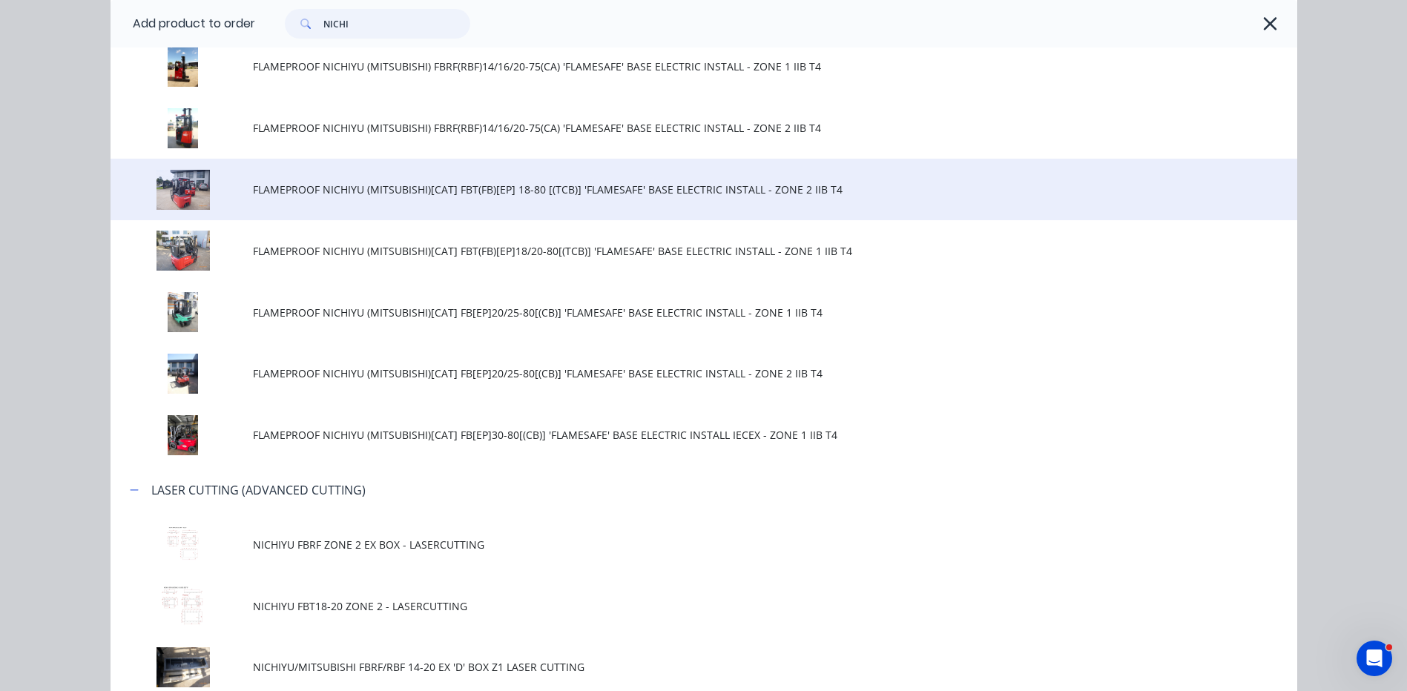
type input "NICHI"
click at [501, 195] on span "FLAMEPROOF NICHIYU (MITSUBISHI)[CAT] FBT(FB)[EP] 18-80 [(TCB)] 'FLAMESAFE' BASE…" at bounding box center [670, 190] width 835 height 16
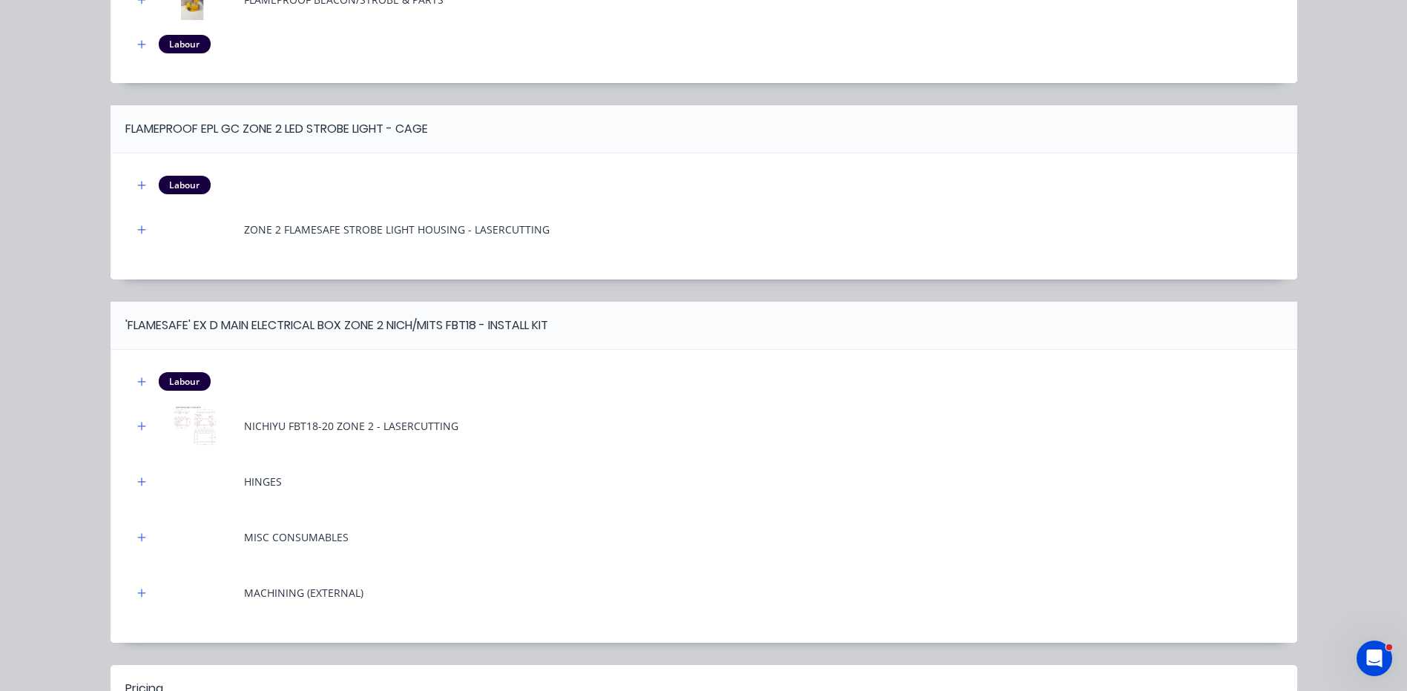
scroll to position [1674, 0]
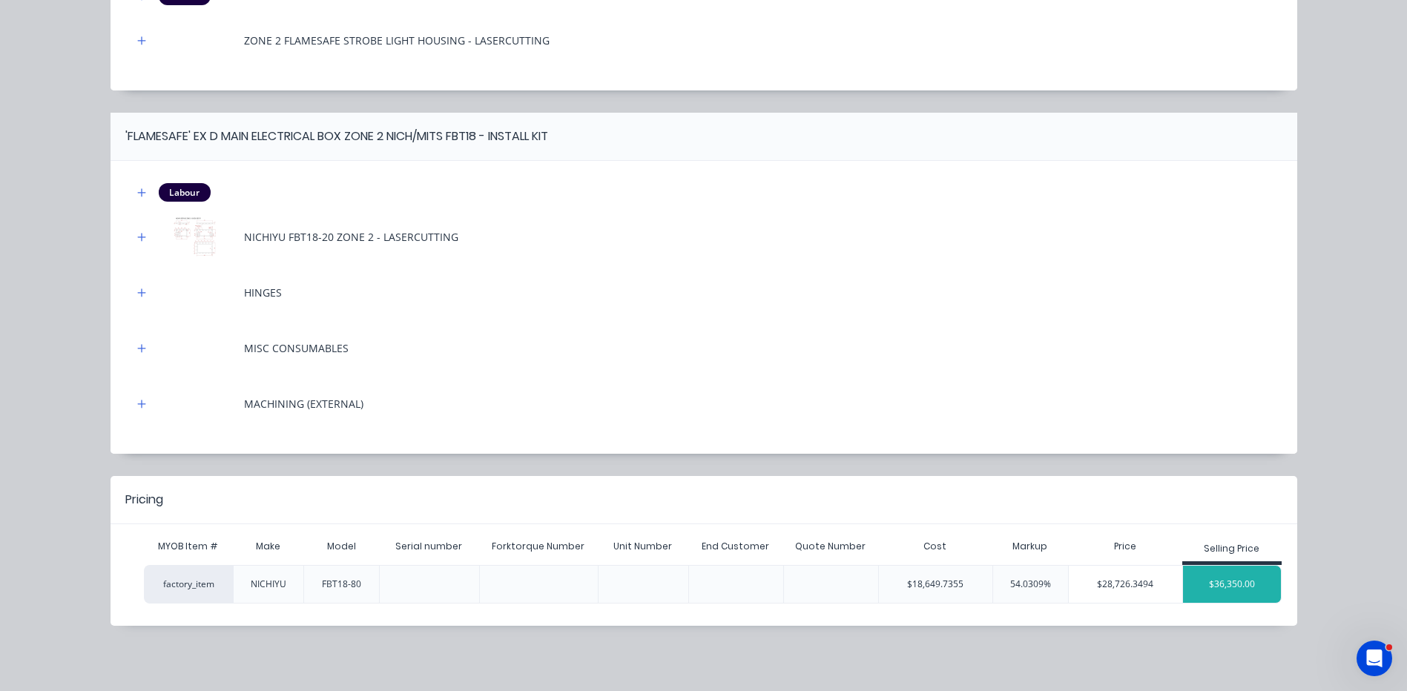
click at [1252, 584] on div "$36,350.00" at bounding box center [1232, 584] width 99 height 37
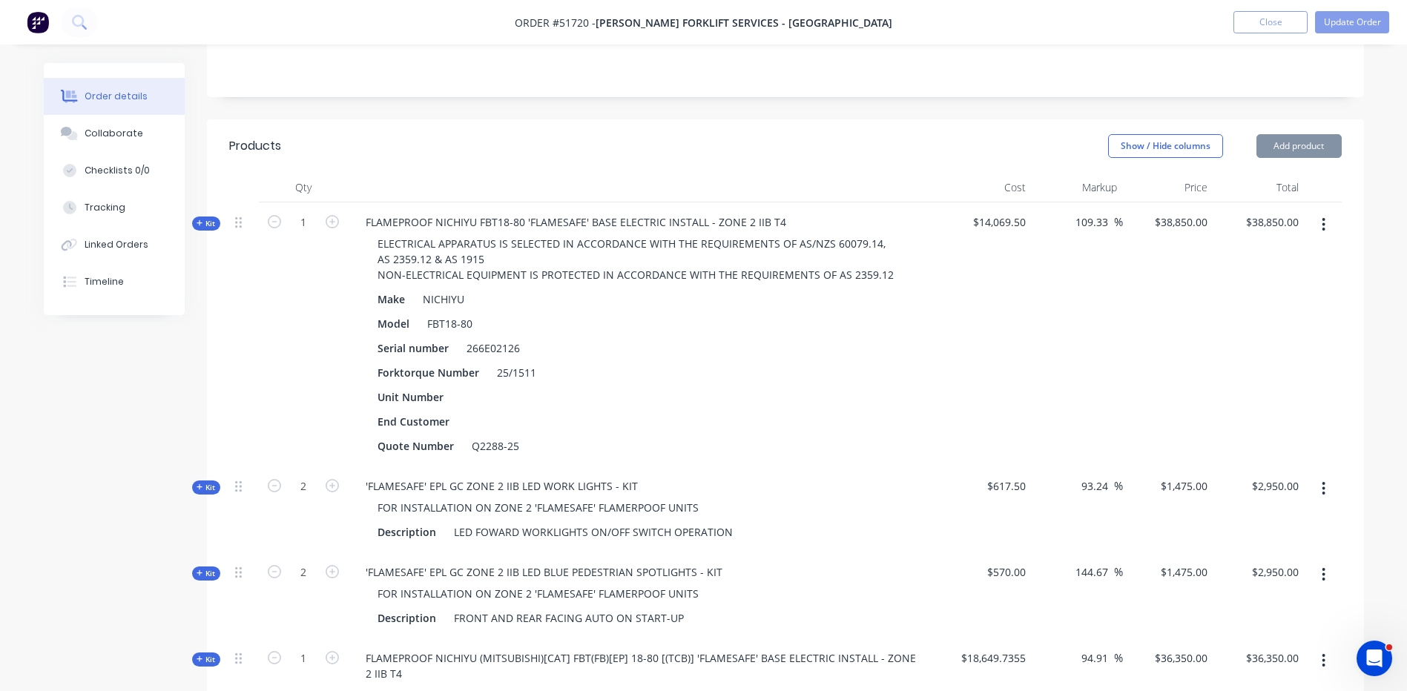
scroll to position [362, 0]
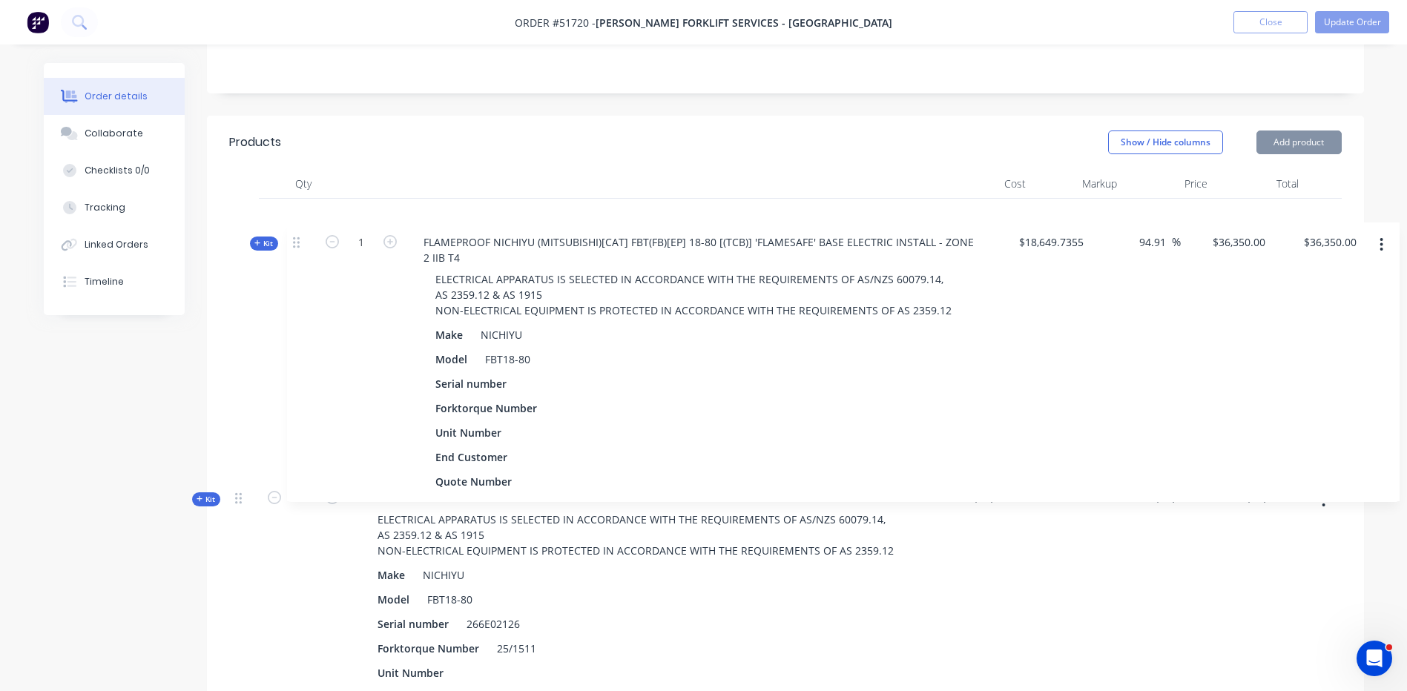
drag, startPoint x: 237, startPoint y: 618, endPoint x: 297, endPoint y: 232, distance: 390.4
click at [297, 232] on div "Kit 1 FLAMEPROOF NICHIYU FBT18-80 'FLAMESAFE' BASE ELECTRIC INSTALL - ZONE 2 II…" at bounding box center [785, 557] width 1113 height 716
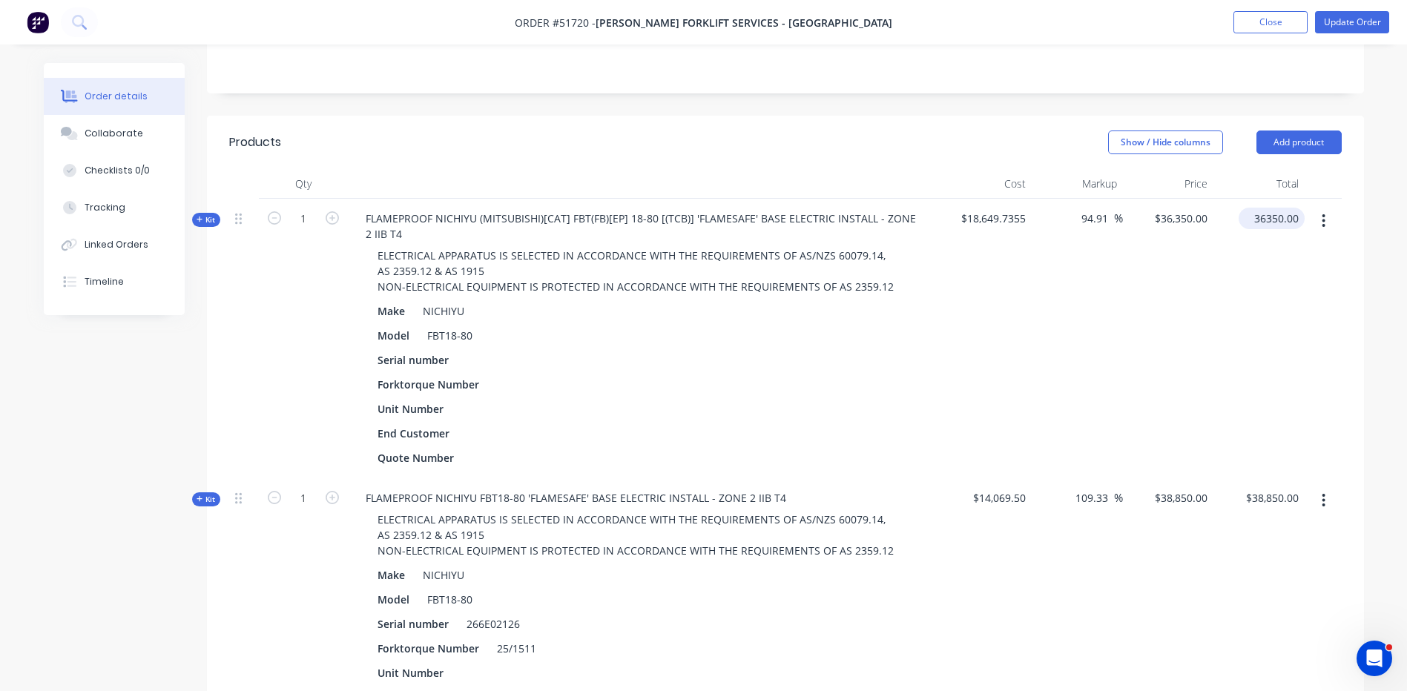
click at [1293, 208] on input "36350.00" at bounding box center [1275, 219] width 60 height 22
type input "38850"
click at [759, 116] on header "Products Show / Hide columns Add product" at bounding box center [785, 142] width 1157 height 53
type input "108.31"
type input "$38,850.00"
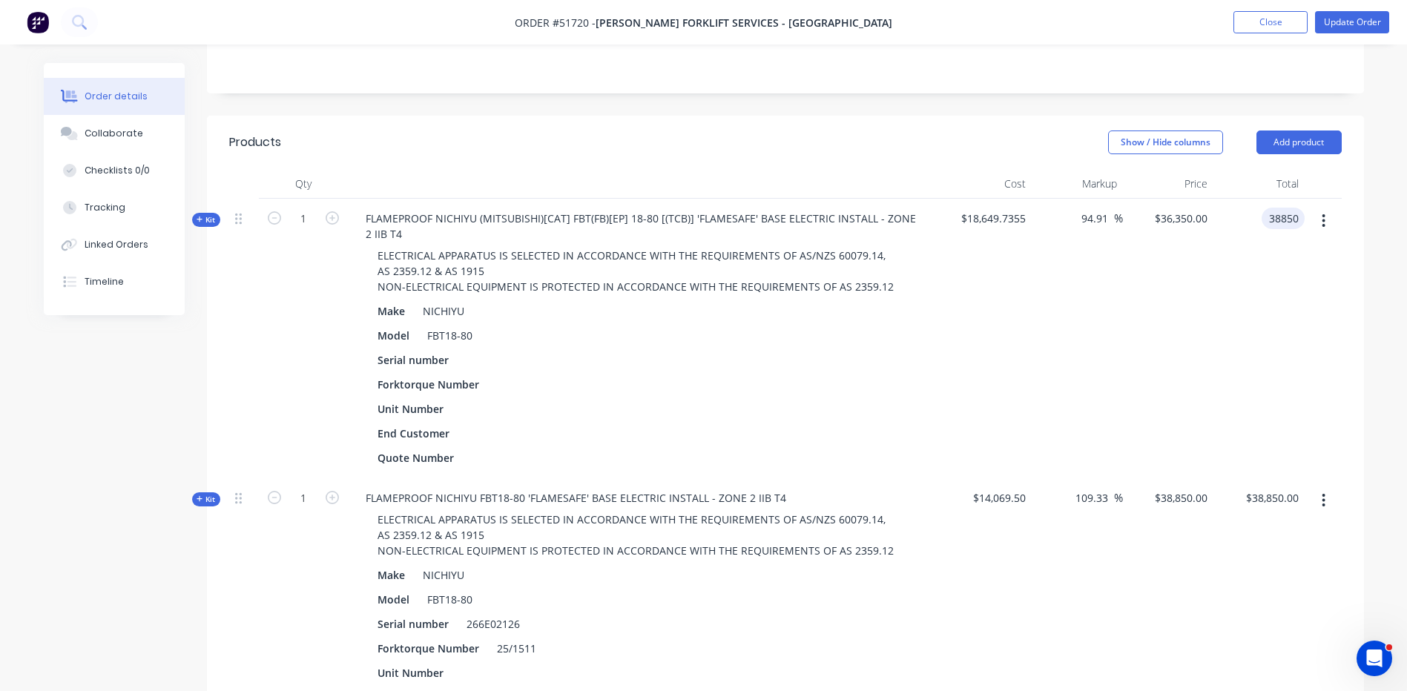
type input "$38,850.00"
drag, startPoint x: 524, startPoint y: 580, endPoint x: 453, endPoint y: 576, distance: 71.4
click at [455, 614] on div "Serial number 266E02126" at bounding box center [645, 625] width 546 height 22
click at [468, 349] on div at bounding box center [472, 360] width 22 height 22
paste div
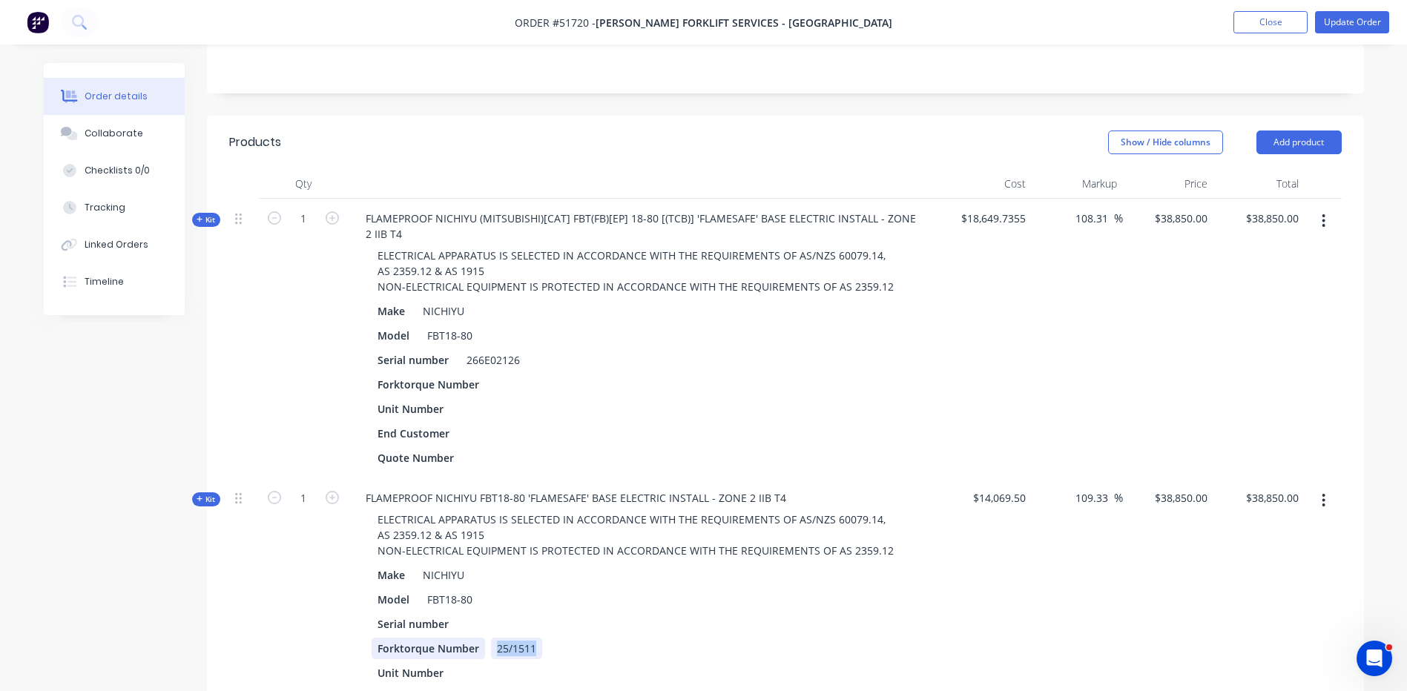
drag, startPoint x: 530, startPoint y: 608, endPoint x: 481, endPoint y: 609, distance: 49.7
click at [481, 638] on div "Forktorque Number 25/1511" at bounding box center [645, 649] width 546 height 22
click at [500, 374] on div at bounding box center [502, 385] width 22 height 22
paste div
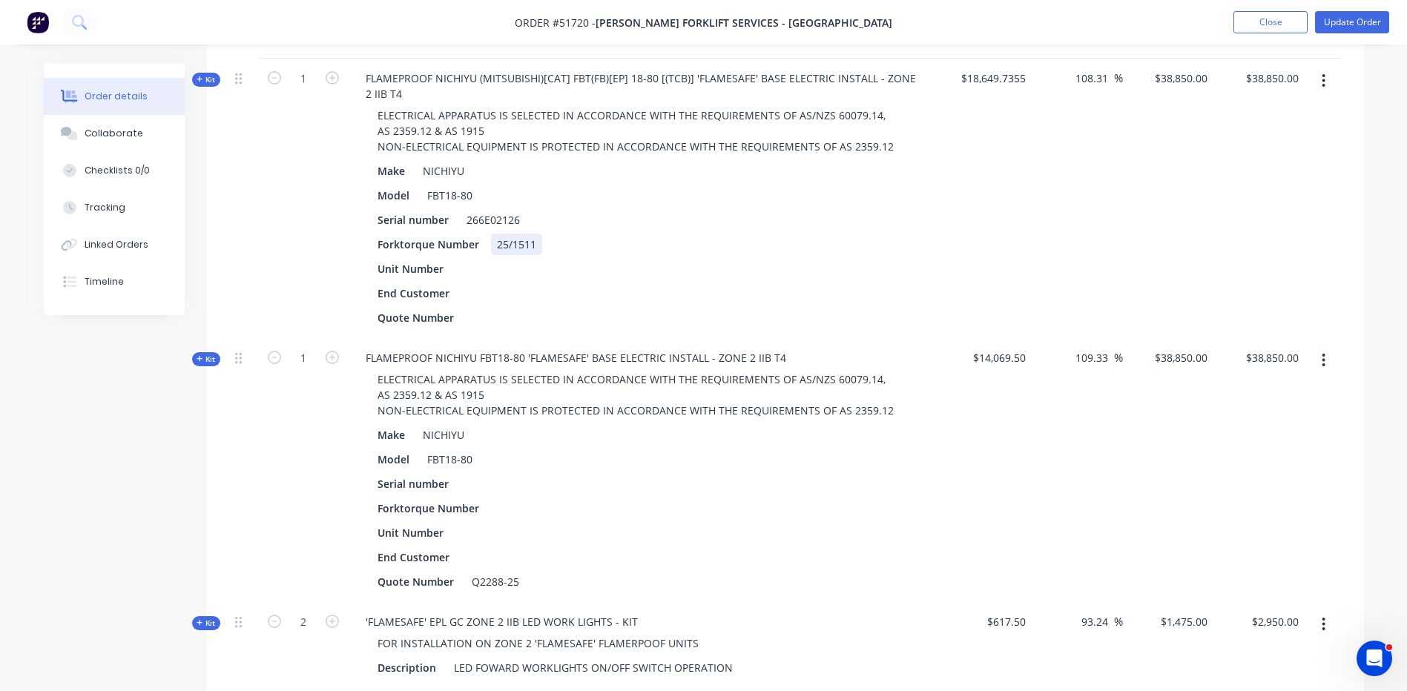
scroll to position [585, 0]
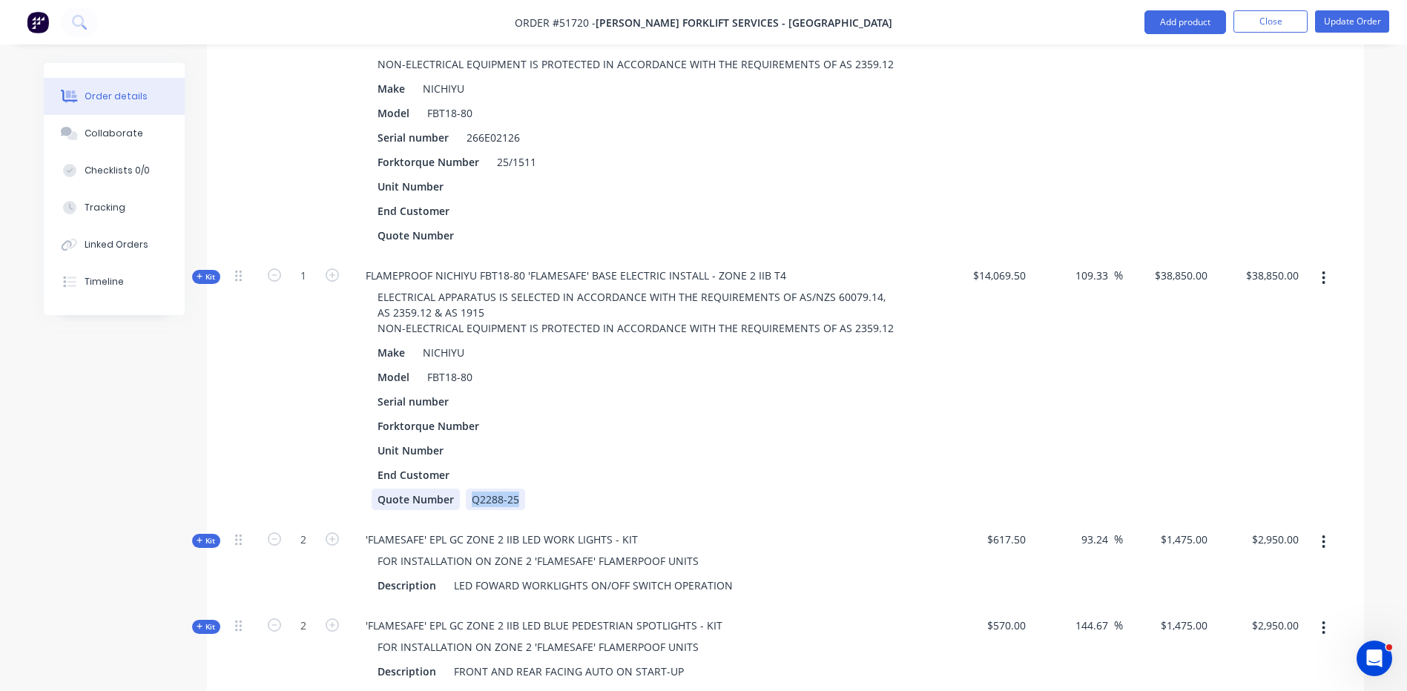
drag, startPoint x: 520, startPoint y: 453, endPoint x: 457, endPoint y: 453, distance: 63.1
click at [457, 489] on div "Quote Number Q2288-25" at bounding box center [645, 500] width 546 height 22
click at [474, 225] on div at bounding box center [477, 236] width 22 height 22
paste div
click at [1328, 265] on button "button" at bounding box center [1323, 278] width 35 height 27
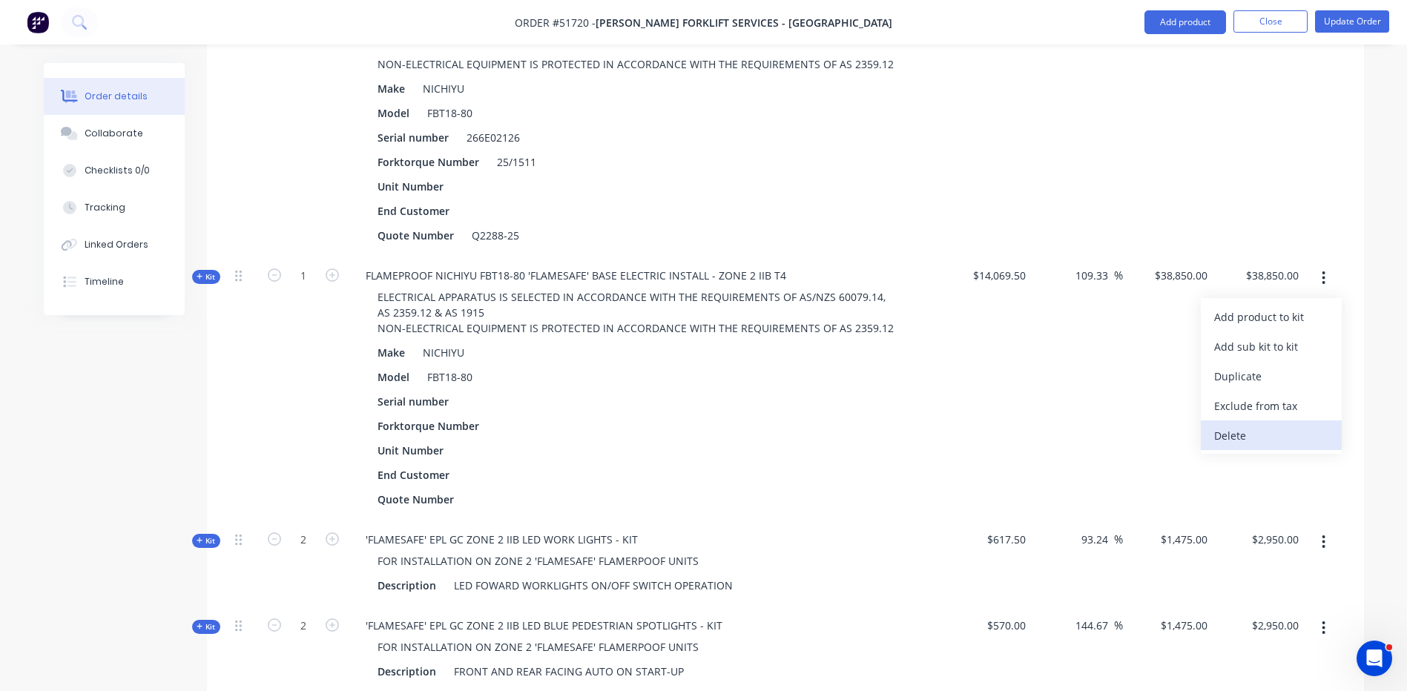
click at [1252, 425] on div "Delete" at bounding box center [1271, 436] width 114 height 22
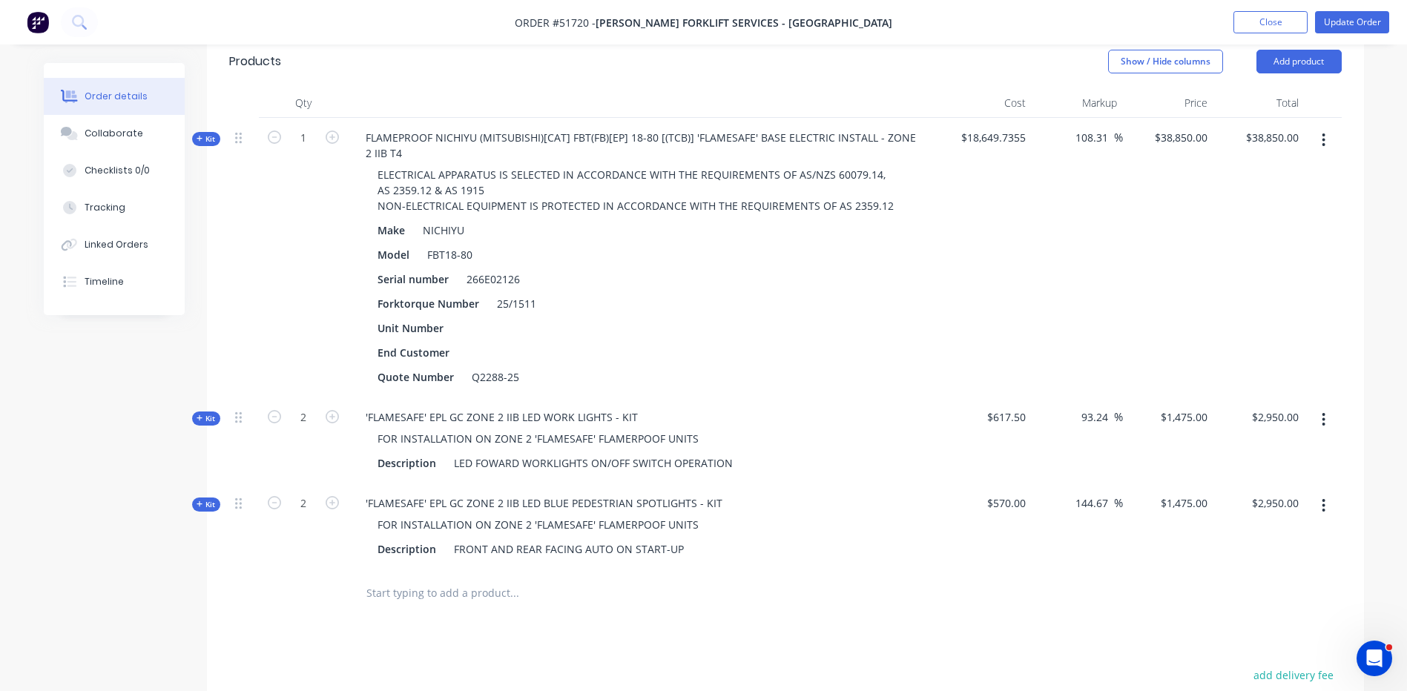
scroll to position [288, 0]
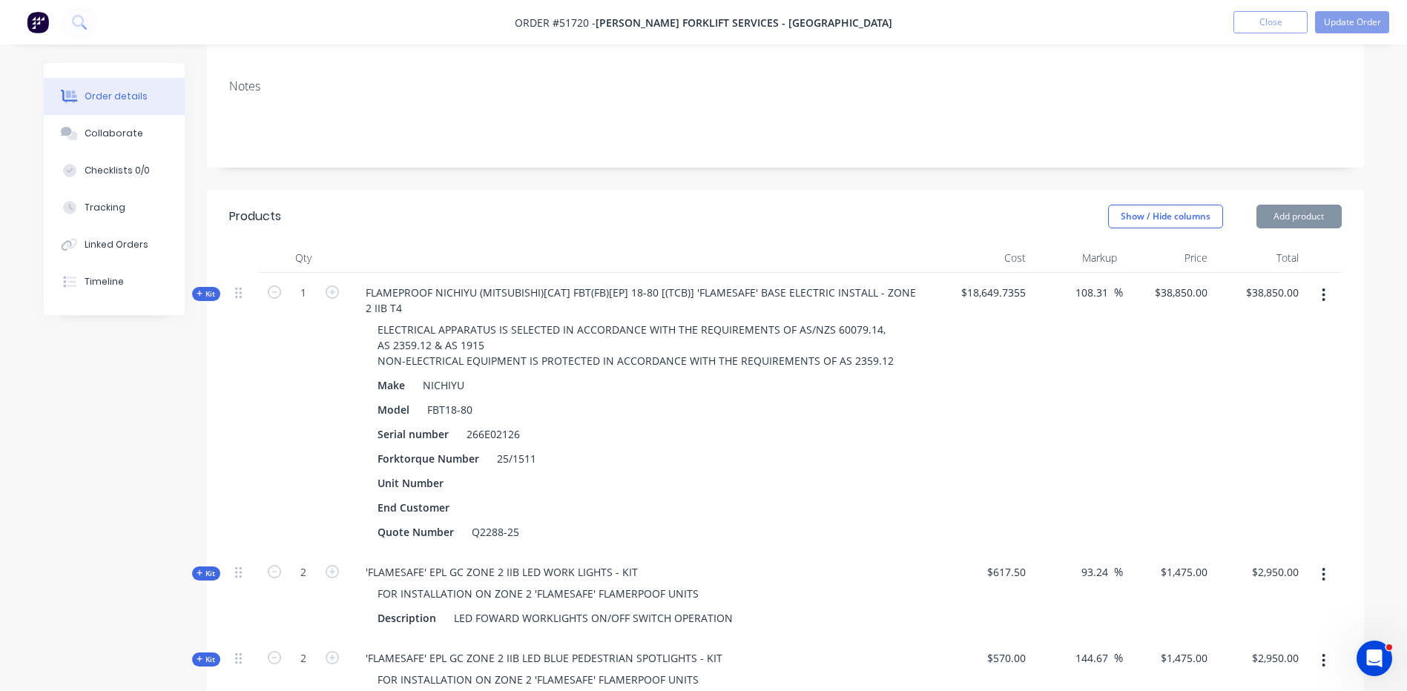
click at [215, 289] on span "Kit" at bounding box center [206, 294] width 19 height 11
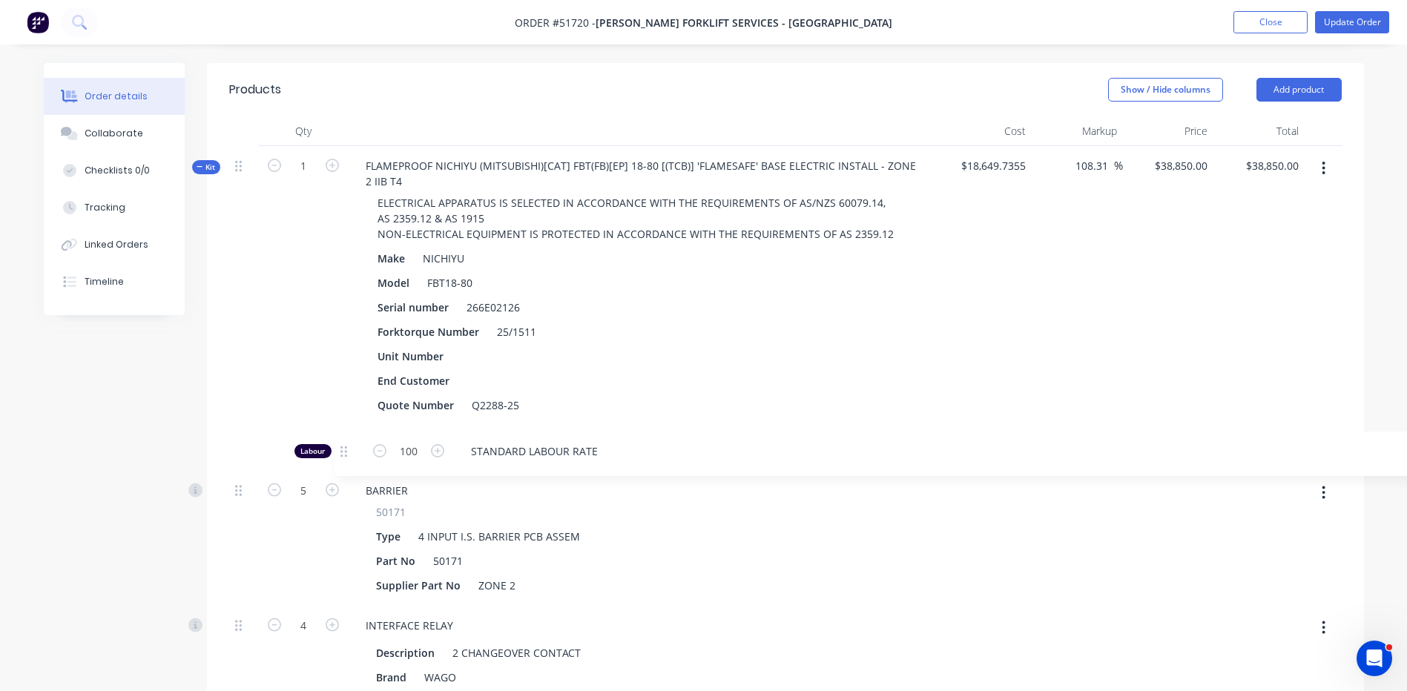
scroll to position [418, 0]
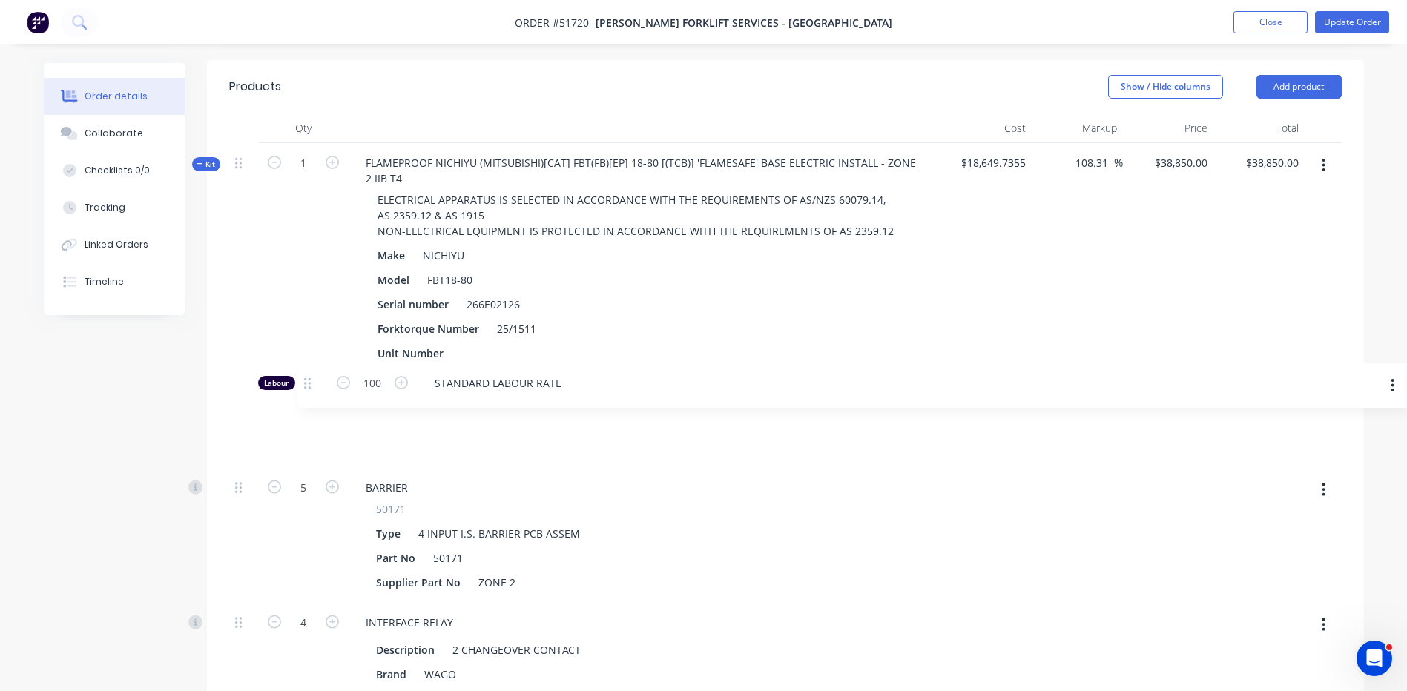
drag, startPoint x: 238, startPoint y: 212, endPoint x: 306, endPoint y: 379, distance: 180.3
click at [1323, 152] on button "button" at bounding box center [1323, 165] width 35 height 27
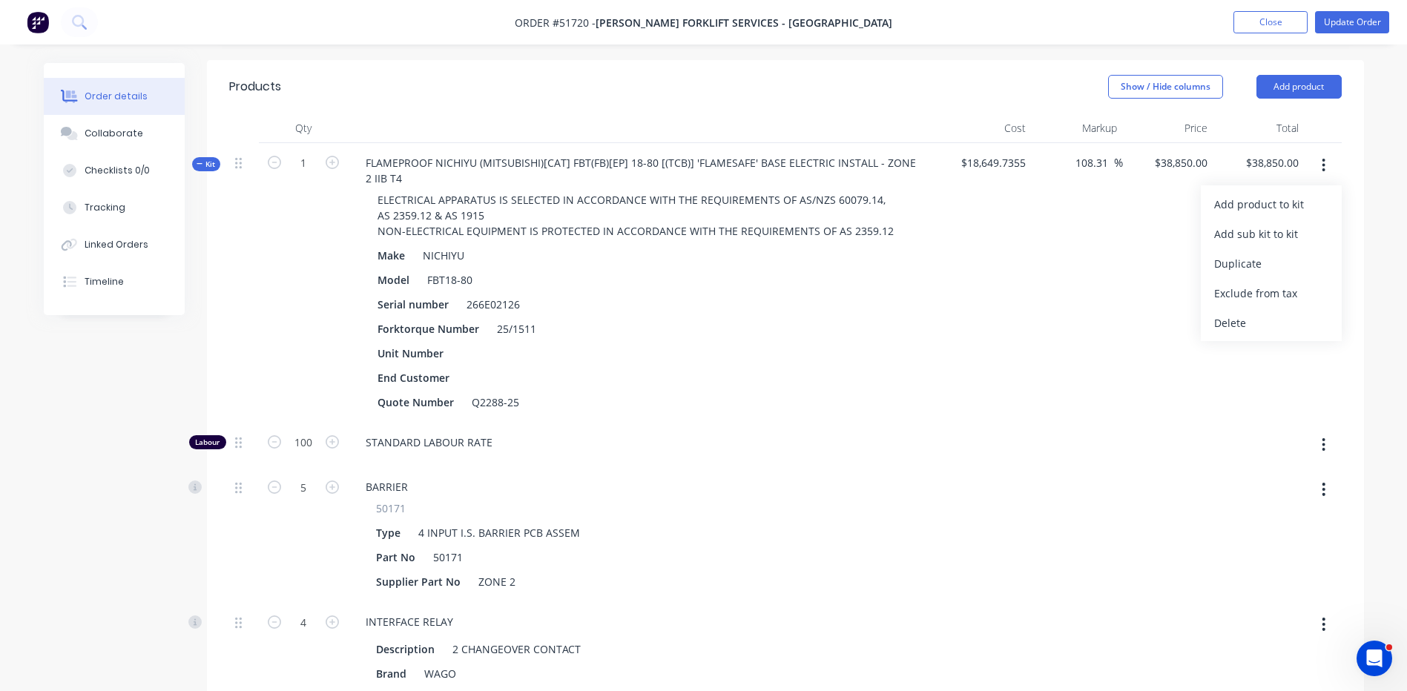
click at [1312, 143] on div "Add product to kit Add sub kit to kit Duplicate Exclude from tax Delete" at bounding box center [1323, 283] width 37 height 280
click at [1318, 152] on button "button" at bounding box center [1323, 165] width 35 height 27
click at [1300, 194] on div "Add product to kit" at bounding box center [1271, 205] width 114 height 22
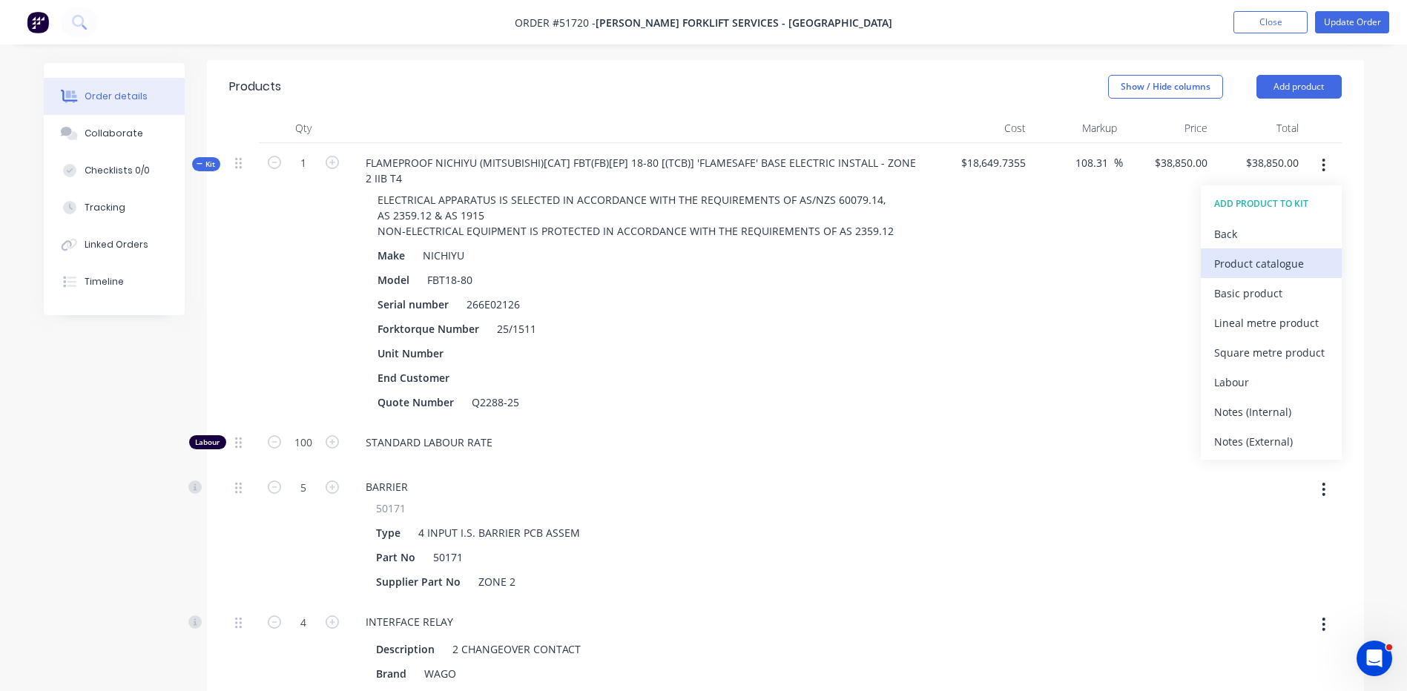
click at [1228, 253] on div "Product catalogue" at bounding box center [1271, 264] width 114 height 22
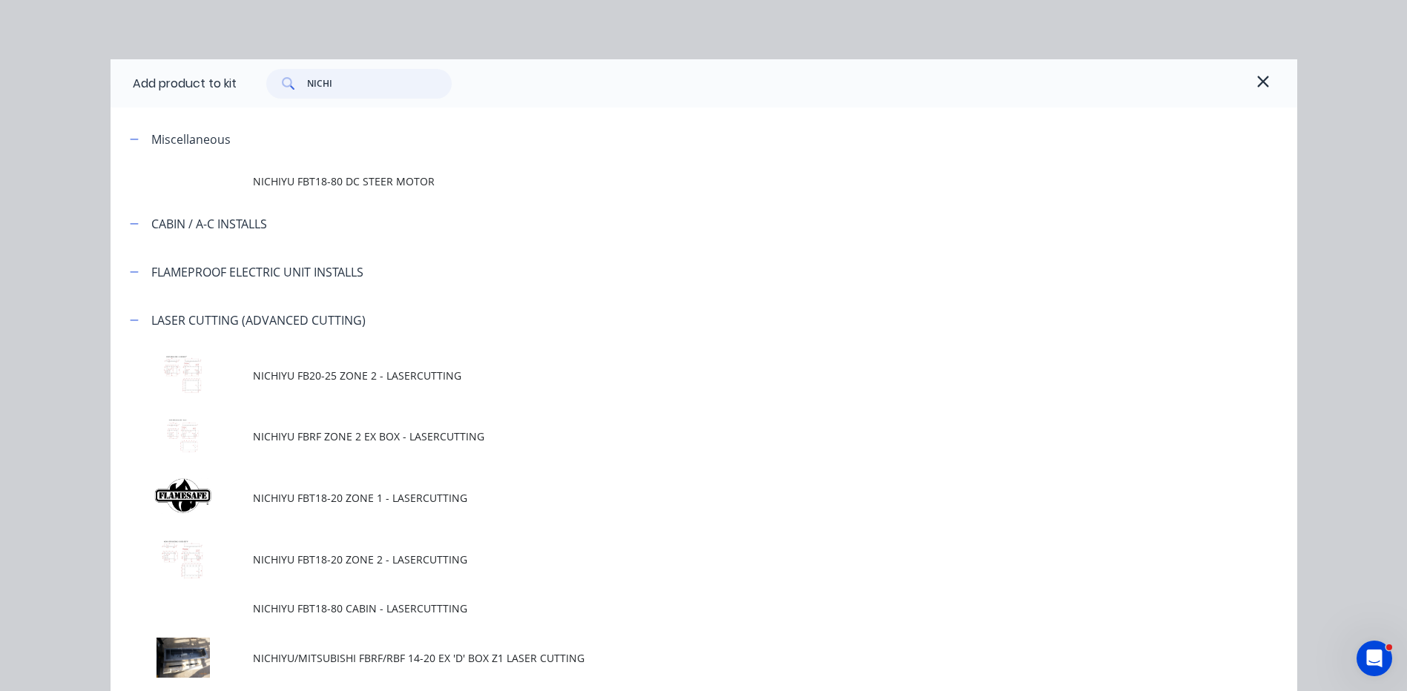
click at [372, 79] on input "NICHI" at bounding box center [379, 84] width 145 height 30
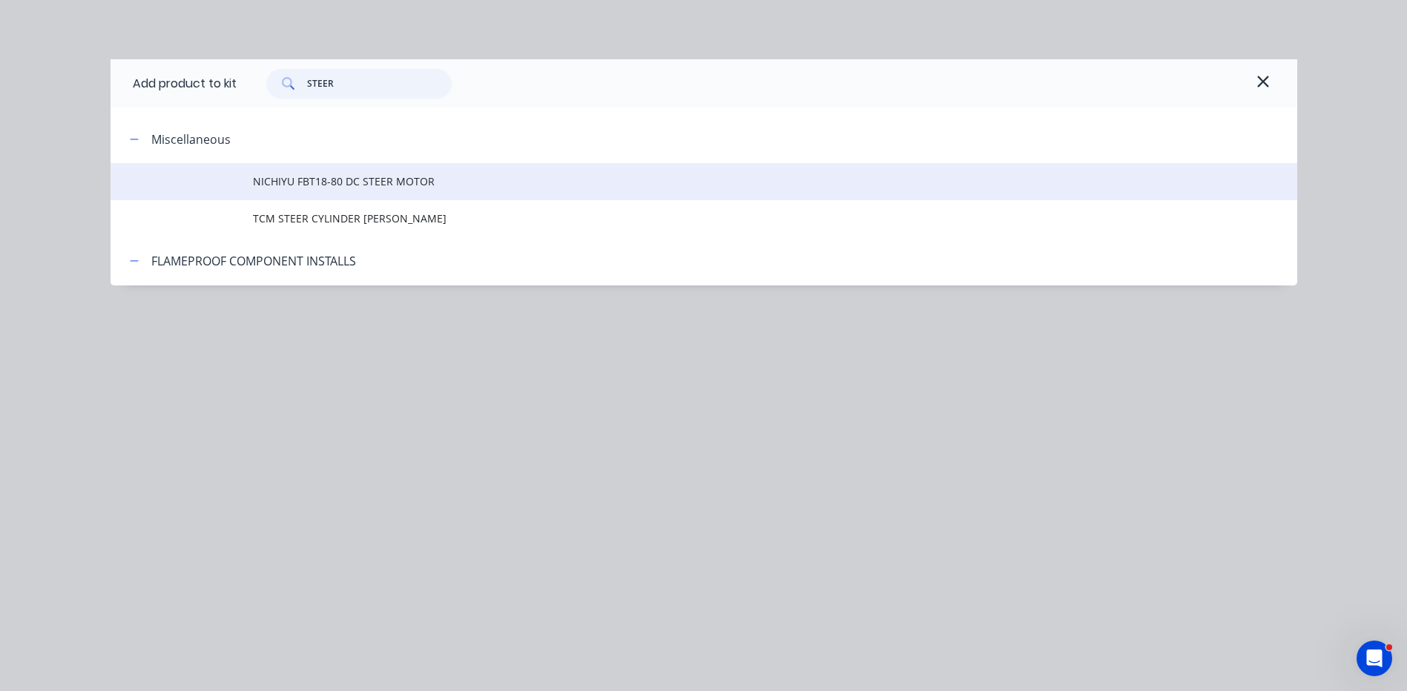
type input "STEER"
click at [309, 184] on span "NICHIYU FBT18-80 DC STEER MOTOR" at bounding box center [670, 182] width 835 height 16
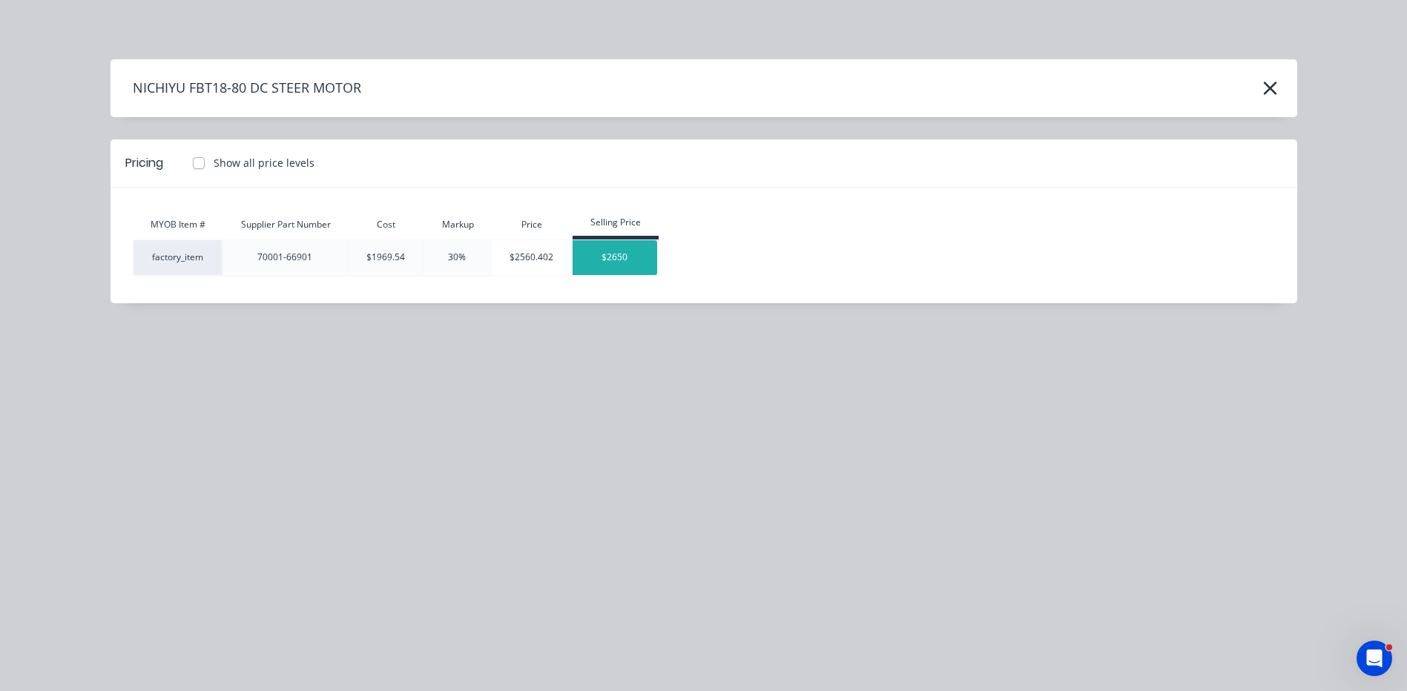
type input "$43,102.8125"
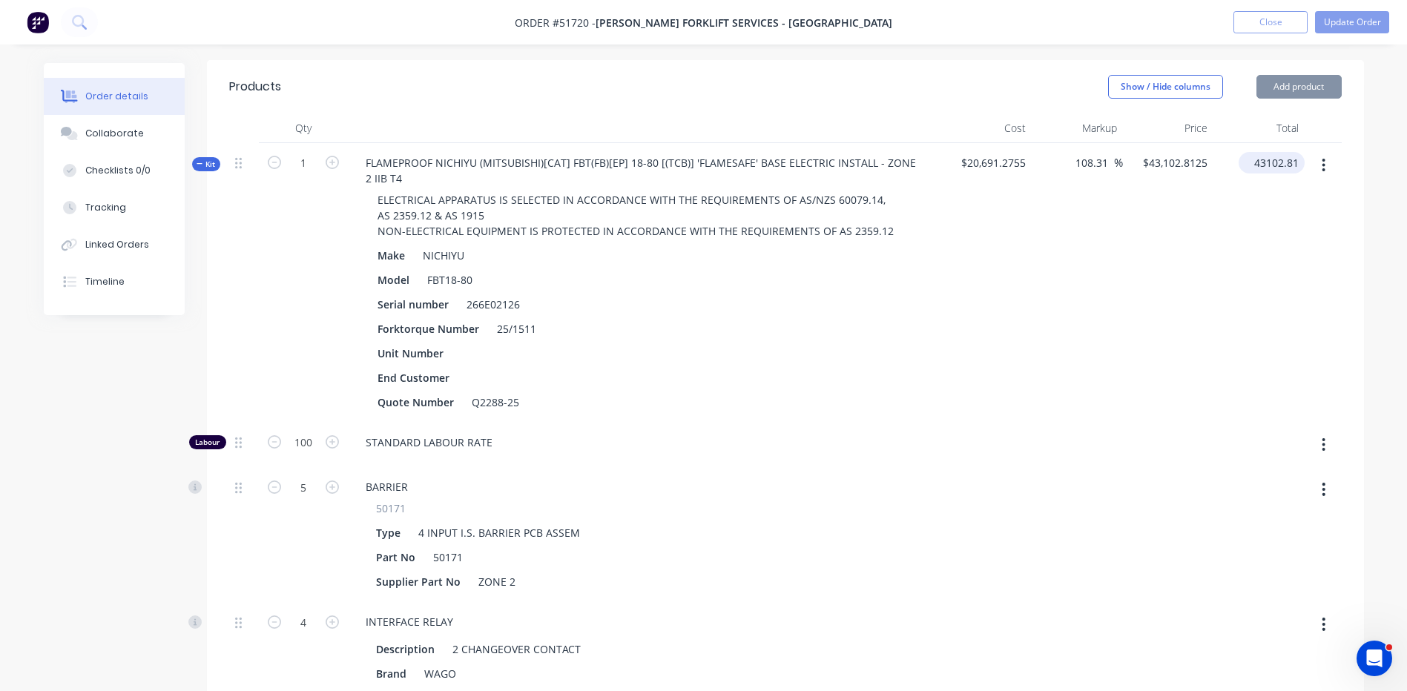
click at [1250, 152] on div "43102.81 $43,102.81" at bounding box center [1272, 163] width 66 height 22
type input "38850"
click at [1054, 75] on div "Show / Hide columns Add product" at bounding box center [903, 87] width 876 height 24
type input "87.76"
type input "$38,850.00"
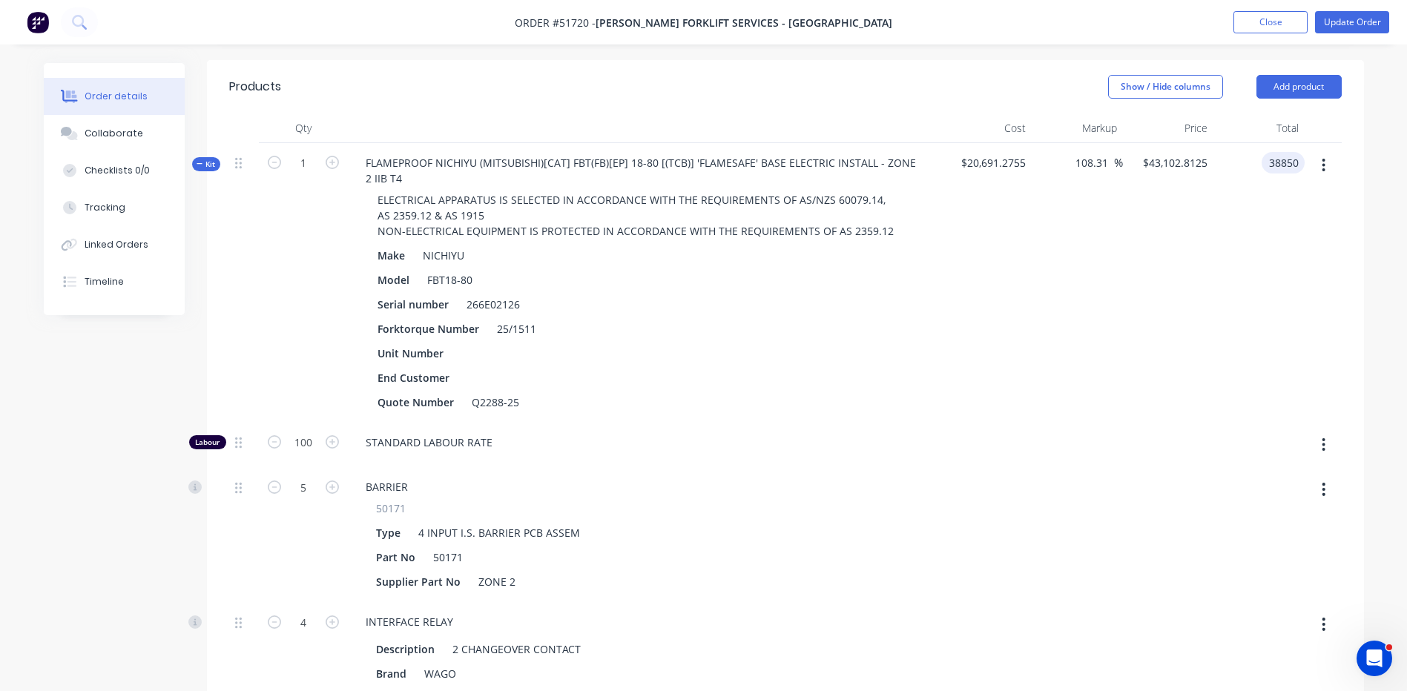
type input "$38,850.00"
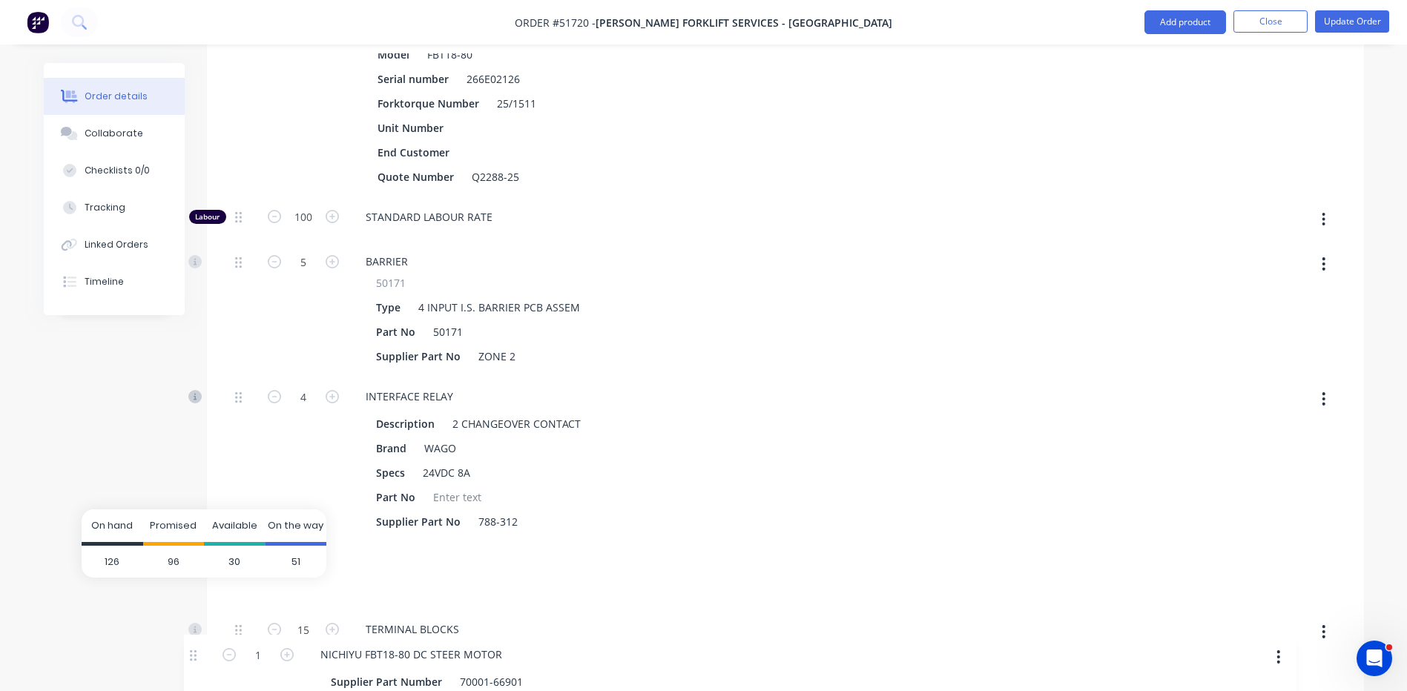
scroll to position [647, 0]
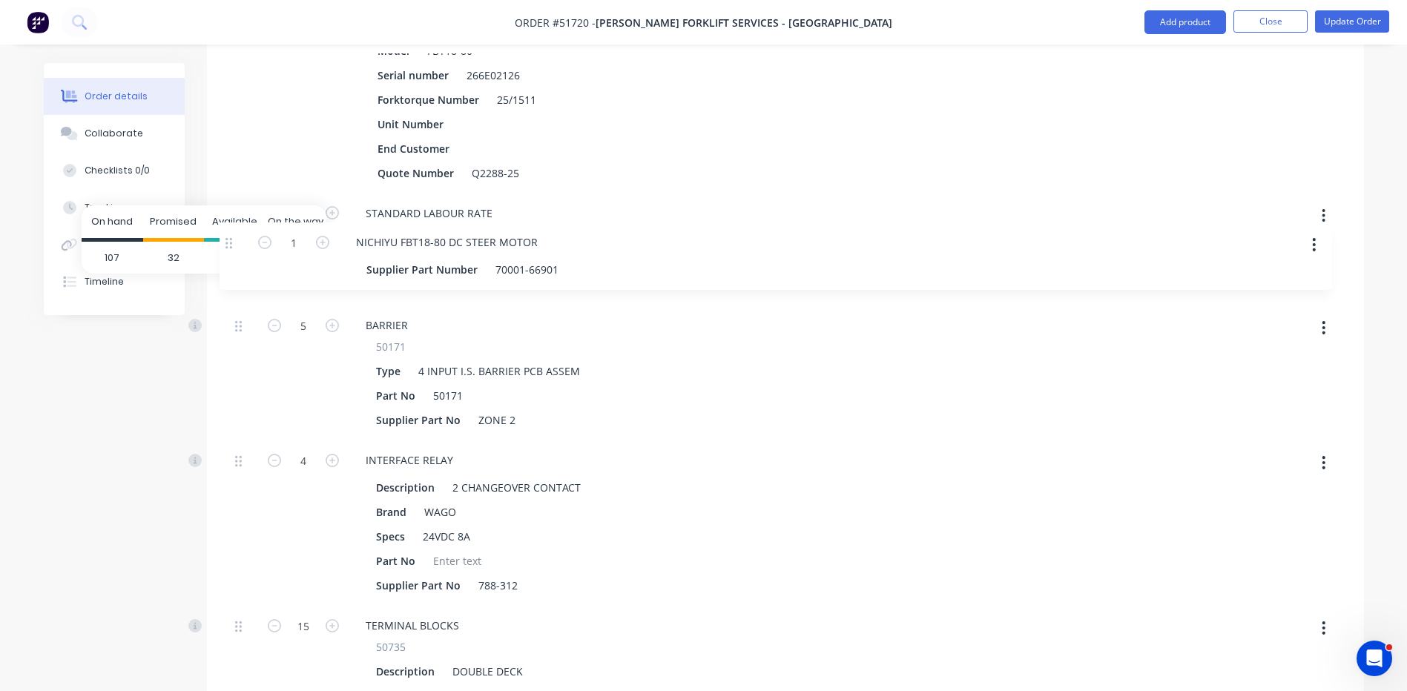
drag, startPoint x: 240, startPoint y: 299, endPoint x: 212, endPoint y: 263, distance: 45.0
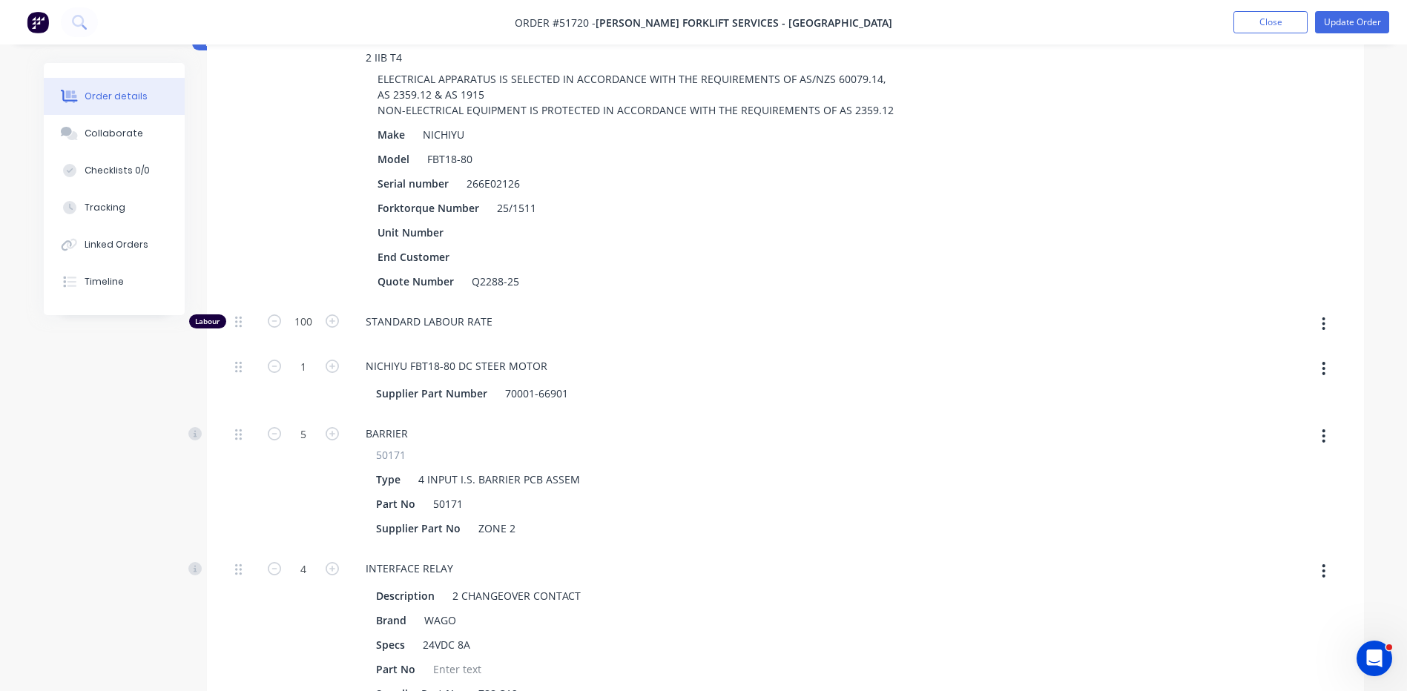
scroll to position [276, 0]
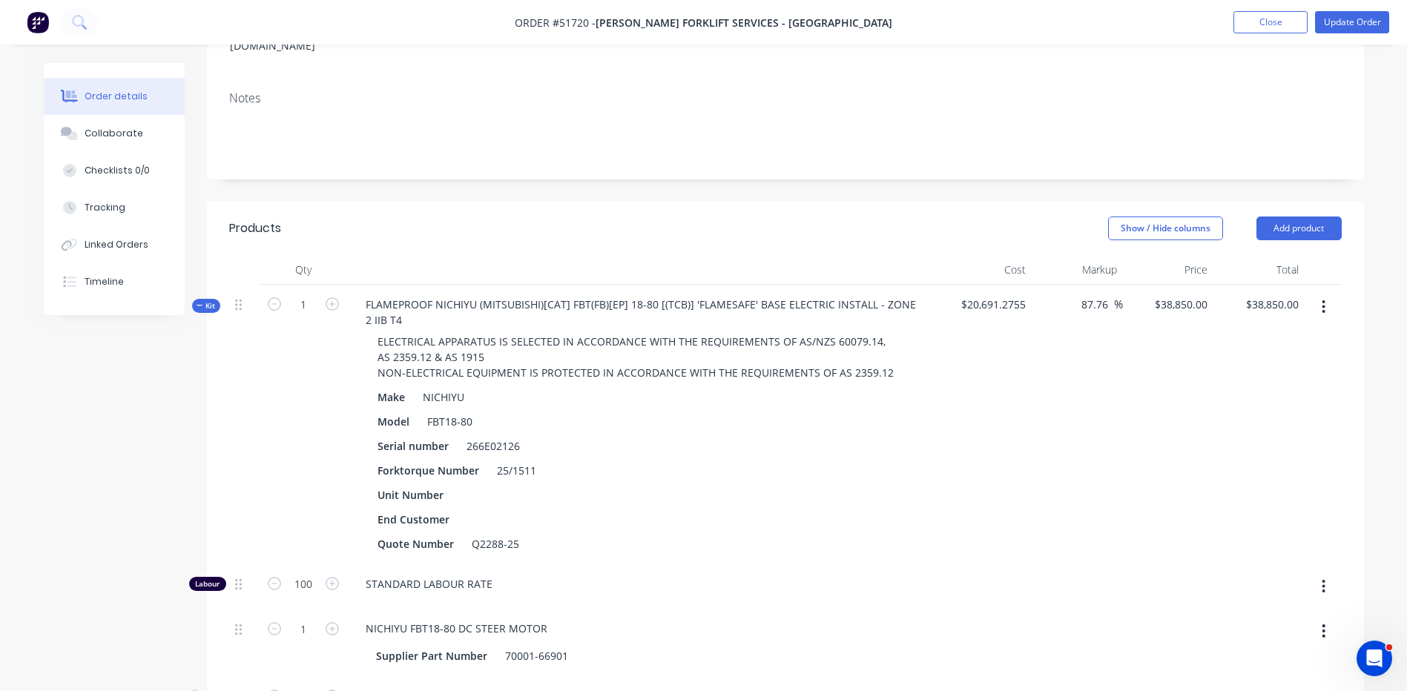
click at [1328, 294] on button "button" at bounding box center [1323, 307] width 35 height 27
click at [1297, 335] on div "Add product to kit" at bounding box center [1271, 346] width 114 height 22
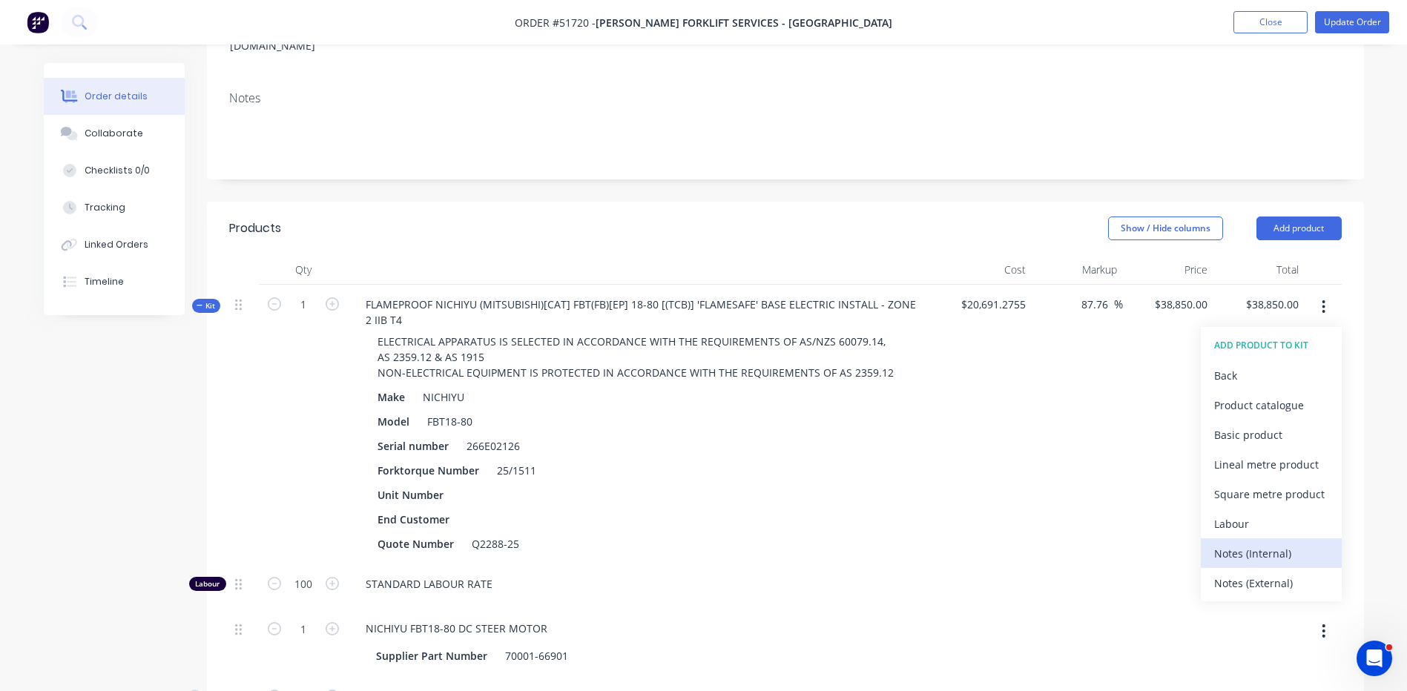
click at [1279, 543] on div "Notes (Internal)" at bounding box center [1271, 554] width 114 height 22
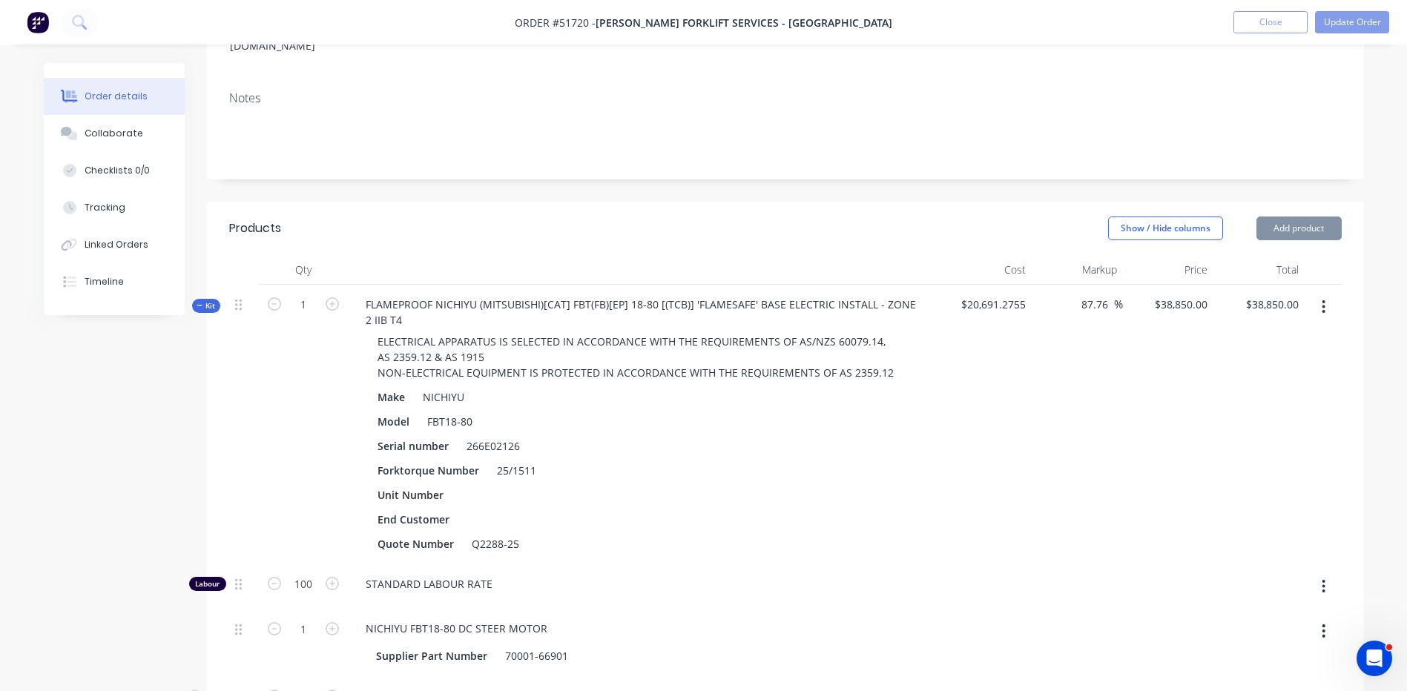
click at [1326, 294] on button "button" at bounding box center [1323, 307] width 35 height 27
click at [1305, 335] on div "Add product to kit" at bounding box center [1271, 346] width 114 height 22
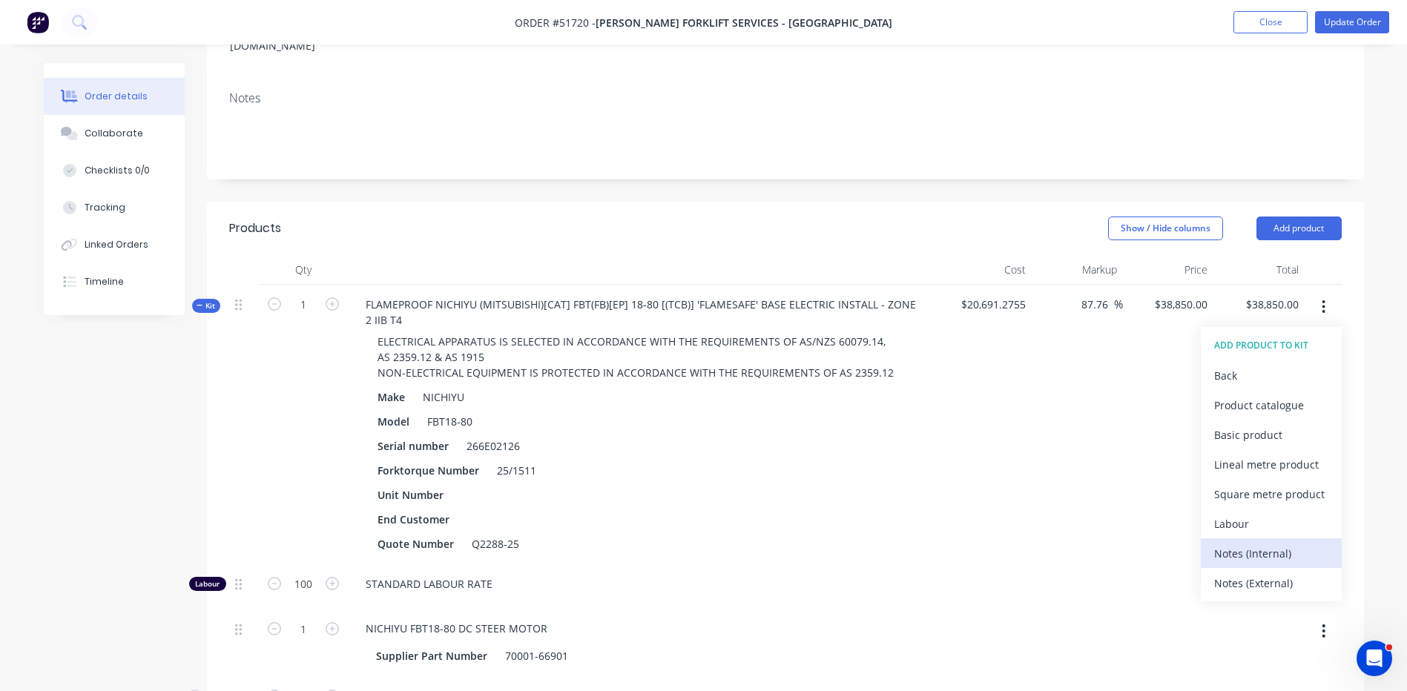
click at [1259, 543] on div "Notes (Internal)" at bounding box center [1271, 554] width 114 height 22
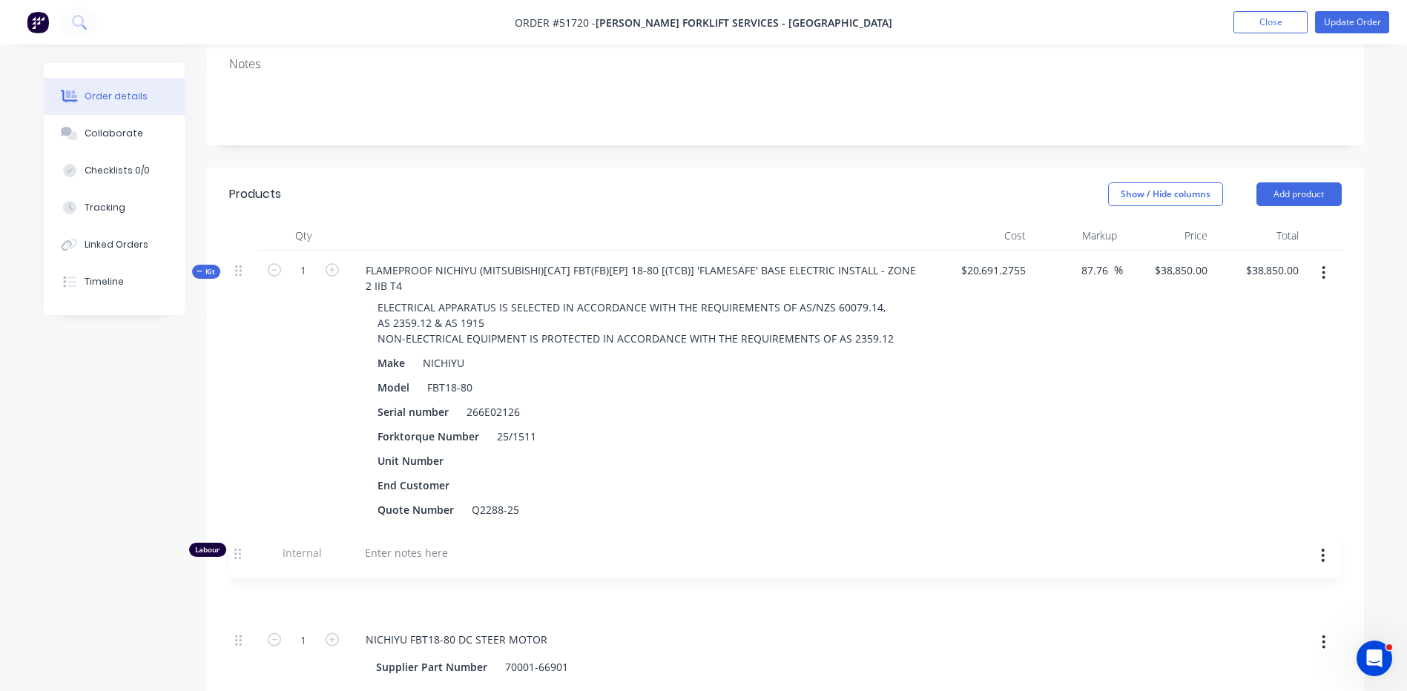
scroll to position [328, 0]
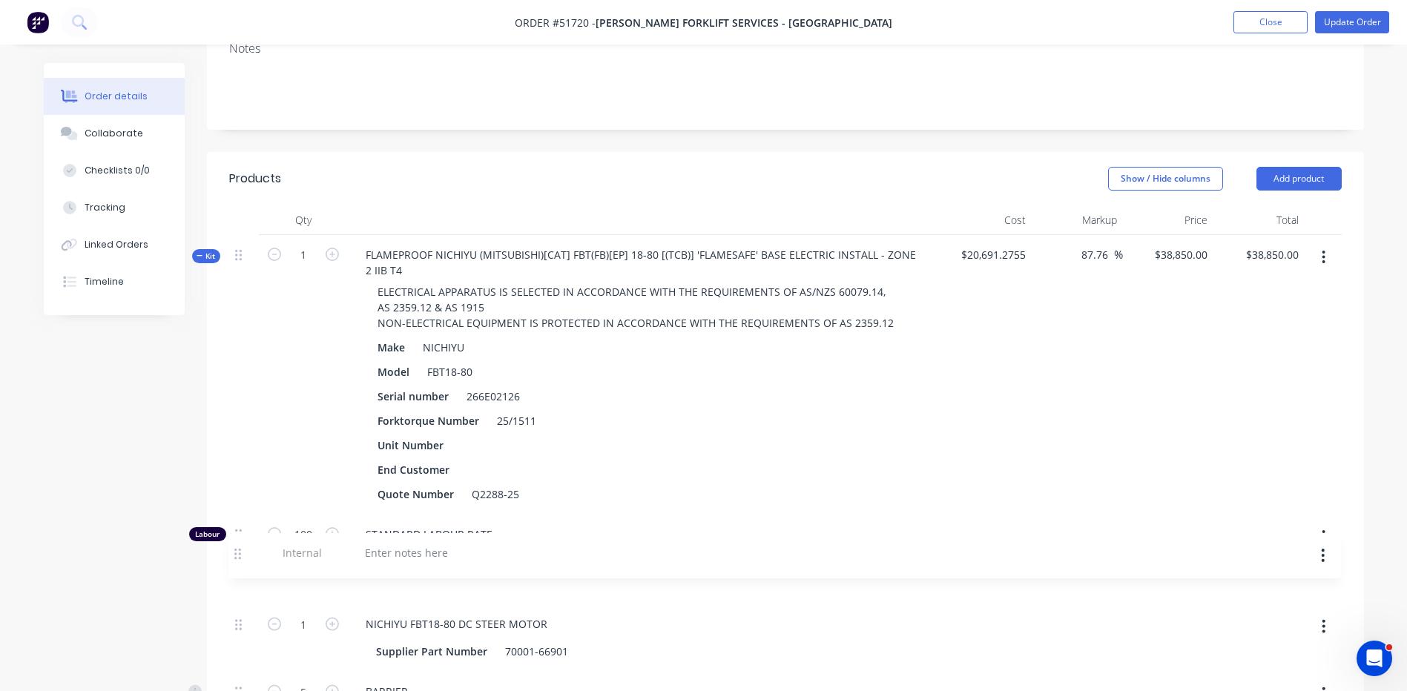
drag, startPoint x: 237, startPoint y: 211, endPoint x: 234, endPoint y: 535, distance: 323.5
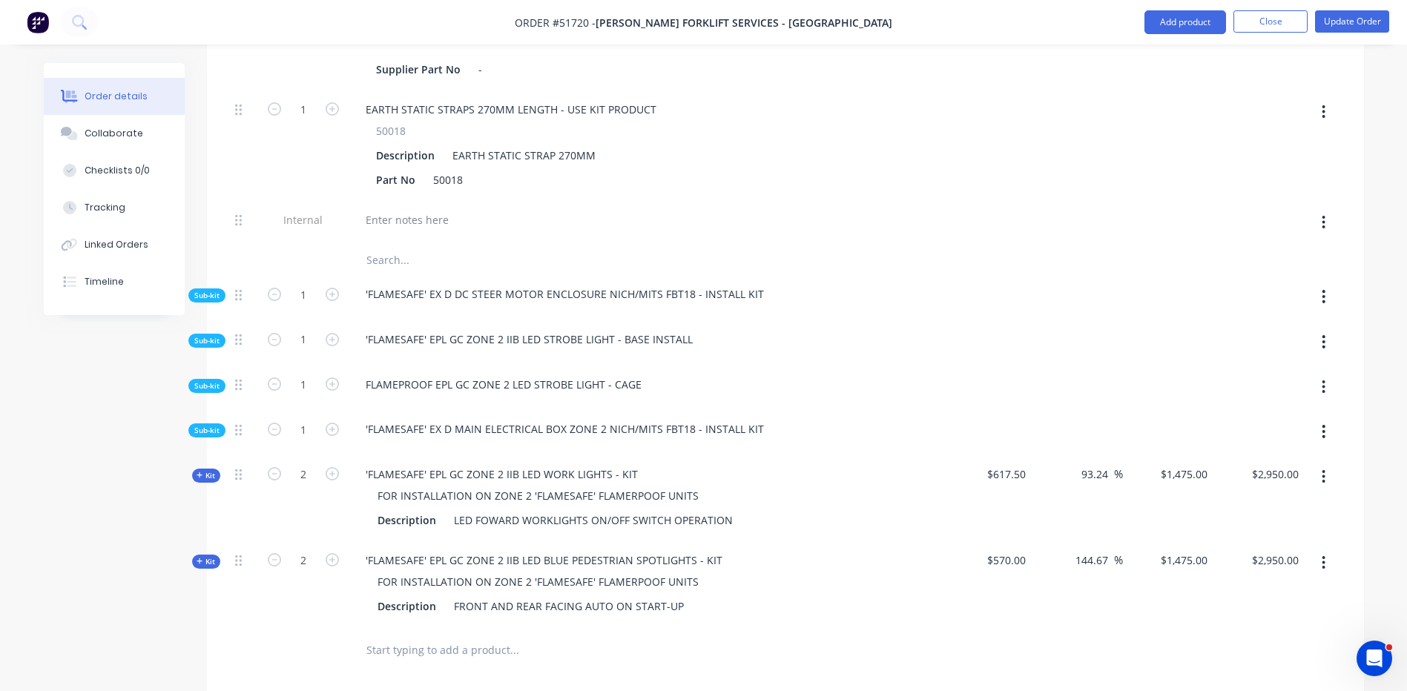
scroll to position [4095, 0]
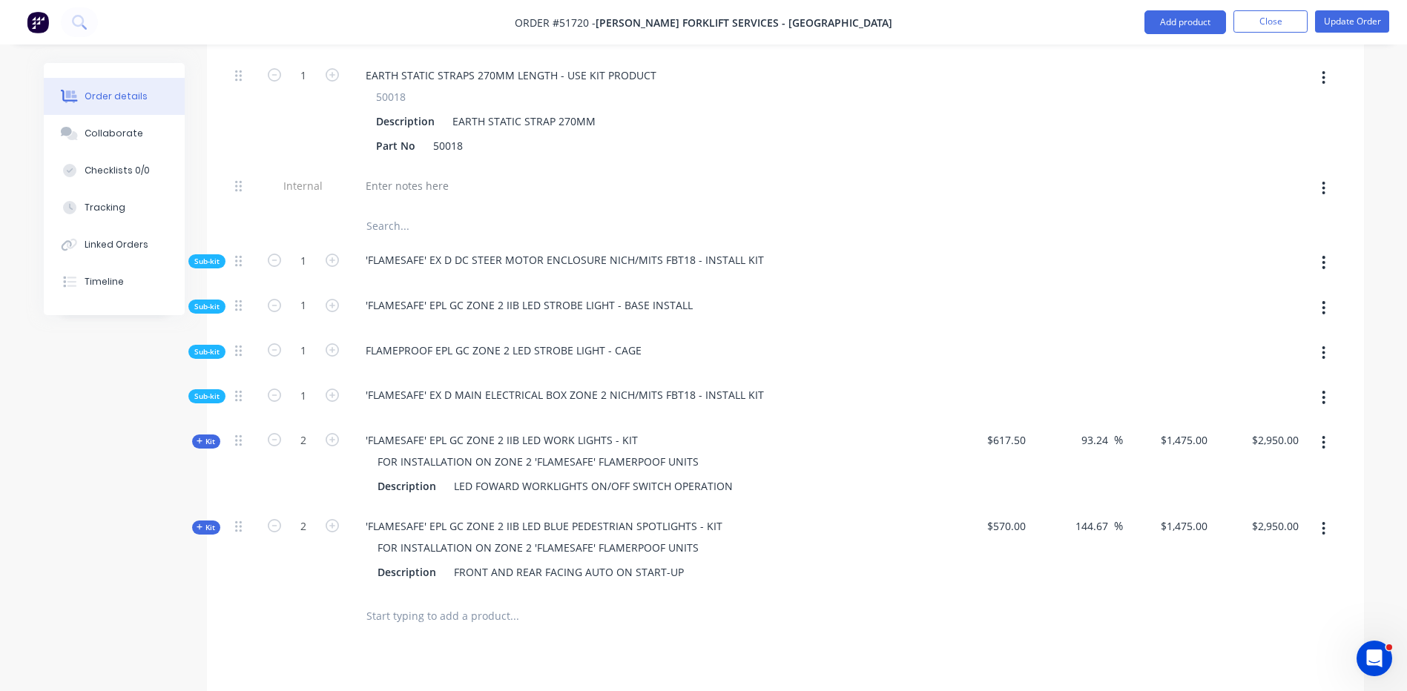
click at [233, 166] on div at bounding box center [244, 188] width 30 height 45
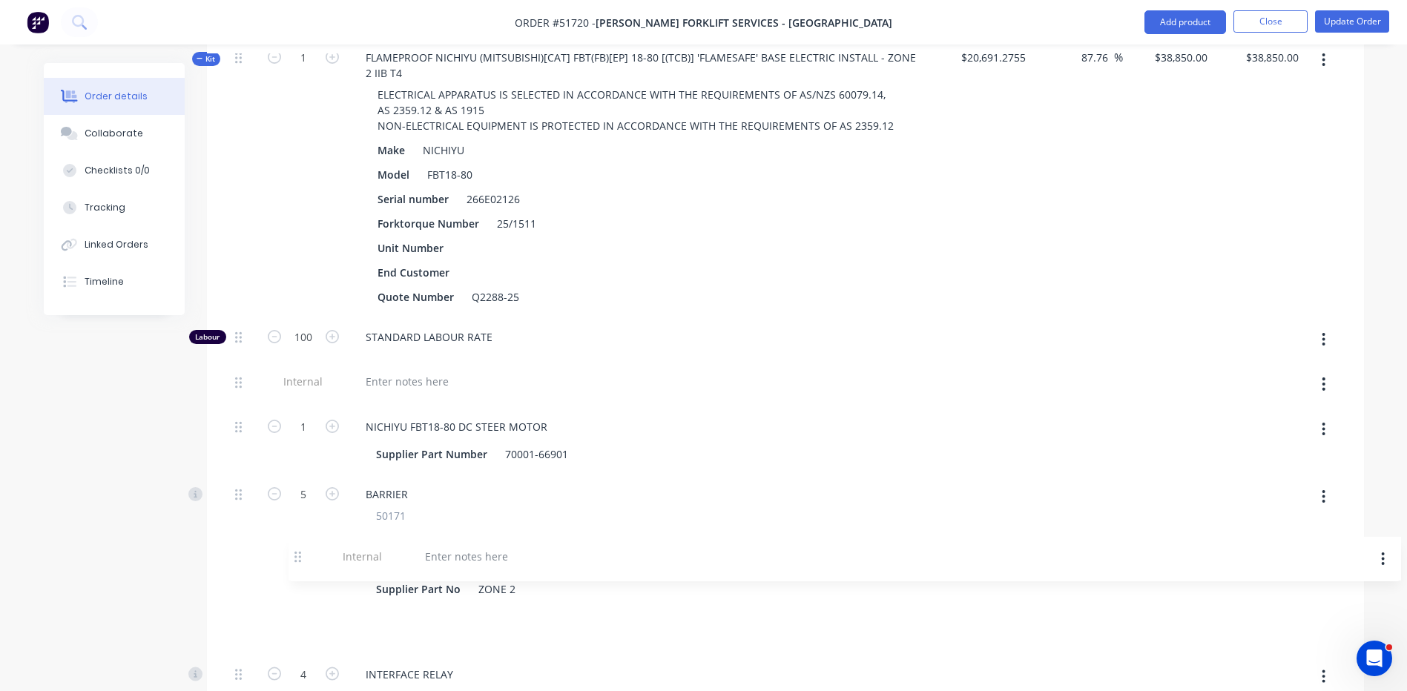
scroll to position [527, 0]
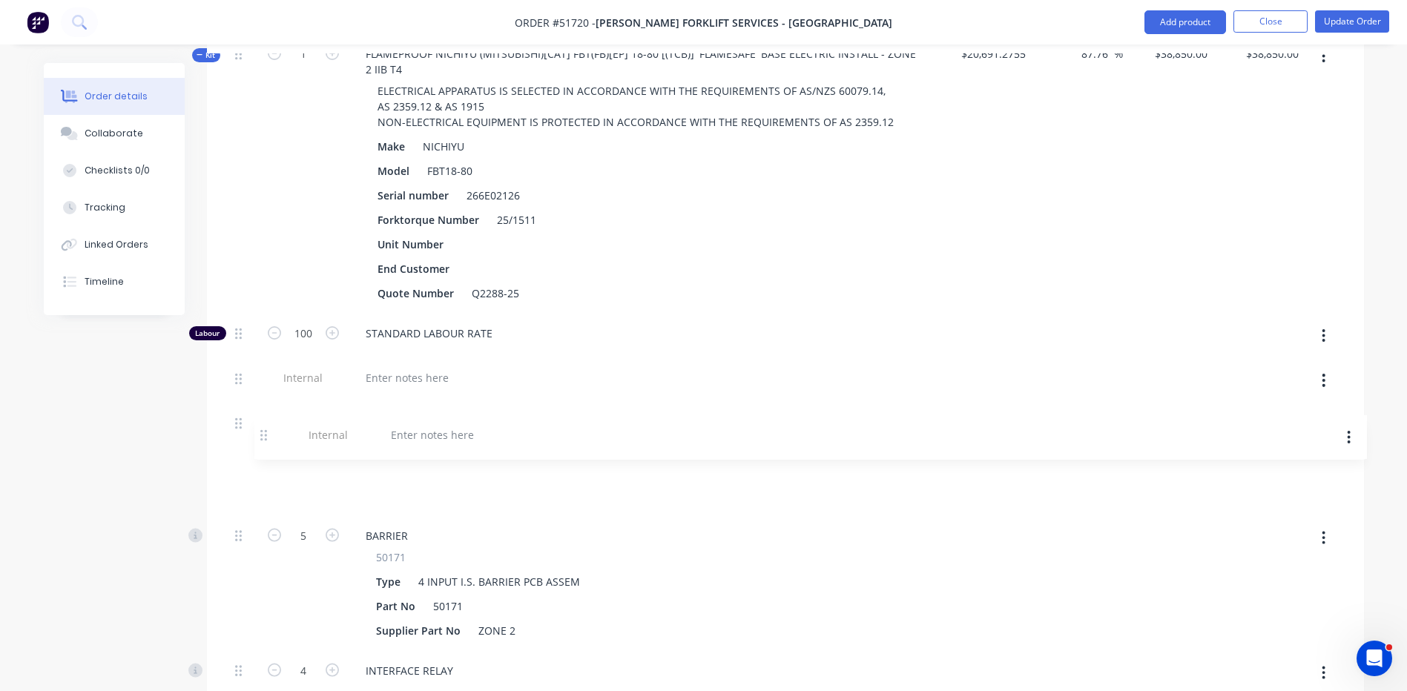
drag, startPoint x: 238, startPoint y: 144, endPoint x: 264, endPoint y: 433, distance: 290.5
click at [450, 367] on div at bounding box center [407, 378] width 107 height 22
paste div
click at [422, 480] on div at bounding box center [407, 491] width 107 height 22
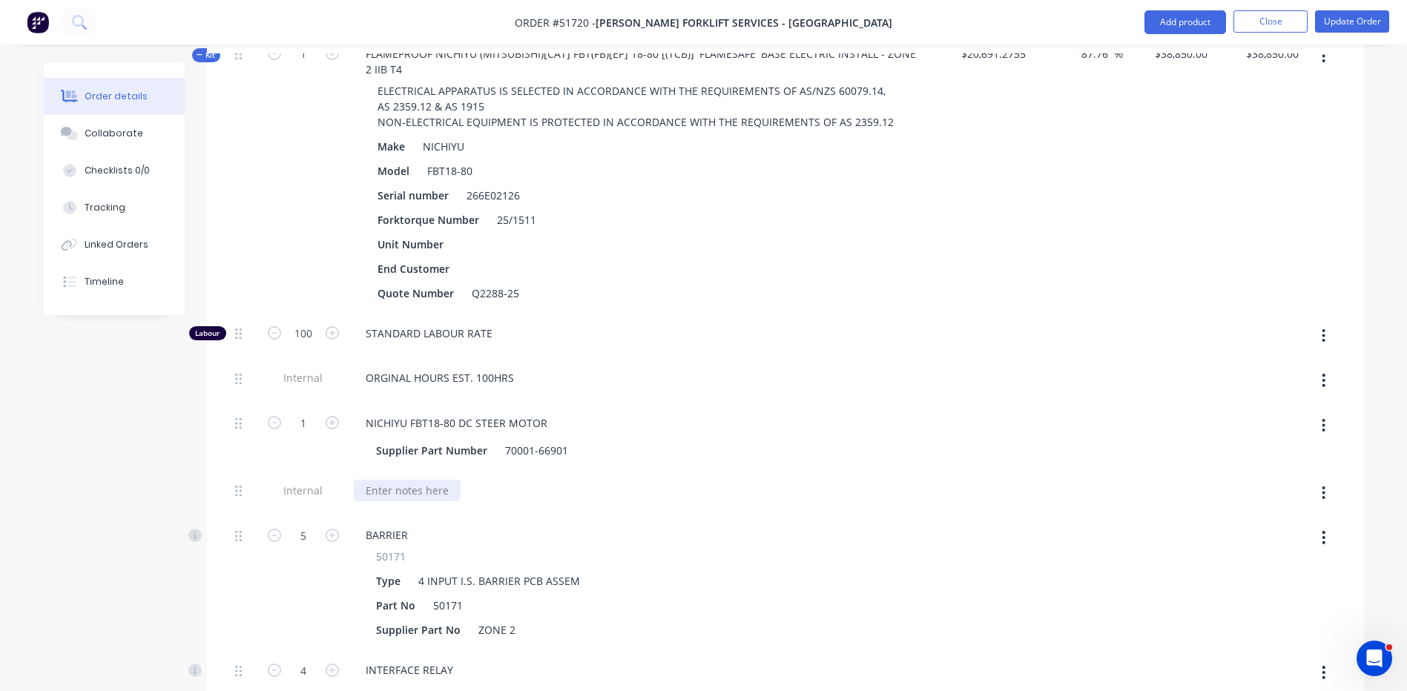
paste div
click at [735, 326] on span "STANDARD LABOUR RATE" at bounding box center [651, 334] width 570 height 16
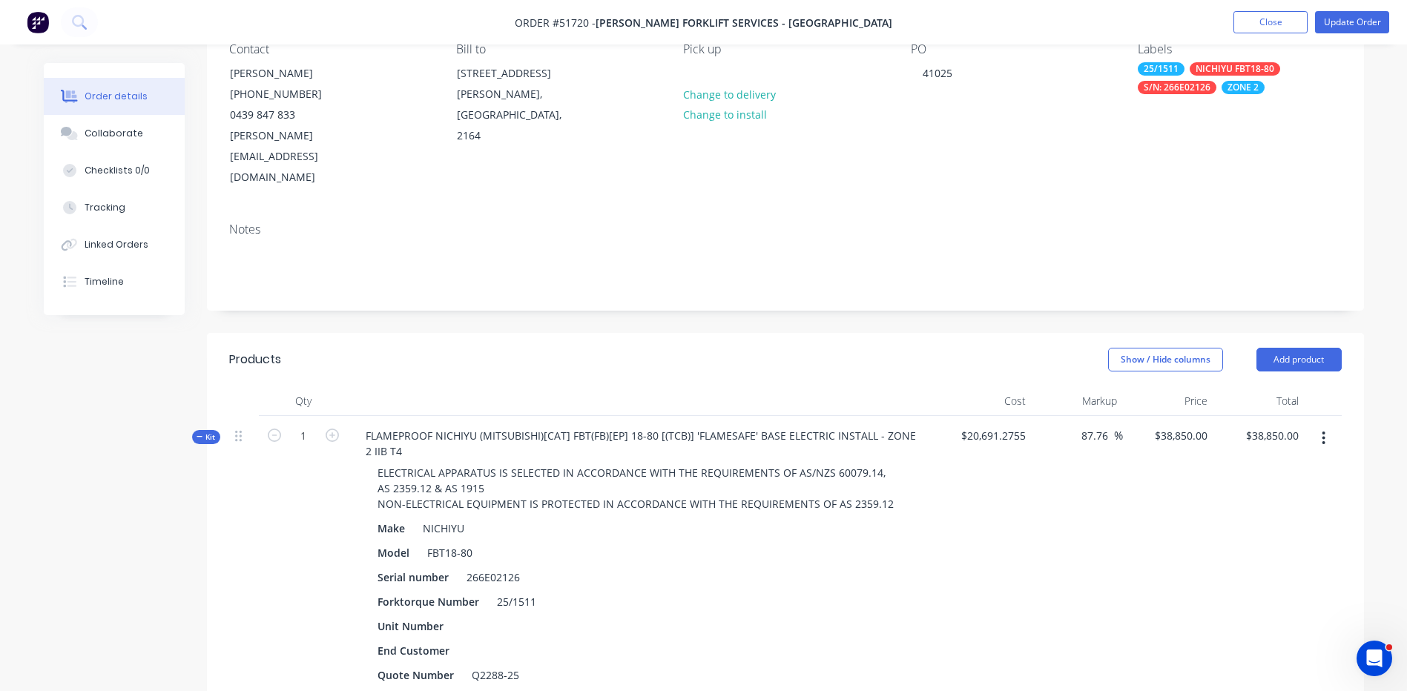
scroll to position [230, 0]
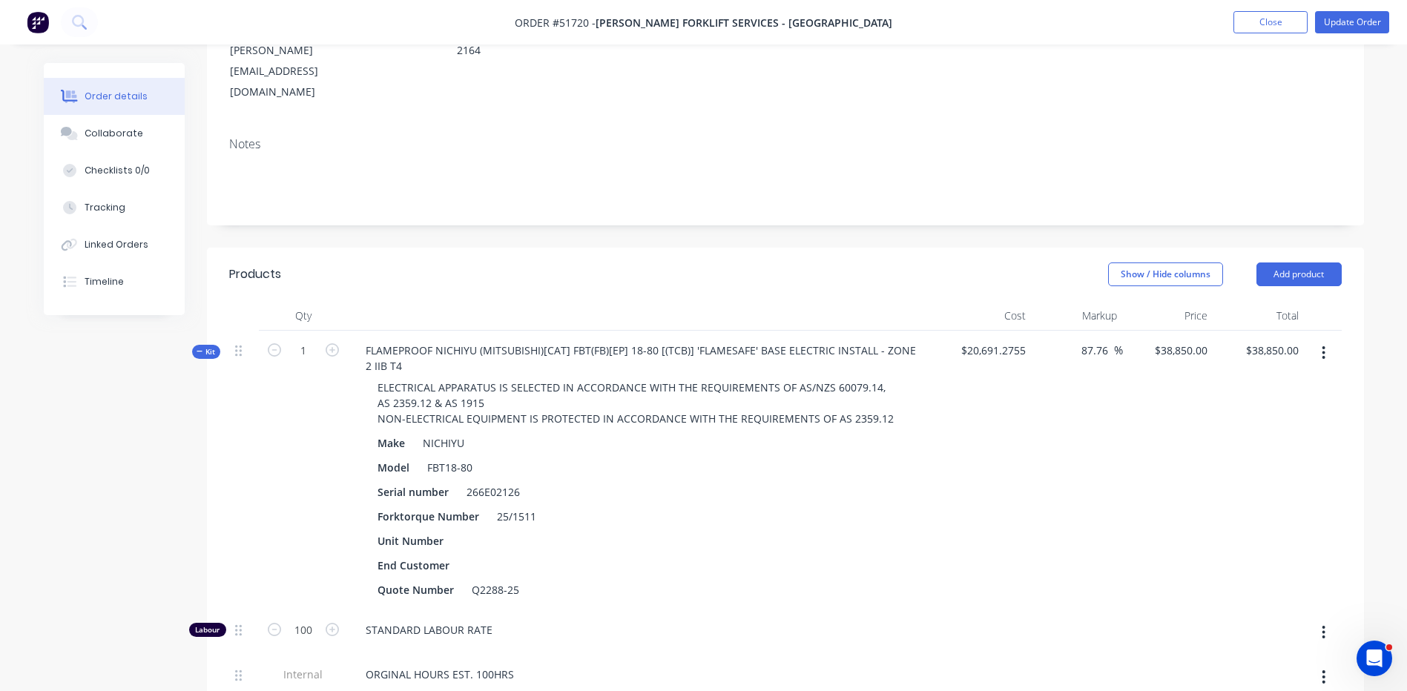
click at [217, 345] on div "Kit" at bounding box center [206, 352] width 28 height 14
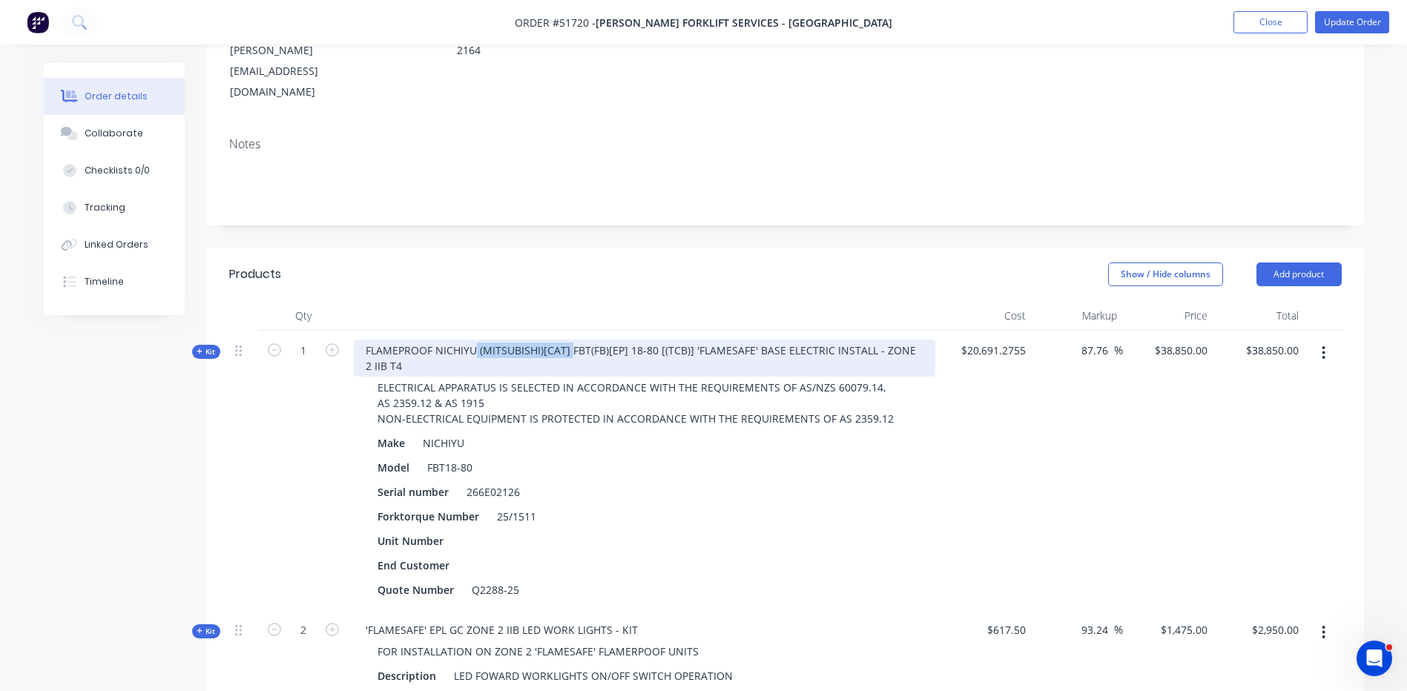
drag, startPoint x: 570, startPoint y: 307, endPoint x: 476, endPoint y: 308, distance: 94.2
click at [476, 340] on div "FLAMEPROOF NICHIYU (MITSUBISHI)[CAT] FBT(FB)[EP] 18-80 [(TCB)] 'FLAMESAFE' BASE…" at bounding box center [645, 358] width 582 height 37
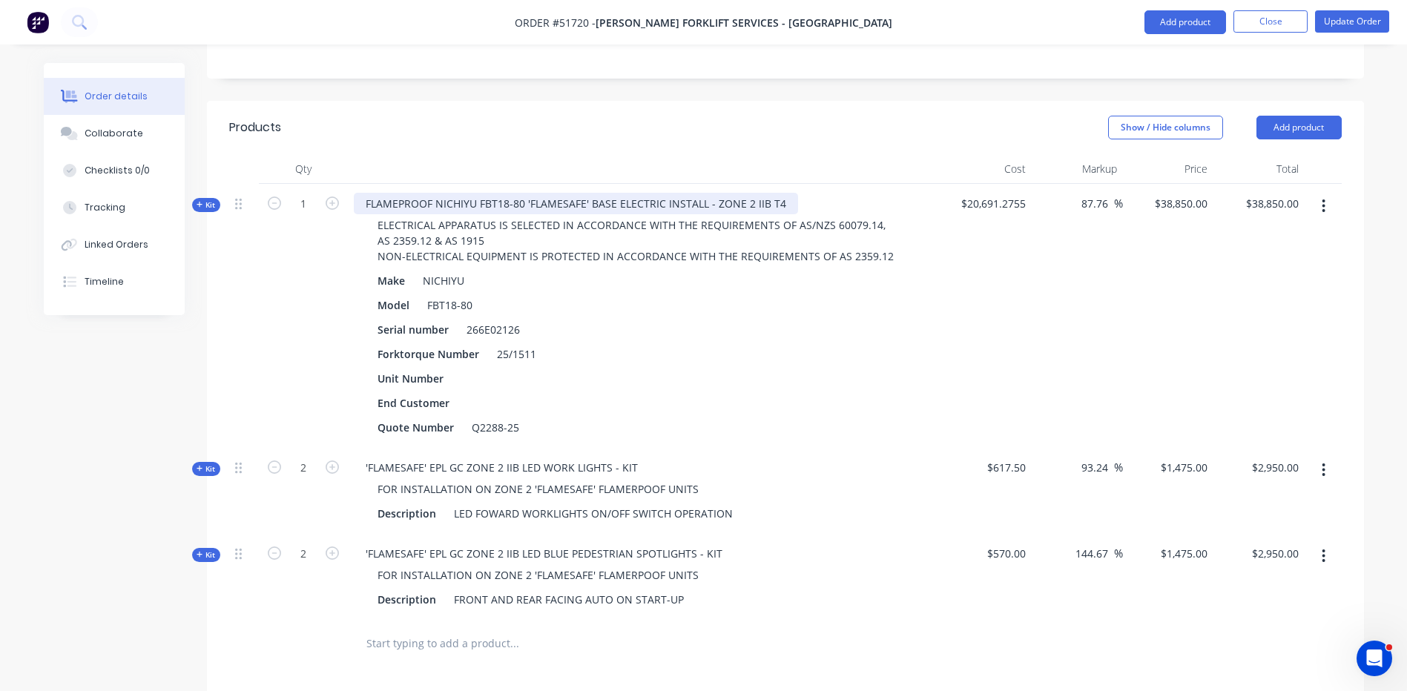
scroll to position [304, 0]
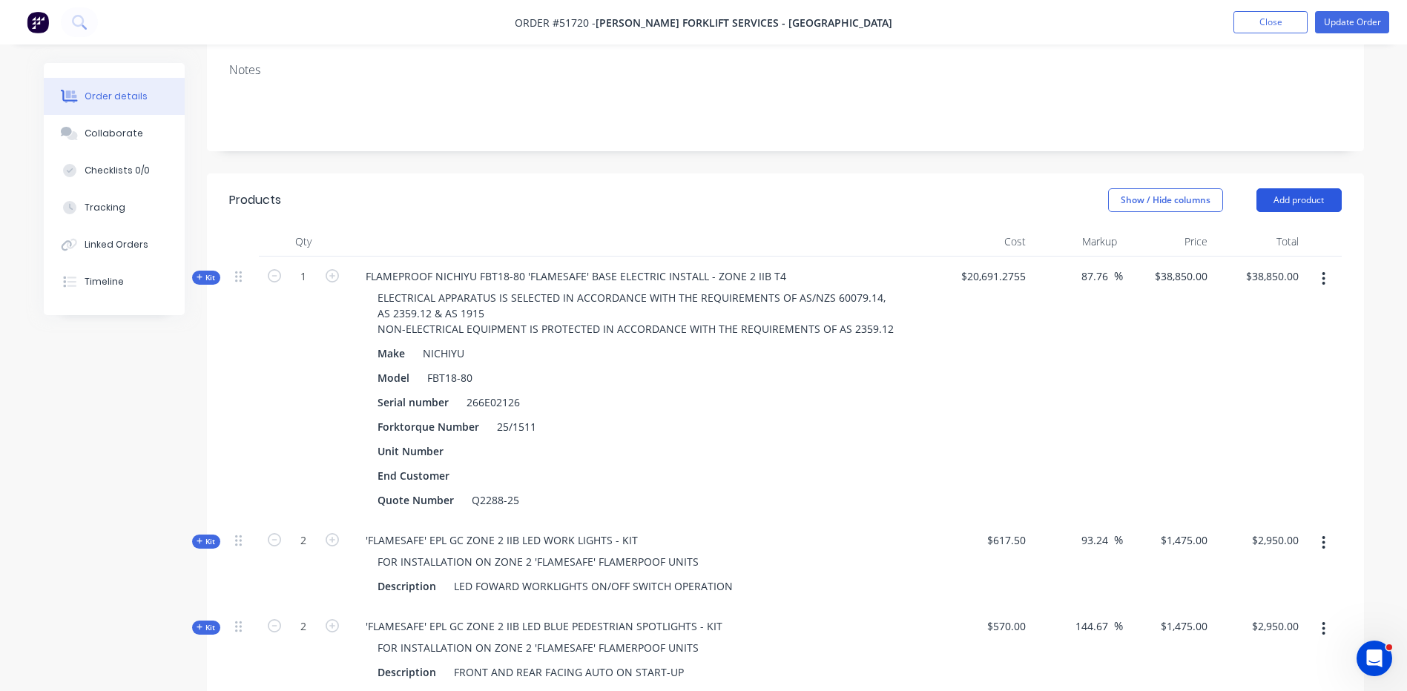
click at [1294, 188] on button "Add product" at bounding box center [1299, 200] width 85 height 24
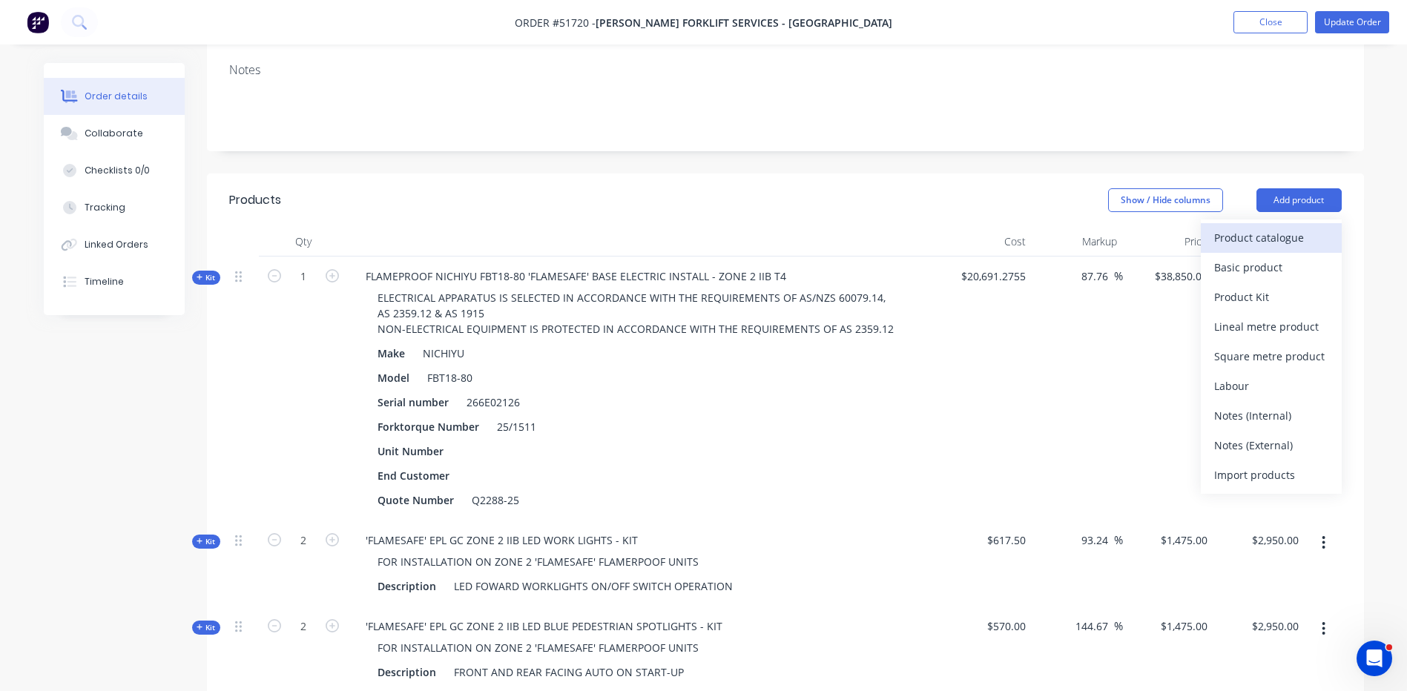
click at [1285, 227] on div "Product catalogue" at bounding box center [1271, 238] width 114 height 22
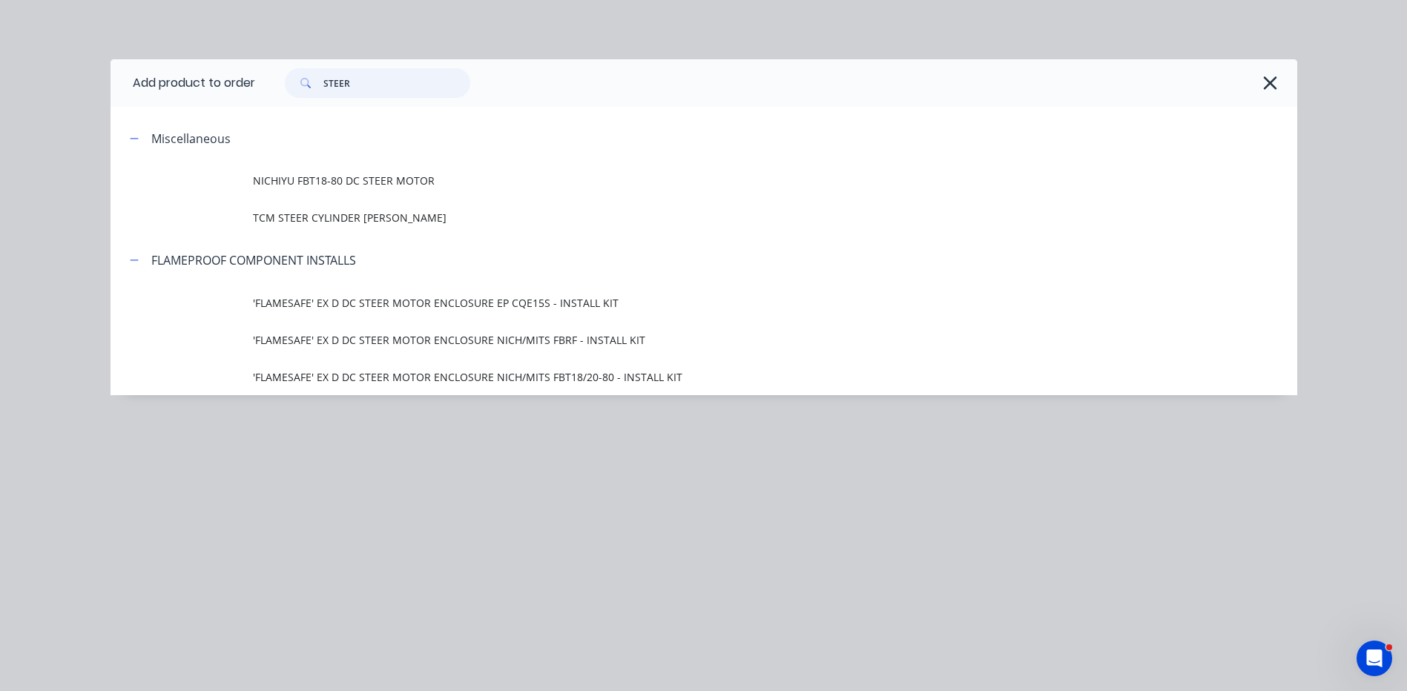
drag, startPoint x: 411, startPoint y: 79, endPoint x: 278, endPoint y: 79, distance: 132.8
click at [278, 79] on div "STEER" at bounding box center [370, 83] width 200 height 30
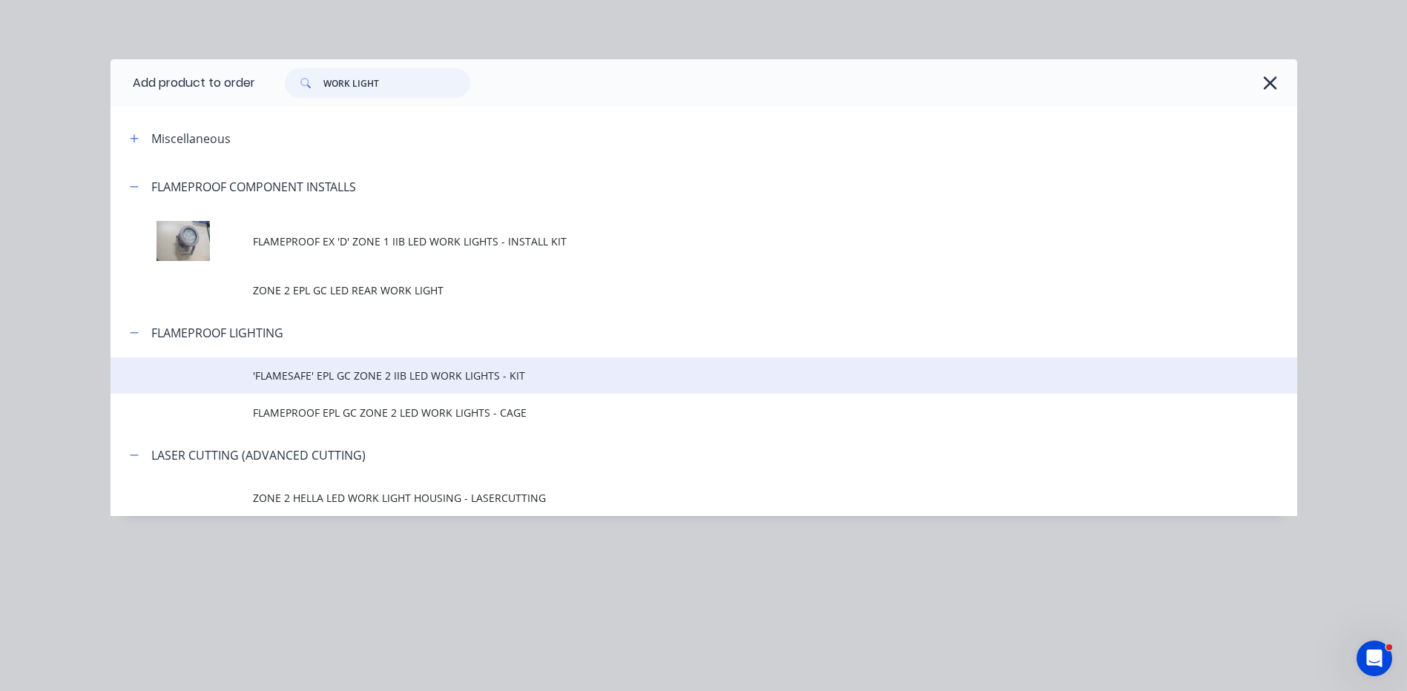
type input "WORK LIGHT"
click at [590, 375] on span "'FLAMESAFE' EPL GC ZONE 2 IIB LED WORK LIGHTS - KIT" at bounding box center [670, 376] width 835 height 16
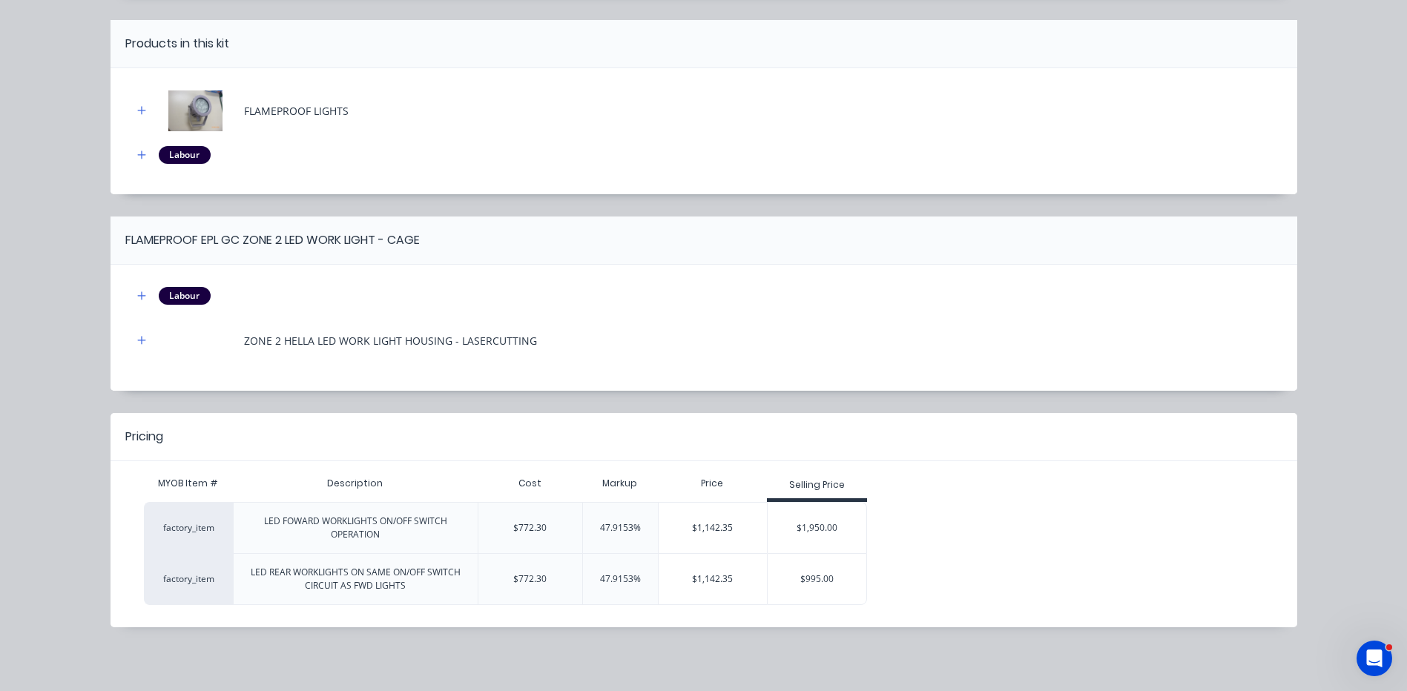
scroll to position [121, 0]
click at [816, 518] on div "$1,950.00" at bounding box center [817, 526] width 99 height 37
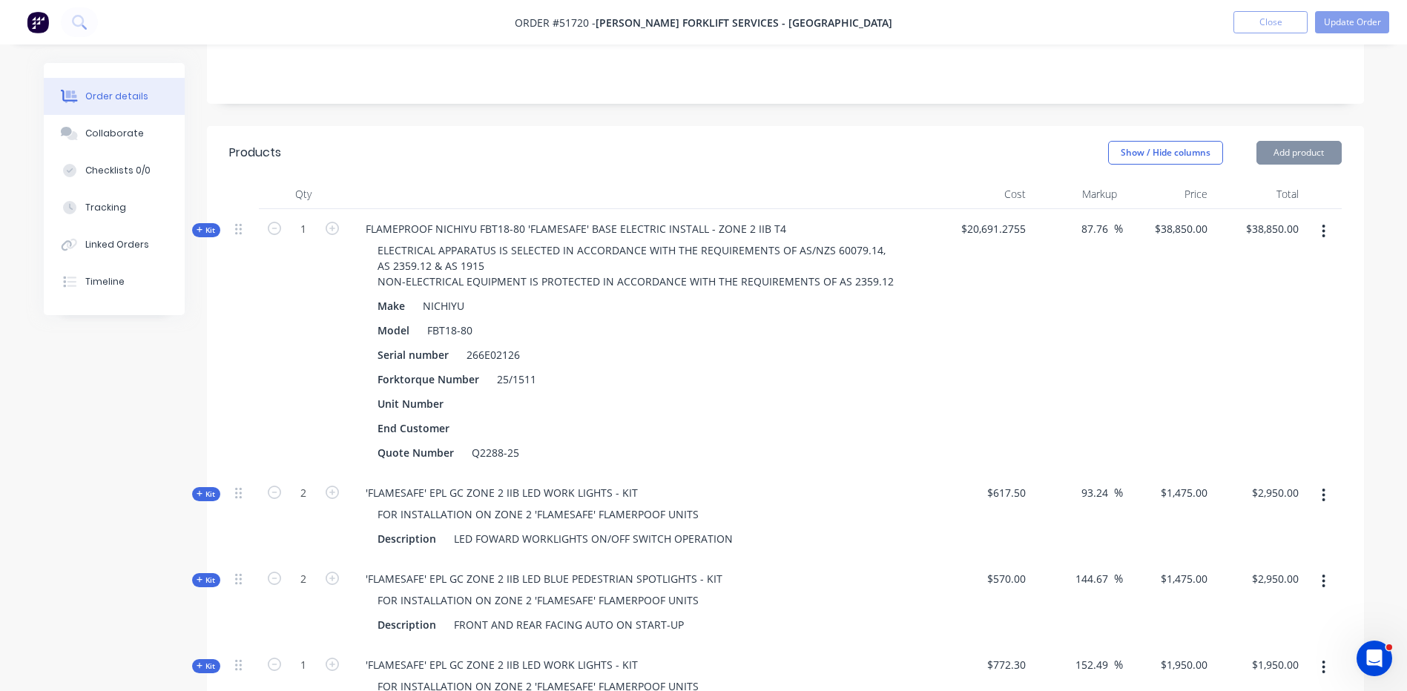
scroll to position [453, 0]
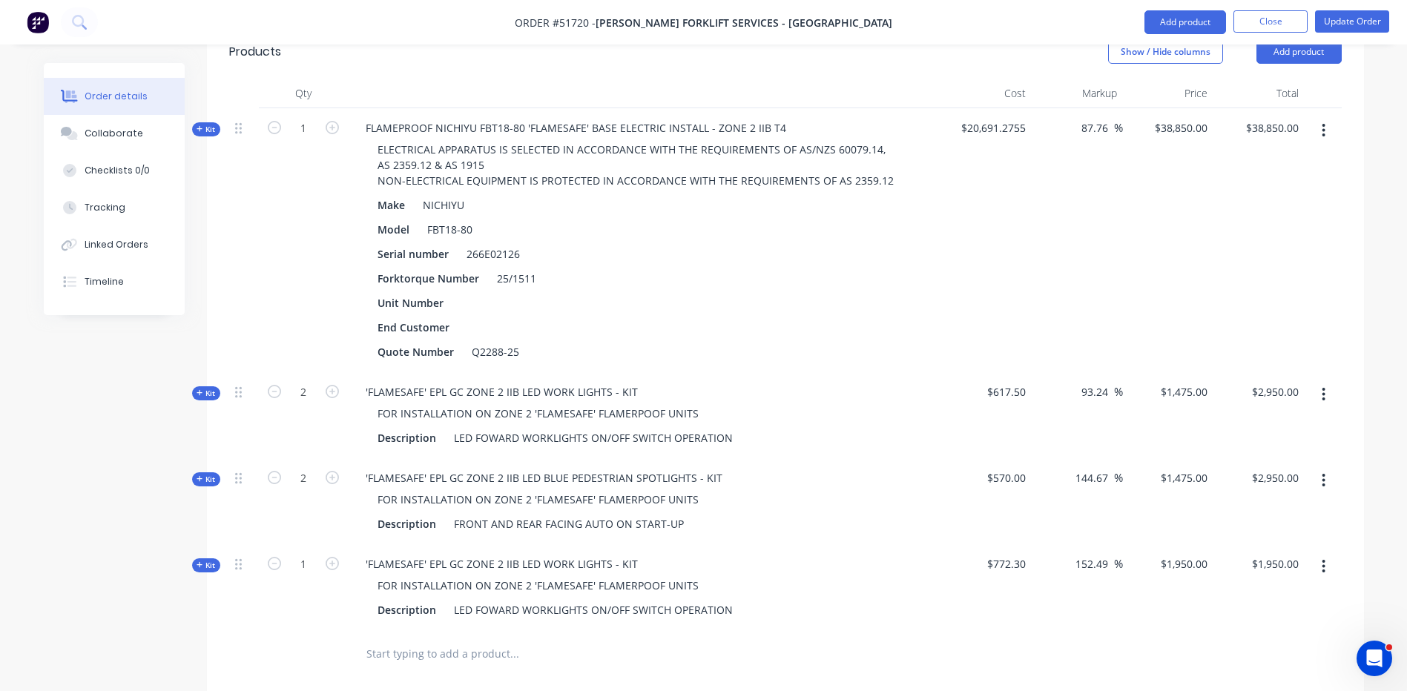
click at [215, 560] on span "Kit" at bounding box center [206, 565] width 19 height 11
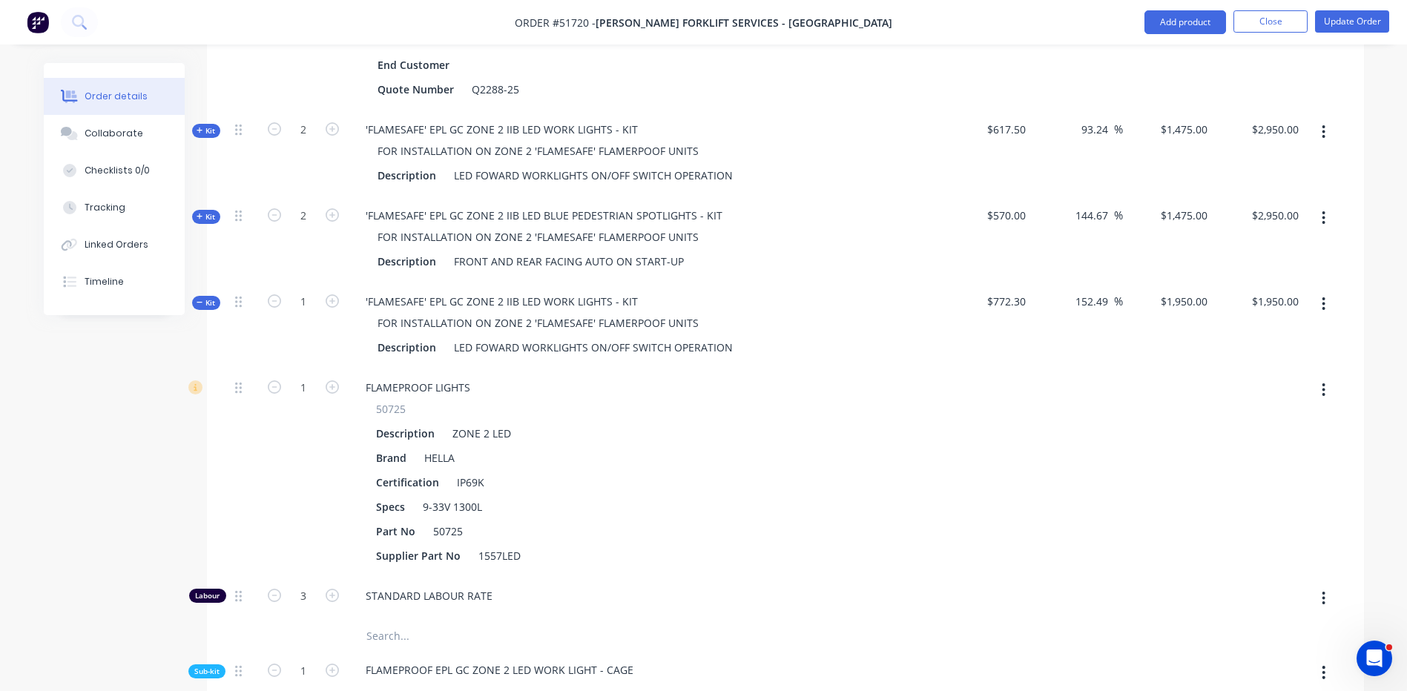
scroll to position [823, 0]
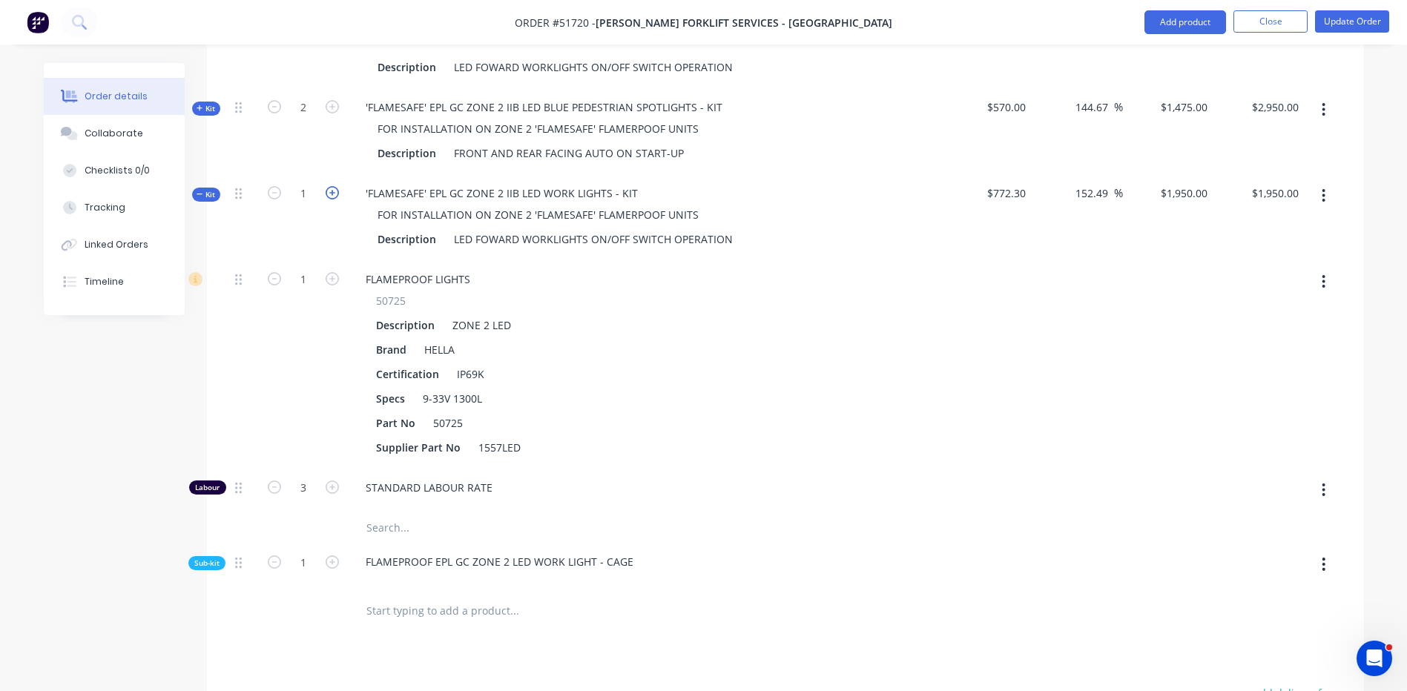
click at [337, 186] on icon "button" at bounding box center [332, 192] width 13 height 13
type input "2"
type input "$2,503.7162"
type input "$5,007.43"
type input "2"
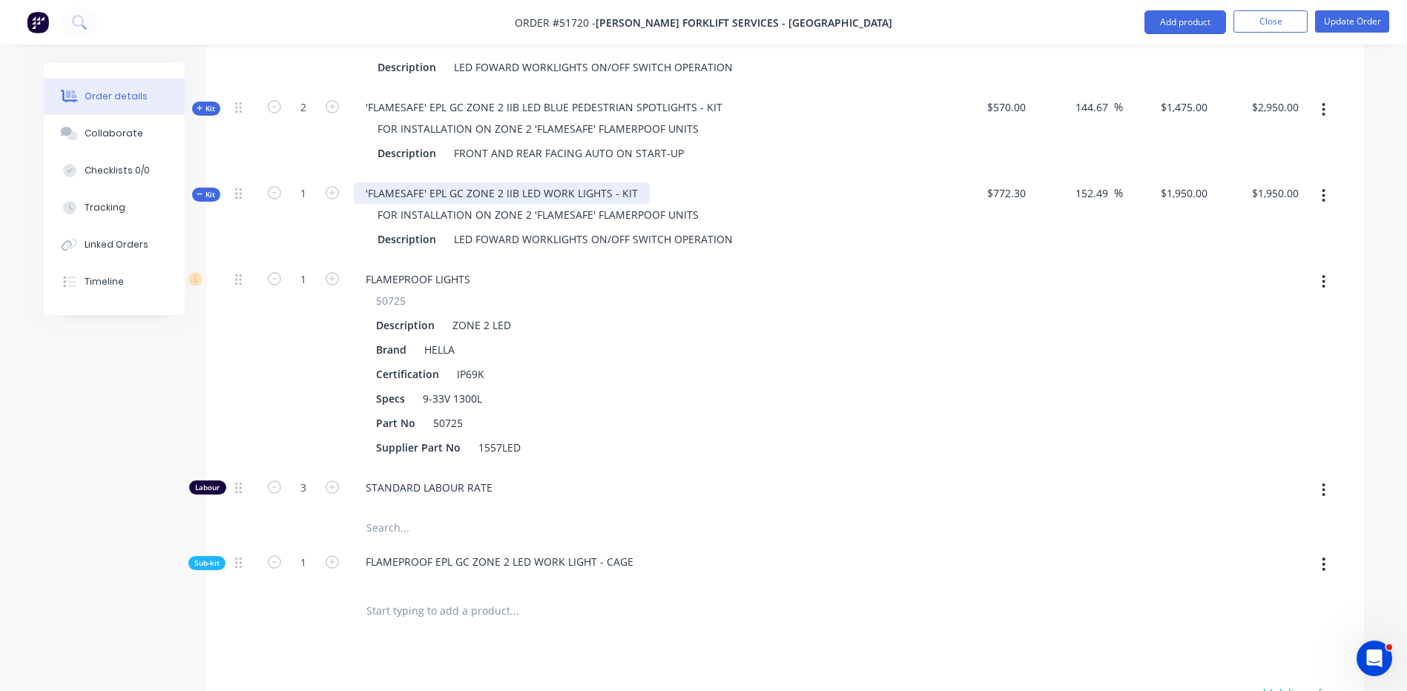
type input "6"
type input "2"
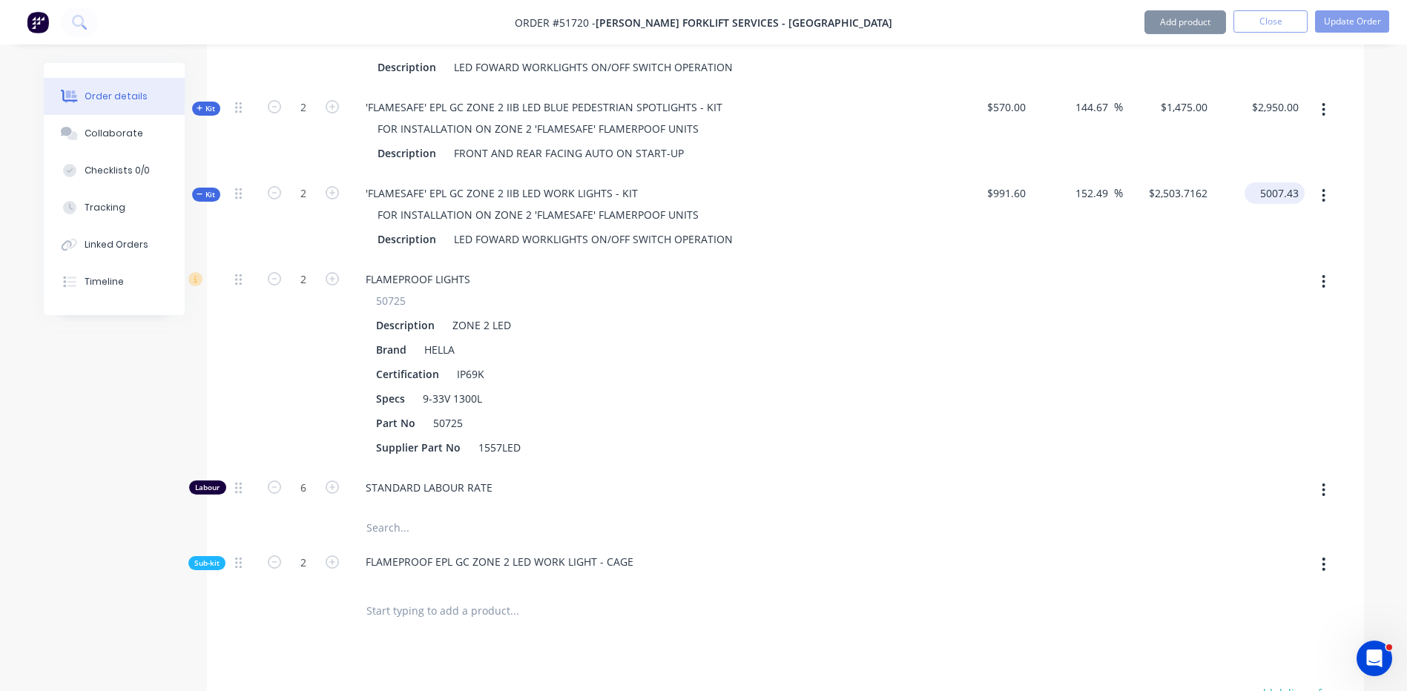
click at [1256, 182] on div "5007.43 $5,007.43" at bounding box center [1275, 193] width 60 height 22
type input "1950"
click at [1244, 123] on div "$2,950.00 $2,950.00" at bounding box center [1259, 131] width 91 height 86
type input "-1.67"
type input "$975.00"
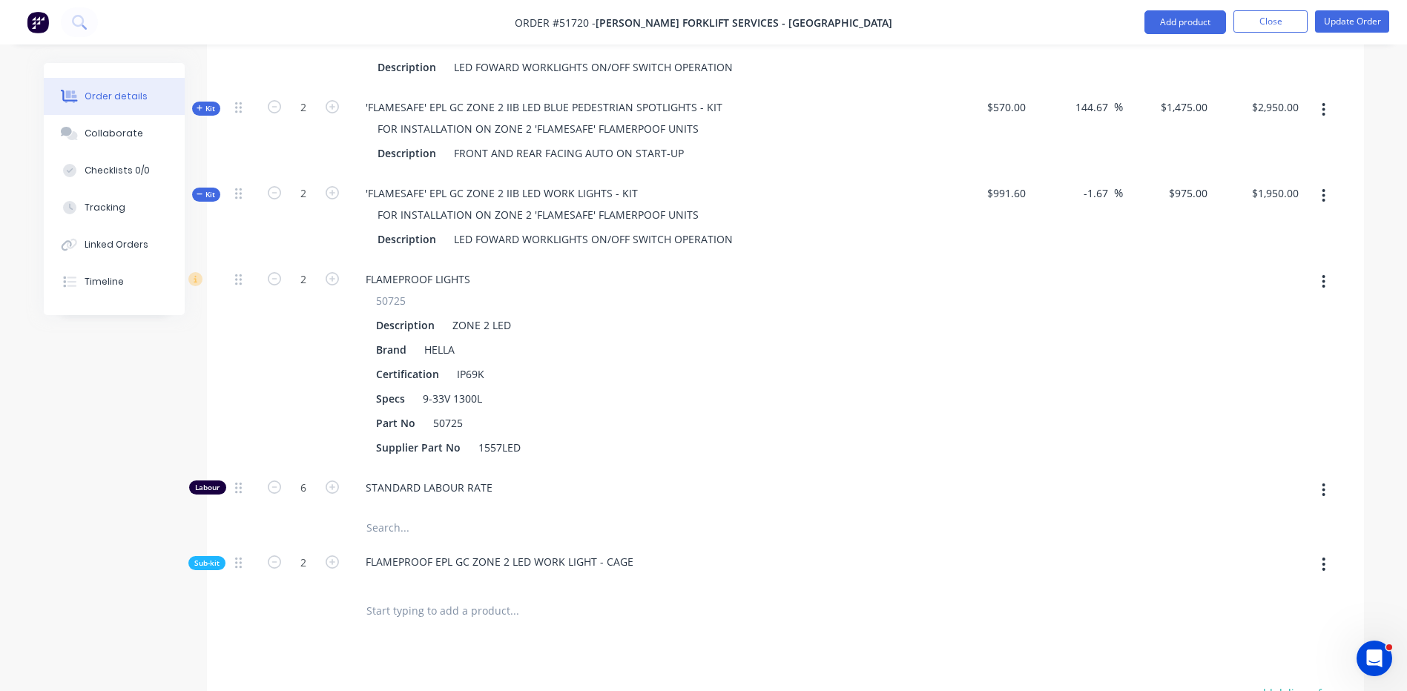
click at [220, 556] on div "Sub-kit" at bounding box center [206, 563] width 37 height 14
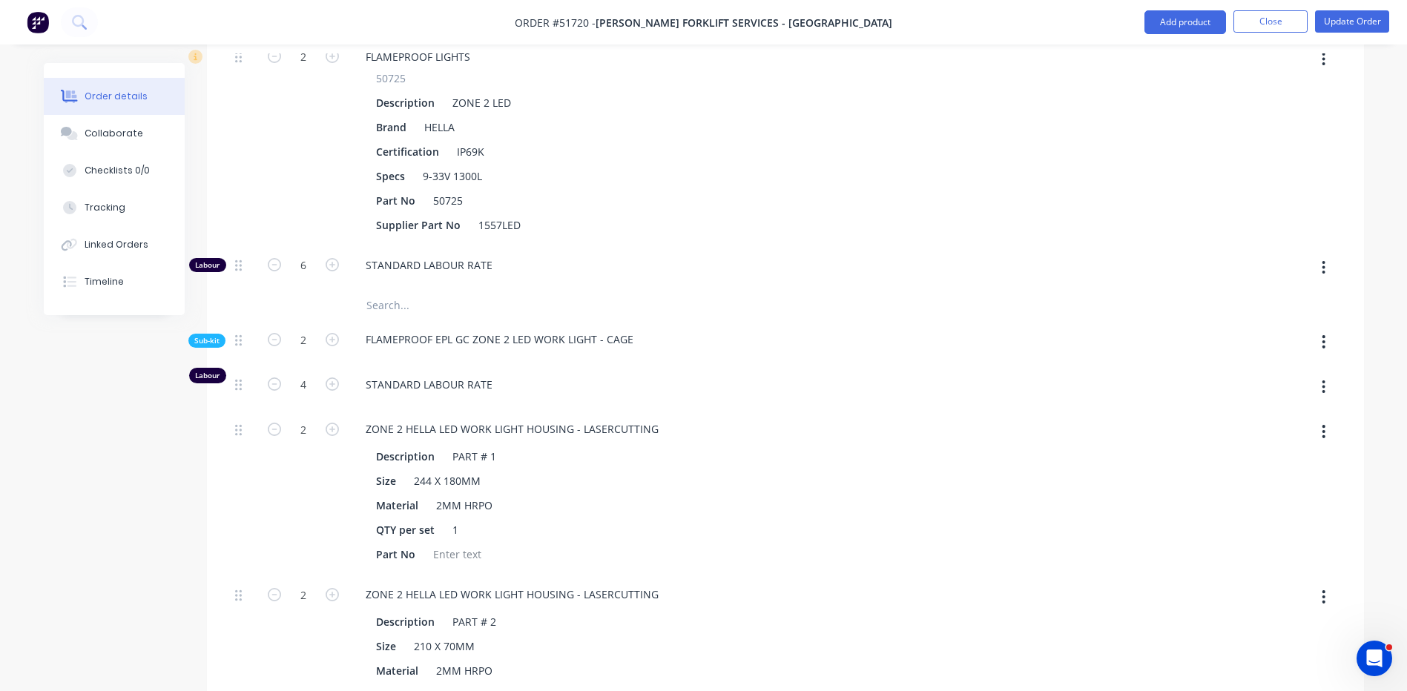
scroll to position [972, 0]
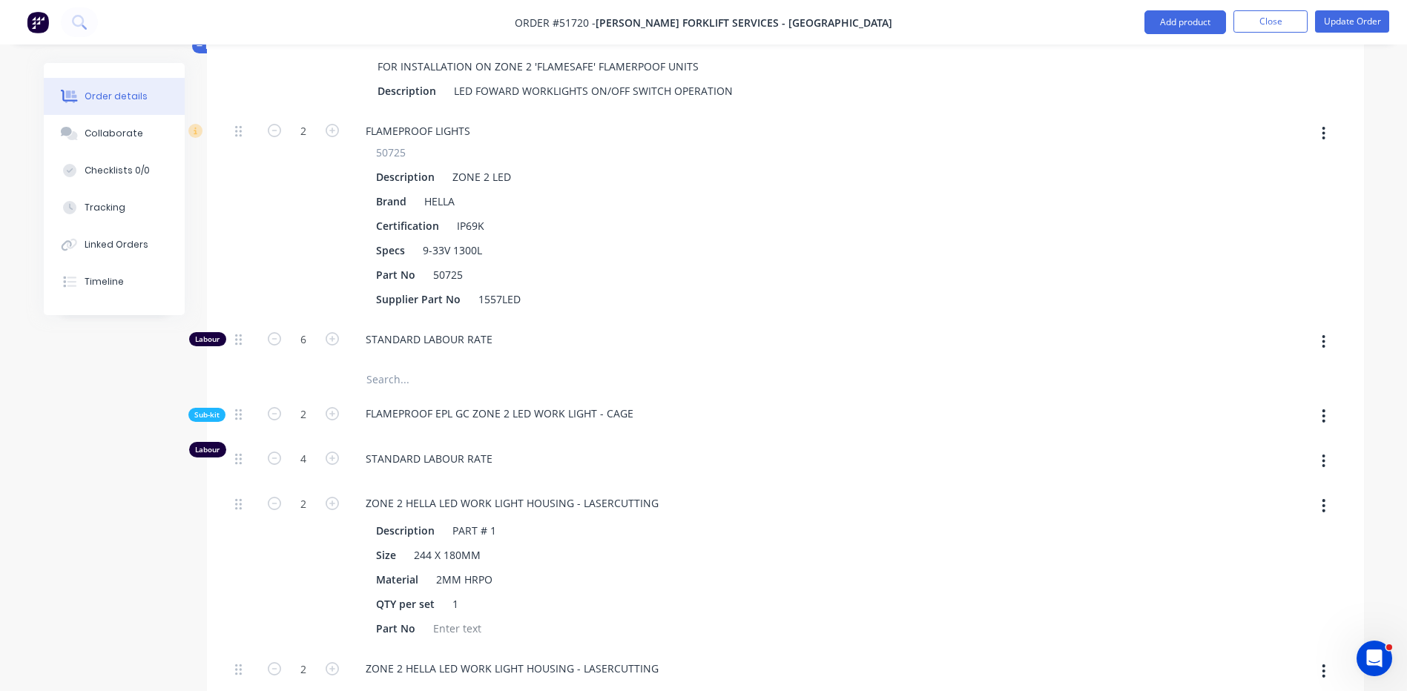
click at [214, 410] on span "Sub-kit" at bounding box center [206, 415] width 25 height 11
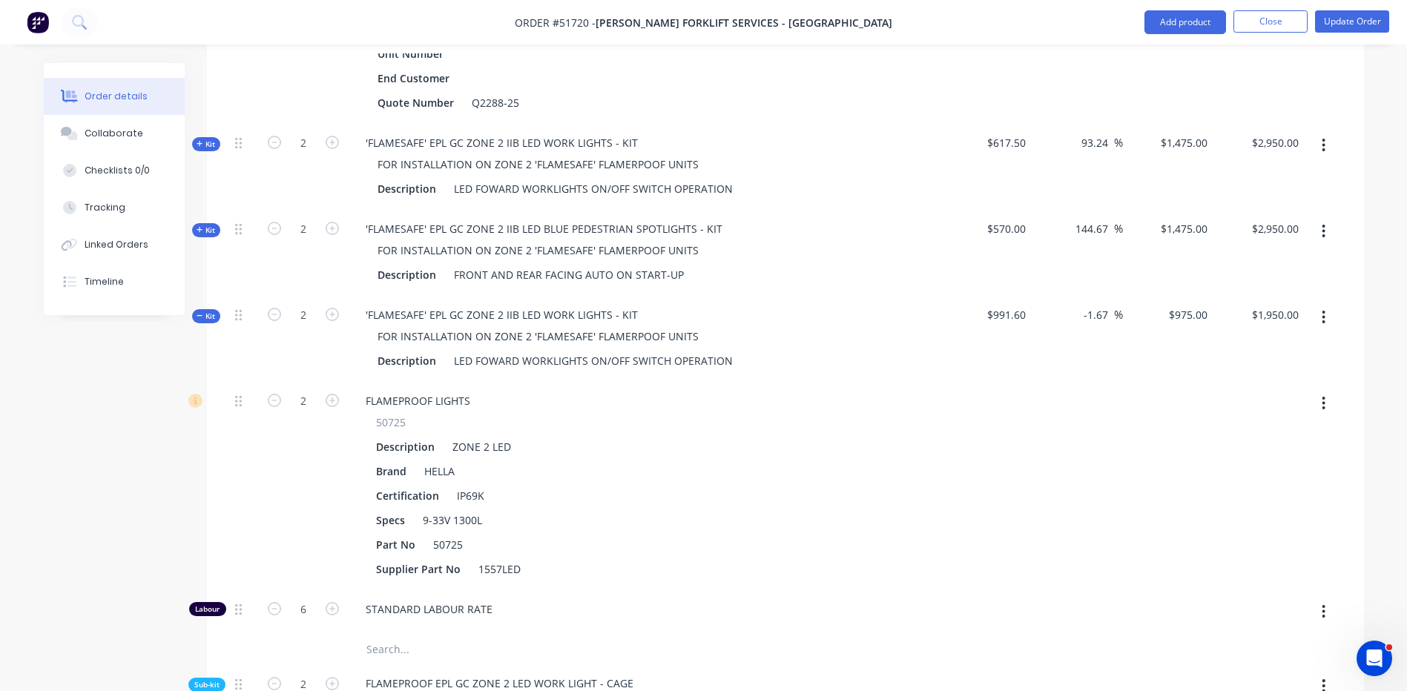
scroll to position [675, 0]
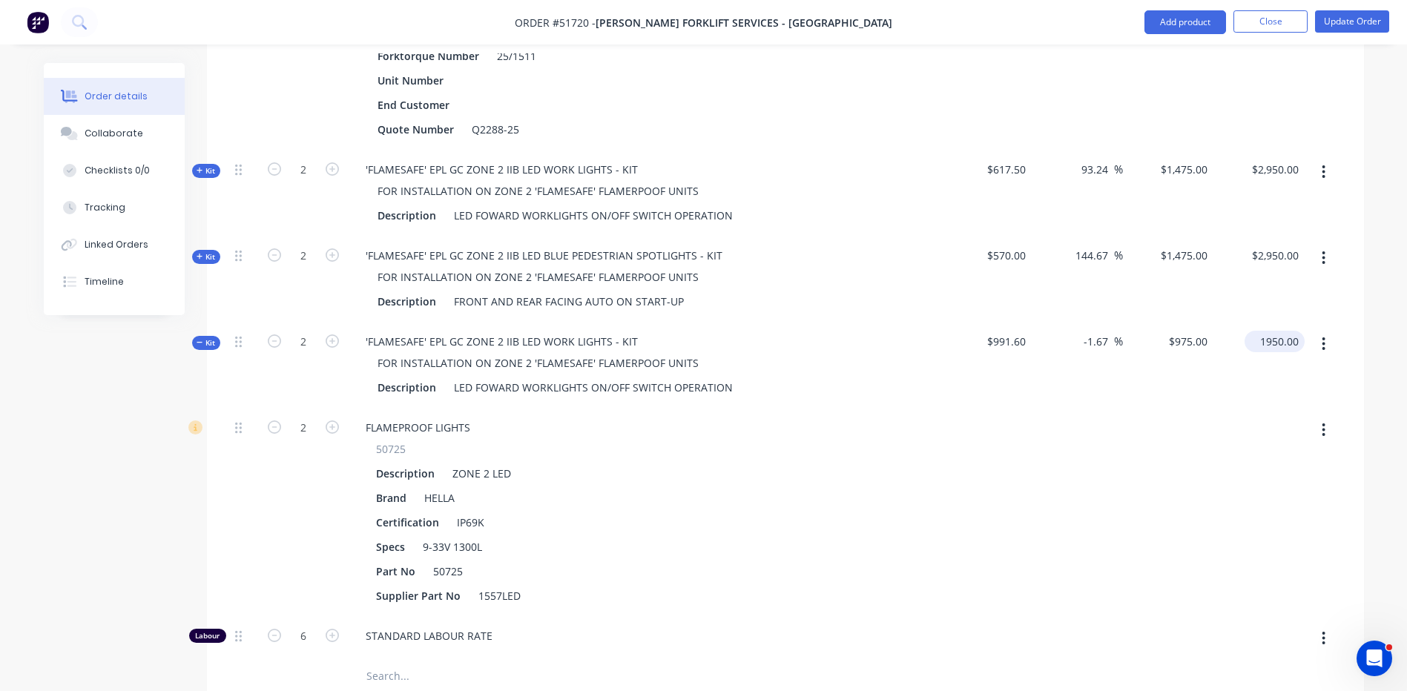
click at [1286, 331] on input "1950.00" at bounding box center [1278, 342] width 54 height 22
type input "2950"
click at [1307, 276] on div at bounding box center [1323, 279] width 37 height 86
type input "48.75"
type input "$1,475.00"
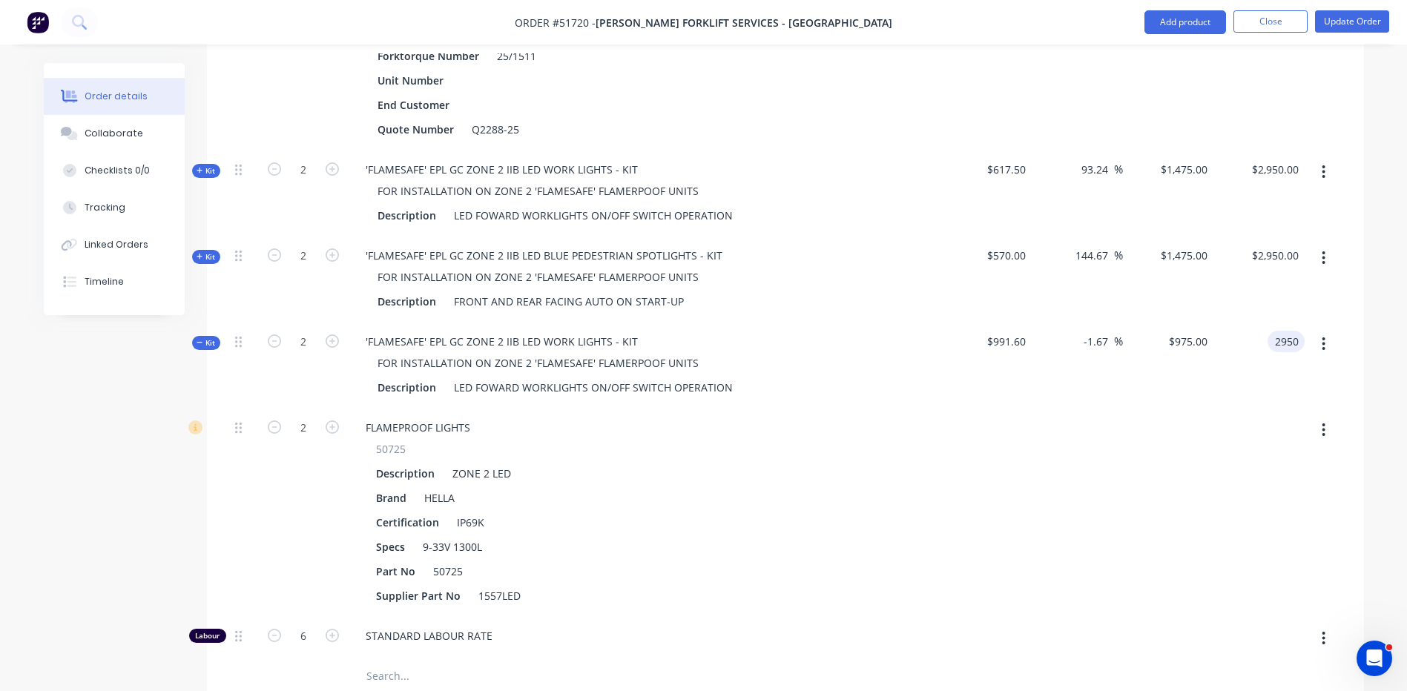
type input "$2,950.00"
click at [1329, 331] on button "button" at bounding box center [1323, 344] width 35 height 27
click at [1304, 372] on div "Add product to kit" at bounding box center [1271, 383] width 114 height 22
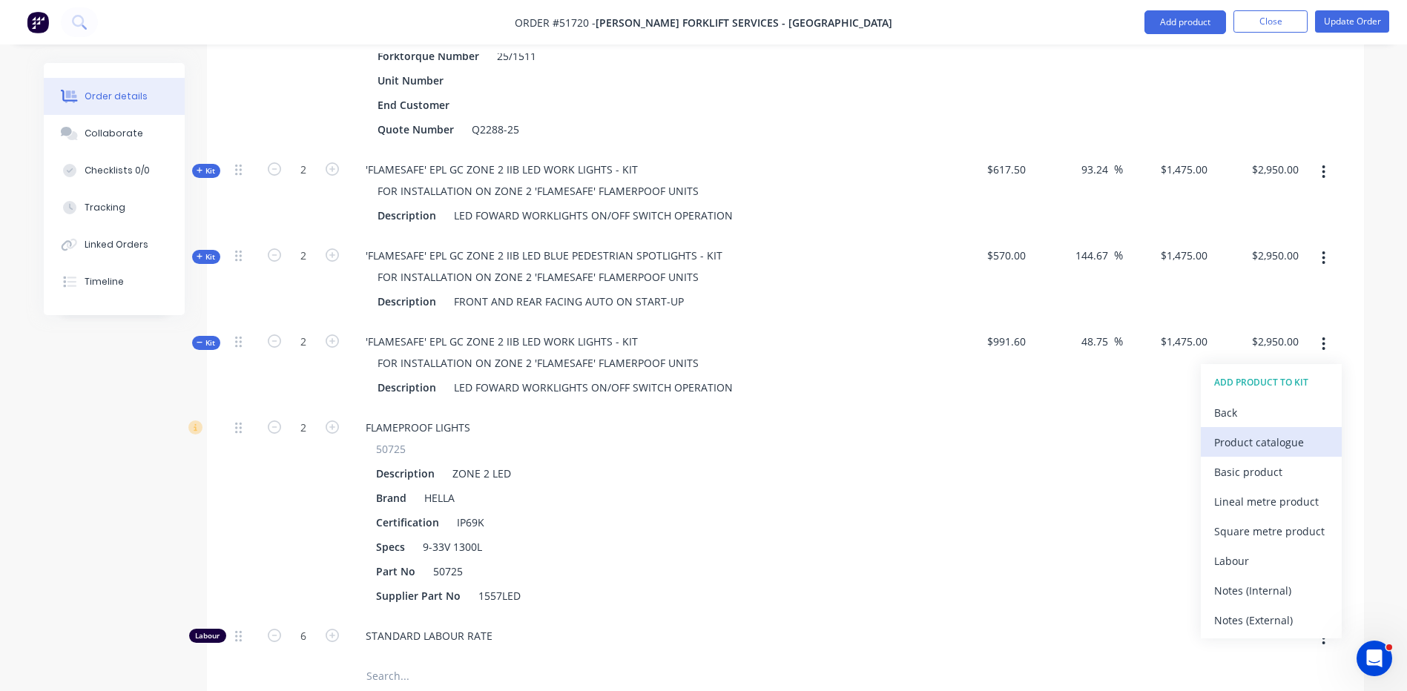
click at [1234, 432] on div "Product catalogue" at bounding box center [1271, 443] width 114 height 22
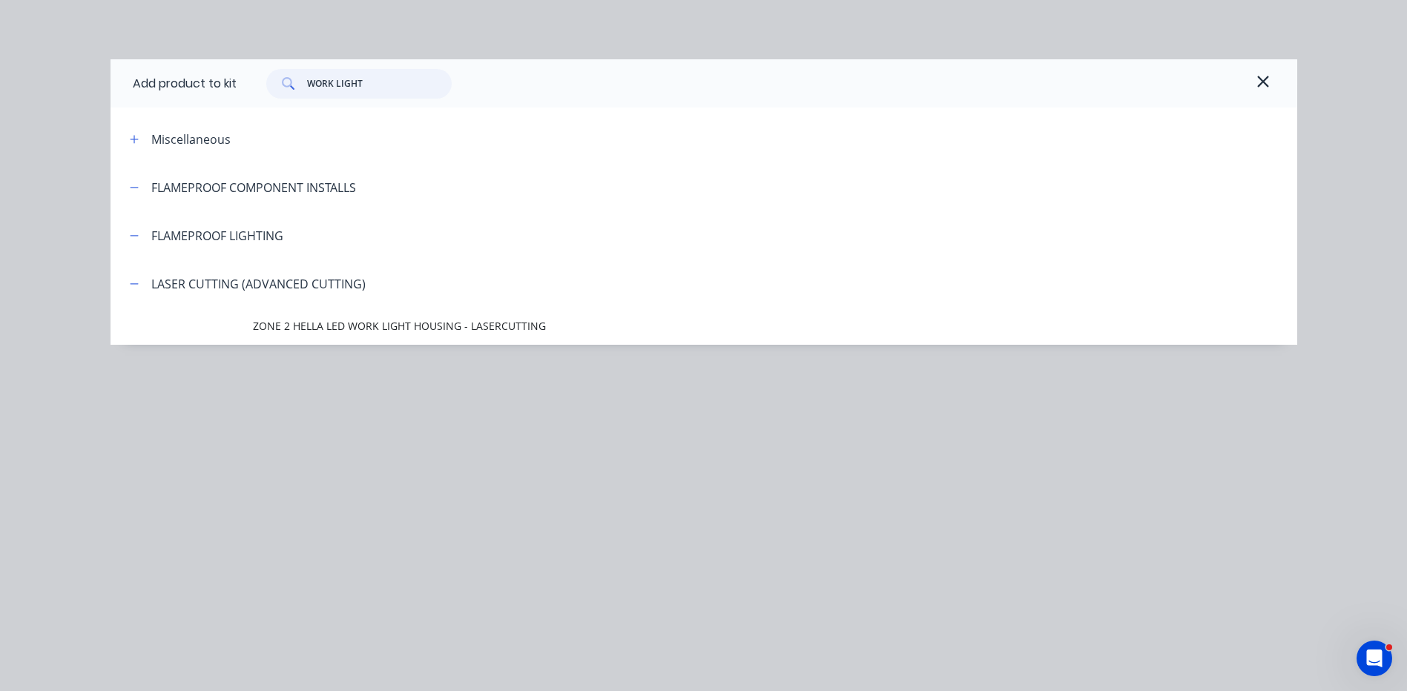
drag, startPoint x: 411, startPoint y: 78, endPoint x: 247, endPoint y: 66, distance: 164.4
click at [247, 66] on div "Add product to kit WORK LIGHT" at bounding box center [704, 83] width 1187 height 48
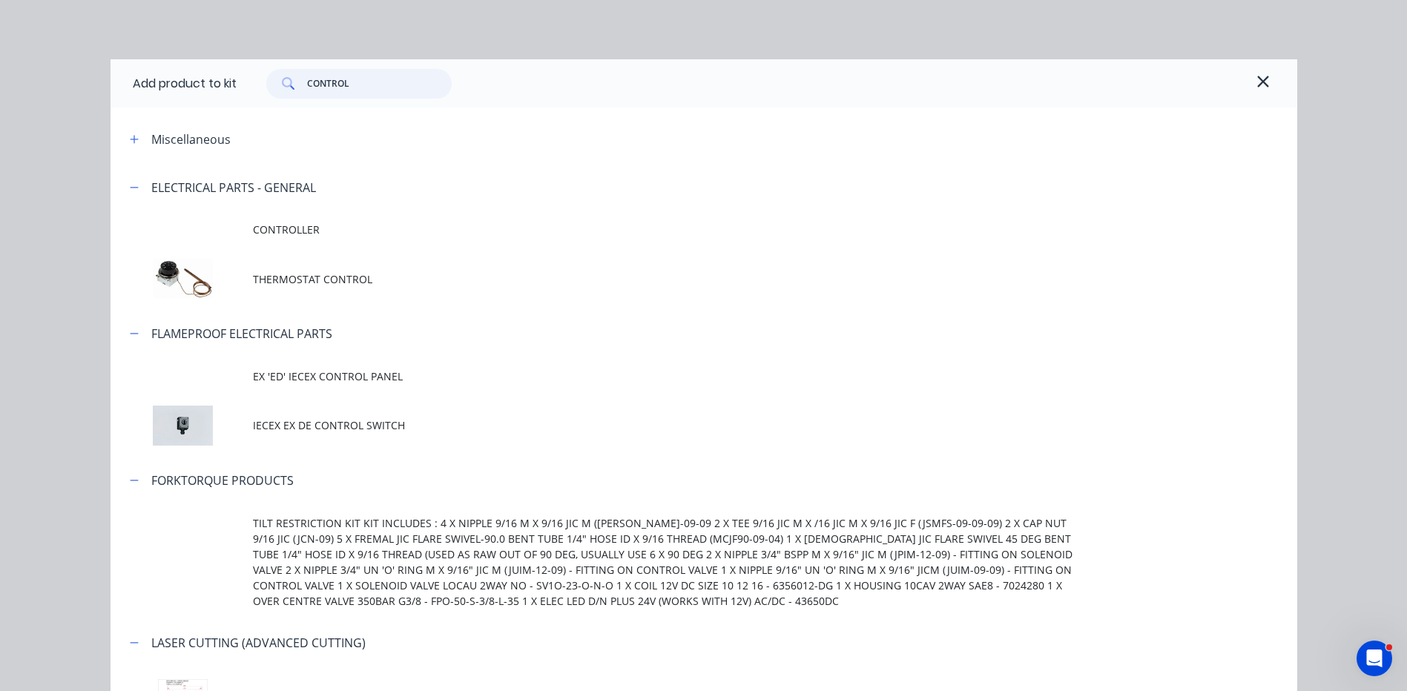
type input "CONTROL"
click at [266, 404] on td "IECEX EX DE CONTROL SWITCH" at bounding box center [775, 426] width 1045 height 62
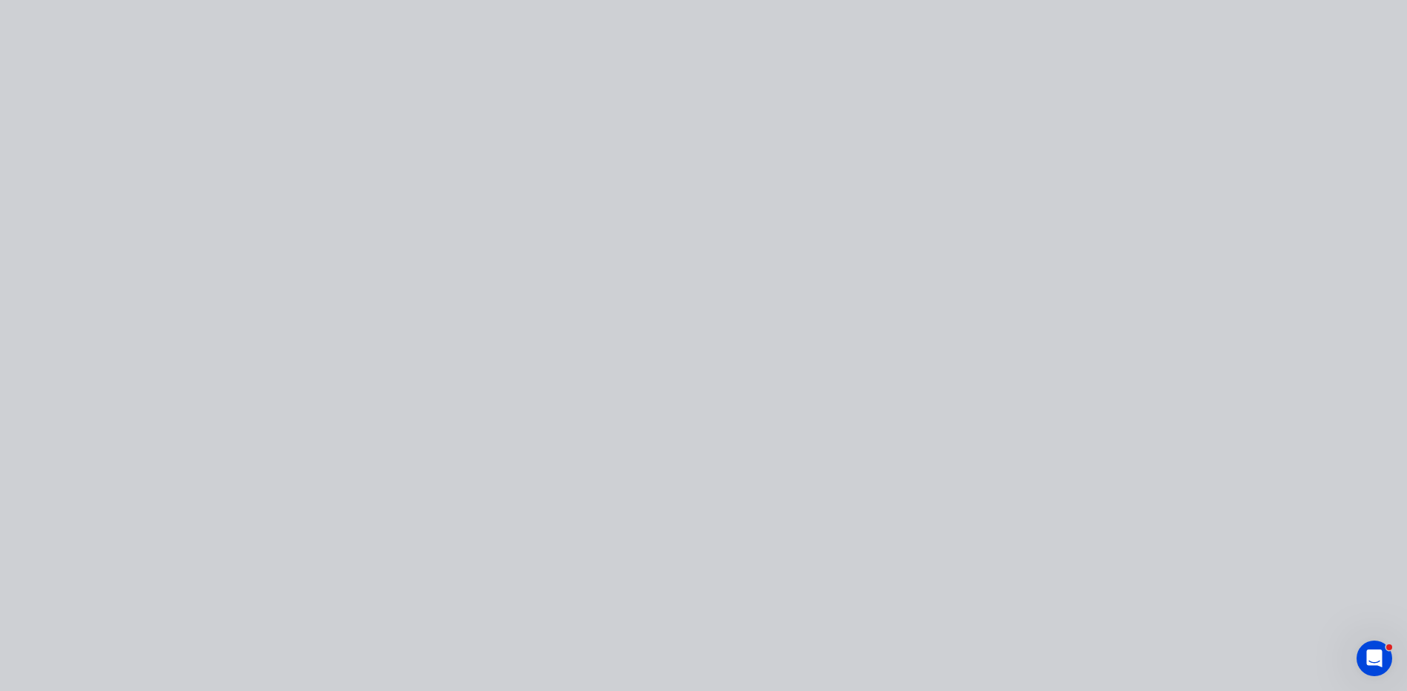
type input "$1,784.6146"
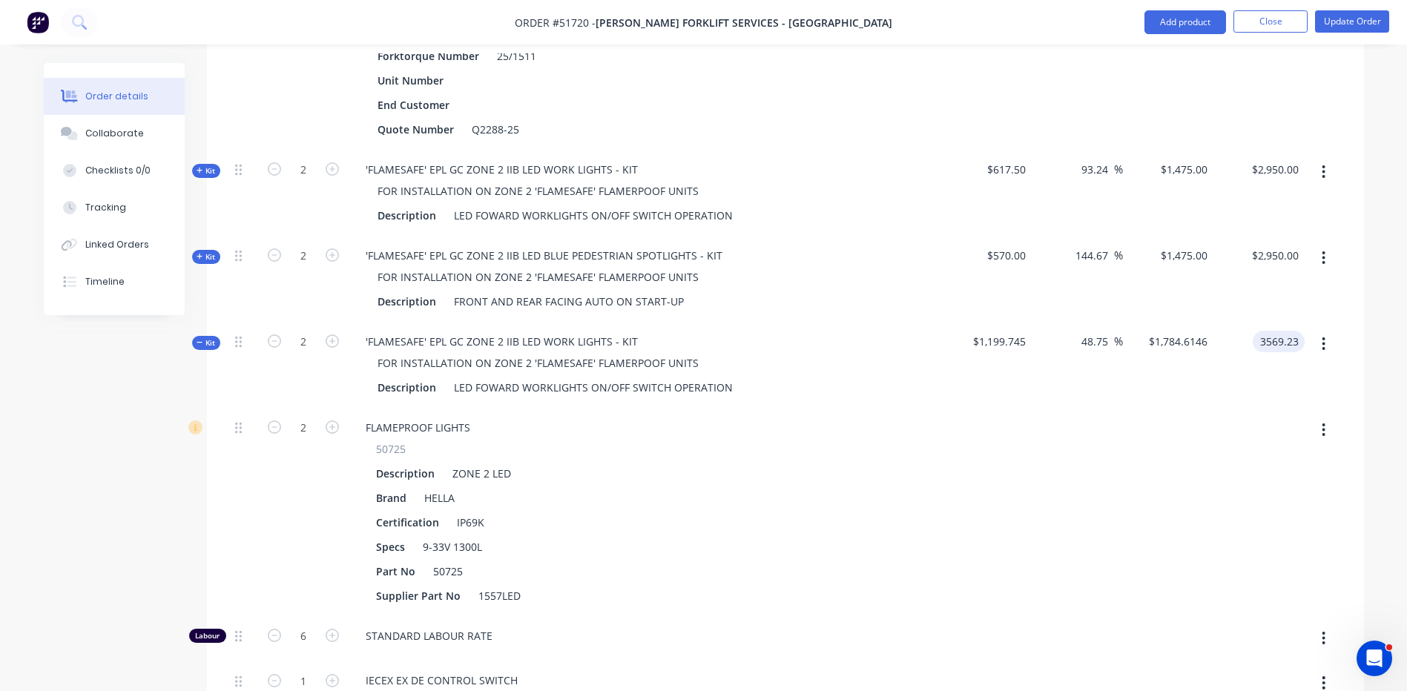
click at [1298, 331] on input "3569.23" at bounding box center [1282, 342] width 46 height 22
type input "2950"
click at [1280, 274] on div "$2,950.00 $2,950.00" at bounding box center [1259, 279] width 91 height 86
type input "22.94"
type input "$1,475.00"
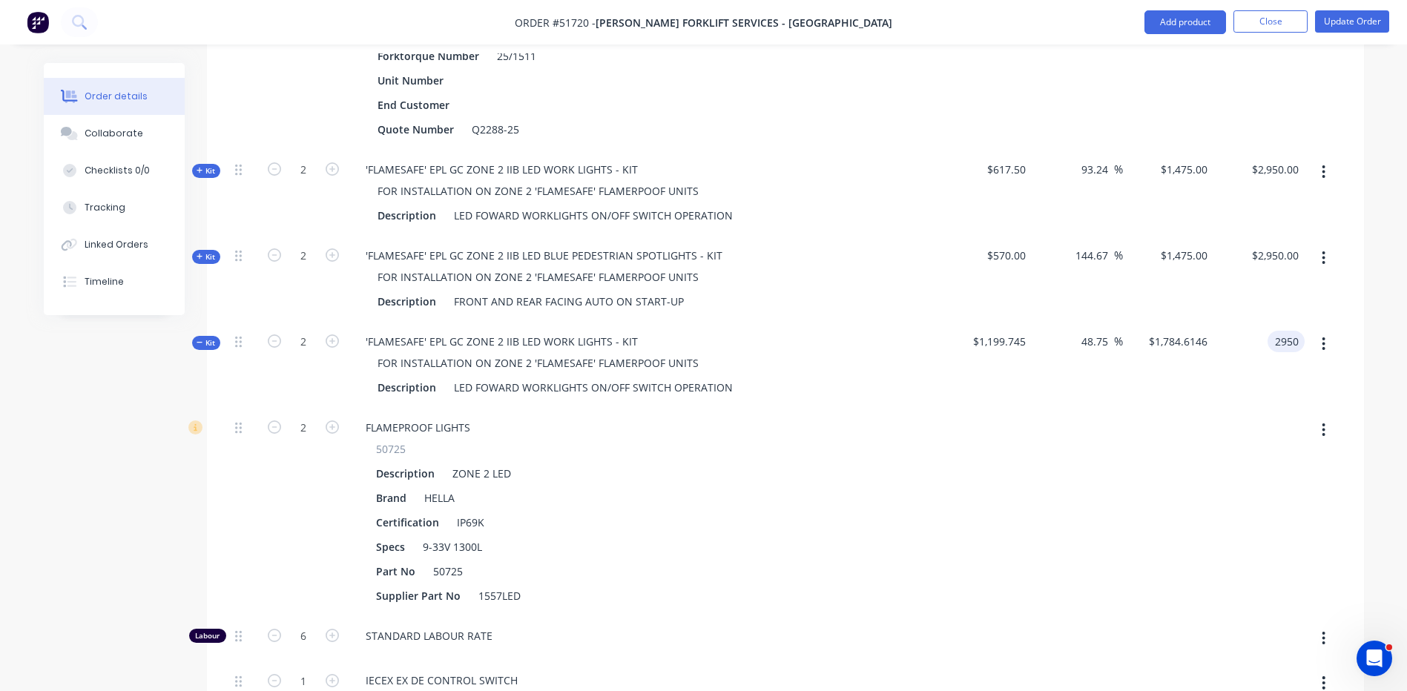
type input "$2,950.00"
click at [1332, 159] on button "button" at bounding box center [1323, 172] width 35 height 27
click at [1263, 315] on button "Delete" at bounding box center [1271, 330] width 141 height 30
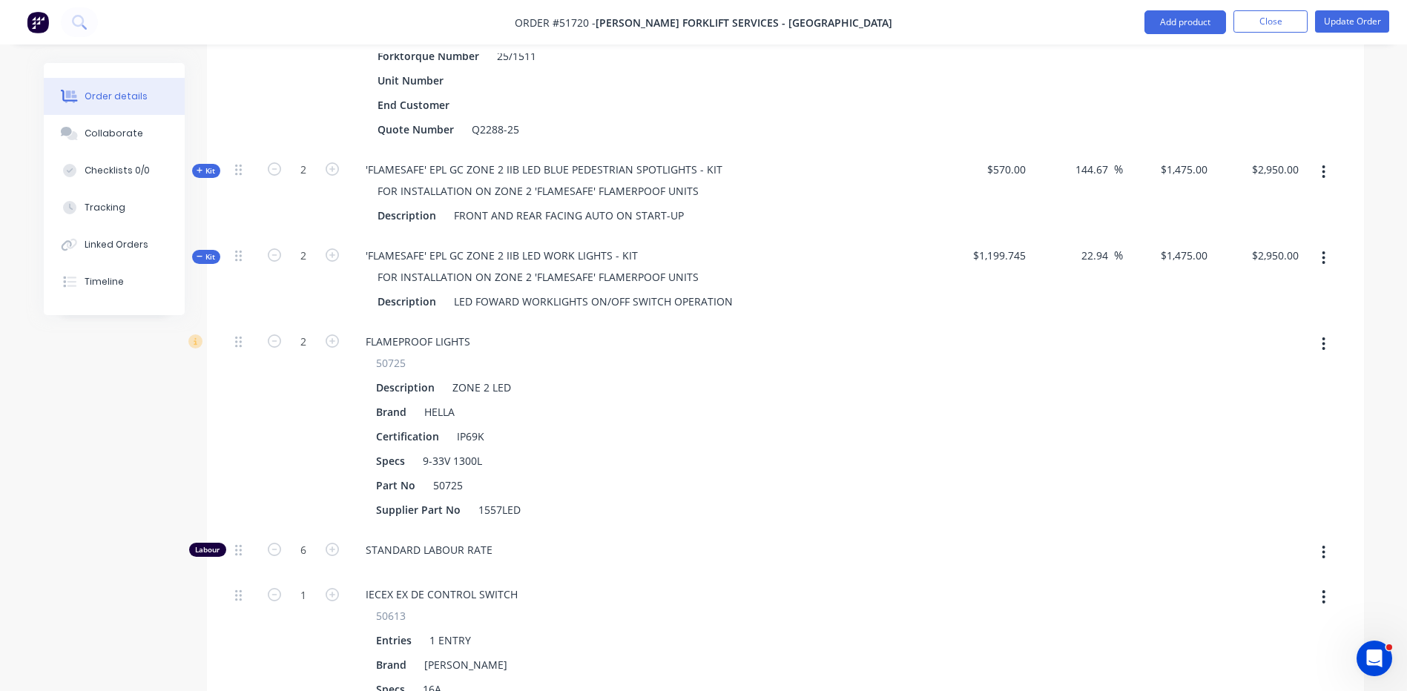
click at [195, 250] on div "Kit" at bounding box center [206, 257] width 28 height 14
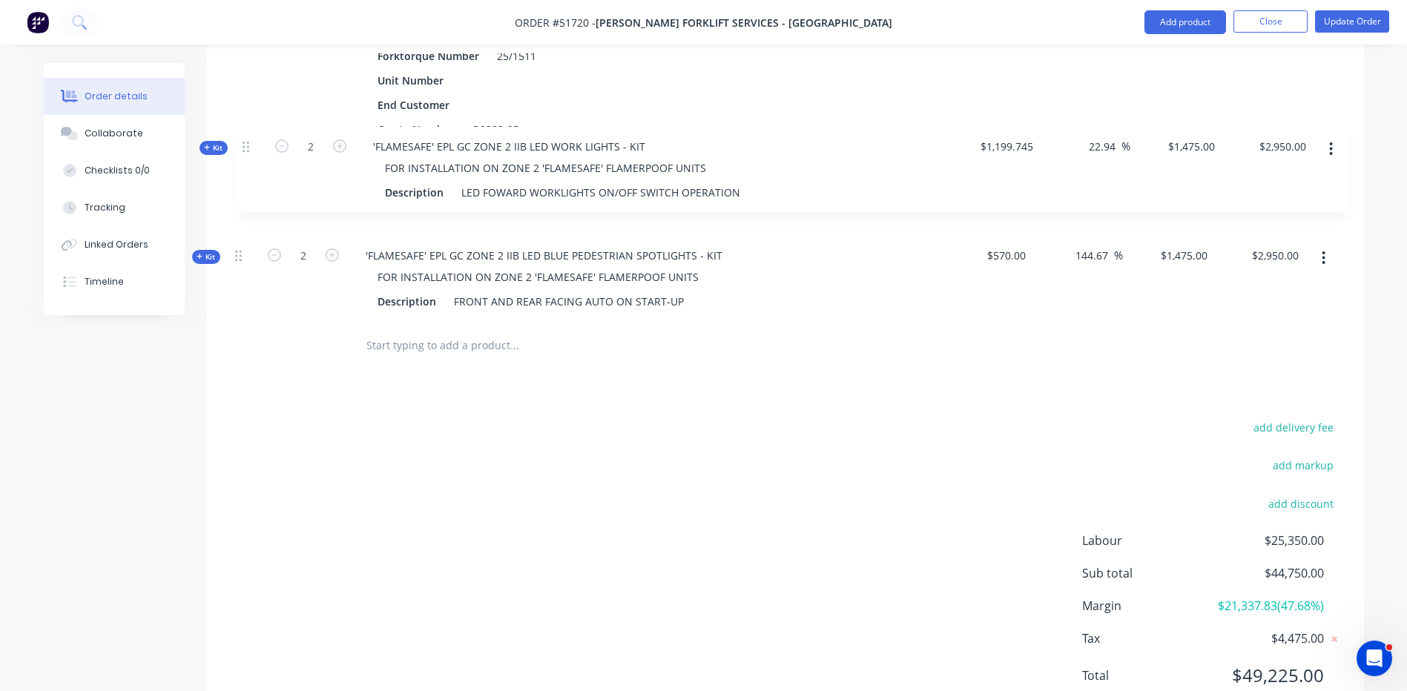
scroll to position [668, 0]
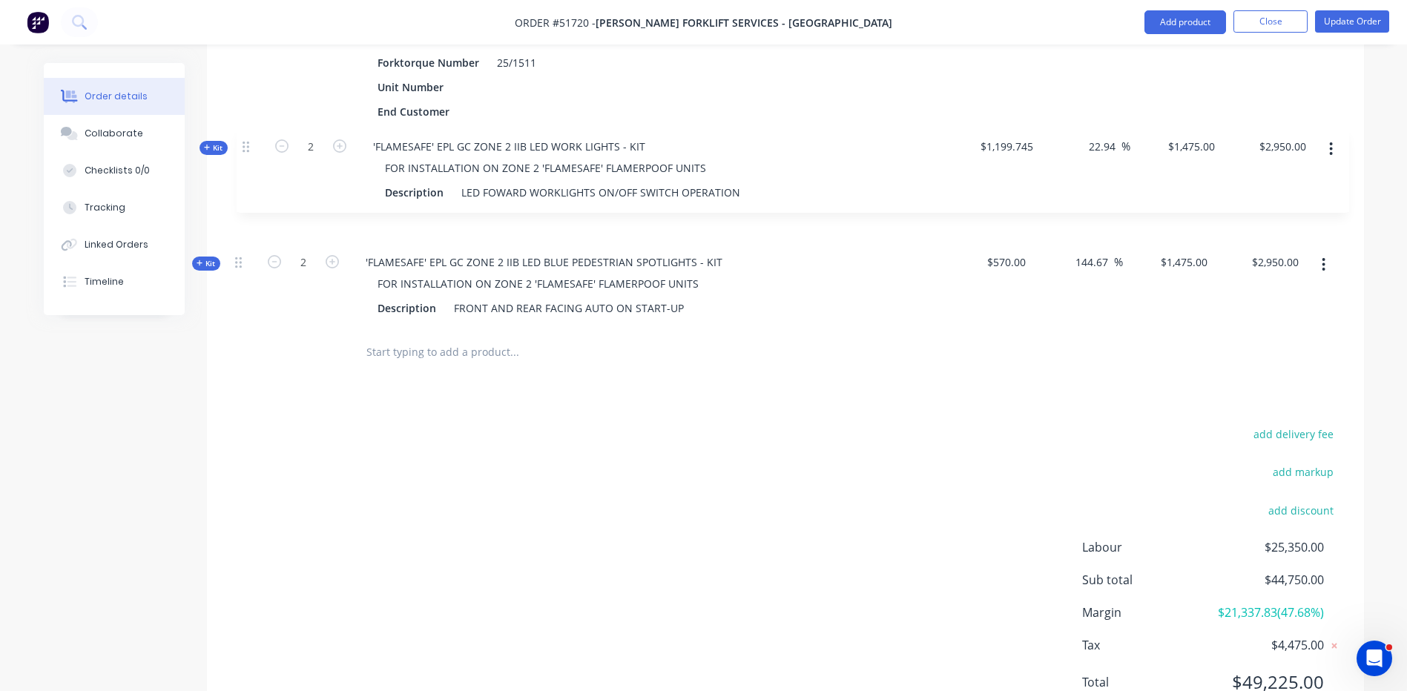
drag, startPoint x: 240, startPoint y: 214, endPoint x: 264, endPoint y: 137, distance: 81.4
click at [248, 140] on div "Kit 1 FLAMEPROOF NICHIYU FBT18-80 'FLAMESAFE' BASE ELECTRIC INSTALL - ZONE 2 II…" at bounding box center [785, 110] width 1113 height 436
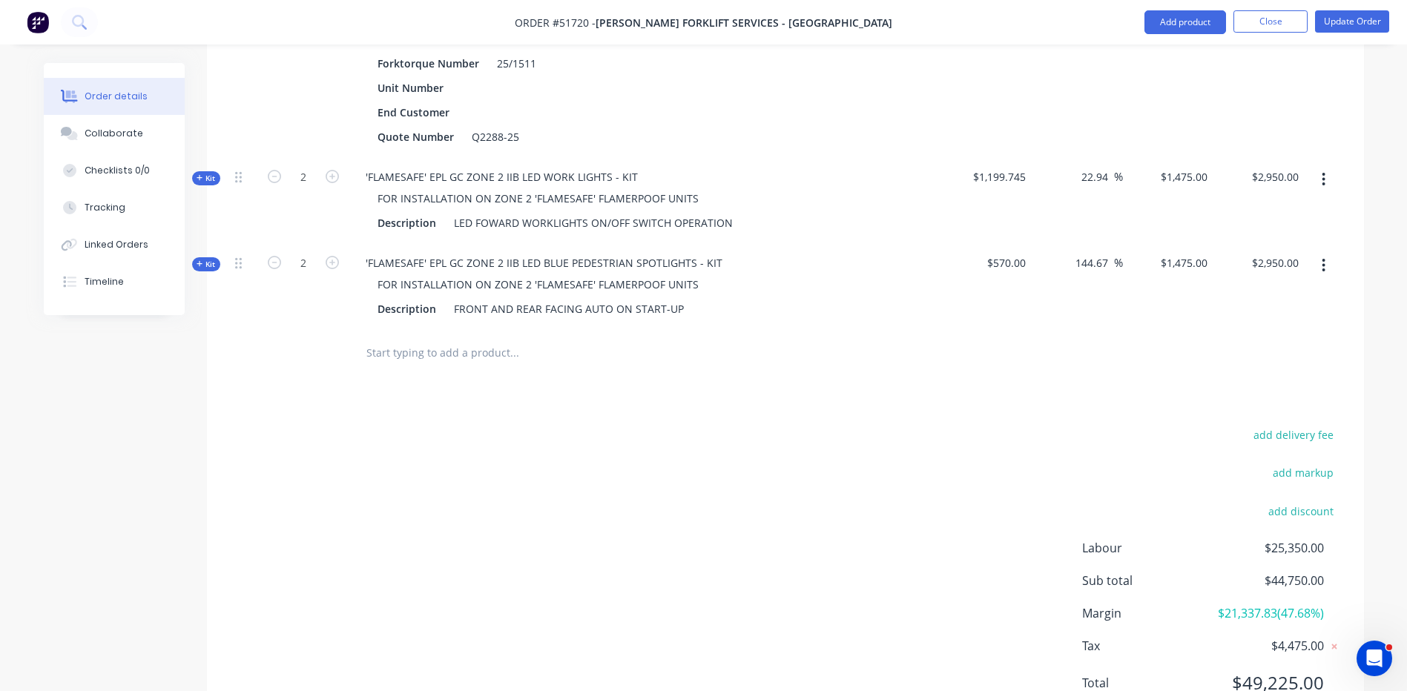
click at [1157, 33] on button "Add product" at bounding box center [1186, 22] width 82 height 24
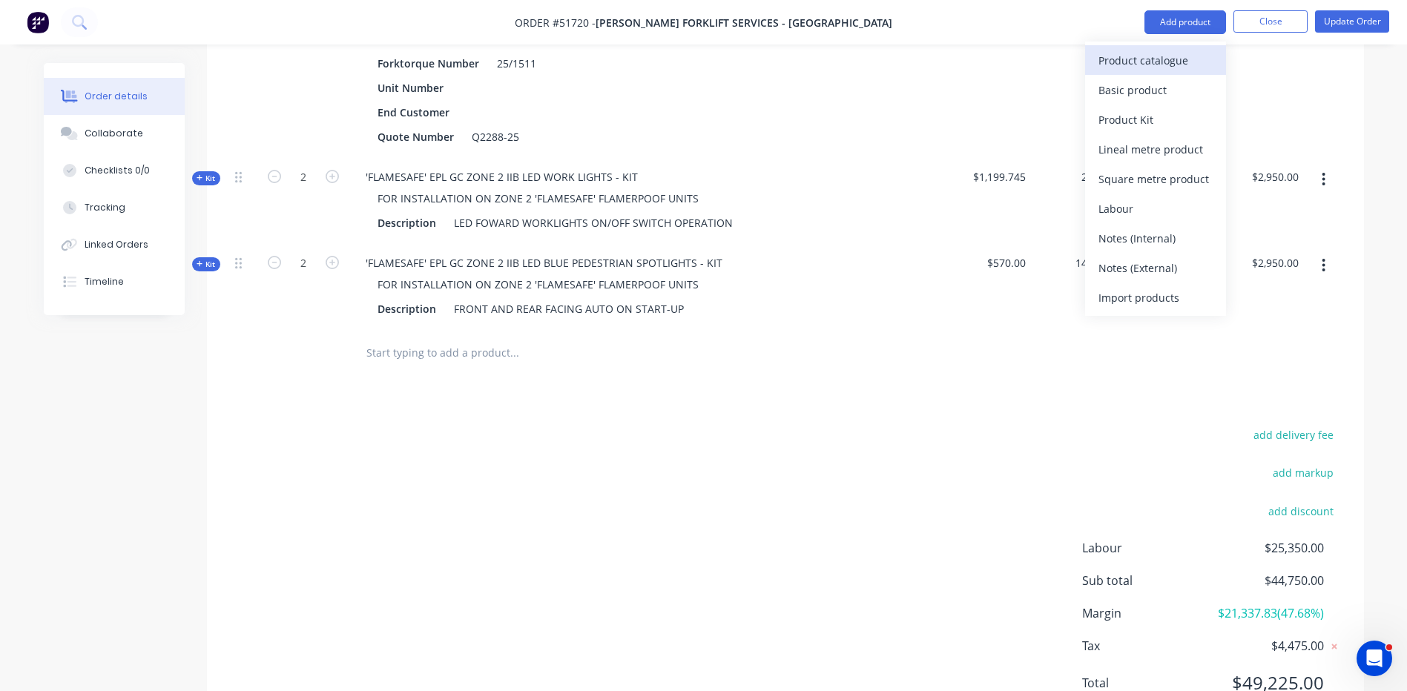
click at [1148, 61] on div "Product catalogue" at bounding box center [1156, 61] width 114 height 22
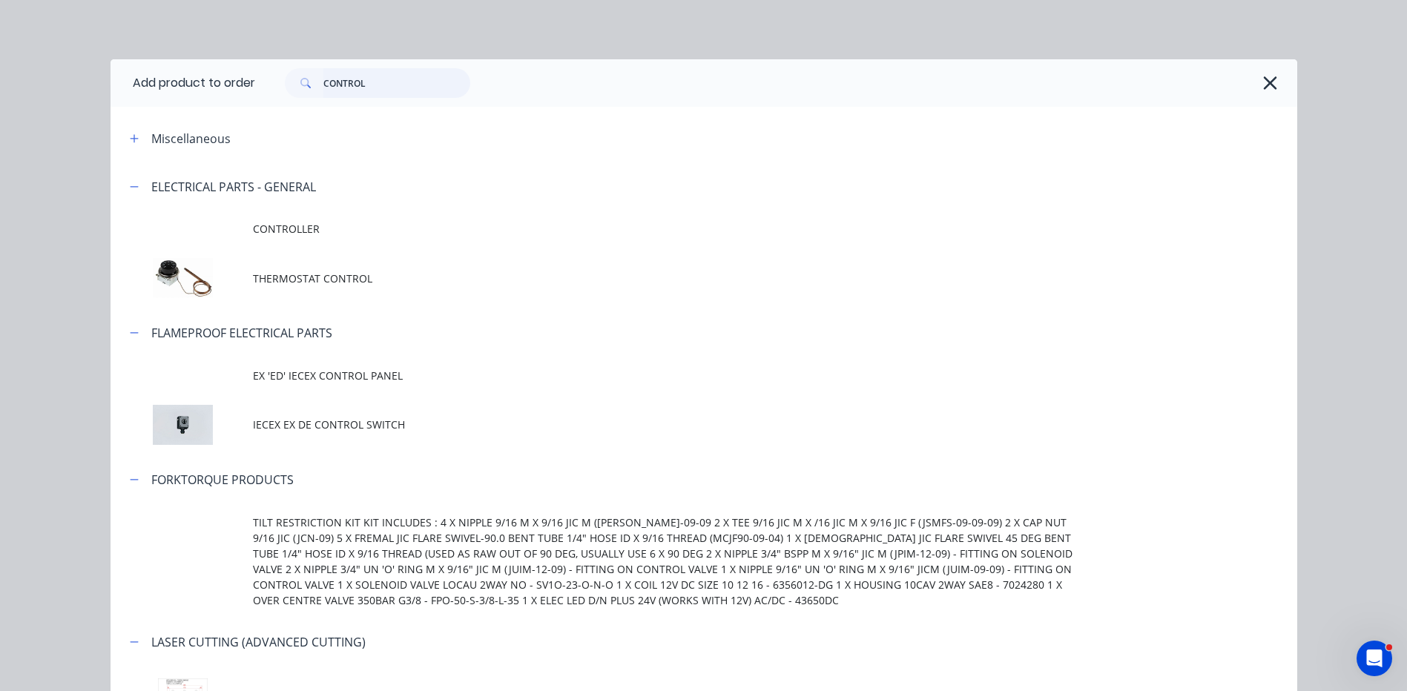
click at [375, 70] on input "CONTROL" at bounding box center [396, 83] width 147 height 30
drag, startPoint x: 375, startPoint y: 70, endPoint x: 349, endPoint y: 70, distance: 26.0
click at [362, 70] on input "CONTROL" at bounding box center [396, 83] width 147 height 30
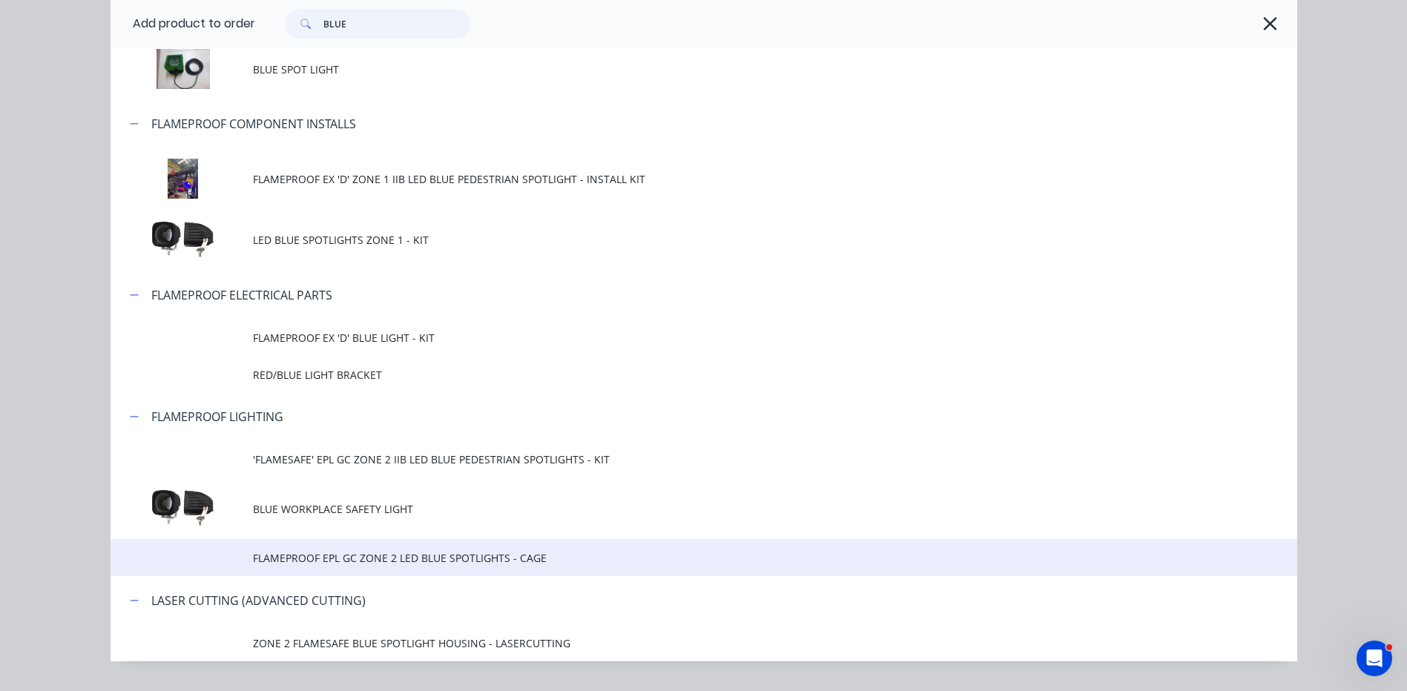
scroll to position [208, 0]
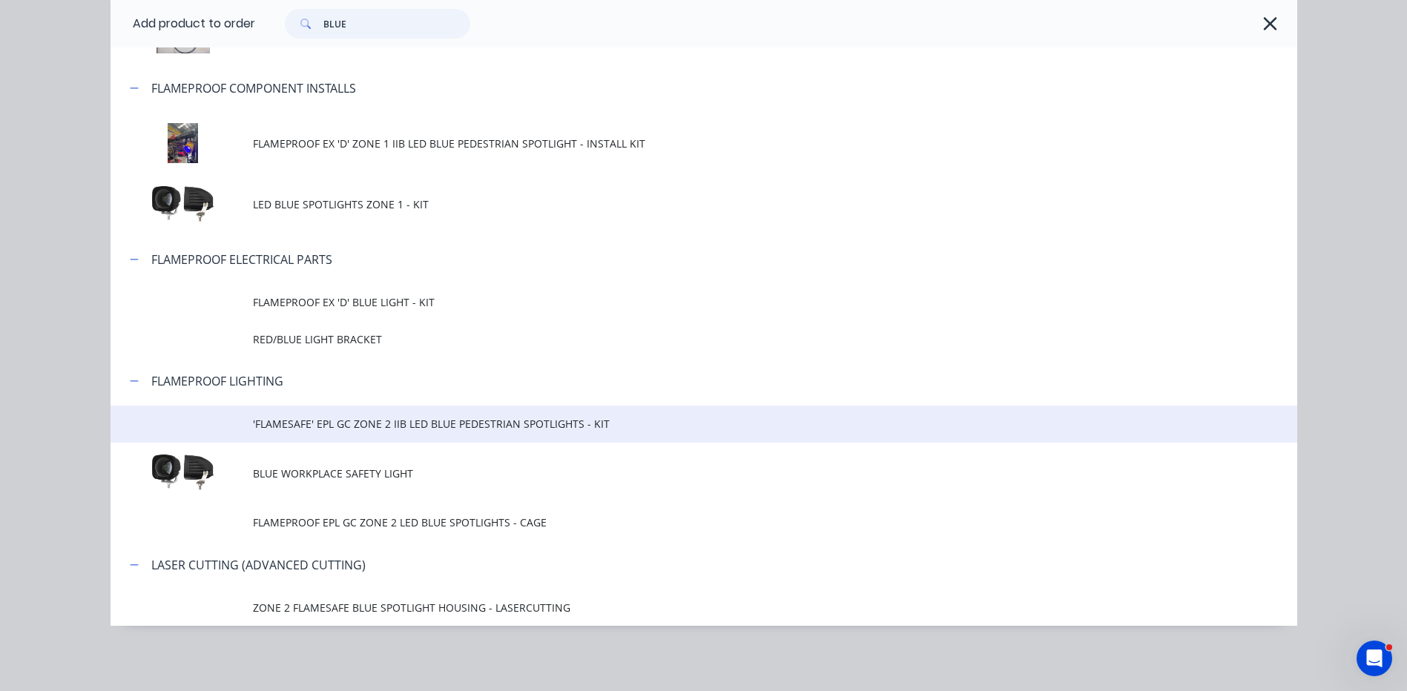
type input "BLUE"
click at [419, 432] on span "'FLAMESAFE' EPL GC ZONE 2 IIB LED BLUE PEDESTRIAN SPOTLIGHTS - KIT" at bounding box center [670, 424] width 835 height 16
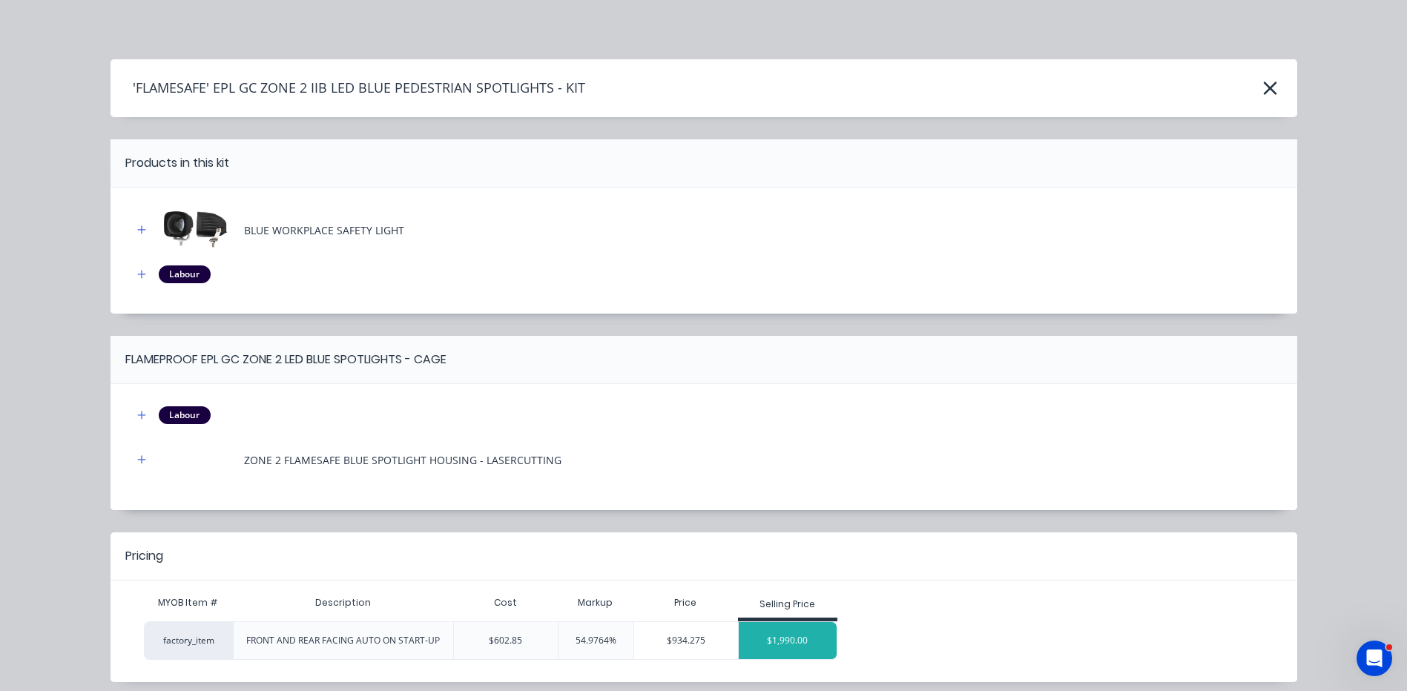
click at [803, 645] on div "$1,990.00" at bounding box center [788, 640] width 99 height 37
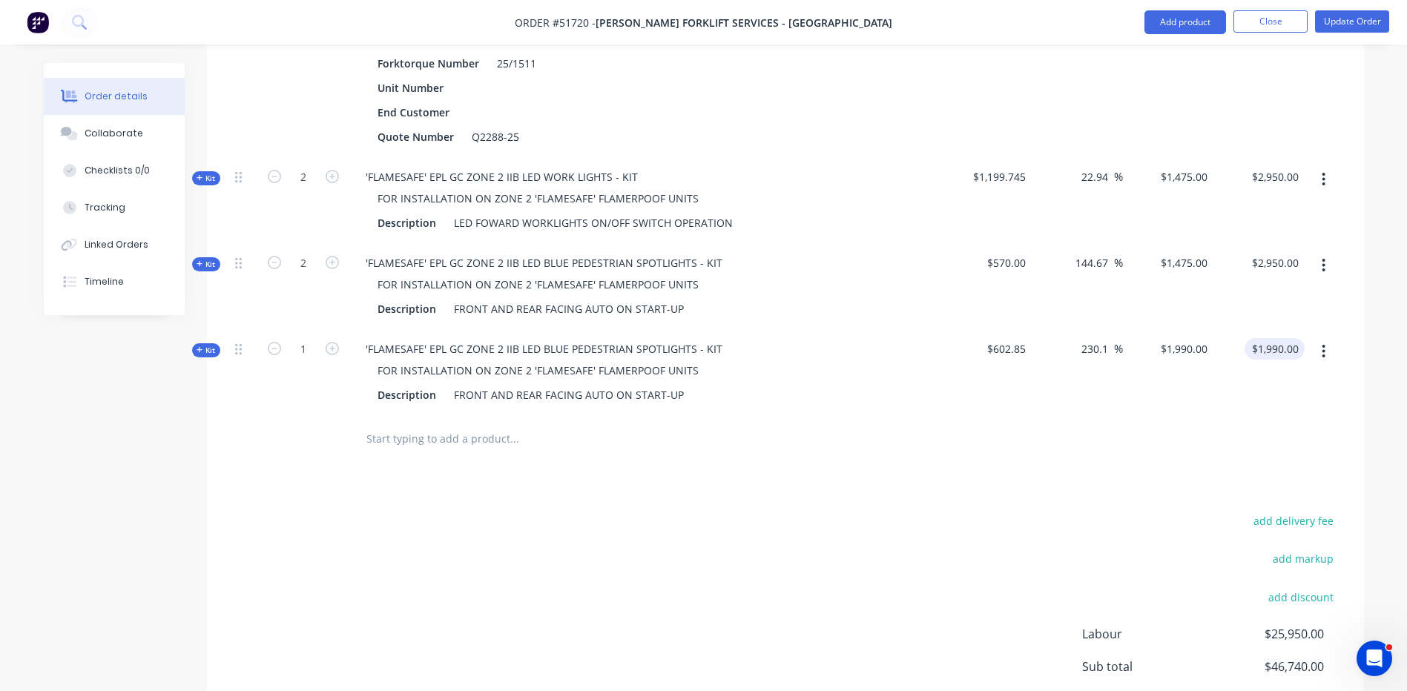
type input "1990.00"
click at [1294, 338] on input "1990.00" at bounding box center [1278, 349] width 54 height 22
click at [335, 342] on icon "button" at bounding box center [332, 348] width 13 height 13
type input "2"
type input "$2,728.9259"
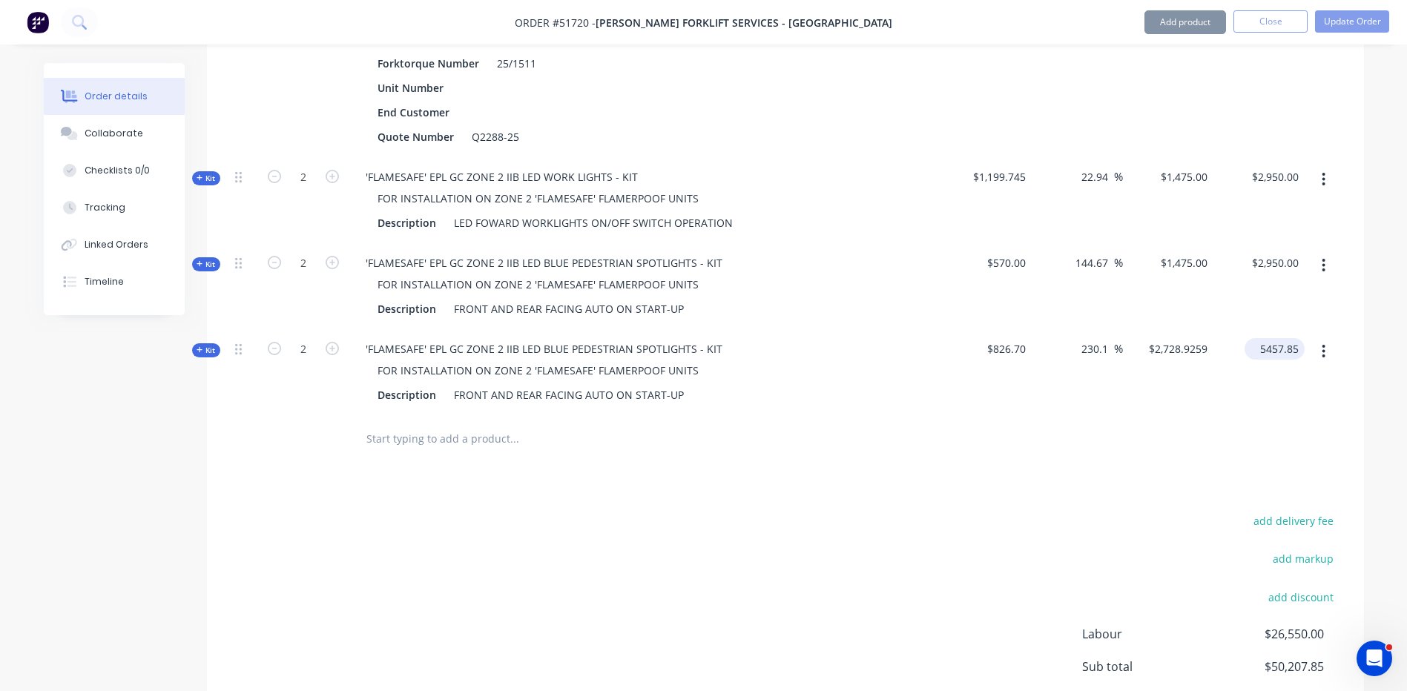
click at [1292, 338] on input "5457.85" at bounding box center [1278, 349] width 54 height 22
type input "2950"
click at [1279, 276] on div "$2,950.00 $2,950.00" at bounding box center [1259, 286] width 91 height 86
type input "78.42"
type input "$1,475.00"
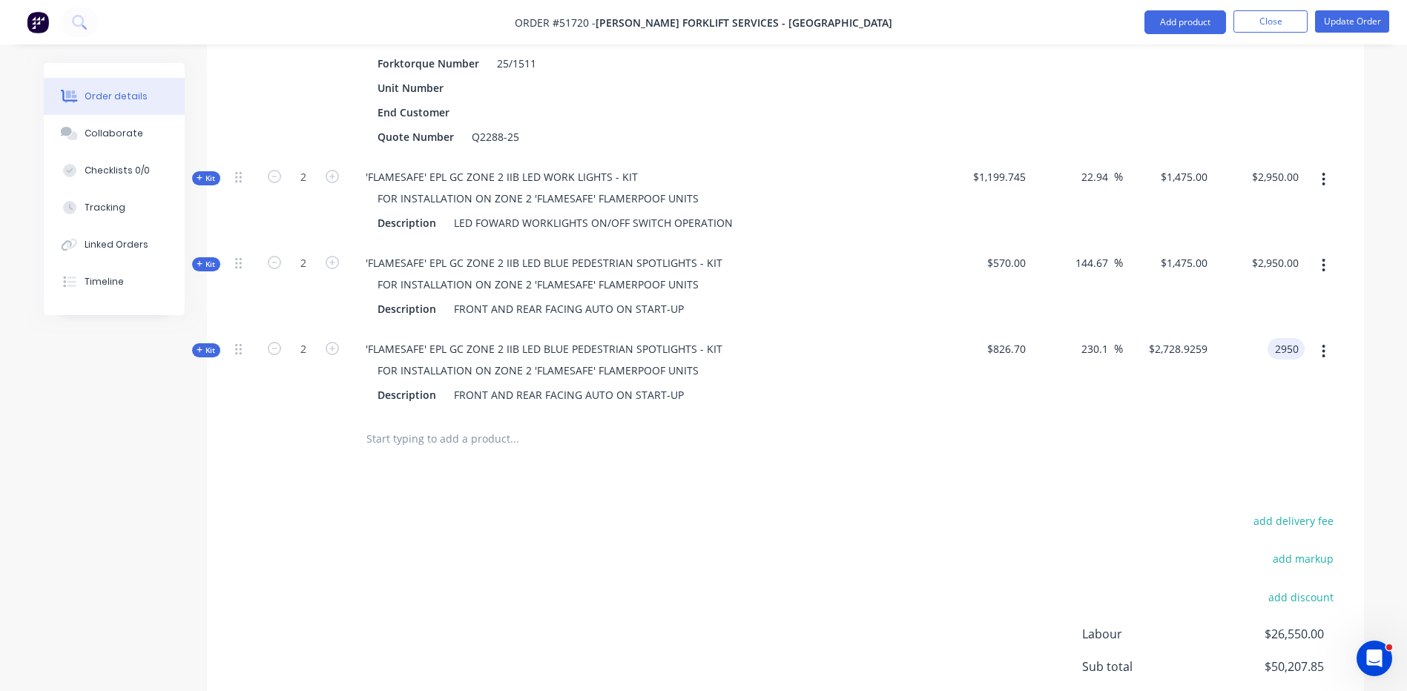
type input "$2,950.00"
click at [1320, 252] on button "button" at bounding box center [1323, 265] width 35 height 27
click at [1232, 412] on div "Delete" at bounding box center [1271, 423] width 114 height 22
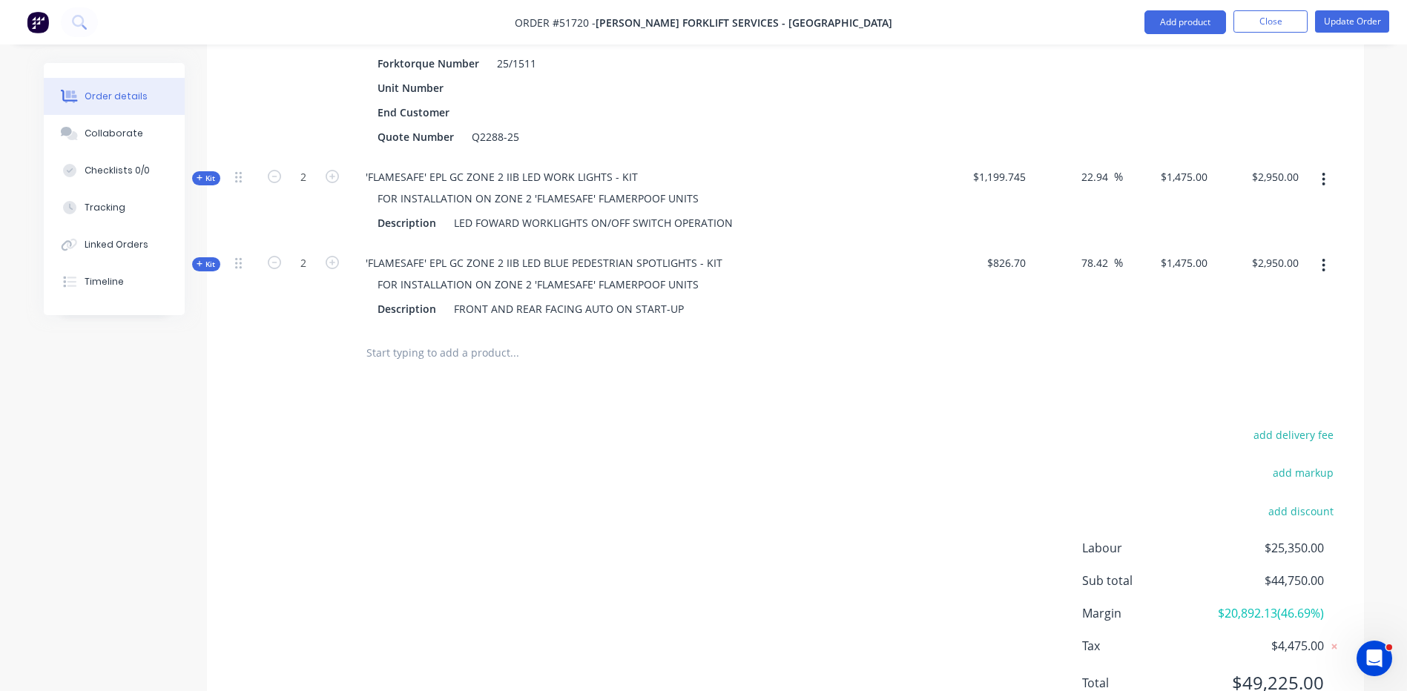
click at [211, 257] on div "Kit" at bounding box center [206, 264] width 28 height 14
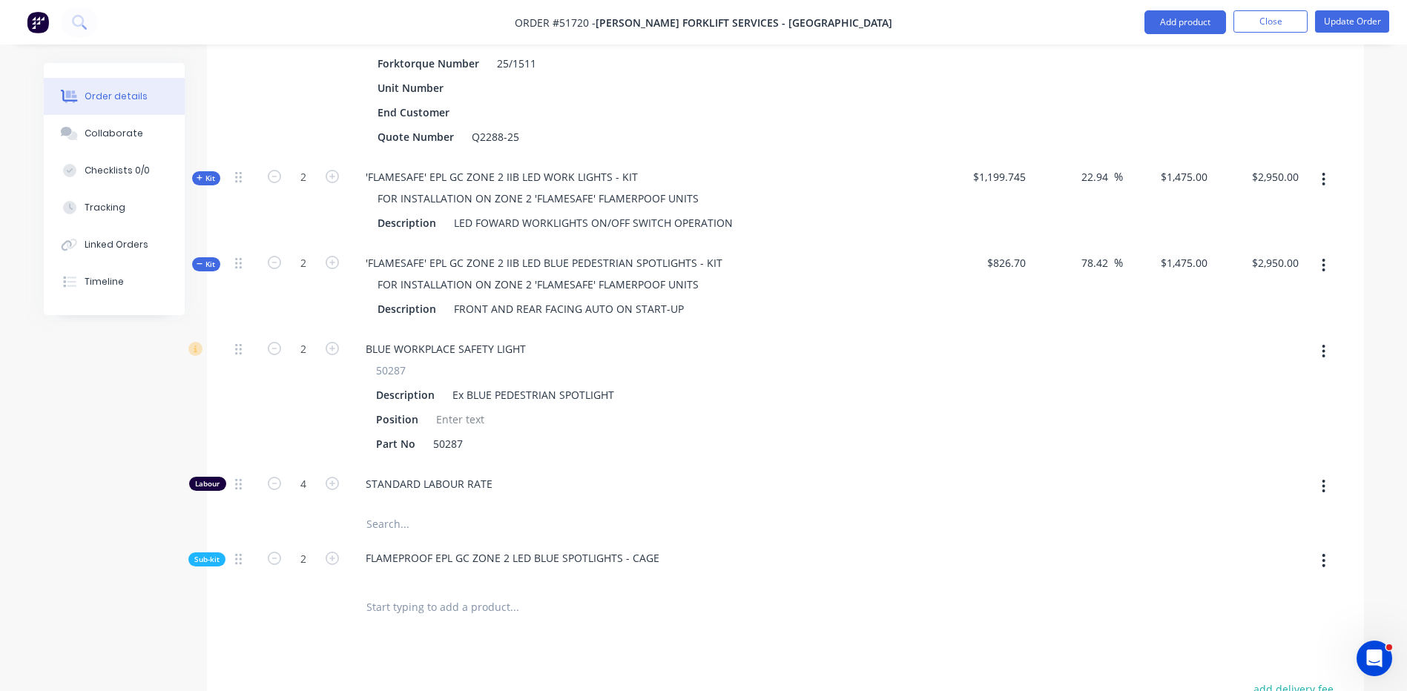
click at [215, 259] on span "Kit" at bounding box center [206, 264] width 19 height 11
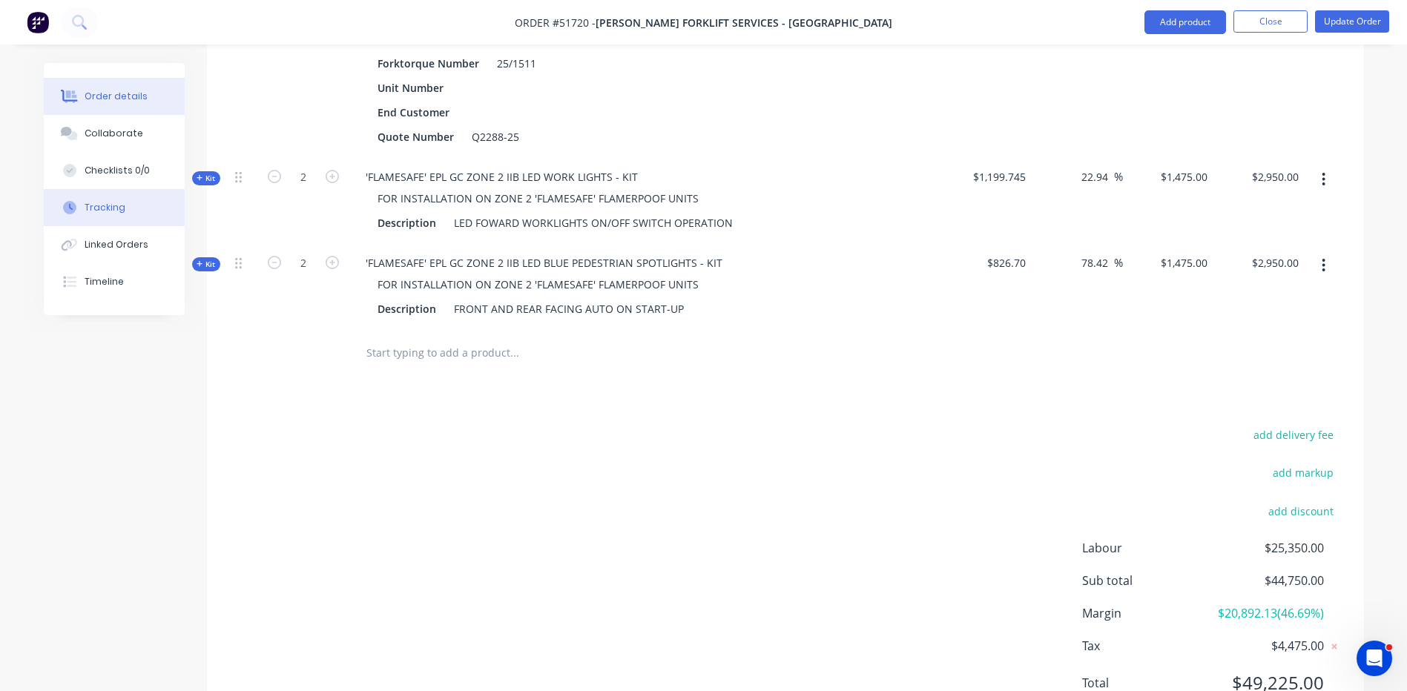
click at [137, 202] on button "Tracking" at bounding box center [114, 207] width 141 height 37
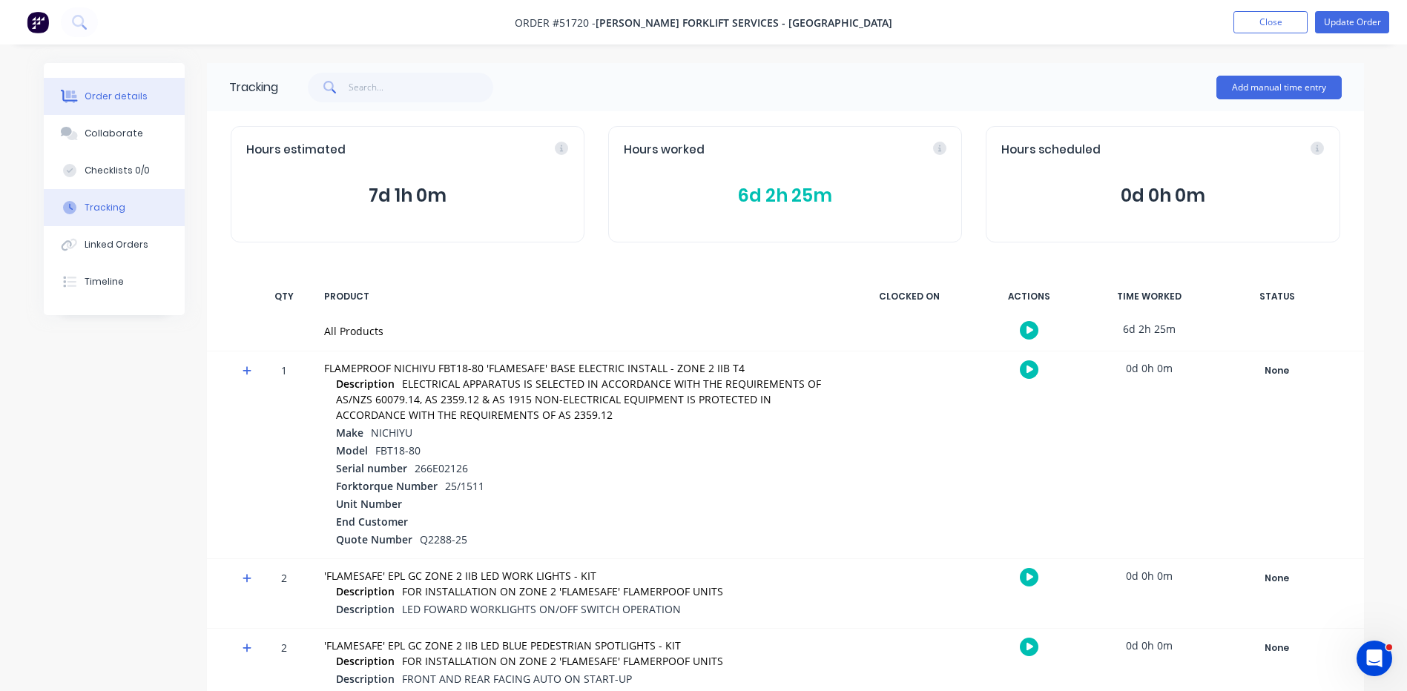
click at [140, 85] on button "Order details" at bounding box center [114, 96] width 141 height 37
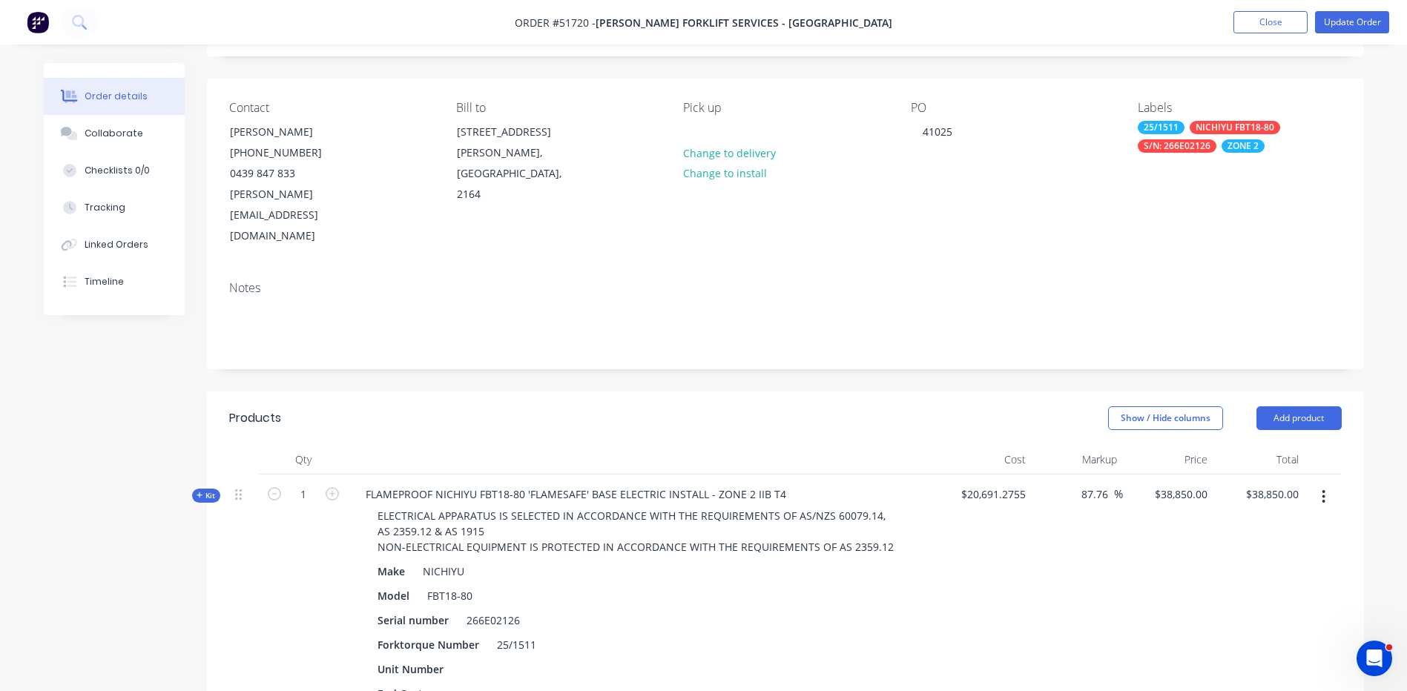
scroll to position [297, 0]
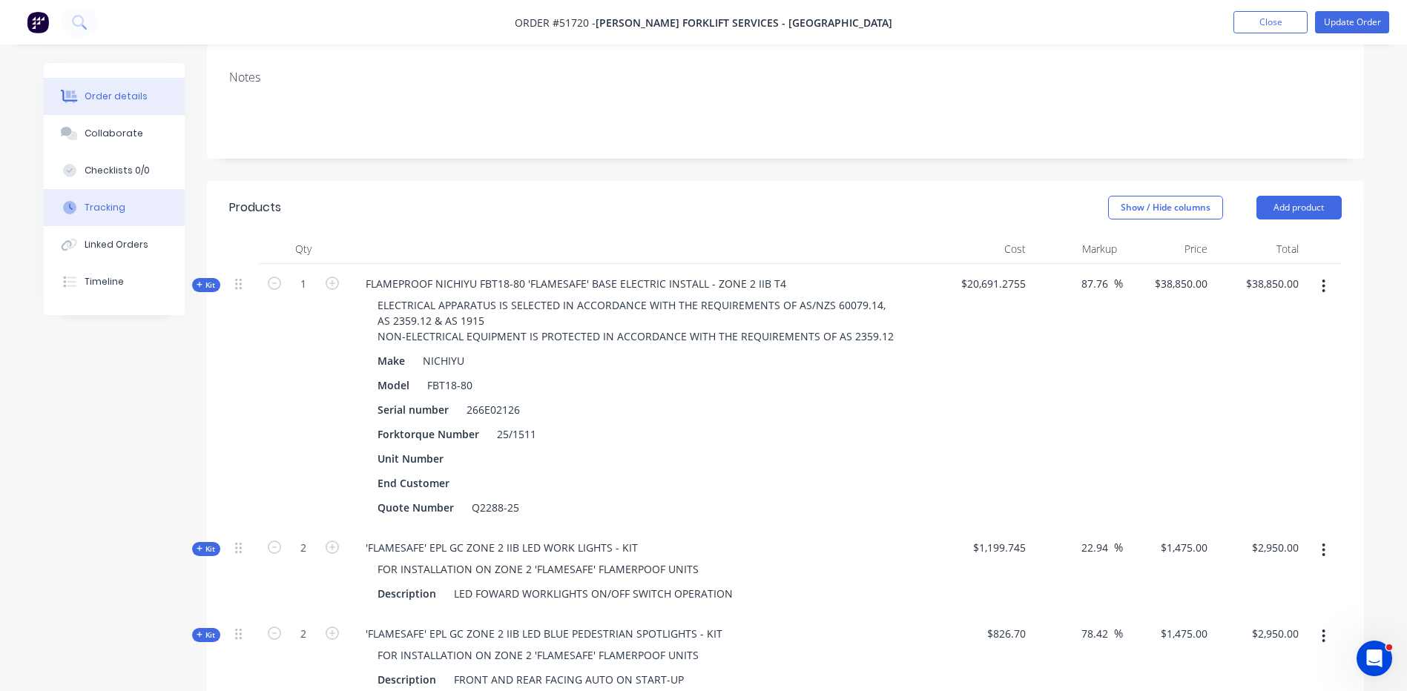
click at [140, 208] on button "Tracking" at bounding box center [114, 207] width 141 height 37
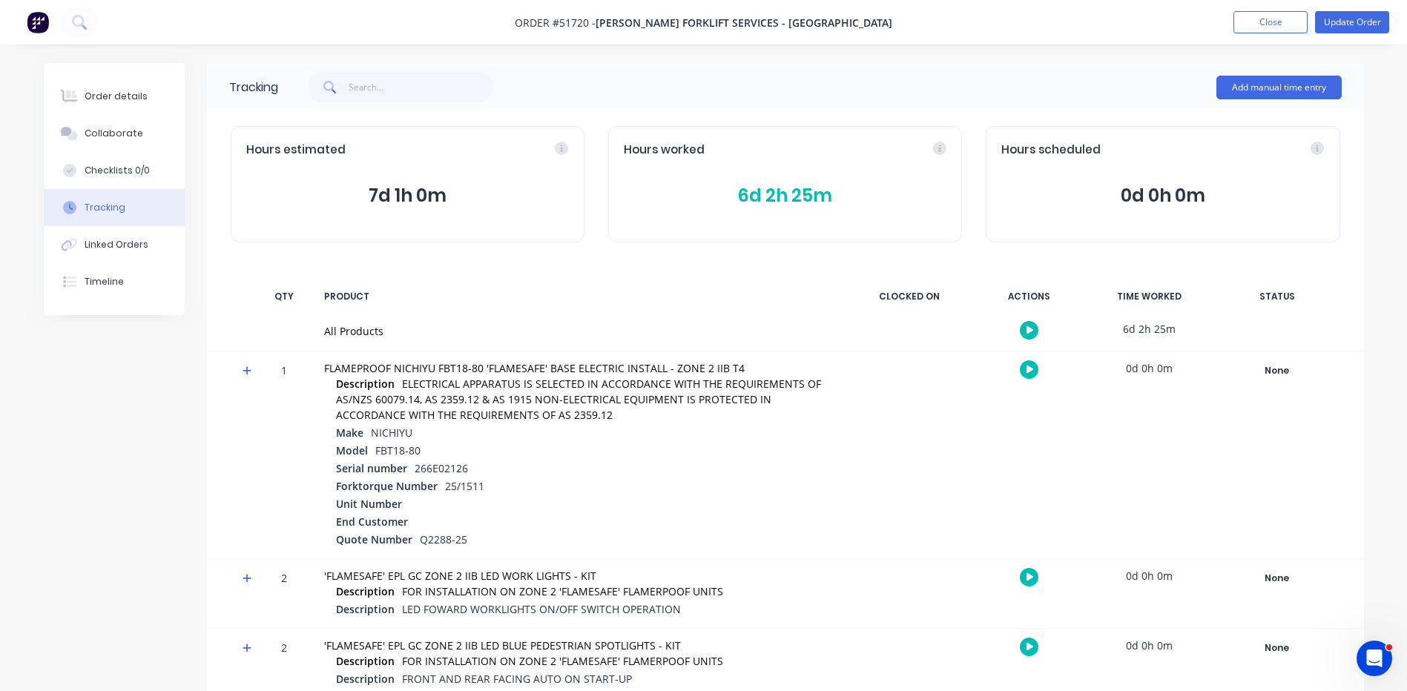
click at [833, 186] on span "6d 2h 25m" at bounding box center [785, 195] width 323 height 27
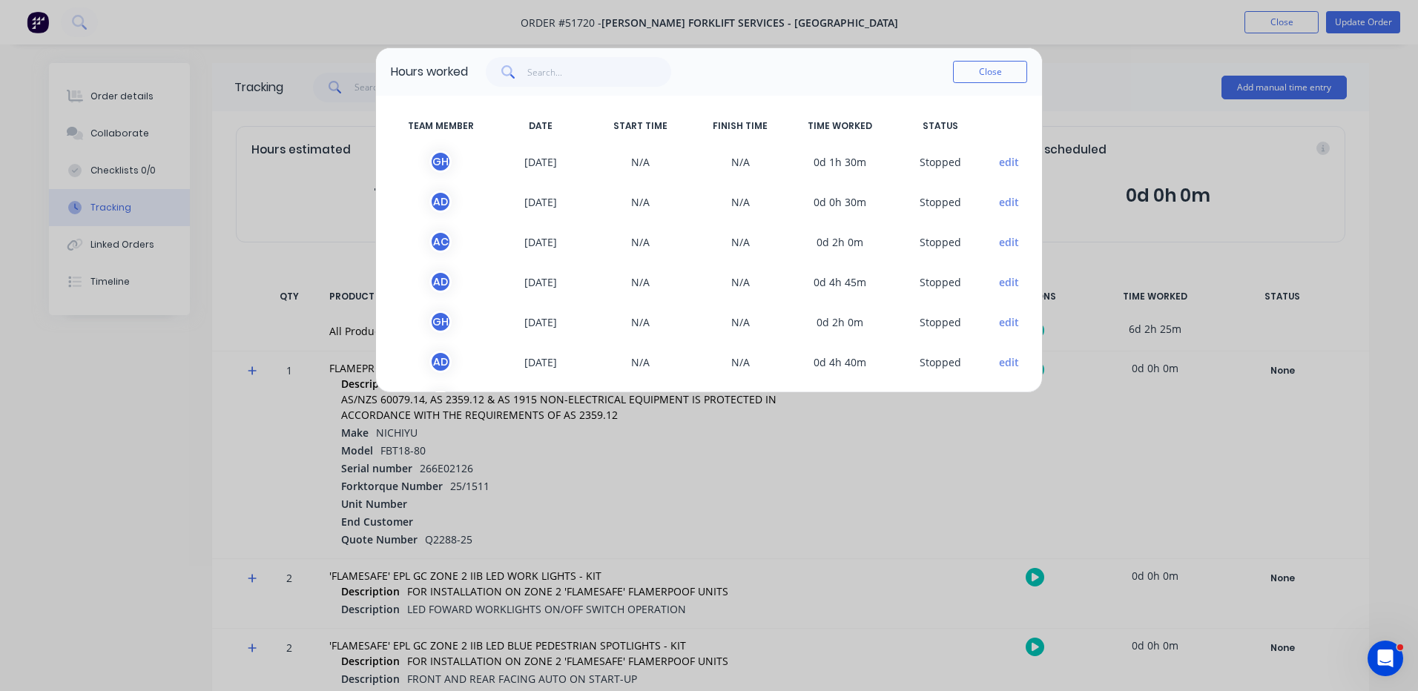
click at [1000, 161] on button "edit" at bounding box center [1009, 162] width 20 height 16
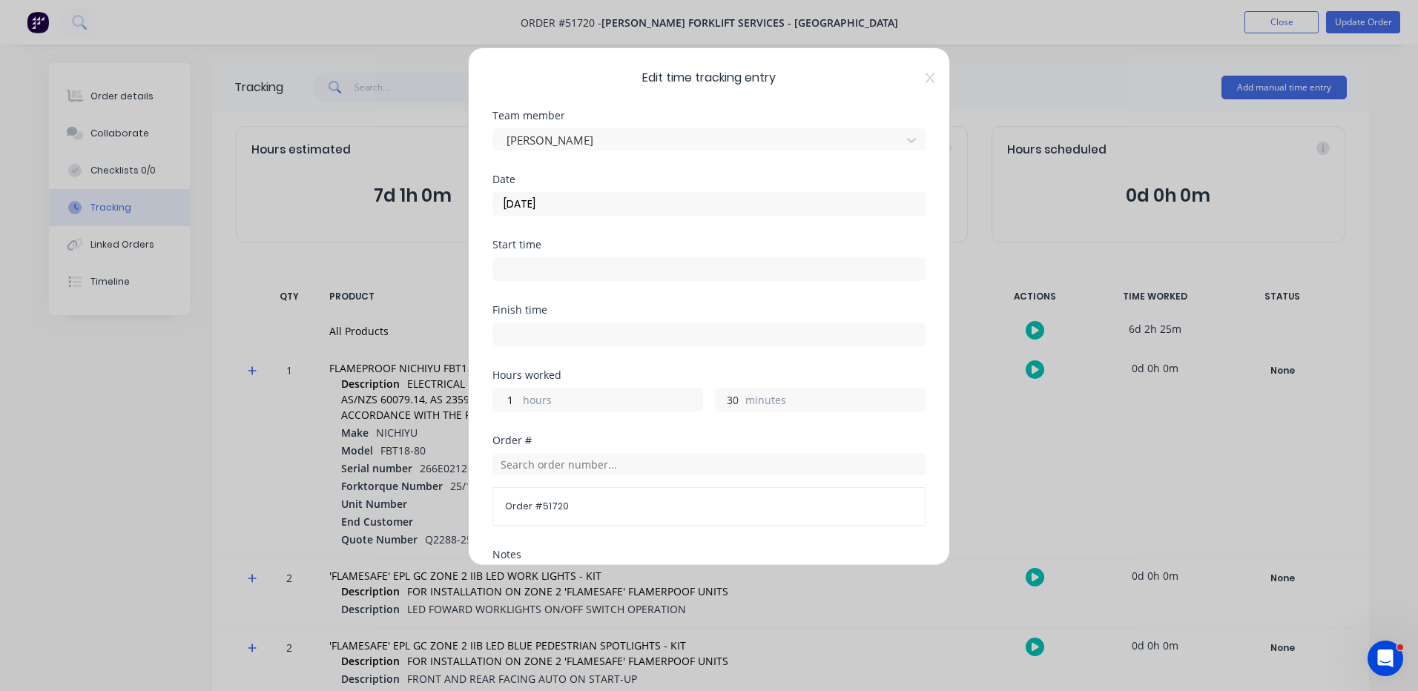
click at [732, 397] on input "30" at bounding box center [729, 400] width 26 height 22
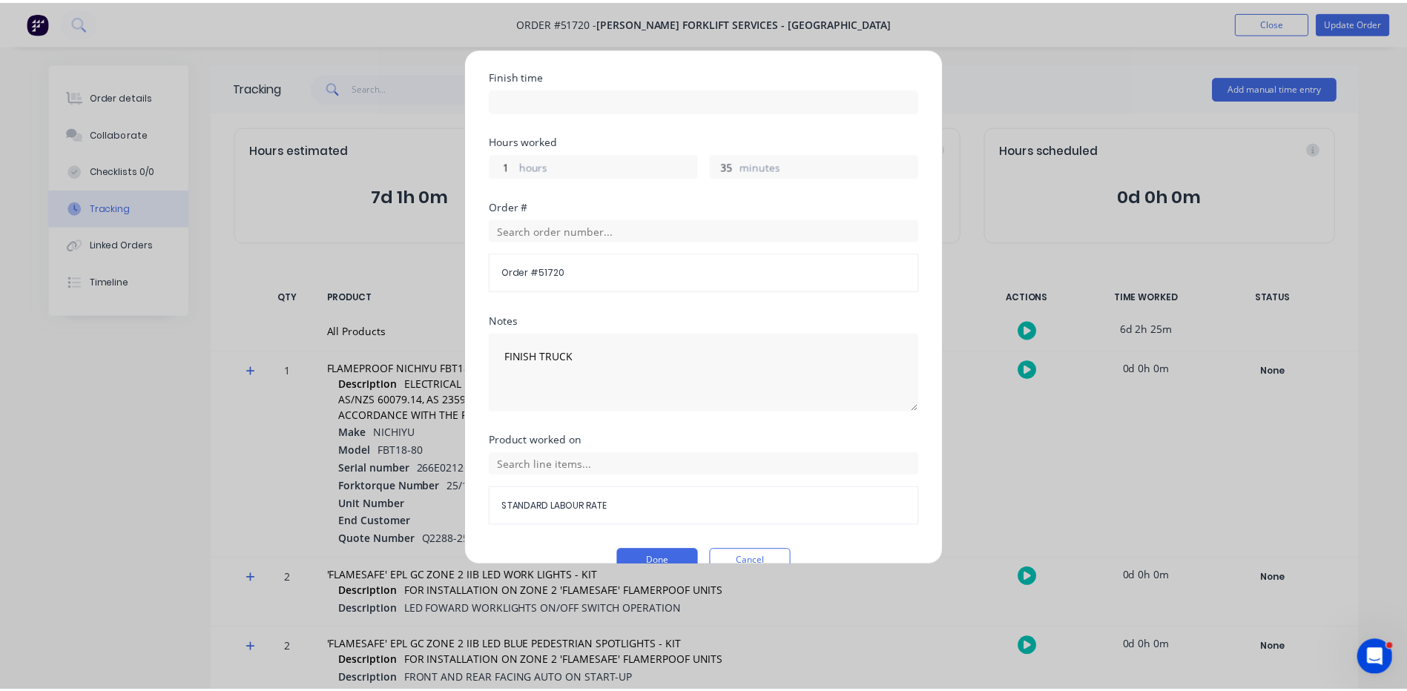
scroll to position [263, 0]
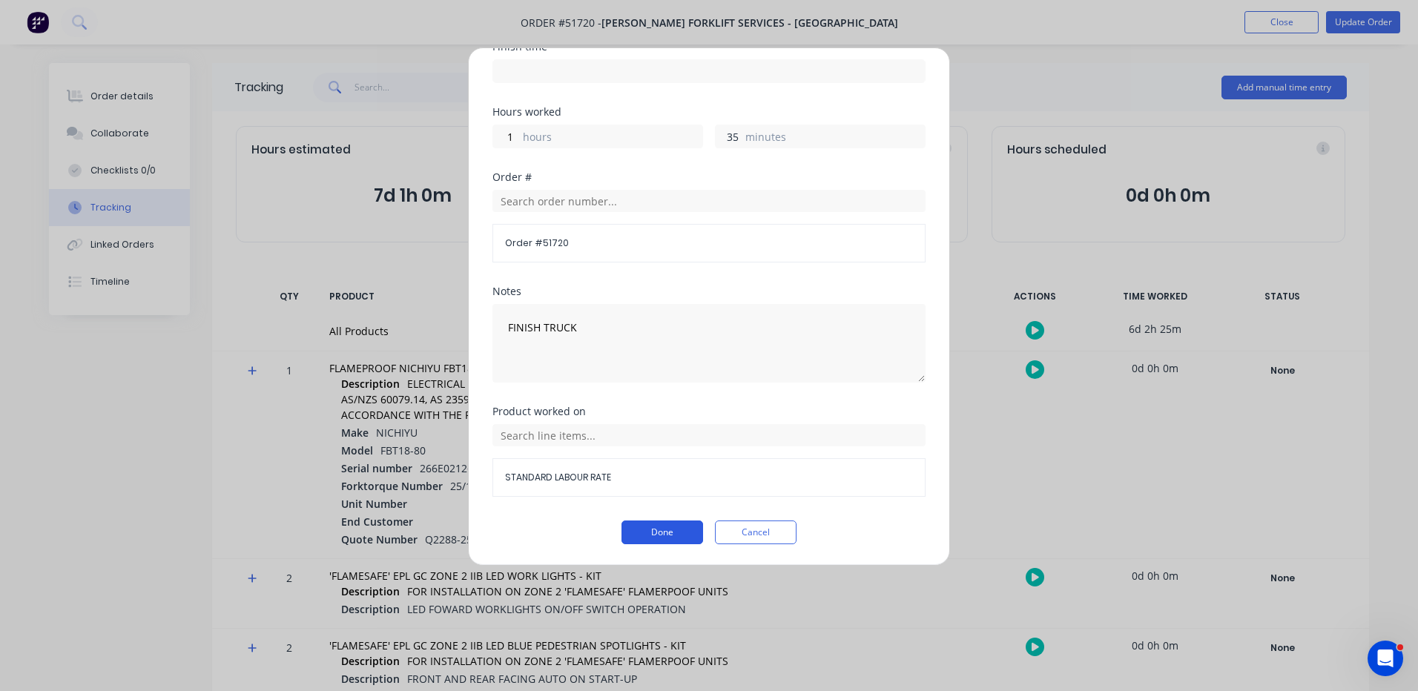
type input "35"
click at [645, 537] on button "Done" at bounding box center [663, 533] width 82 height 24
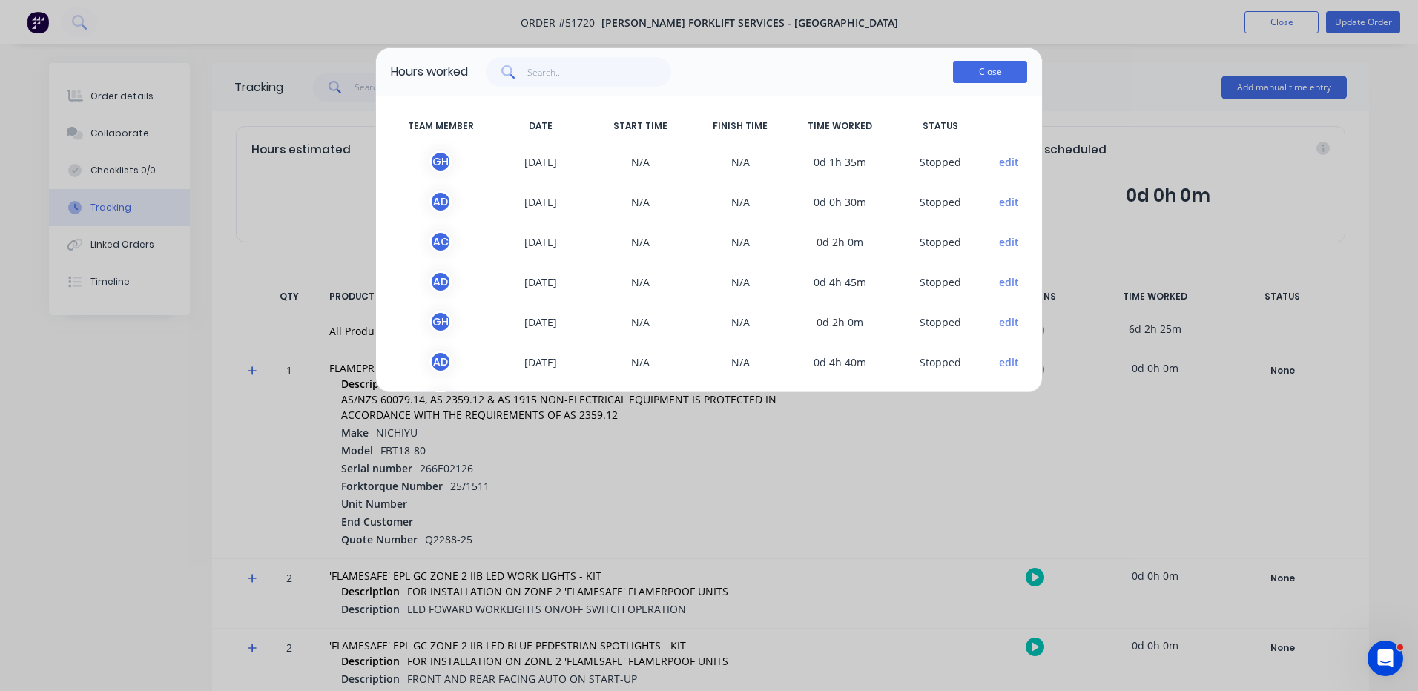
click at [988, 67] on button "Close" at bounding box center [990, 72] width 74 height 22
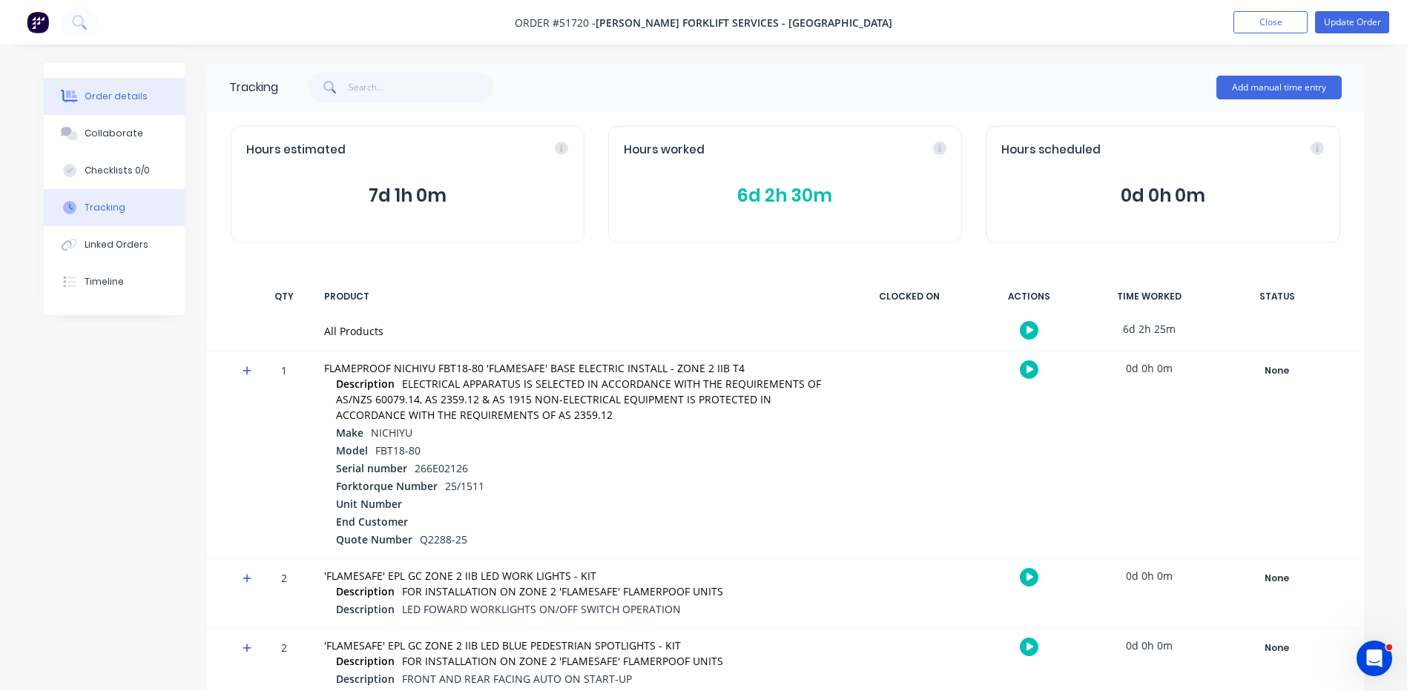
click at [144, 84] on button "Order details" at bounding box center [114, 96] width 141 height 37
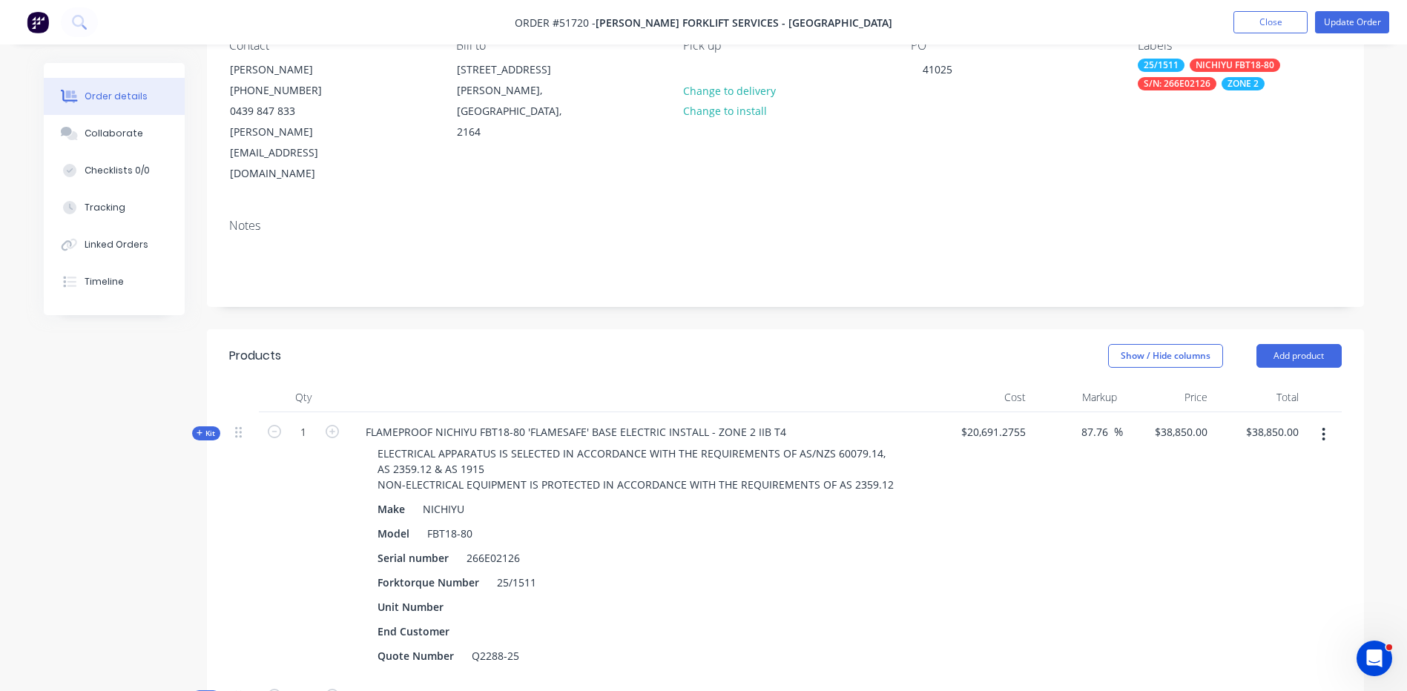
click at [205, 428] on span "Kit" at bounding box center [206, 433] width 19 height 11
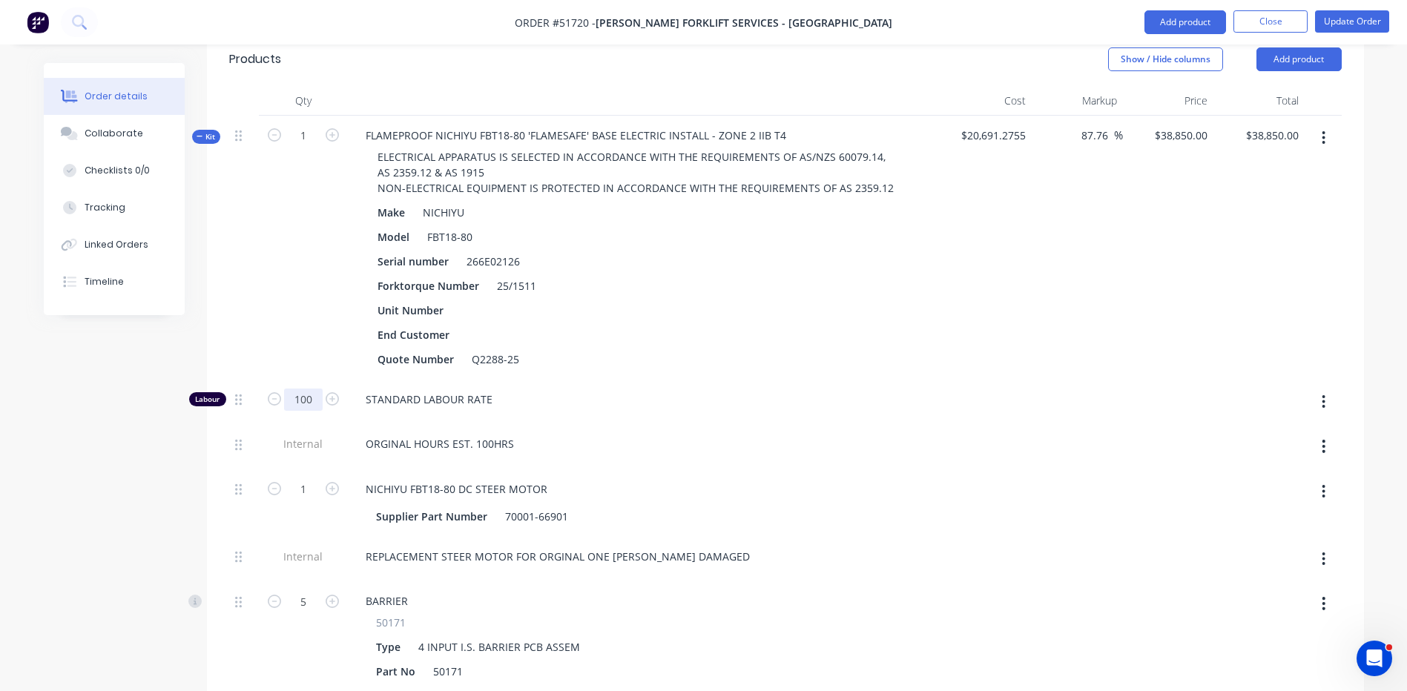
click at [313, 389] on input "100" at bounding box center [303, 400] width 39 height 22
type input "77.5"
click at [299, 321] on div "1" at bounding box center [303, 248] width 89 height 264
type input "$34,836.6237"
click at [1268, 125] on input "34836.62" at bounding box center [1275, 136] width 60 height 22
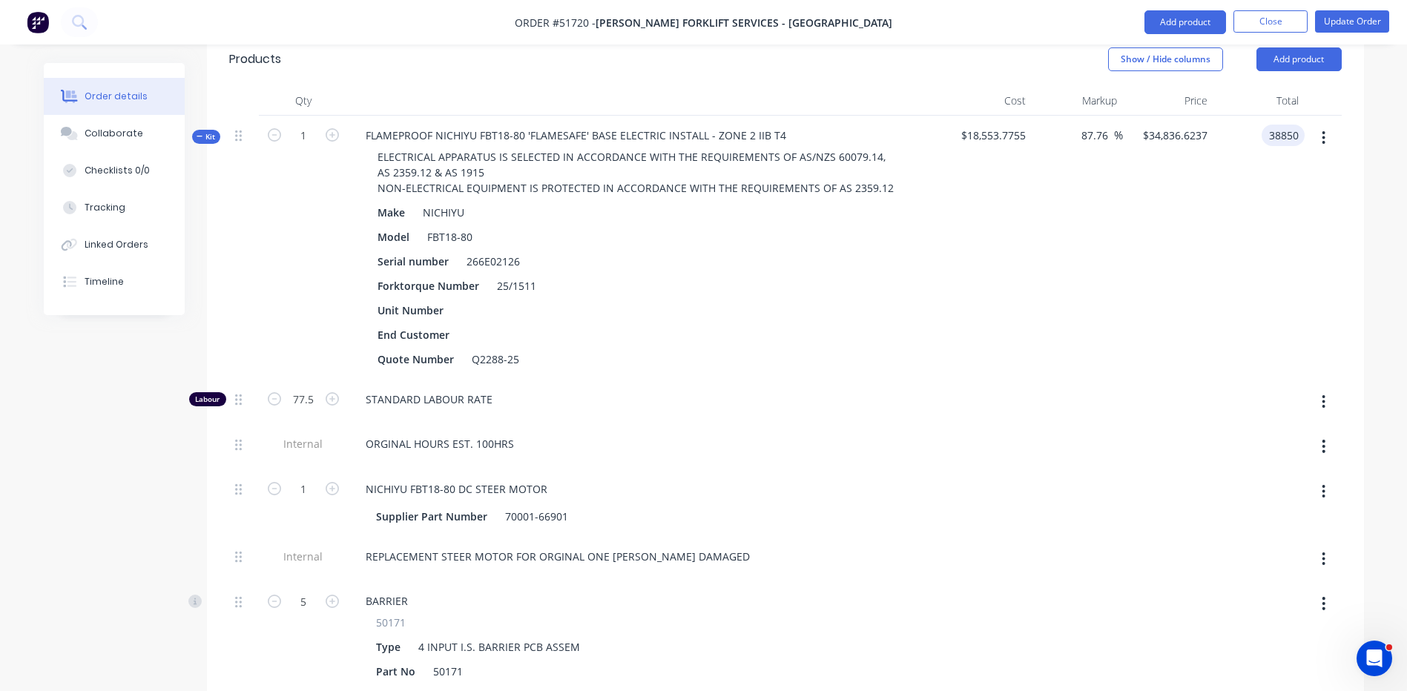
type input "38850"
type input "109.39"
type input "$38,850.00"
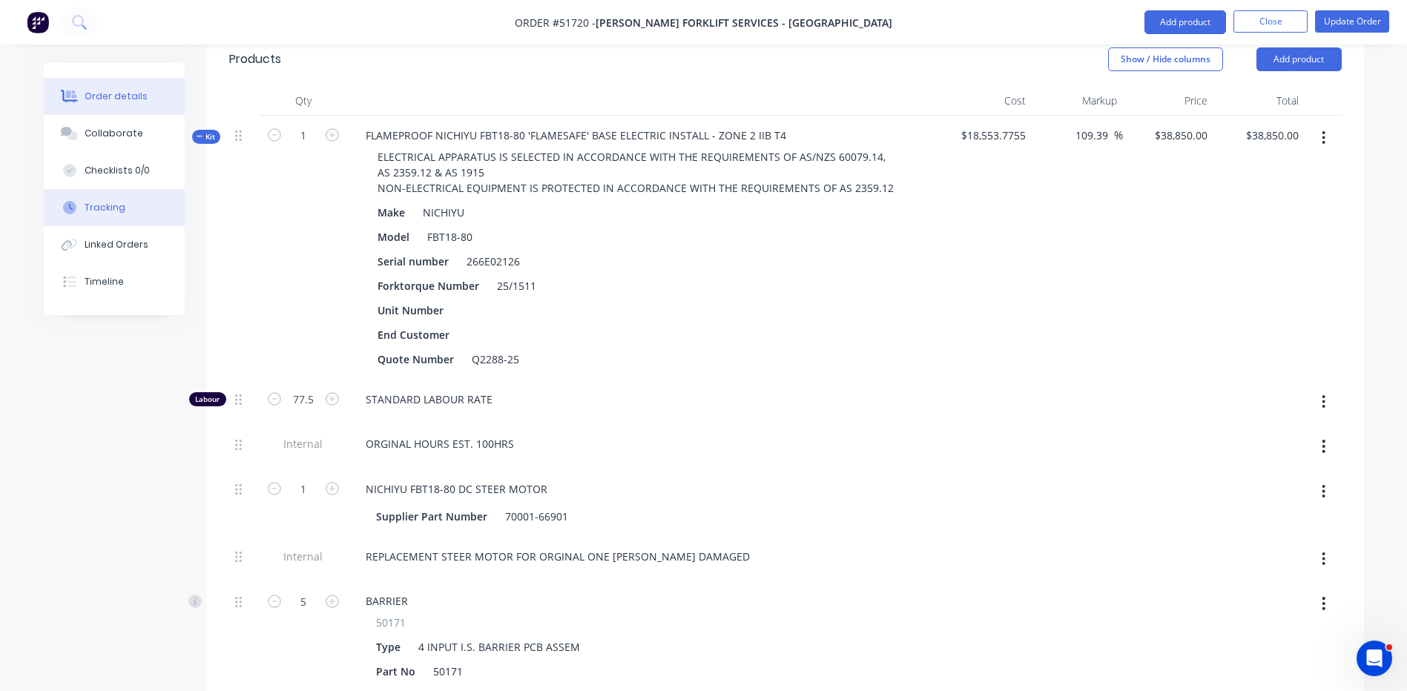
click at [134, 202] on button "Tracking" at bounding box center [114, 207] width 141 height 37
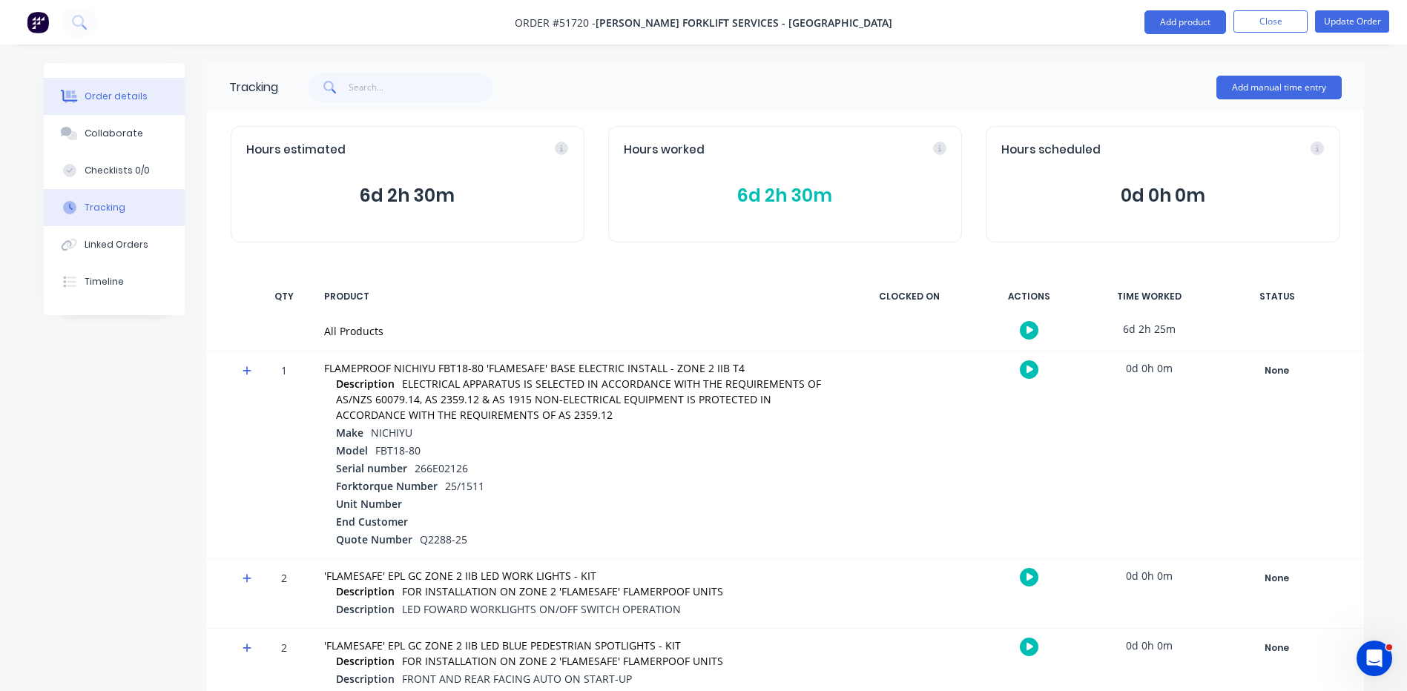
click at [120, 111] on button "Order details" at bounding box center [114, 96] width 141 height 37
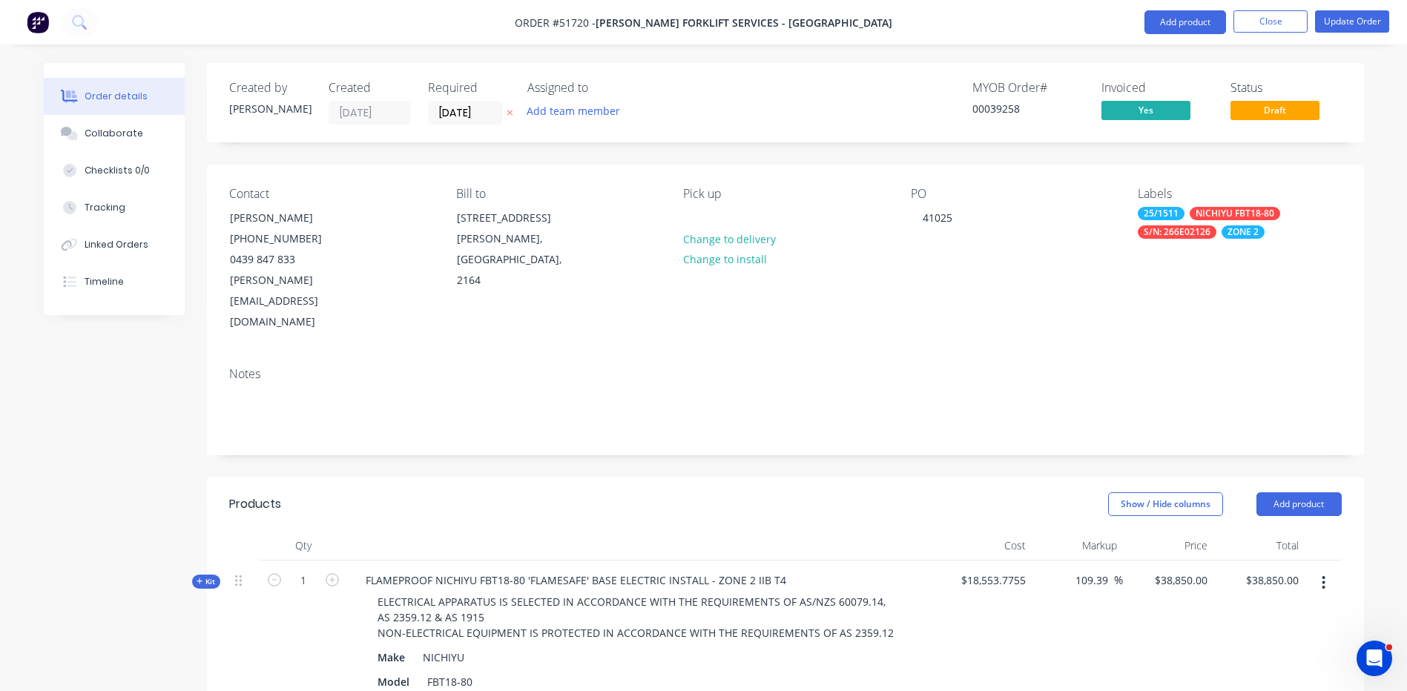
click at [559, 493] on div "Show / Hide columns Add product" at bounding box center [903, 505] width 876 height 24
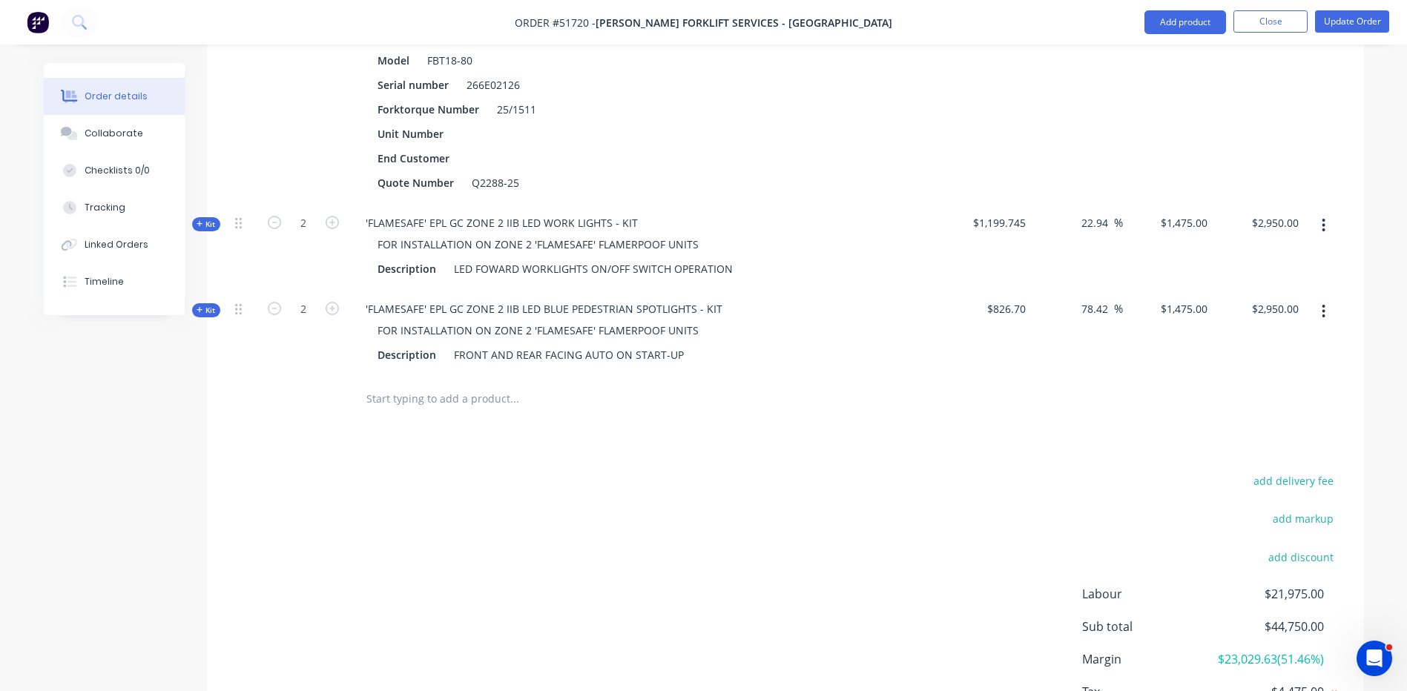
scroll to position [708, 0]
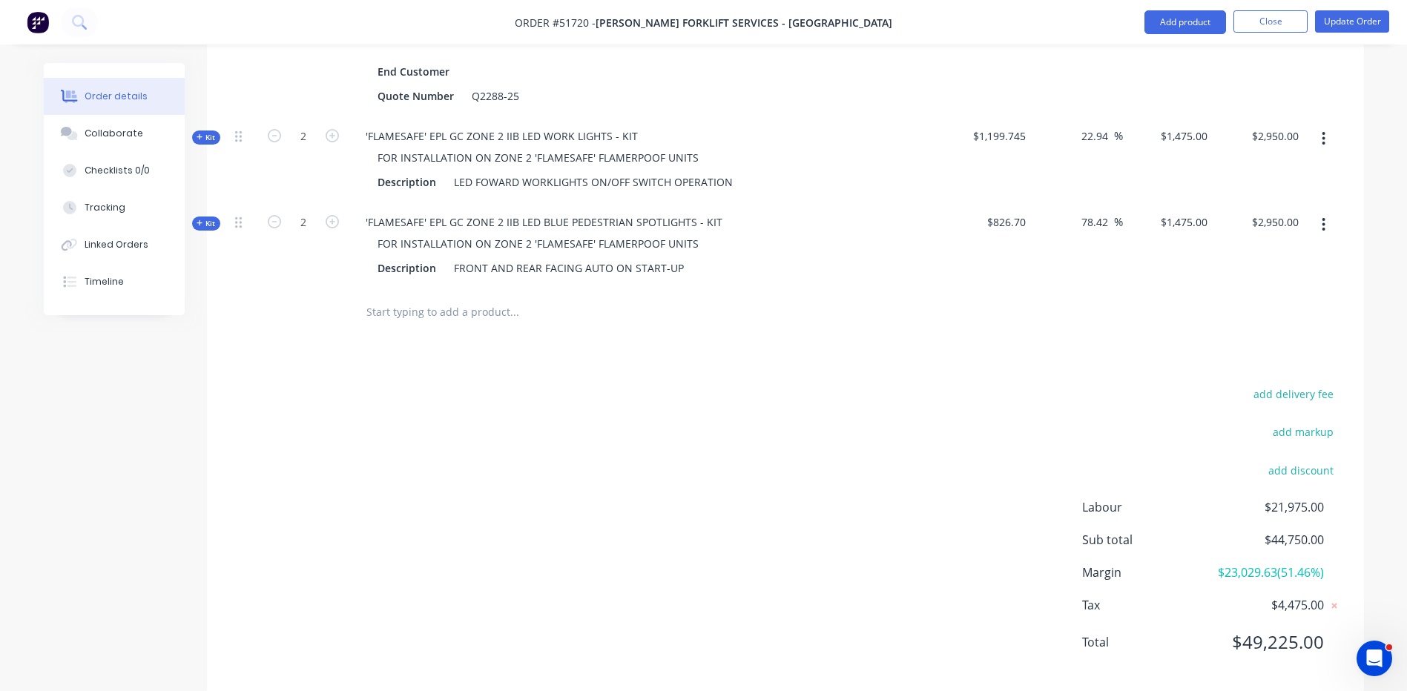
click at [1068, 400] on div "add delivery fee add markup add discount Labour $21,975.00 Sub total $44,750.00…" at bounding box center [785, 527] width 1113 height 286
click at [1110, 244] on div "78.42 78.42 %" at bounding box center [1077, 246] width 91 height 86
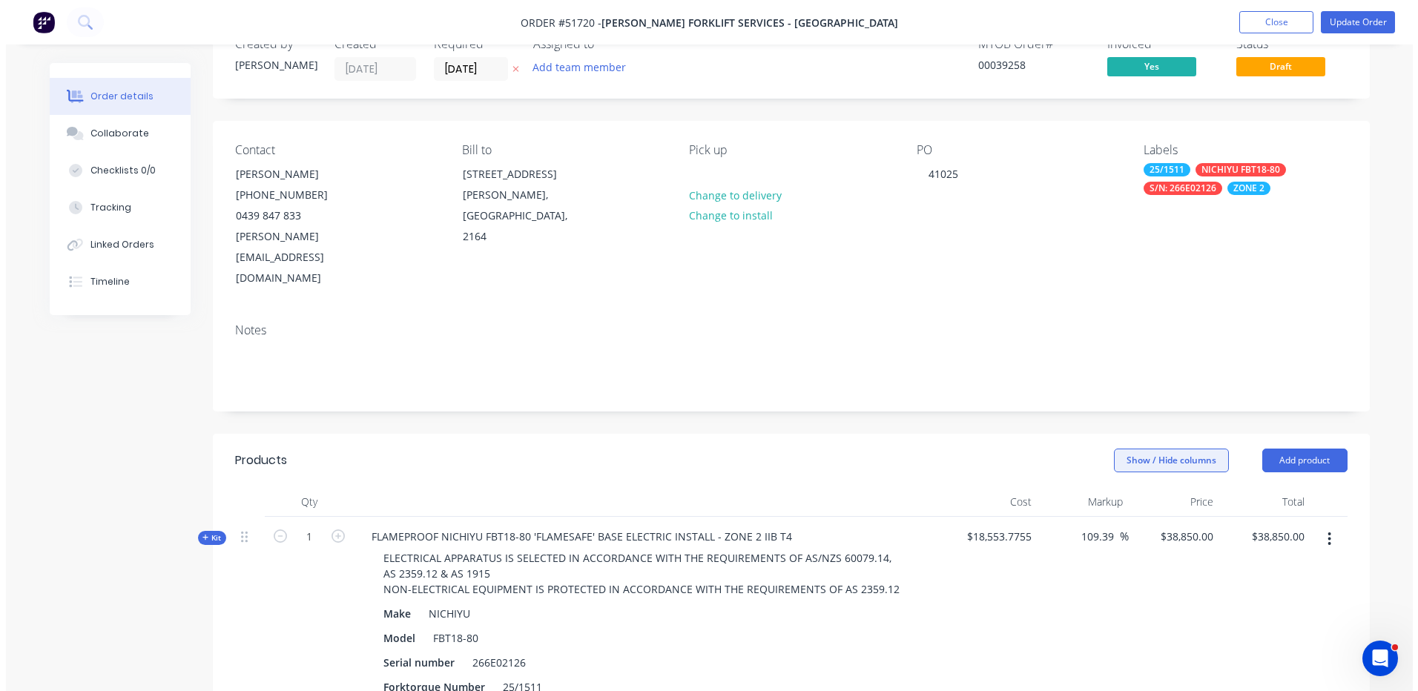
scroll to position [0, 0]
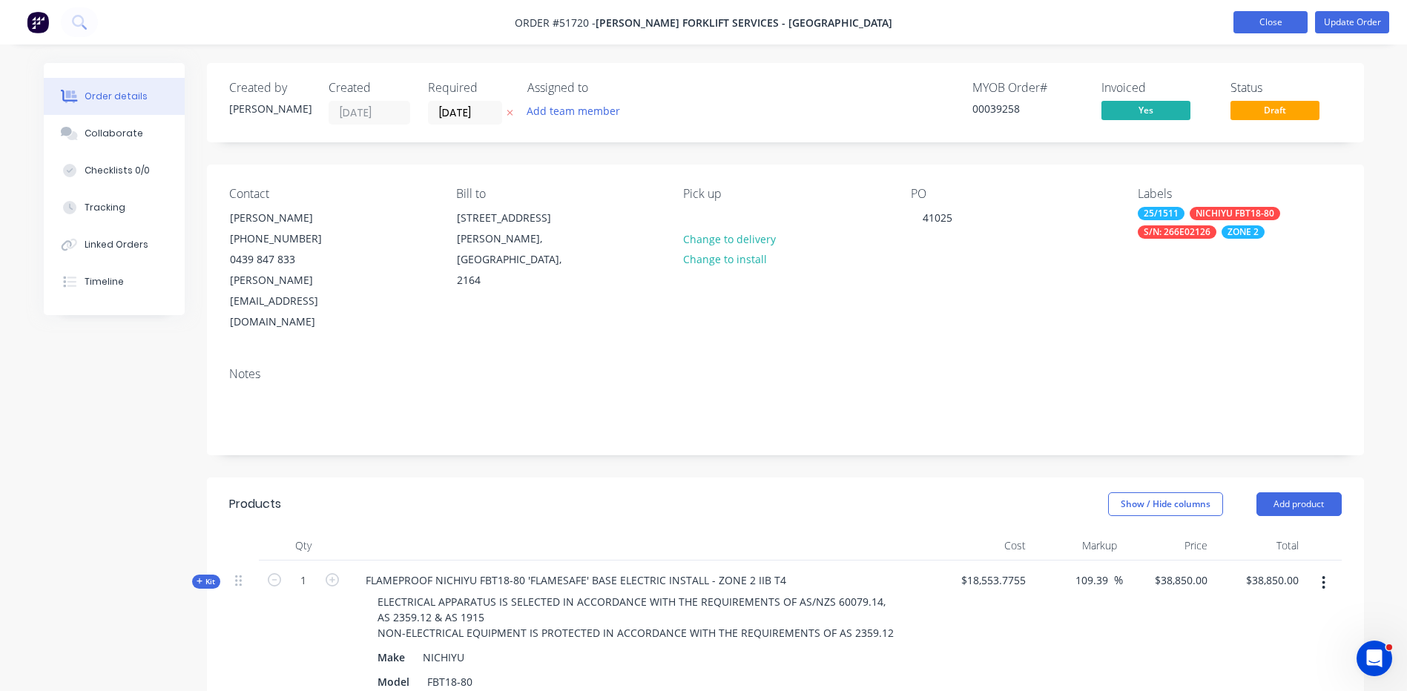
click at [1291, 24] on button "Close" at bounding box center [1271, 22] width 74 height 22
